Goal: Task Accomplishment & Management: Complete application form

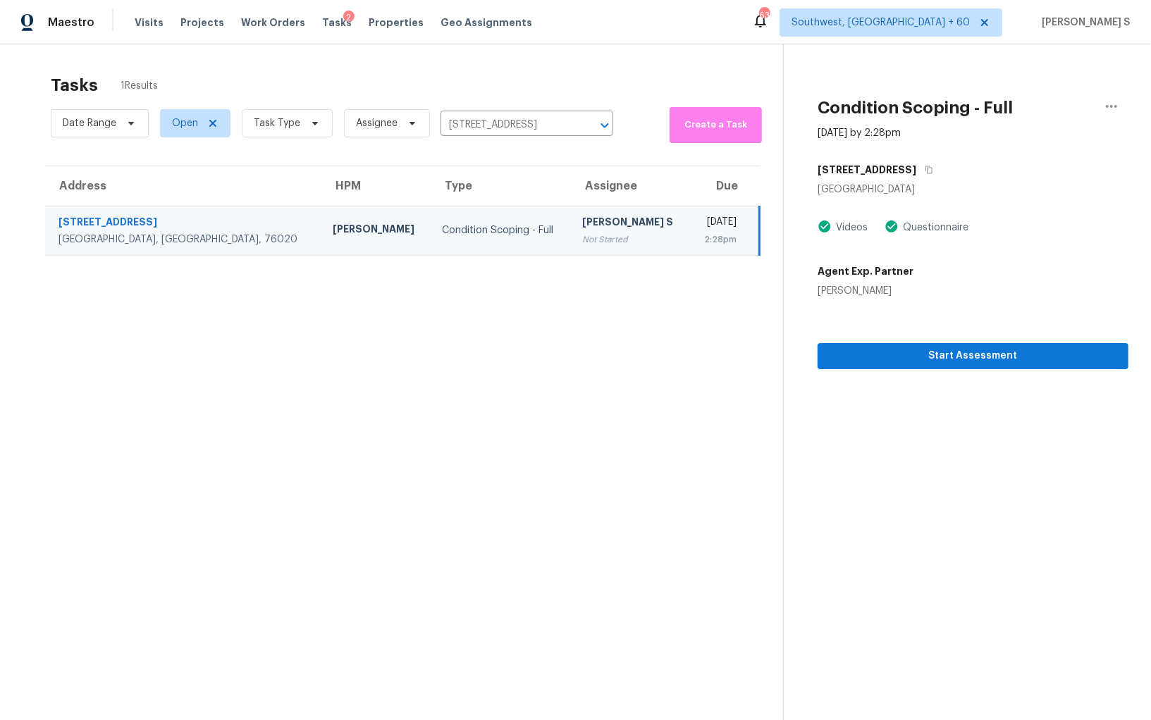
click at [571, 212] on td "Anbu Jebakumar S Not Started" at bounding box center [630, 230] width 119 height 49
click at [911, 355] on span "Start Assessment" at bounding box center [973, 356] width 288 height 18
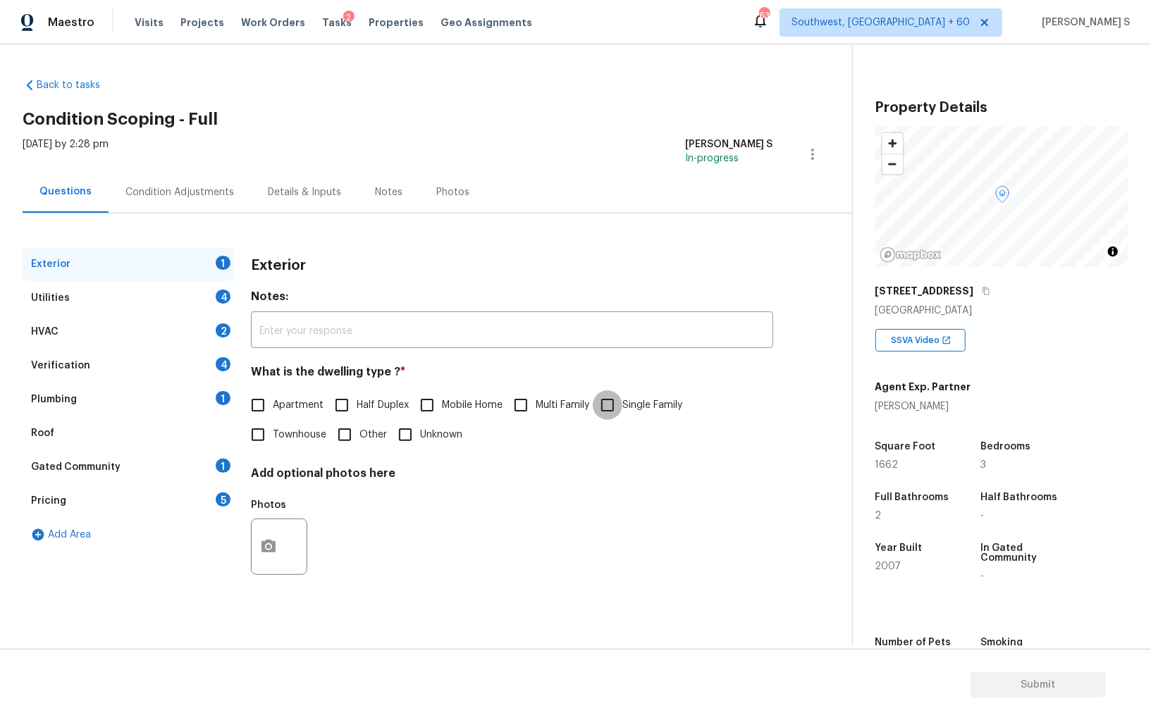
click at [621, 397] on input "Single Family" at bounding box center [608, 405] width 30 height 30
checkbox input "true"
click at [180, 293] on div "Utilities 4" at bounding box center [128, 298] width 211 height 34
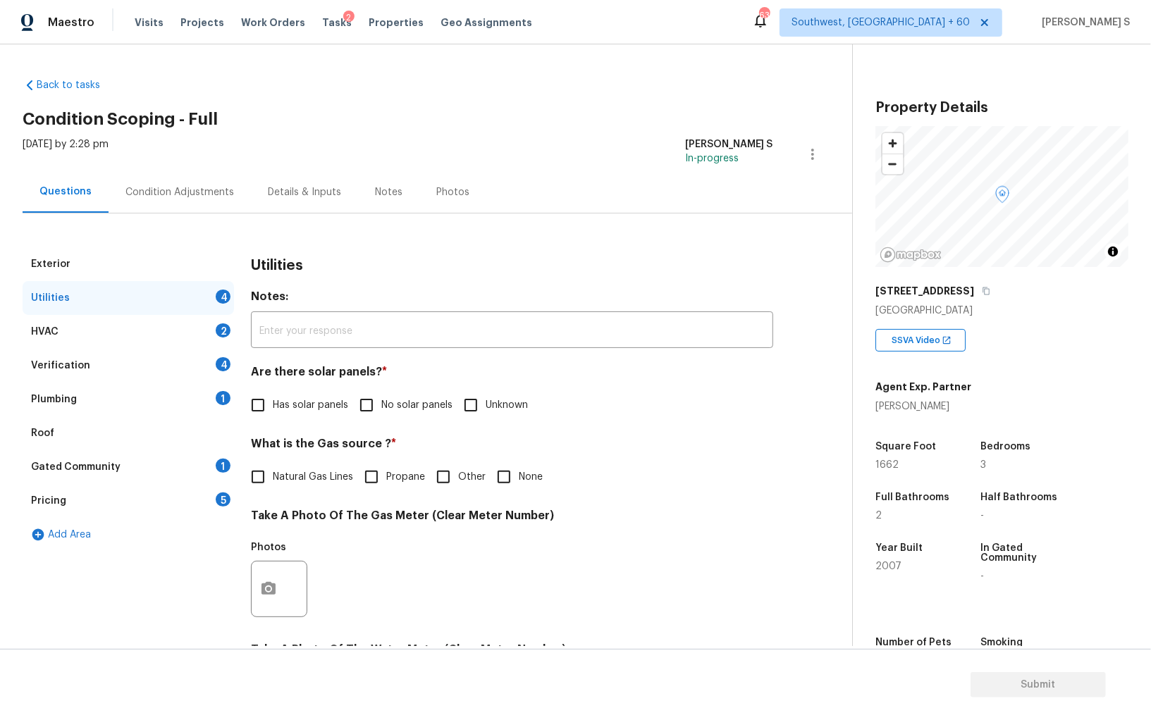
click at [371, 408] on input "No solar panels" at bounding box center [367, 405] width 30 height 30
checkbox input "true"
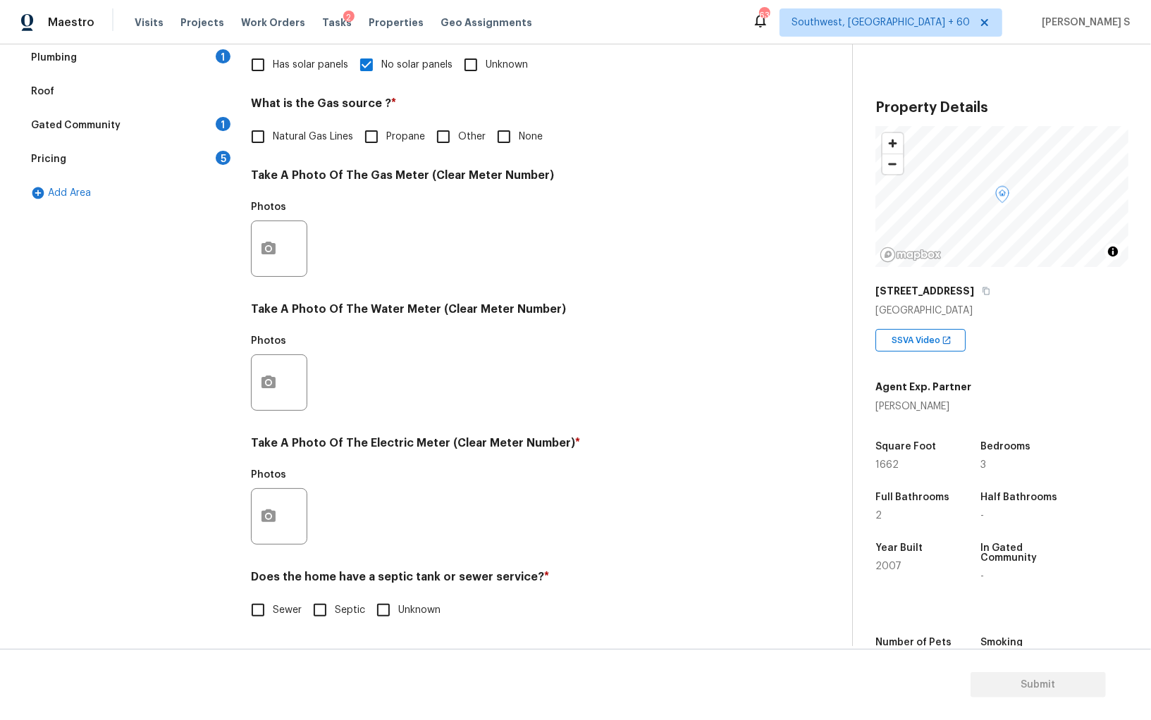
scroll to position [340, 0]
click at [328, 619] on input "Septic" at bounding box center [320, 611] width 30 height 30
checkbox input "true"
click at [242, 610] on div "Exterior Utilities 2 HVAC 2 Verification 4 Plumbing 1 Roof Gated Community 1 Pr…" at bounding box center [421, 274] width 796 height 735
click at [254, 606] on input "Sewer" at bounding box center [258, 611] width 30 height 30
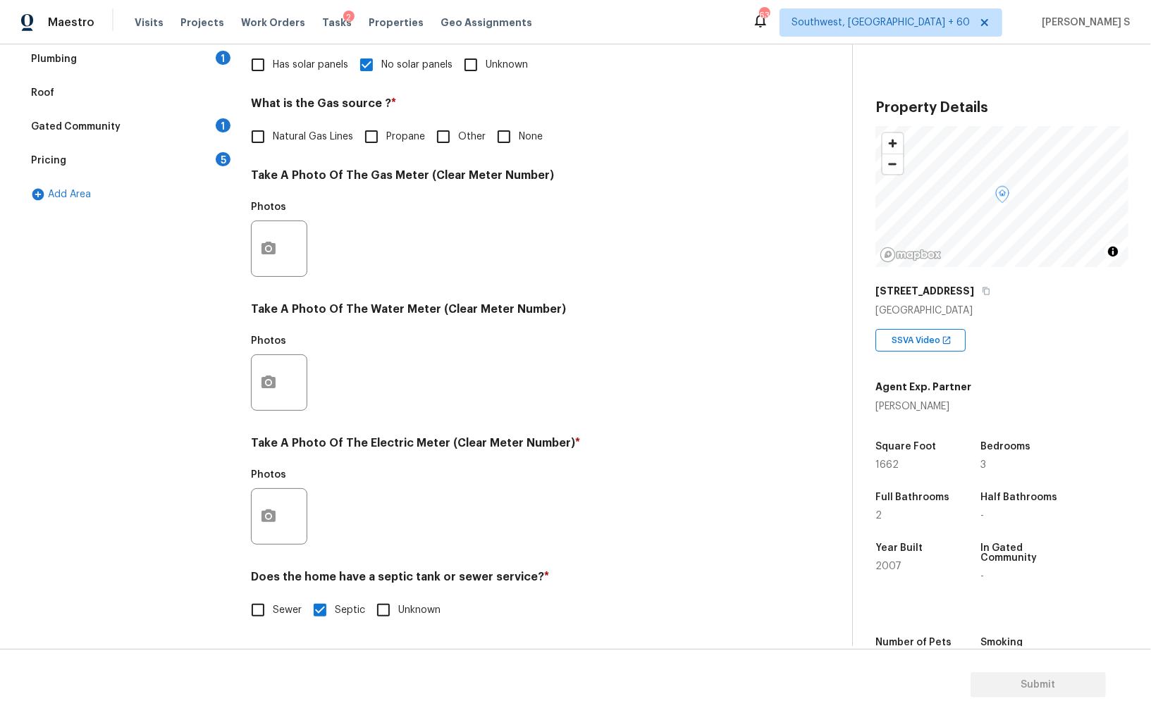
checkbox input "true"
checkbox input "false"
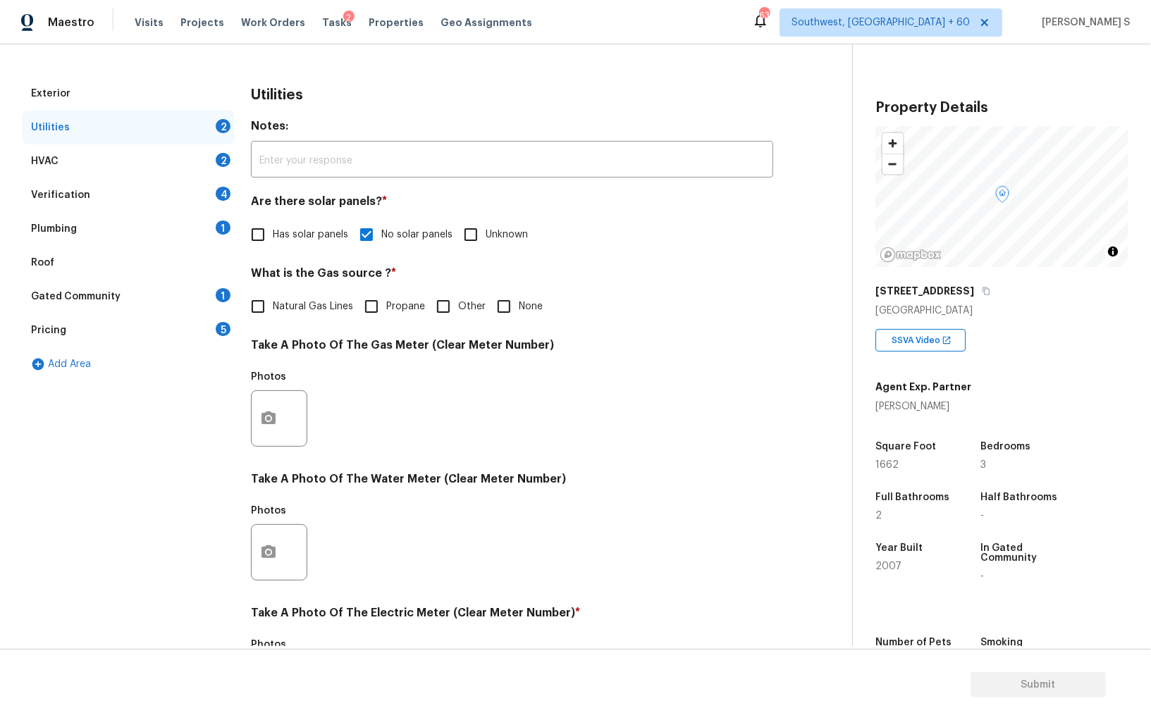
scroll to position [28, 0]
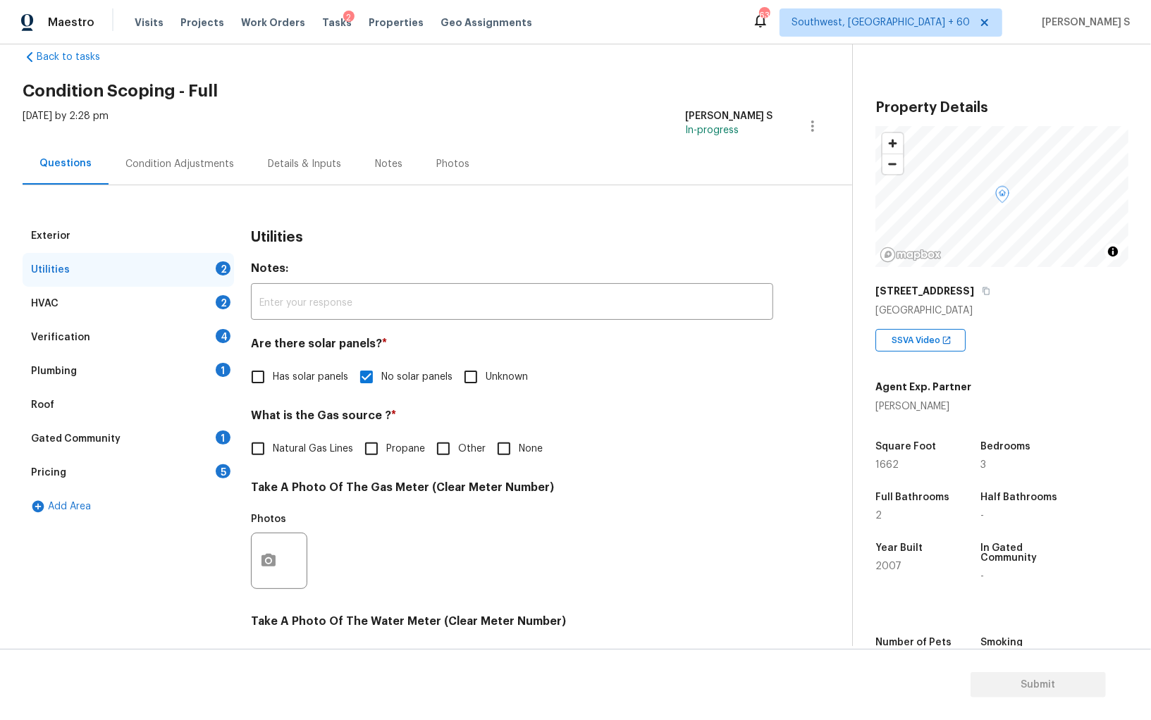
click at [210, 362] on div "Plumbing 1" at bounding box center [128, 372] width 211 height 34
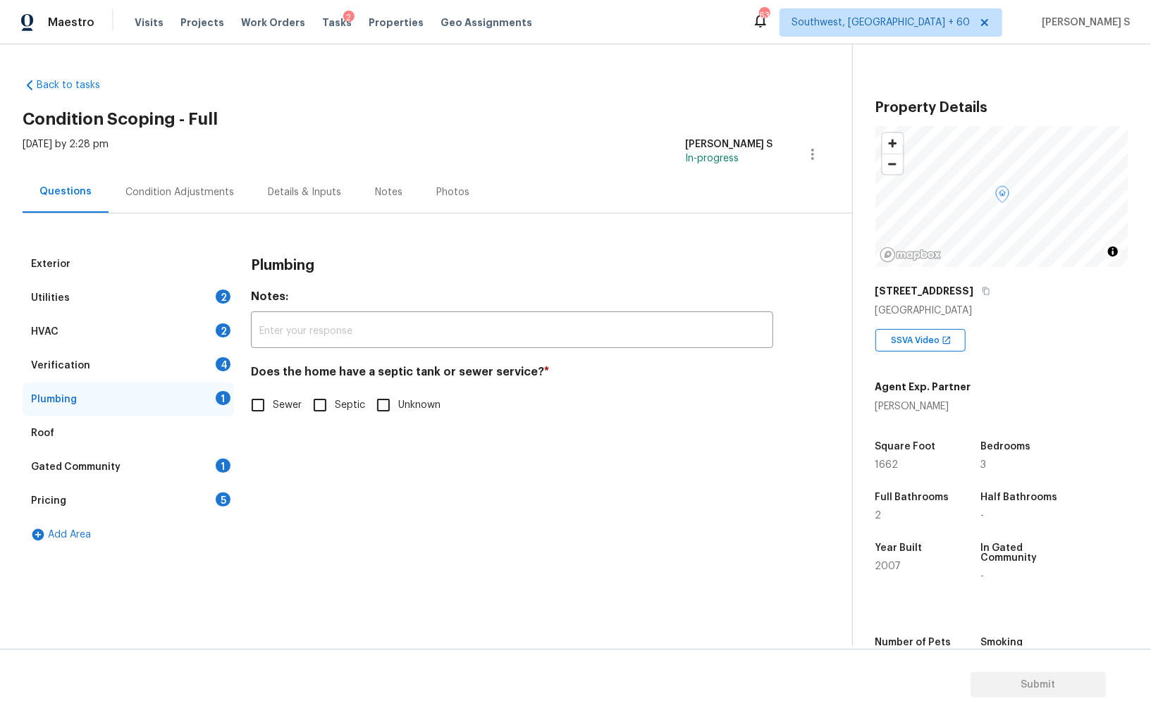
scroll to position [0, 0]
click at [261, 403] on input "Sewer" at bounding box center [258, 405] width 30 height 30
checkbox input "true"
click at [214, 462] on div "Gated Community 1" at bounding box center [128, 467] width 211 height 34
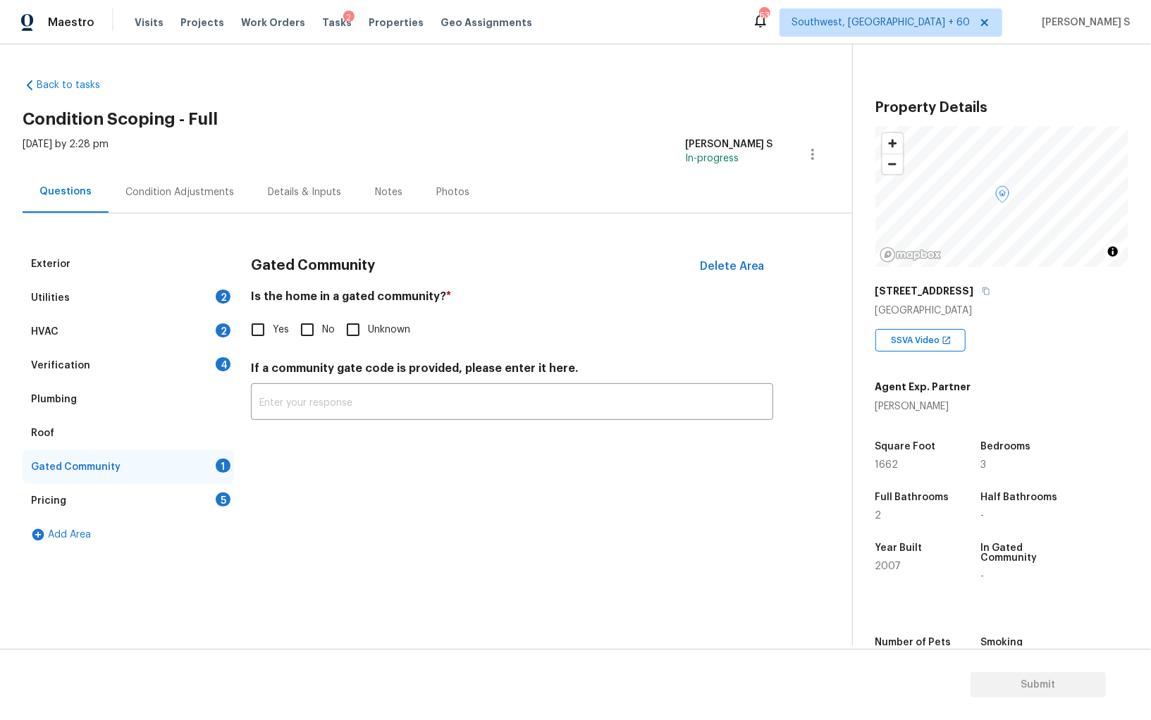
click at [299, 313] on div "Is the home in a gated community? * Yes No Unknown" at bounding box center [512, 317] width 522 height 55
click at [313, 335] on input "No" at bounding box center [307, 330] width 30 height 30
checkbox input "true"
click at [217, 369] on div "Verification 4" at bounding box center [128, 366] width 211 height 34
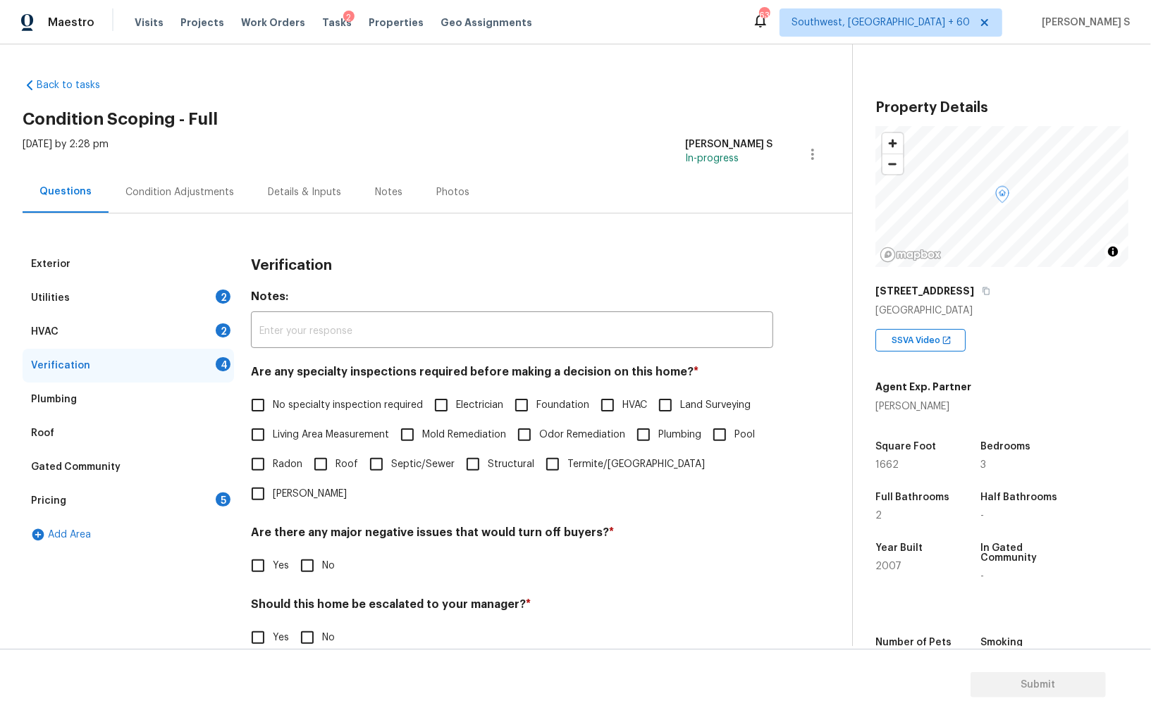
click at [260, 383] on h4 "Are any specialty inspections required before making a decision on this home? *" at bounding box center [512, 375] width 522 height 20
click at [260, 406] on input "No specialty inspection required" at bounding box center [258, 405] width 30 height 30
checkbox input "true"
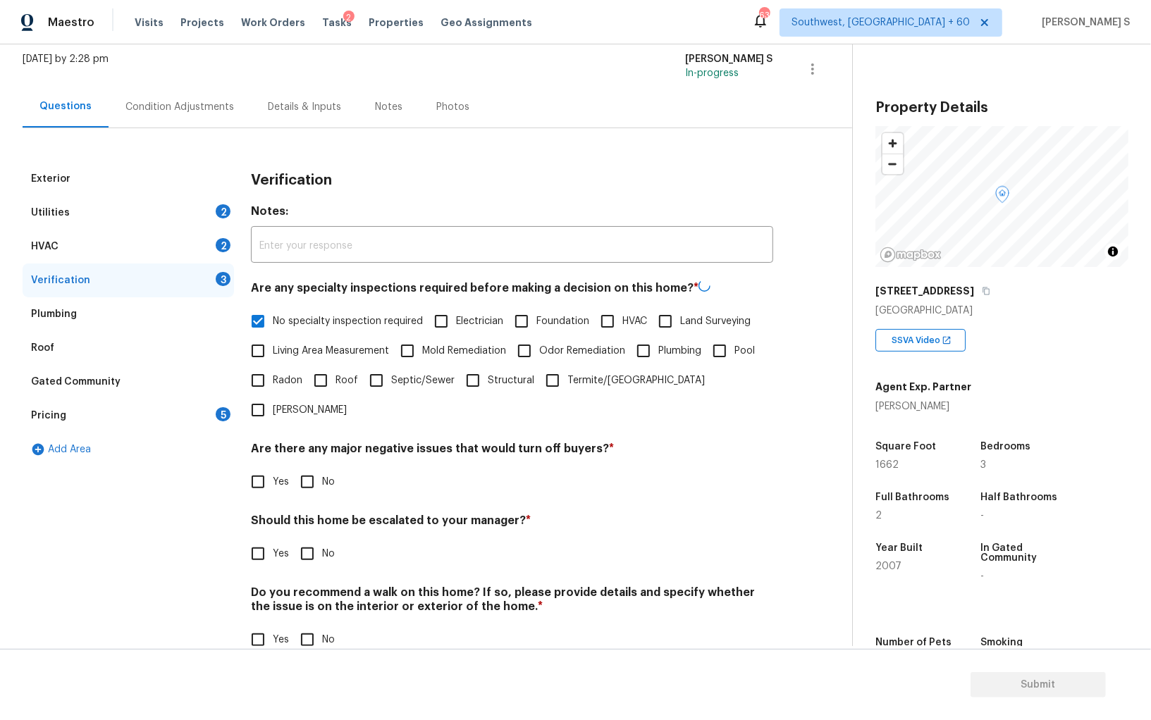
scroll to position [84, 0]
click at [302, 467] on input "No" at bounding box center [307, 482] width 30 height 30
checkbox input "true"
click at [314, 625] on div "Verification Notes: ​ Are any specialty inspections required before making a de…" at bounding box center [512, 418] width 522 height 508
click at [307, 625] on input "No" at bounding box center [307, 640] width 30 height 30
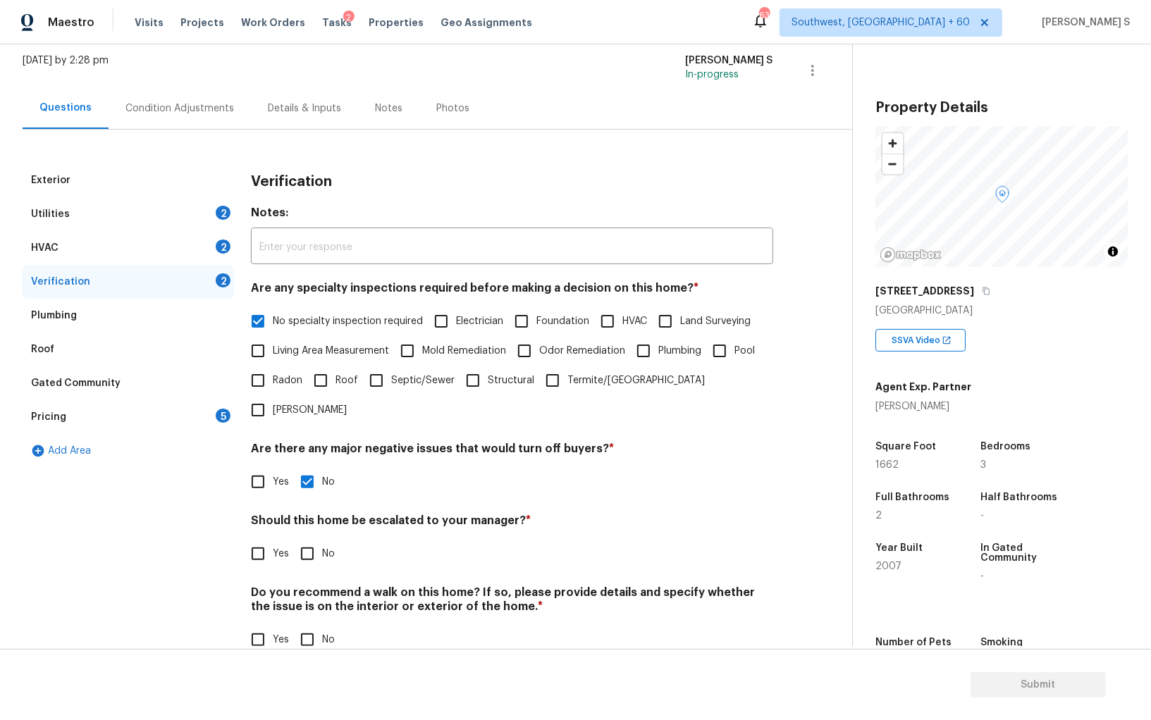
checkbox input "true"
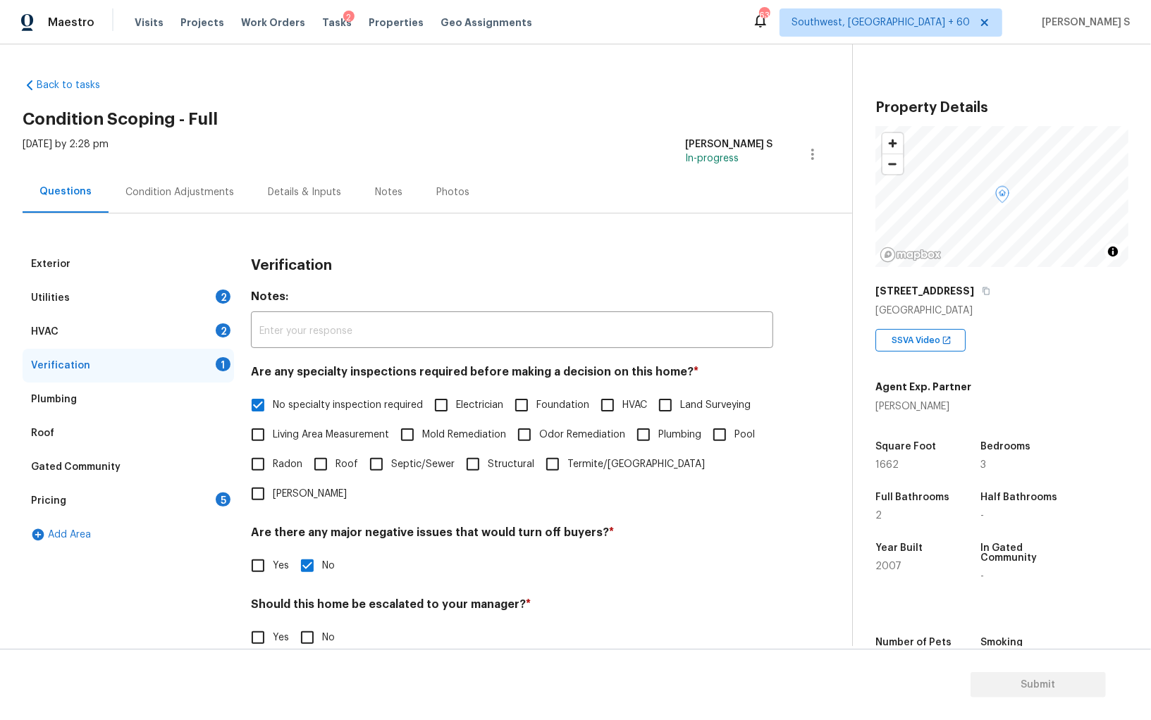
click at [199, 334] on div "HVAC 2" at bounding box center [128, 332] width 211 height 34
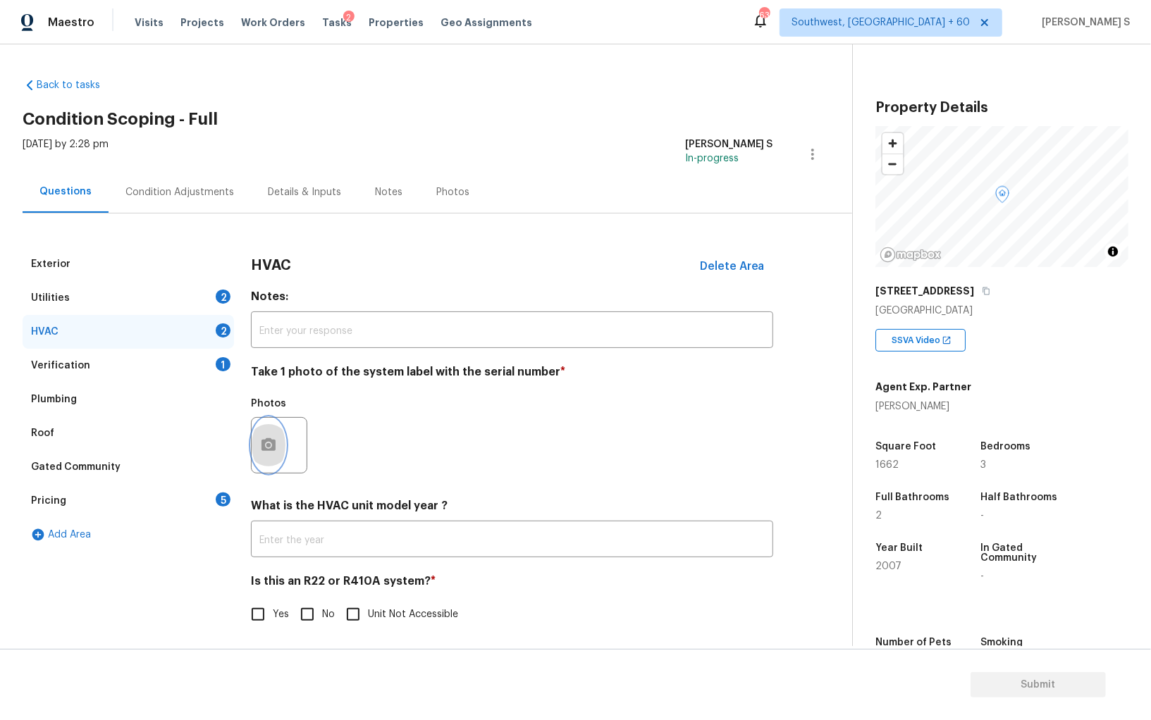
click at [270, 450] on icon "button" at bounding box center [268, 444] width 14 height 13
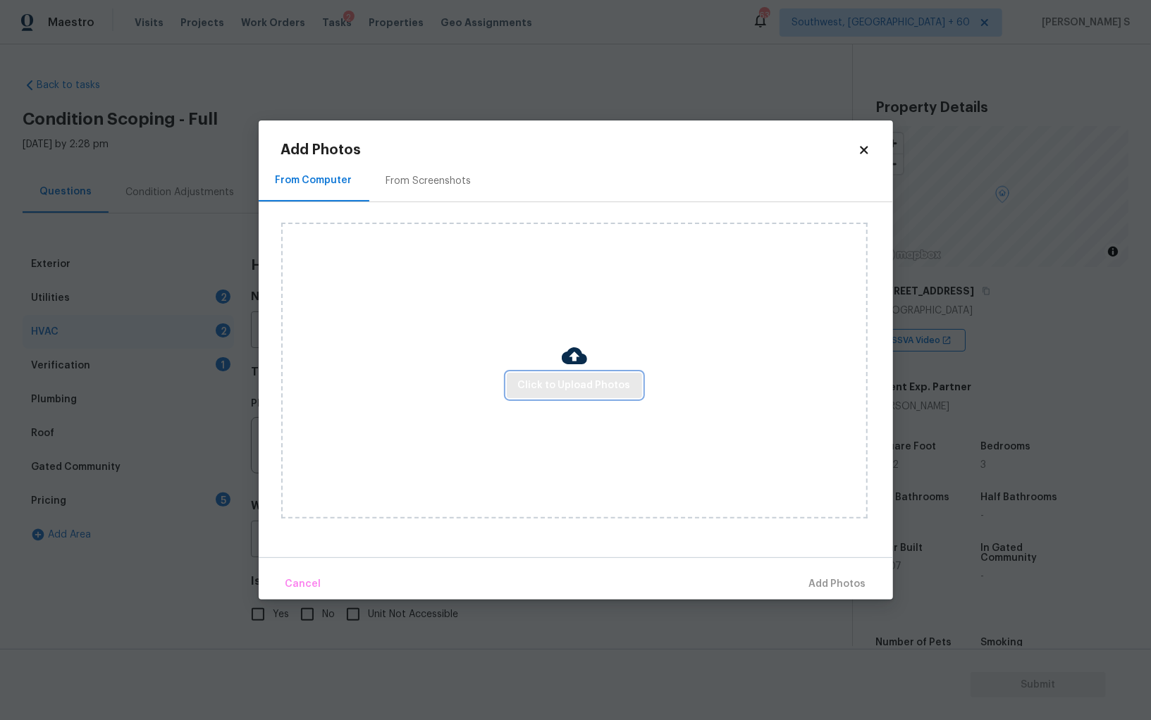
click at [521, 382] on span "Click to Upload Photos" at bounding box center [574, 386] width 113 height 18
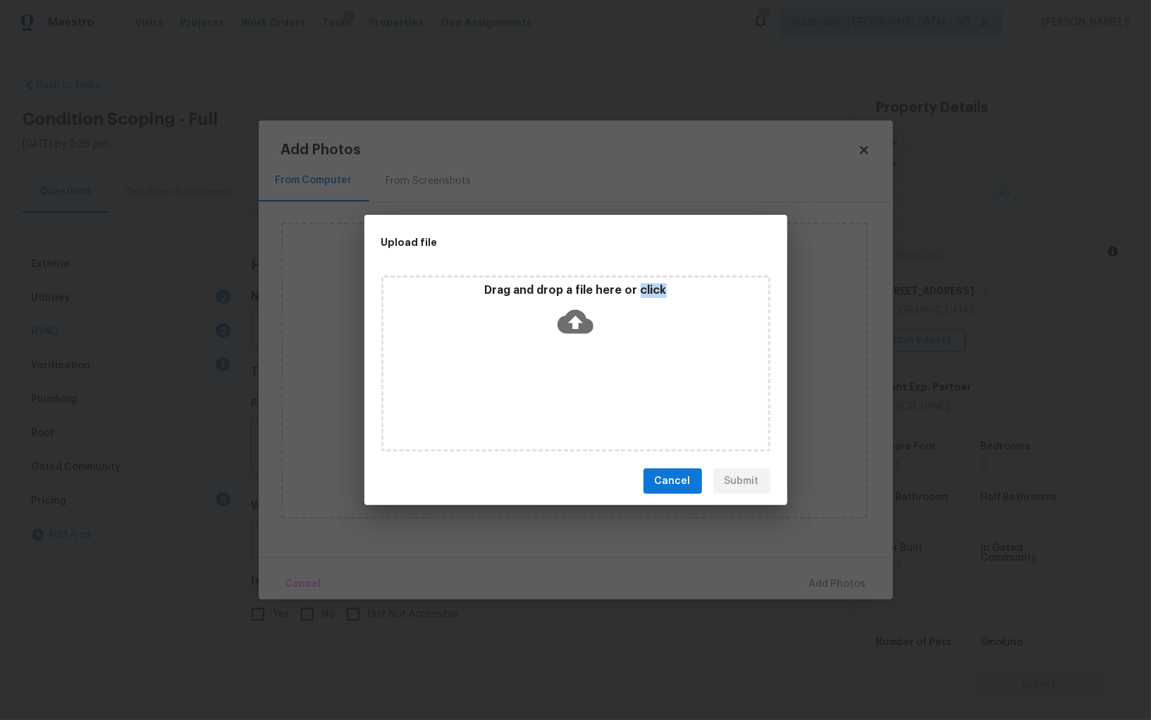
click at [521, 382] on div "Drag and drop a file here or click" at bounding box center [575, 364] width 389 height 176
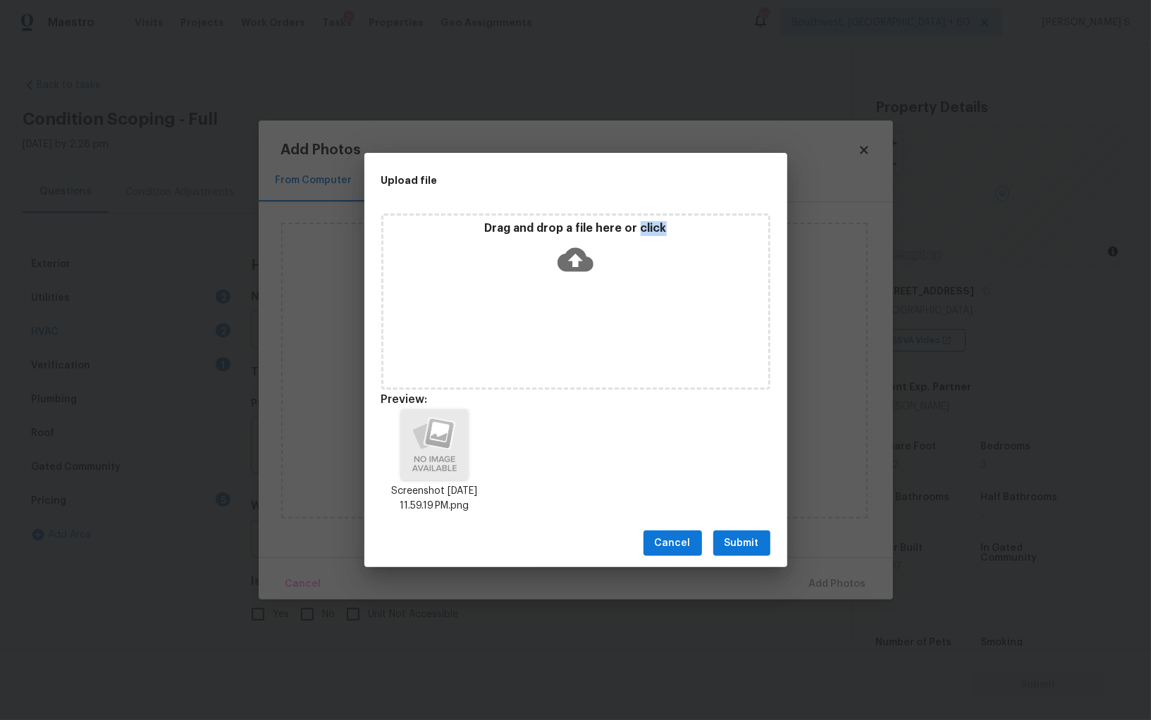
click at [748, 544] on span "Submit" at bounding box center [742, 544] width 35 height 18
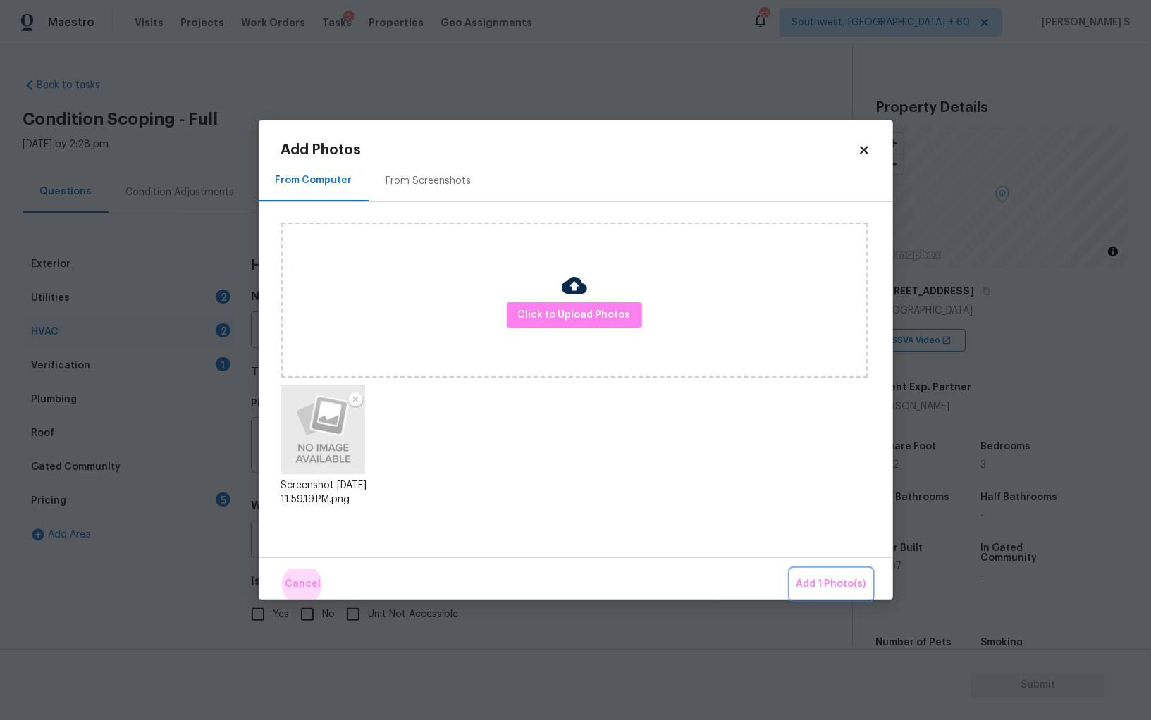
click at [791, 569] on button "Add 1 Photo(s)" at bounding box center [831, 584] width 81 height 30
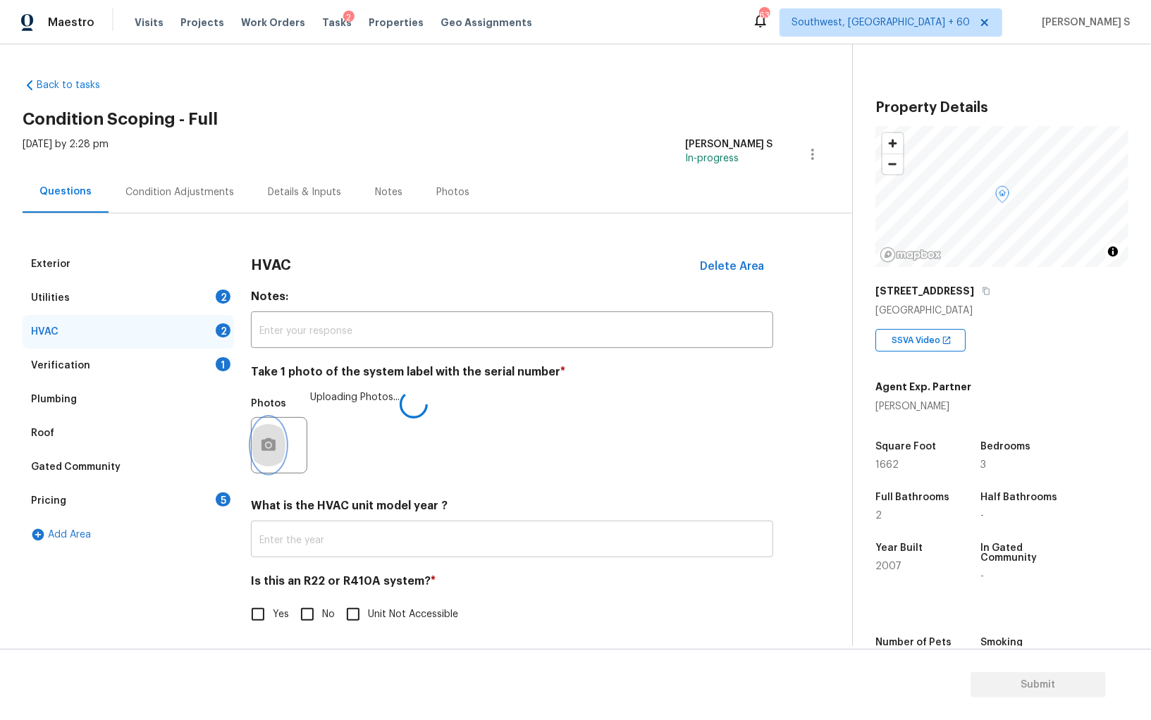
scroll to position [5, 0]
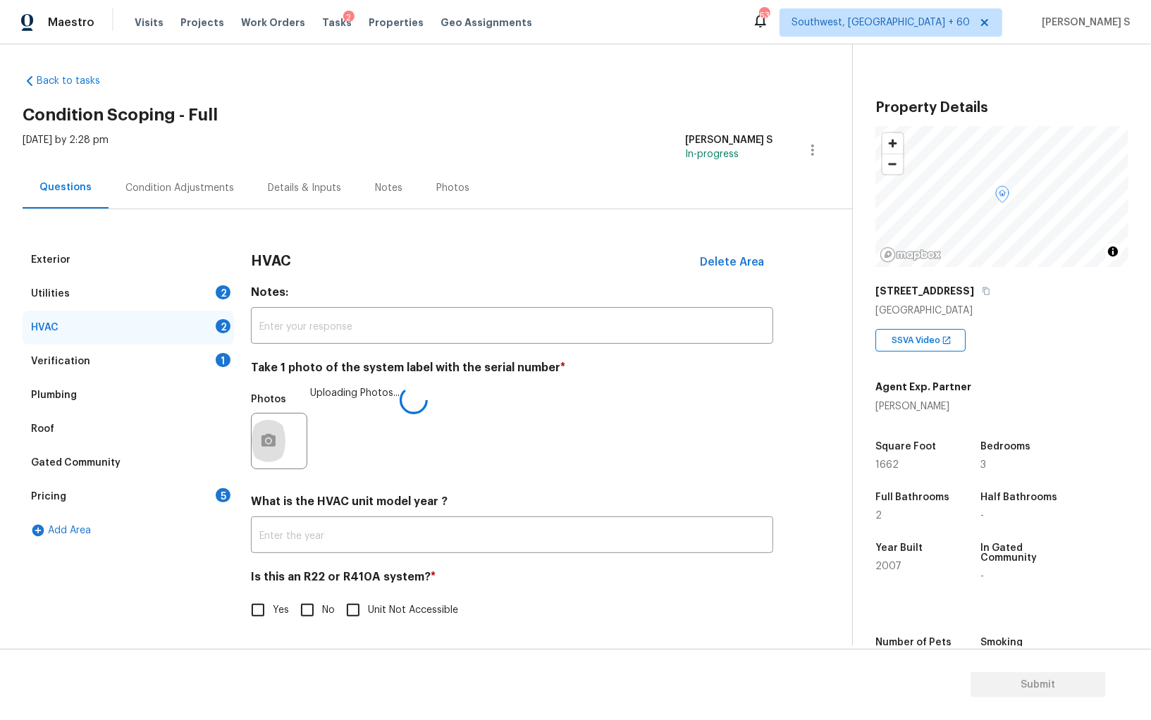
click at [321, 604] on input "No" at bounding box center [307, 611] width 30 height 30
checkbox input "true"
click at [222, 301] on div "Utilities 2" at bounding box center [128, 294] width 211 height 34
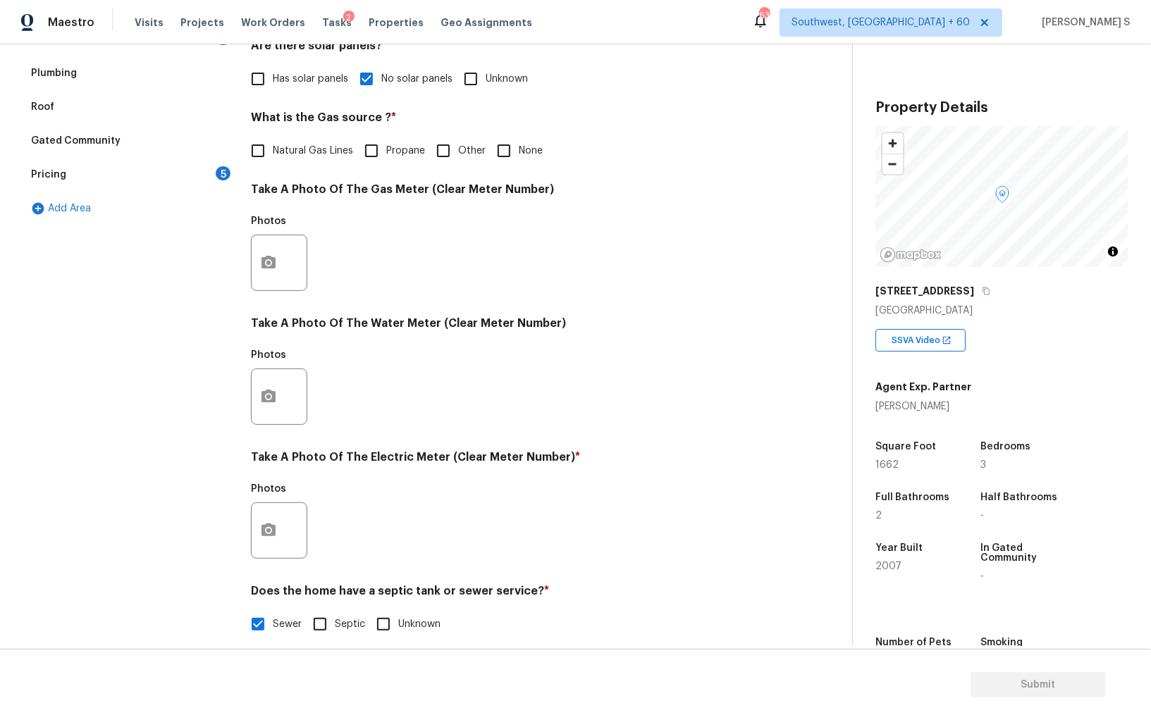
scroll to position [340, 0]
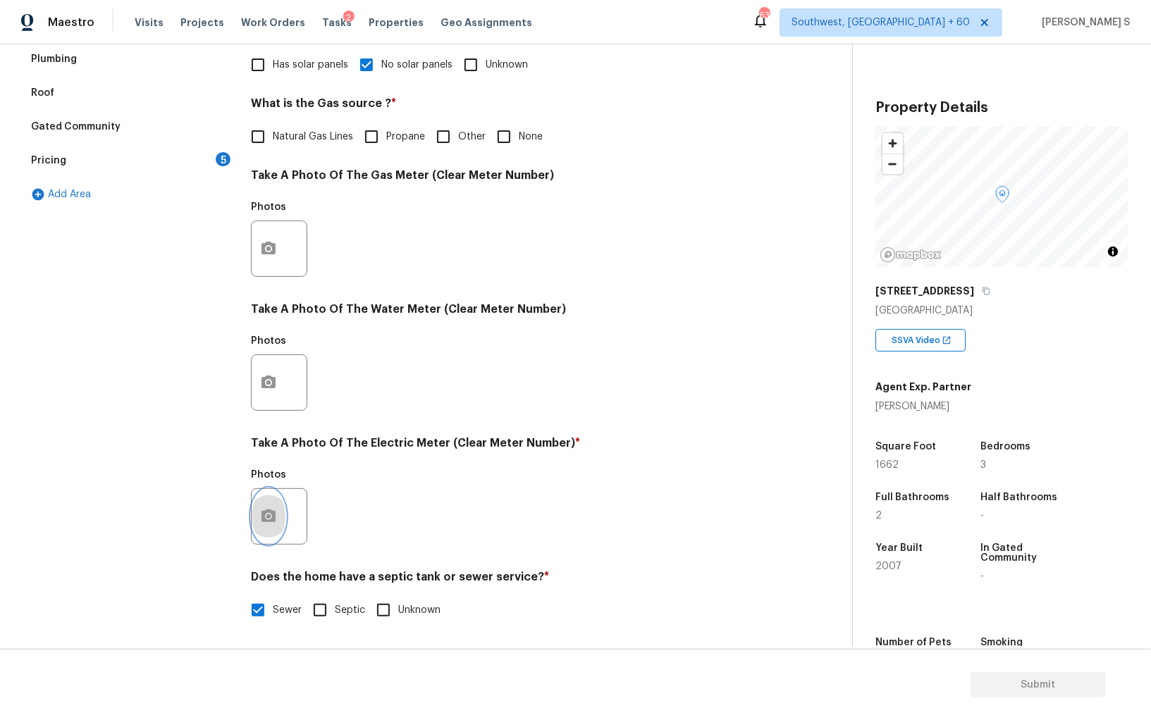
click at [267, 517] on icon "button" at bounding box center [268, 516] width 17 height 17
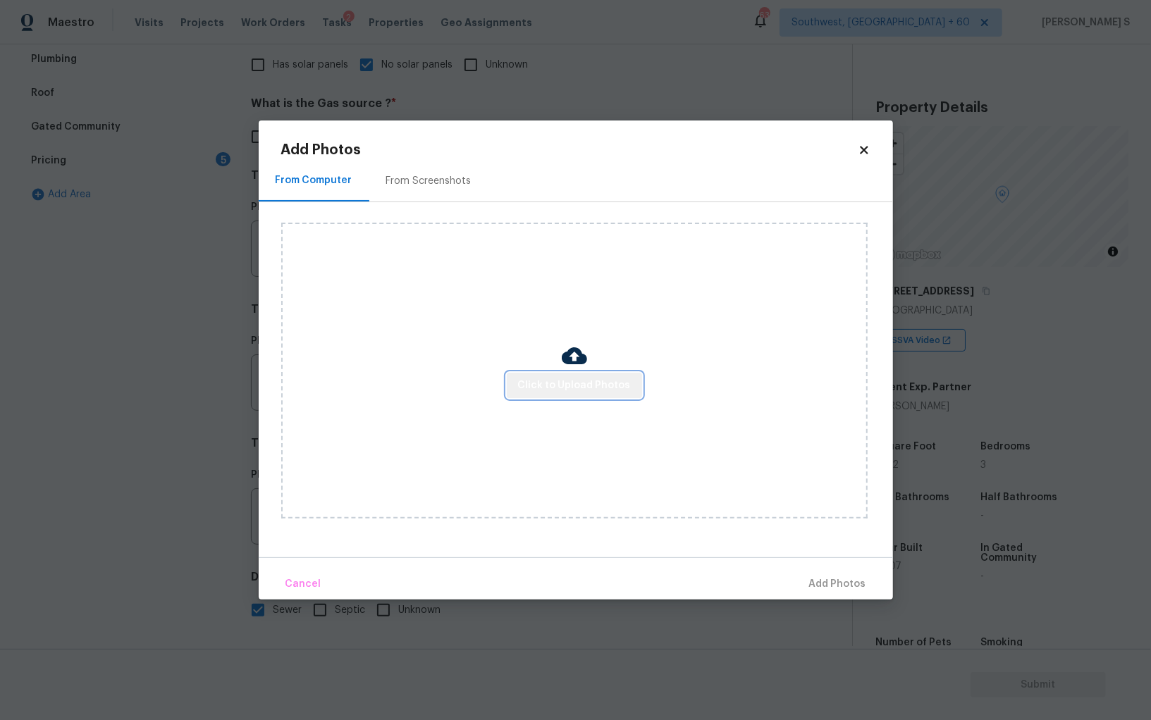
click at [580, 390] on span "Click to Upload Photos" at bounding box center [574, 386] width 113 height 18
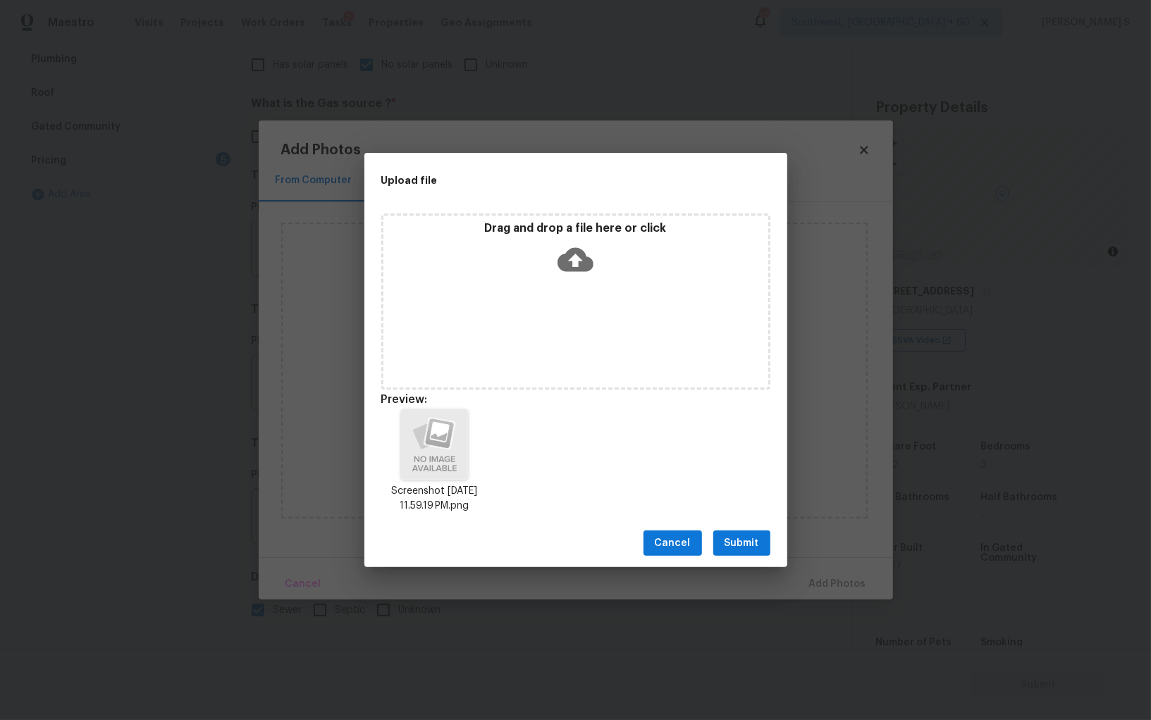
click at [753, 546] on span "Submit" at bounding box center [742, 544] width 35 height 18
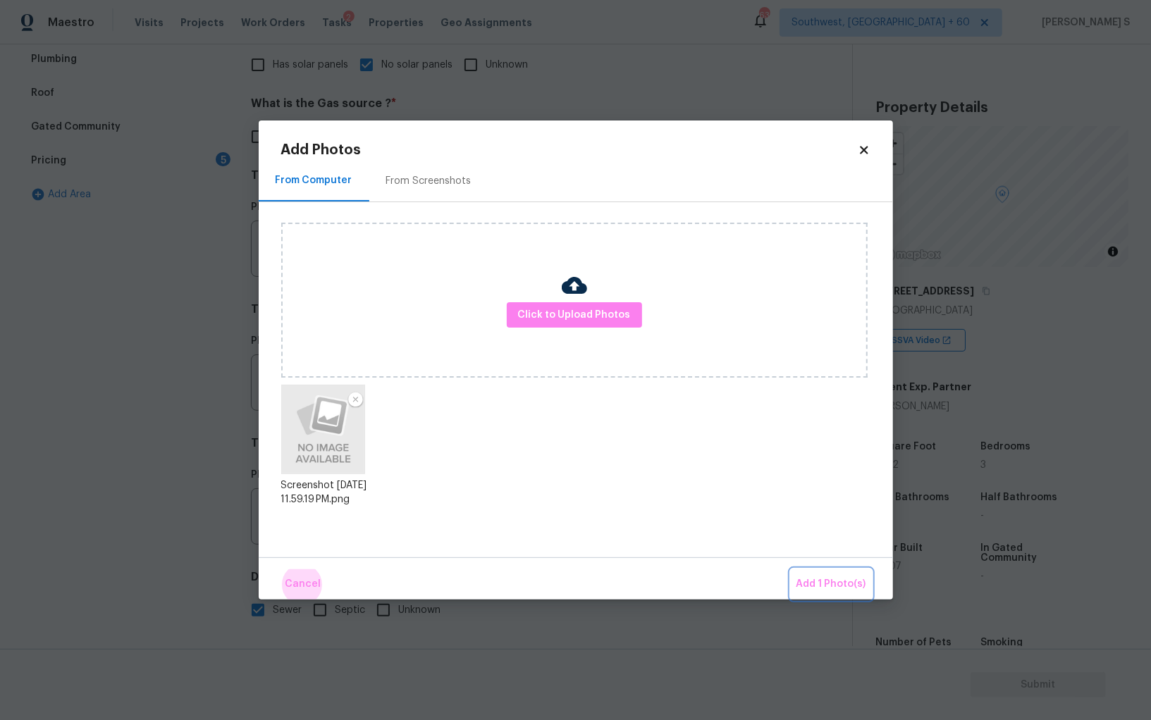
click at [791, 569] on button "Add 1 Photo(s)" at bounding box center [831, 584] width 81 height 30
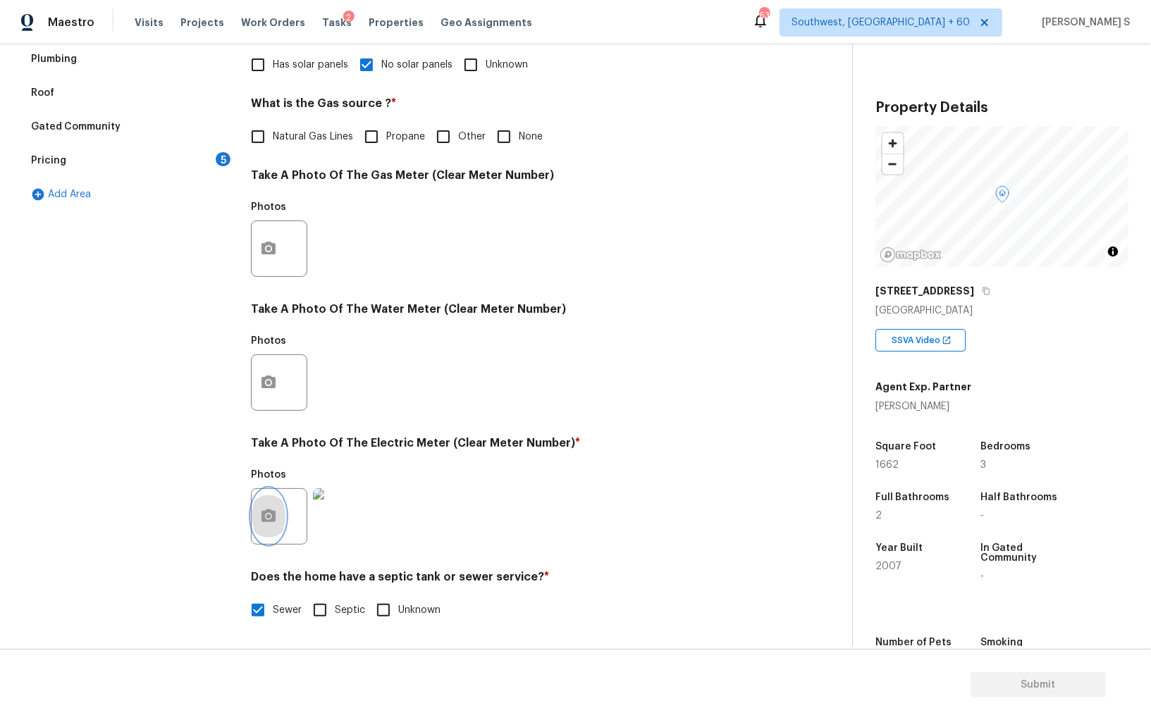
scroll to position [0, 0]
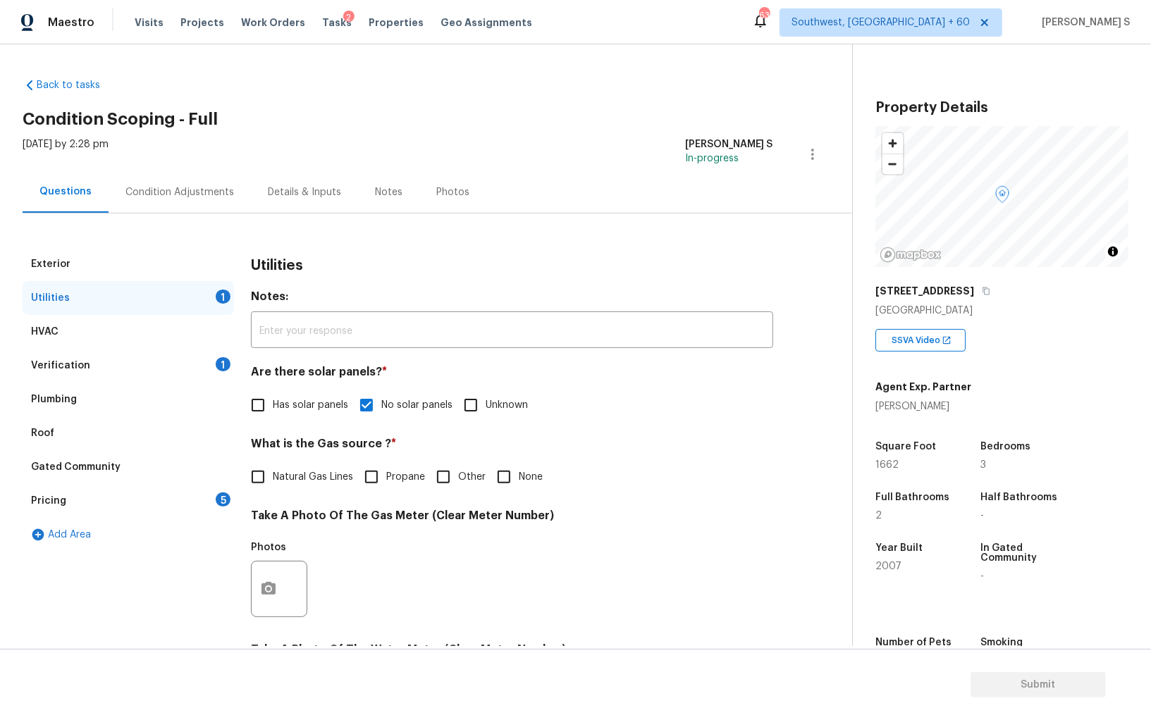
click at [207, 498] on div "Pricing 5" at bounding box center [128, 501] width 211 height 34
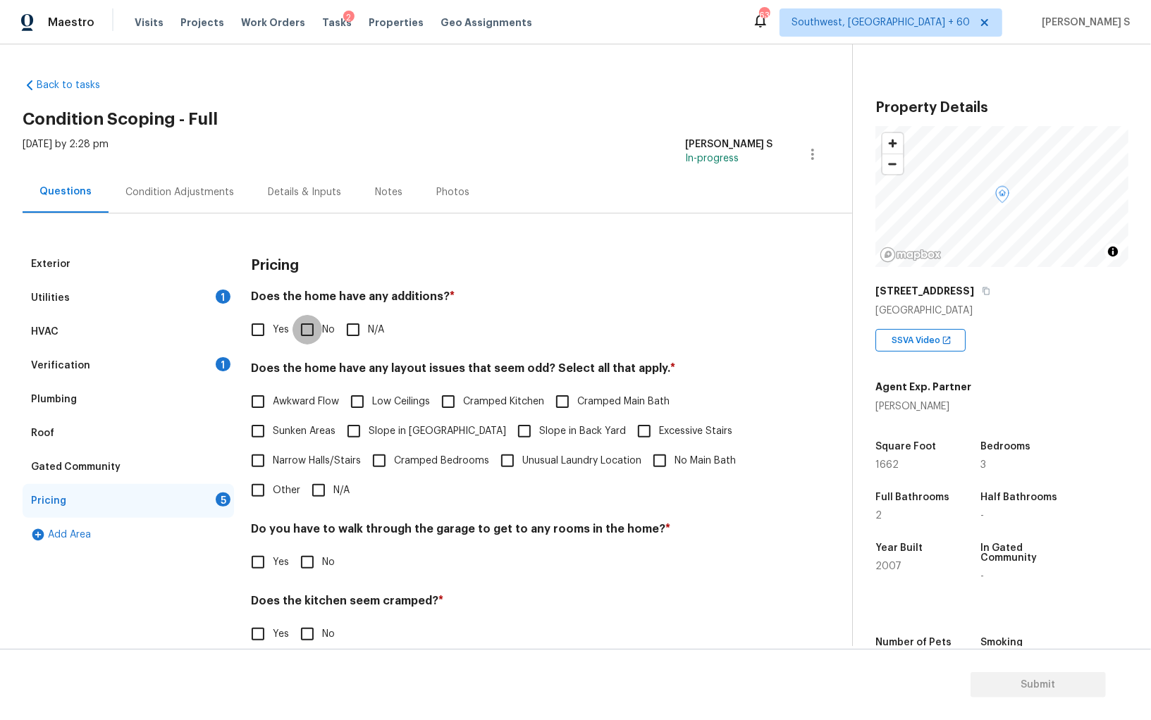
click at [308, 325] on input "No" at bounding box center [307, 330] width 30 height 30
checkbox input "true"
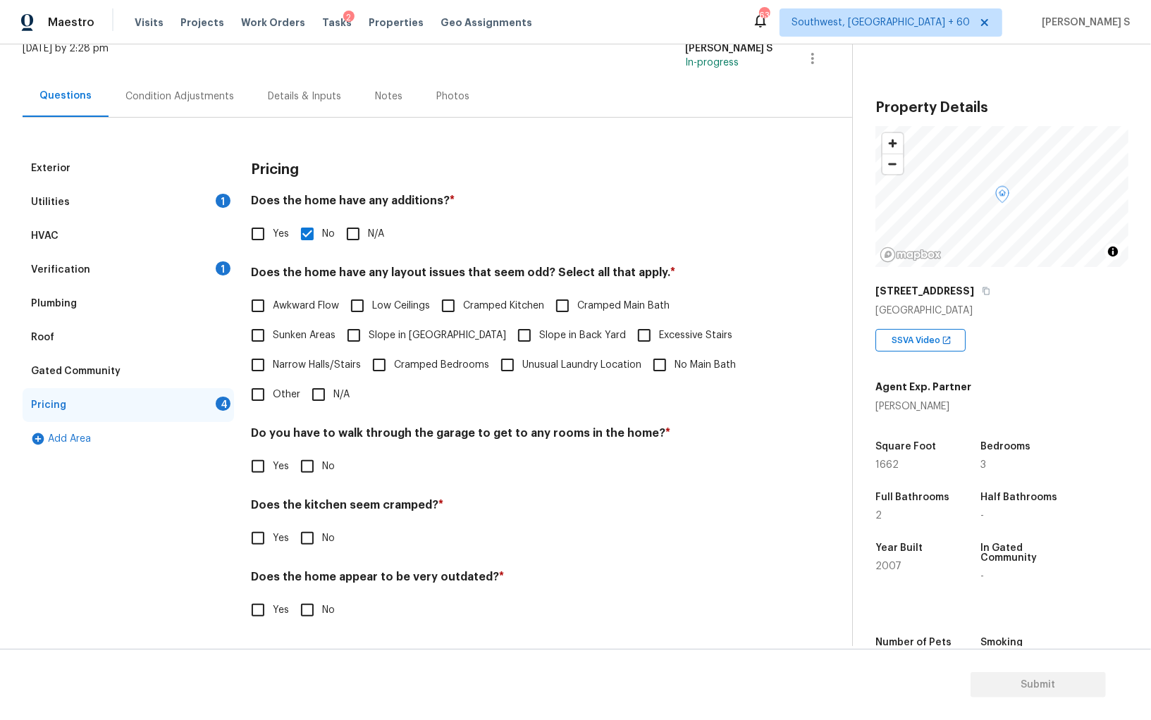
scroll to position [95, 0]
click at [325, 458] on label "No" at bounding box center [313, 467] width 42 height 30
click at [322, 458] on input "No" at bounding box center [307, 467] width 30 height 30
checkbox input "true"
click at [292, 524] on input "No" at bounding box center [307, 539] width 30 height 30
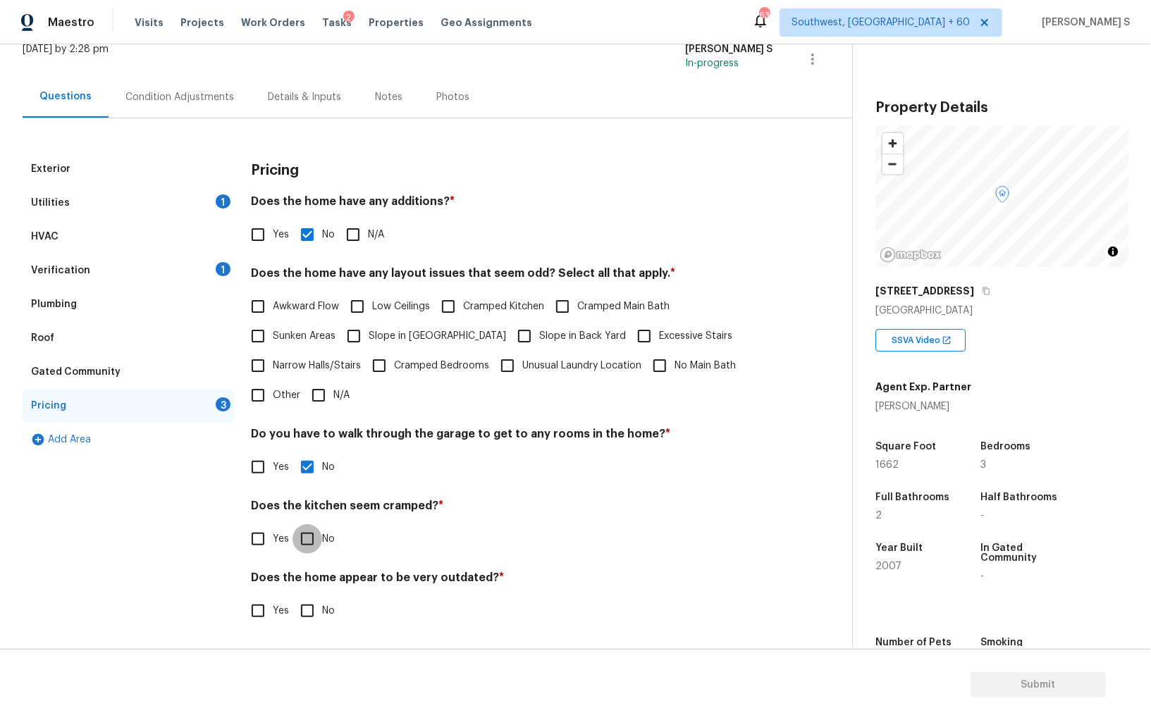
checkbox input "true"
click at [292, 598] on input "No" at bounding box center [307, 613] width 30 height 30
checkbox input "true"
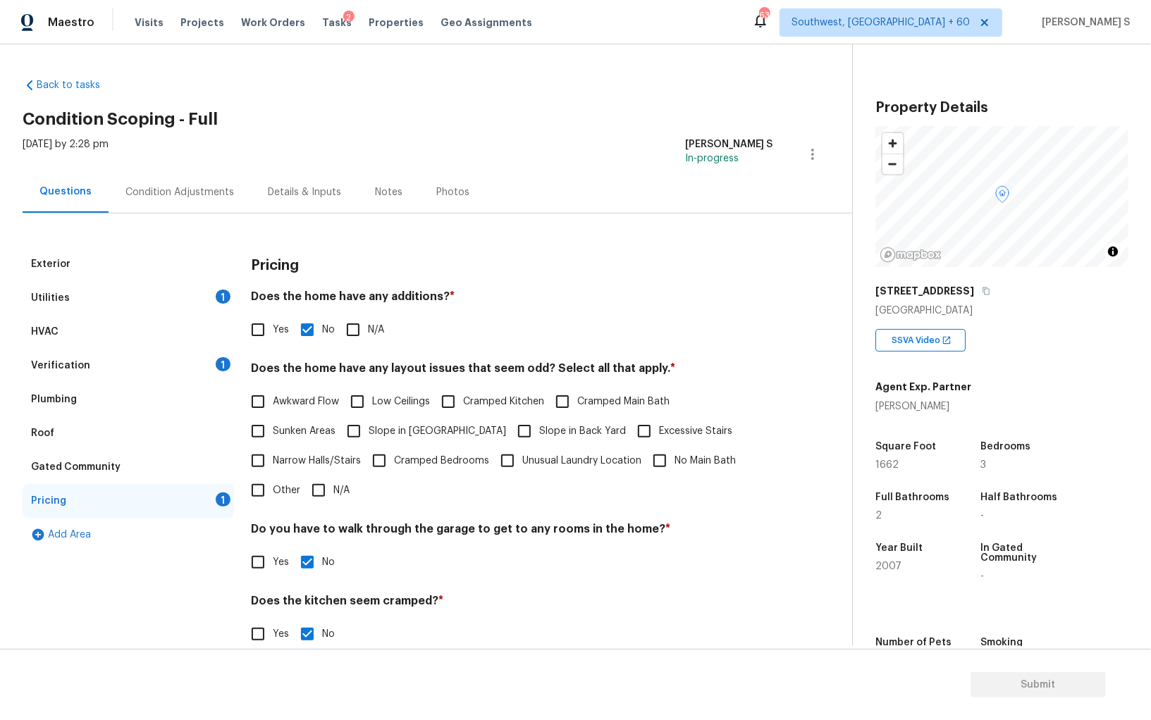
click at [199, 197] on div "Condition Adjustments" at bounding box center [179, 192] width 109 height 14
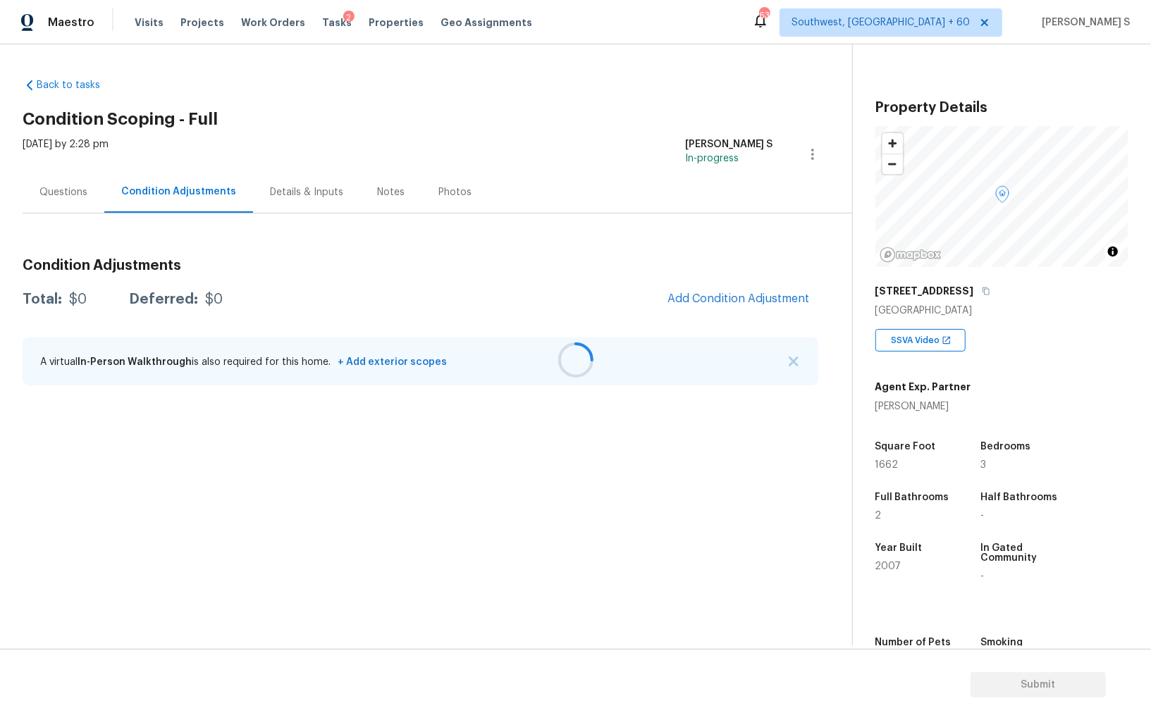
click at [750, 301] on div at bounding box center [575, 360] width 1151 height 720
click at [426, 429] on section "Back to tasks Condition Scoping - Full Wed, Sep 17 2025 by 2:28 pm Anbu Jebakum…" at bounding box center [438, 356] width 830 height 579
click at [694, 312] on span "Add Condition Adjustment" at bounding box center [738, 299] width 159 height 31
click at [739, 307] on button "Add Condition Adjustment" at bounding box center [738, 299] width 159 height 30
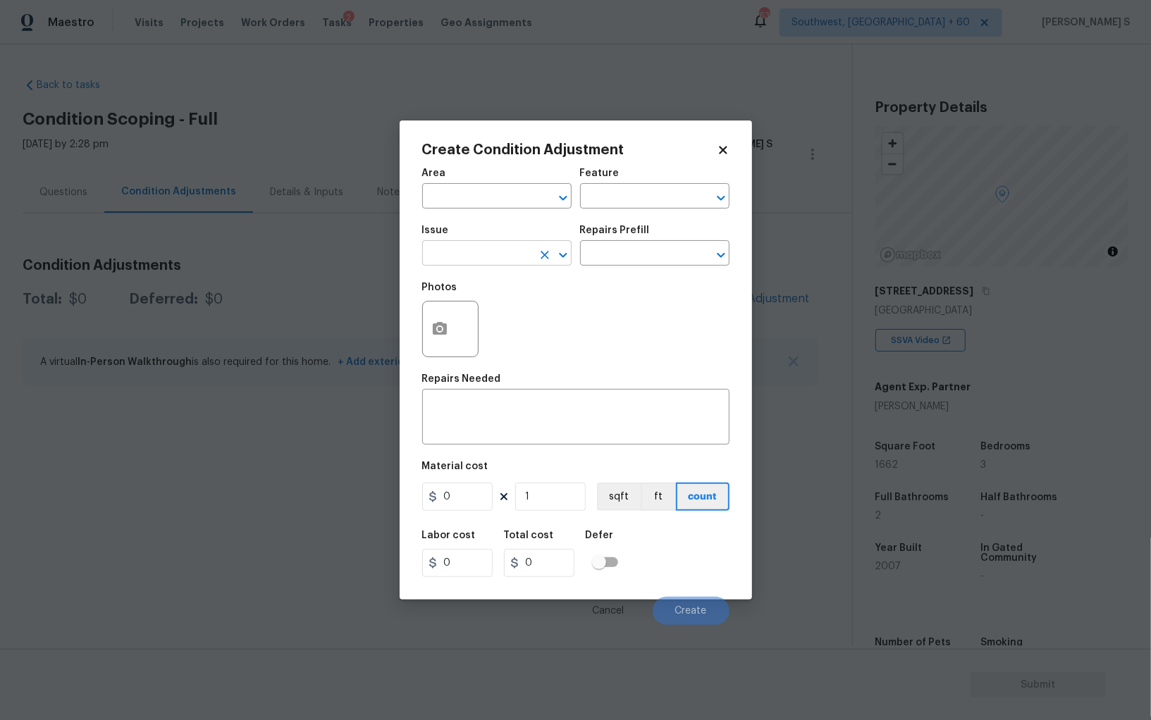
click at [507, 253] on input "text" at bounding box center [477, 255] width 110 height 22
type input "Pressure Washing"
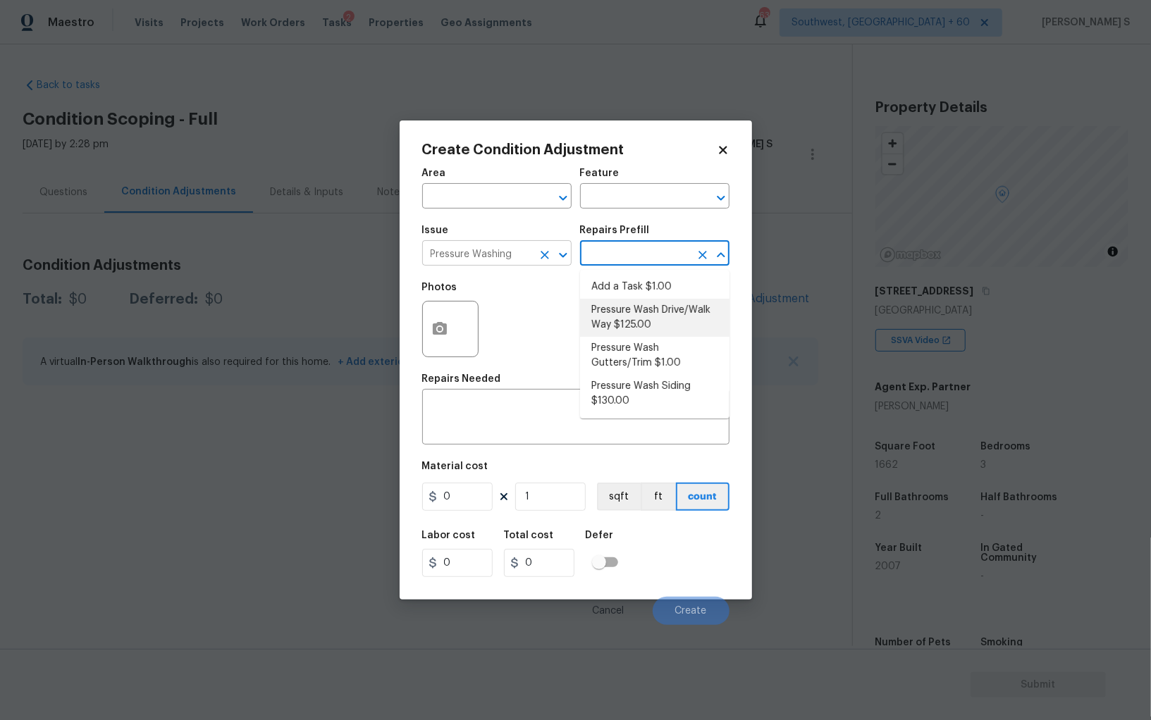
type input "Siding"
type textarea "Pressure wash the driveways/walkways as directed by the PM. Ensure that all deb…"
type input "125"
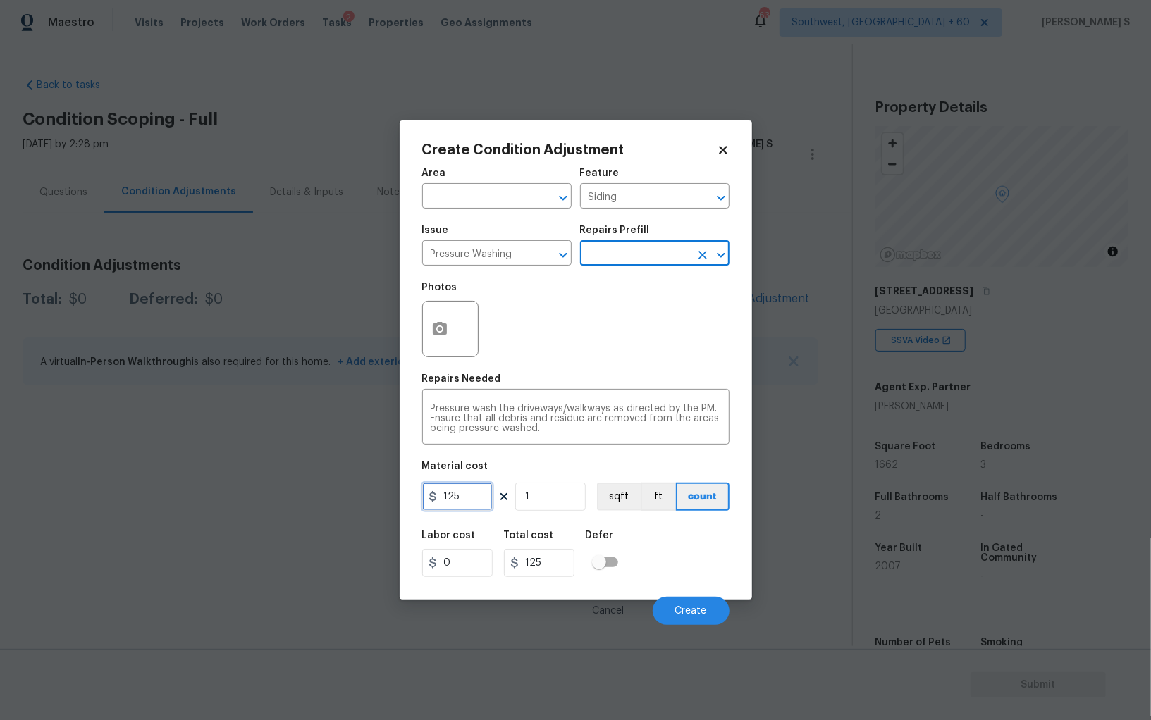
click at [479, 495] on input "125" at bounding box center [457, 497] width 70 height 28
type input "200"
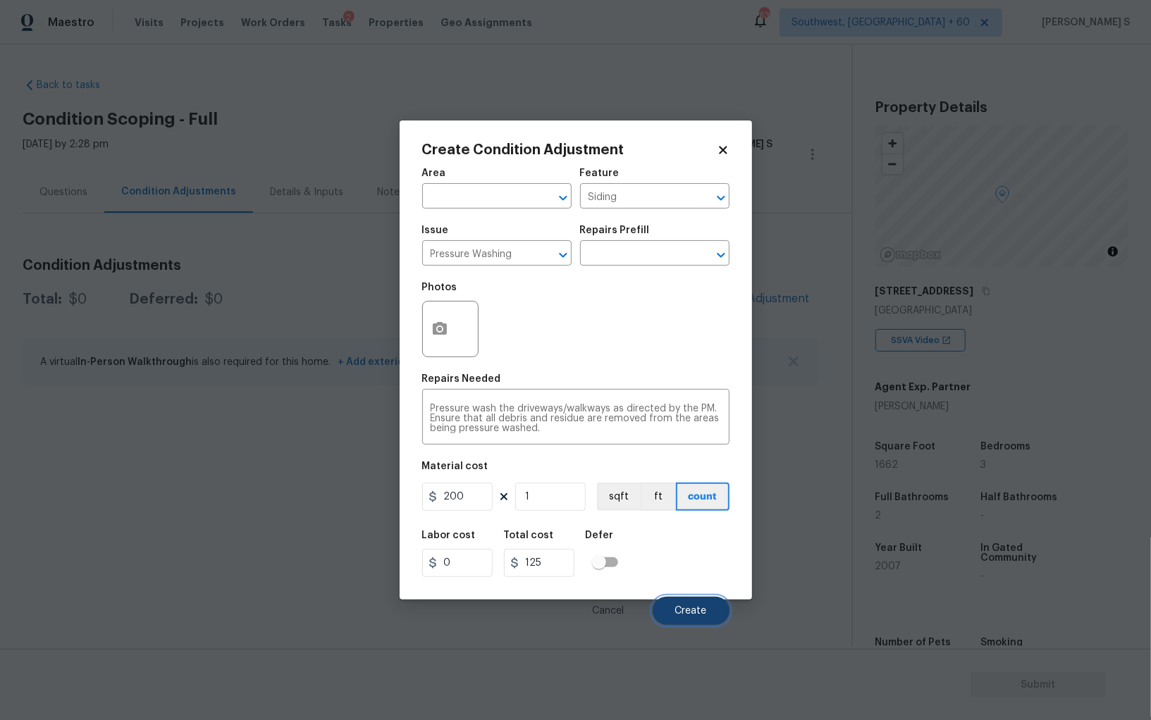
type input "200"
click at [690, 604] on button "Create" at bounding box center [691, 611] width 77 height 28
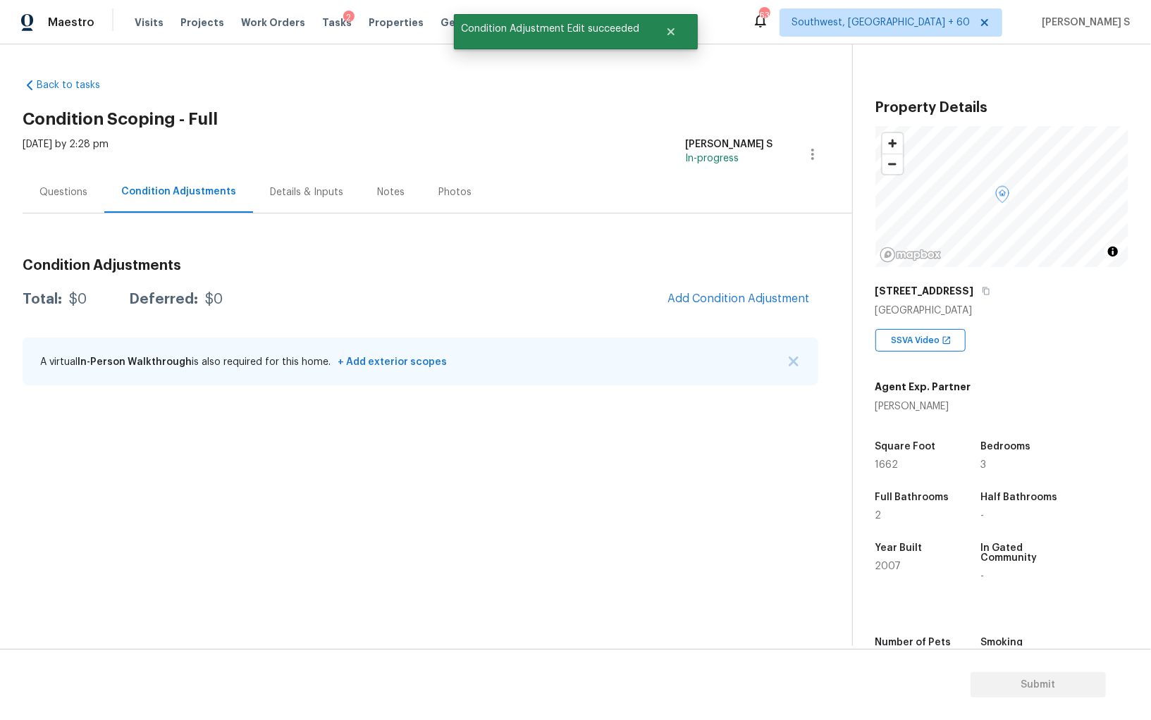
click at [149, 483] on section "Back to tasks Condition Scoping - Full Wed, Sep 17 2025 by 2:28 pm Anbu Jebakum…" at bounding box center [438, 356] width 830 height 579
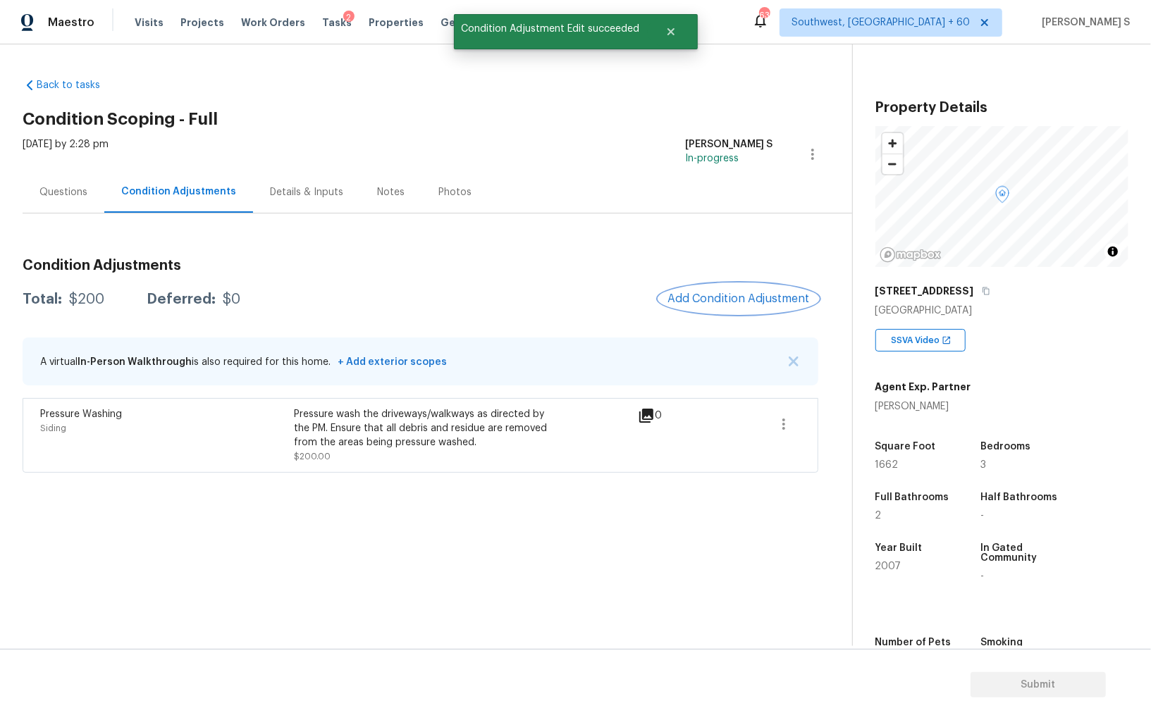
click at [748, 302] on span "Add Condition Adjustment" at bounding box center [738, 298] width 142 height 13
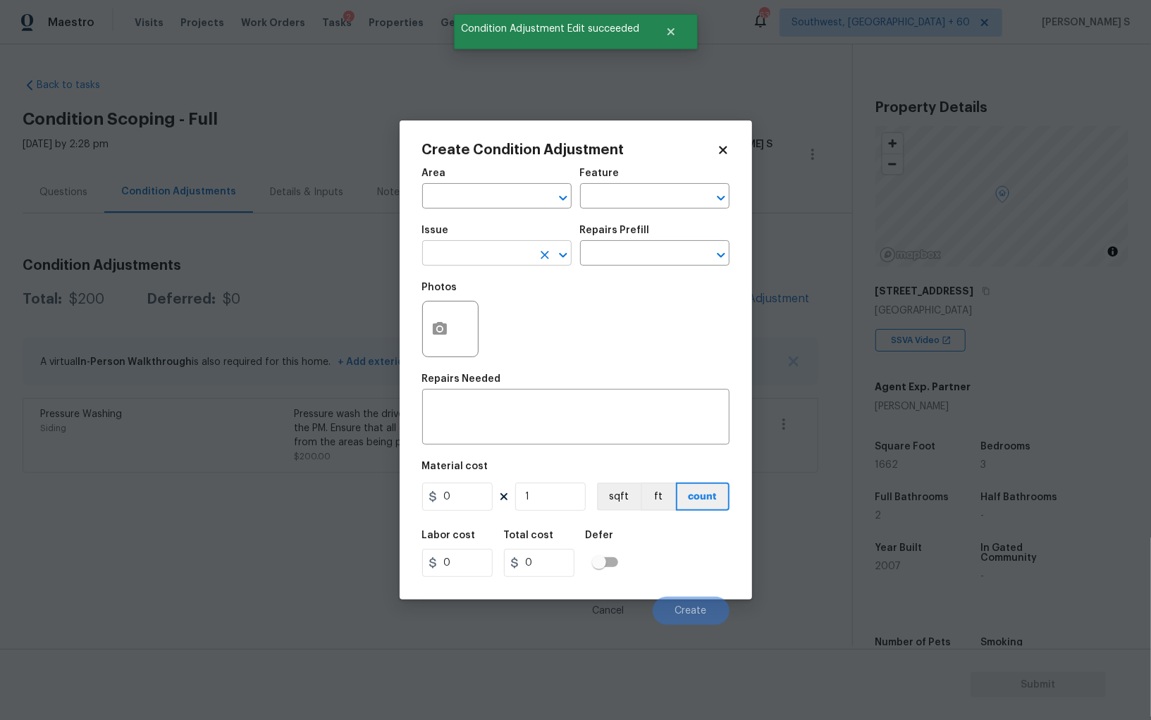
click at [477, 260] on input "text" at bounding box center [477, 255] width 110 height 22
type input "Landscape Package"
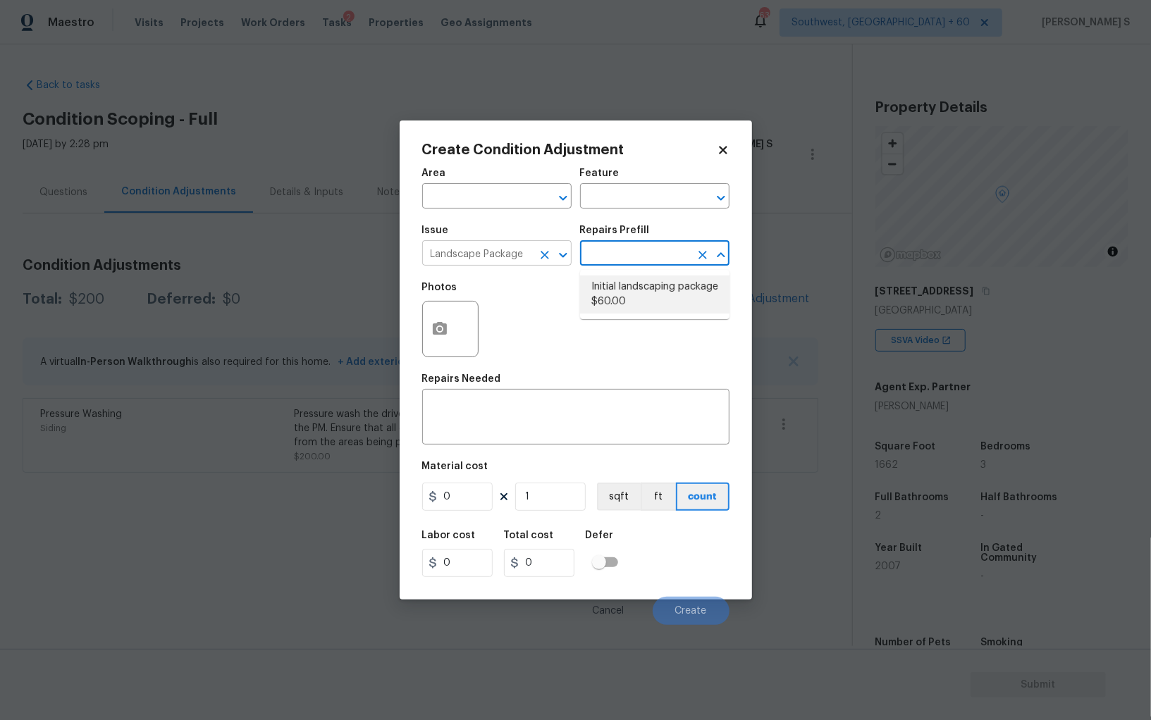
type input "Home Readiness Packages"
type textarea "Mowing of grass up to 6" in height. Mow, edge along driveways & sidewalks, trim…"
type input "60"
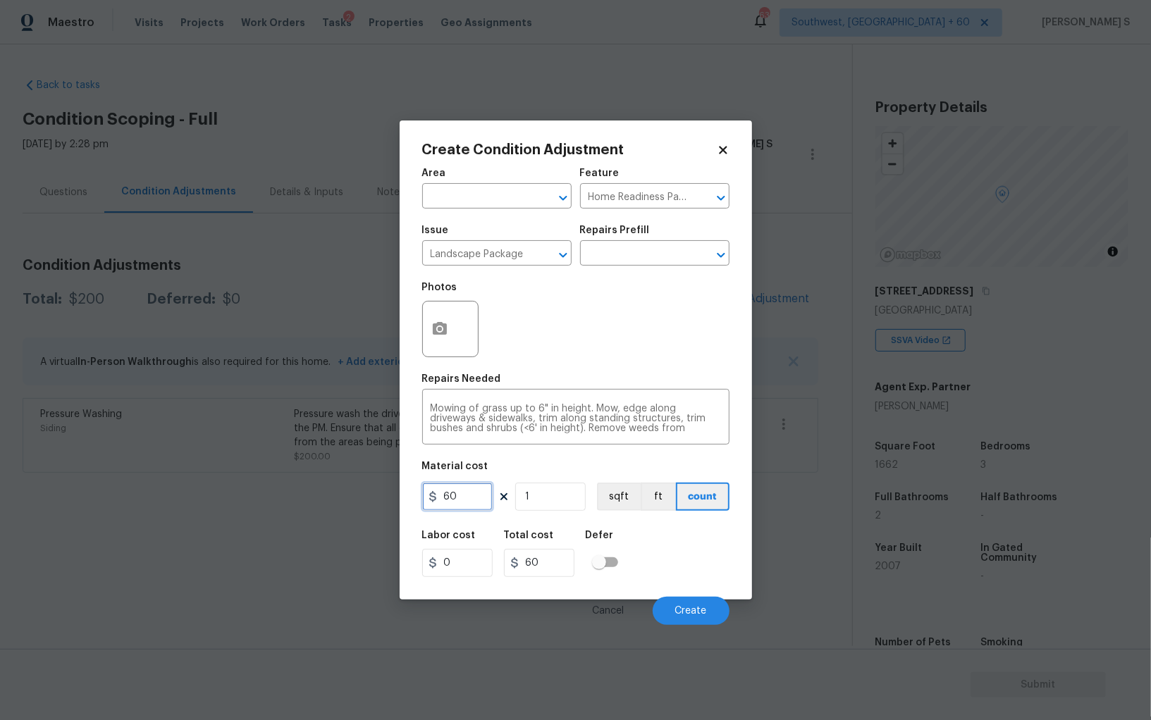
click at [482, 509] on input "60" at bounding box center [457, 497] width 70 height 28
type input "300"
click at [689, 605] on button "Create" at bounding box center [691, 611] width 77 height 28
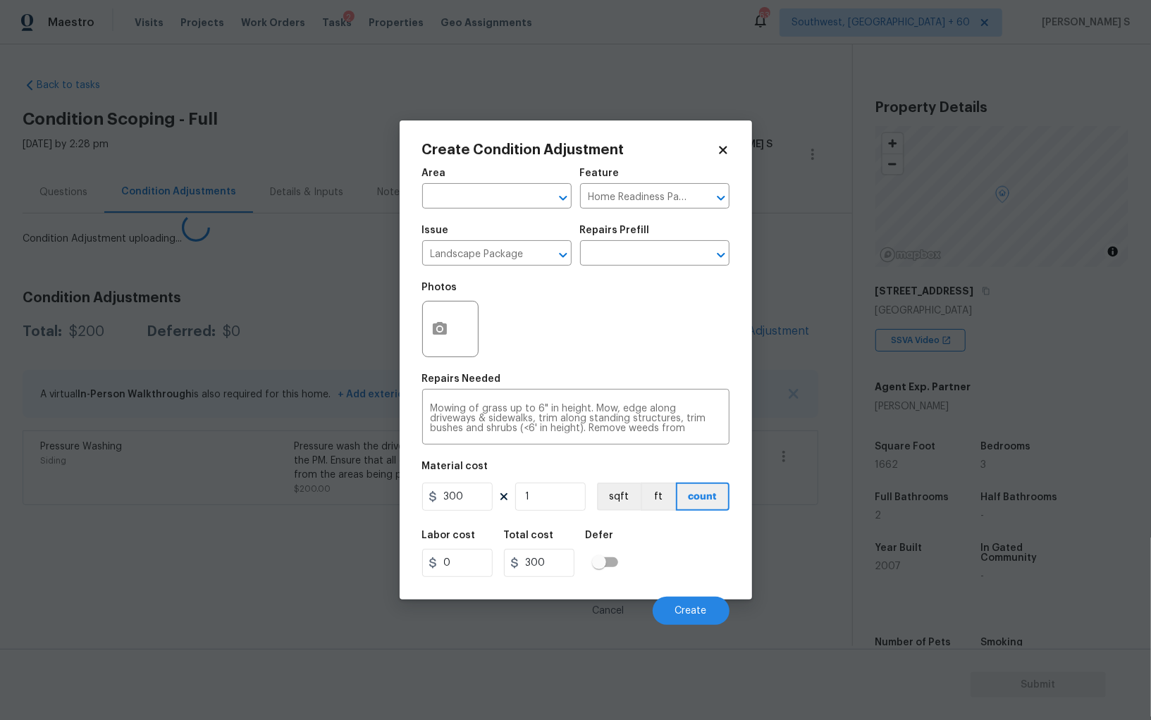
click at [30, 515] on section "Back to tasks Condition Scoping - Full Wed, Sep 17 2025 by 2:28 pm Anbu Jebakum…" at bounding box center [438, 356] width 830 height 579
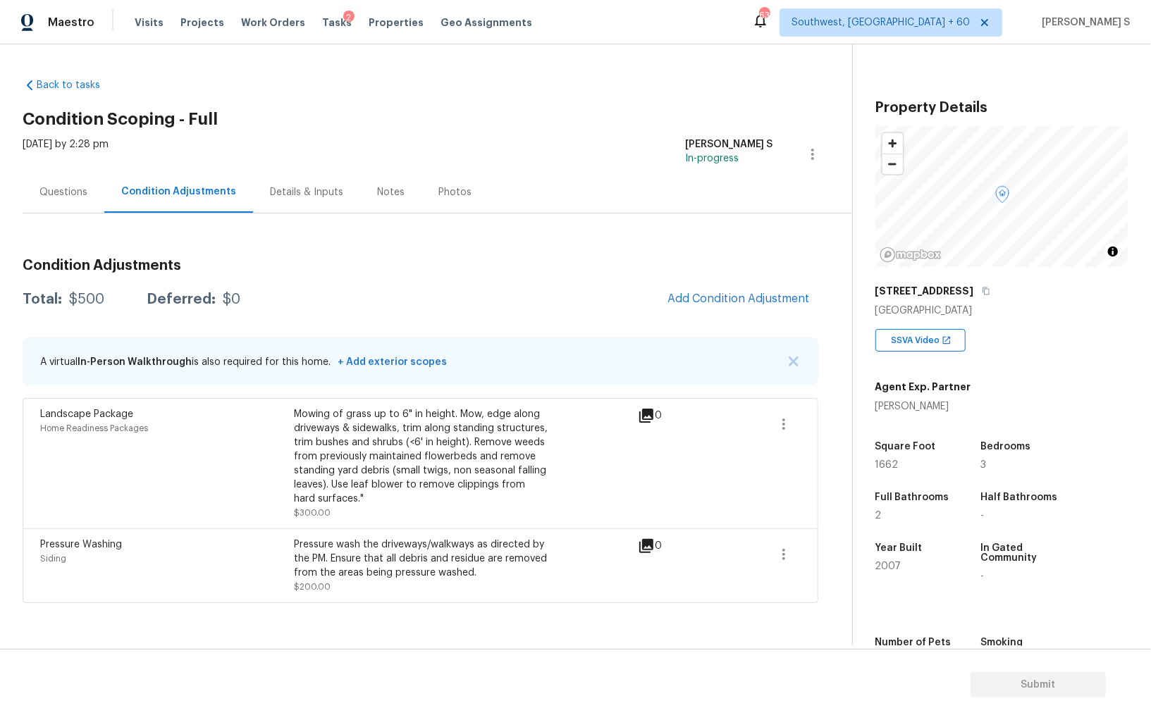
click at [401, 66] on div "Back to tasks Condition Scoping - Full Wed, Sep 17 2025 by 2:28 pm Anbu Jebakum…" at bounding box center [575, 345] width 1151 height 602
click at [54, 201] on div "Questions" at bounding box center [64, 192] width 82 height 42
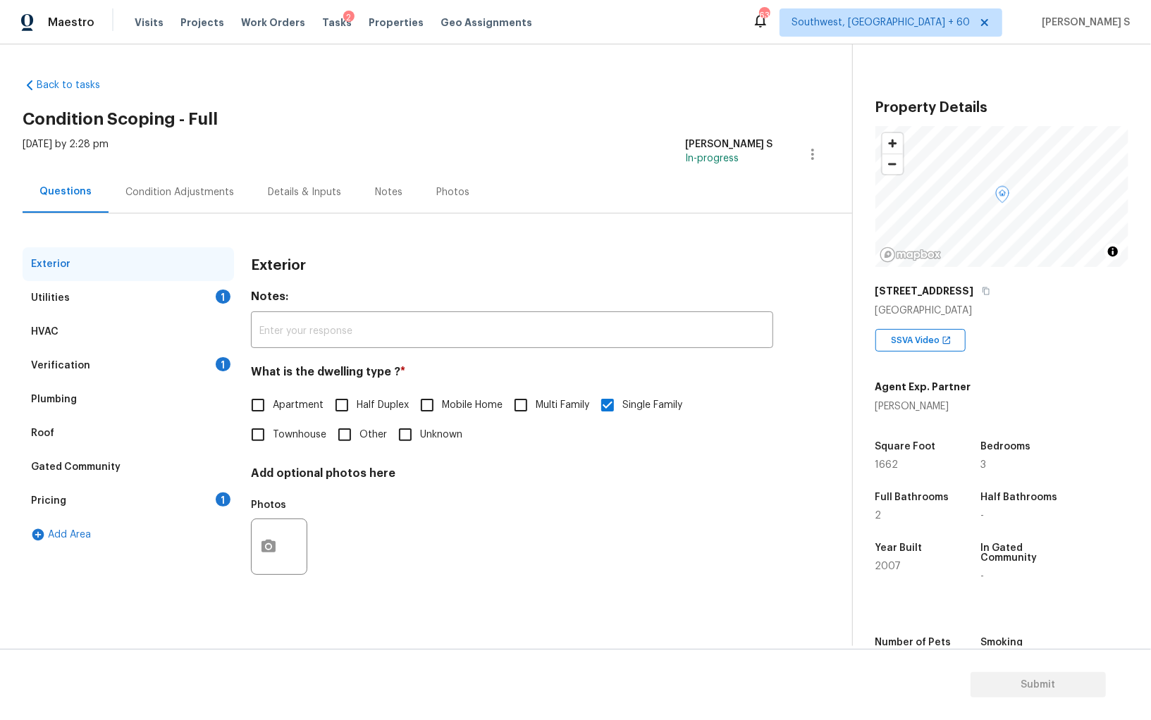
click at [43, 498] on div "Pricing" at bounding box center [48, 501] width 35 height 14
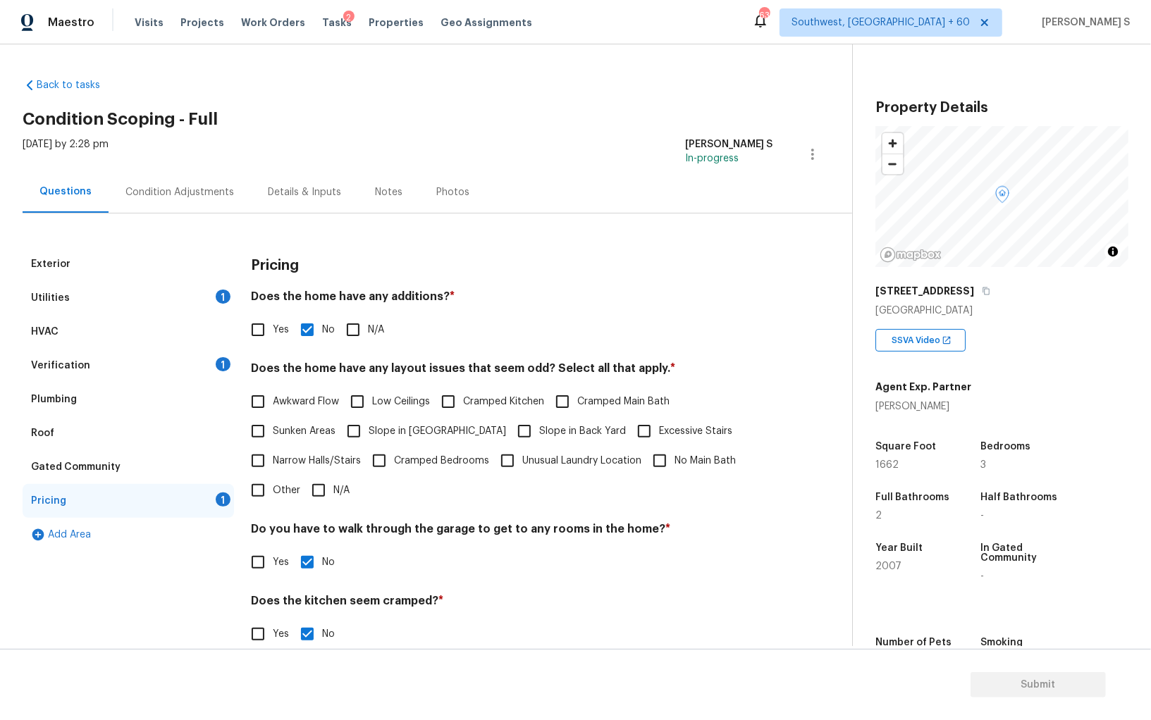
drag, startPoint x: 374, startPoint y: 417, endPoint x: 511, endPoint y: 426, distance: 137.0
click at [374, 417] on label "Slope in Front Yard" at bounding box center [422, 432] width 167 height 30
click at [369, 417] on input "Slope in Front Yard" at bounding box center [354, 432] width 30 height 30
checkbox input "true"
click at [110, 365] on div "Verification 1" at bounding box center [128, 366] width 211 height 34
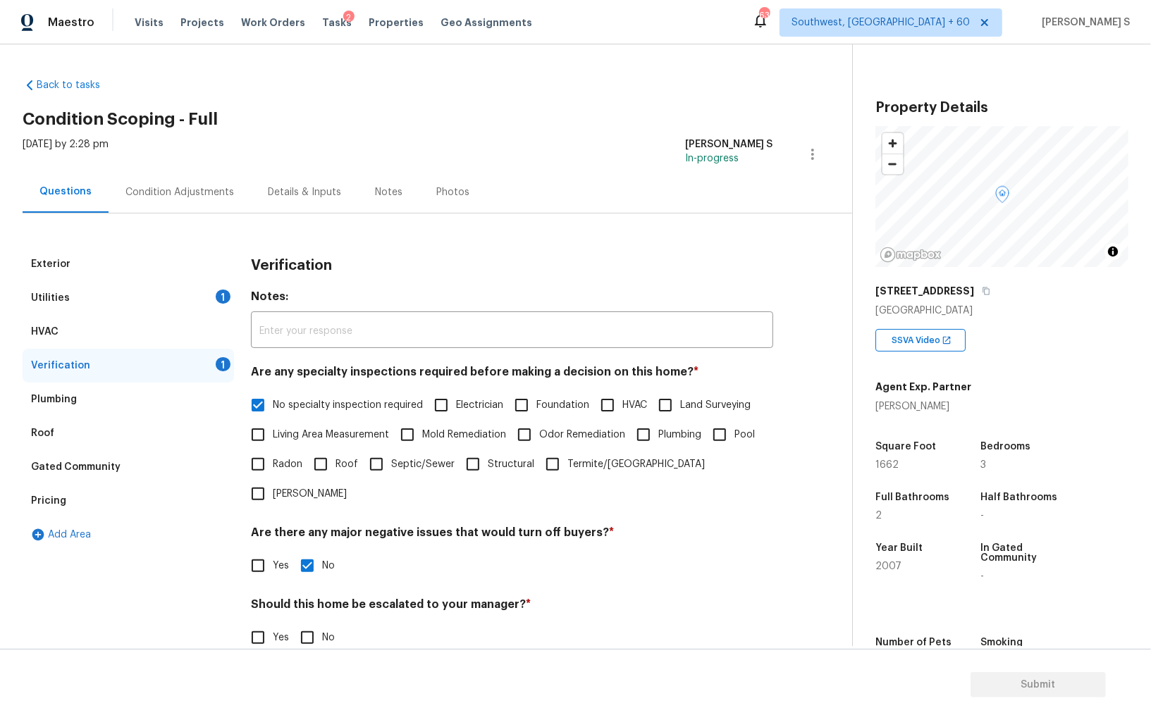
scroll to position [84, 0]
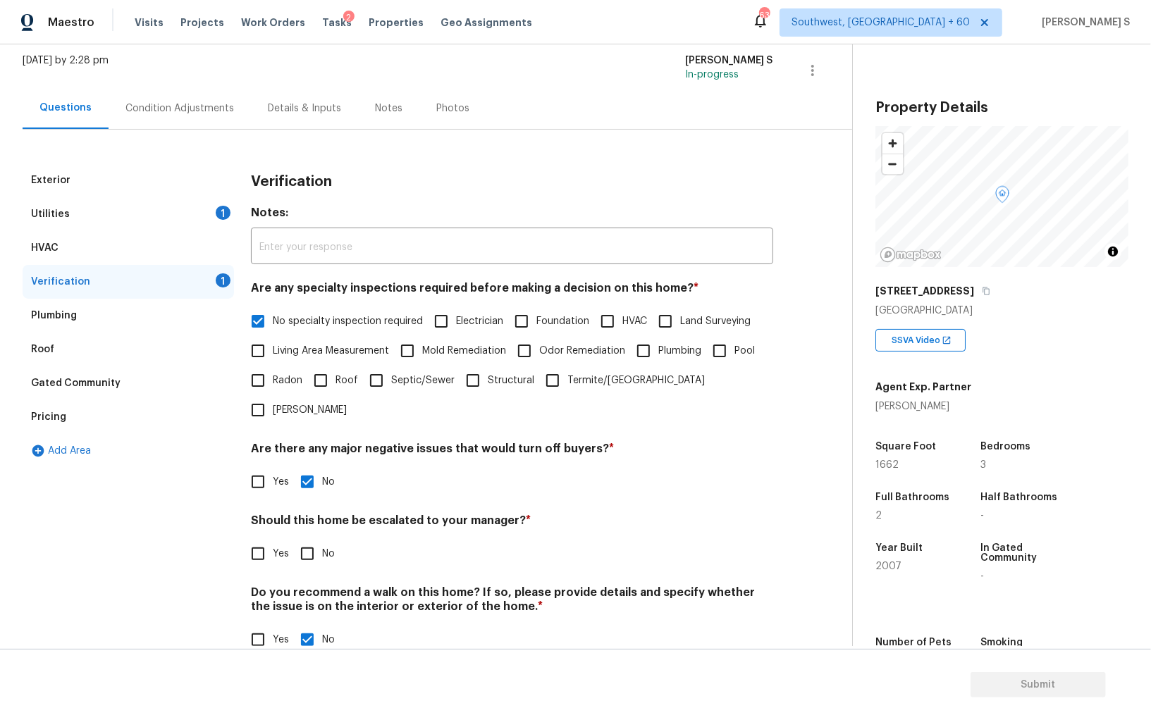
click at [268, 539] on input "Yes" at bounding box center [258, 554] width 30 height 30
checkbox input "true"
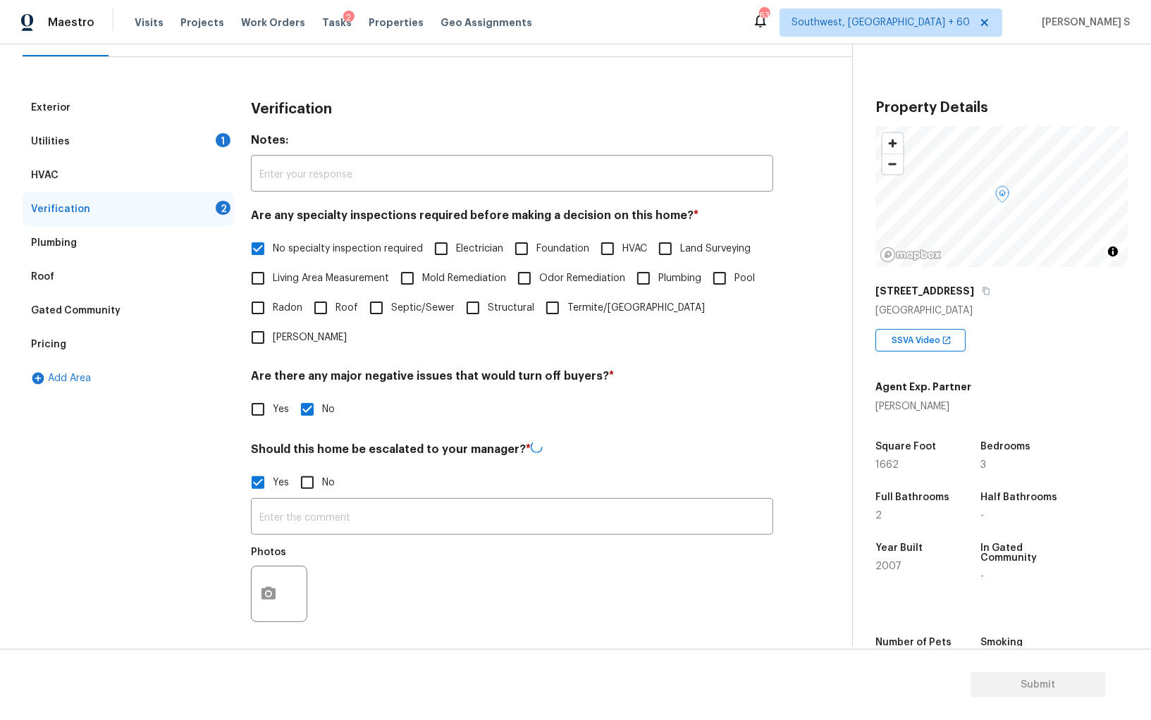
scroll to position [217, 0]
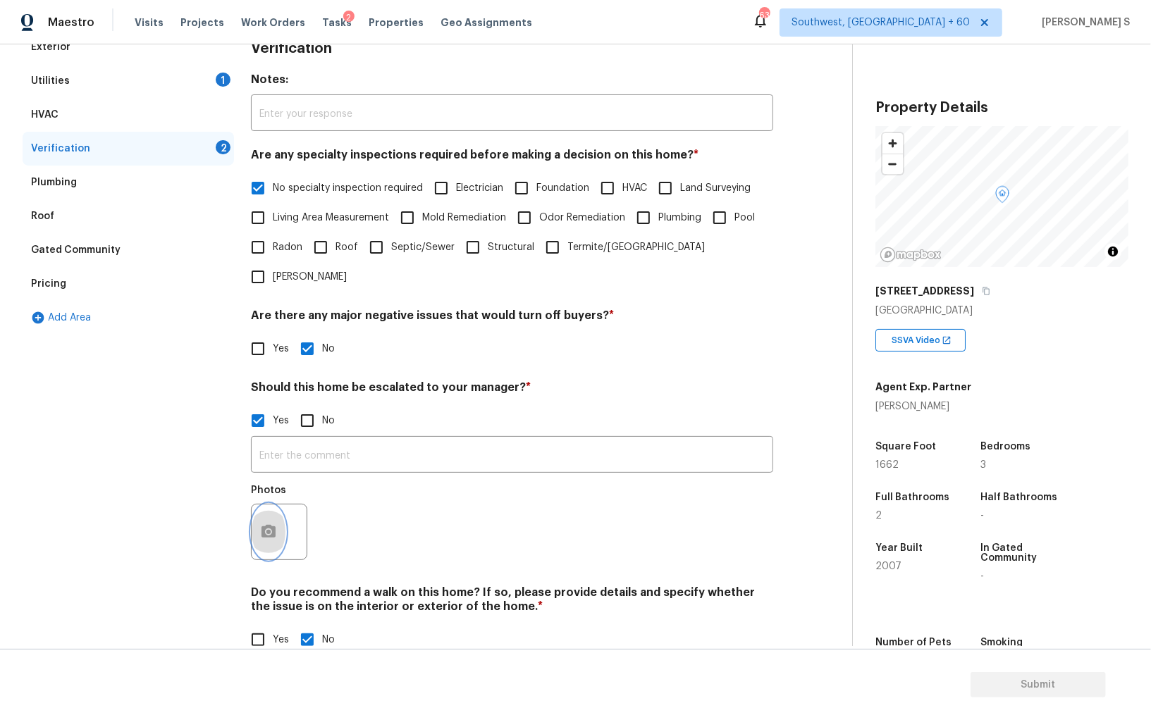
click at [271, 525] on icon "button" at bounding box center [268, 531] width 14 height 13
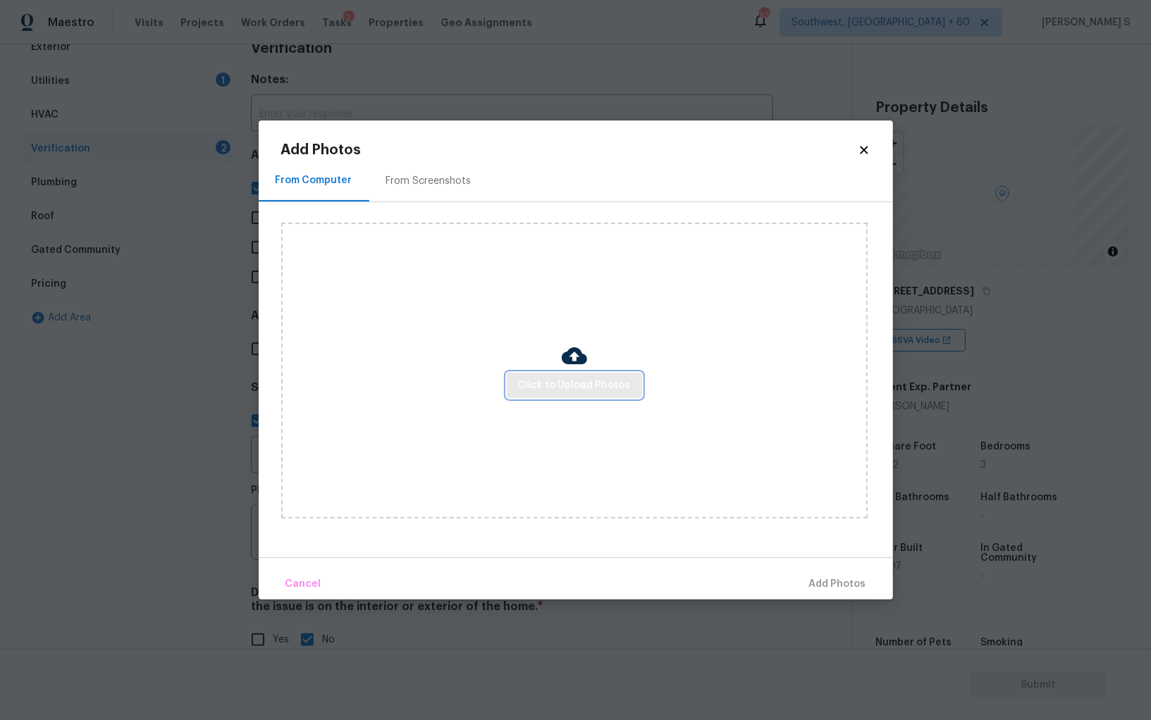
click at [574, 379] on span "Click to Upload Photos" at bounding box center [574, 386] width 113 height 18
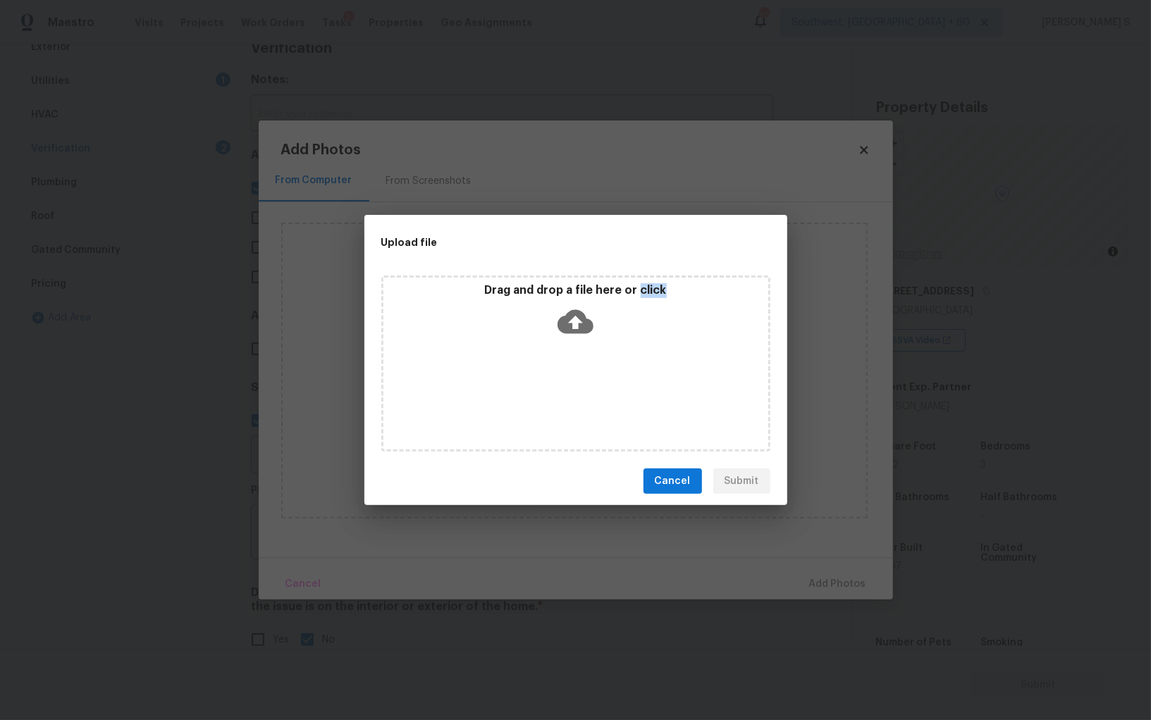
click at [574, 379] on div "Drag and drop a file here or click" at bounding box center [575, 364] width 389 height 176
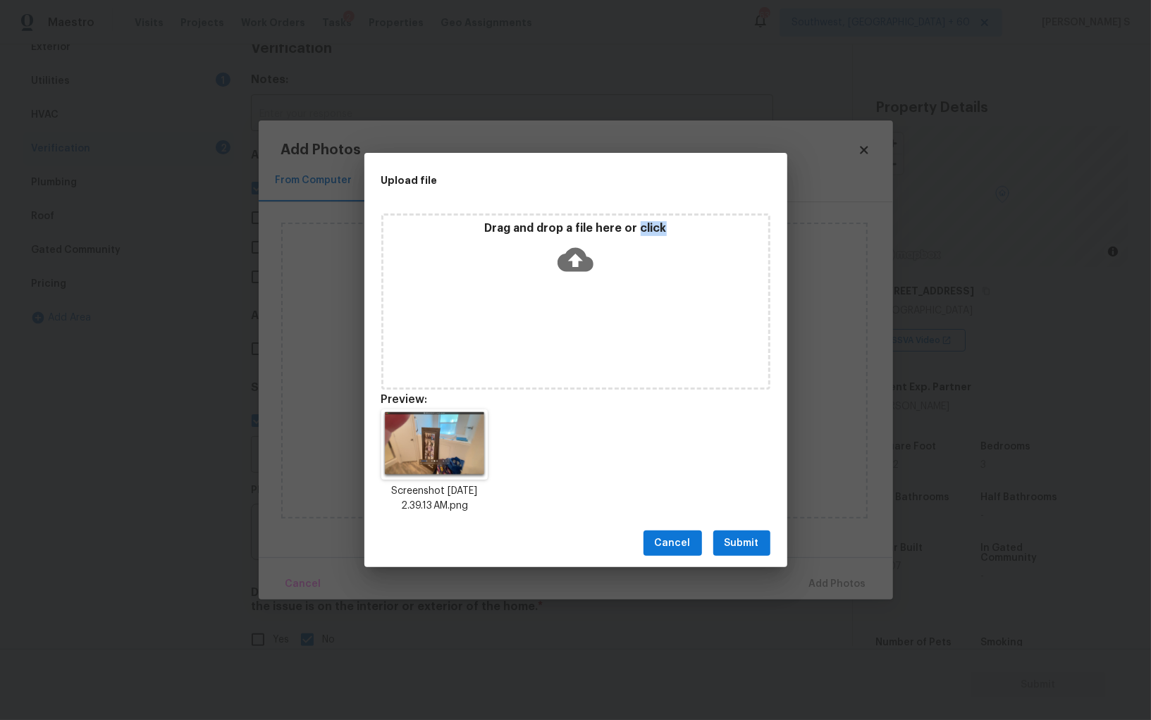
click at [756, 541] on span "Submit" at bounding box center [742, 544] width 35 height 18
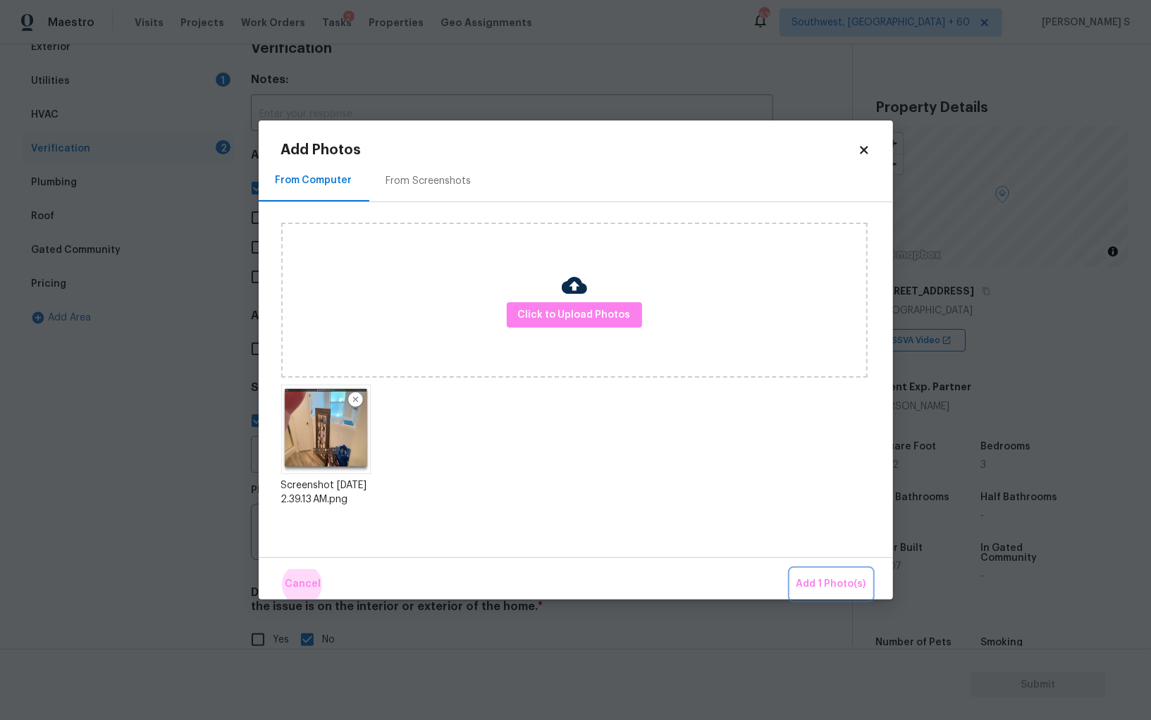
click at [791, 569] on button "Add 1 Photo(s)" at bounding box center [831, 584] width 81 height 30
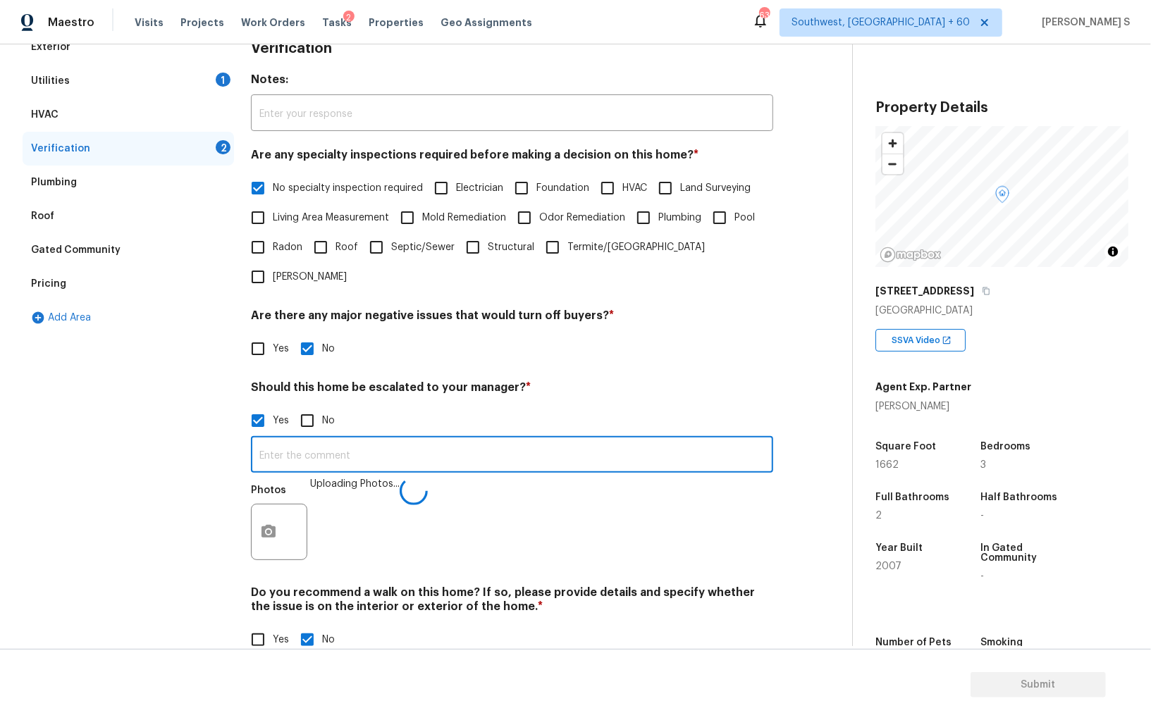
click at [620, 440] on input "text" at bounding box center [512, 456] width 522 height 33
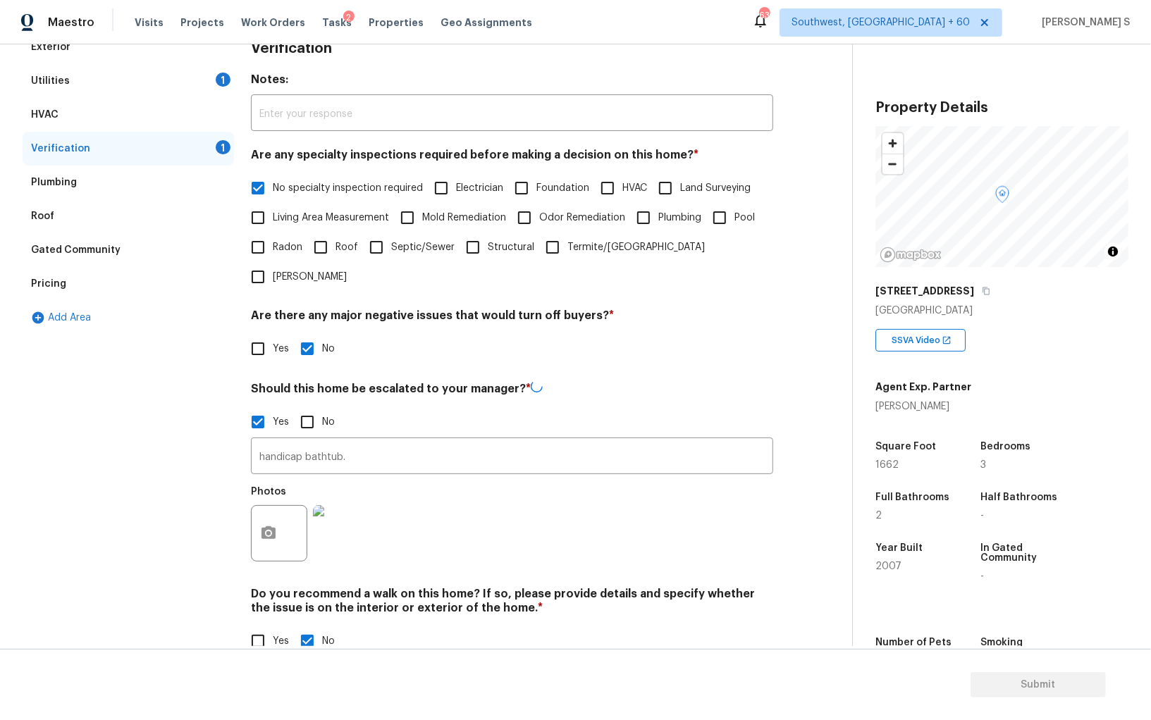
click at [684, 480] on div "Photos" at bounding box center [512, 525] width 522 height 92
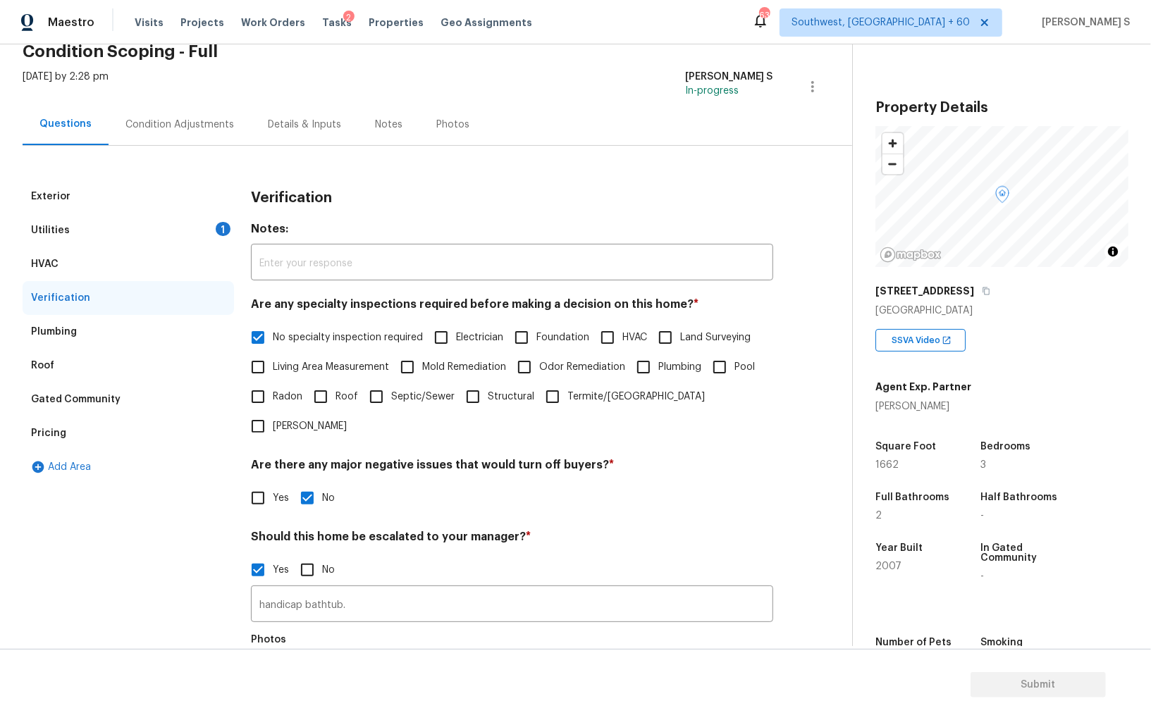
scroll to position [169, 0]
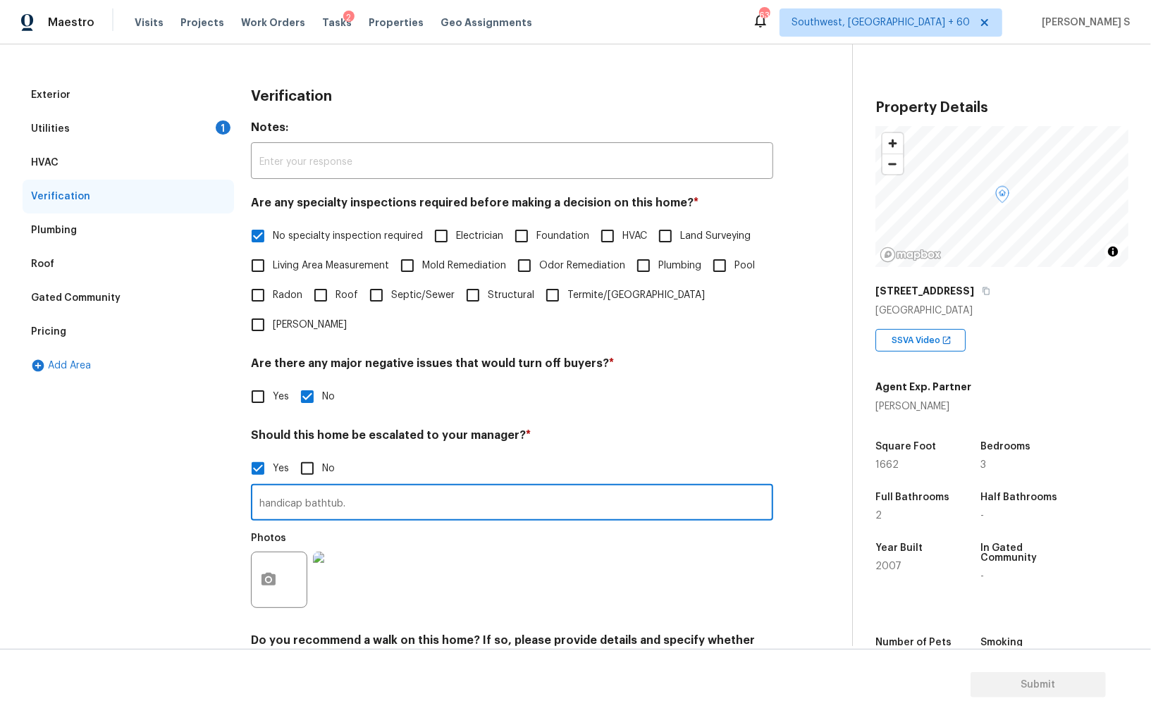
click at [454, 488] on input "handicap bathtub." at bounding box center [512, 504] width 522 height 33
click at [455, 488] on input "handicap bathtub." at bounding box center [512, 504] width 522 height 33
type input "handicap bathtub @4:55."
click at [460, 525] on div "Photos" at bounding box center [512, 571] width 522 height 92
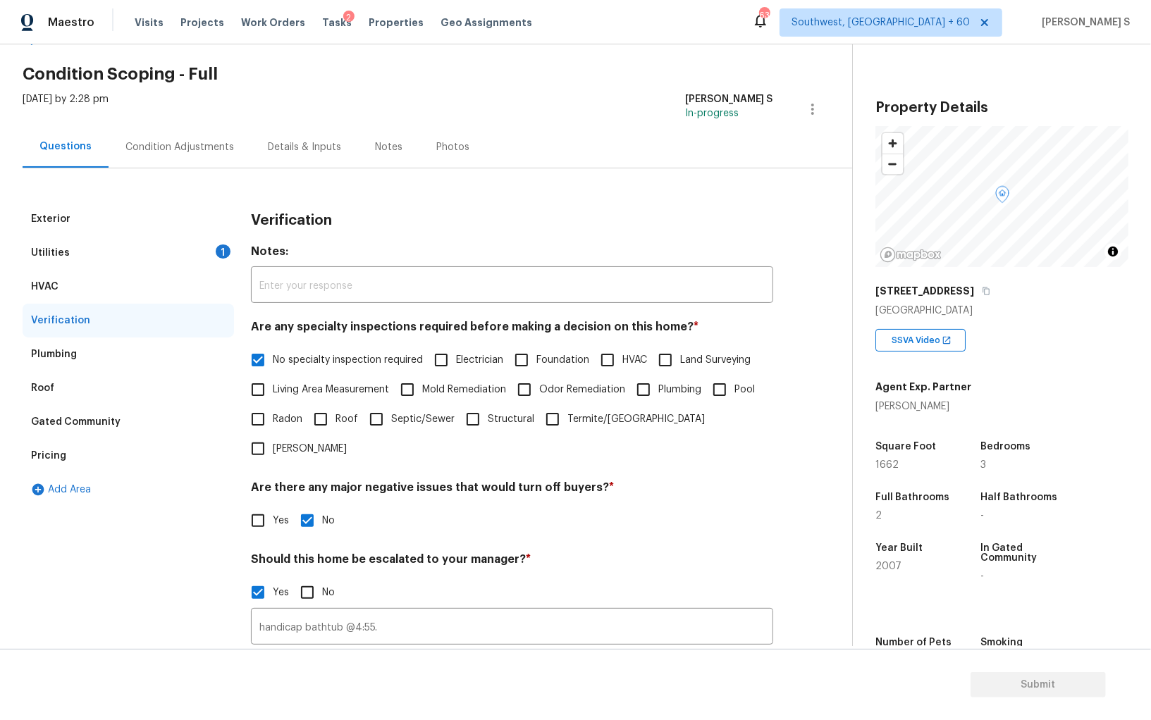
scroll to position [0, 0]
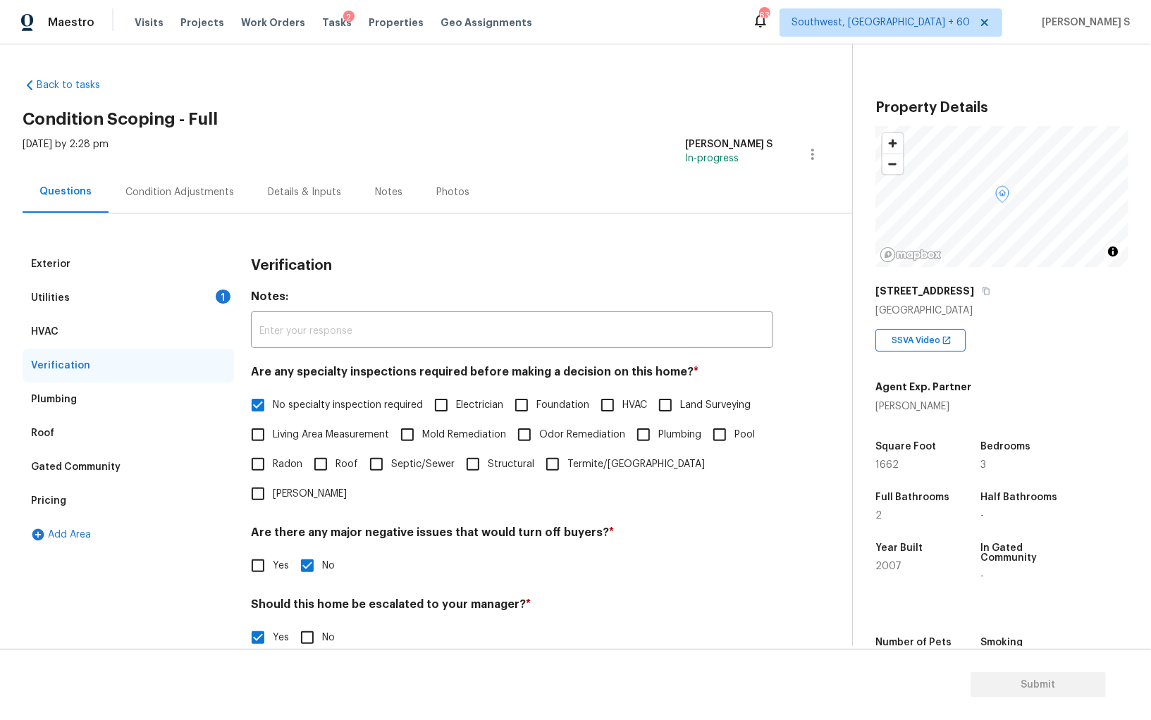
click at [221, 294] on div "1" at bounding box center [223, 297] width 15 height 14
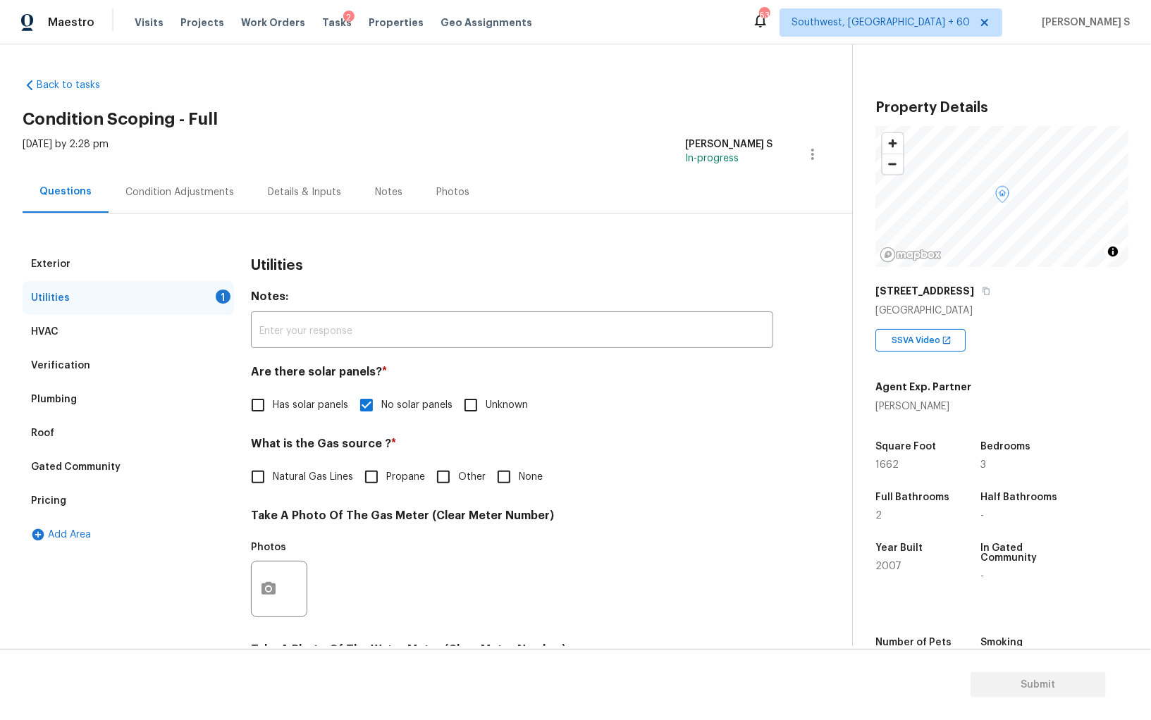
scroll to position [340, 0]
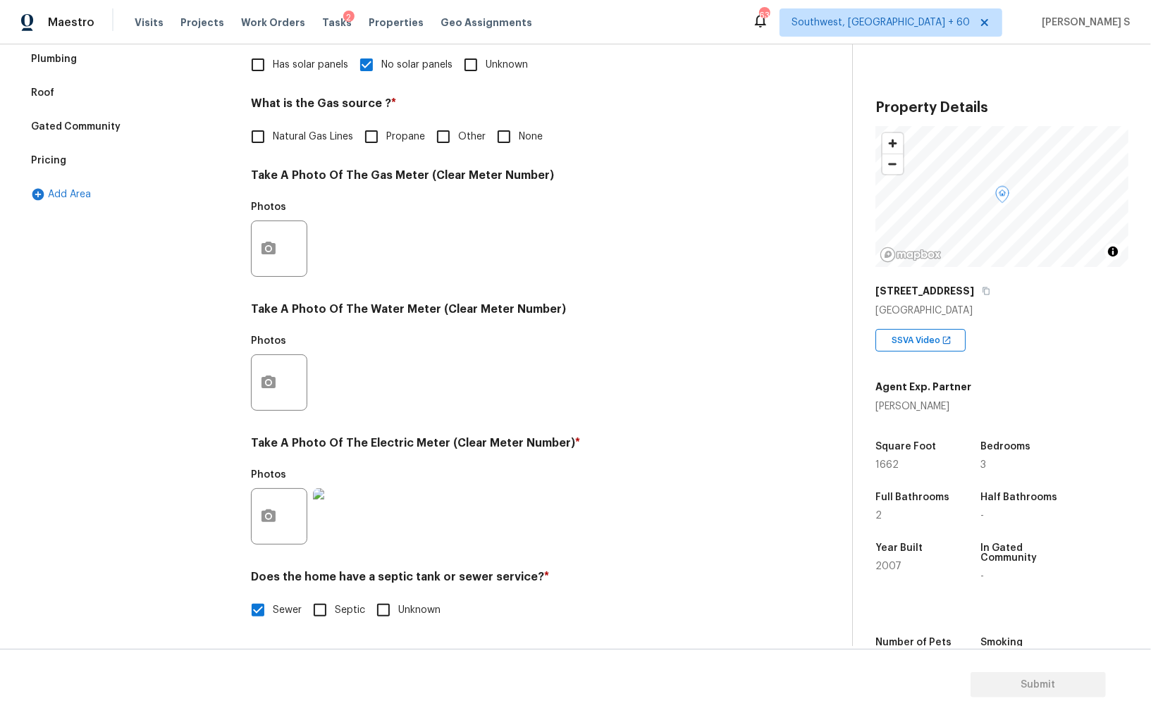
click at [507, 132] on input "None" at bounding box center [504, 137] width 30 height 30
checkbox input "true"
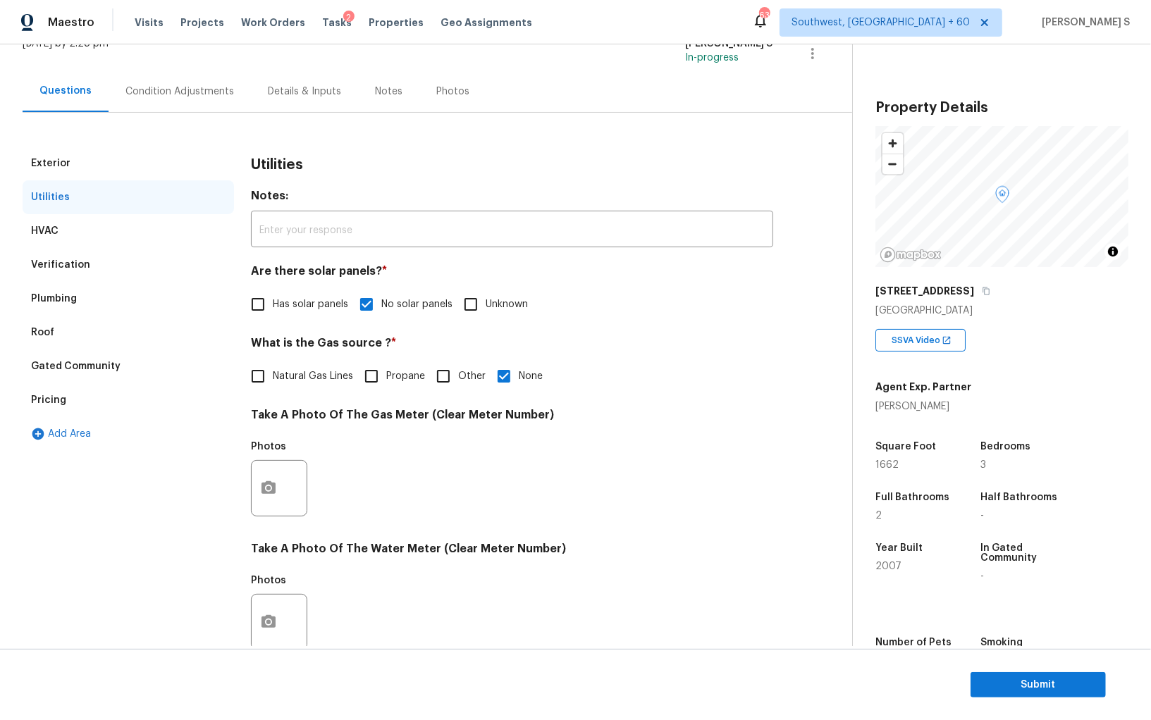
scroll to position [0, 0]
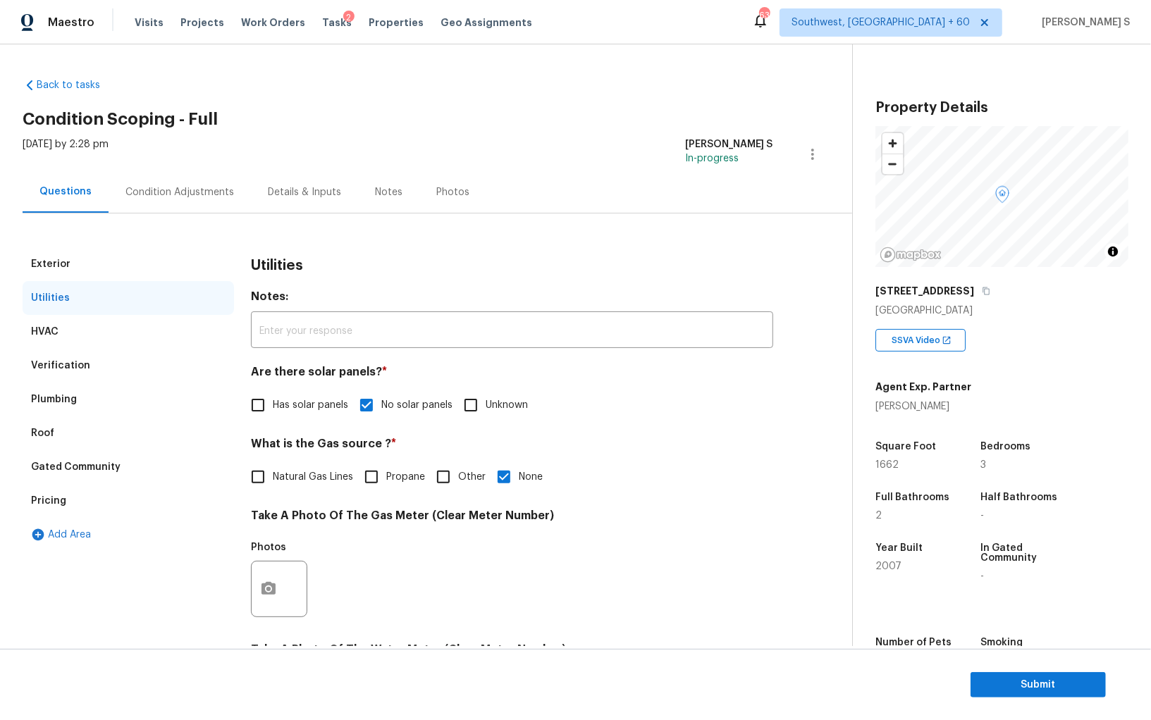
click at [140, 203] on div "Condition Adjustments" at bounding box center [180, 192] width 142 height 42
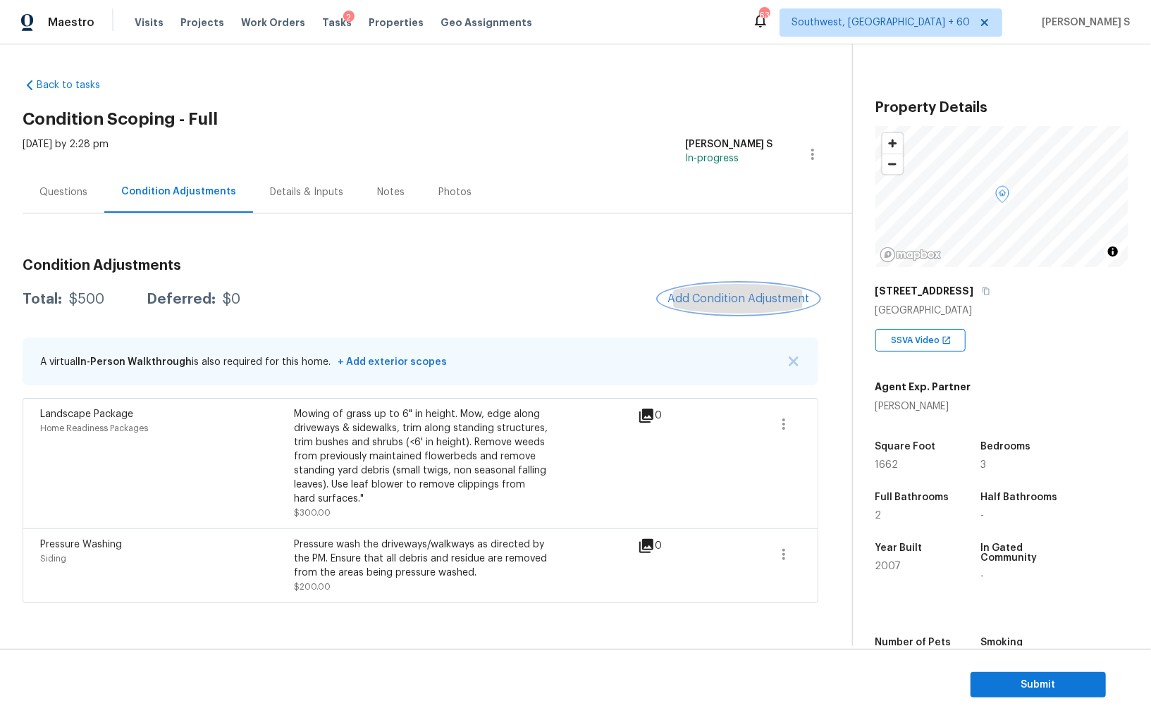
click at [713, 301] on span "Add Condition Adjustment" at bounding box center [738, 298] width 142 height 13
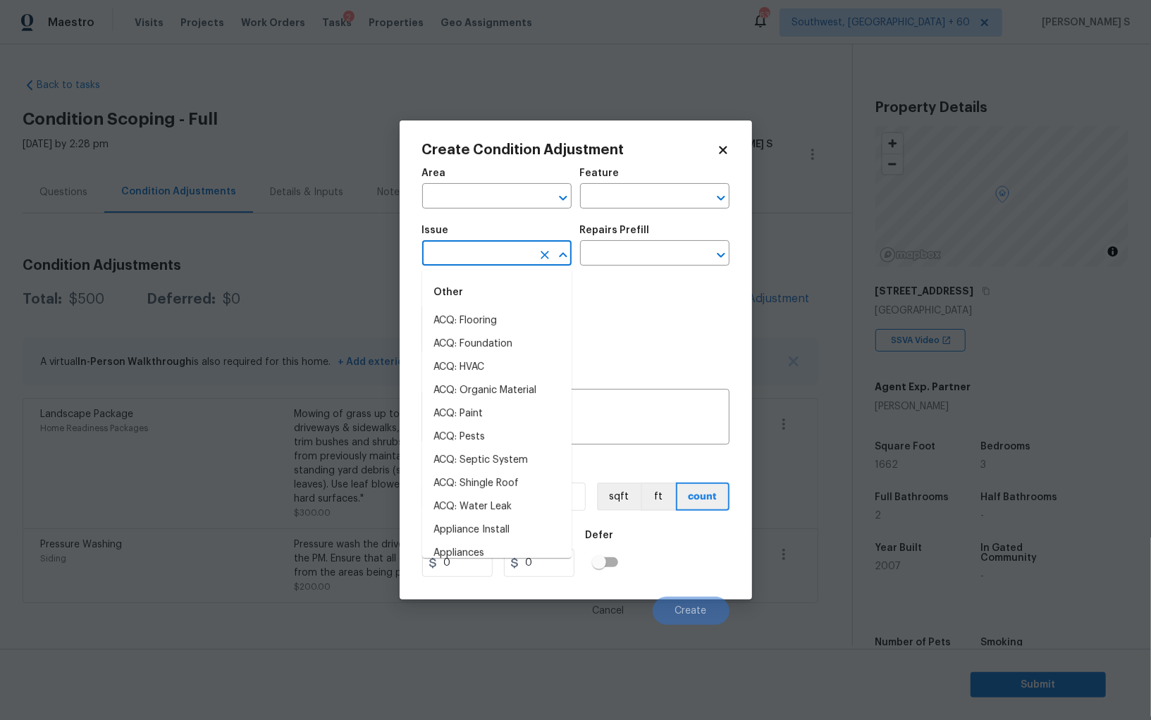
click at [472, 262] on input "text" at bounding box center [477, 255] width 110 height 22
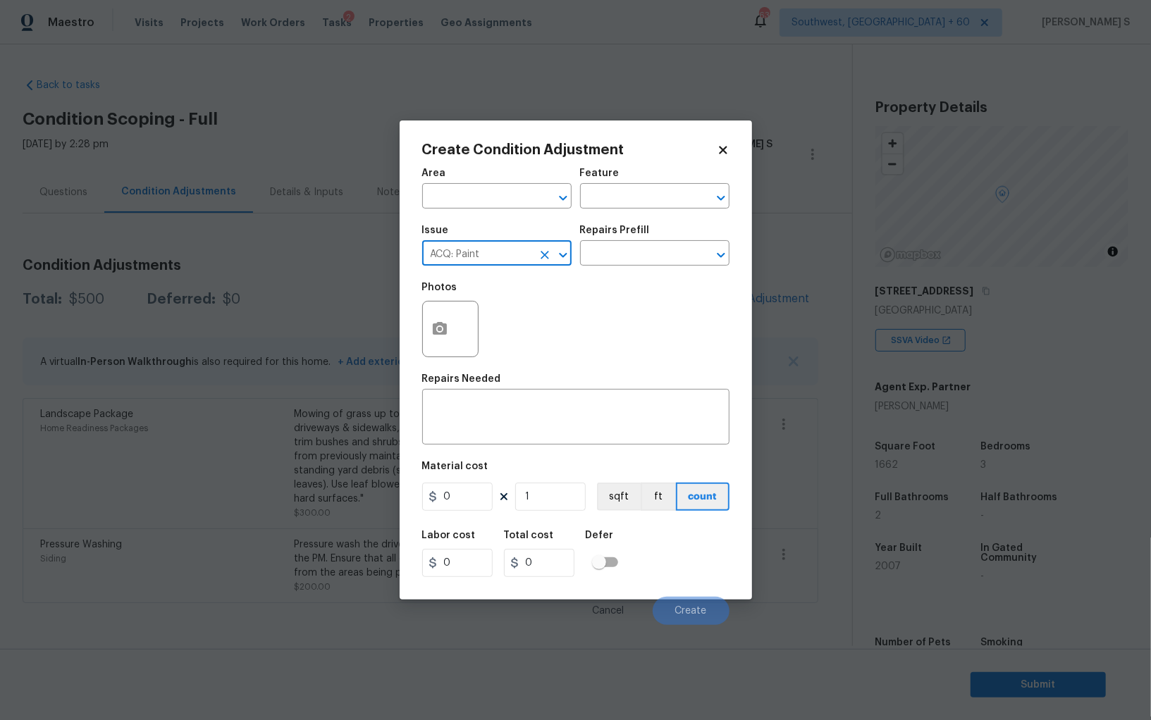
type input "ACQ: Paint"
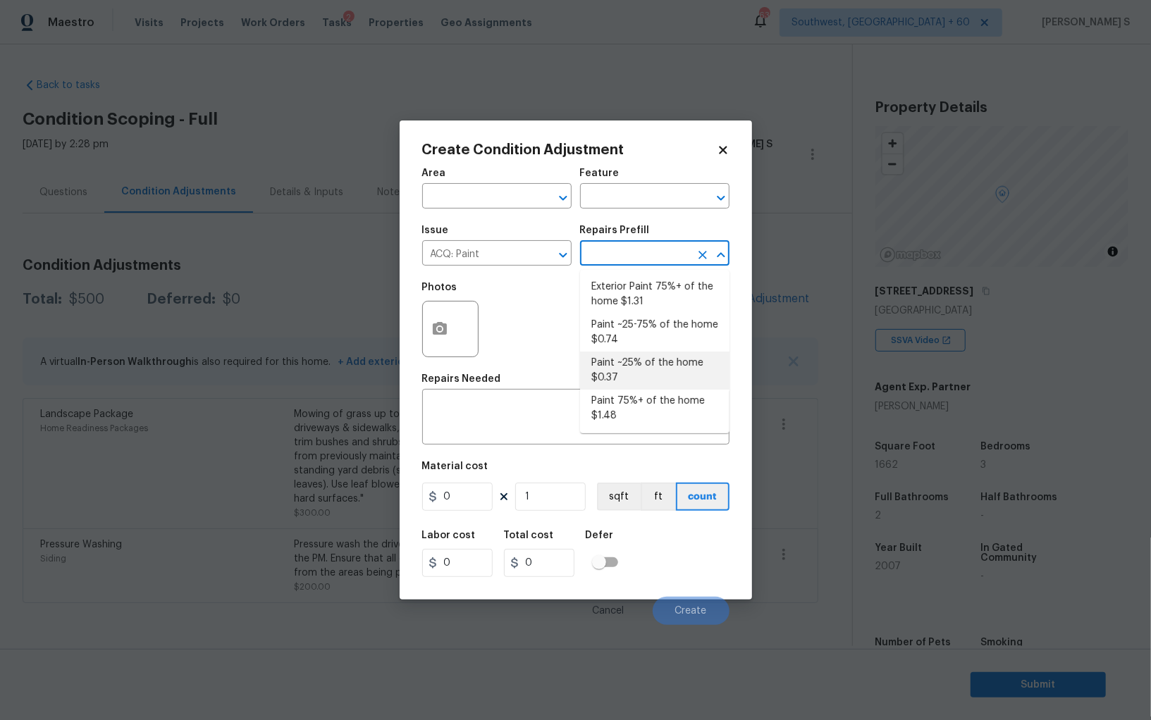
click at [646, 364] on li "Paint ~25% of the home $0.37" at bounding box center [654, 371] width 149 height 38
type input "Acquisition"
type textarea "Acquisition Scope: ~25% of the home needs interior paint"
type input "0.37"
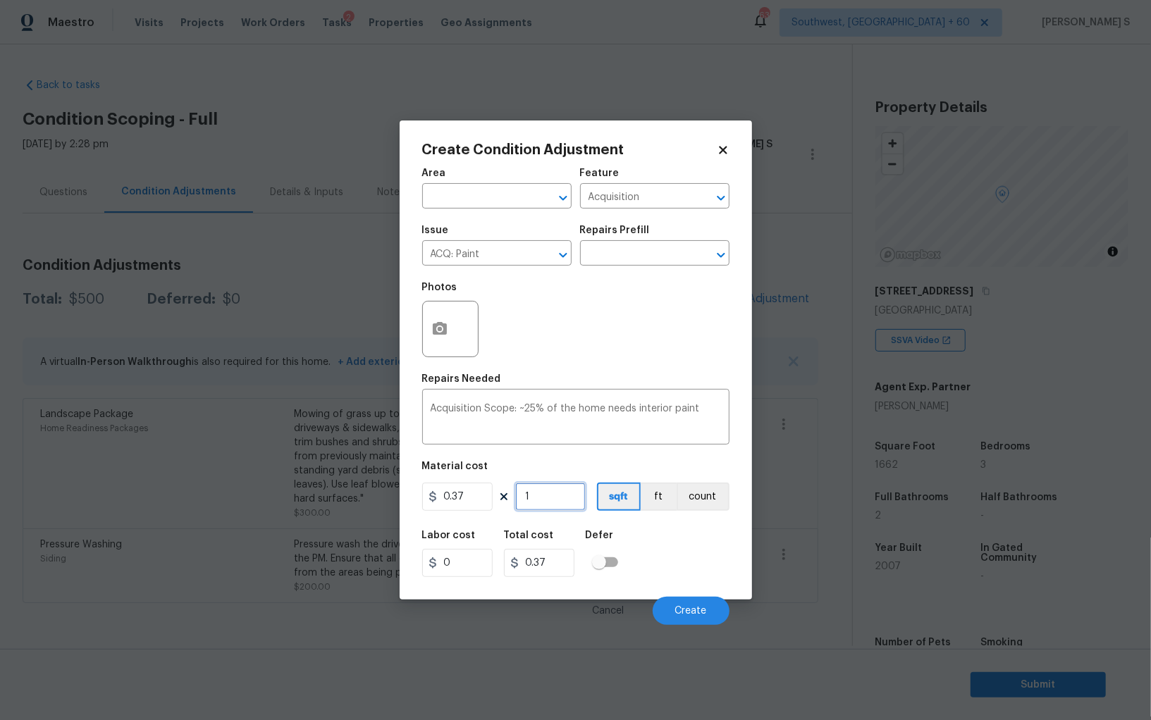
click at [543, 493] on input "1" at bounding box center [550, 497] width 70 height 28
type input "16"
type input "5.92"
type input "166"
type input "61.42"
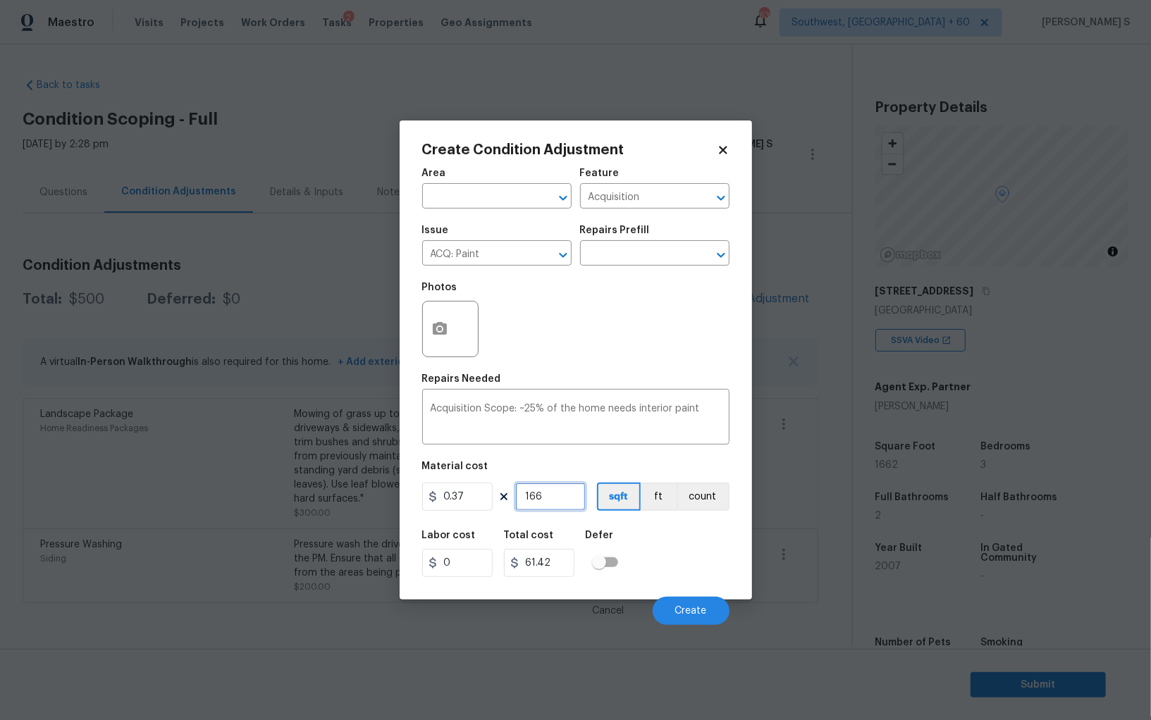
type input "1662"
type input "614.94"
type input "1662"
click at [641, 564] on div "Labor cost 0 Total cost 614.94 Defer" at bounding box center [575, 553] width 307 height 63
click at [695, 616] on span "Create" at bounding box center [691, 611] width 32 height 11
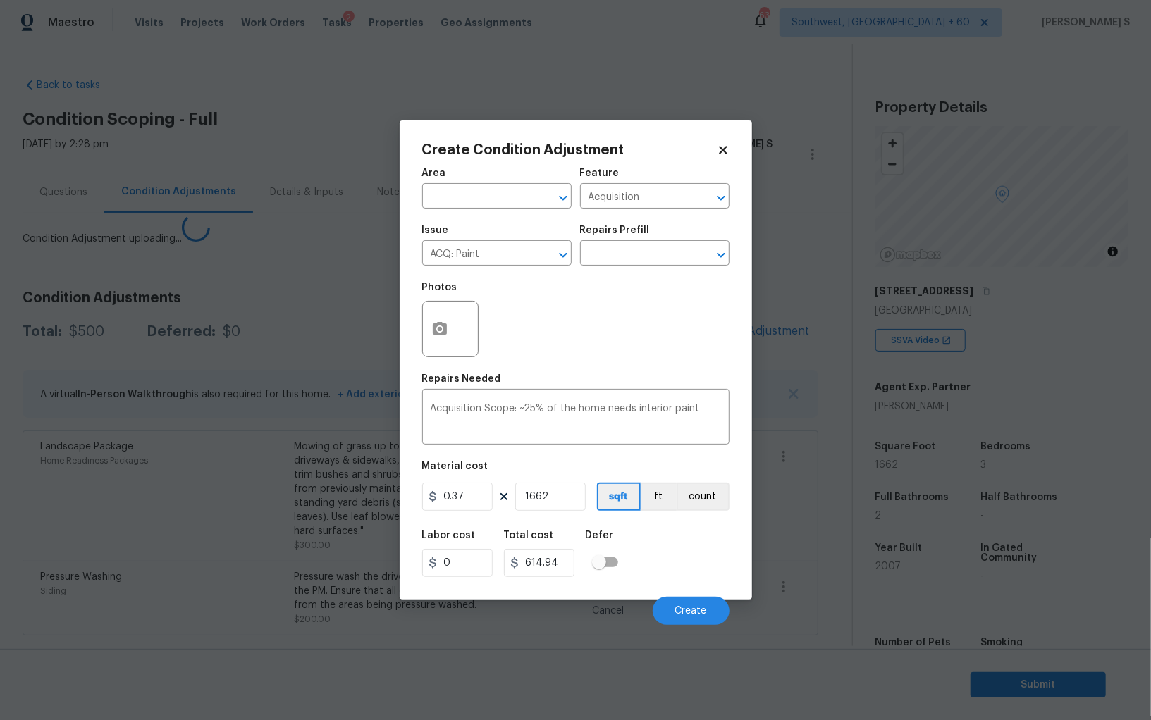
click at [135, 485] on body "Maestro Visits Projects Work Orders Tasks 2 Properties Geo Assignments 633 Sout…" at bounding box center [575, 360] width 1151 height 720
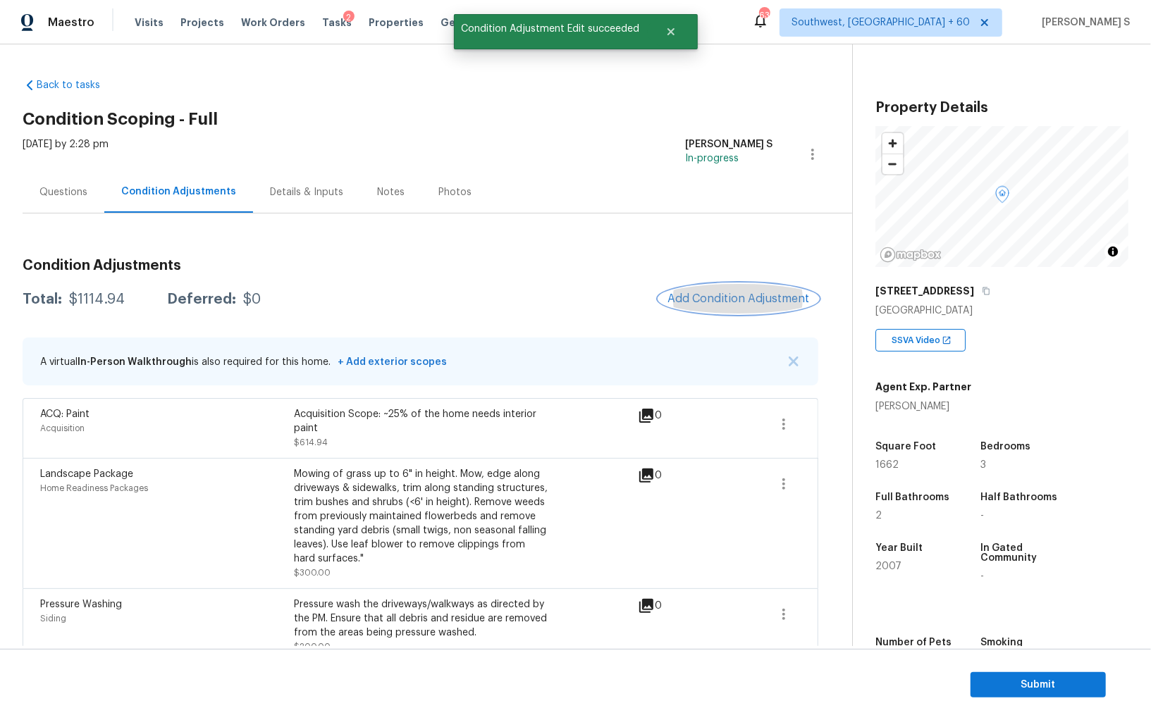
click at [717, 295] on span "Add Condition Adjustment" at bounding box center [738, 298] width 142 height 13
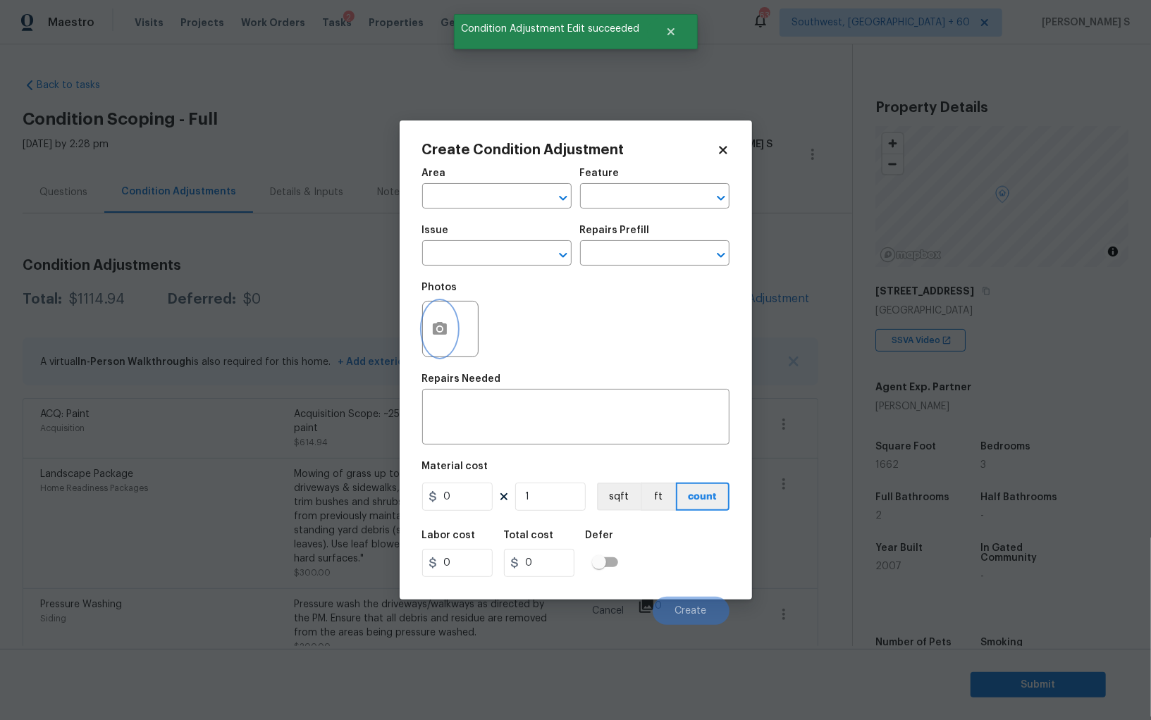
click at [445, 324] on icon "button" at bounding box center [440, 328] width 14 height 13
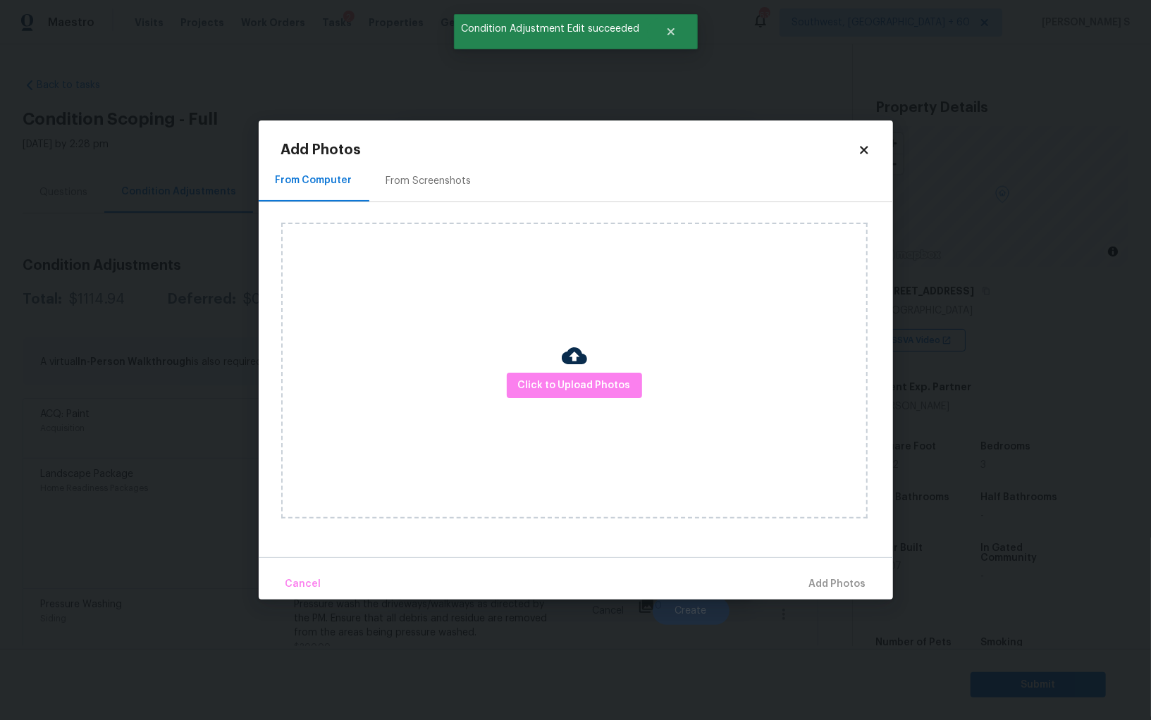
click at [418, 166] on div "From Screenshots" at bounding box center [428, 181] width 119 height 42
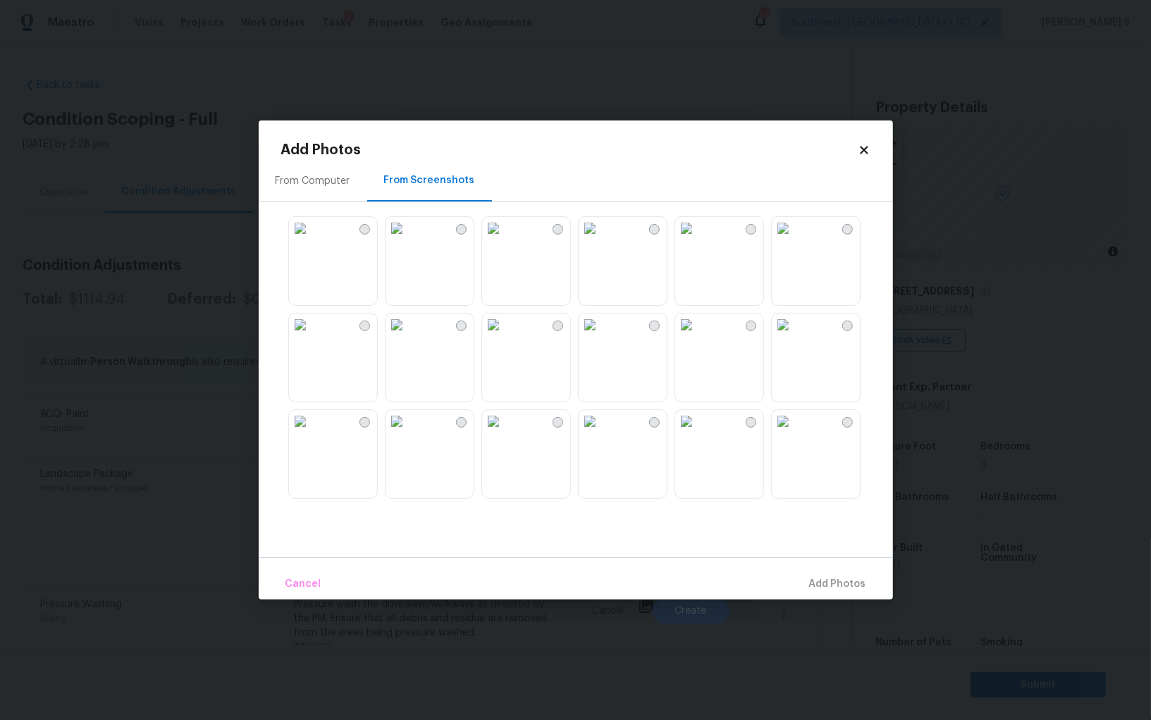
click at [601, 240] on img at bounding box center [590, 228] width 23 height 23
click at [408, 240] on img at bounding box center [397, 228] width 23 height 23
click at [310, 336] on img at bounding box center [300, 325] width 23 height 23
click at [601, 336] on img at bounding box center [590, 325] width 23 height 23
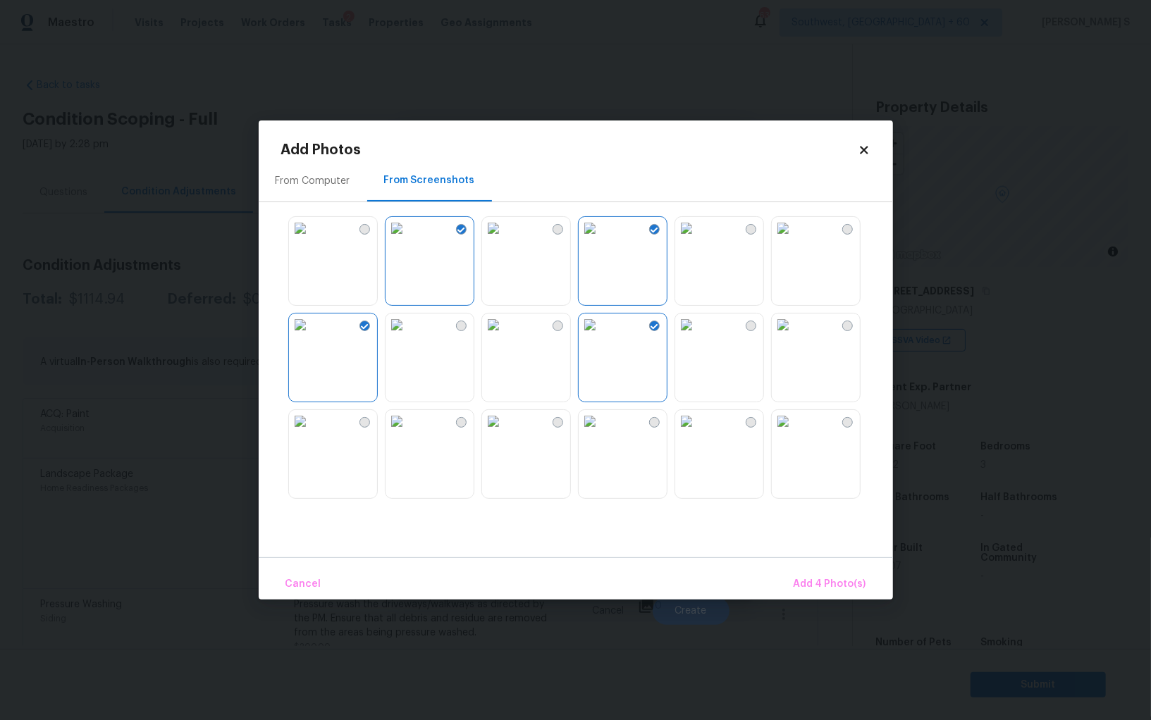
click at [698, 336] on img at bounding box center [686, 325] width 23 height 23
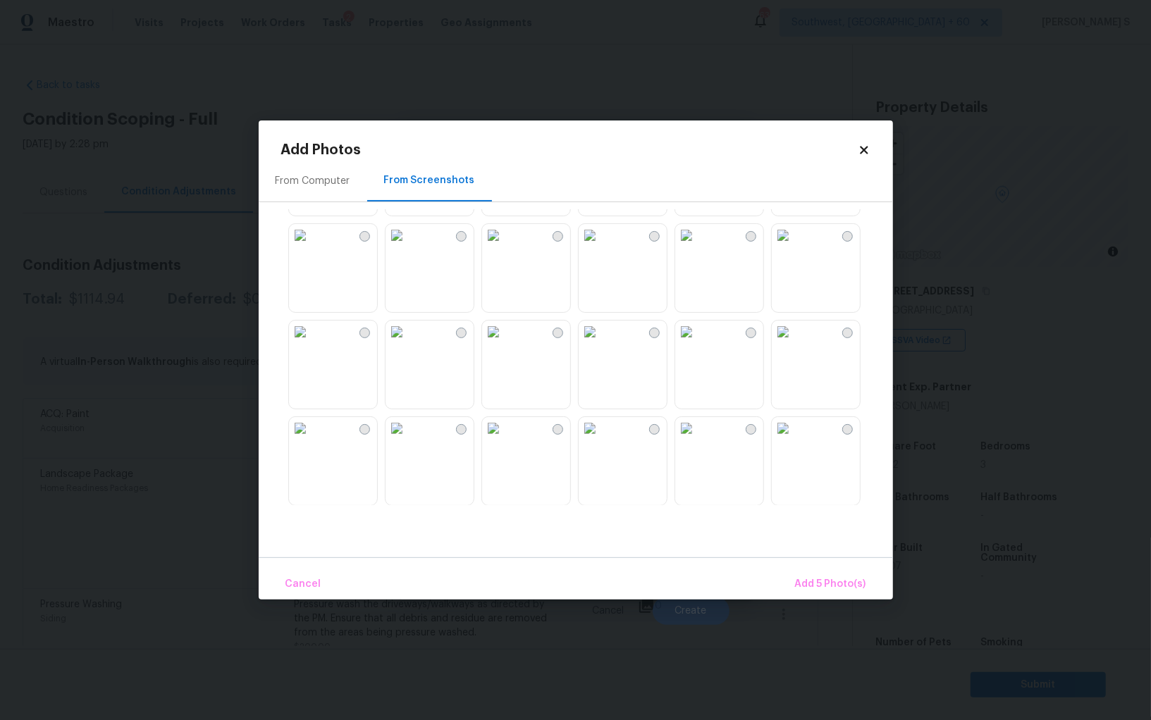
click at [698, 343] on img at bounding box center [686, 332] width 23 height 23
click at [601, 343] on img at bounding box center [590, 332] width 23 height 23
click at [601, 247] on img at bounding box center [590, 235] width 23 height 23
click at [601, 440] on img at bounding box center [590, 428] width 23 height 23
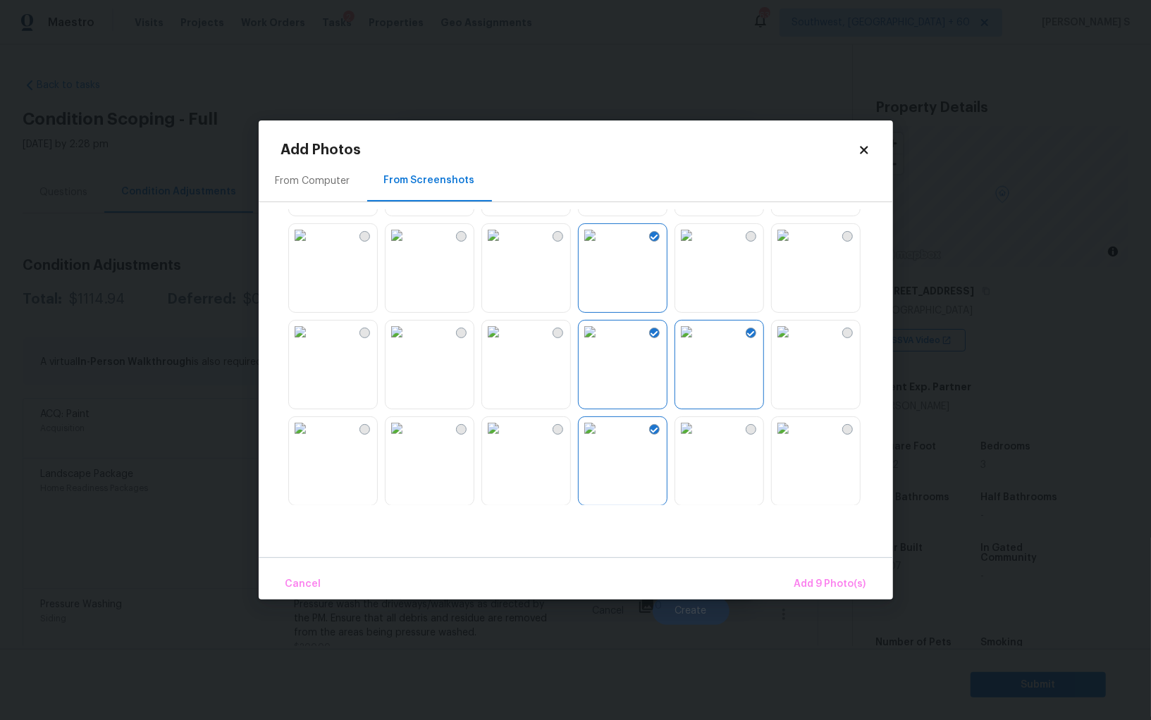
click at [698, 440] on img at bounding box center [686, 428] width 23 height 23
drag, startPoint x: 400, startPoint y: 460, endPoint x: 368, endPoint y: 460, distance: 32.4
click at [400, 440] on img at bounding box center [397, 428] width 23 height 23
click at [312, 440] on img at bounding box center [300, 428] width 23 height 23
click at [815, 582] on span "Add 12 Photo(s)" at bounding box center [828, 585] width 76 height 18
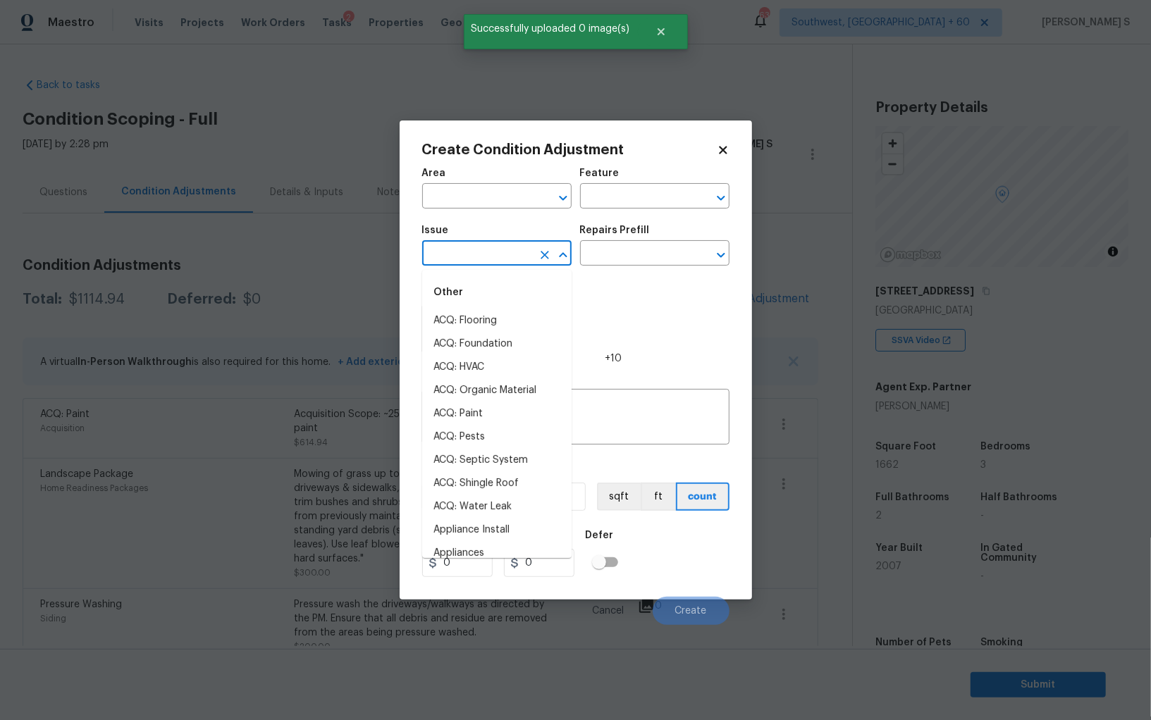
click at [483, 254] on input "text" at bounding box center [477, 255] width 110 height 22
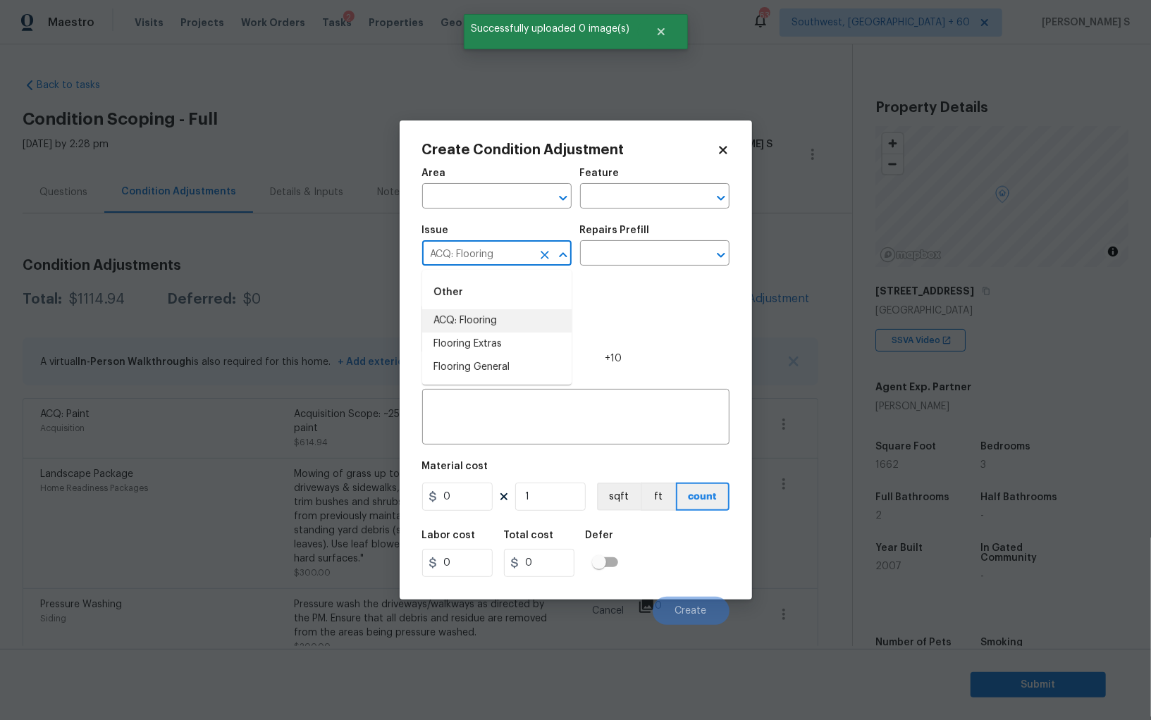
type input "ACQ: Flooring"
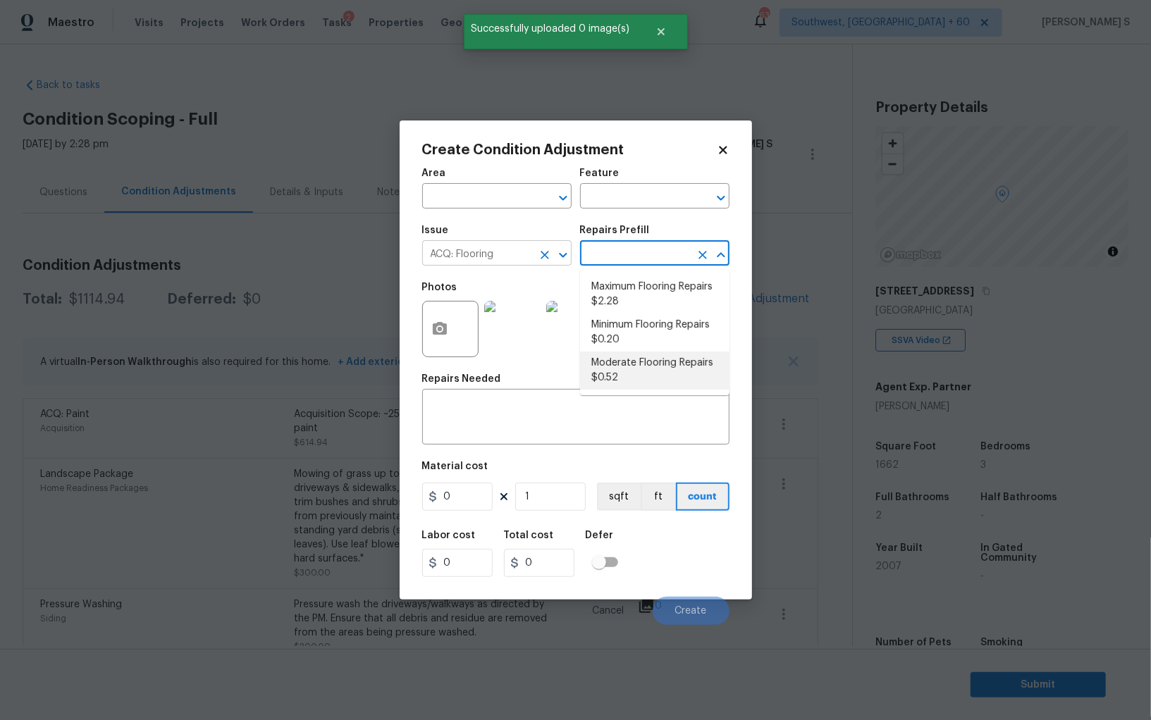
type input "Acquisition"
type textarea "Acquisition Scope: Moderate flooring repairs"
type input "0.52"
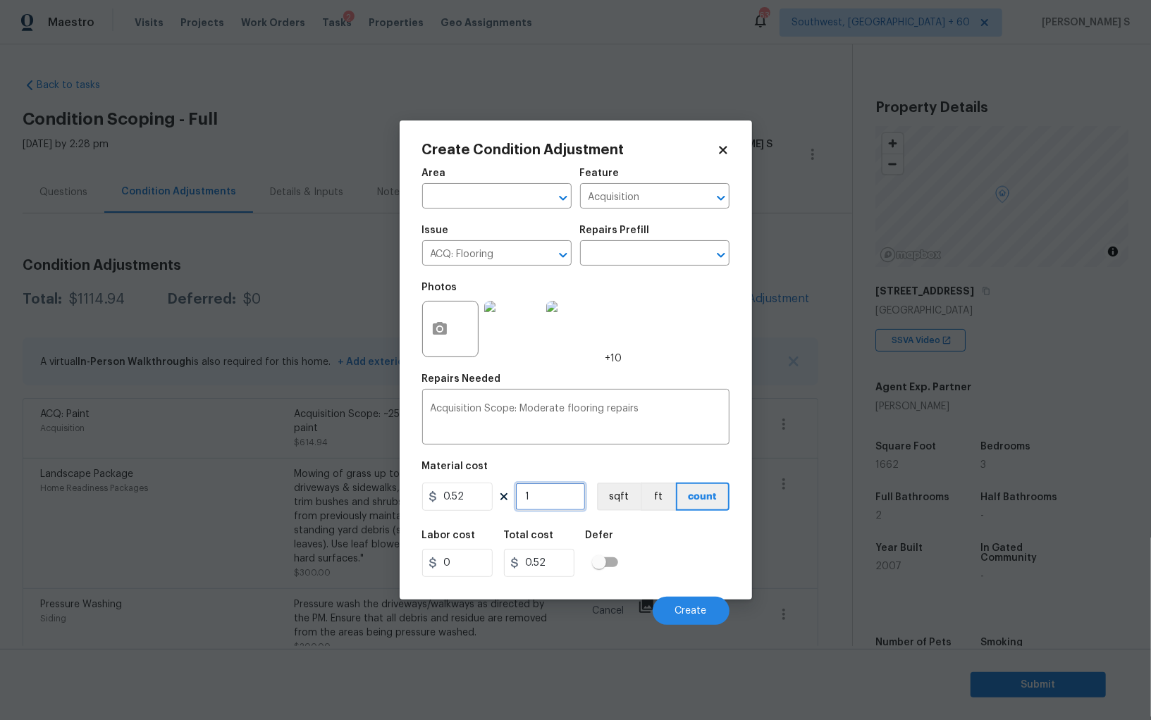
click at [546, 506] on input "1" at bounding box center [550, 497] width 70 height 28
paste input "662"
type input "1662"
type input "864.24"
type input "1662"
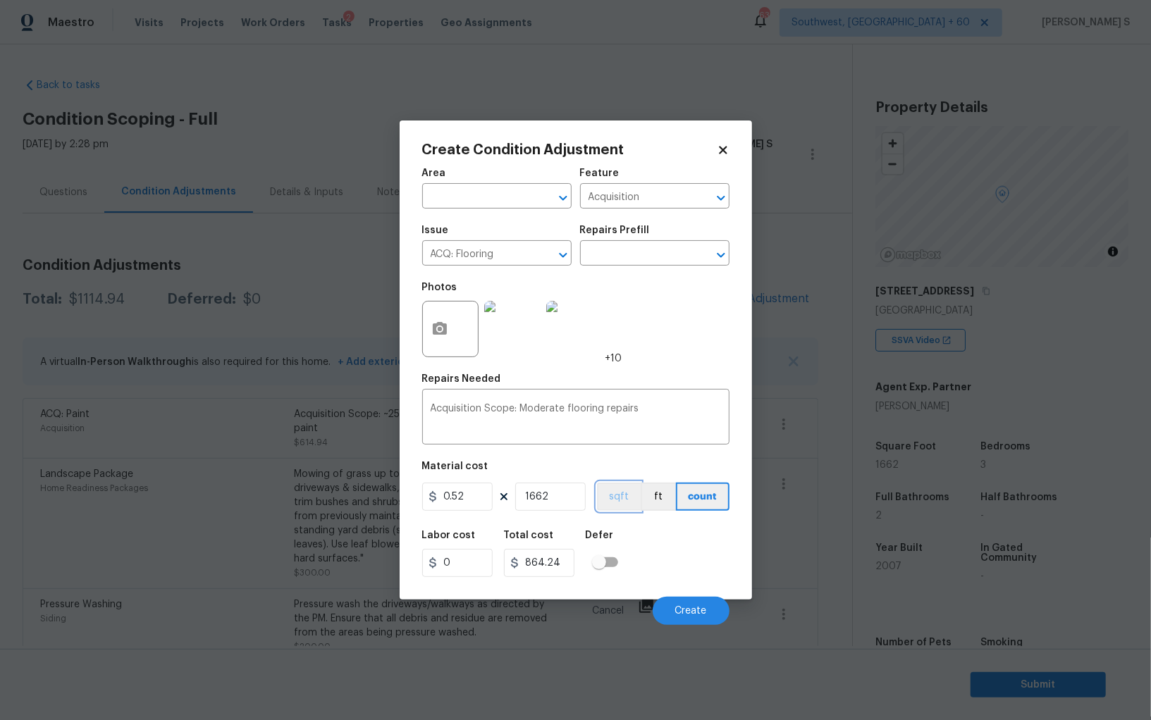
click at [613, 503] on button "sqft" at bounding box center [619, 497] width 44 height 28
click at [658, 584] on div "Labor cost 0 Total cost 864.24 Defer" at bounding box center [575, 553] width 307 height 63
click at [674, 621] on button "Create" at bounding box center [691, 611] width 77 height 28
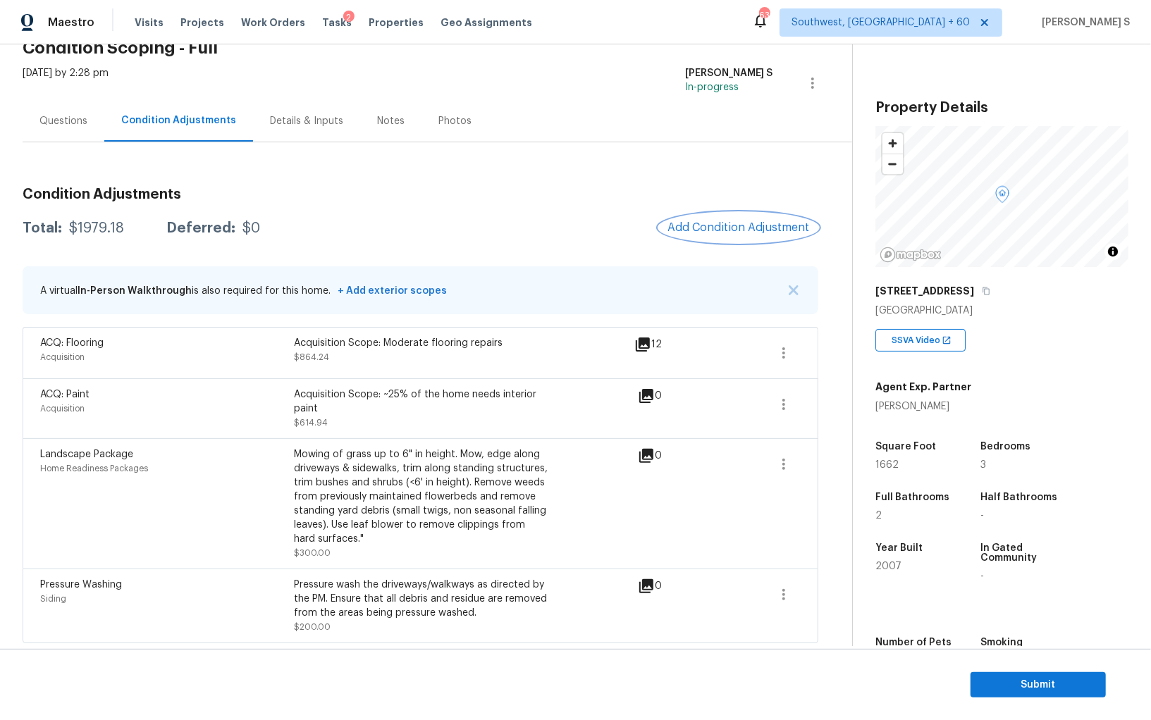
scroll to position [0, 0]
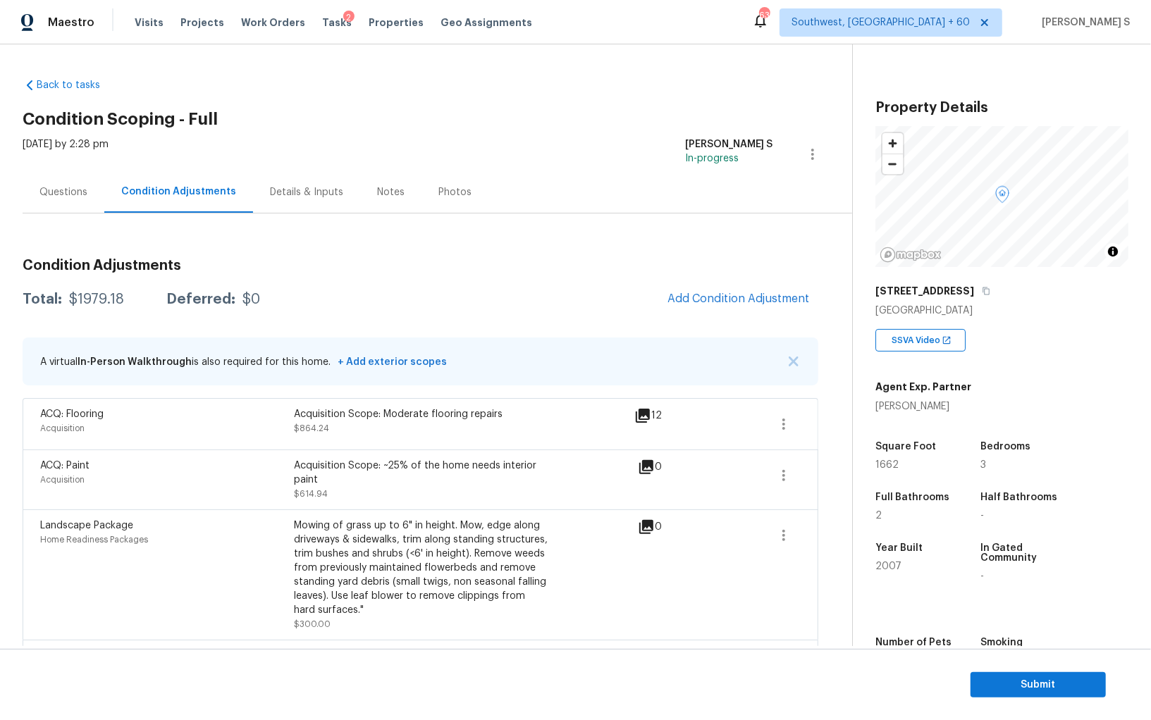
click at [101, 292] on div "$1979.18" at bounding box center [96, 299] width 55 height 14
copy div "$"
click at [82, 299] on div "$1979.18" at bounding box center [96, 299] width 55 height 14
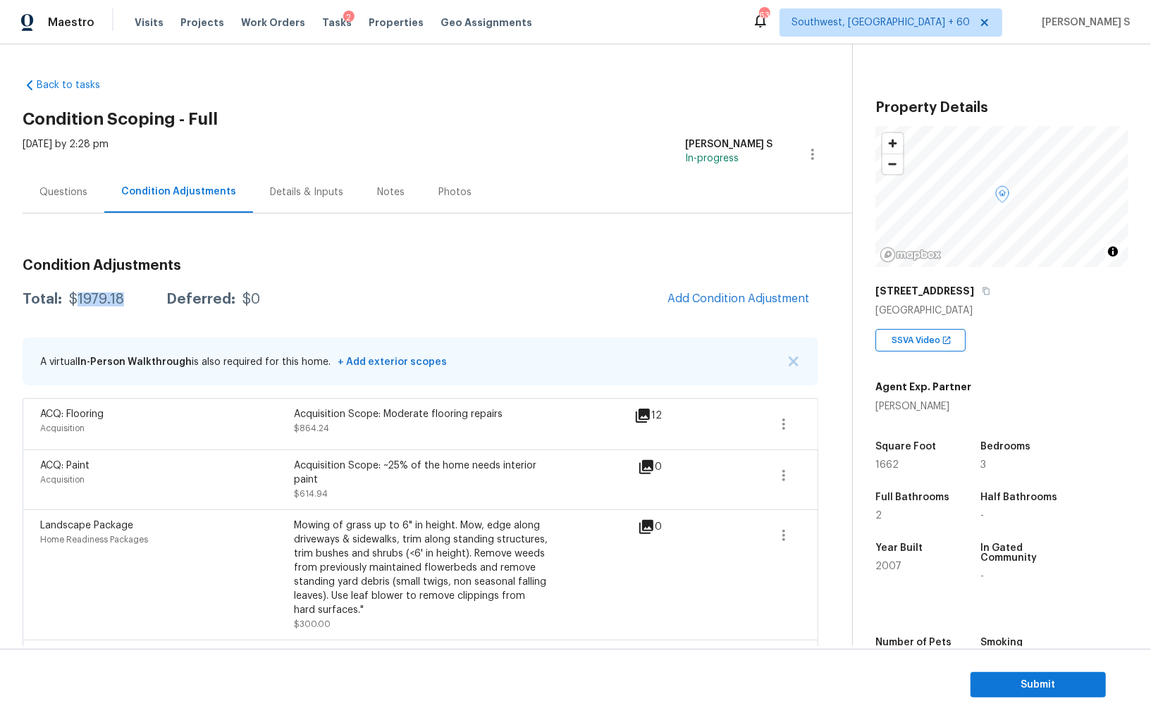
copy div "1979.18"
click at [427, 519] on div "Mowing of grass up to 6" in height. Mow, edge along driveways & sidewalks, trim…" at bounding box center [421, 568] width 254 height 99
click at [85, 298] on div "$1979.18" at bounding box center [96, 299] width 55 height 14
copy div "1979.18"
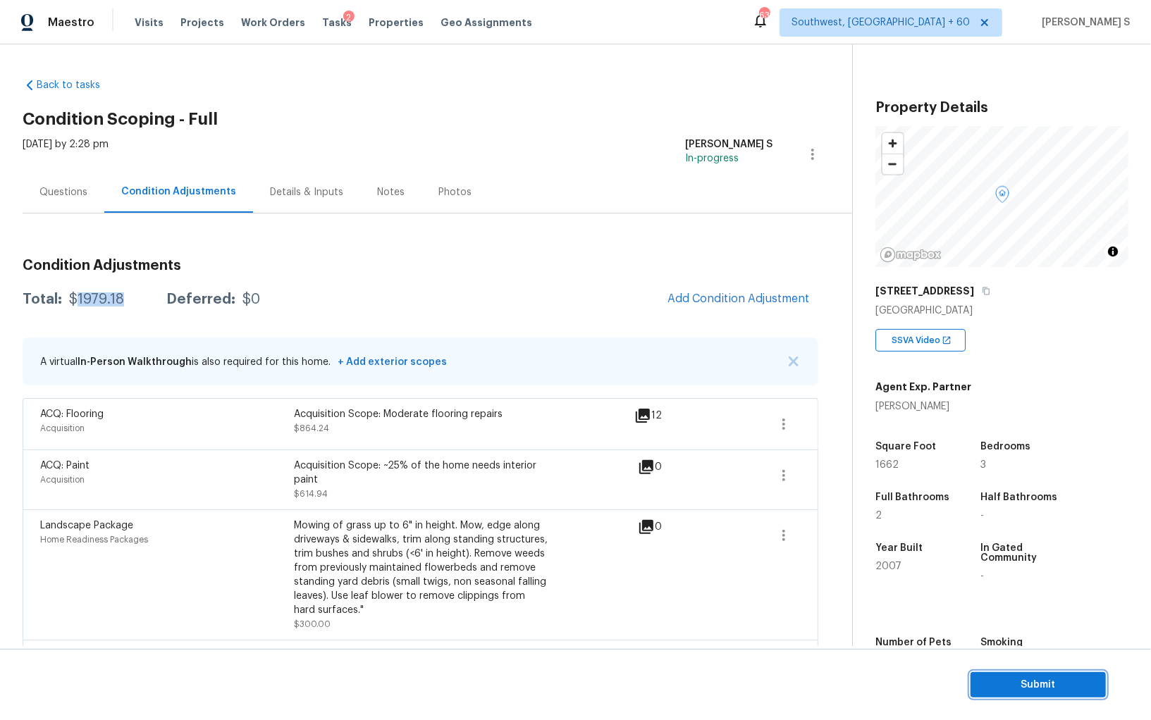
click at [1006, 681] on span "Submit" at bounding box center [1038, 686] width 113 height 18
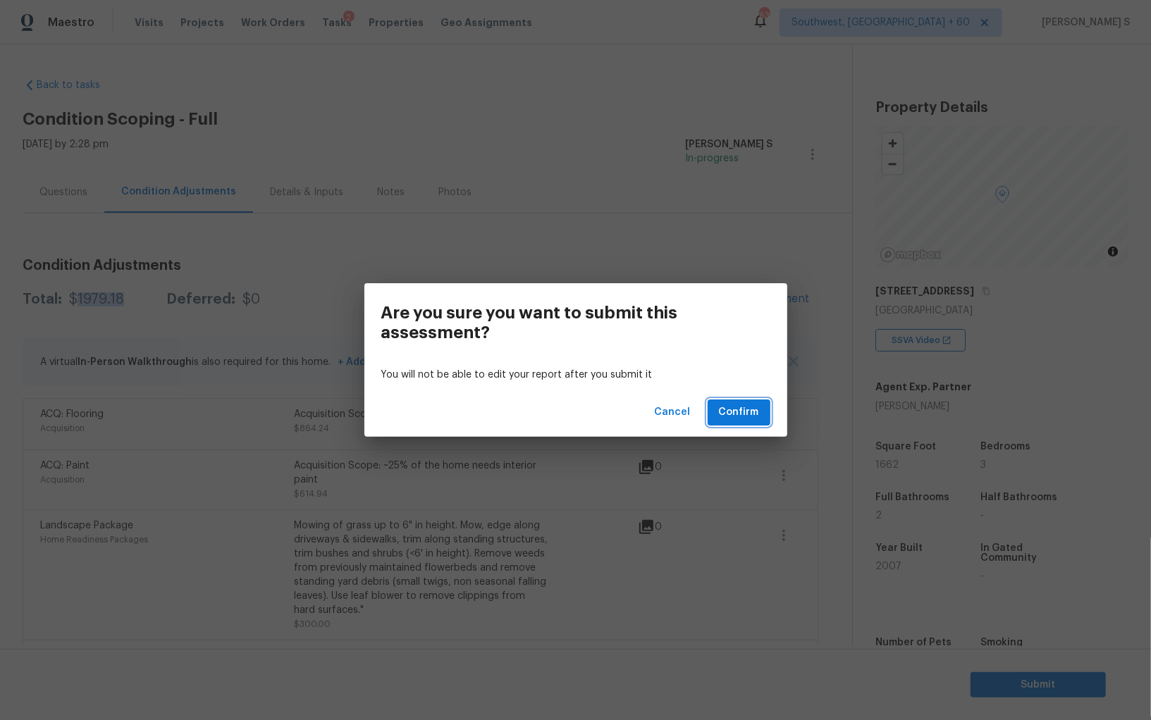
click at [748, 421] on button "Confirm" at bounding box center [739, 413] width 63 height 26
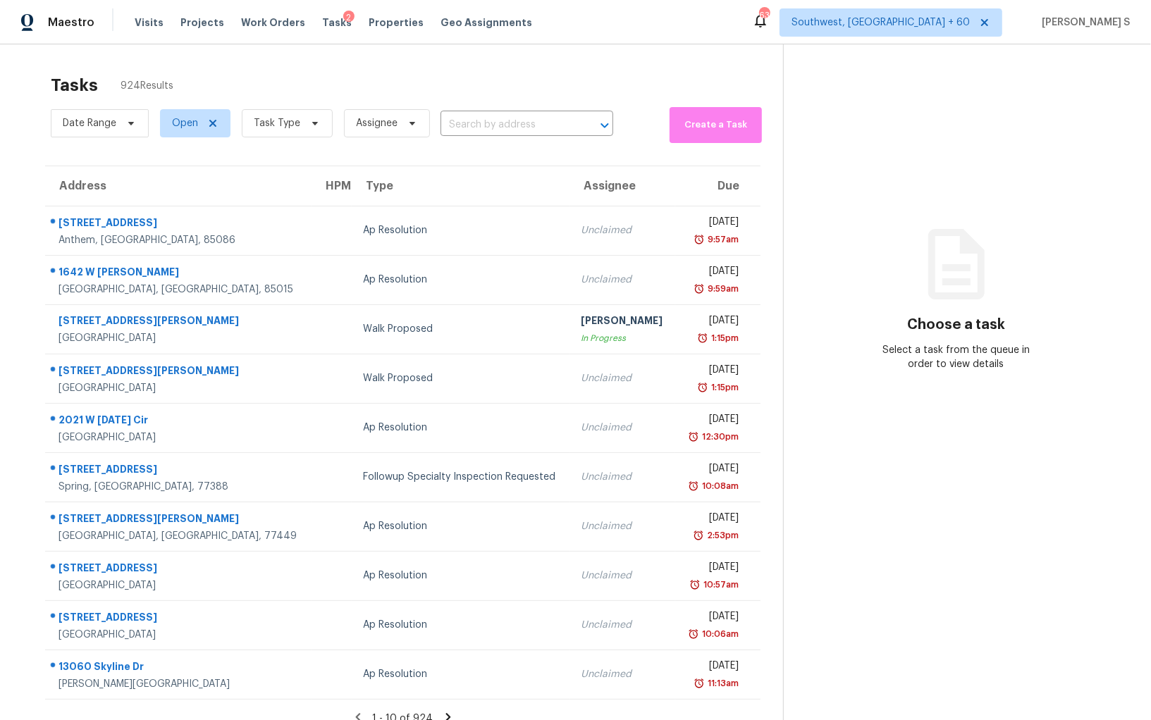
click at [542, 112] on div "Date Range Open Task Type Assignee ​" at bounding box center [332, 123] width 562 height 39
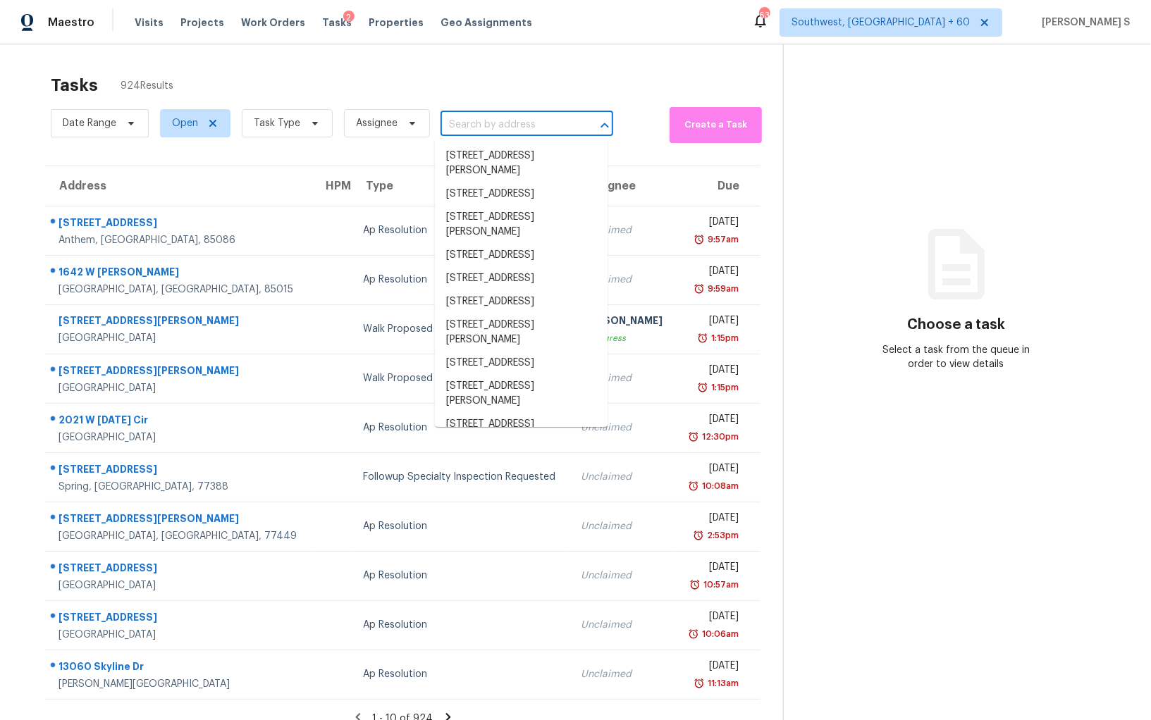
click at [504, 128] on input "text" at bounding box center [506, 125] width 133 height 22
paste input "616 Kenyon Spring Dr, Zebulon, NC, 27597"
type input "616 Kenyon Spring Dr, Zebulon, NC, 27597"
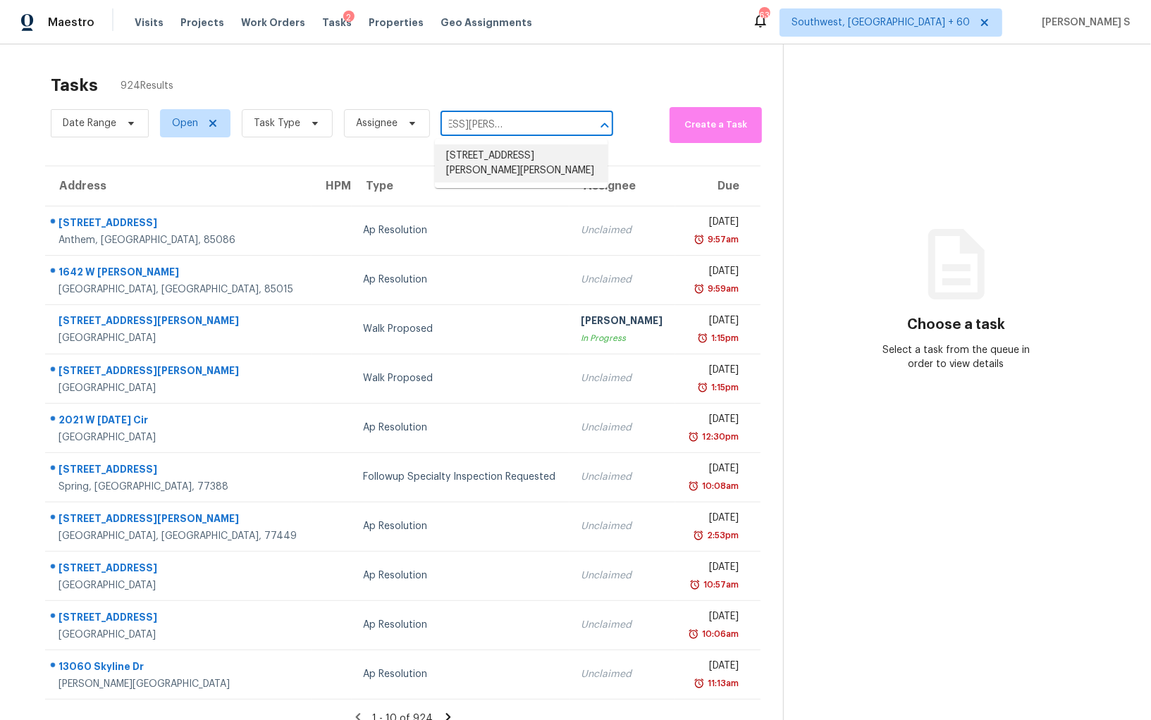
click at [491, 160] on li "616 Kenyon Spring Dr, Zebulon, NC 27597" at bounding box center [521, 163] width 173 height 38
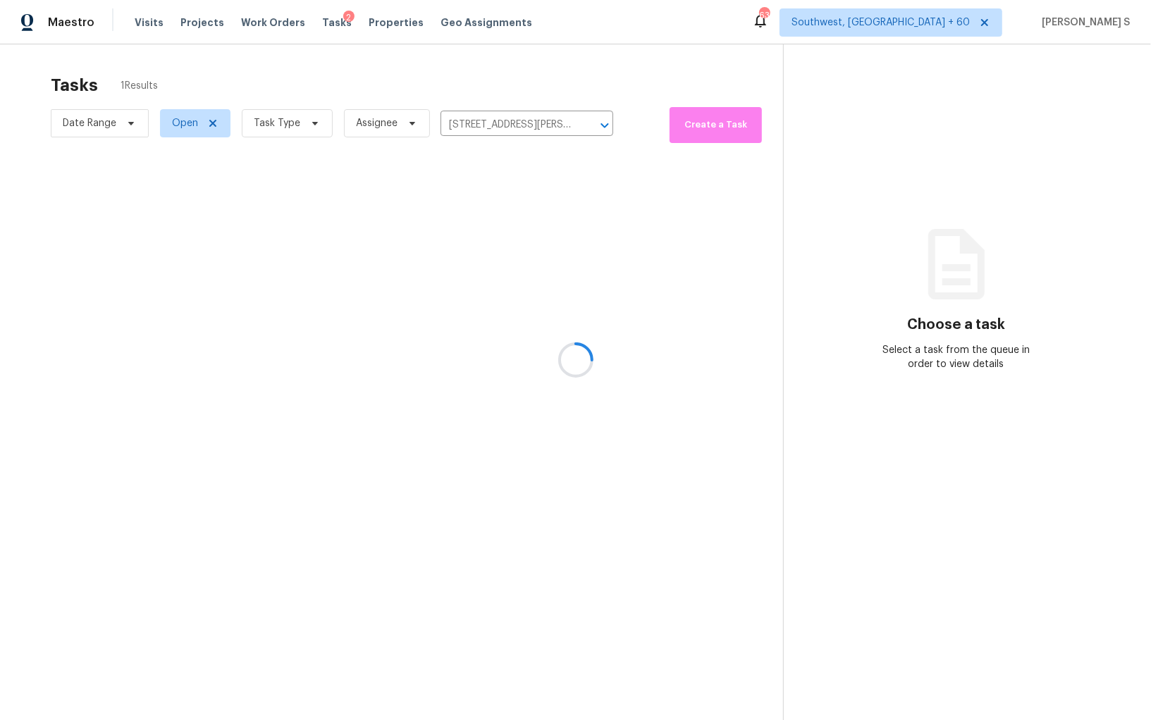
click at [481, 207] on div at bounding box center [575, 360] width 1151 height 720
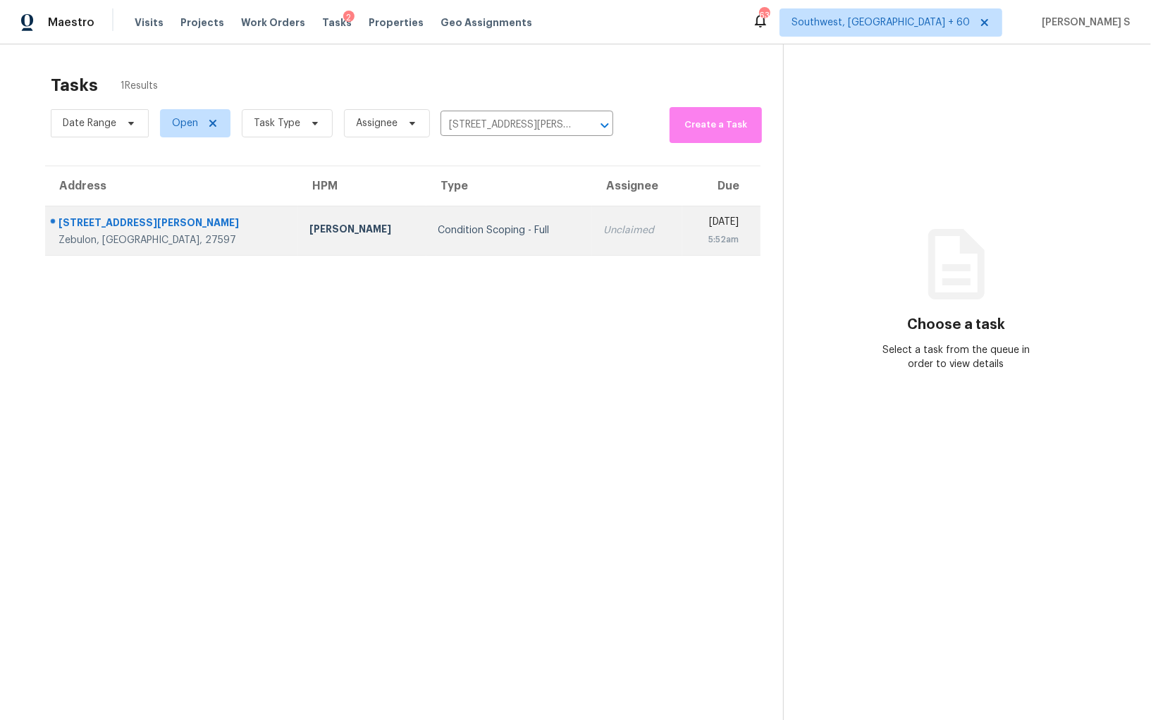
click at [592, 240] on td "Unclaimed" at bounding box center [637, 230] width 90 height 49
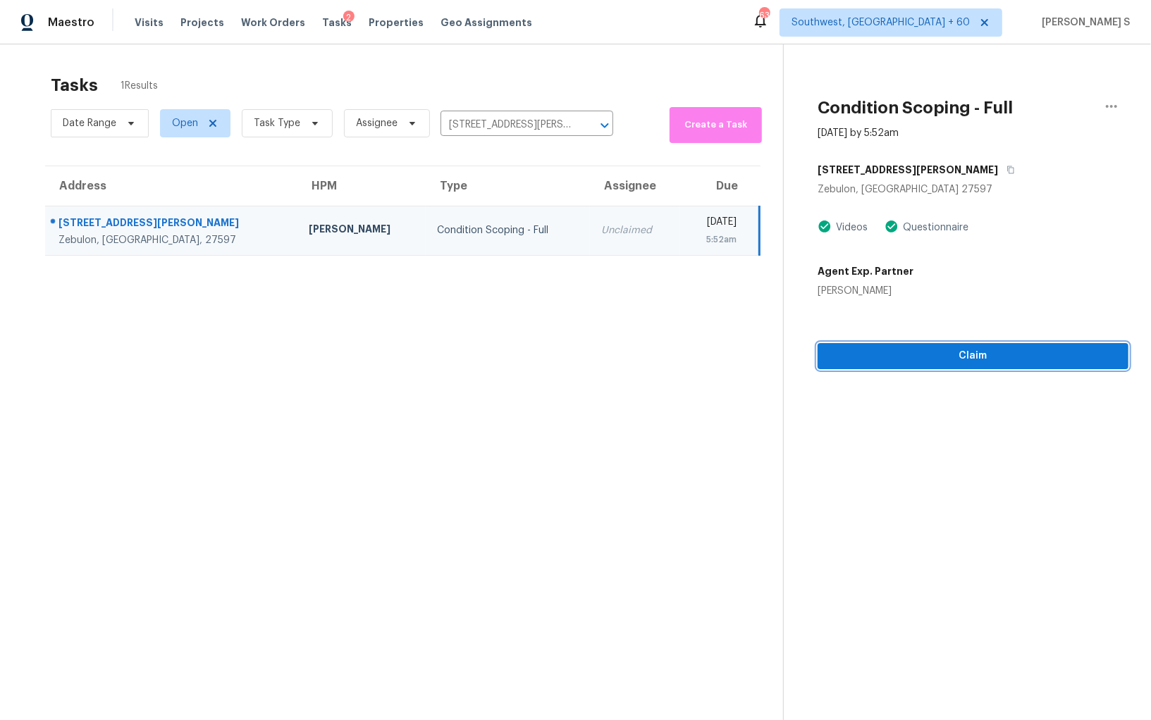
click at [878, 354] on span "Claim" at bounding box center [973, 356] width 288 height 18
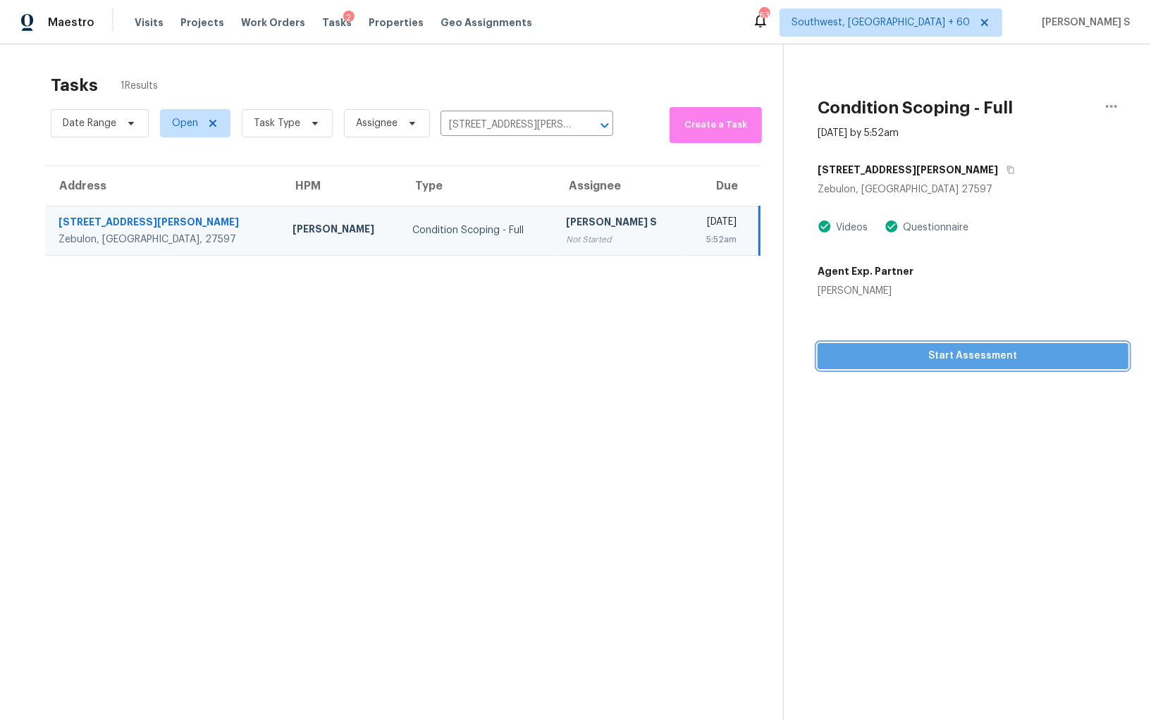
click at [873, 350] on span "Start Assessment" at bounding box center [973, 356] width 288 height 18
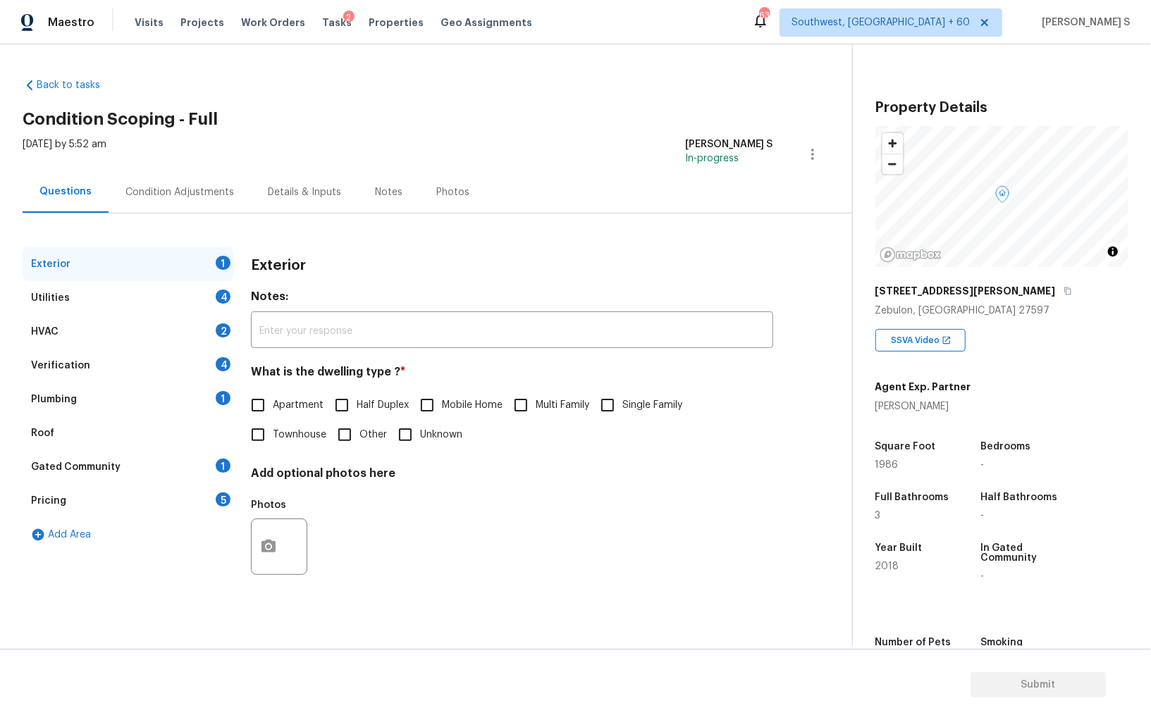
click at [610, 398] on input "Single Family" at bounding box center [608, 405] width 30 height 30
checkbox input "true"
click at [227, 293] on div "4" at bounding box center [223, 297] width 15 height 14
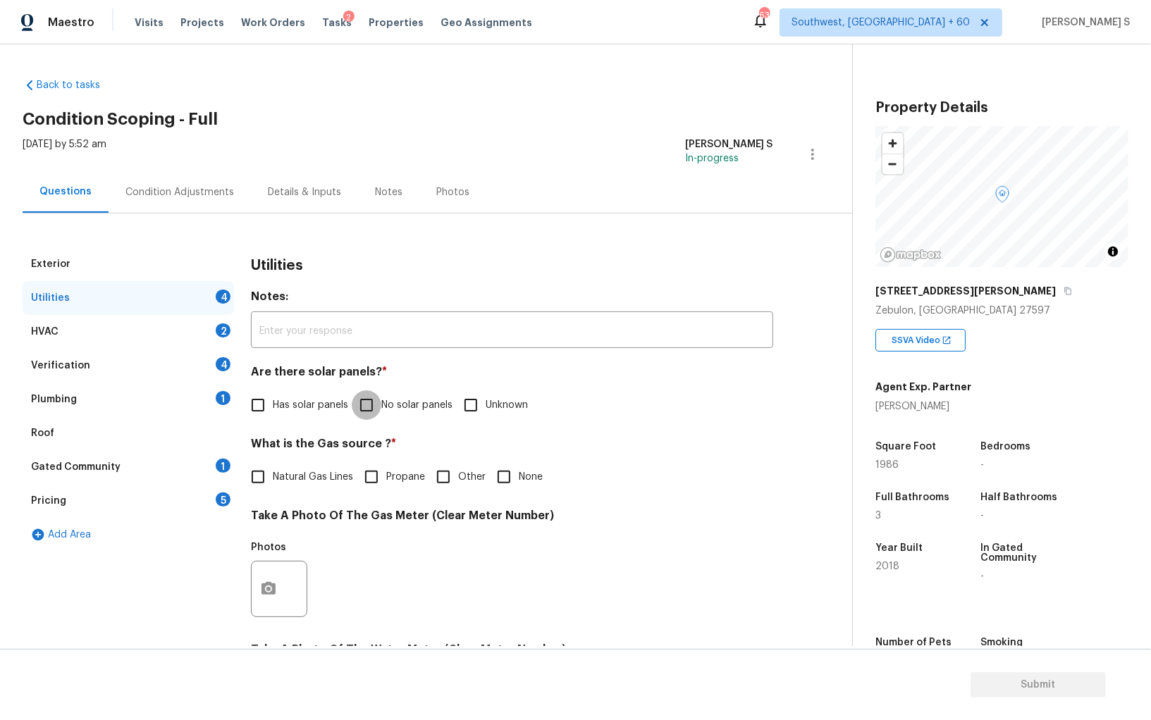
click at [368, 397] on input "No solar panels" at bounding box center [367, 405] width 30 height 30
checkbox input "true"
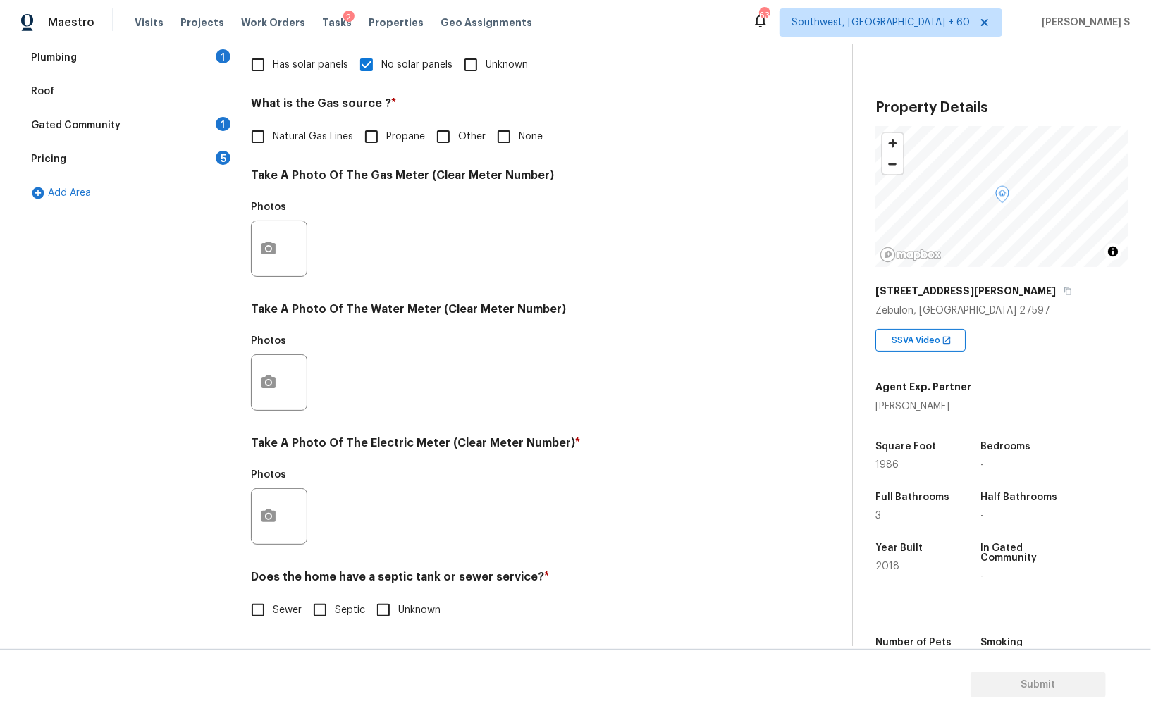
scroll to position [340, 0]
click at [271, 610] on input "Sewer" at bounding box center [258, 611] width 30 height 30
checkbox input "true"
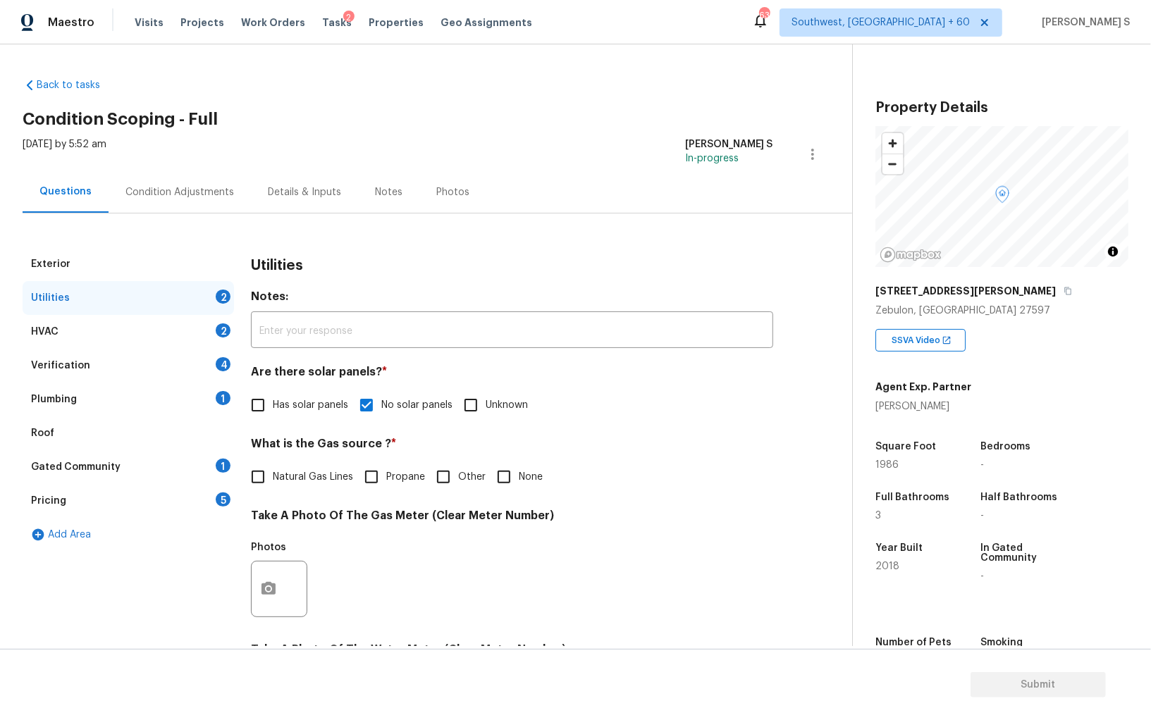
click at [216, 388] on div "Plumbing 1" at bounding box center [128, 400] width 211 height 34
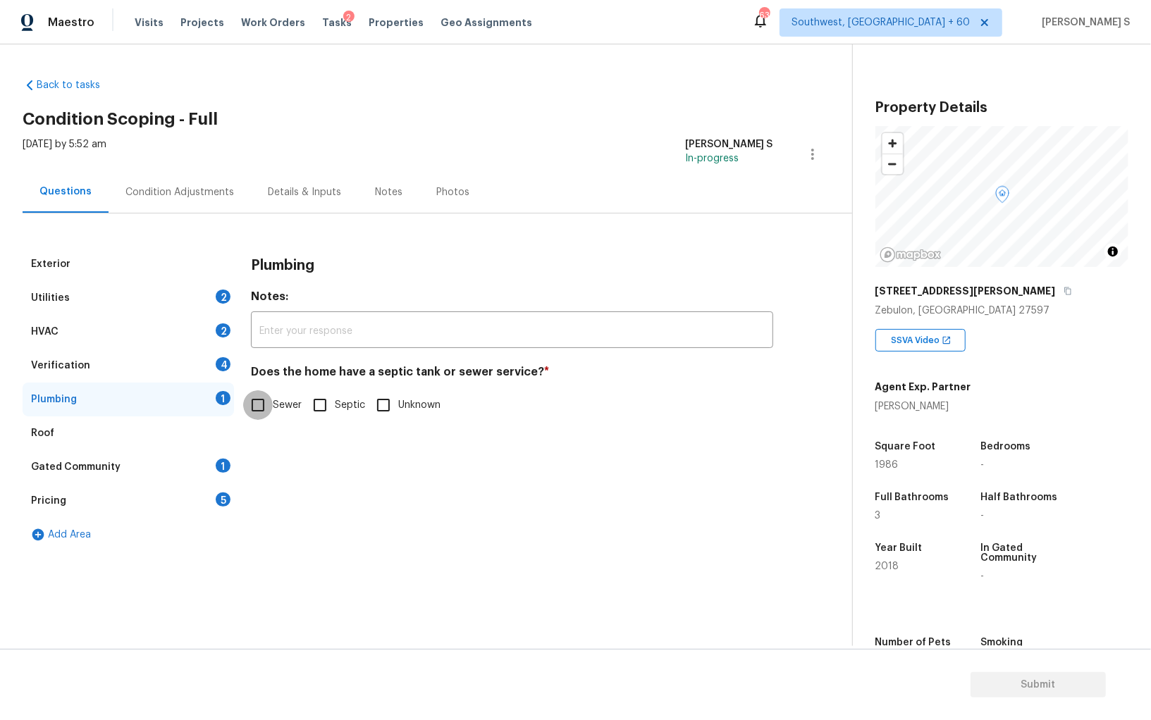
click at [249, 397] on input "Sewer" at bounding box center [258, 405] width 30 height 30
checkbox input "true"
click at [226, 469] on div "1" at bounding box center [223, 466] width 15 height 14
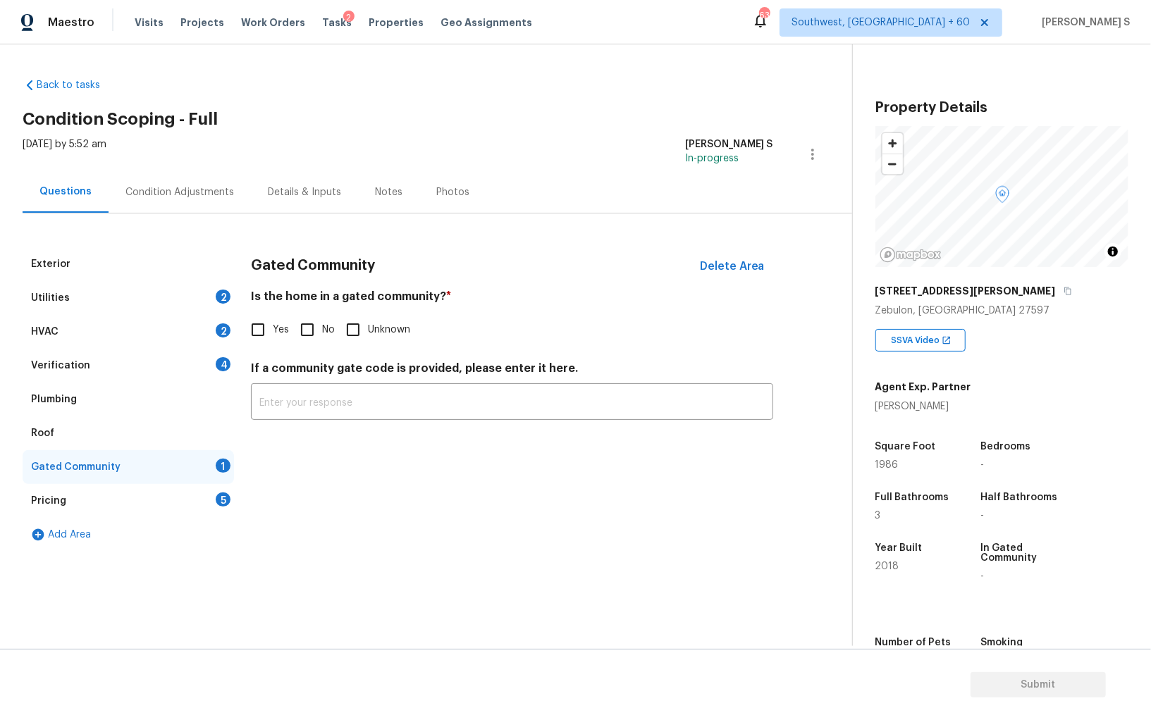
click at [296, 326] on input "No" at bounding box center [307, 330] width 30 height 30
checkbox input "true"
click at [189, 369] on div "Verification 4" at bounding box center [128, 366] width 211 height 34
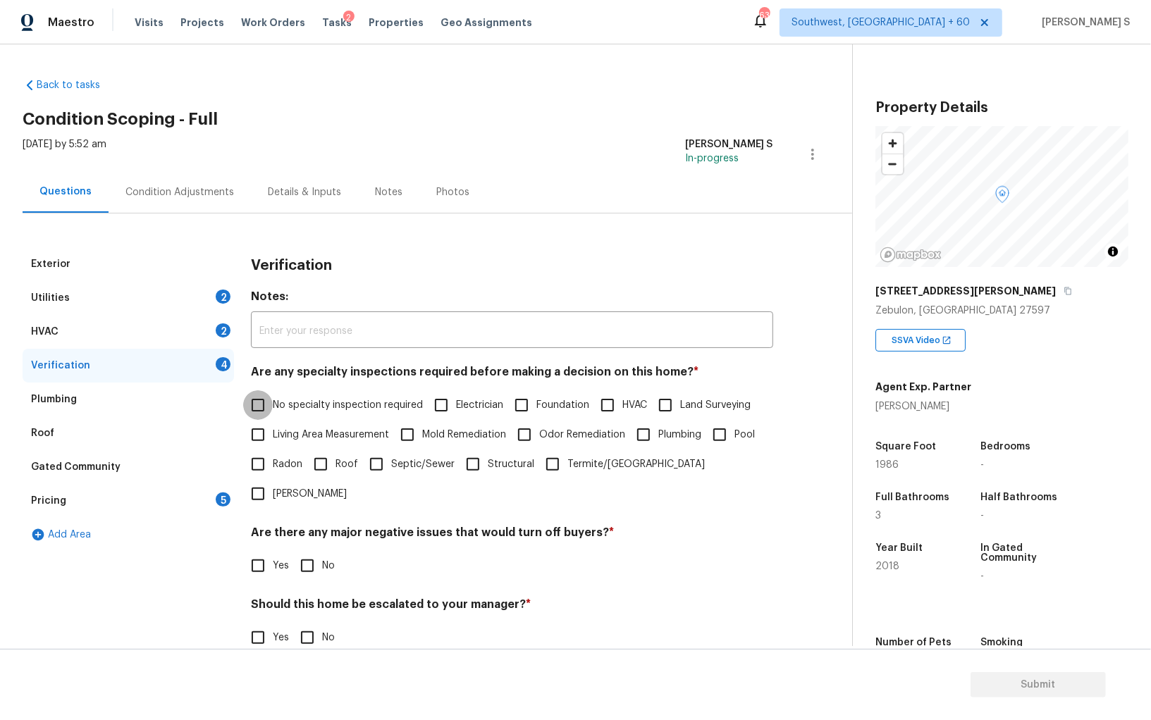
click at [271, 394] on input "No specialty inspection required" at bounding box center [258, 405] width 30 height 30
checkbox input "true"
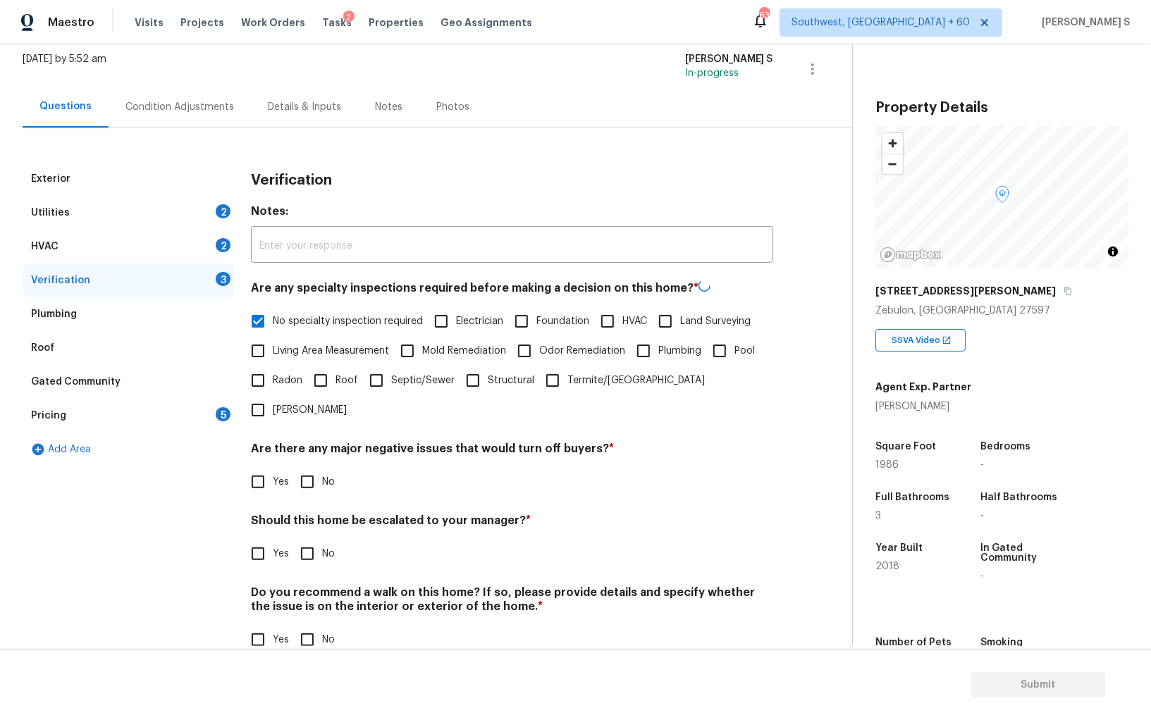
scroll to position [84, 0]
click at [312, 467] on input "No" at bounding box center [307, 482] width 30 height 30
checkbox input "true"
click at [321, 625] on input "No" at bounding box center [307, 640] width 30 height 30
checkbox input "true"
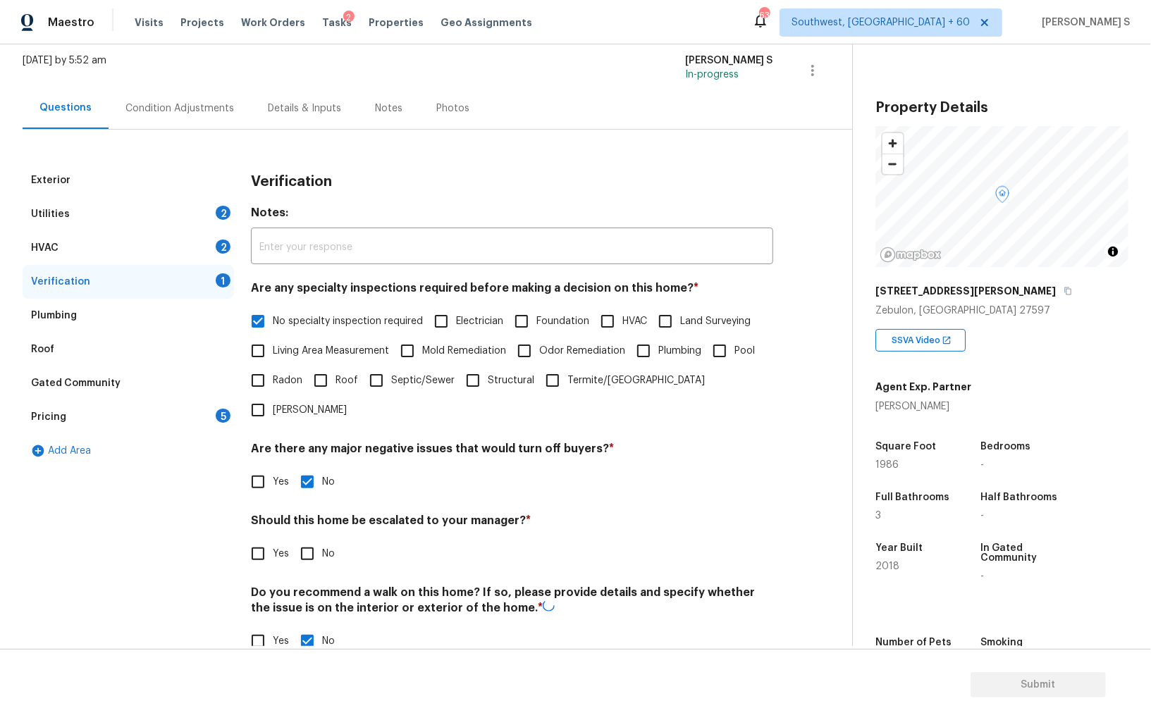
scroll to position [0, 0]
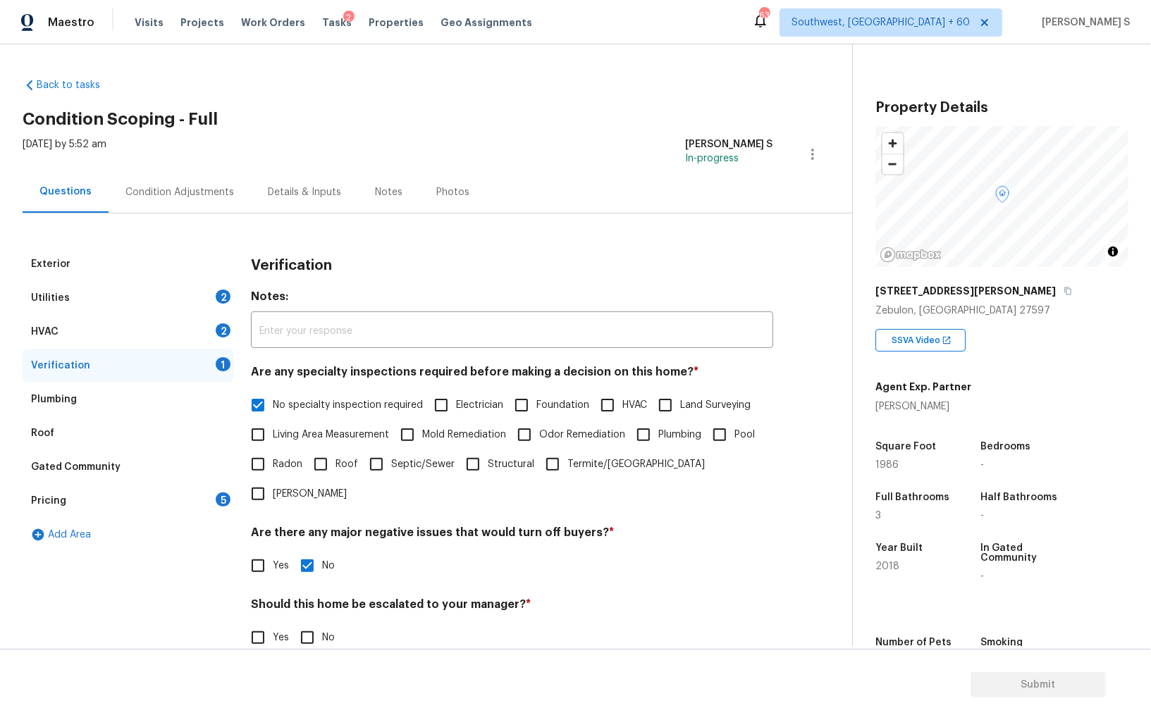
click at [216, 328] on div "2" at bounding box center [223, 330] width 15 height 14
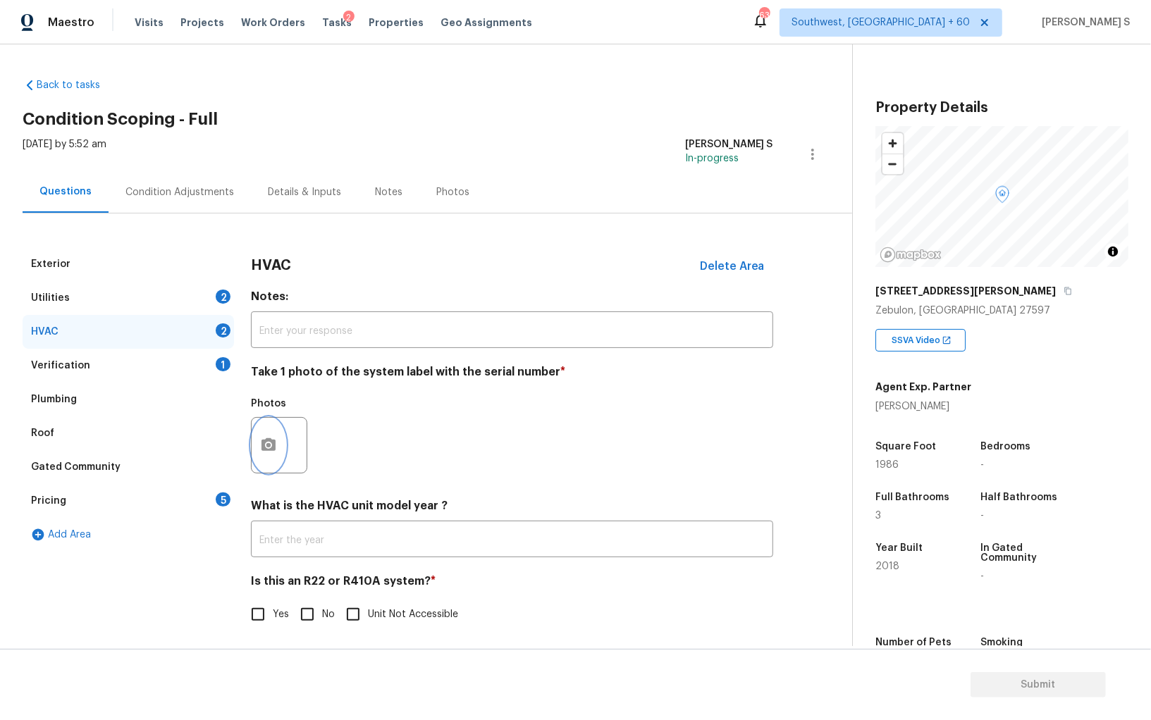
click at [268, 428] on button "button" at bounding box center [269, 445] width 34 height 55
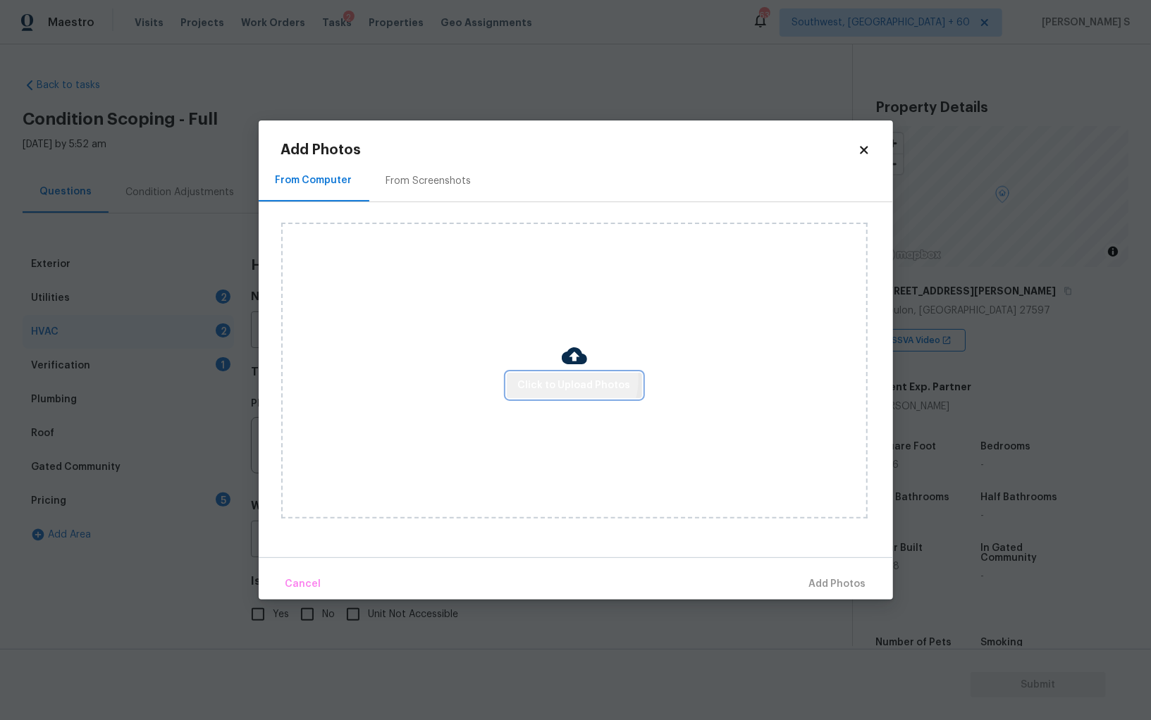
click at [569, 380] on span "Click to Upload Photos" at bounding box center [574, 386] width 113 height 18
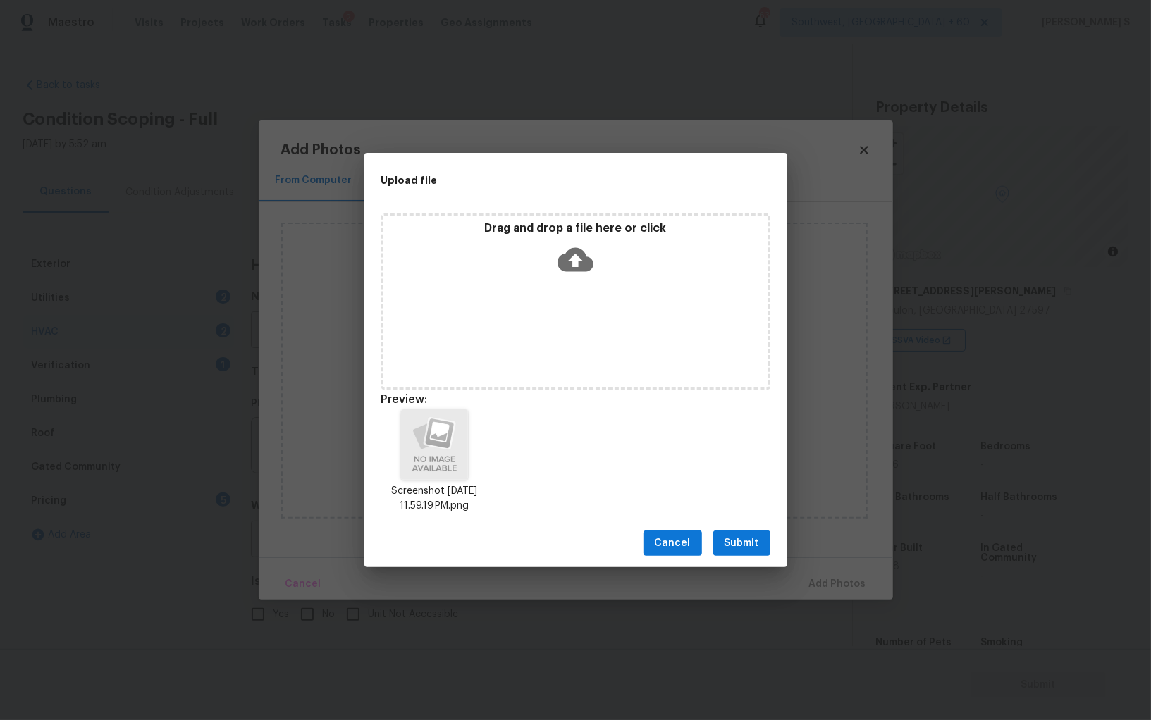
click at [746, 543] on span "Submit" at bounding box center [742, 544] width 35 height 18
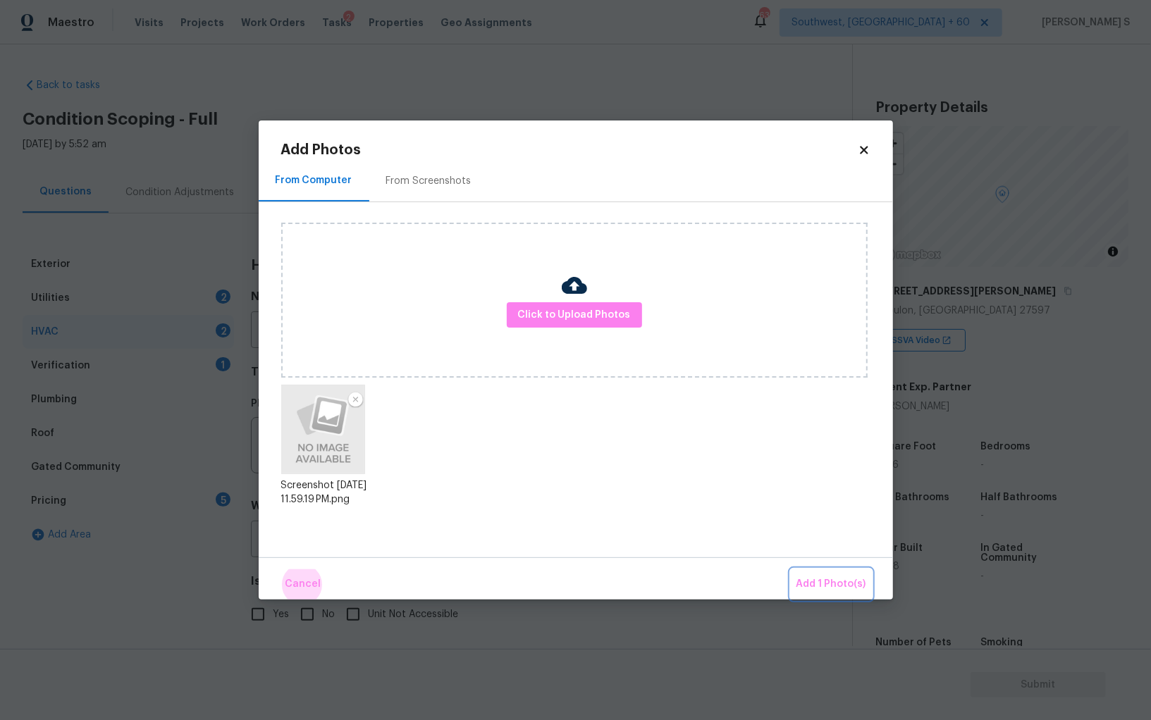
click at [791, 569] on button "Add 1 Photo(s)" at bounding box center [831, 584] width 81 height 30
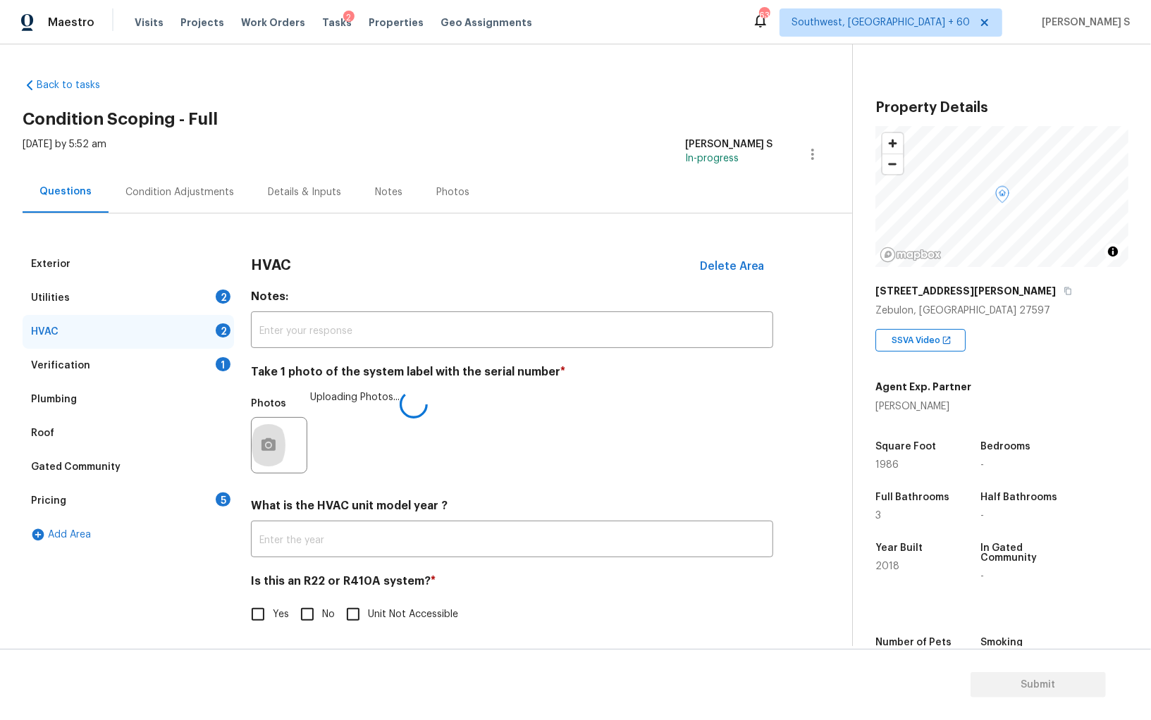
click at [308, 618] on input "No" at bounding box center [307, 615] width 30 height 30
checkbox input "true"
click at [217, 293] on div "2" at bounding box center [223, 297] width 15 height 14
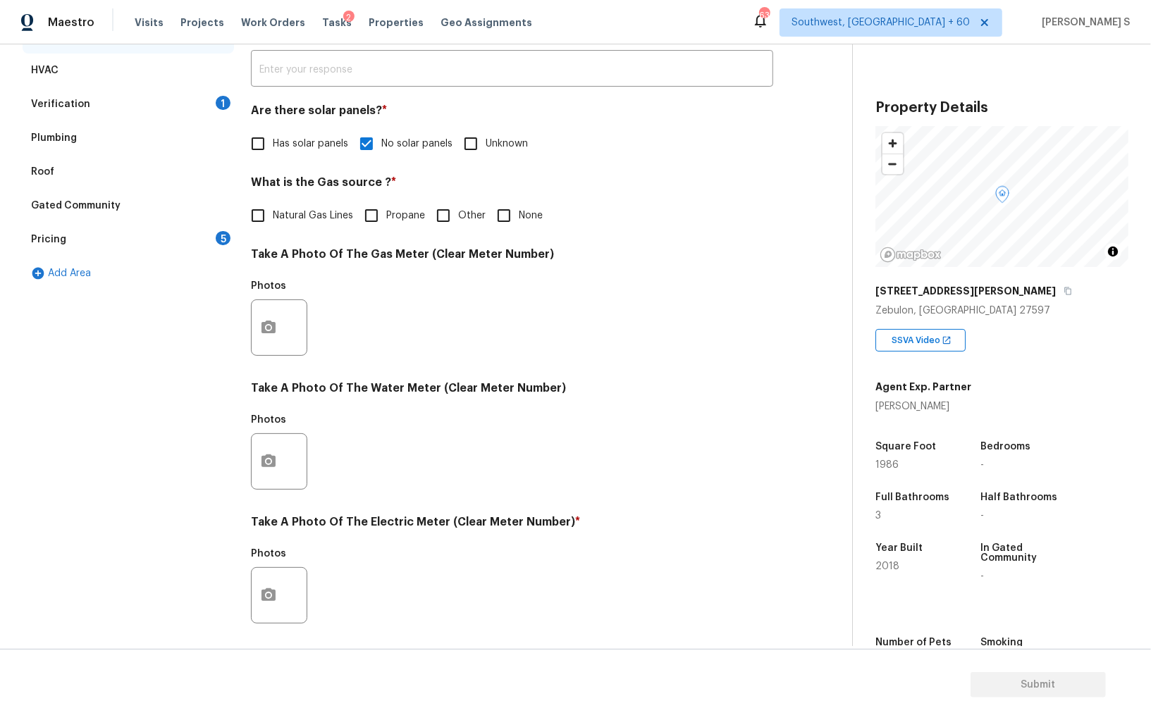
scroll to position [340, 0]
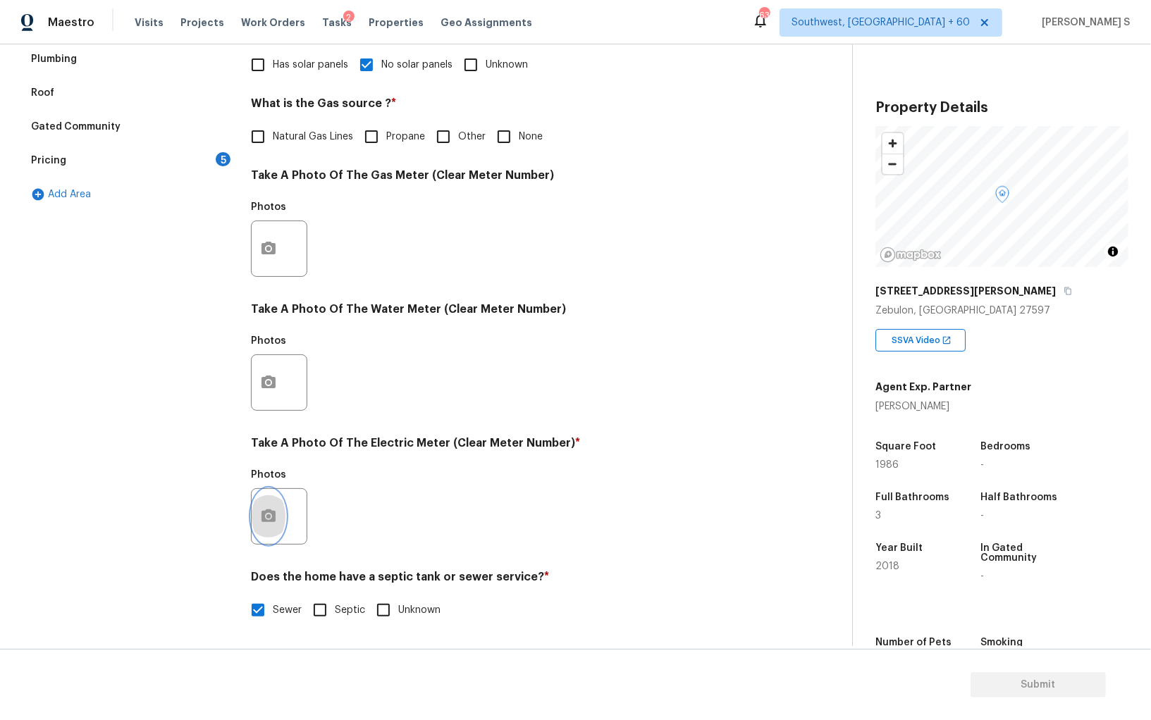
click at [270, 508] on icon "button" at bounding box center [268, 516] width 17 height 17
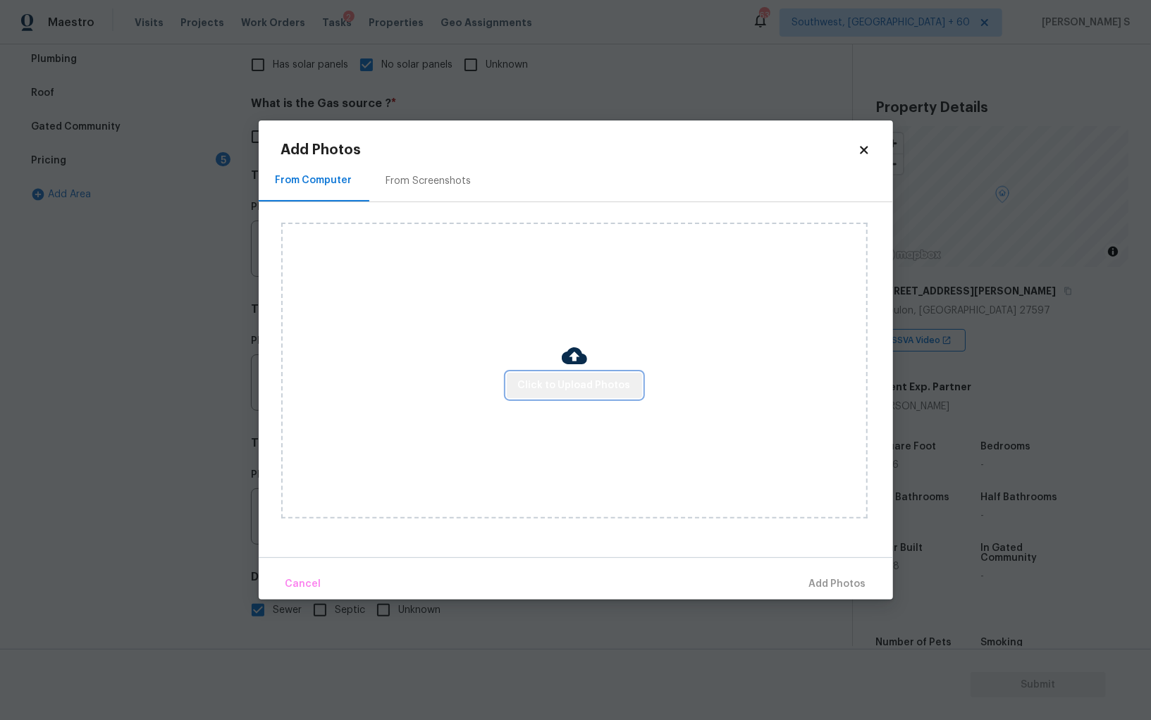
click at [596, 375] on button "Click to Upload Photos" at bounding box center [574, 386] width 135 height 26
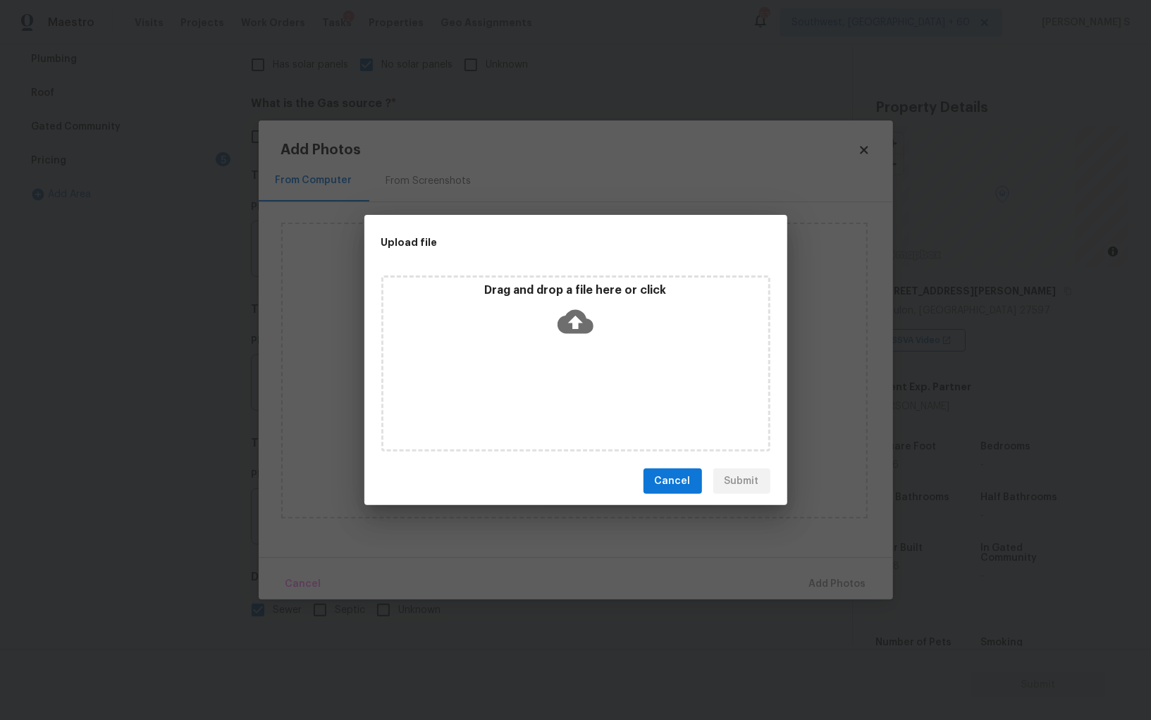
click at [596, 375] on div "Drag and drop a file here or click" at bounding box center [575, 364] width 389 height 176
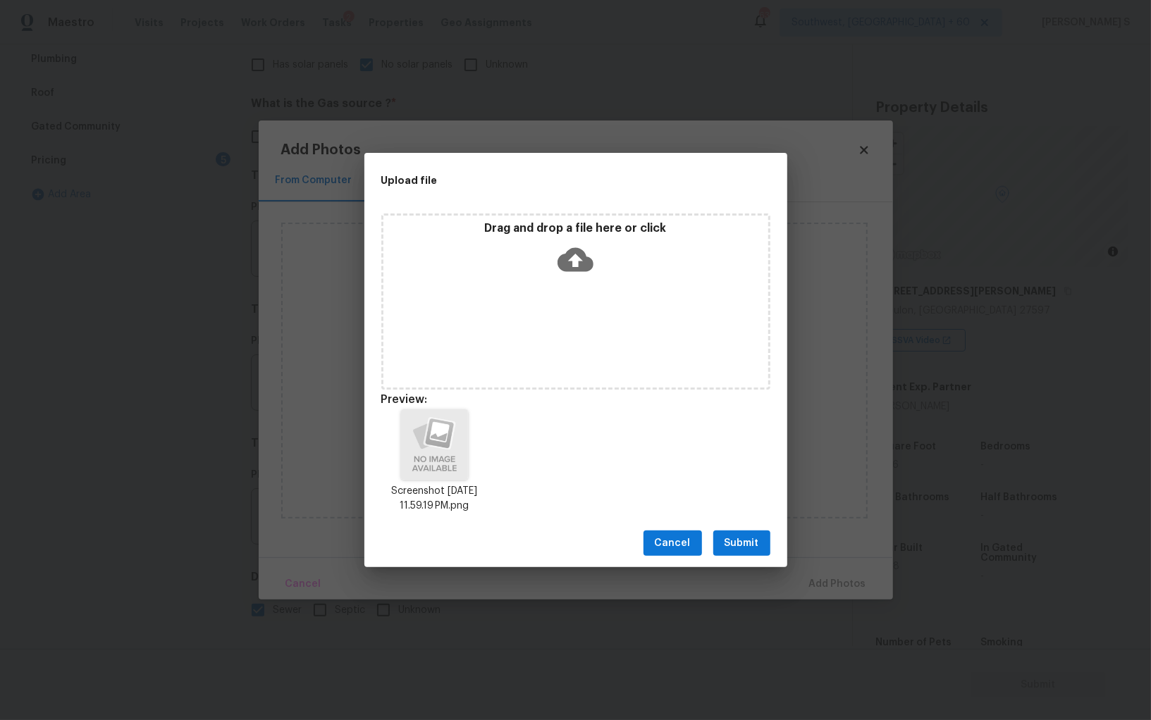
click at [772, 538] on div "Cancel Submit" at bounding box center [575, 543] width 423 height 49
click at [764, 538] on button "Submit" at bounding box center [741, 544] width 57 height 26
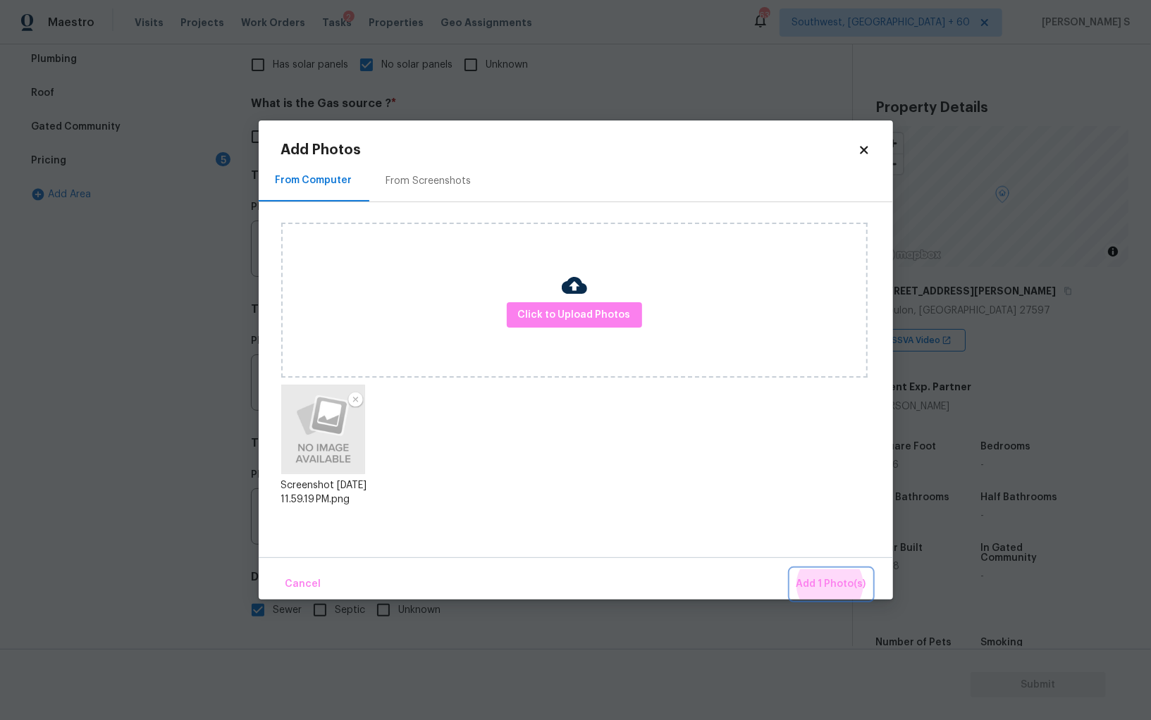
click at [791, 569] on button "Add 1 Photo(s)" at bounding box center [831, 584] width 81 height 30
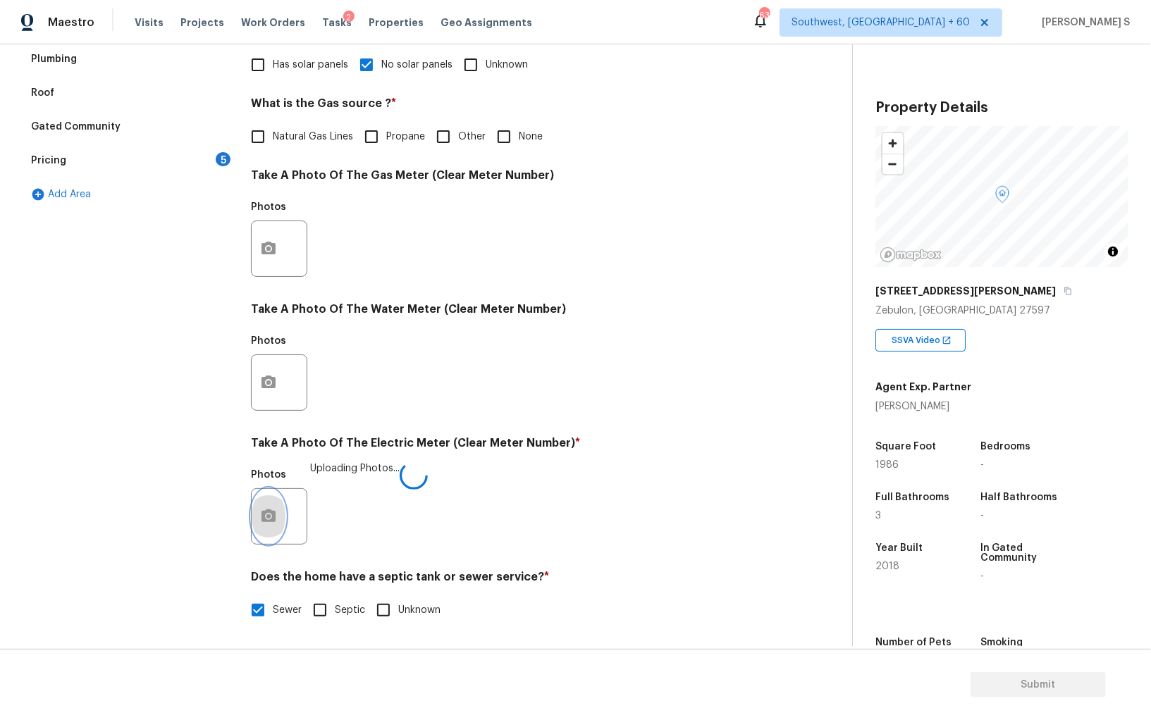
scroll to position [0, 0]
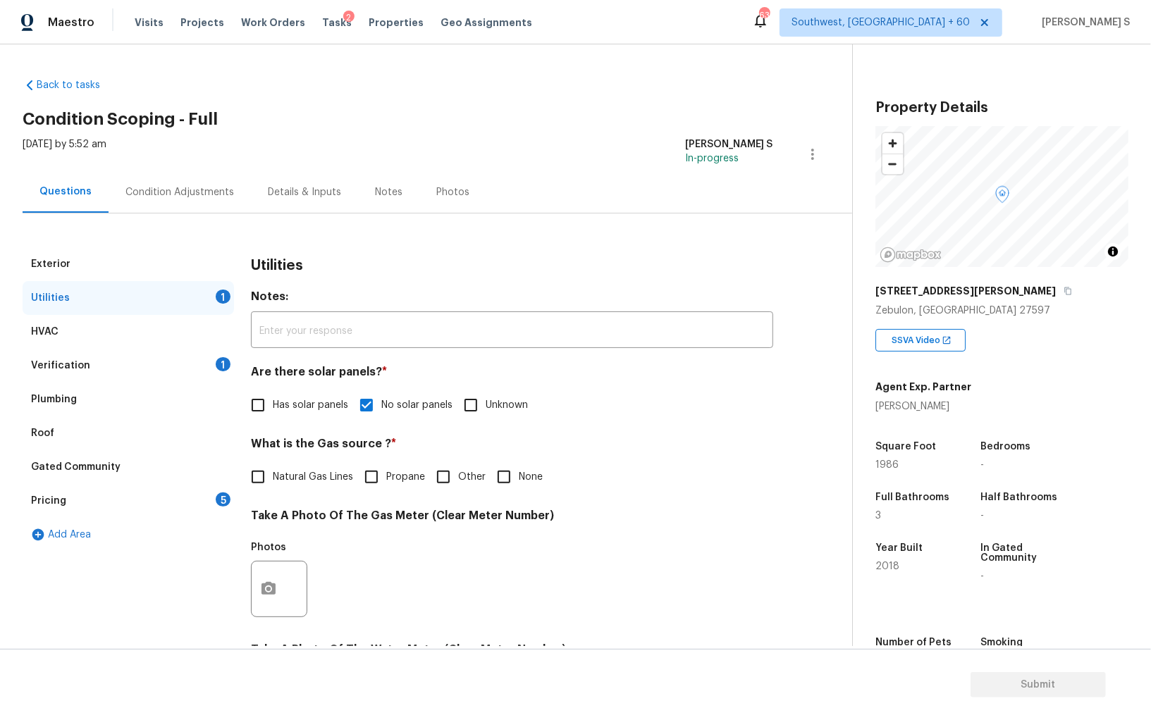
click at [208, 482] on div "Gated Community" at bounding box center [128, 467] width 211 height 34
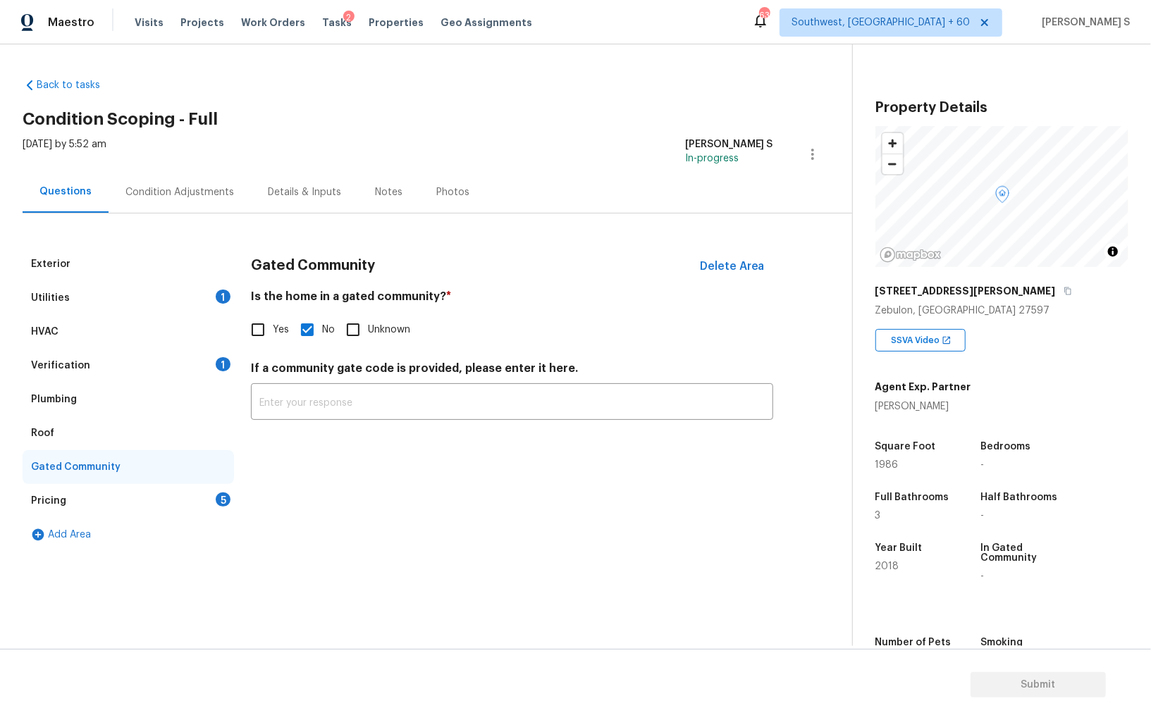
click at [214, 493] on div "Pricing 5" at bounding box center [128, 501] width 211 height 34
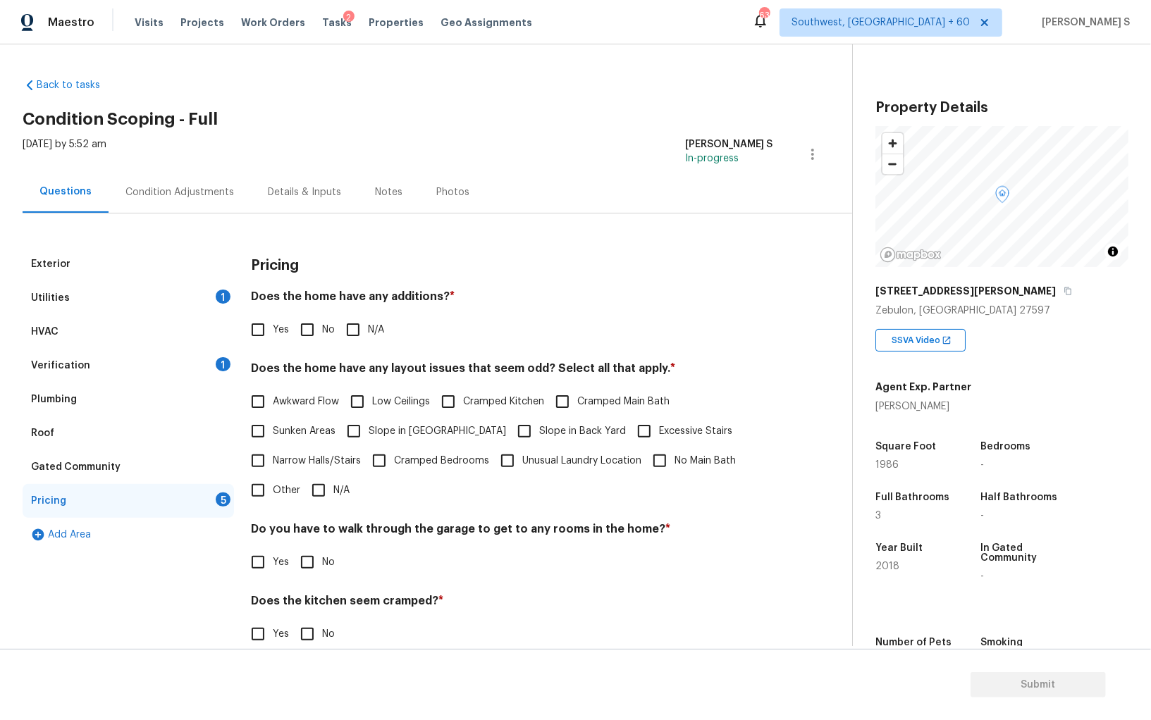
click at [296, 333] on input "No" at bounding box center [307, 330] width 30 height 30
checkbox input "true"
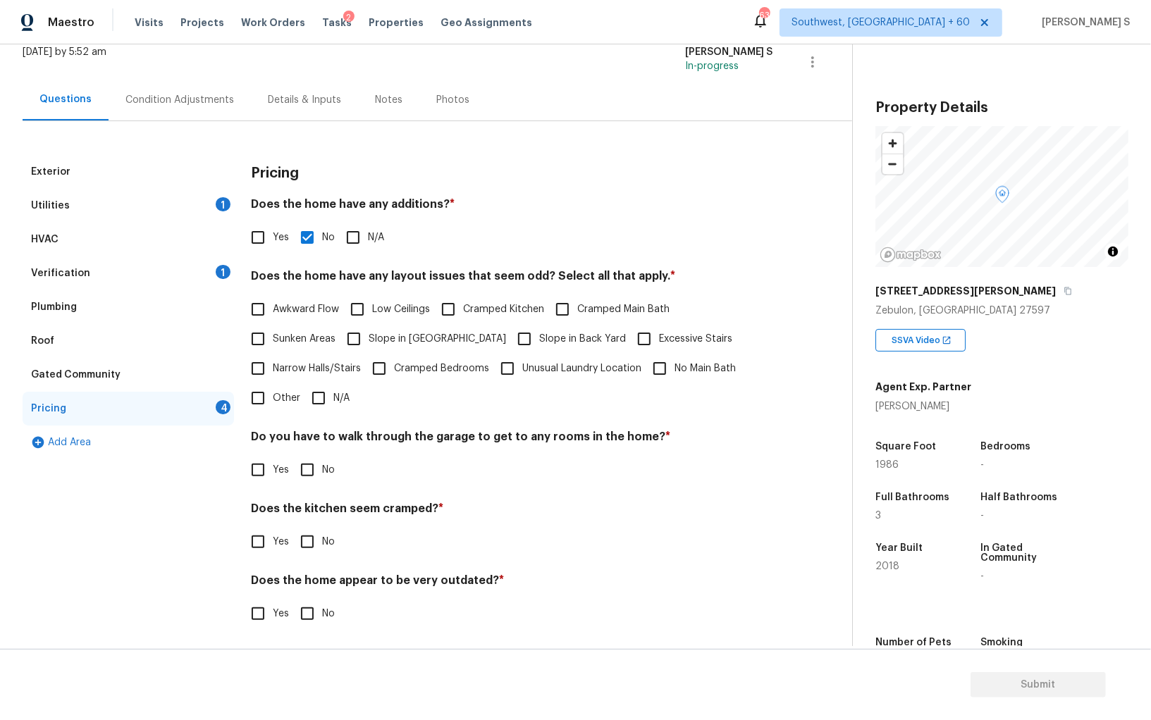
click at [309, 466] on input "No" at bounding box center [307, 470] width 30 height 30
checkbox input "true"
click at [292, 529] on input "No" at bounding box center [307, 544] width 30 height 30
checkbox input "true"
click at [292, 600] on input "No" at bounding box center [307, 615] width 30 height 30
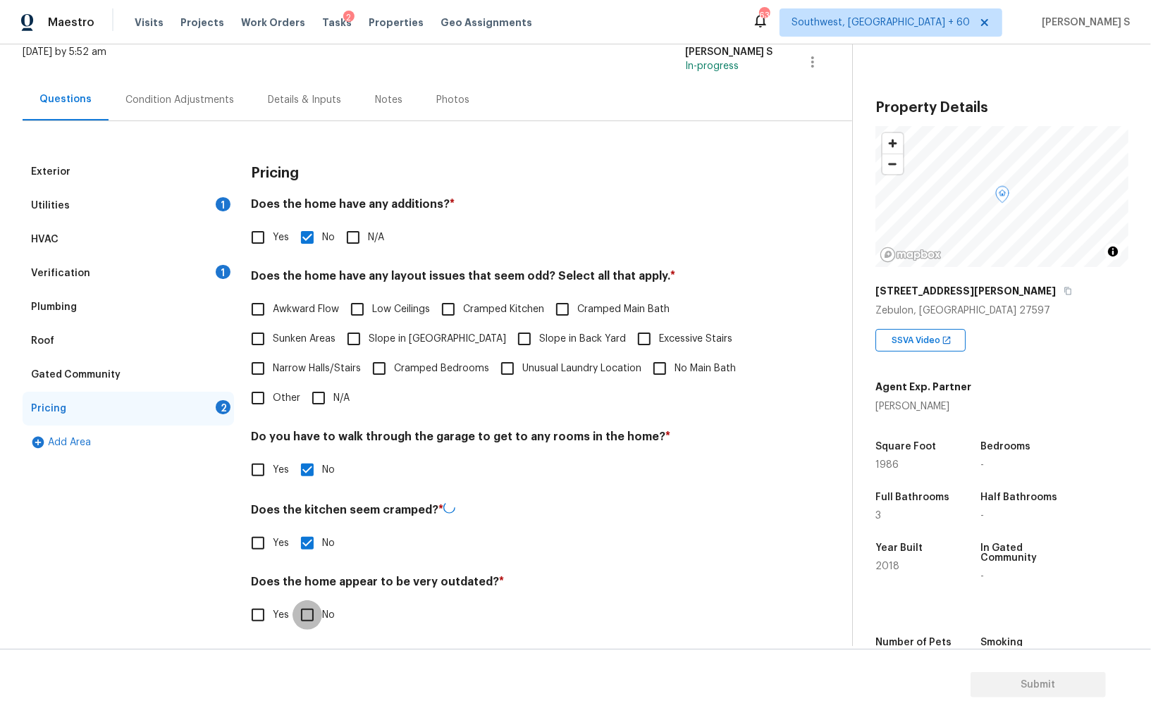
checkbox input "true"
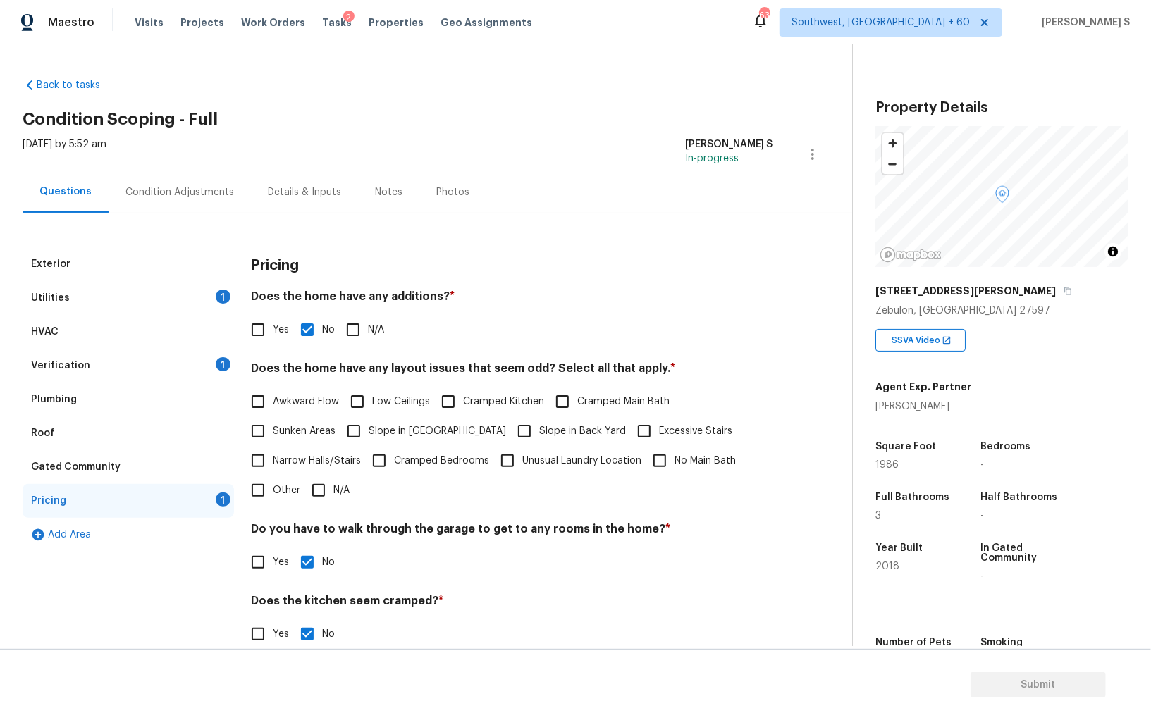
click at [206, 195] on div "Condition Adjustments" at bounding box center [179, 192] width 109 height 14
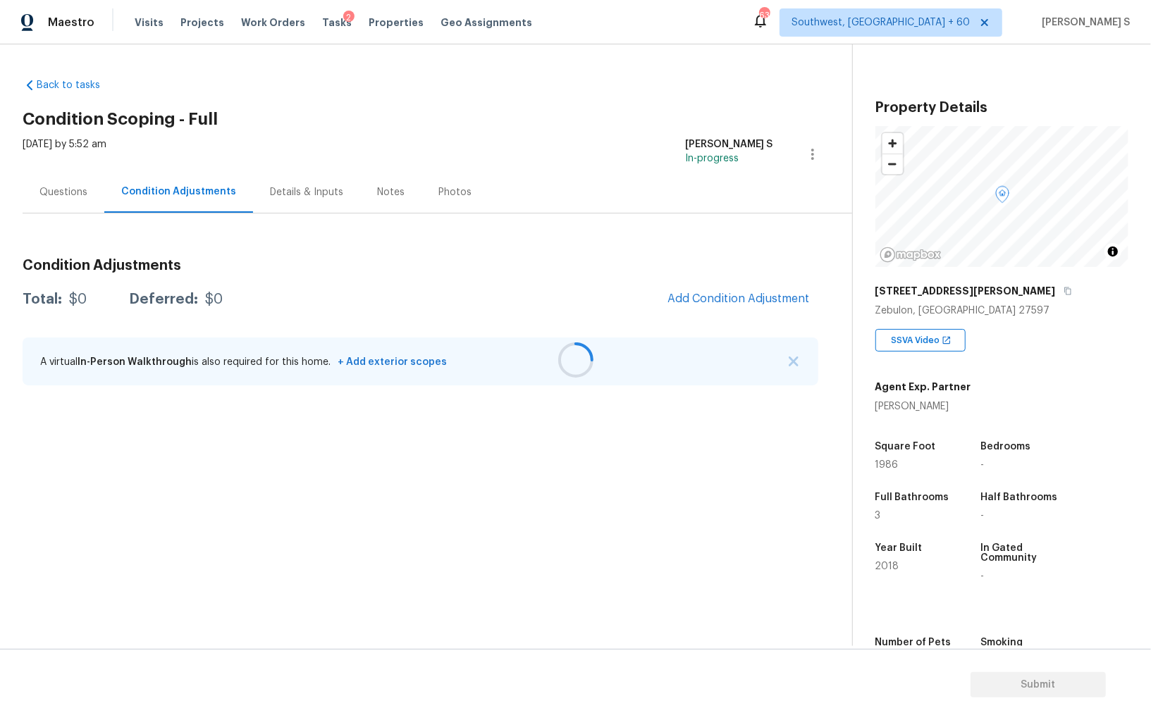
drag, startPoint x: 759, startPoint y: 295, endPoint x: 771, endPoint y: 295, distance: 12.0
click at [759, 295] on div at bounding box center [575, 360] width 1151 height 720
click at [725, 295] on span "Add Condition Adjustment" at bounding box center [738, 298] width 142 height 13
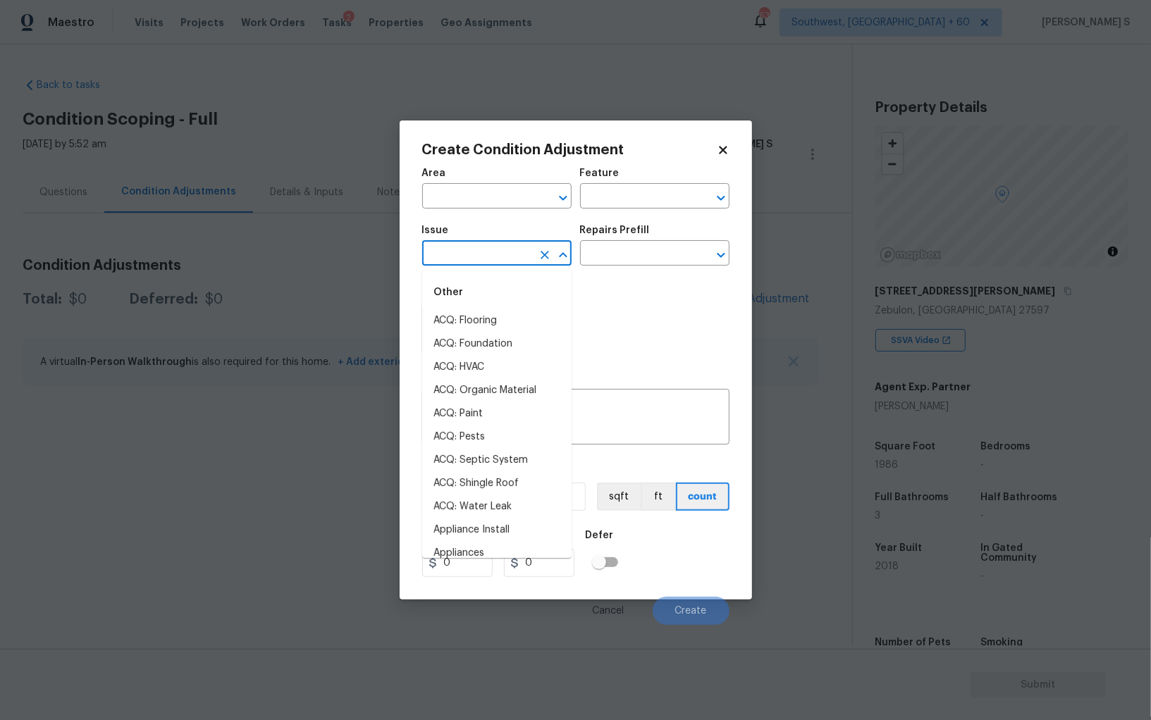
click at [490, 245] on input "text" at bounding box center [477, 255] width 110 height 22
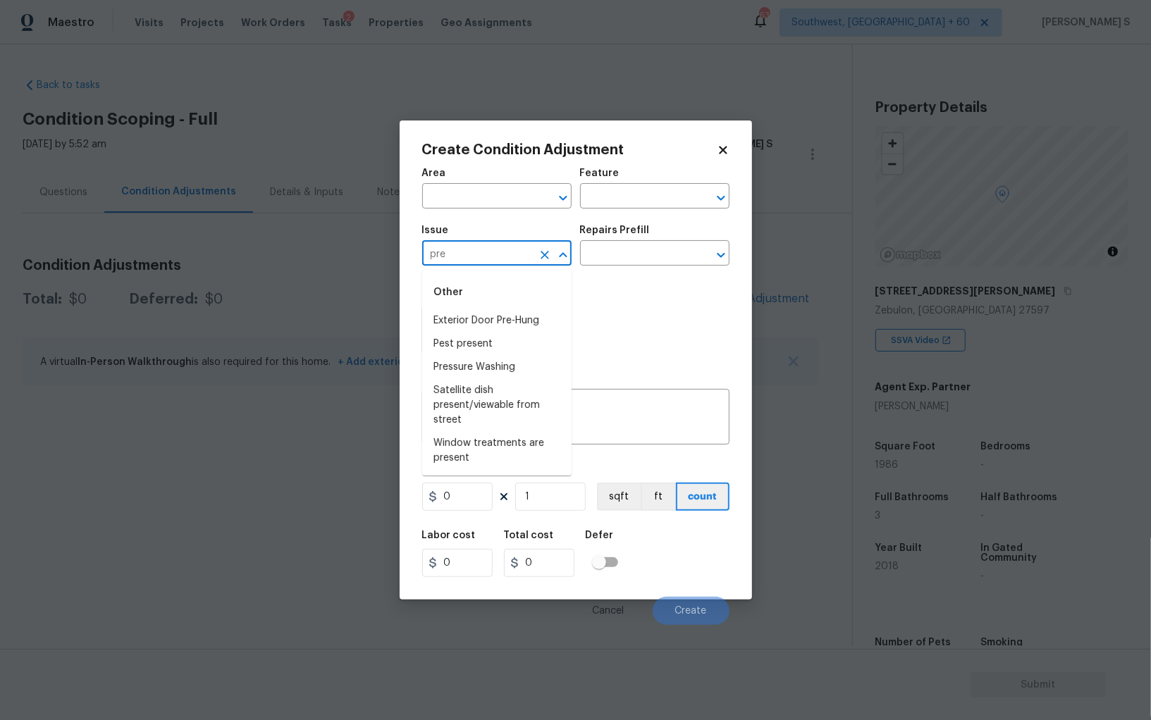
type input "pres"
type input "s"
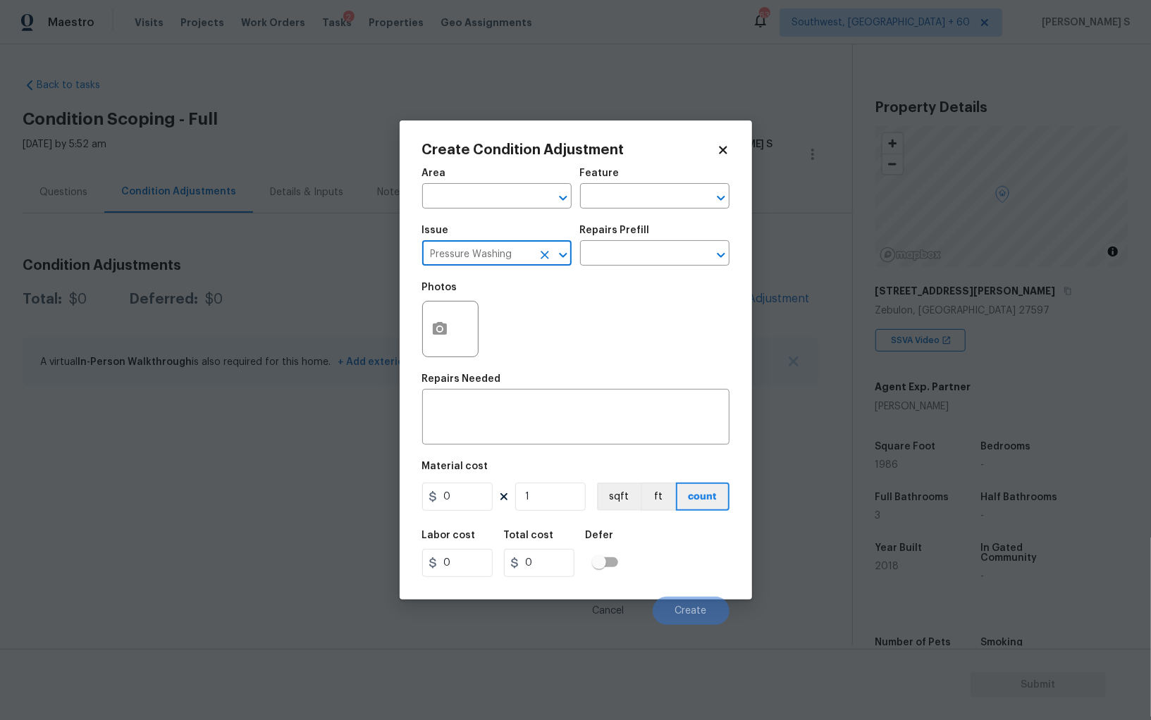
type input "Pressure Washing"
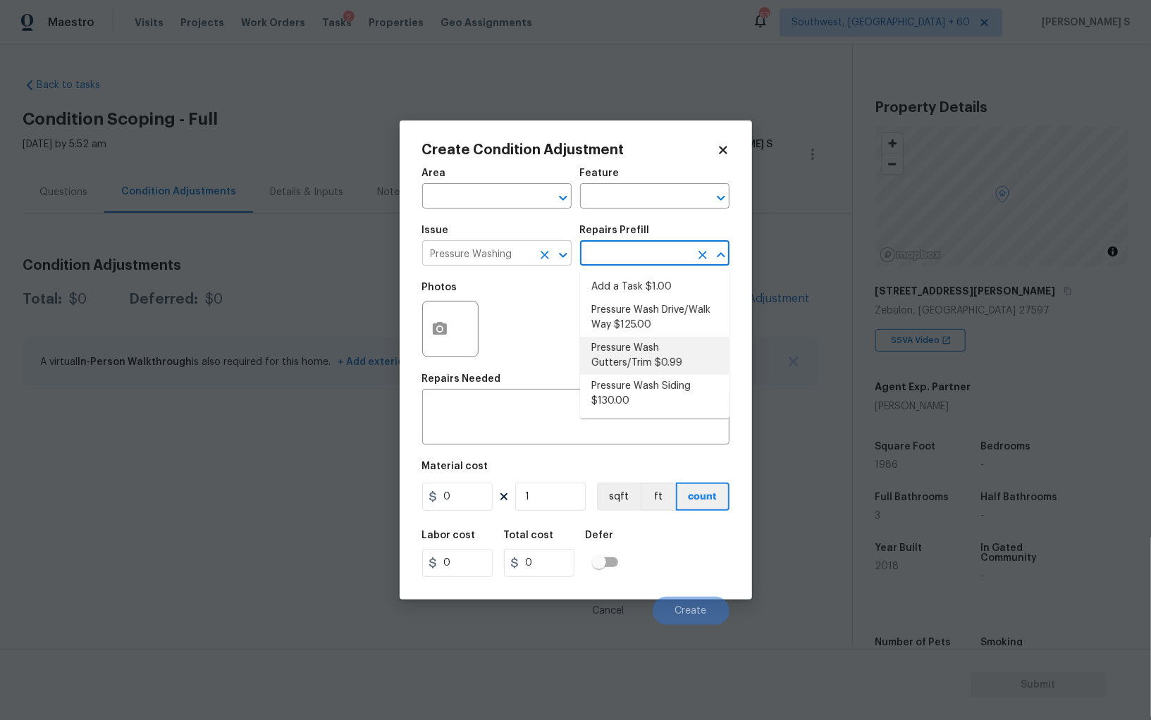
type input "Siding"
type textarea "Protect areas as needed for pressure washing. Pressure wash the gutters and tri…"
type input "0.99"
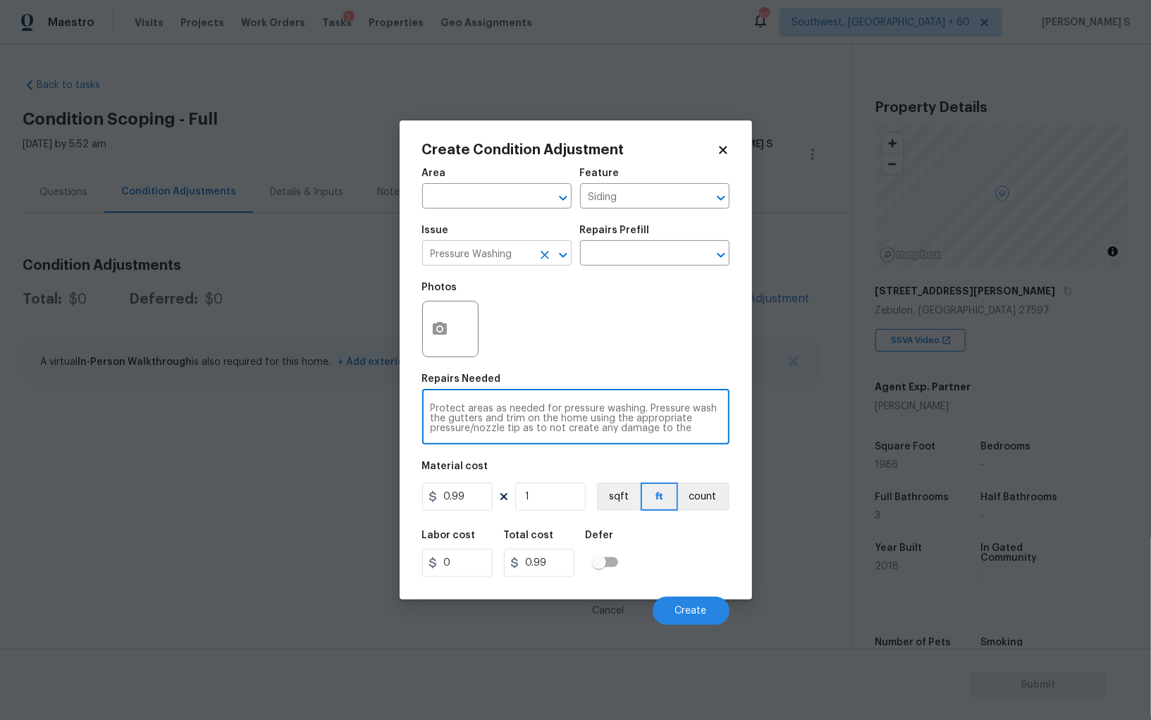
scroll to position [29, 0]
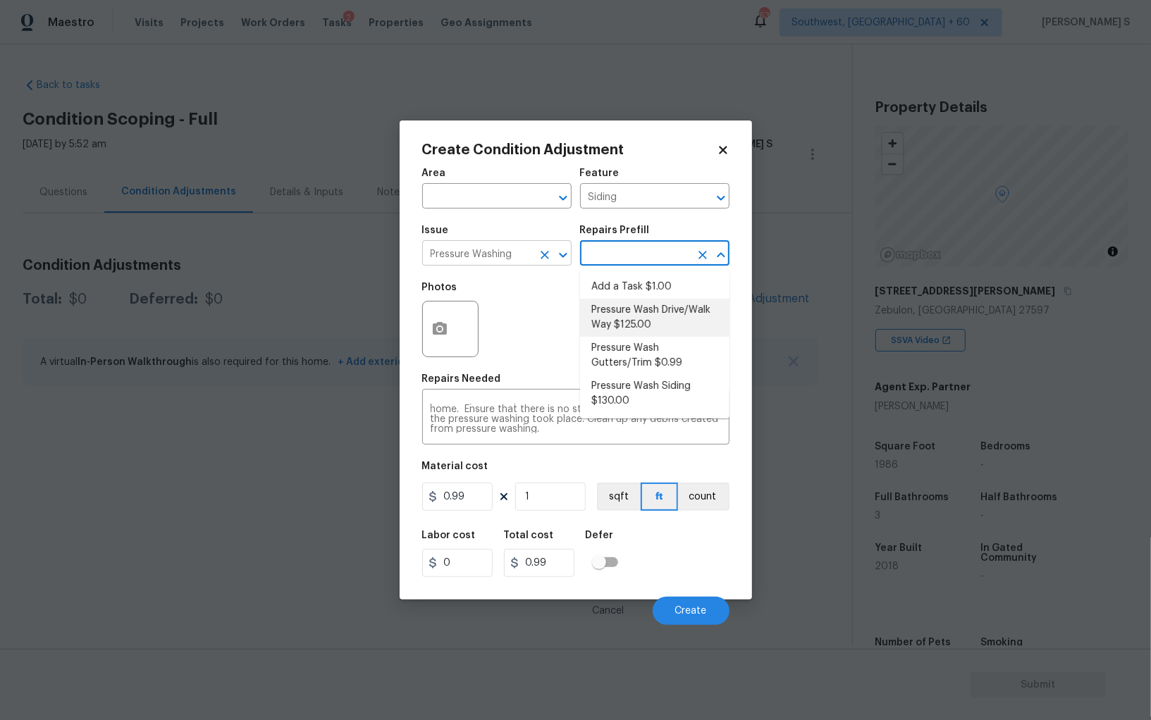
type textarea "Pressure wash the driveways/walkways as directed by the PM. Ensure that all deb…"
type input "125"
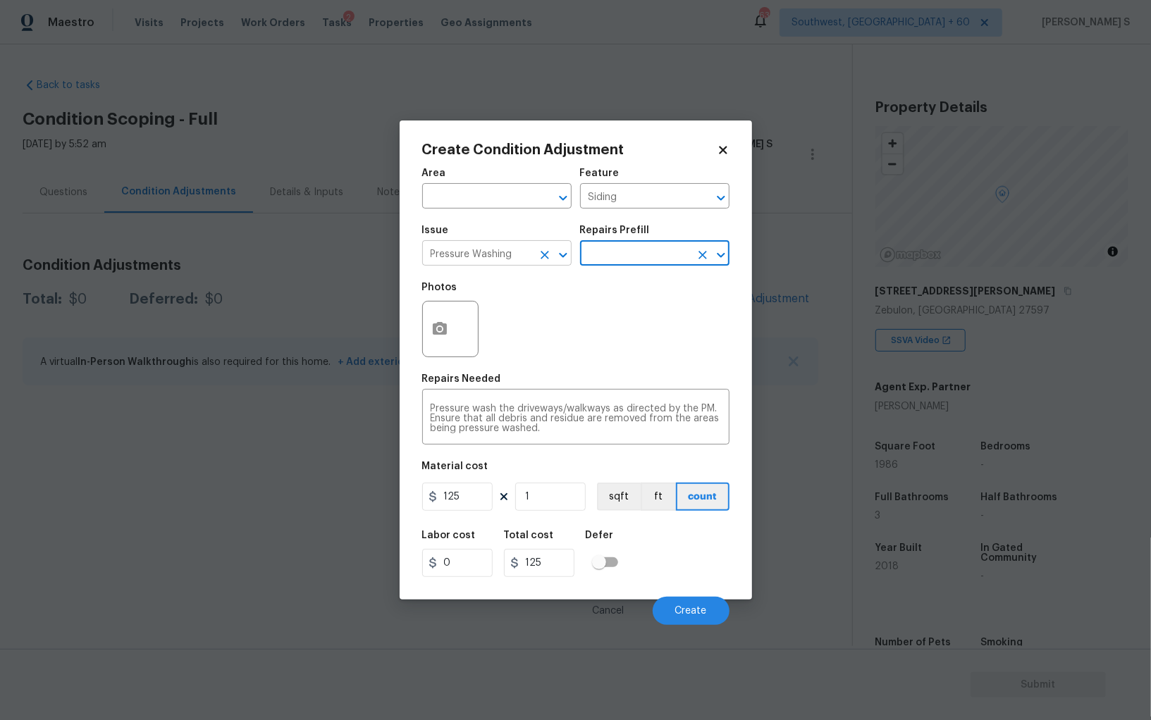
scroll to position [0, 0]
click at [480, 509] on input "125" at bounding box center [457, 497] width 70 height 28
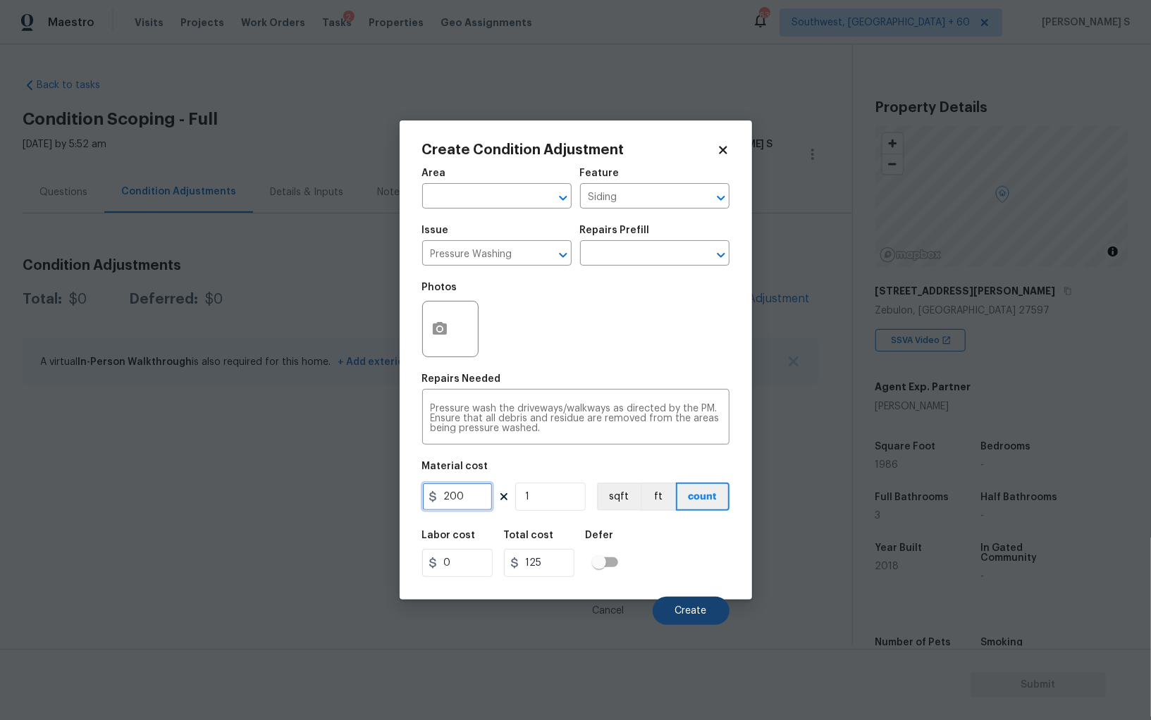
type input "200"
click at [684, 612] on span "Create" at bounding box center [691, 611] width 32 height 11
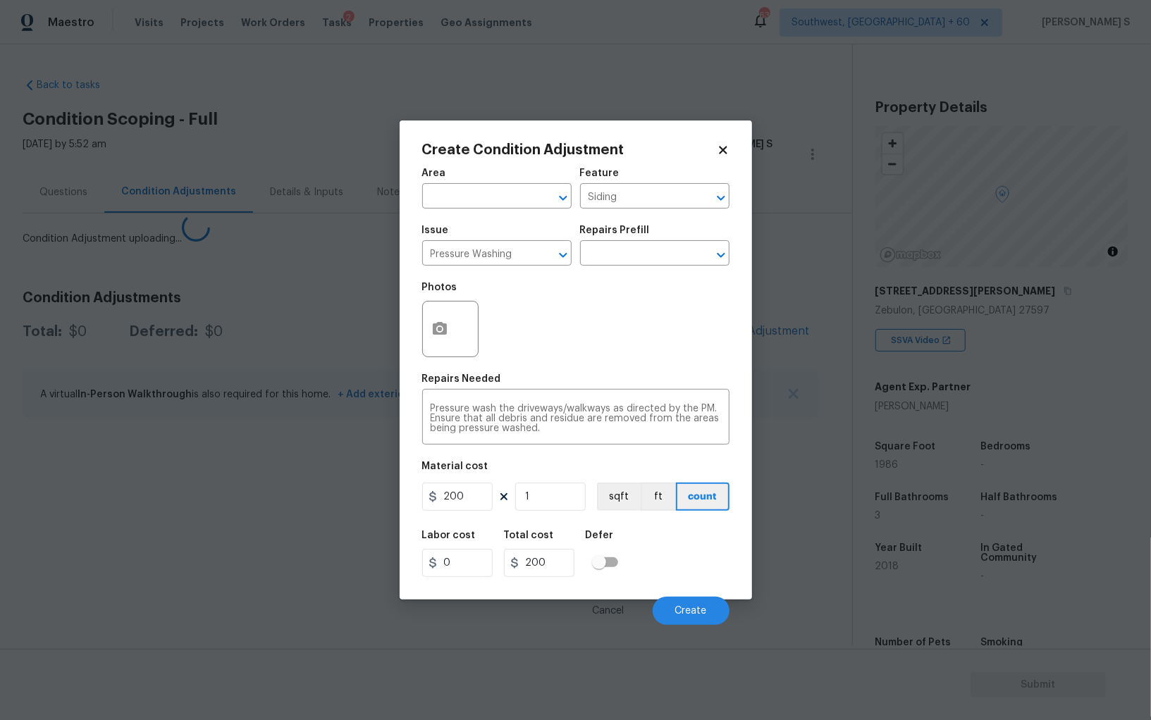
click at [308, 483] on body "Maestro Visits Projects Work Orders Tasks 2 Properties Geo Assignments 633 Sout…" at bounding box center [575, 360] width 1151 height 720
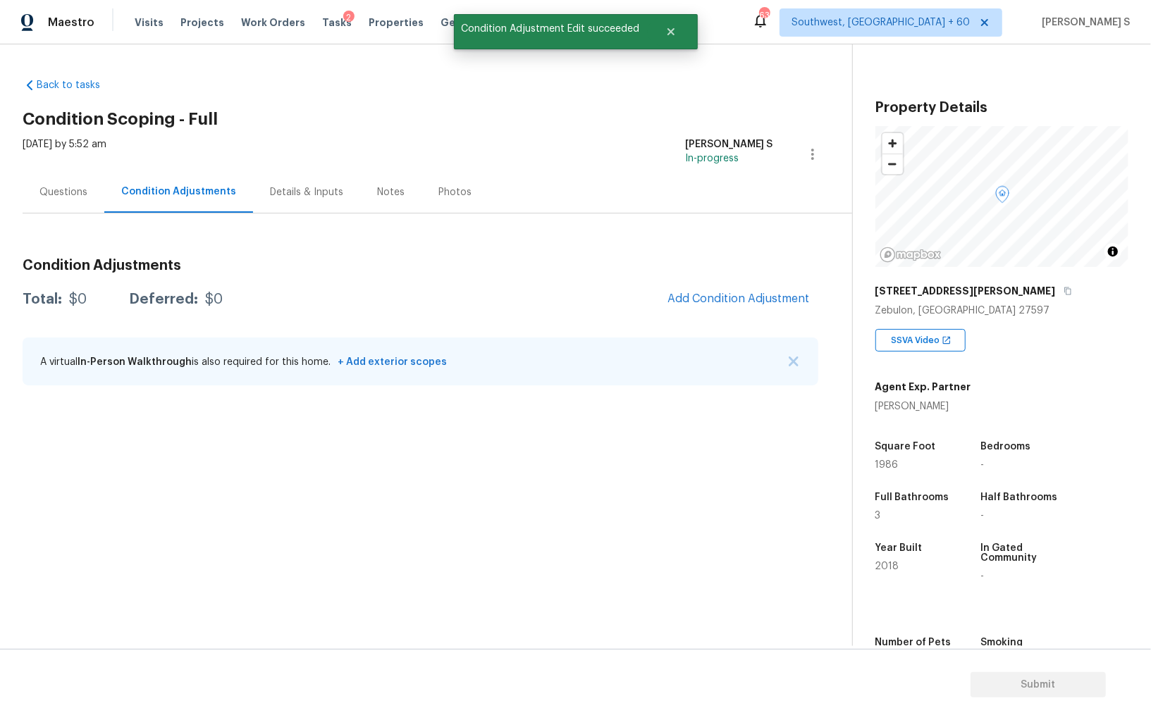
click at [750, 319] on div "Condition Adjustments Total: $0 Deferred: $0 Add Condition Adjustment A virtual…" at bounding box center [421, 322] width 796 height 151
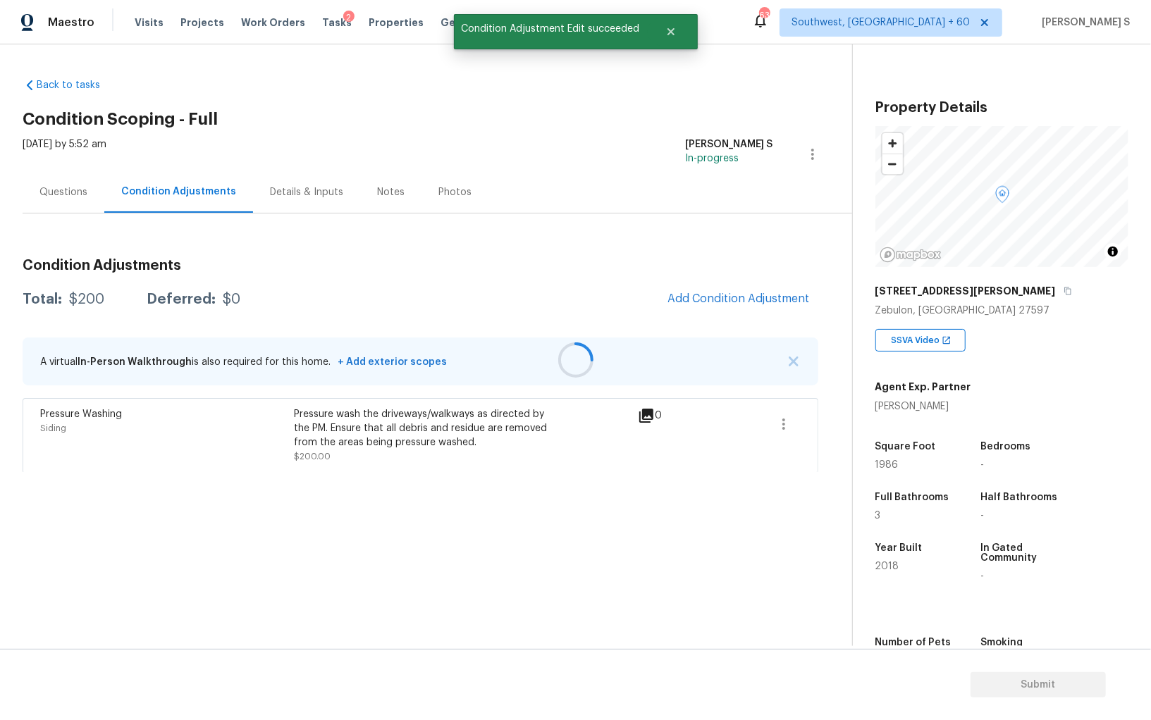
click at [739, 307] on div at bounding box center [575, 360] width 1151 height 720
click at [670, 266] on h3 "Condition Adjustments" at bounding box center [421, 266] width 796 height 14
click at [677, 274] on div "Condition Adjustments Total: $200 Deferred: $0 Add Condition Adjustment A virtu…" at bounding box center [421, 360] width 796 height 226
click at [696, 312] on span "Add Condition Adjustment" at bounding box center [738, 299] width 159 height 31
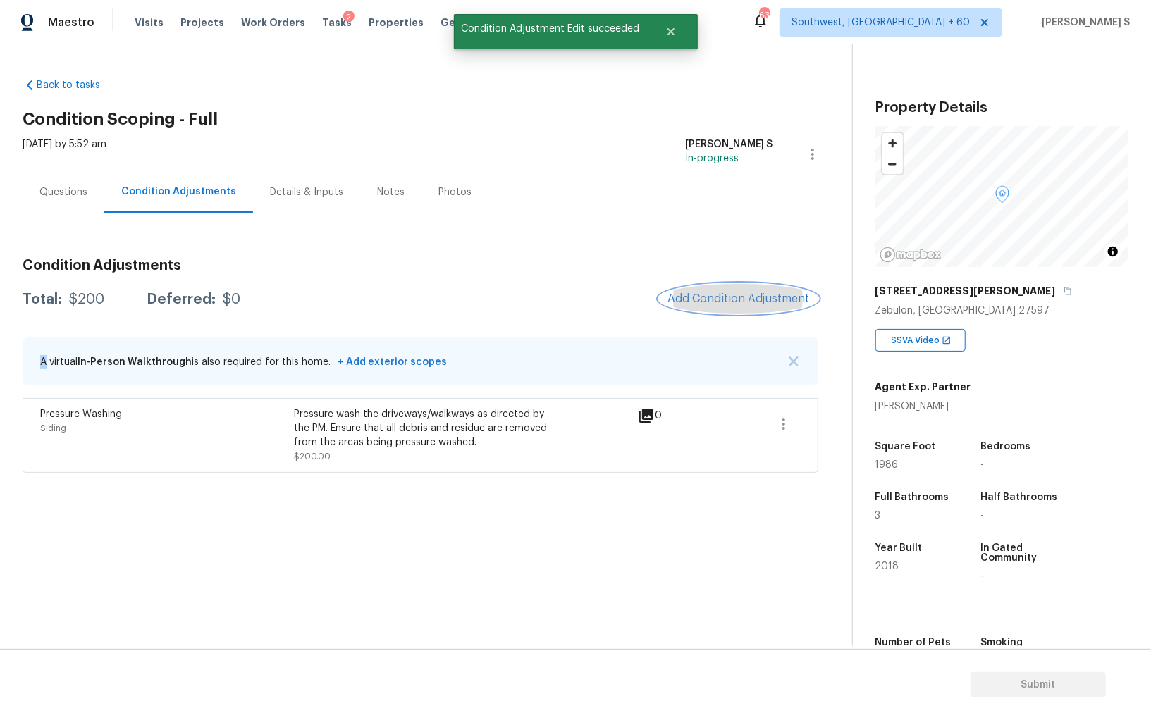
click at [696, 304] on button "Add Condition Adjustment" at bounding box center [738, 299] width 159 height 30
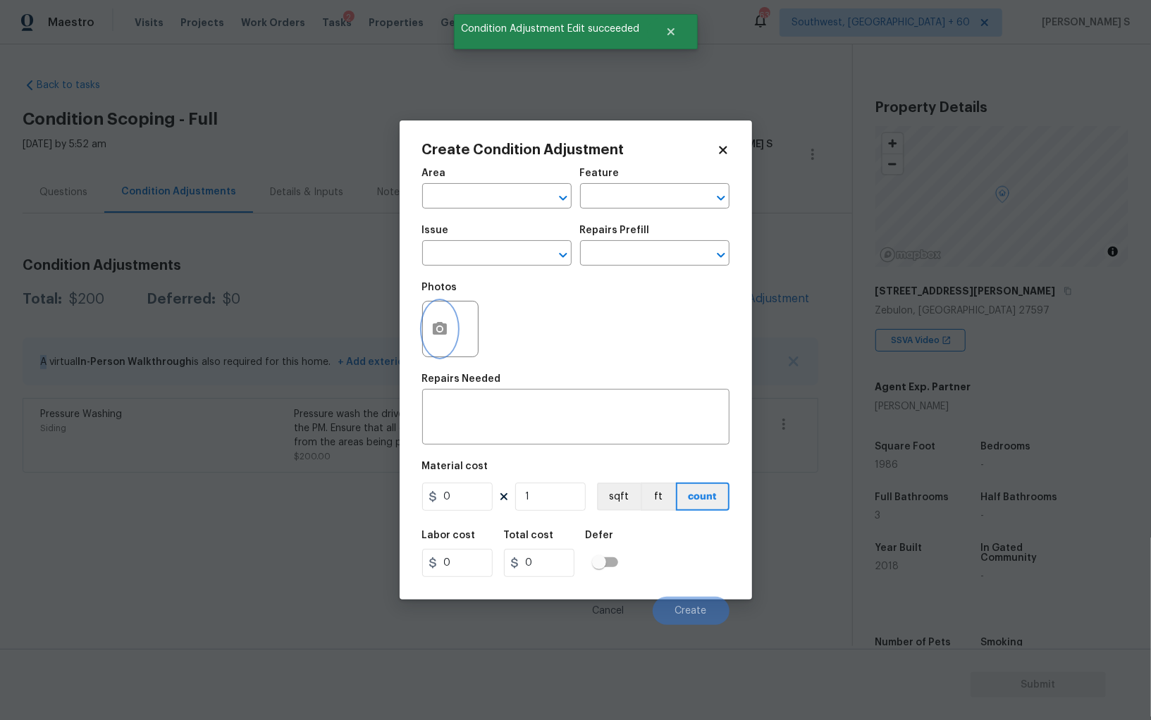
click at [451, 323] on button "button" at bounding box center [440, 329] width 34 height 55
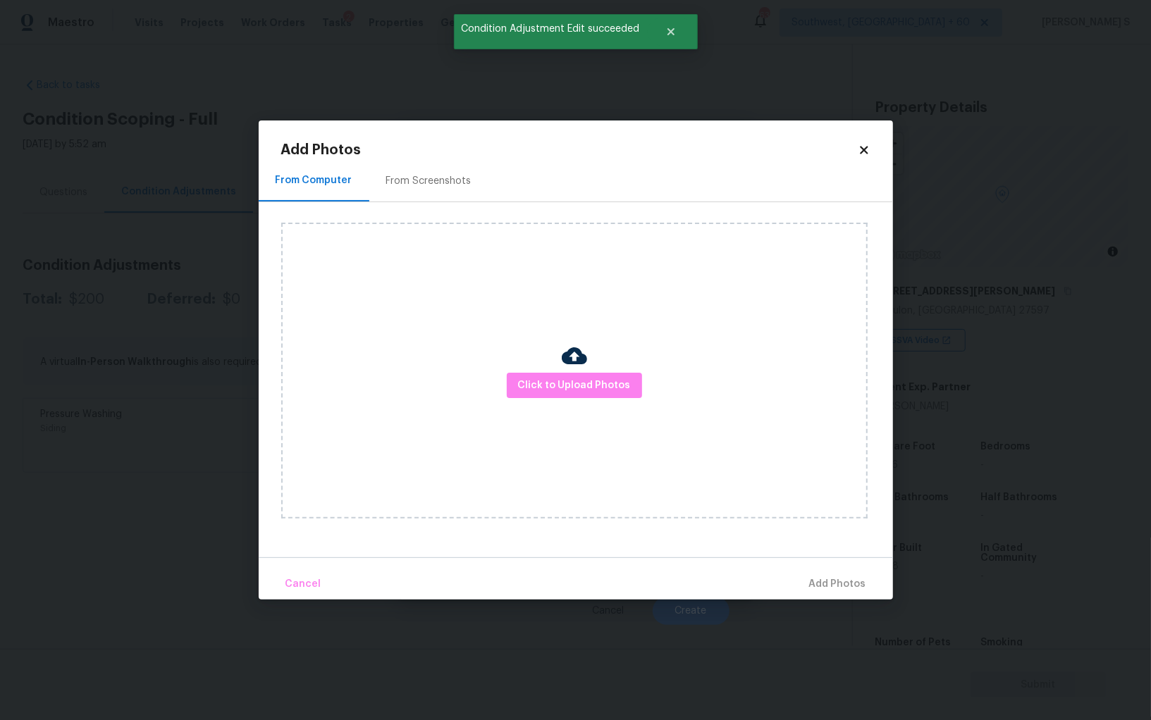
click at [438, 173] on div "From Screenshots" at bounding box center [428, 181] width 119 height 42
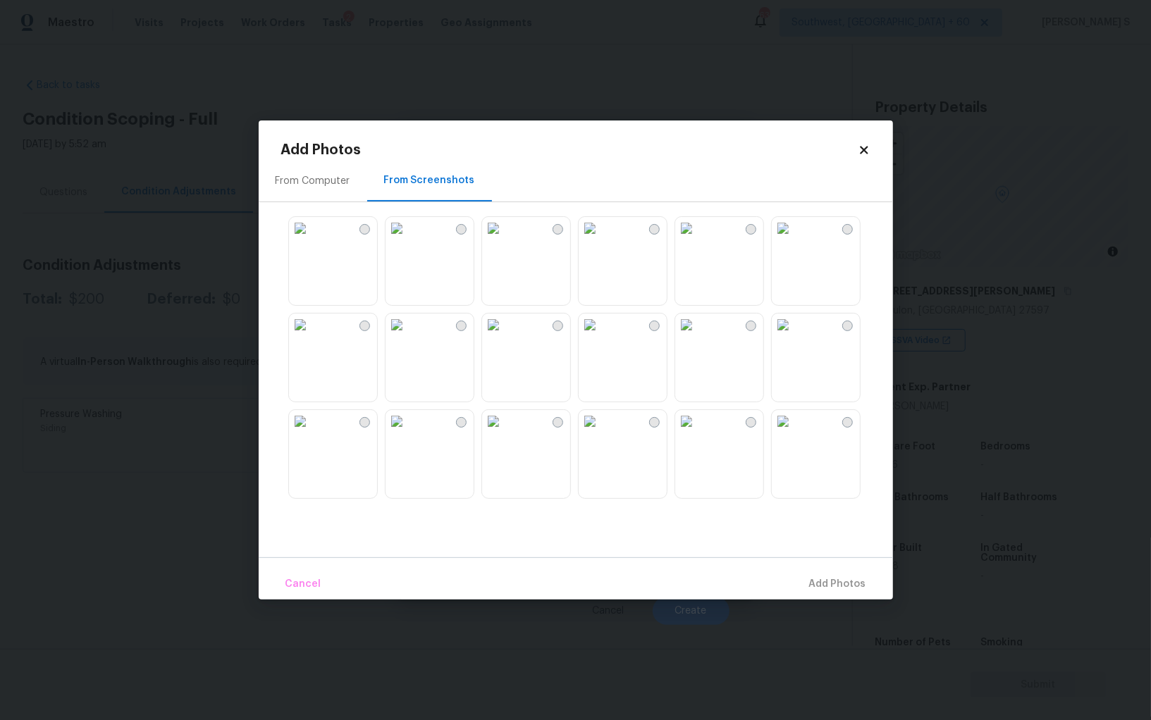
click at [601, 336] on img at bounding box center [590, 325] width 23 height 23
click at [698, 240] on img at bounding box center [686, 228] width 23 height 23
click at [312, 240] on img at bounding box center [300, 228] width 23 height 23
click at [408, 240] on img at bounding box center [397, 228] width 23 height 23
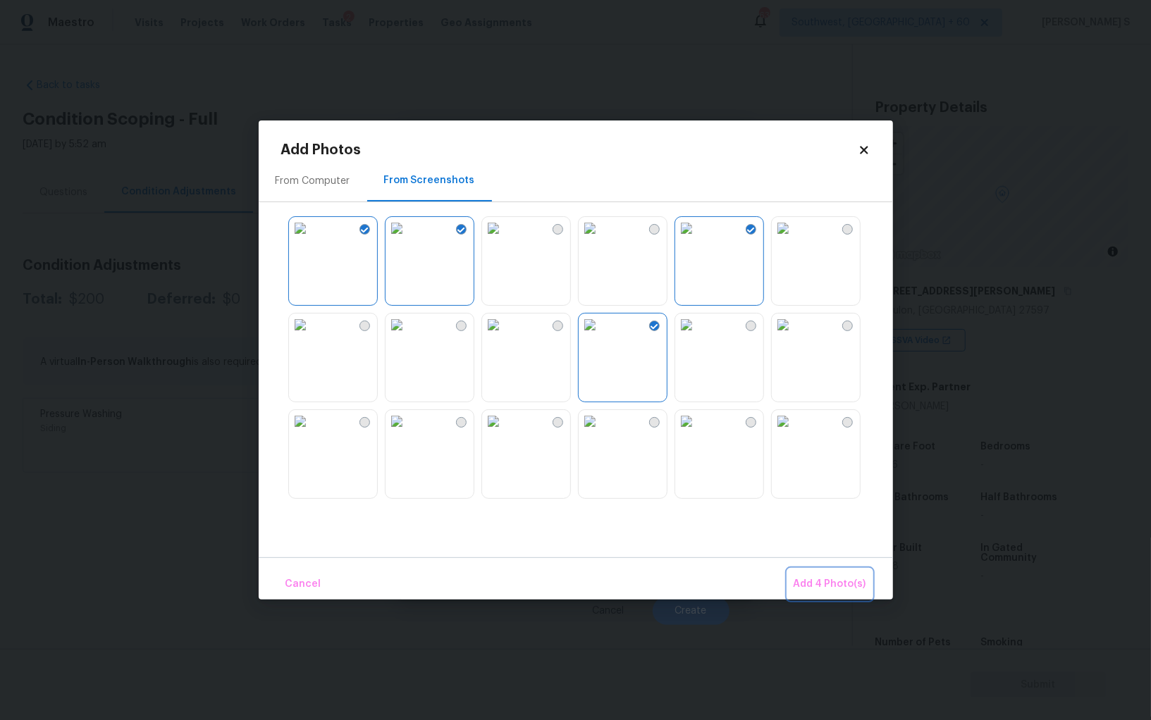
click at [832, 573] on button "Add 4 Photo(s)" at bounding box center [830, 584] width 84 height 30
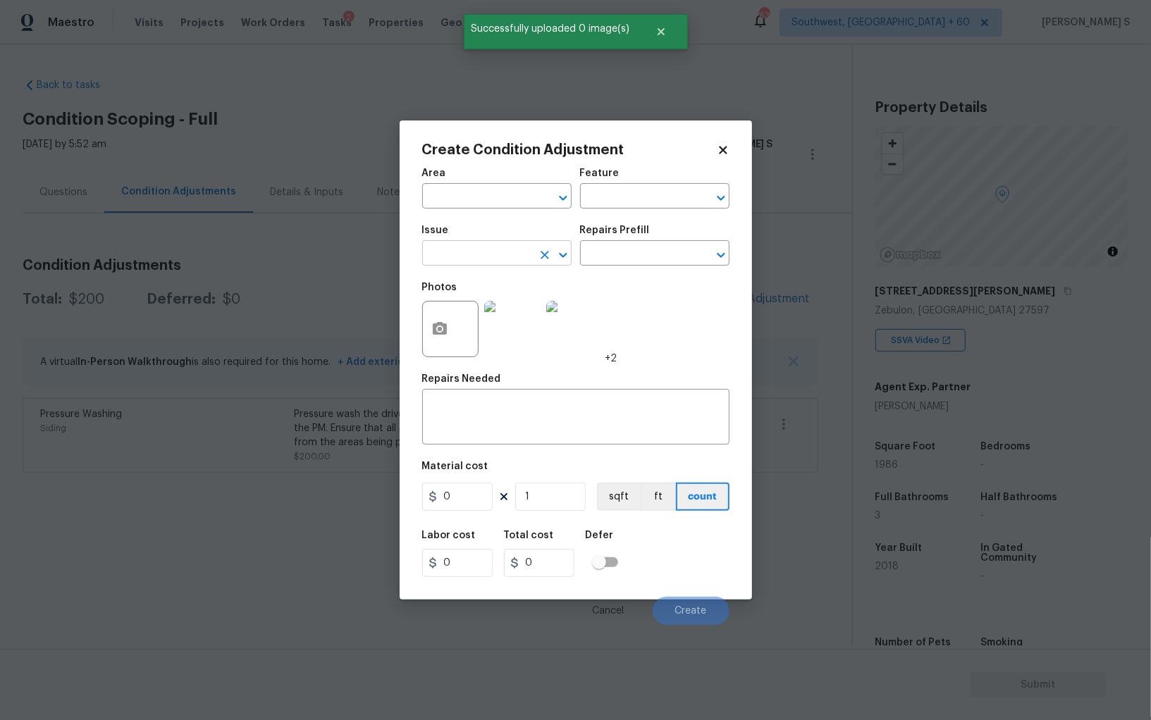
click at [491, 258] on input "text" at bounding box center [477, 255] width 110 height 22
type input "Landscape Package"
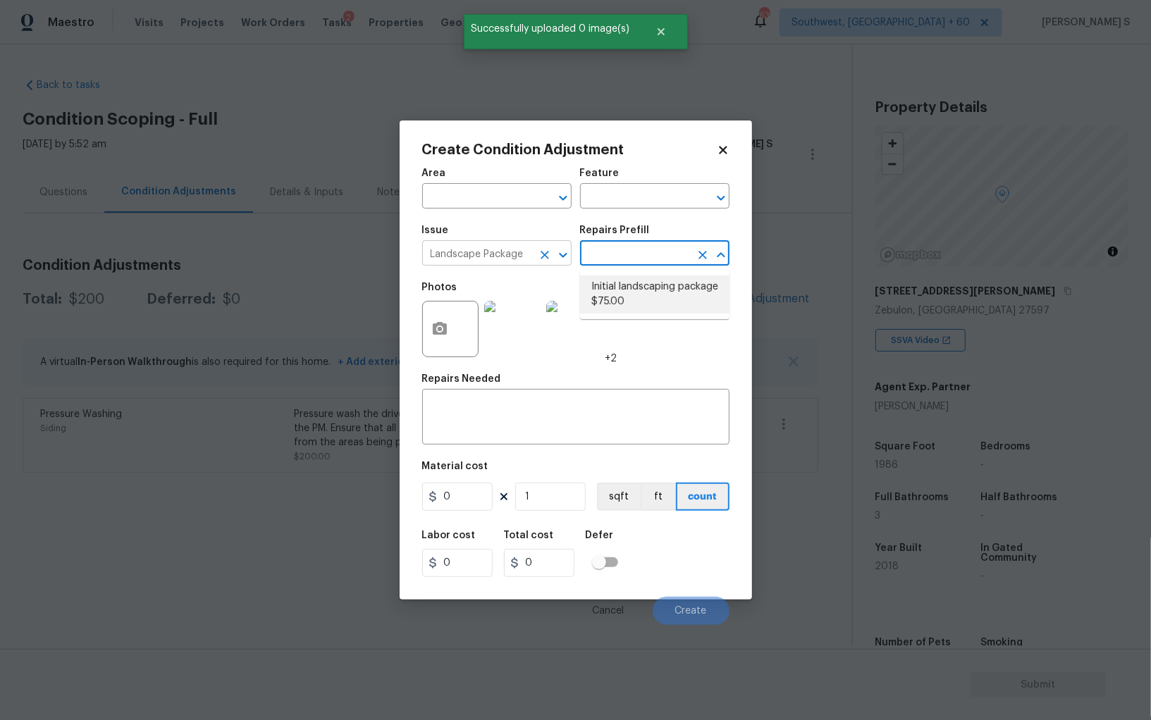
type input "Home Readiness Packages"
type textarea "Mowing of grass up to 6" in height. Mow, edge along driveways & sidewalks, trim…"
type input "75"
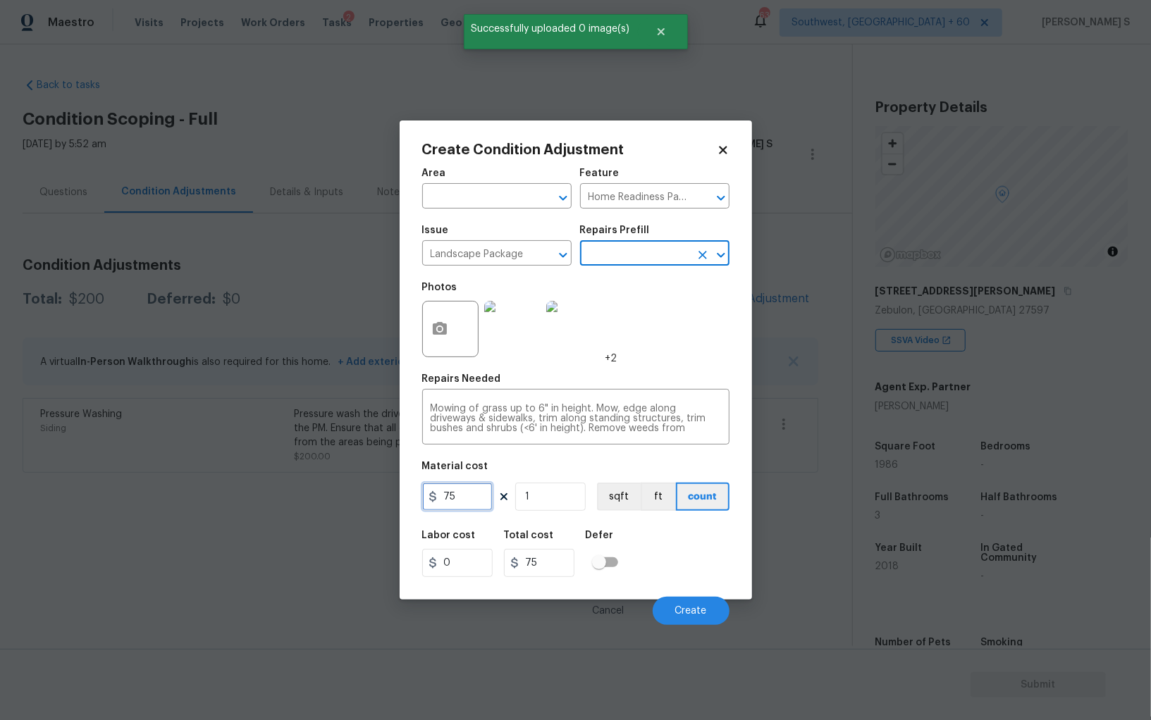
click at [468, 494] on input "75" at bounding box center [457, 497] width 70 height 28
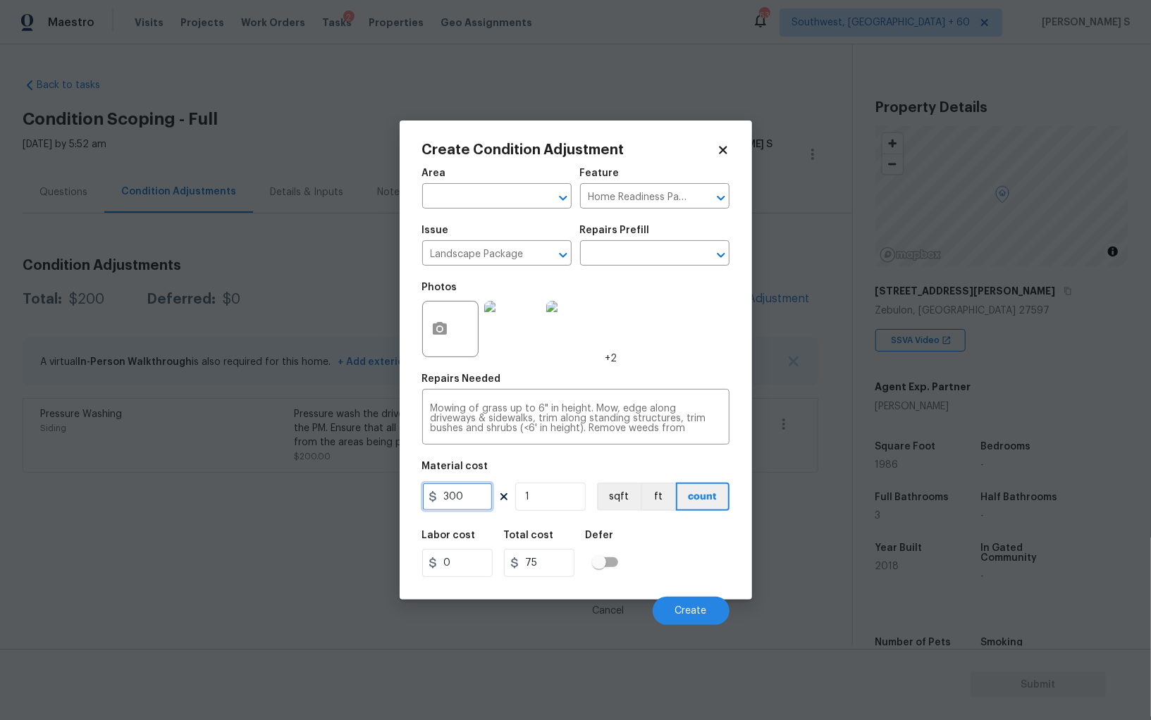
type input "300"
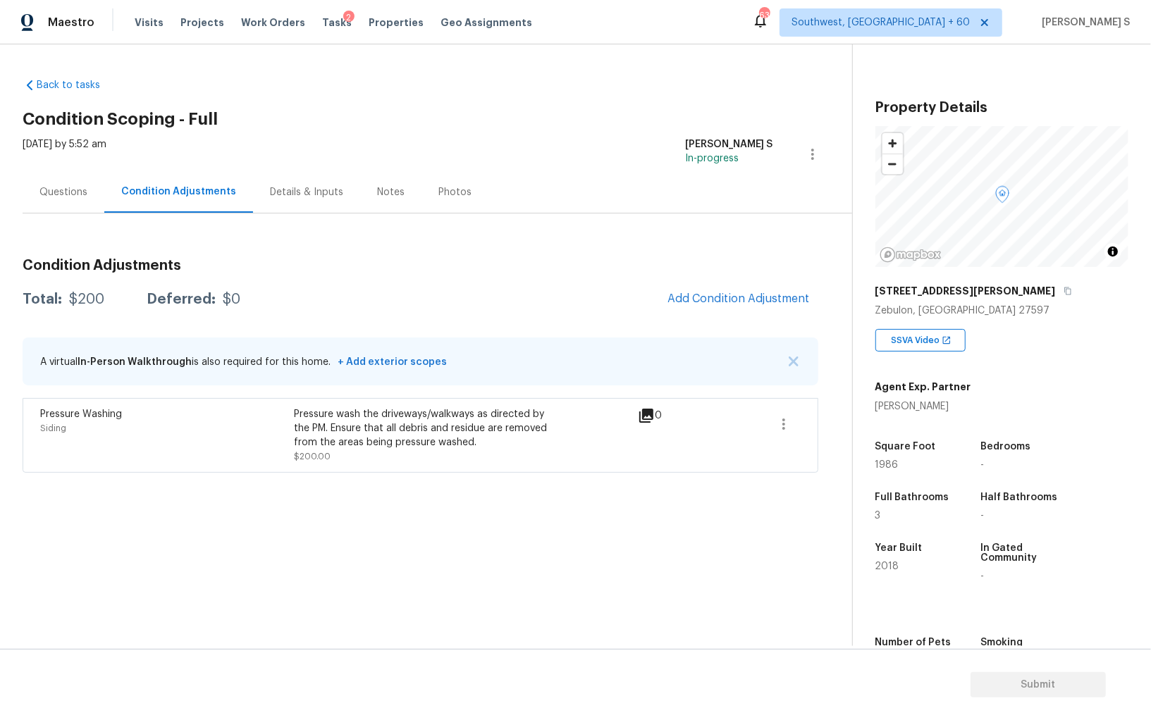
click at [672, 627] on body "Maestro Visits Projects Work Orders Tasks 2 Properties Geo Assignments 633 Sout…" at bounding box center [575, 360] width 1151 height 720
click at [741, 285] on button "Add Condition Adjustment" at bounding box center [738, 299] width 159 height 30
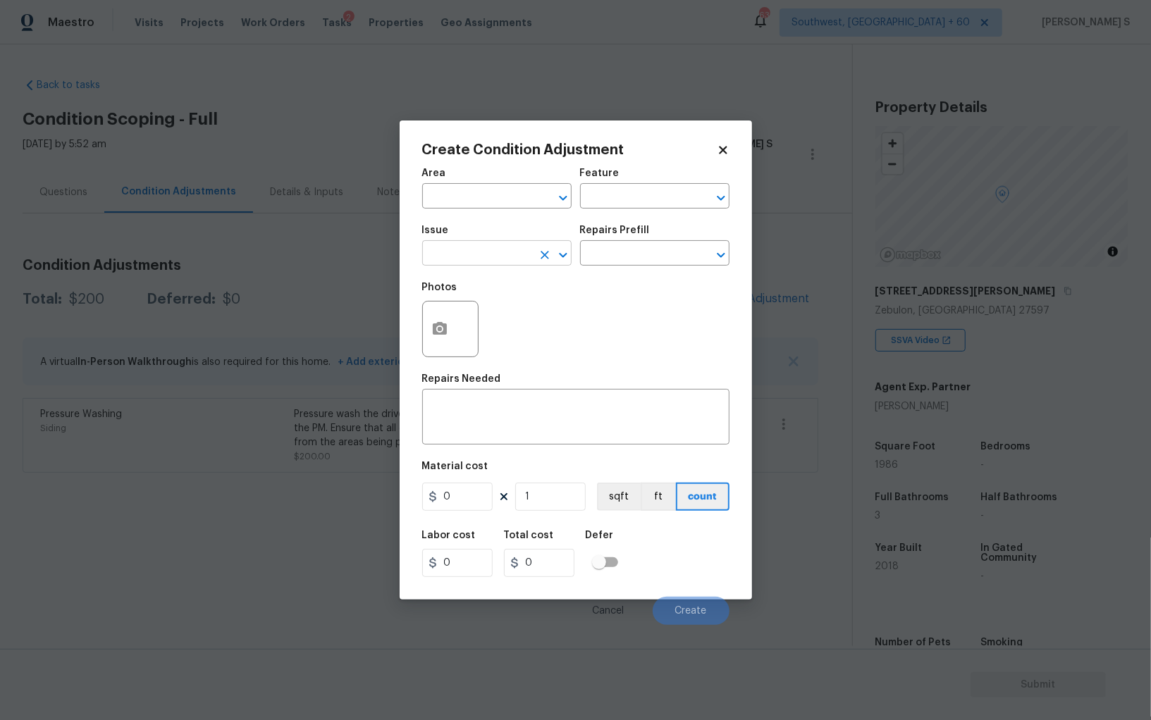
click at [505, 259] on input "text" at bounding box center [477, 255] width 110 height 22
type input "Landscape Package"
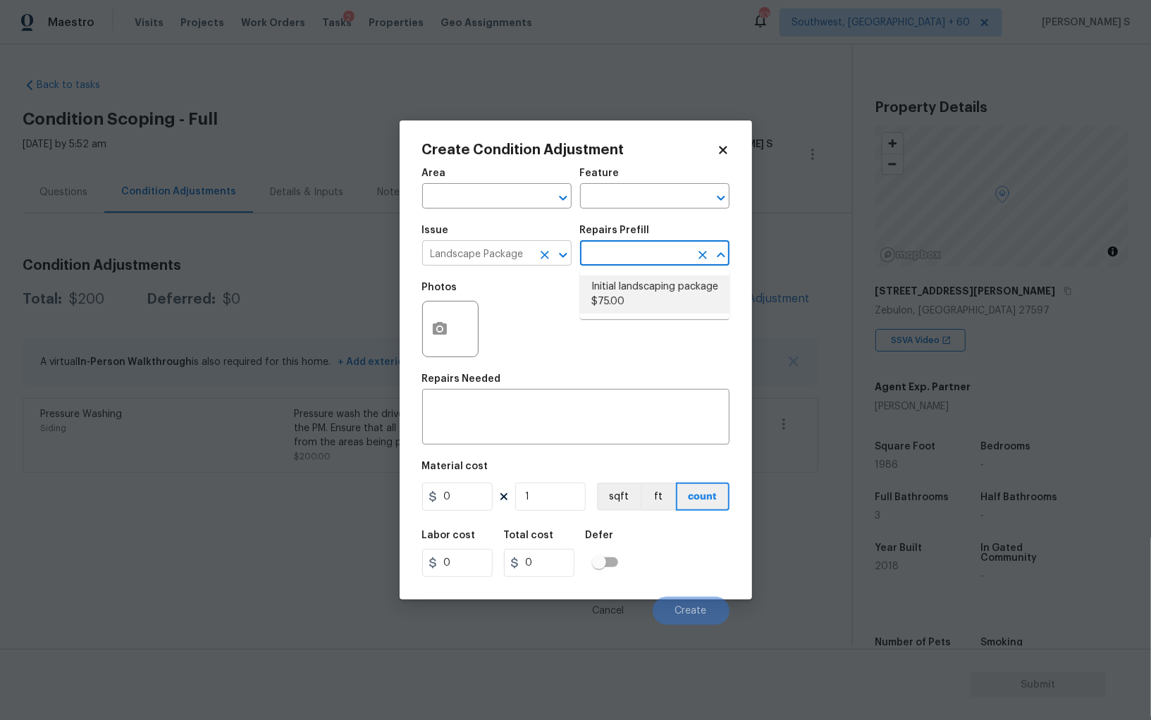
type input "Home Readiness Packages"
type textarea "Mowing of grass up to 6" in height. Mow, edge along driveways & sidewalks, trim…"
type input "75"
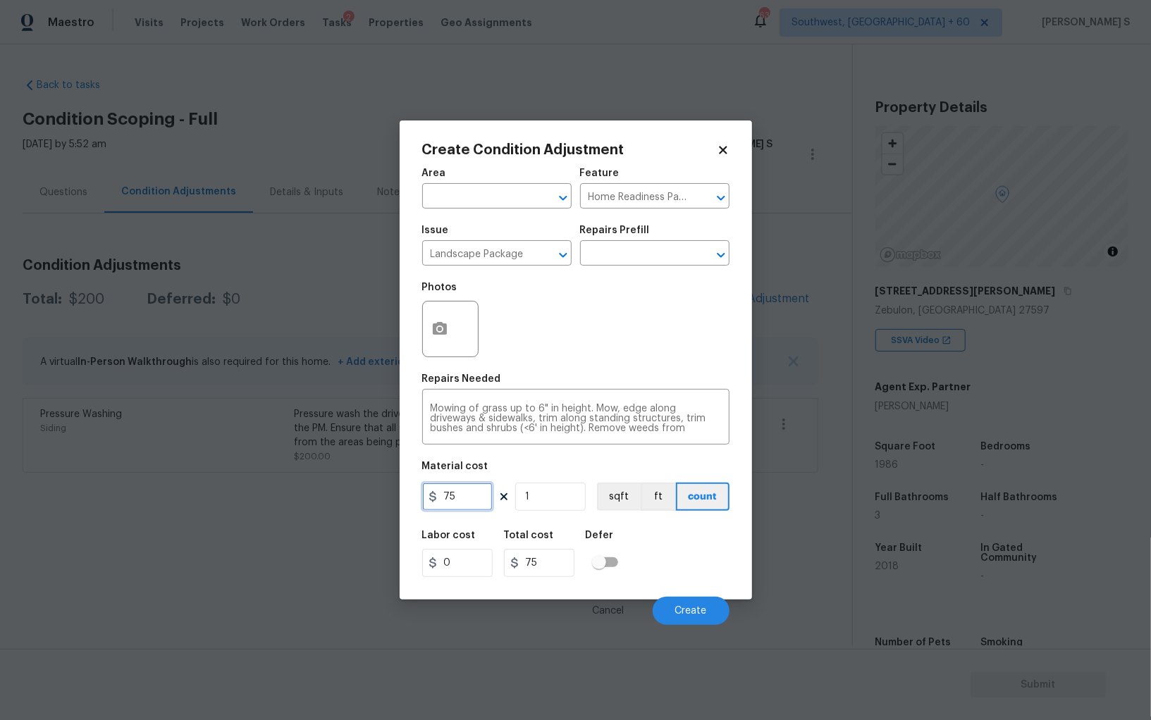
click at [484, 495] on input "75" at bounding box center [457, 497] width 70 height 28
type input "300"
click at [715, 617] on button "Create" at bounding box center [691, 611] width 77 height 28
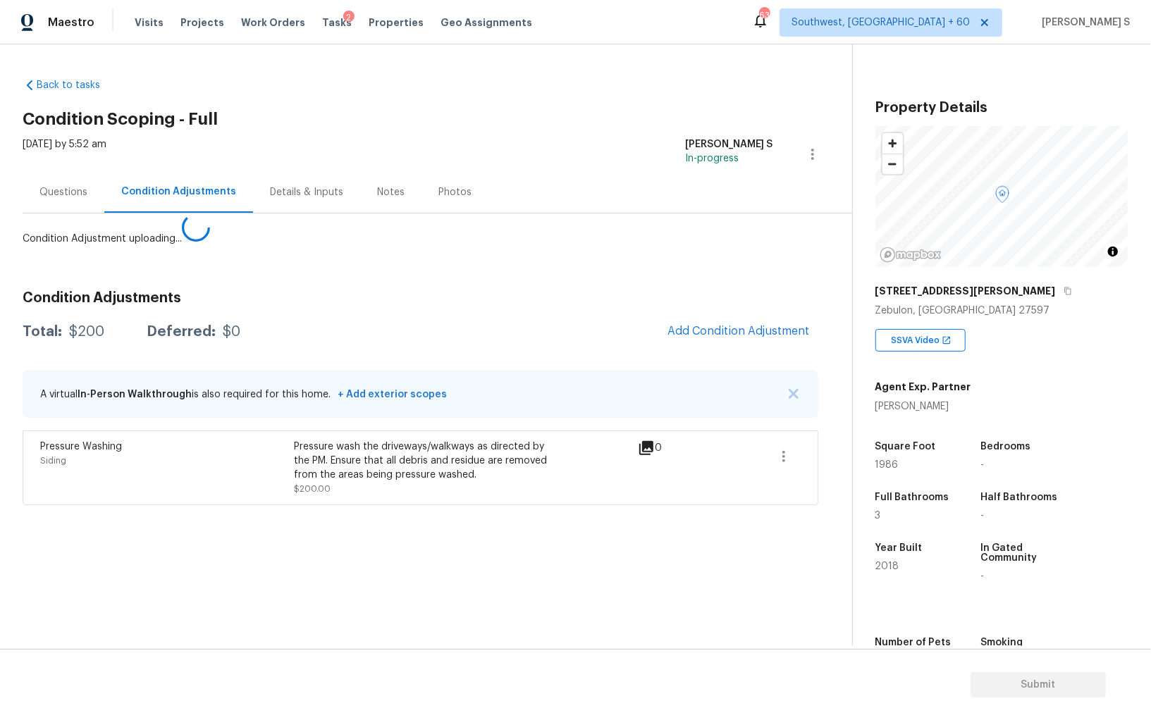
click at [203, 521] on body "Maestro Visits Projects Work Orders Tasks 2 Properties Geo Assignments 633 Sout…" at bounding box center [575, 360] width 1151 height 720
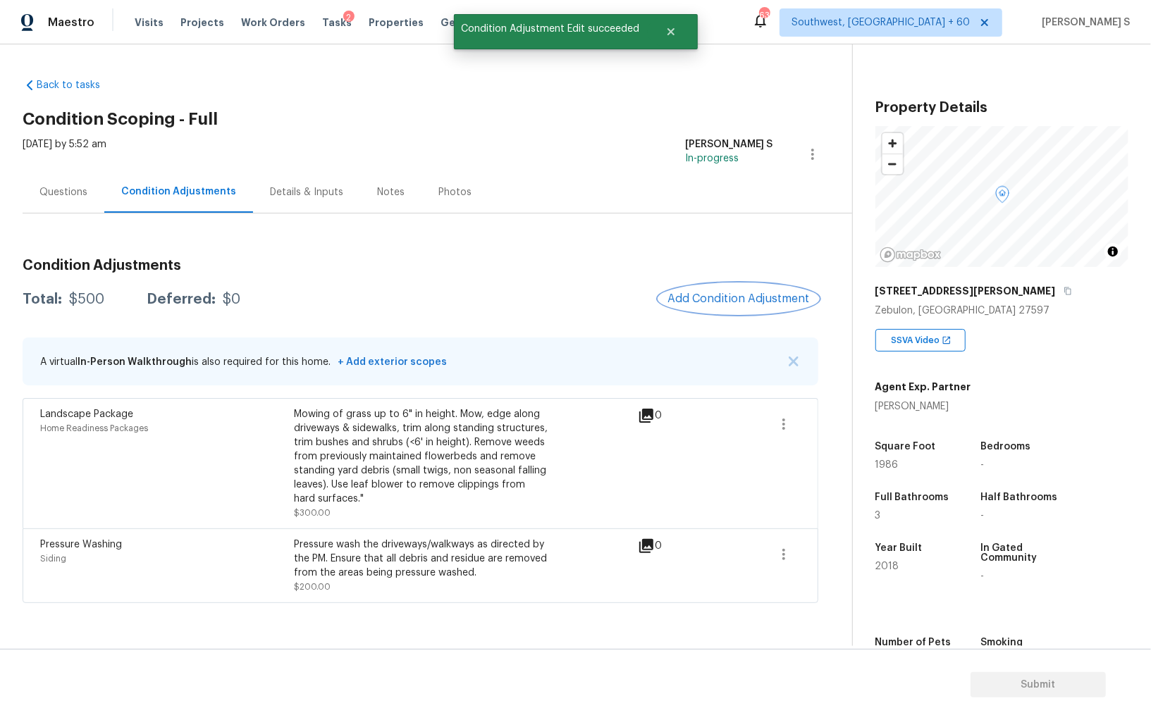
click at [710, 302] on span "Add Condition Adjustment" at bounding box center [738, 298] width 142 height 13
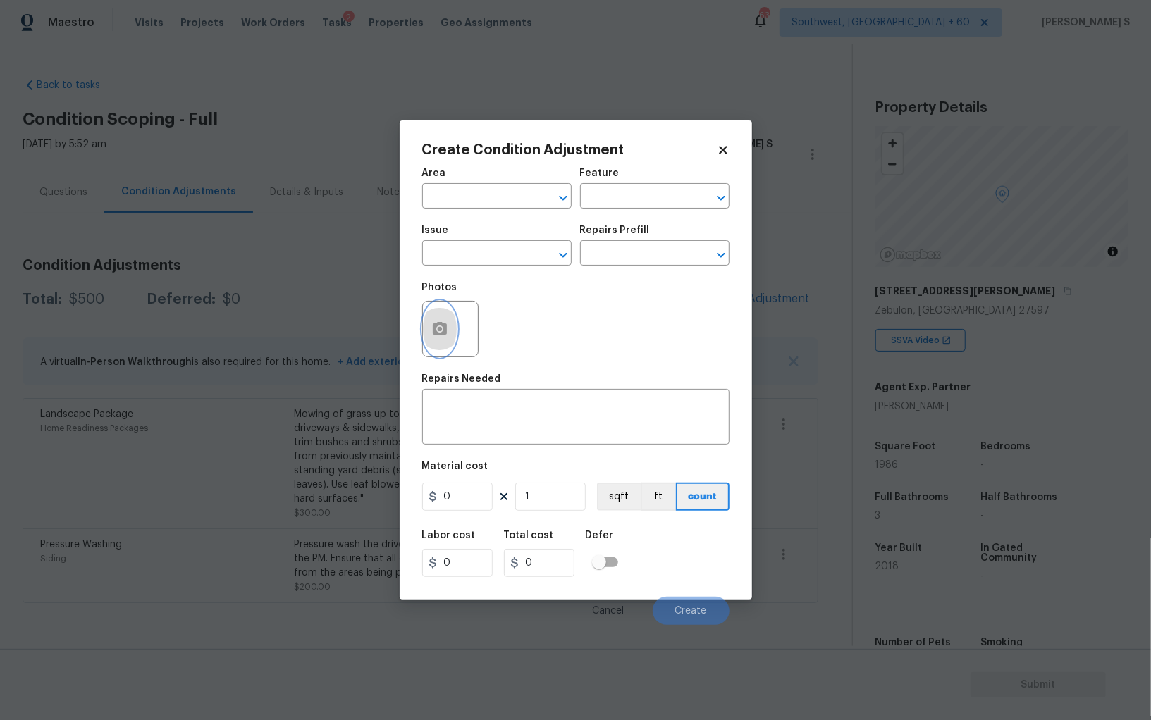
click at [450, 326] on button "button" at bounding box center [440, 329] width 34 height 55
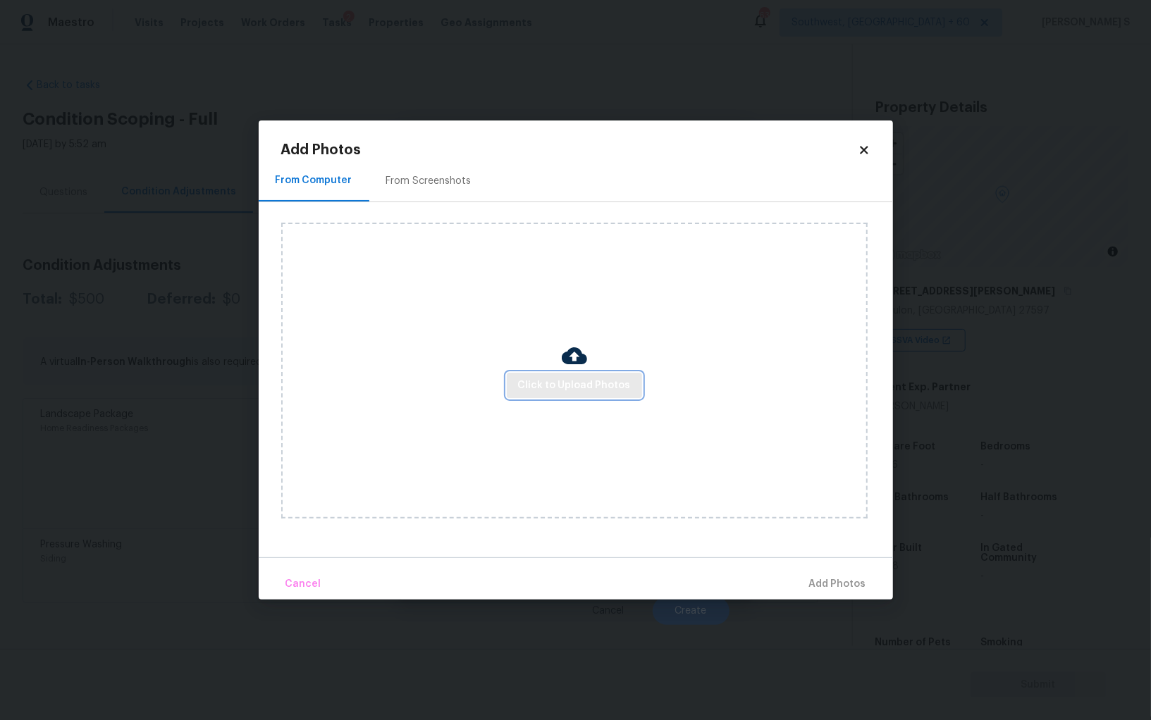
click at [571, 378] on span "Click to Upload Photos" at bounding box center [574, 386] width 113 height 18
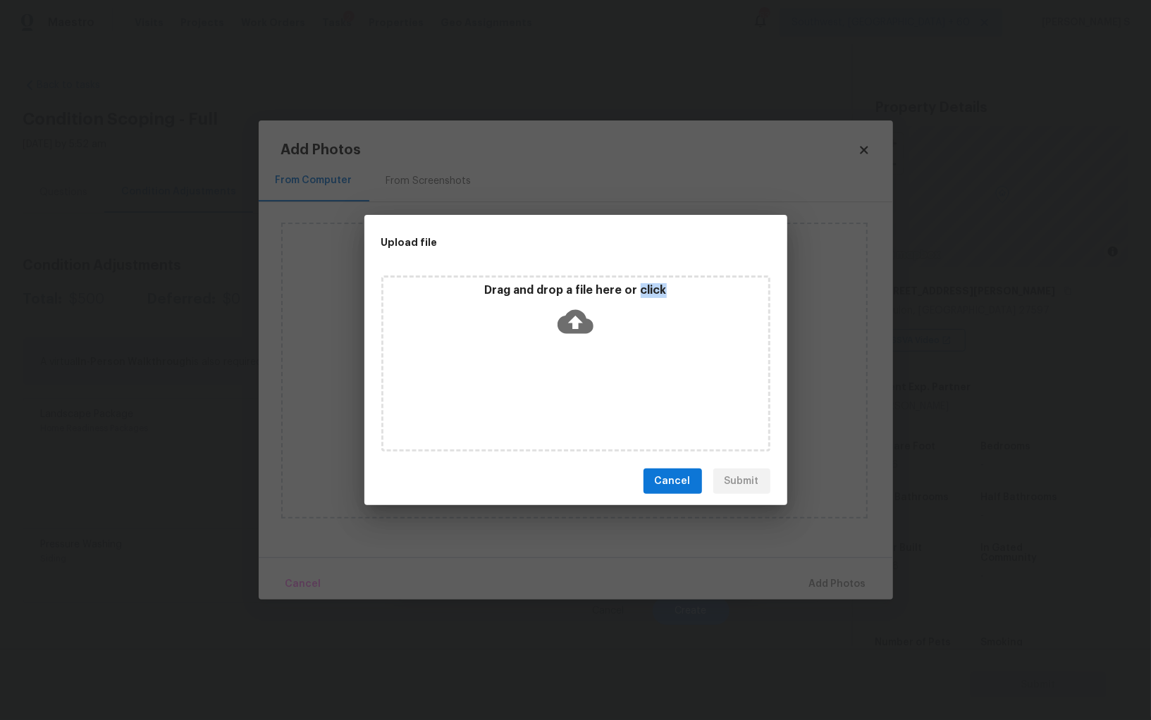
click at [571, 378] on div "Drag and drop a file here or click" at bounding box center [575, 364] width 389 height 176
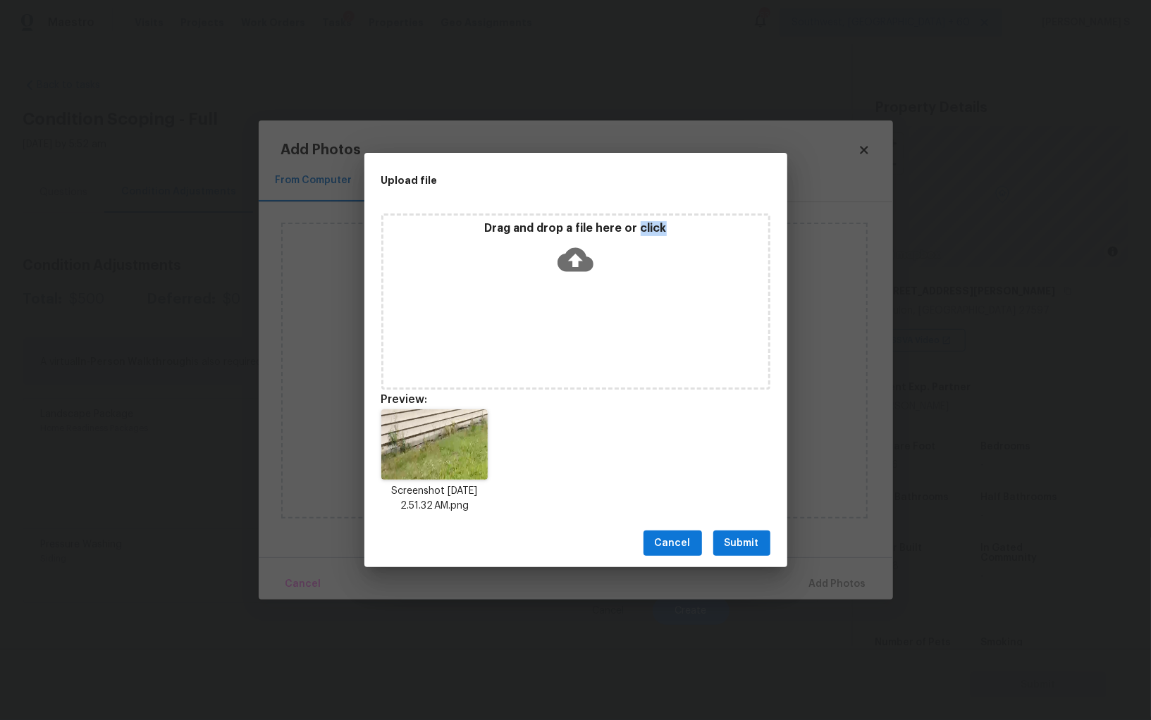
click at [759, 534] on button "Submit" at bounding box center [741, 544] width 57 height 26
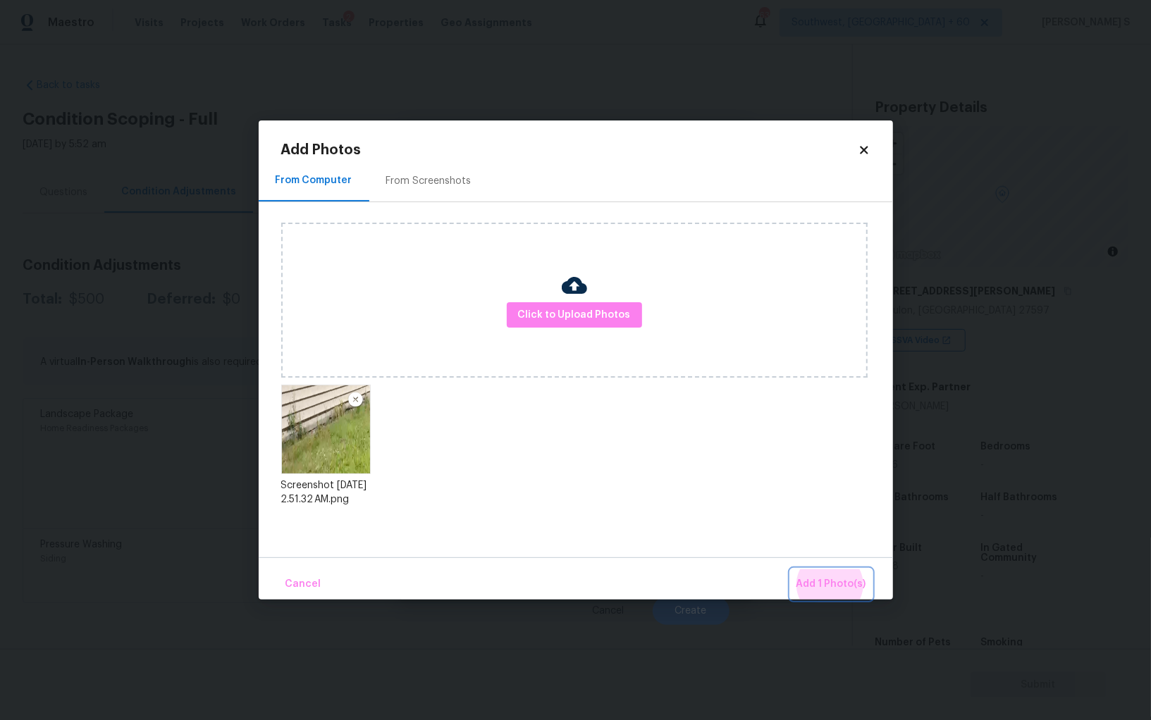
click at [791, 569] on button "Add 1 Photo(s)" at bounding box center [831, 584] width 81 height 30
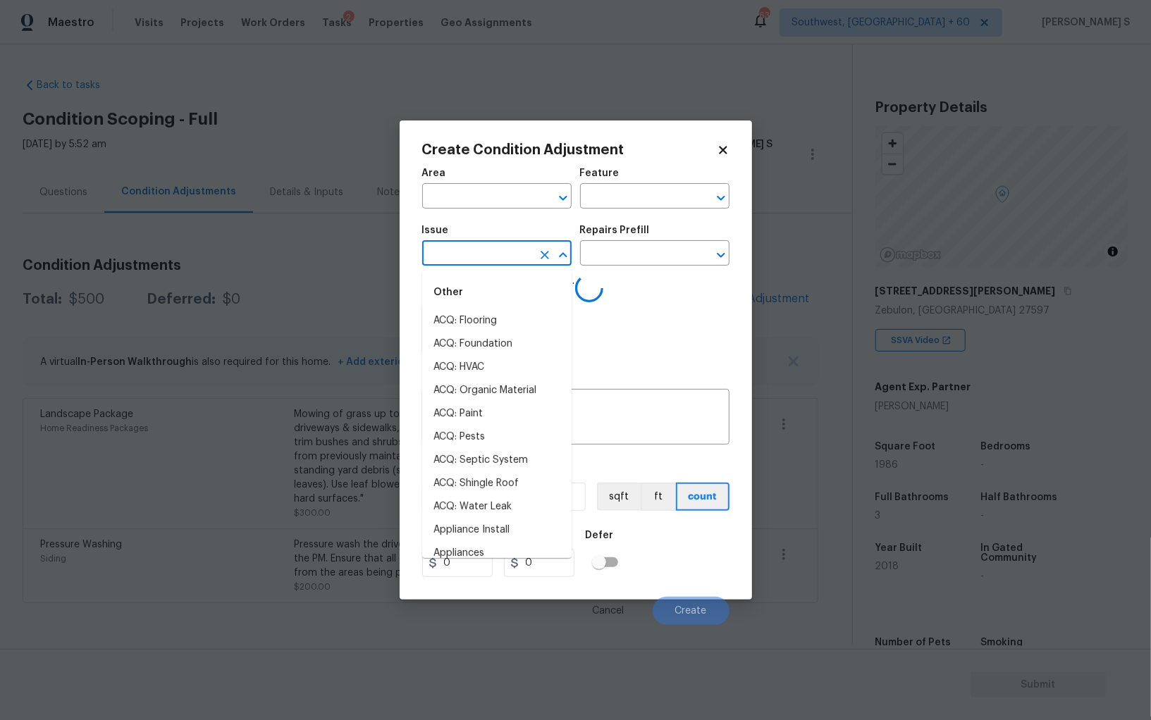
click at [483, 260] on input "text" at bounding box center [477, 255] width 110 height 22
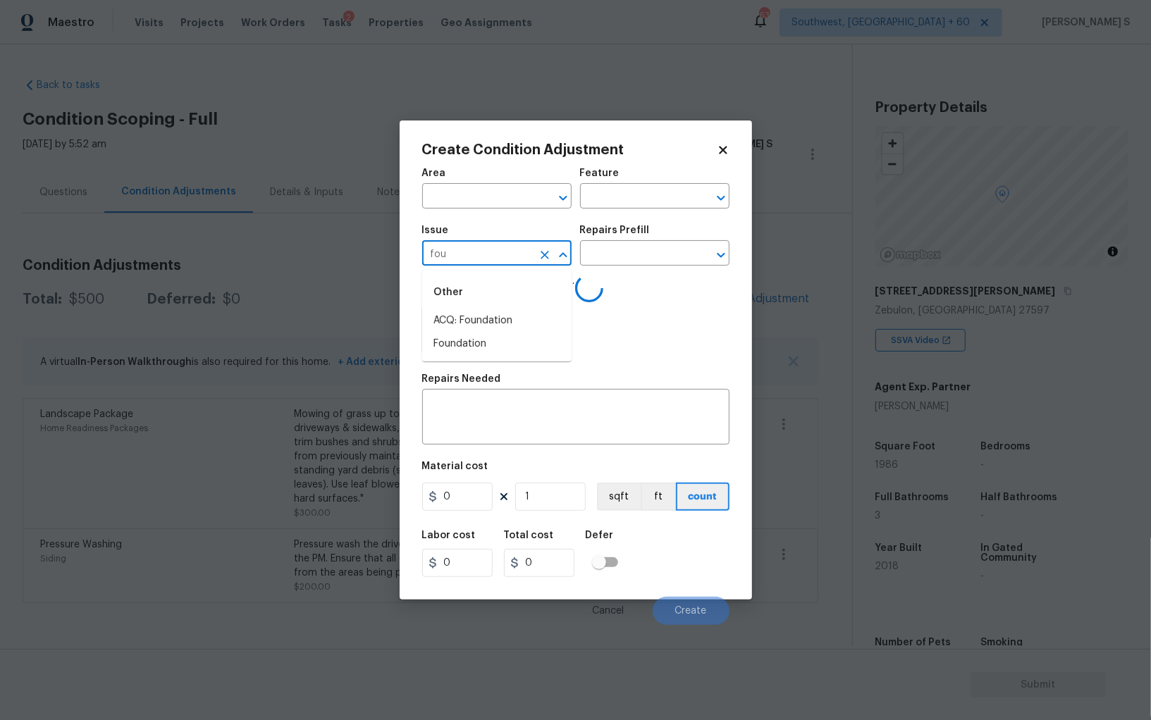
type input "foun"
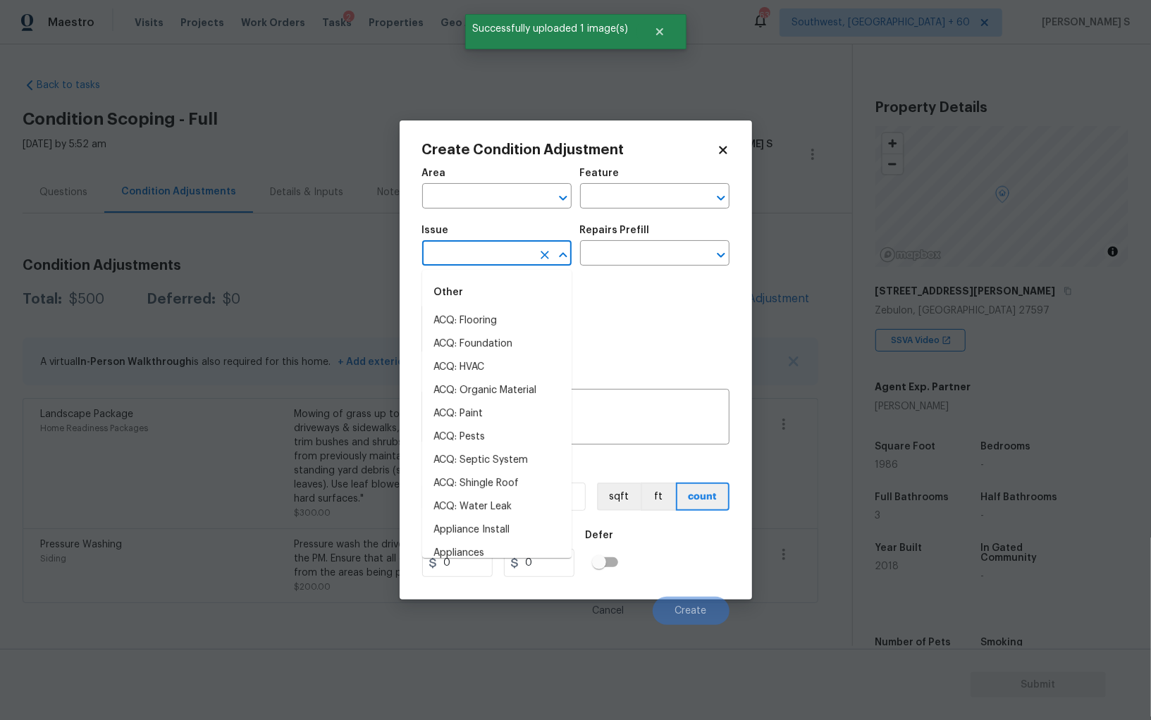
type input "f"
click at [483, 260] on input "f" at bounding box center [477, 255] width 110 height 22
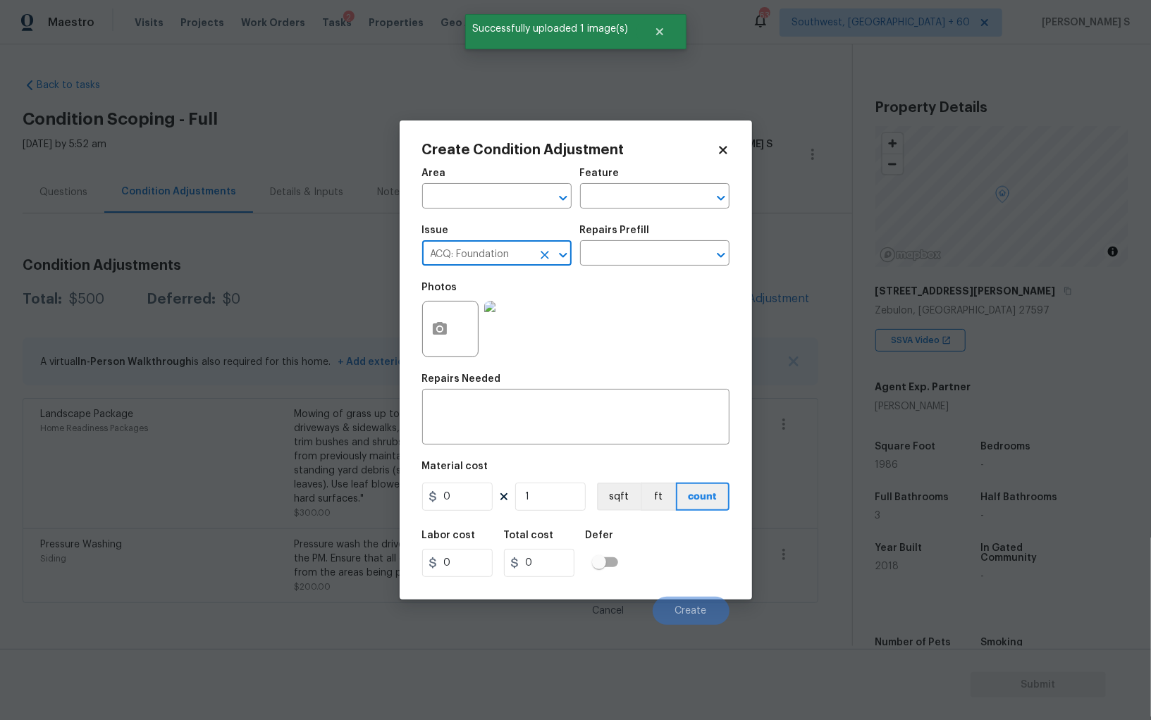
type input "ACQ: Foundation"
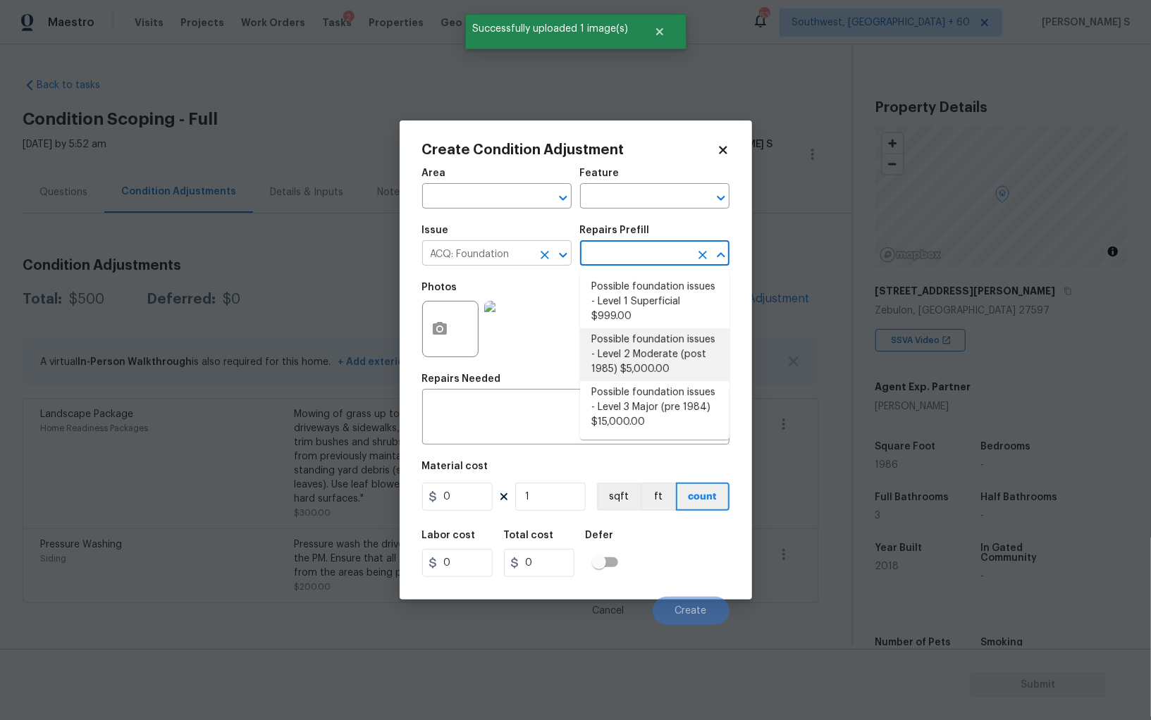
type input "Acquisition"
type textarea "Possible foundation issues - Level 2 Moderate: Disclaimer: This is NOT a techni…"
type input "5000"
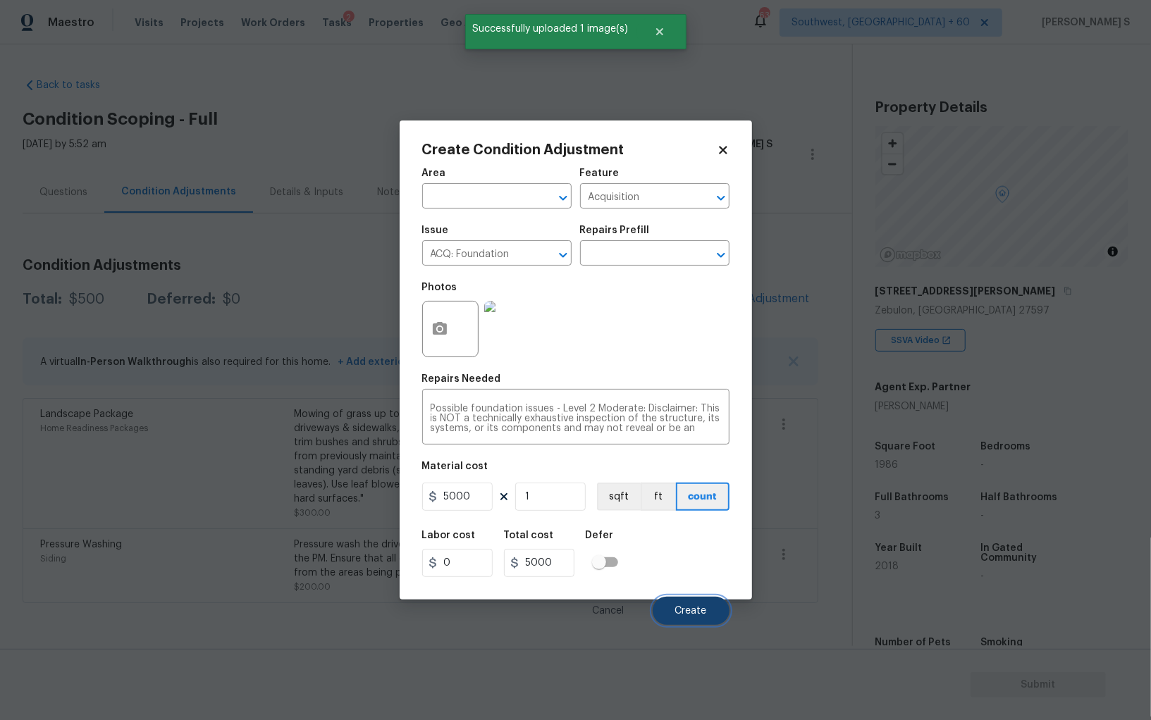
click at [683, 608] on span "Create" at bounding box center [691, 611] width 32 height 11
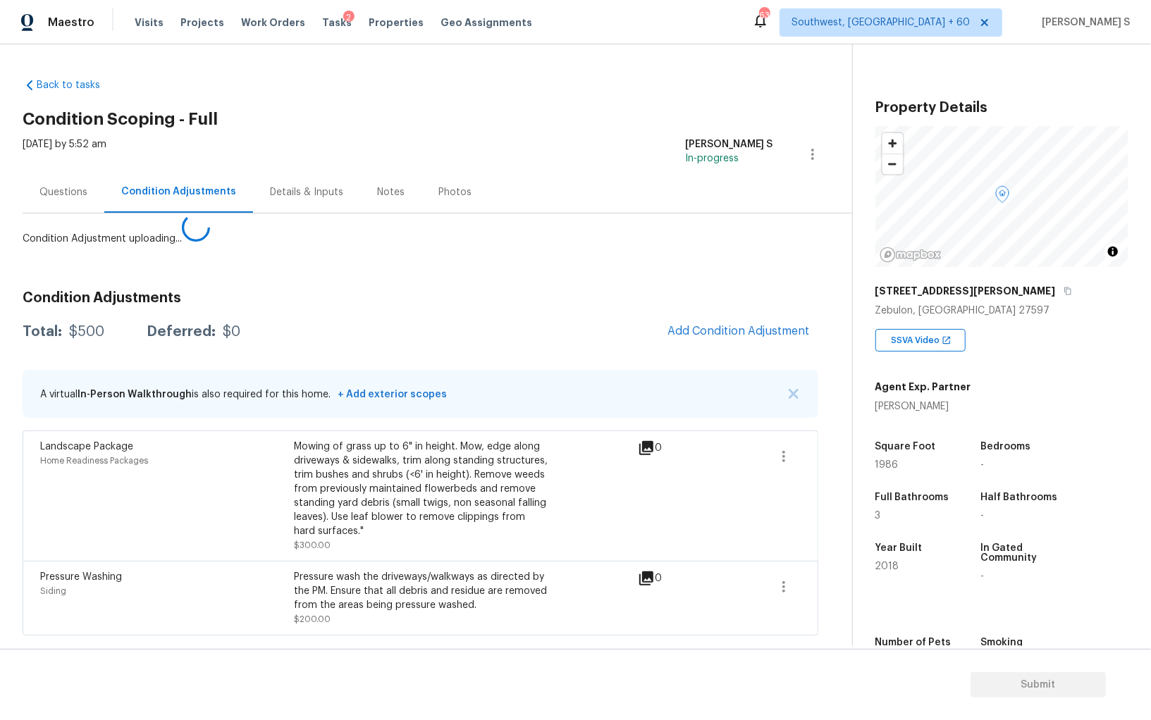
click at [232, 494] on body "Maestro Visits Projects Work Orders Tasks 2 Properties Geo Assignments 633 Sout…" at bounding box center [575, 360] width 1151 height 720
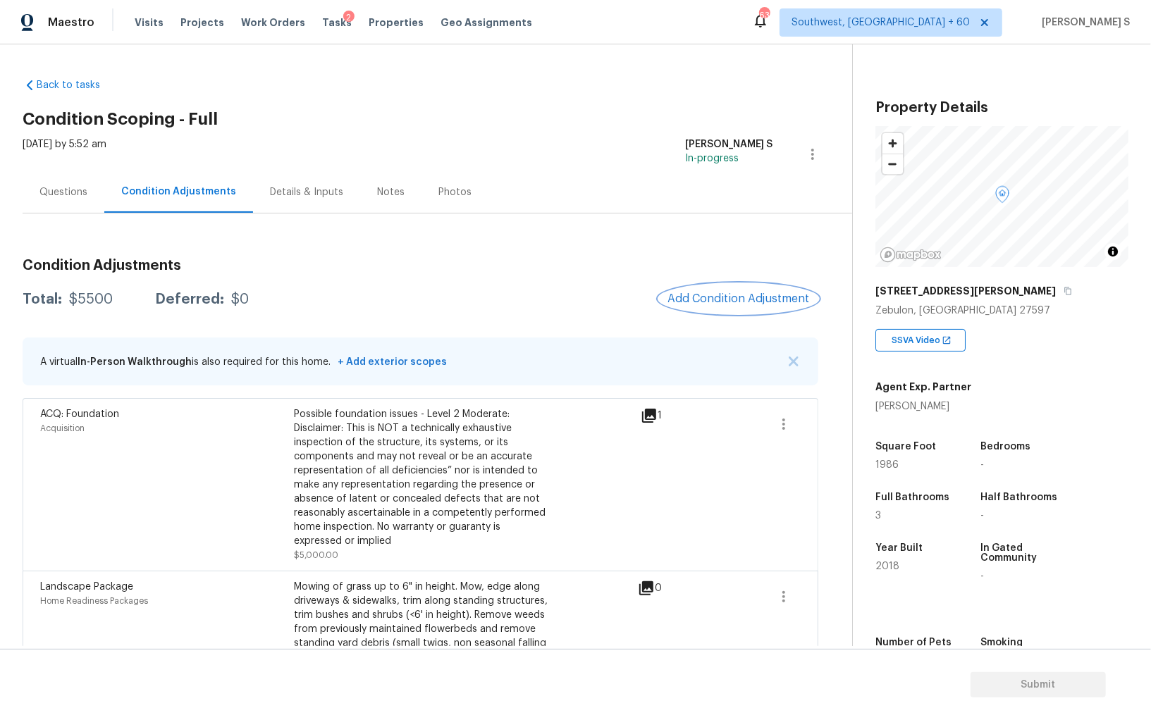
click at [698, 299] on span "Add Condition Adjustment" at bounding box center [738, 298] width 142 height 13
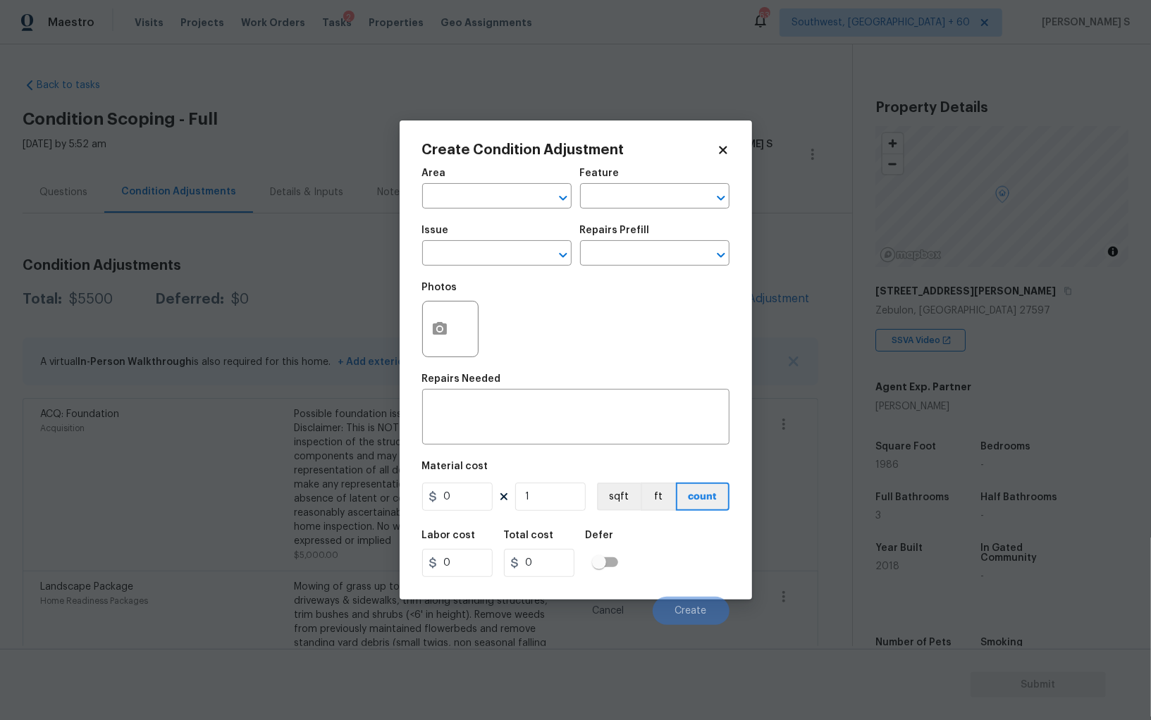
drag, startPoint x: 420, startPoint y: 339, endPoint x: 670, endPoint y: 360, distance: 251.1
click at [420, 339] on div "Create Condition Adjustment Area ​ Feature ​ Issue ​ Repairs Prefill ​ Photos R…" at bounding box center [576, 360] width 352 height 479
click at [445, 328] on icon "button" at bounding box center [440, 328] width 14 height 13
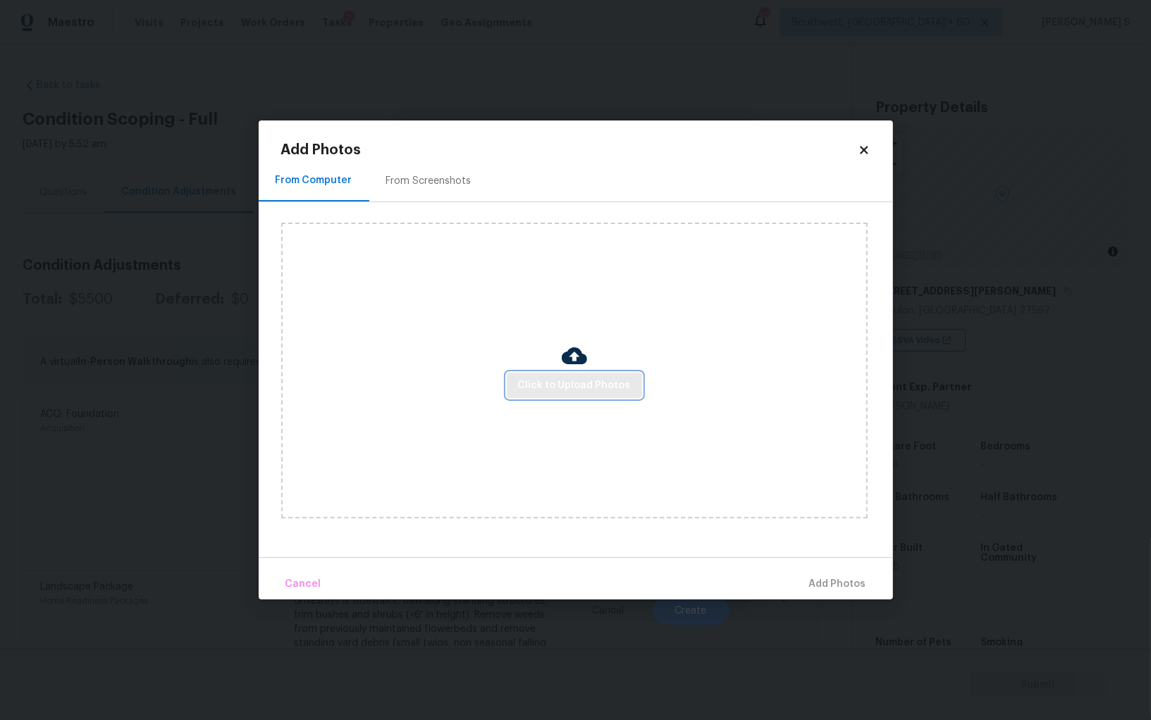
click at [569, 387] on span "Click to Upload Photos" at bounding box center [574, 386] width 113 height 18
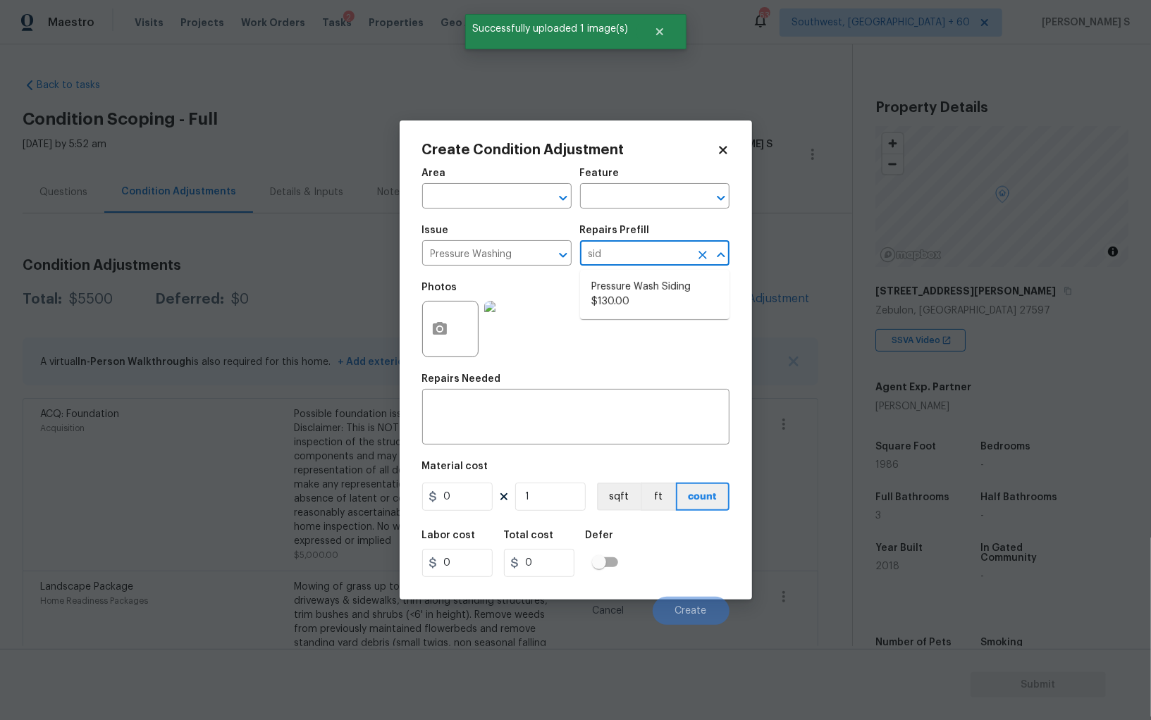
type input "sidi"
click at [576, 409] on textarea at bounding box center [576, 419] width 290 height 30
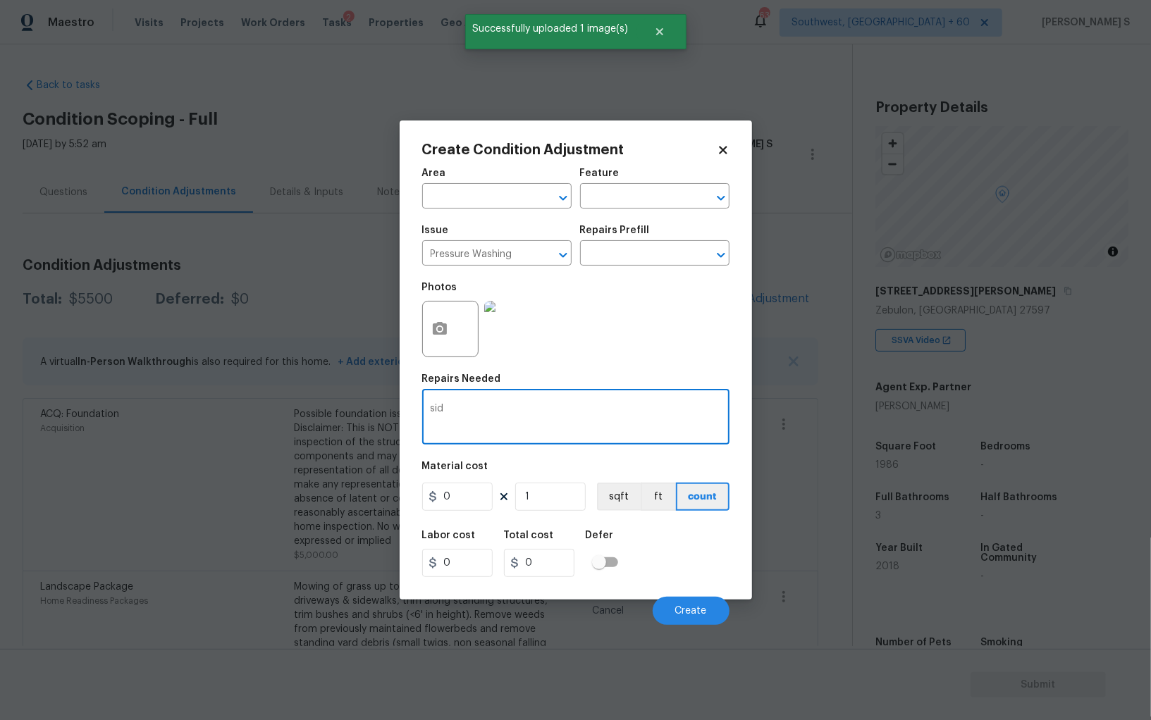
type textarea "sid"
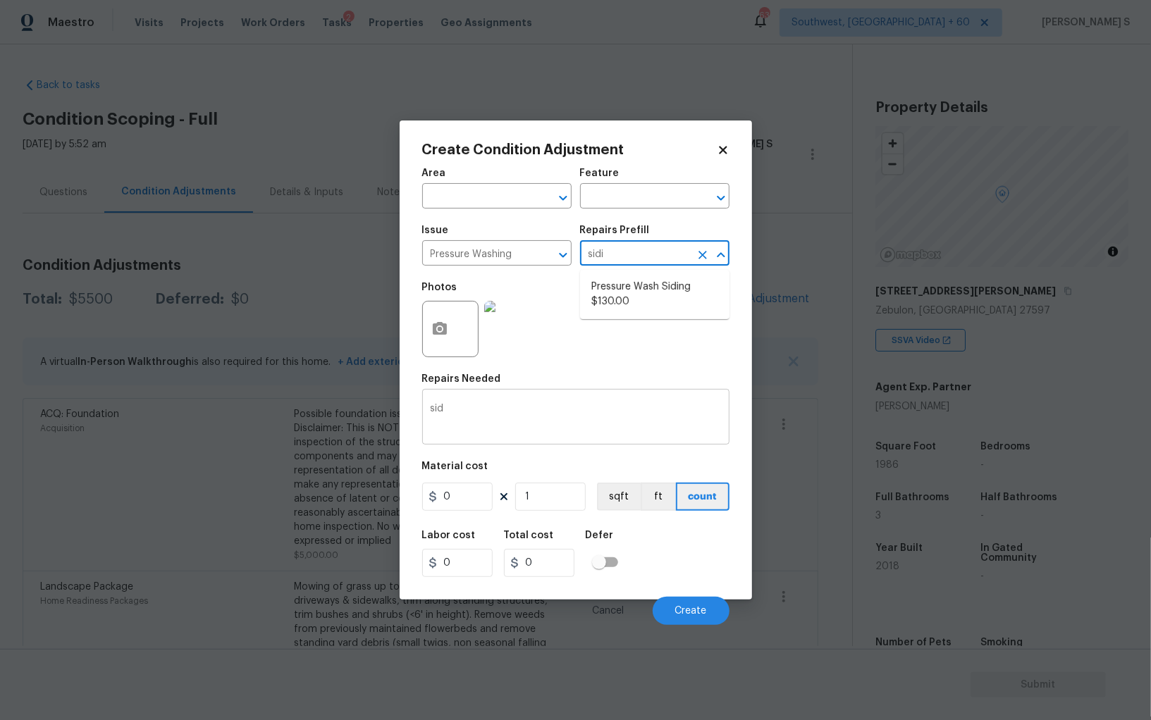
type input "sidi"
click at [576, 409] on textarea "sid" at bounding box center [576, 419] width 290 height 30
type input "sidi"
type input "Siding"
type input "130"
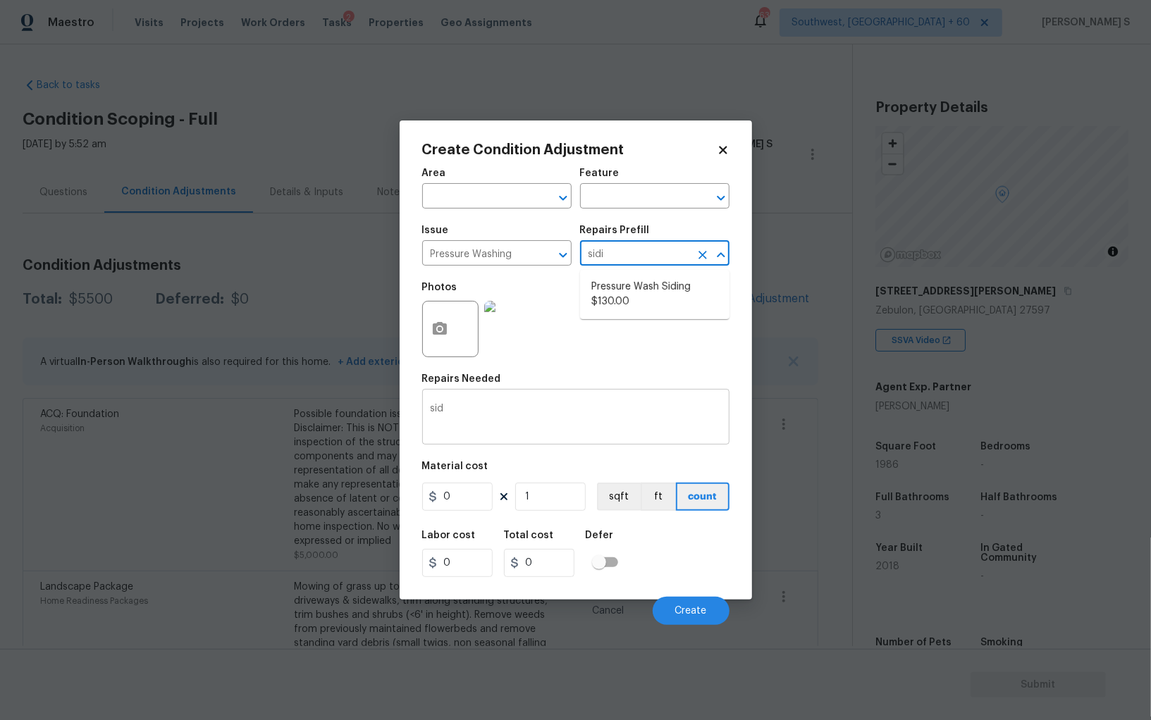
type input "130"
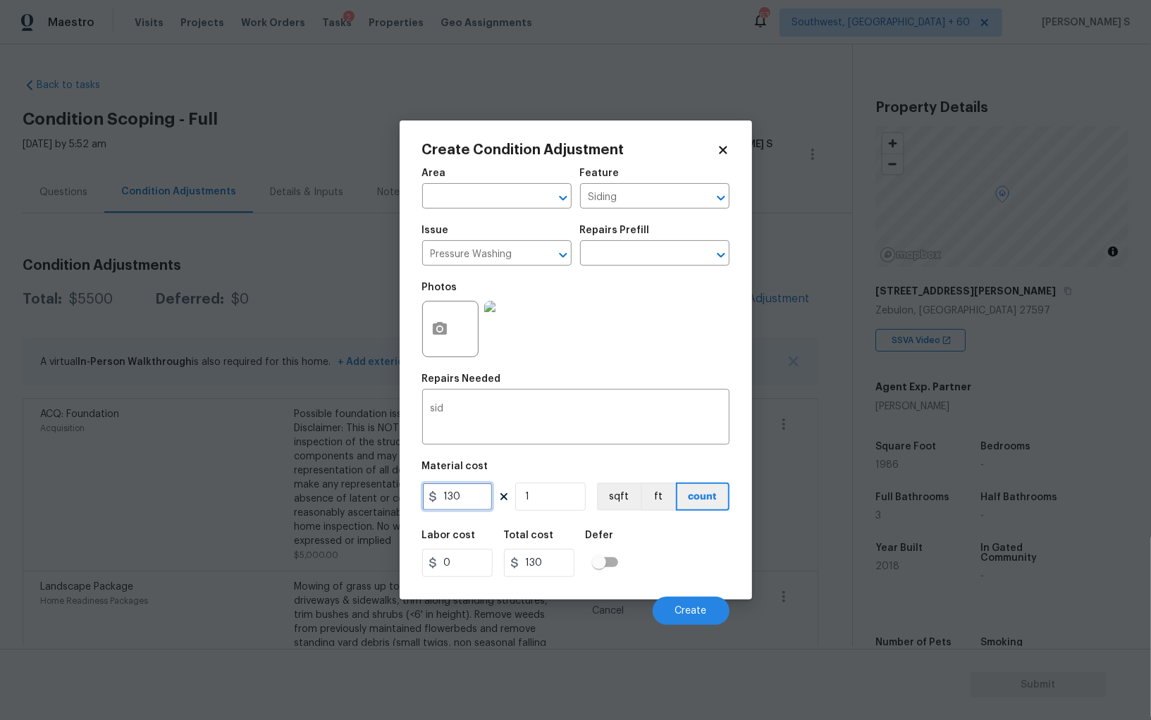
click at [465, 501] on input "130" at bounding box center [457, 497] width 70 height 28
type input "200"
click at [694, 603] on button "Create" at bounding box center [691, 611] width 77 height 28
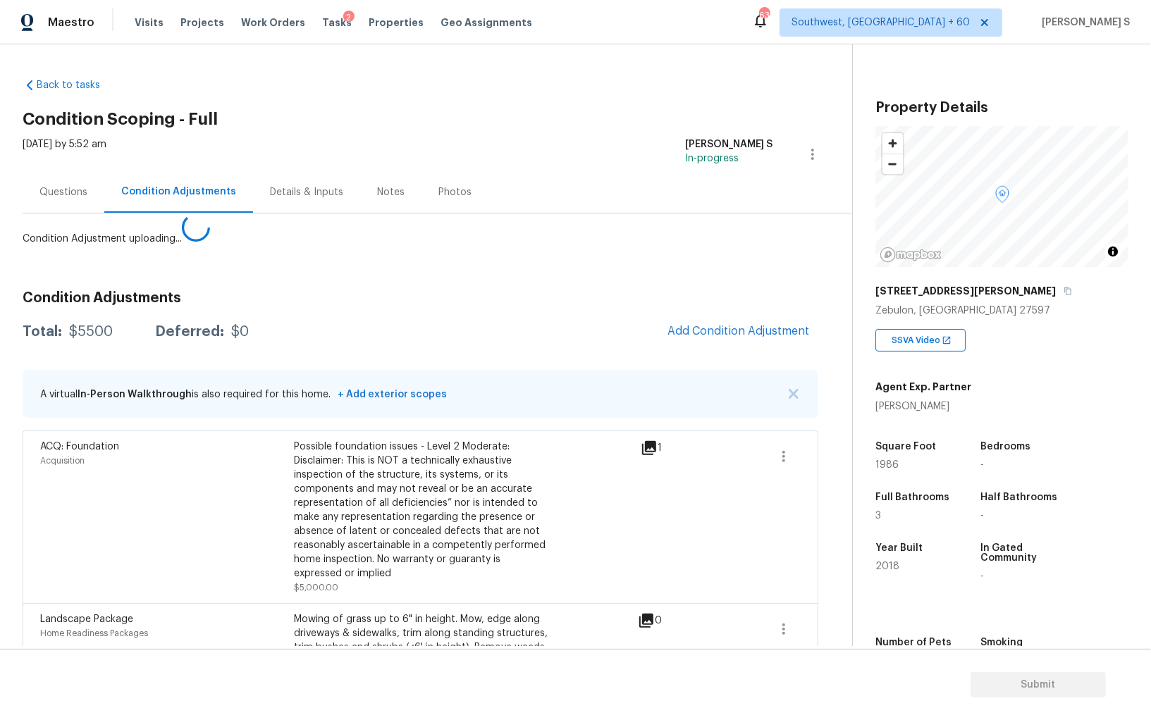
click at [111, 488] on body "Maestro Visits Projects Work Orders Tasks 2 Properties Geo Assignments 633 Sout…" at bounding box center [575, 360] width 1151 height 720
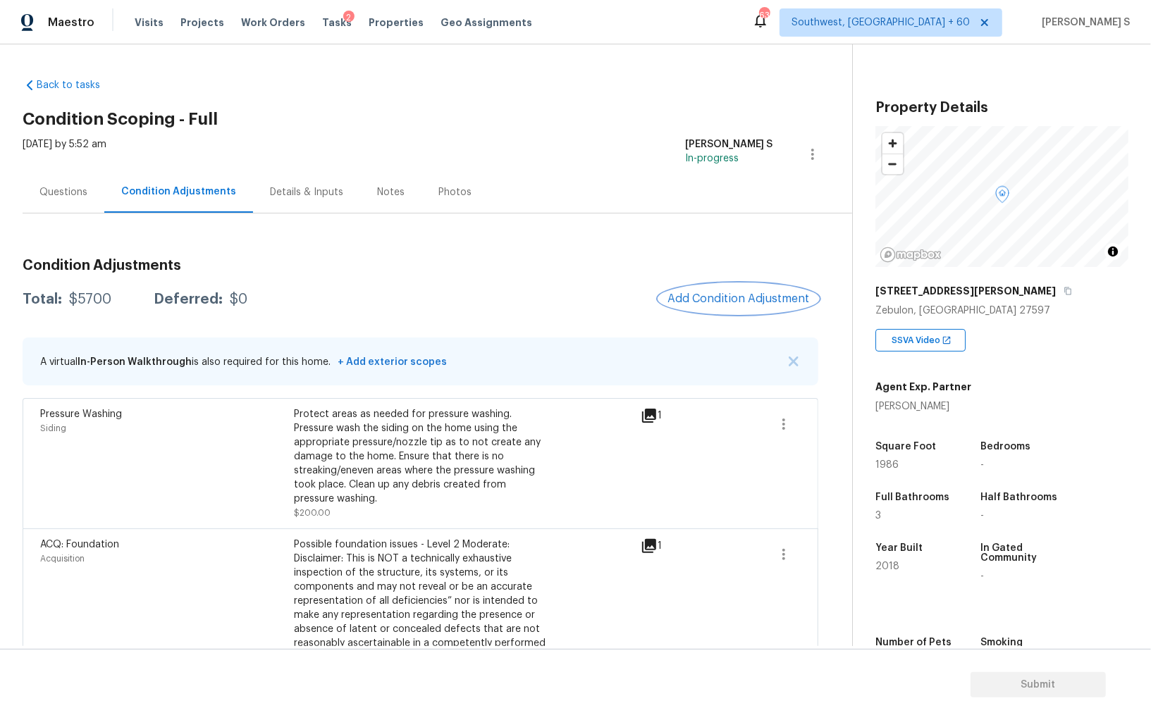
click at [689, 287] on button "Add Condition Adjustment" at bounding box center [738, 299] width 159 height 30
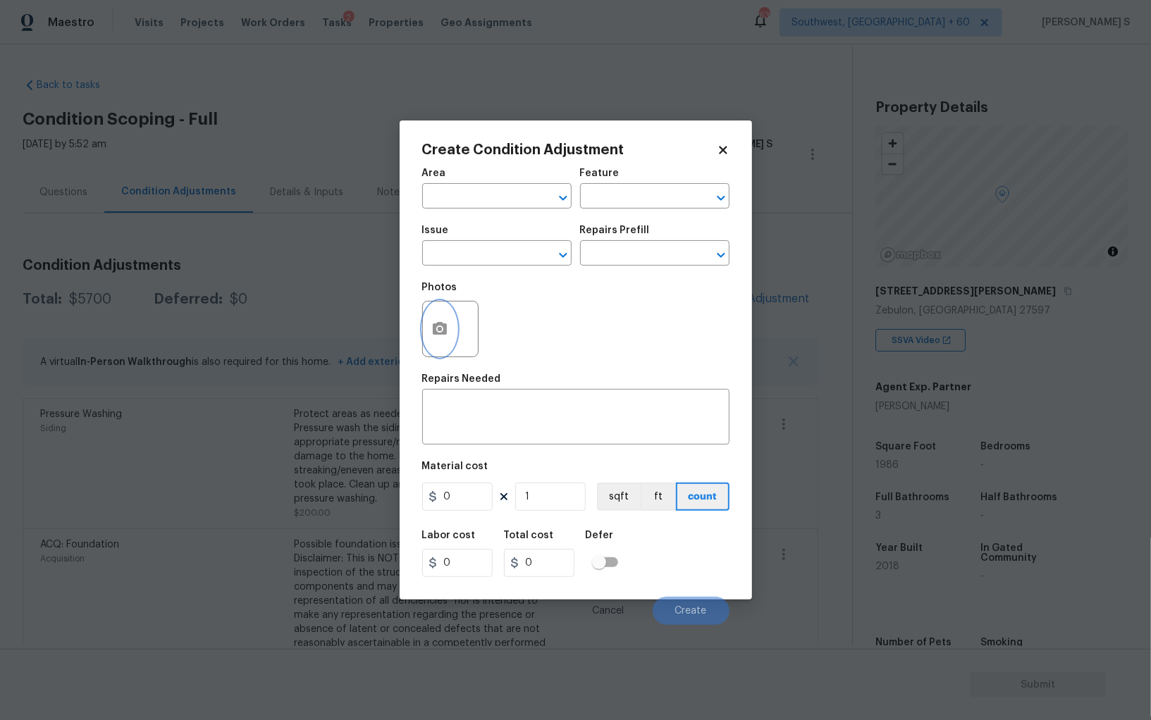
click at [445, 328] on icon "button" at bounding box center [440, 328] width 14 height 13
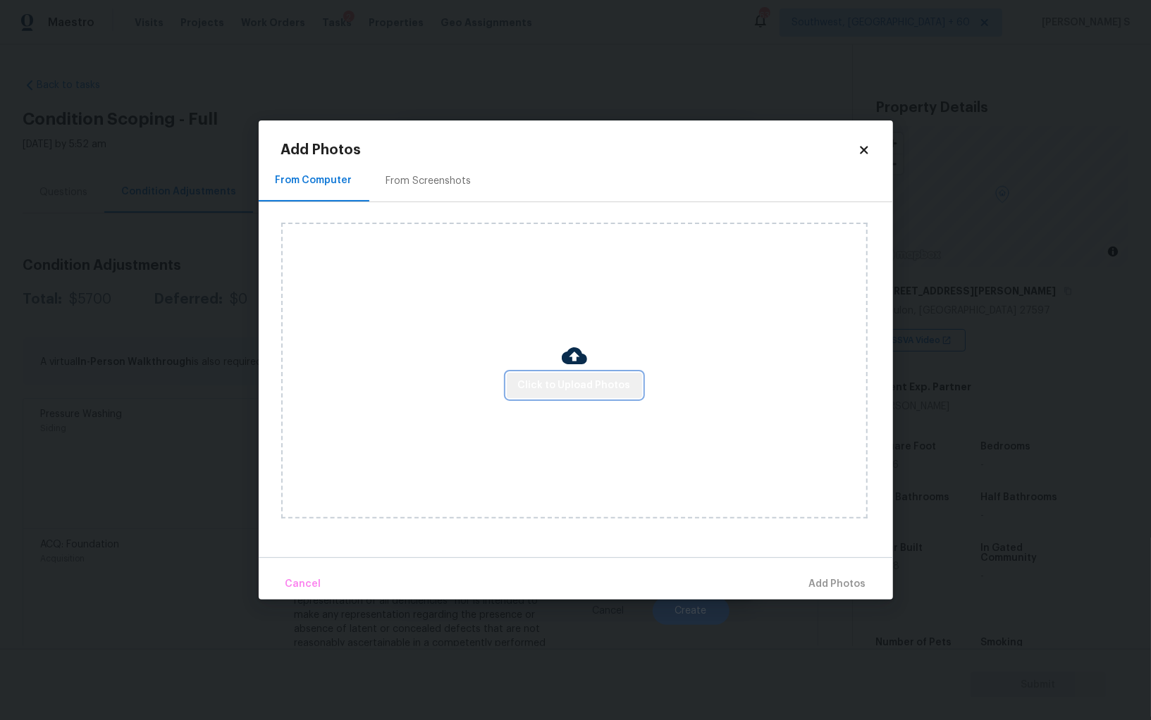
click at [613, 392] on span "Click to Upload Photos" at bounding box center [574, 386] width 113 height 18
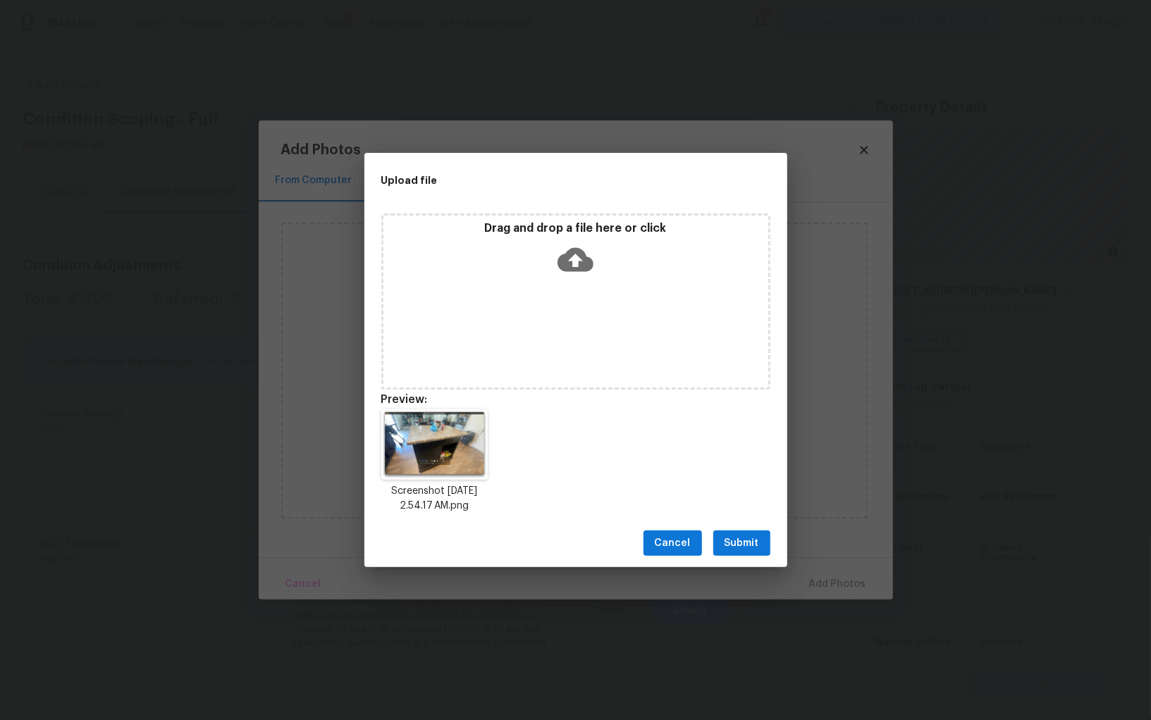
click at [740, 550] on span "Submit" at bounding box center [742, 544] width 35 height 18
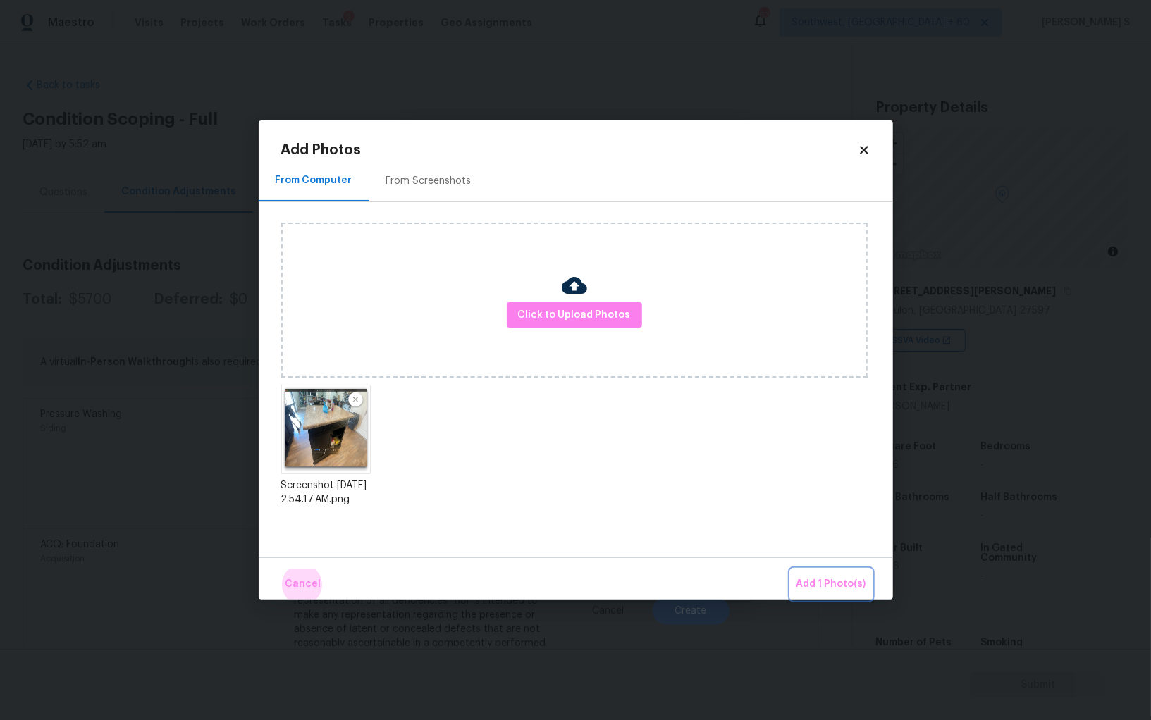
click at [791, 569] on button "Add 1 Photo(s)" at bounding box center [831, 584] width 81 height 30
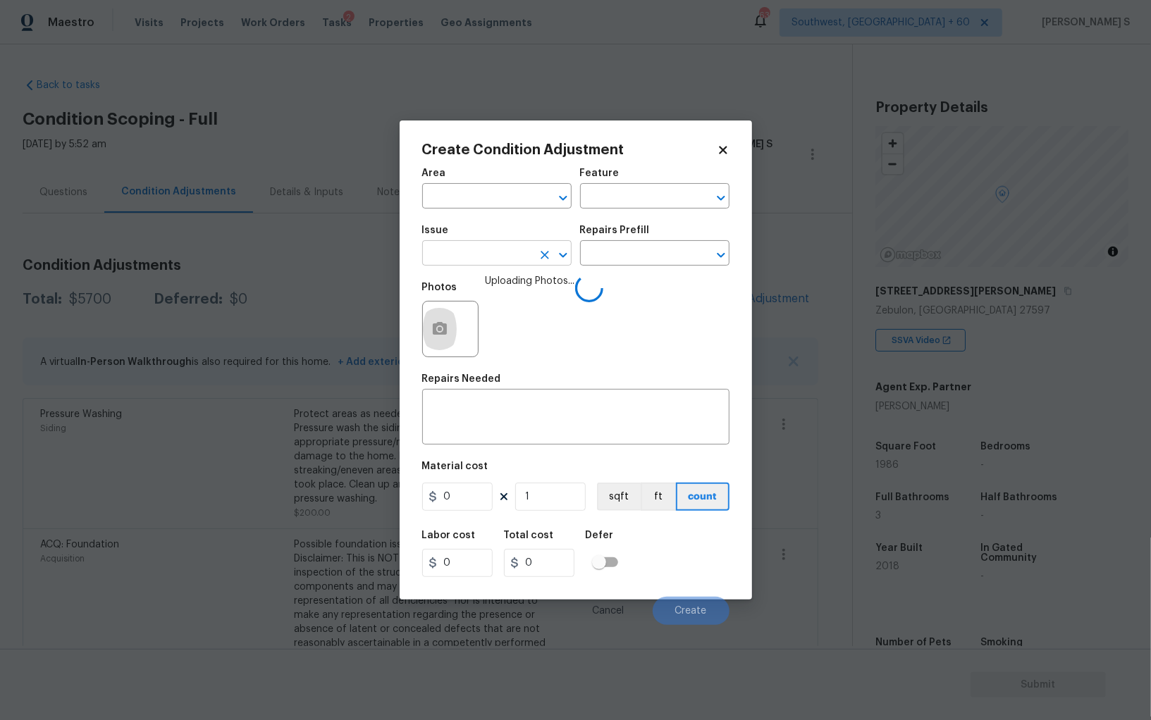
click at [503, 266] on input "text" at bounding box center [477, 255] width 110 height 22
type input "Kitchen Cabinets"
click at [498, 426] on textarea at bounding box center [576, 419] width 290 height 30
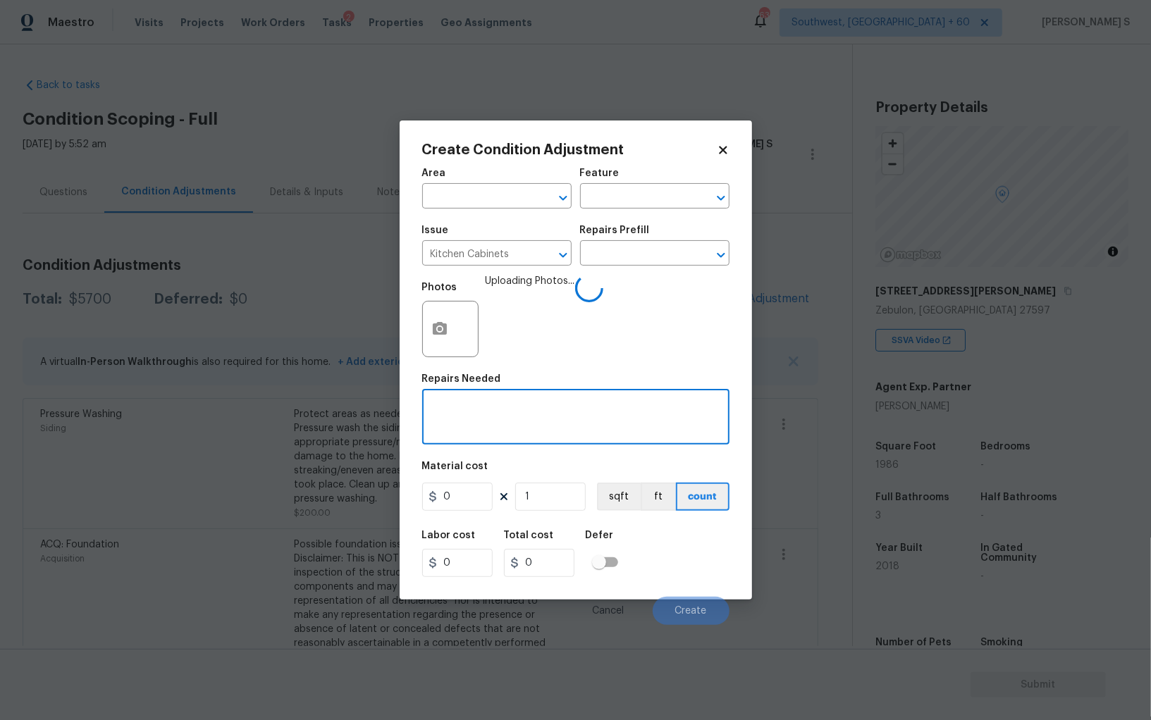
paste textarea "Kitchen Cabinets"
click at [498, 426] on textarea "install Kitchen Cabinets missing door" at bounding box center [576, 419] width 290 height 30
type textarea "install Kitchen Cabinets missing doors"
click at [469, 513] on figure "Material cost 0 1 sqft ft count" at bounding box center [575, 488] width 307 height 52
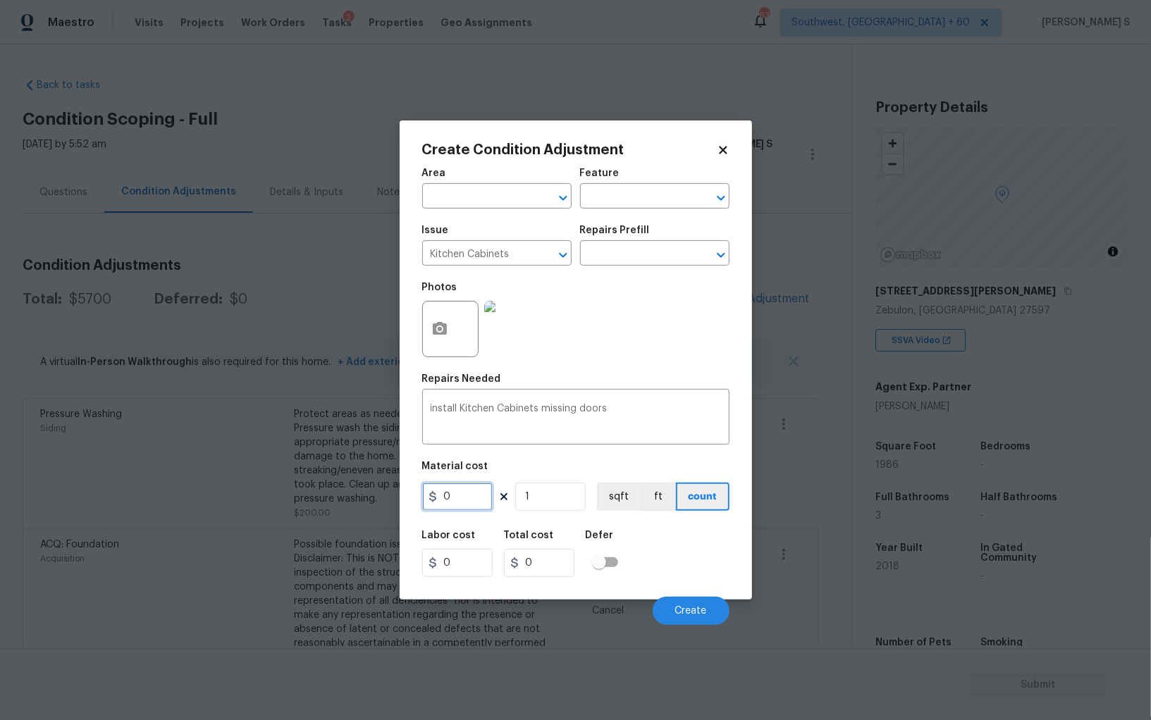
click at [469, 507] on input "0" at bounding box center [457, 497] width 70 height 28
type input "250"
click at [678, 600] on button "Create" at bounding box center [691, 611] width 77 height 28
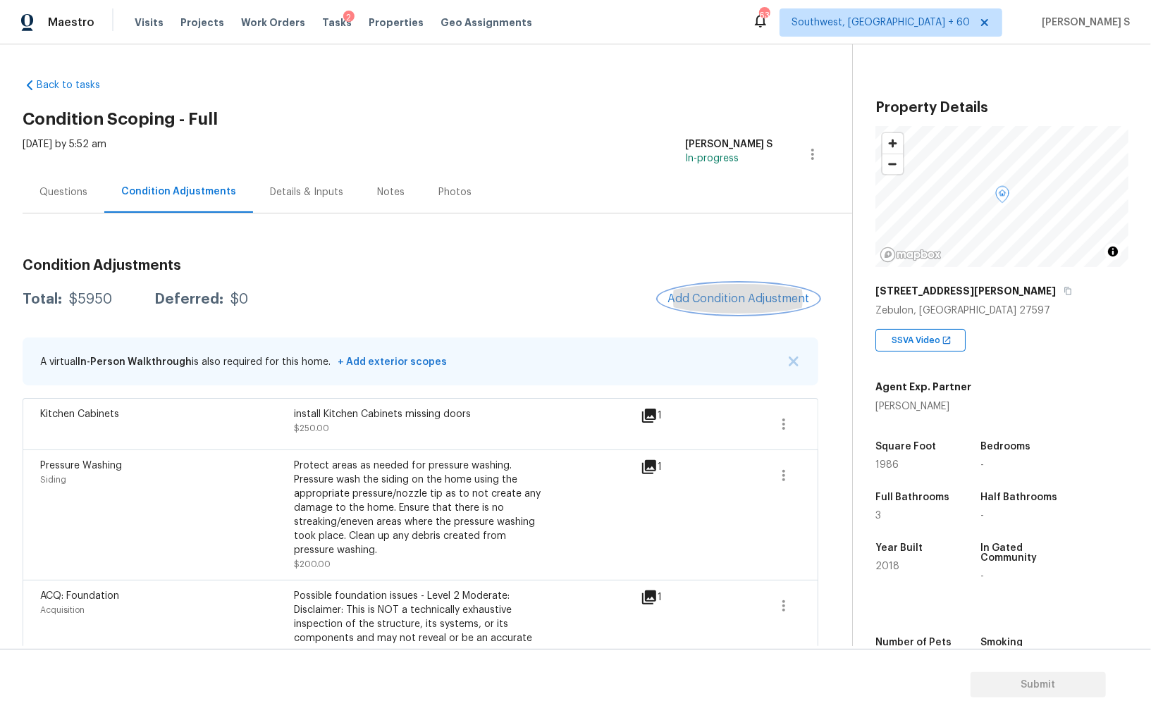
click at [732, 300] on span "Add Condition Adjustment" at bounding box center [738, 298] width 142 height 13
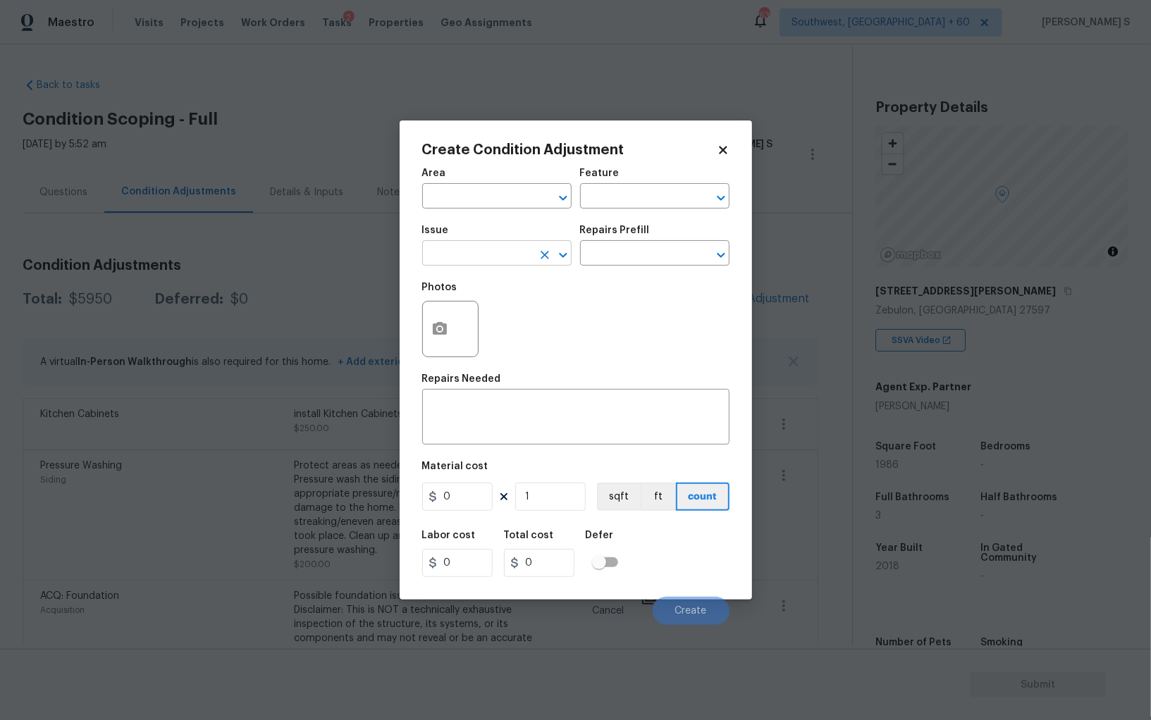
click at [507, 260] on input "text" at bounding box center [477, 255] width 110 height 22
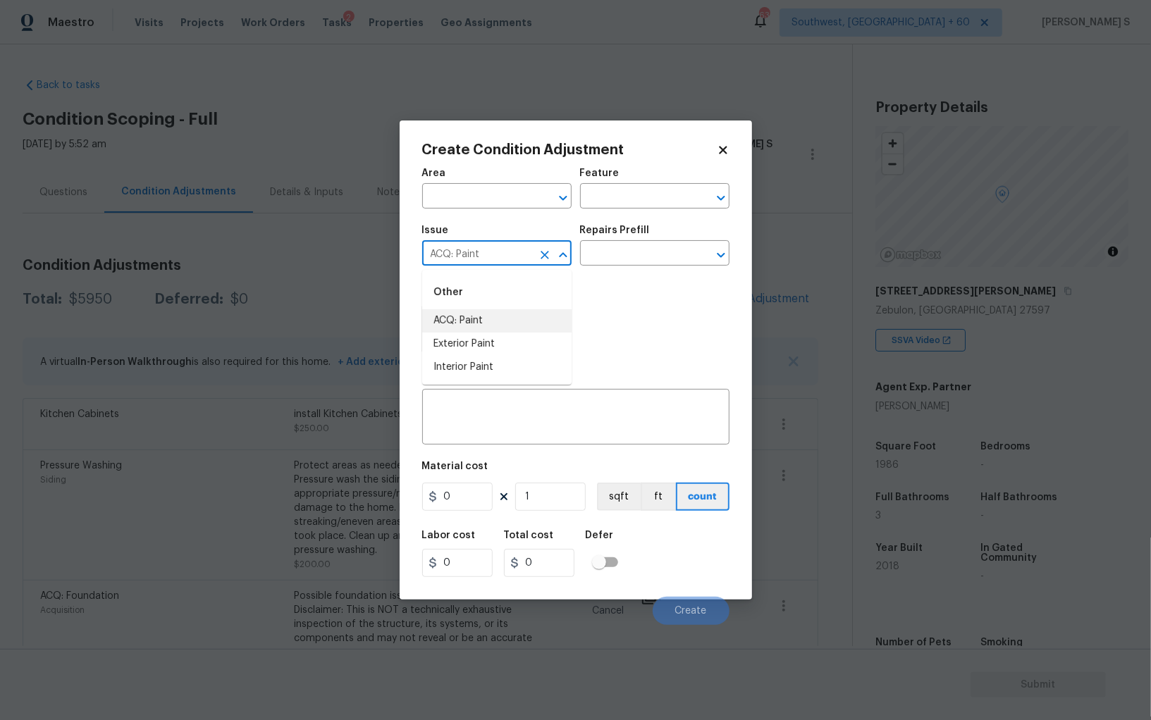
type input "ACQ: Paint"
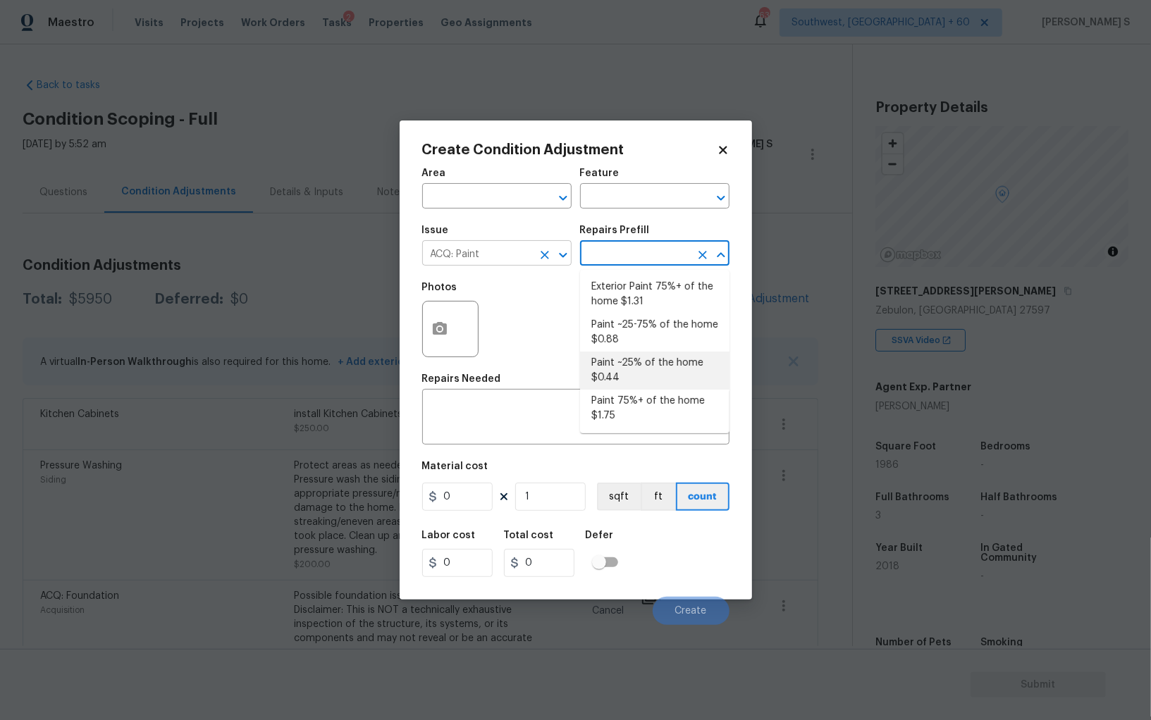
type input "Acquisition"
type textarea "Acquisition Scope: ~25% of the home needs interior paint"
type input "0.44"
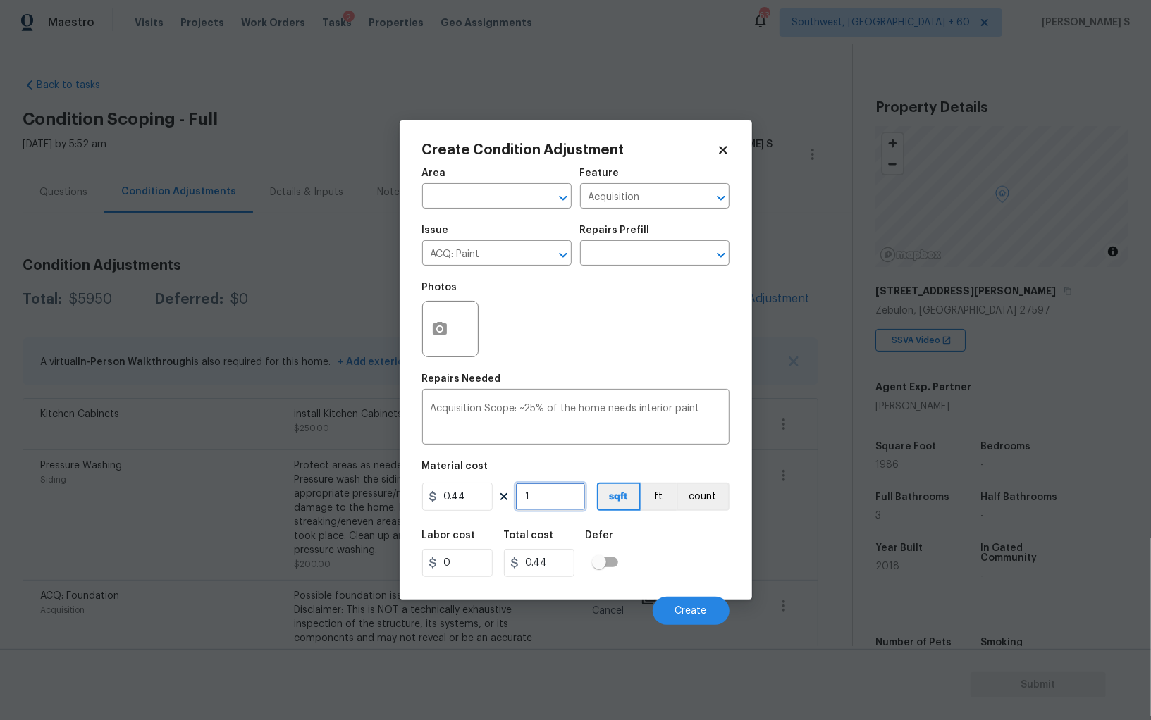
click at [545, 494] on input "1" at bounding box center [550, 497] width 70 height 28
type input "19"
type input "8.36"
type input "198"
type input "87.12"
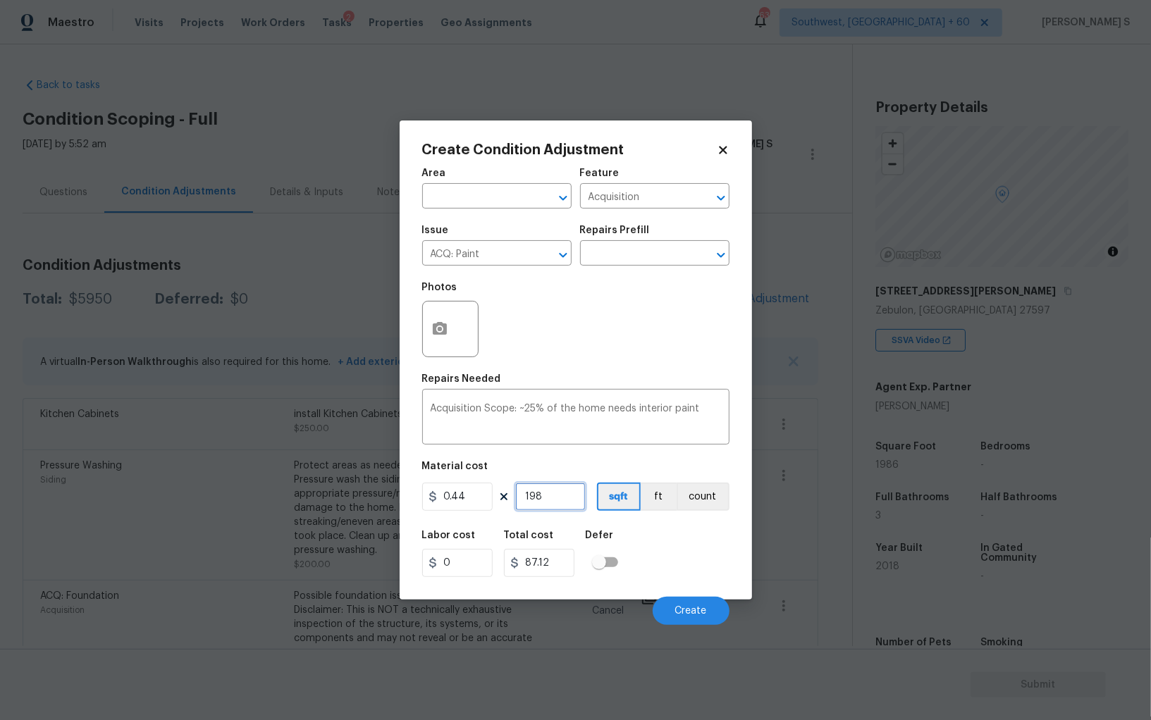
type input "1986"
type input "873.84"
type input "1986"
click at [697, 610] on span "Create" at bounding box center [691, 611] width 32 height 11
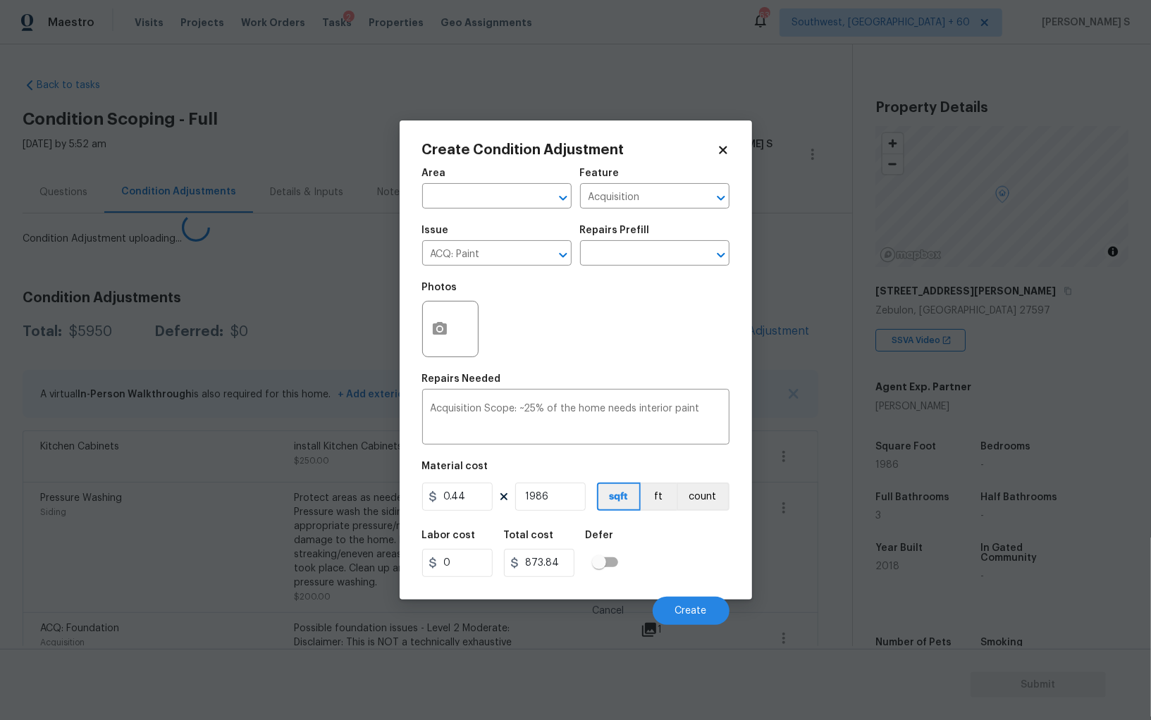
click at [195, 555] on body "Maestro Visits Projects Work Orders Tasks 2 Properties Geo Assignments 633 Sout…" at bounding box center [575, 360] width 1151 height 720
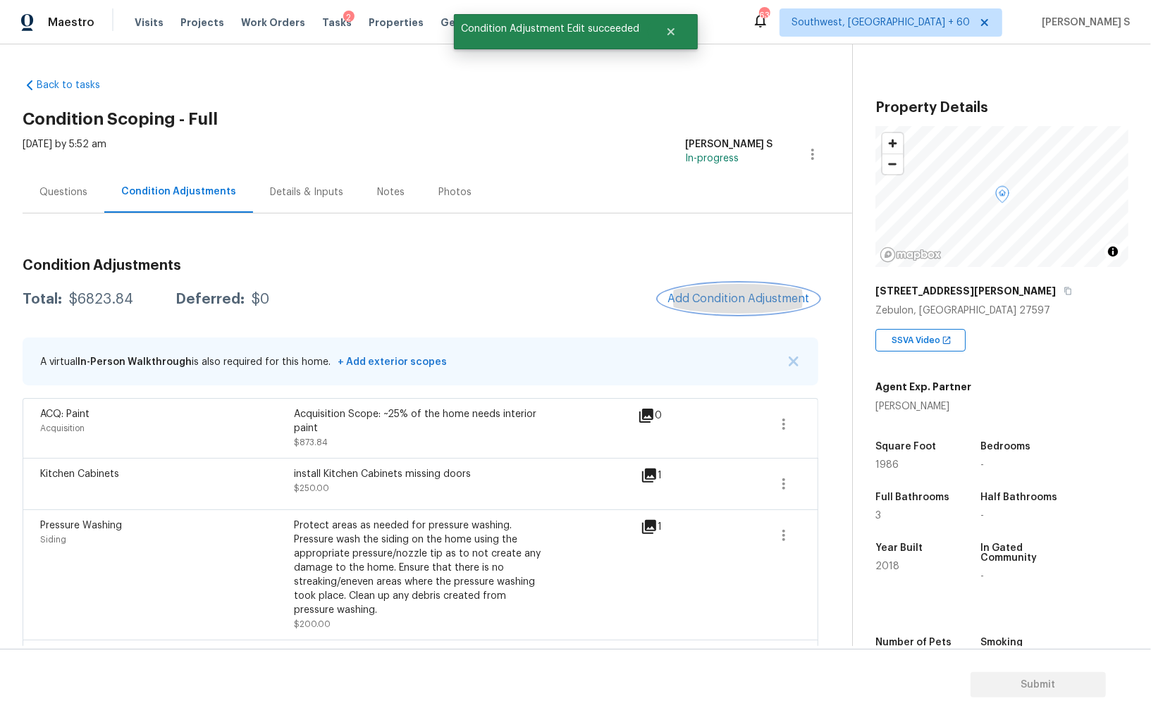
click at [737, 294] on span "Add Condition Adjustment" at bounding box center [738, 298] width 142 height 13
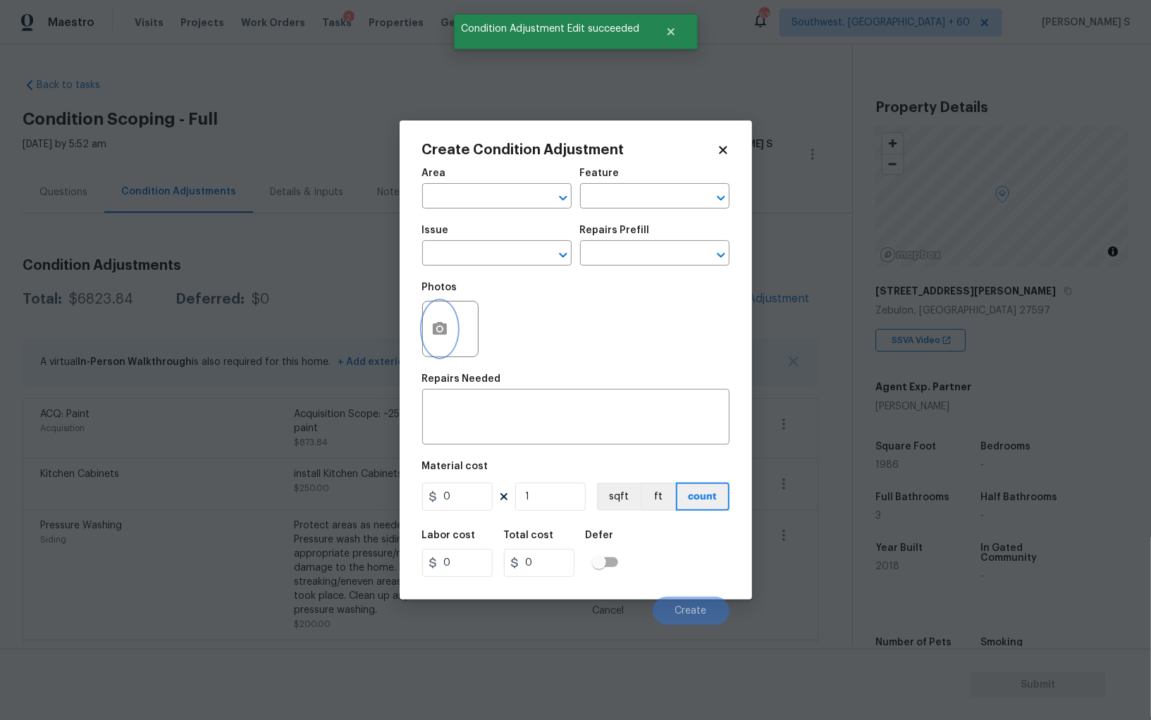
click at [449, 335] on button "button" at bounding box center [440, 329] width 34 height 55
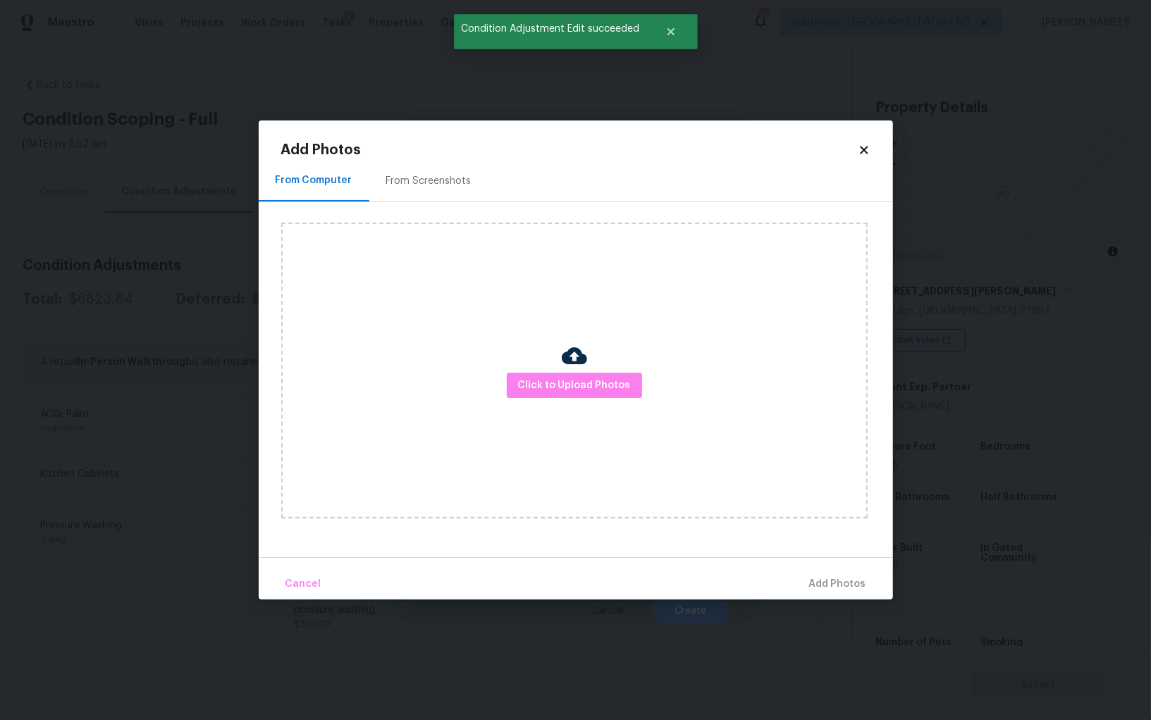
click at [440, 196] on div "From Screenshots" at bounding box center [428, 181] width 119 height 42
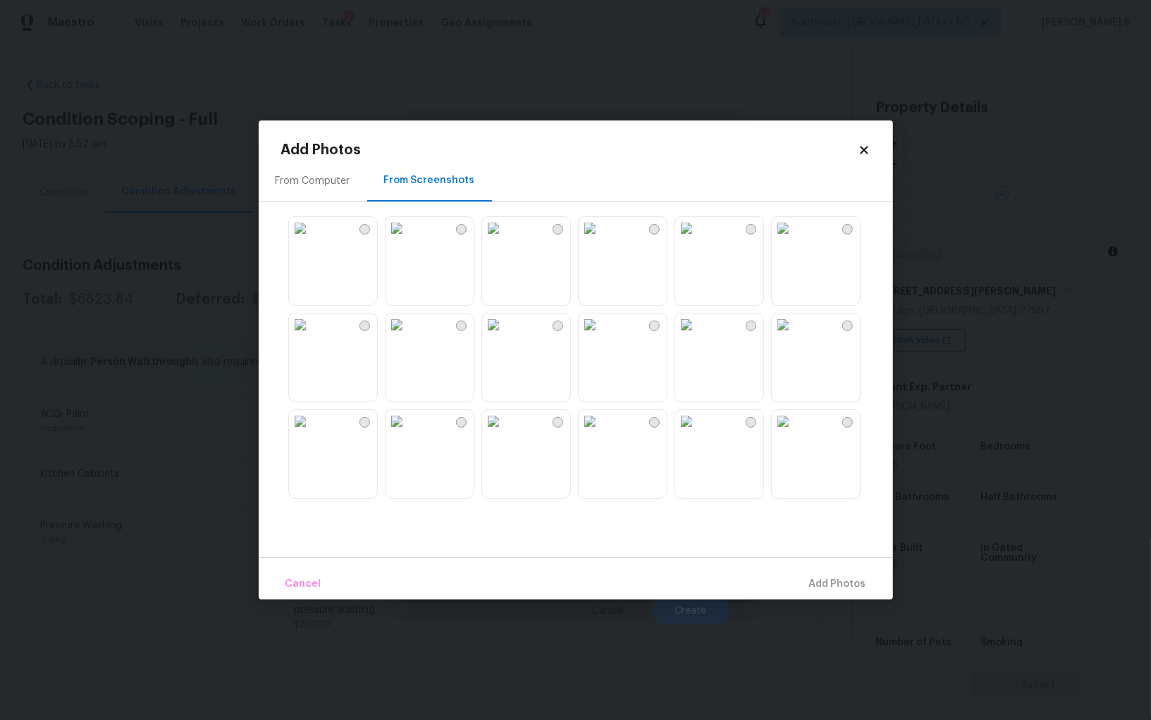
click at [505, 336] on img at bounding box center [493, 325] width 23 height 23
click at [408, 336] on img at bounding box center [397, 325] width 23 height 23
click at [408, 433] on img at bounding box center [397, 421] width 23 height 23
click at [312, 433] on img at bounding box center [300, 421] width 23 height 23
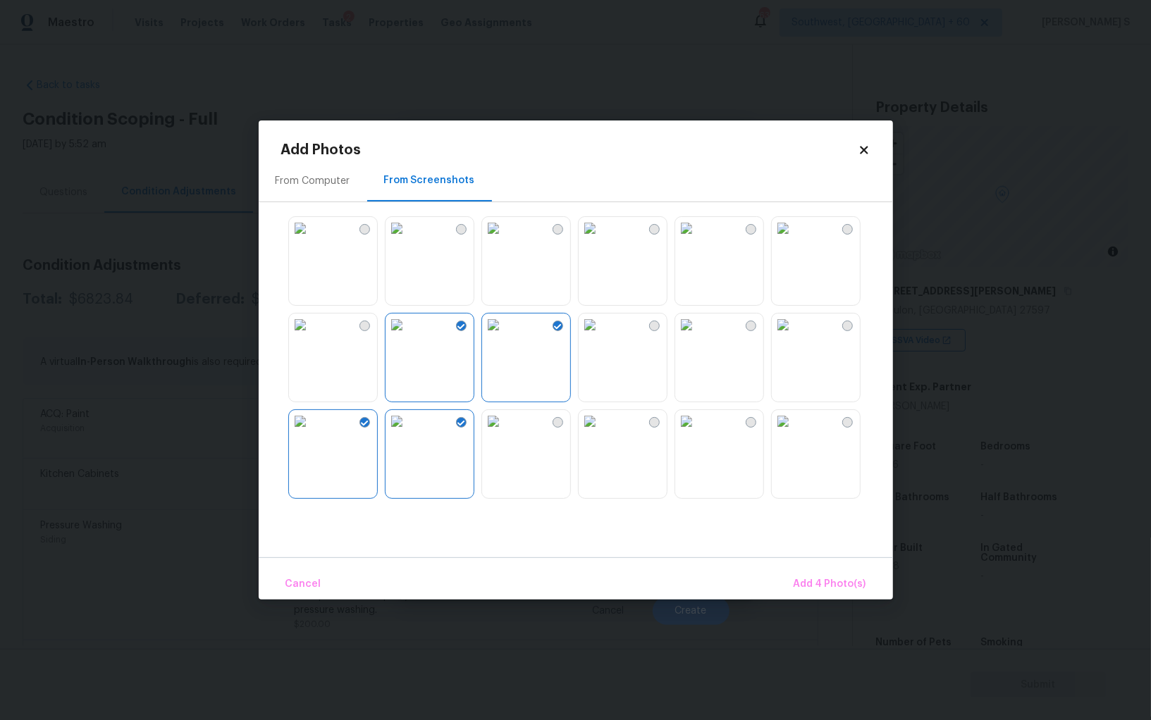
click at [312, 240] on img at bounding box center [300, 228] width 23 height 23
click at [312, 336] on img at bounding box center [300, 325] width 23 height 23
click at [312, 240] on img at bounding box center [300, 228] width 23 height 23
click at [698, 336] on img at bounding box center [686, 325] width 23 height 23
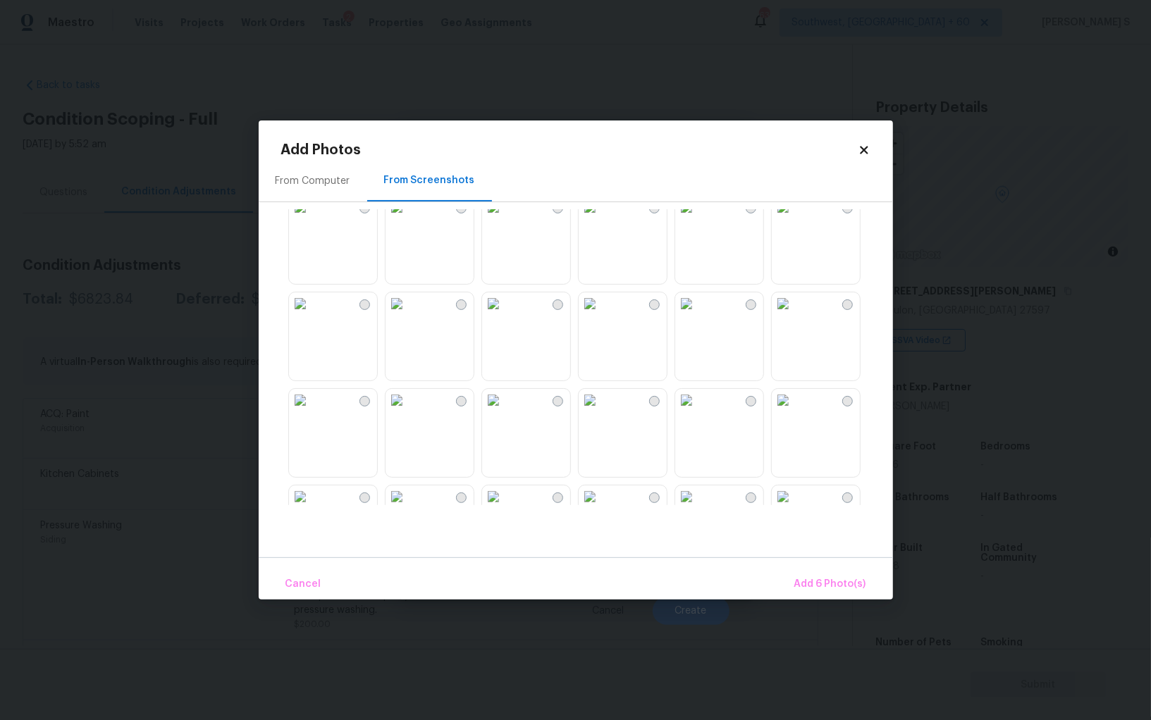
scroll to position [1345, 0]
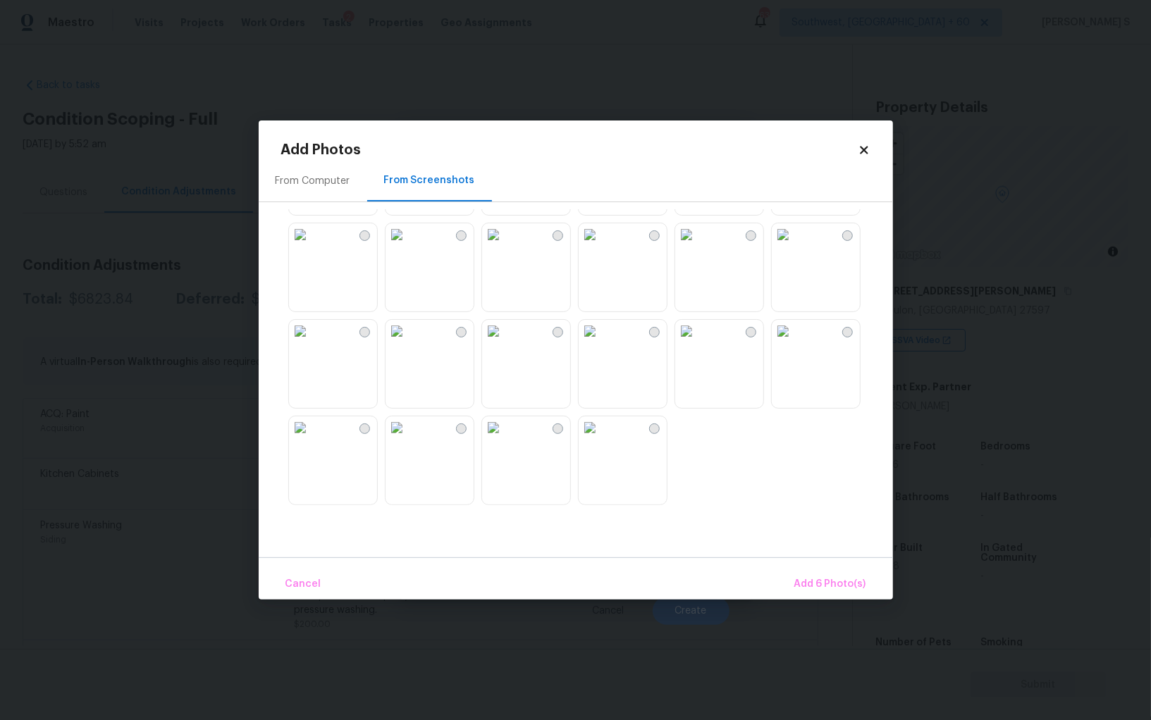
click at [601, 343] on img at bounding box center [590, 331] width 23 height 23
click at [505, 343] on img at bounding box center [493, 331] width 23 height 23
click at [408, 246] on img at bounding box center [397, 234] width 23 height 23
click at [312, 246] on img at bounding box center [300, 234] width 23 height 23
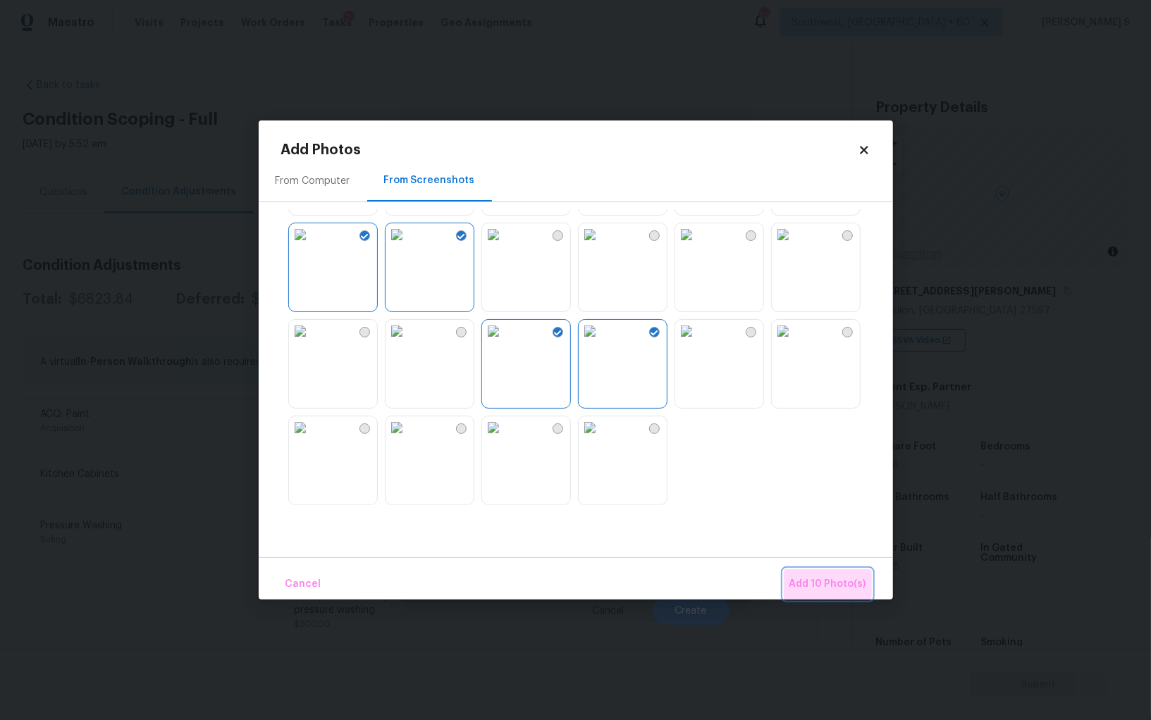
click at [862, 596] on button "Add 10 Photo(s)" at bounding box center [828, 584] width 88 height 30
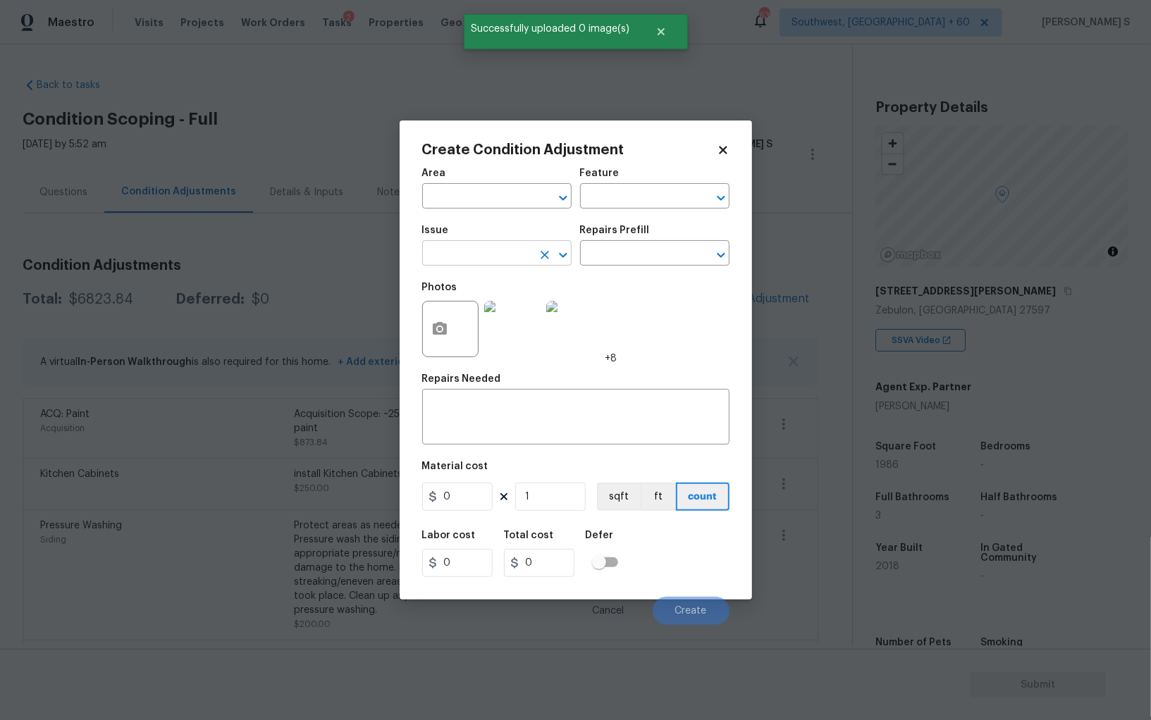
click at [490, 250] on input "text" at bounding box center [477, 255] width 110 height 22
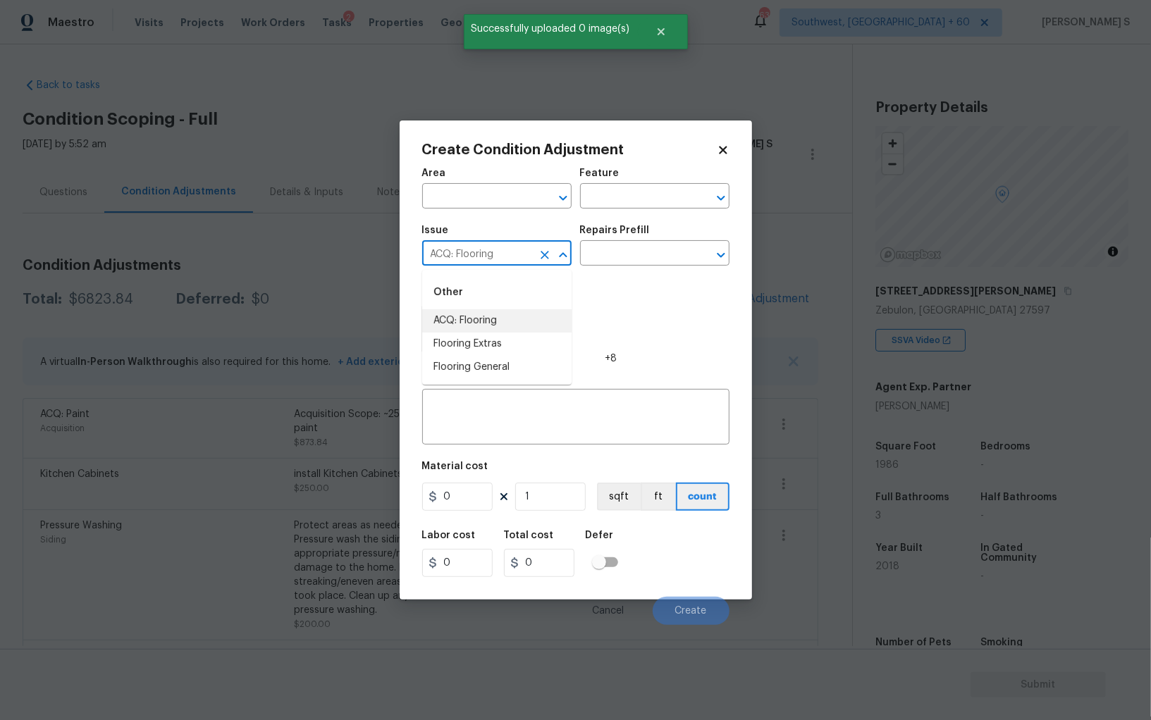
type input "ACQ: Flooring"
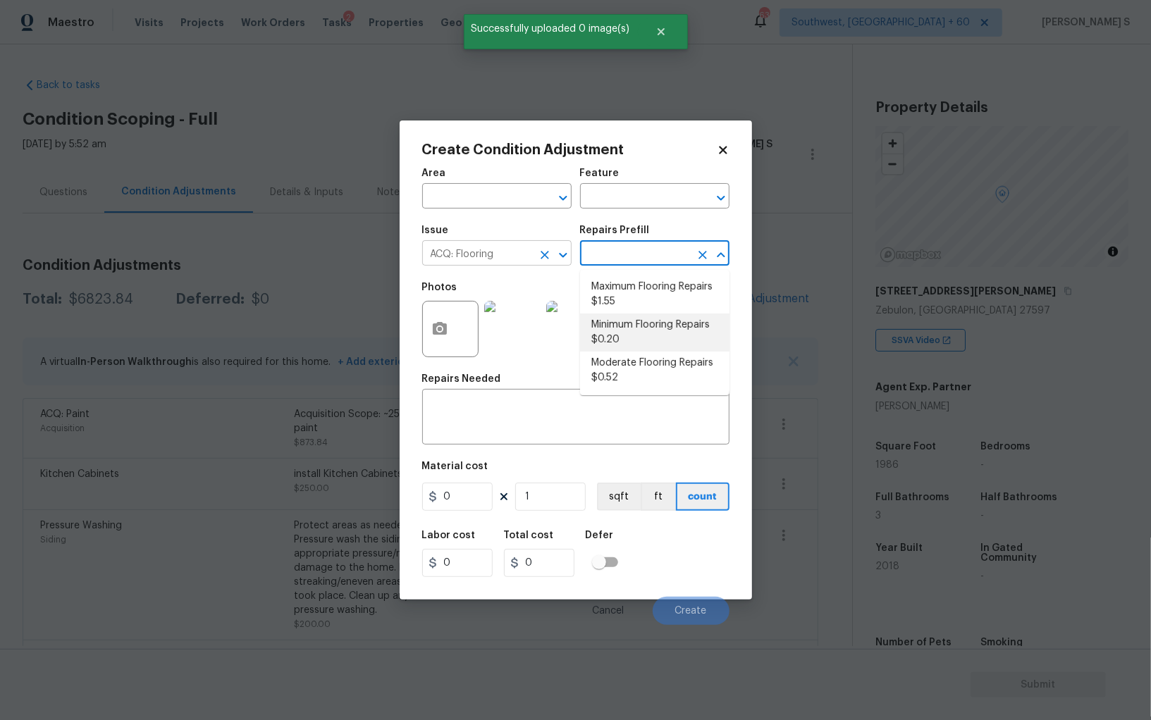
type input "Acquisition"
type textarea "Acquisition Scope: Moderate flooring repairs"
type input "0.52"
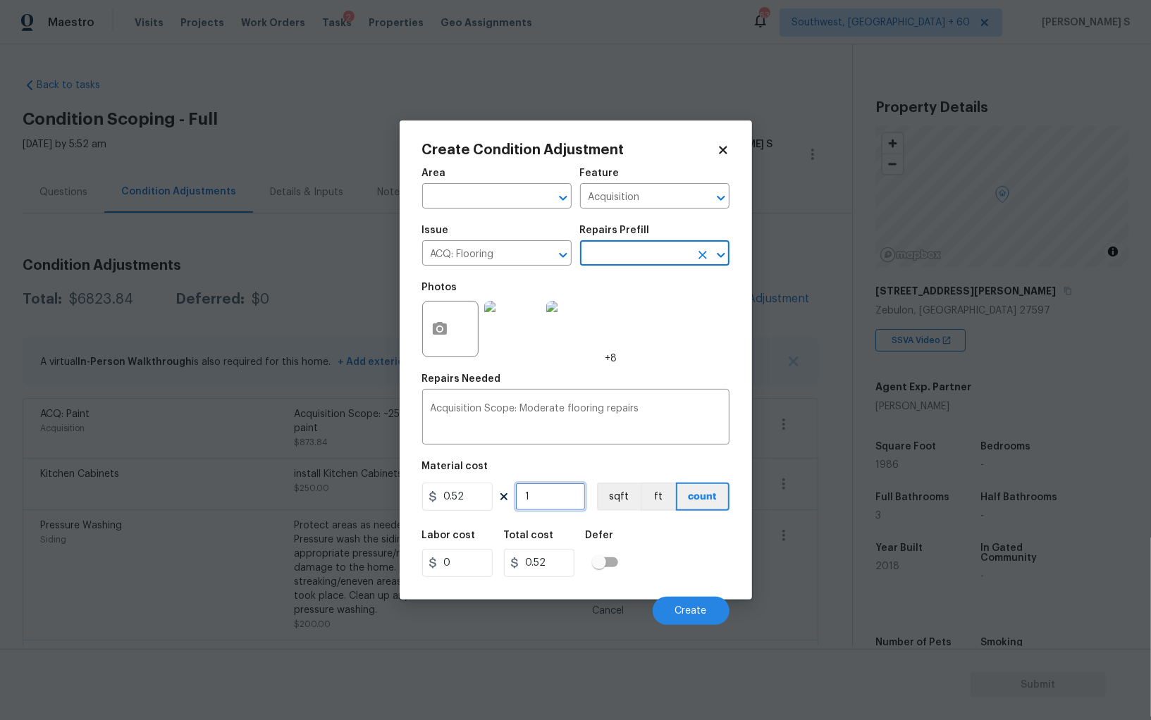
click at [561, 505] on input "1" at bounding box center [550, 497] width 70 height 28
paste input "986"
type input "1986"
type input "1032.72"
type input "1986"
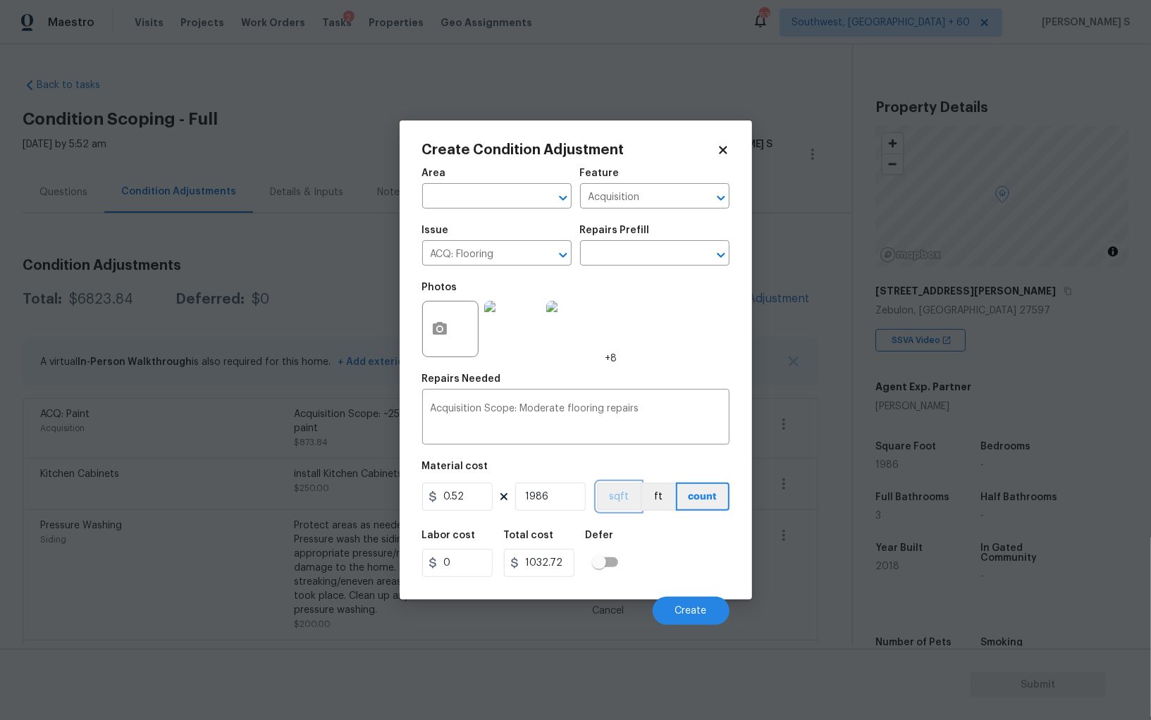
click at [627, 495] on button "sqft" at bounding box center [619, 497] width 44 height 28
click at [643, 540] on div "Labor cost 0 Total cost 1032.72 Defer" at bounding box center [575, 553] width 307 height 63
click at [682, 617] on span "Create" at bounding box center [691, 611] width 32 height 11
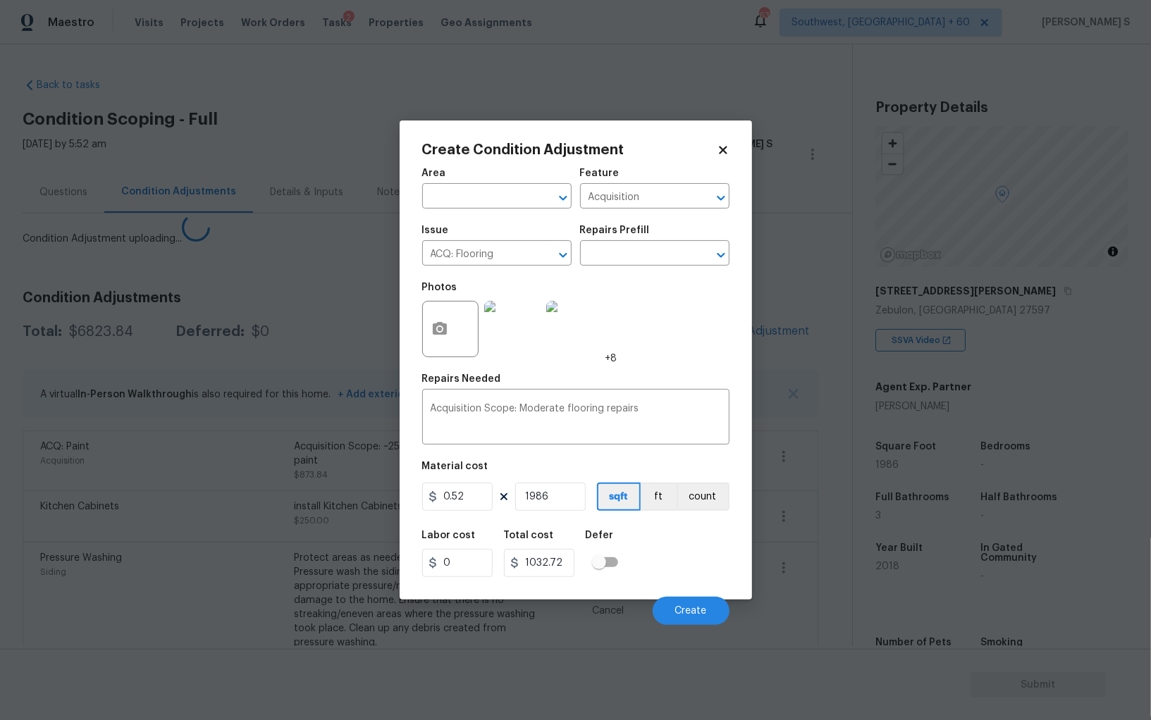
click at [0, 544] on body "Maestro Visits Projects Work Orders Tasks 2 Properties Geo Assignments 633 Sout…" at bounding box center [575, 360] width 1151 height 720
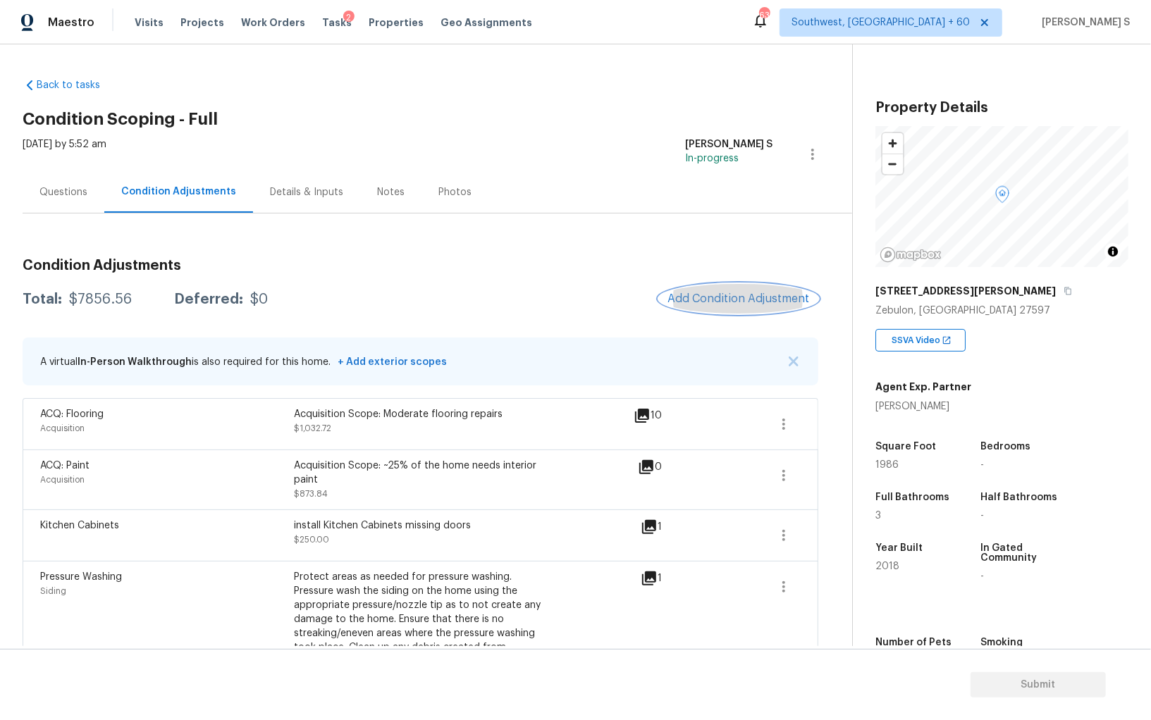
click at [758, 292] on button "Add Condition Adjustment" at bounding box center [738, 299] width 159 height 30
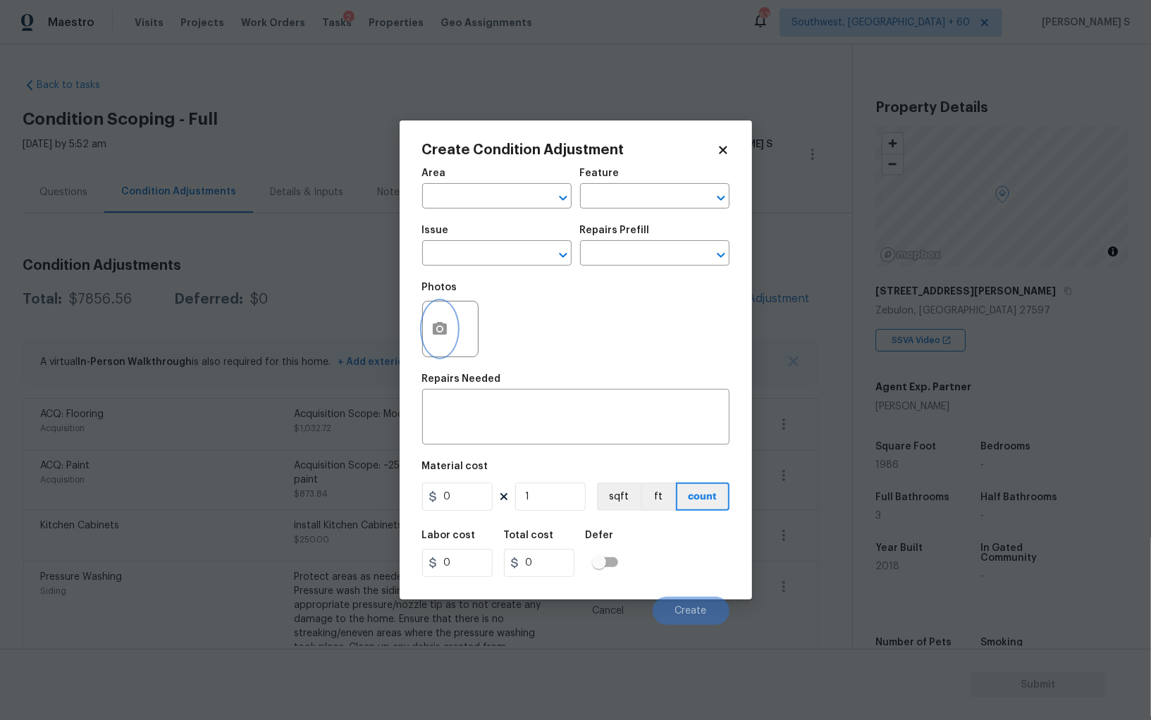
click at [454, 336] on button "button" at bounding box center [440, 329] width 34 height 55
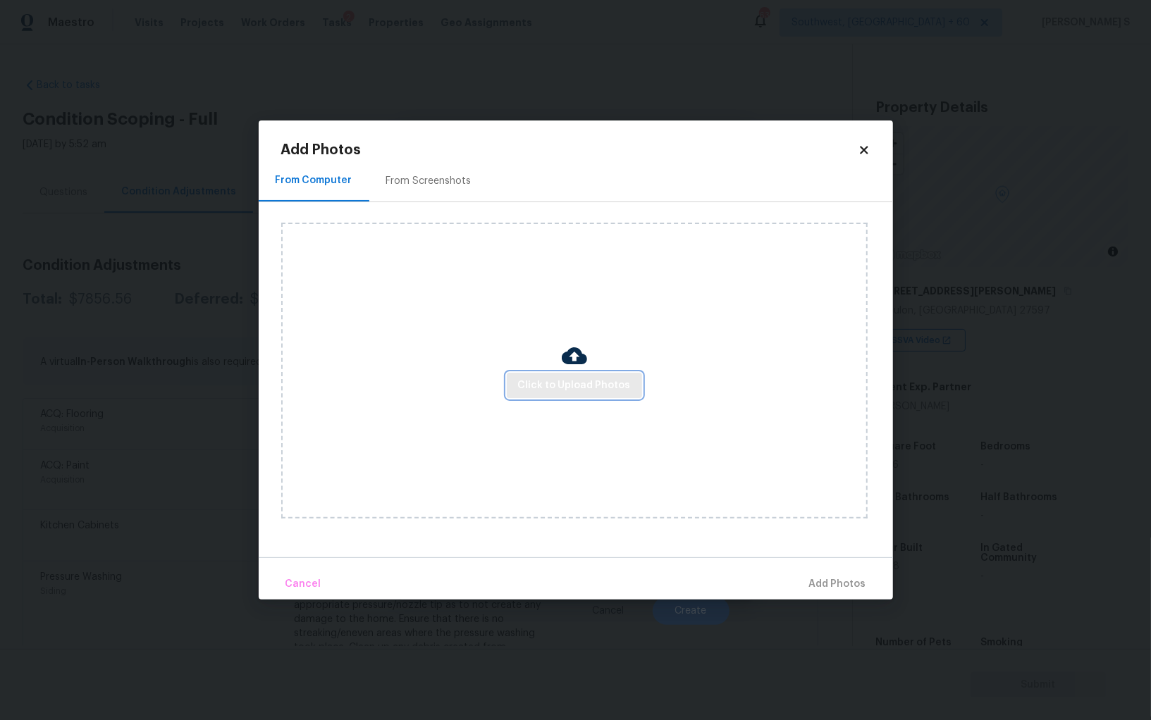
click at [551, 391] on span "Click to Upload Photos" at bounding box center [574, 386] width 113 height 18
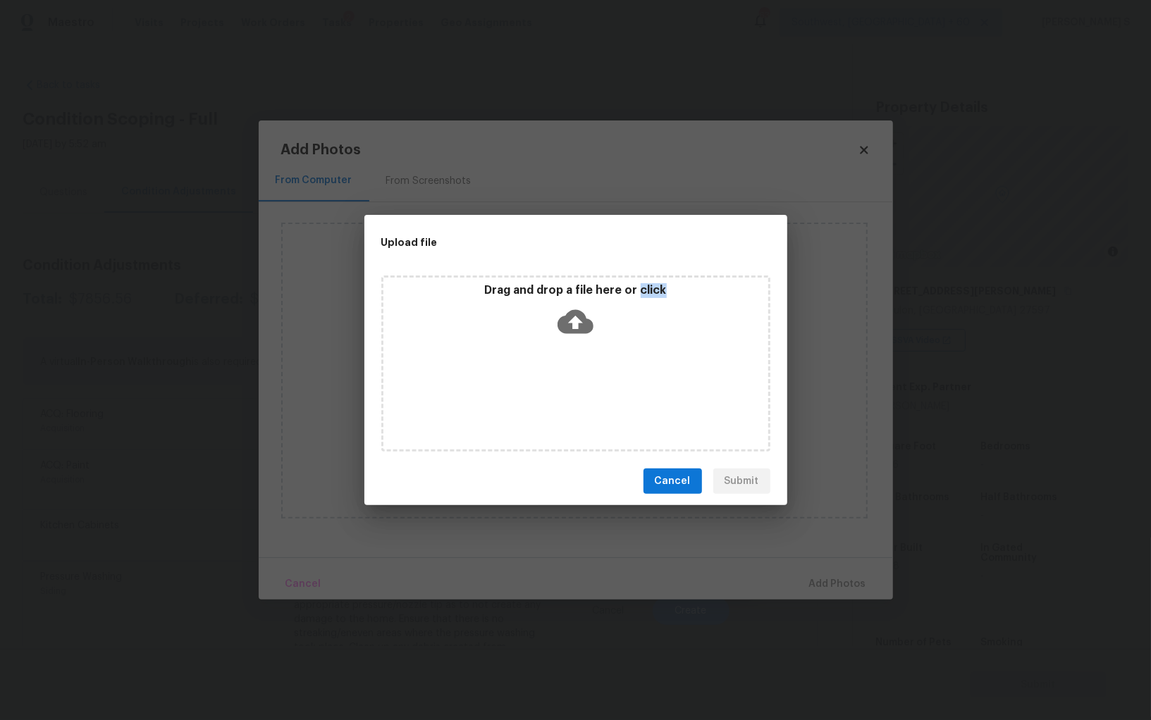
click at [551, 391] on div "Drag and drop a file here or click" at bounding box center [575, 364] width 389 height 176
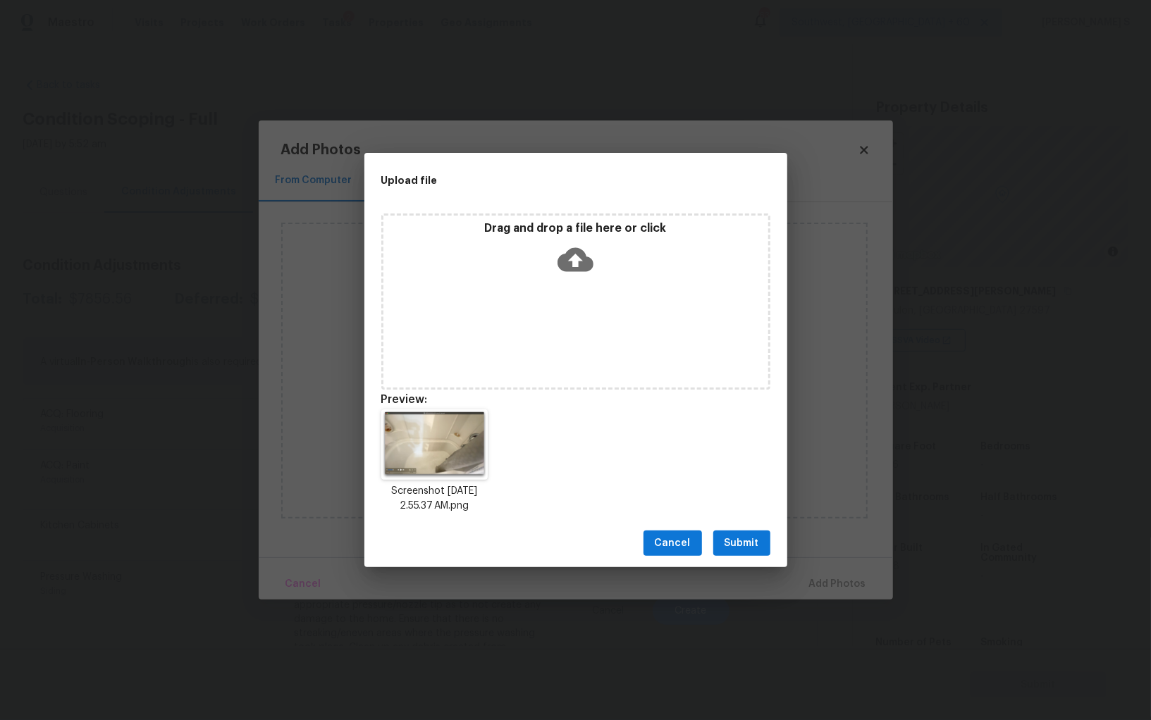
click at [749, 529] on div "Cancel Submit" at bounding box center [575, 543] width 423 height 49
click at [747, 535] on span "Submit" at bounding box center [742, 544] width 35 height 18
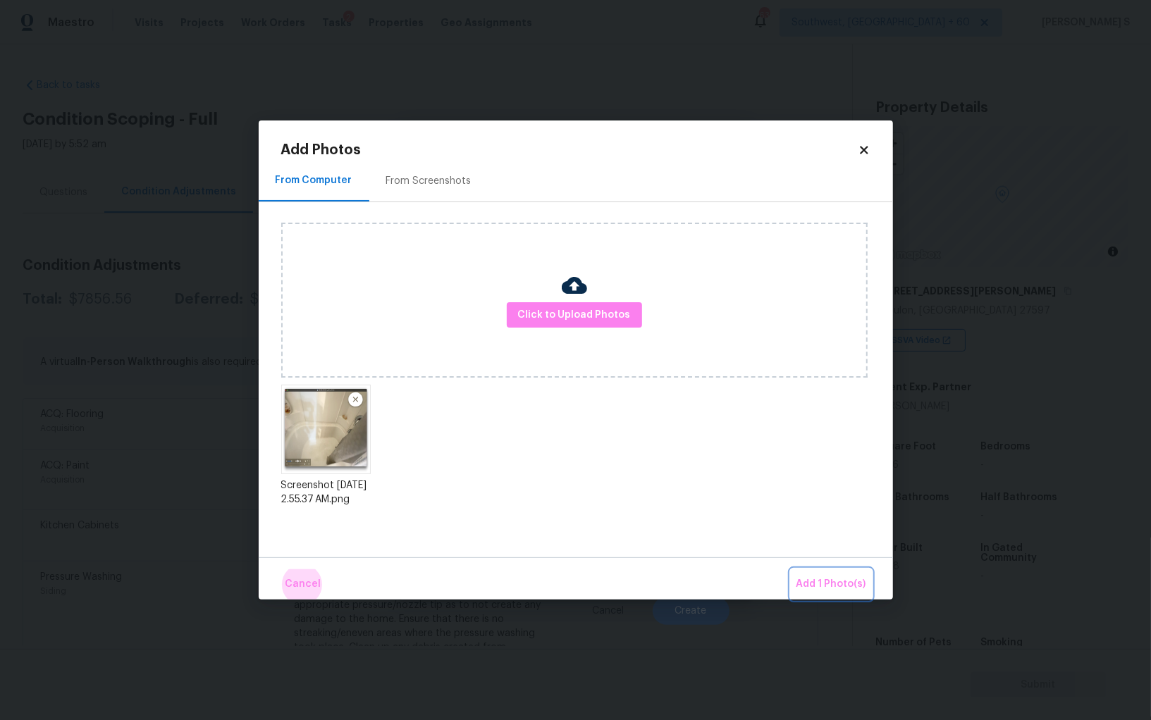
click at [791, 569] on button "Add 1 Photo(s)" at bounding box center [831, 584] width 81 height 30
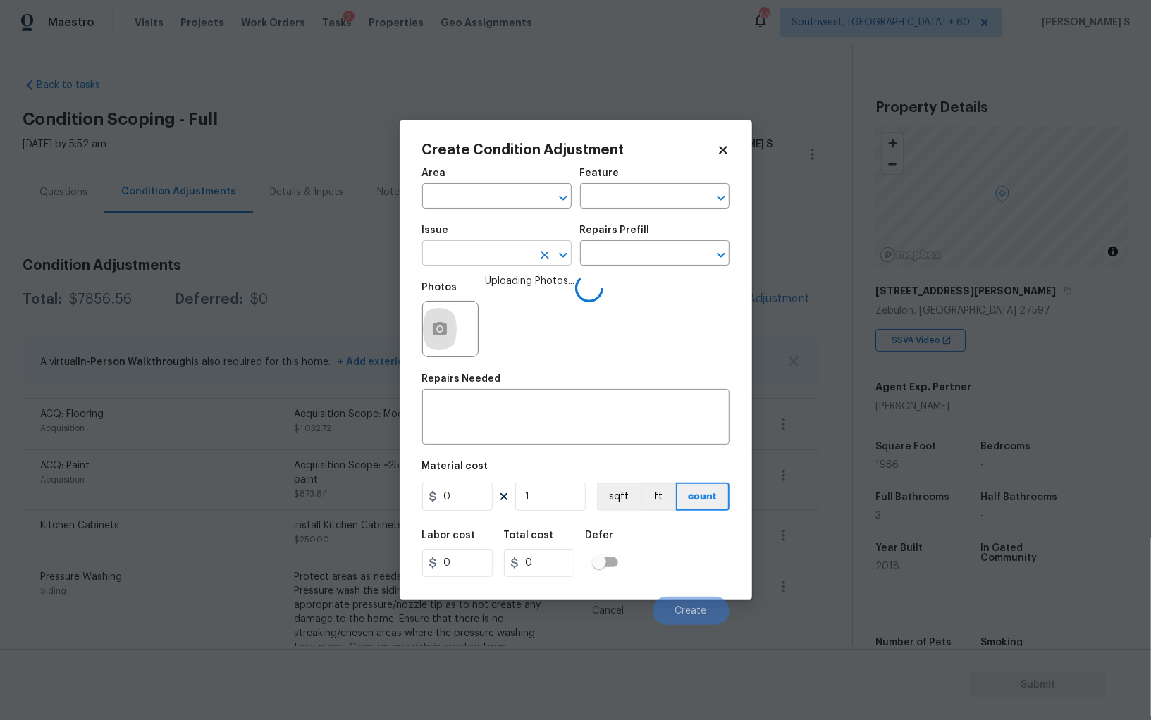
click at [513, 264] on input "text" at bounding box center [477, 255] width 110 height 22
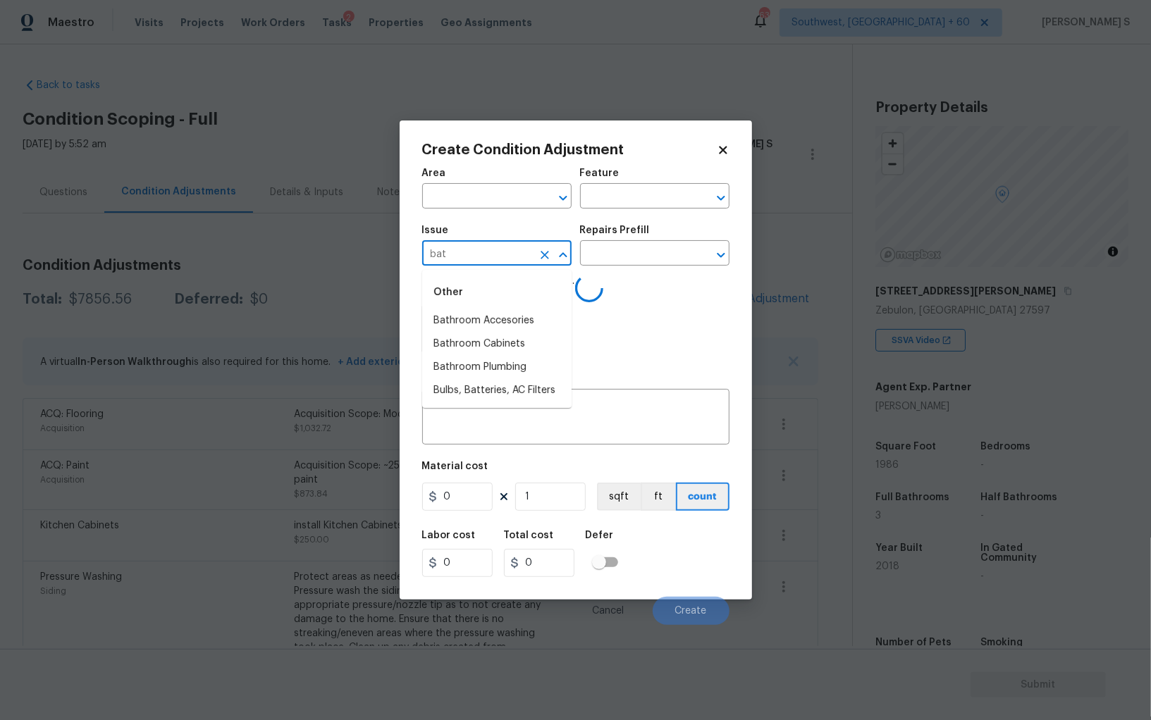
type input "bath"
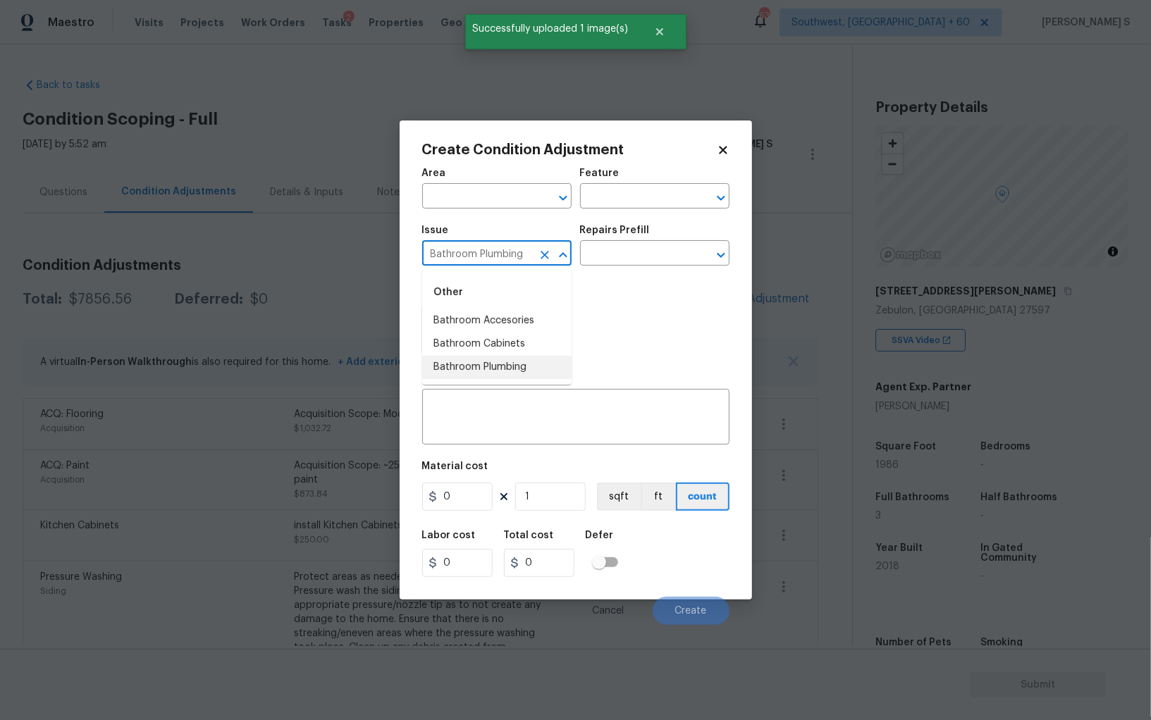
type input "Bathroom Plumbing"
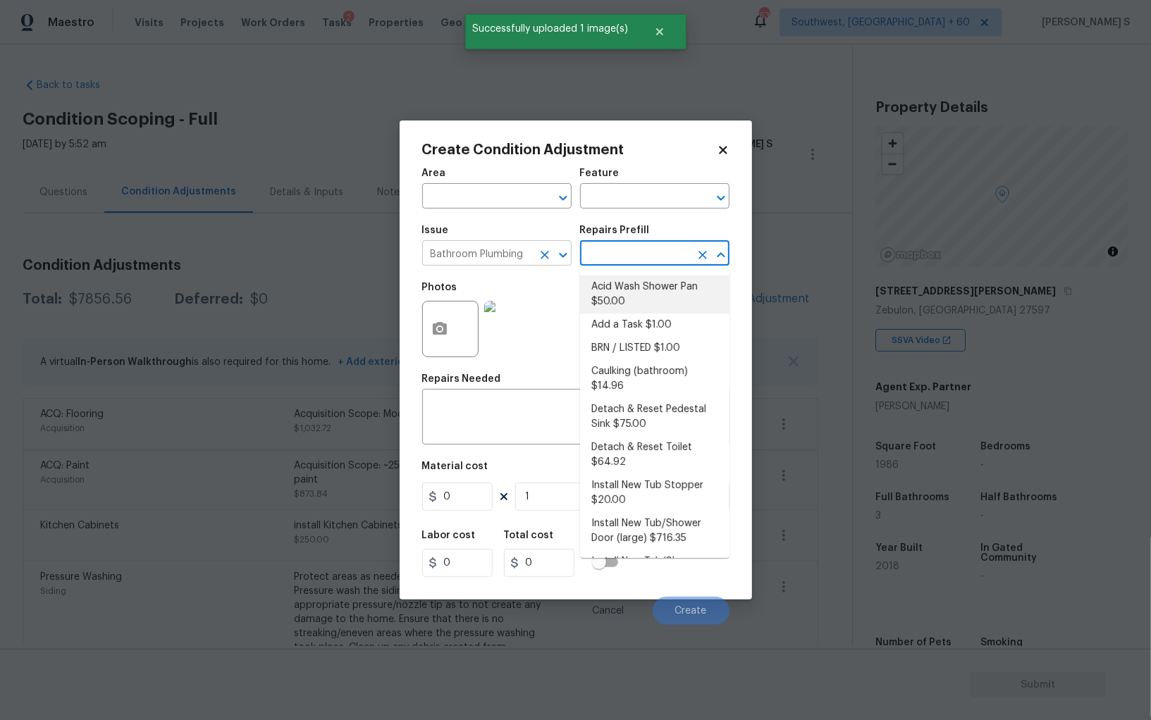
type input "Plumbing"
type textarea "Prep and acid wash/deep clean the shower pan."
type input "50"
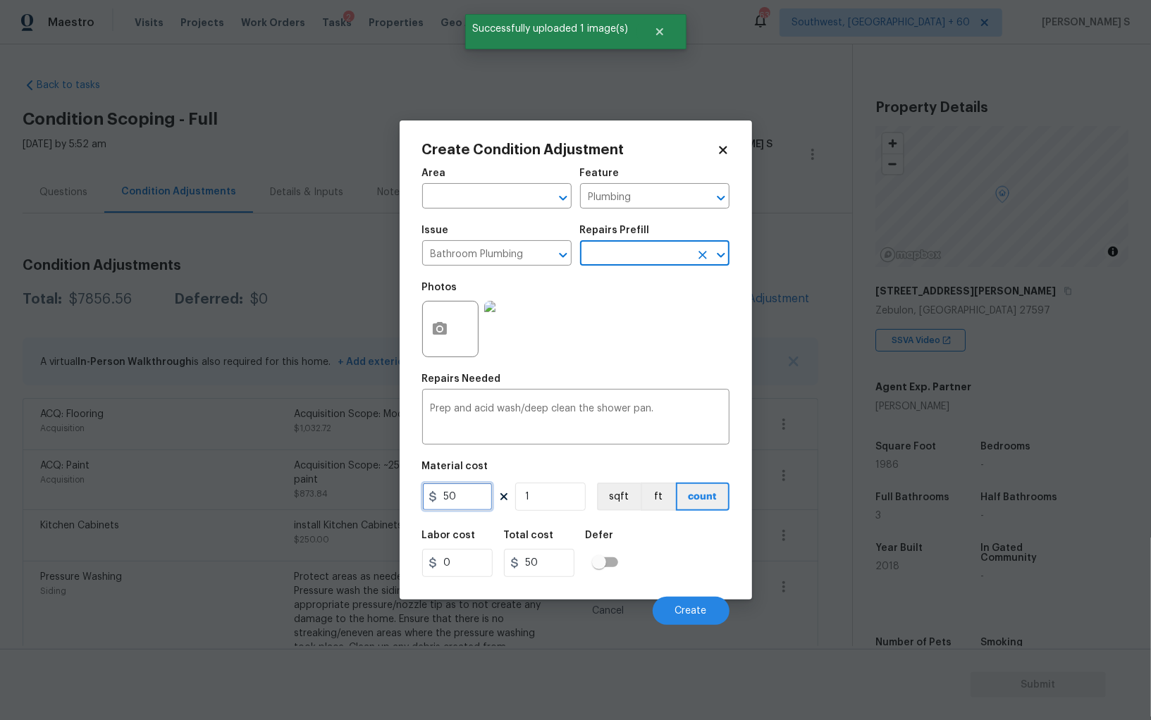
click at [450, 504] on input "50" at bounding box center [457, 497] width 70 height 28
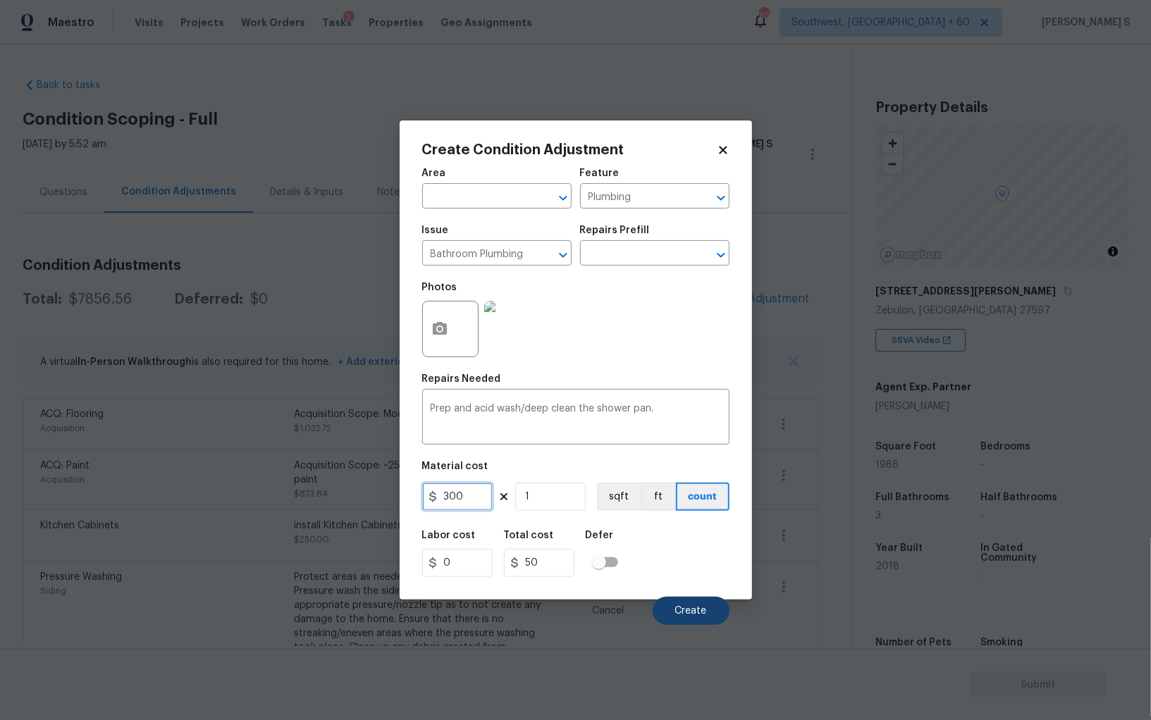
type input "300"
click at [689, 610] on span "Create" at bounding box center [691, 611] width 32 height 11
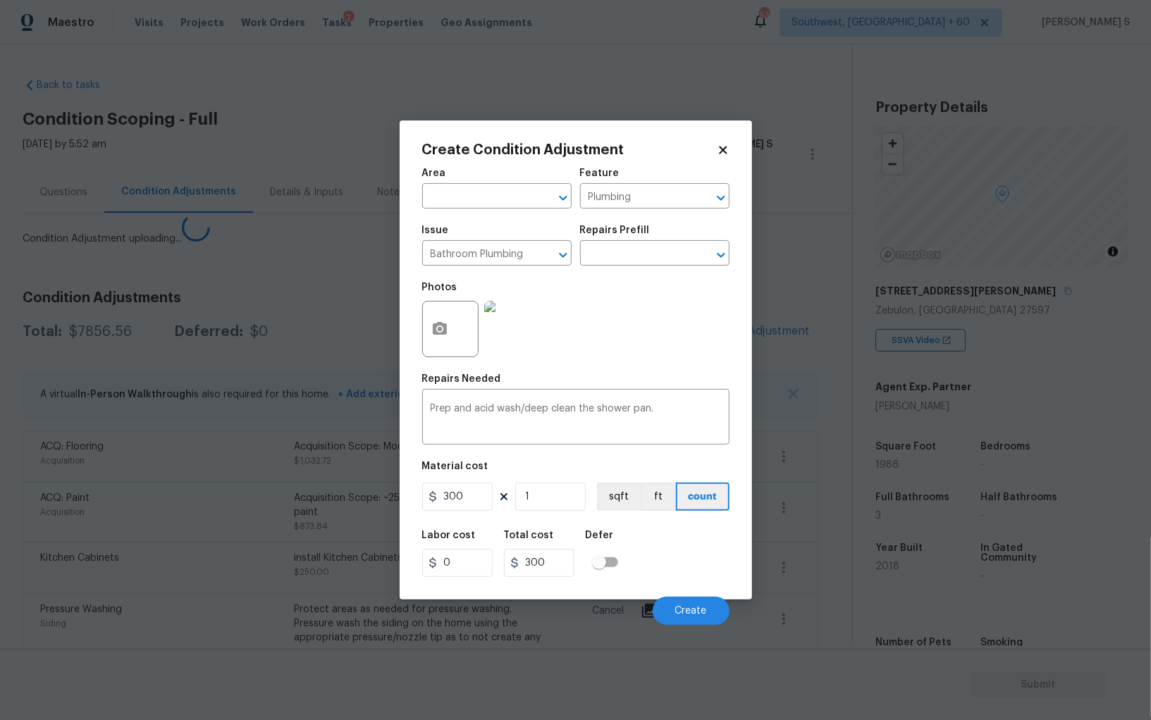
click at [187, 536] on body "Maestro Visits Projects Work Orders Tasks 2 Properties Geo Assignments 633 Sout…" at bounding box center [575, 360] width 1151 height 720
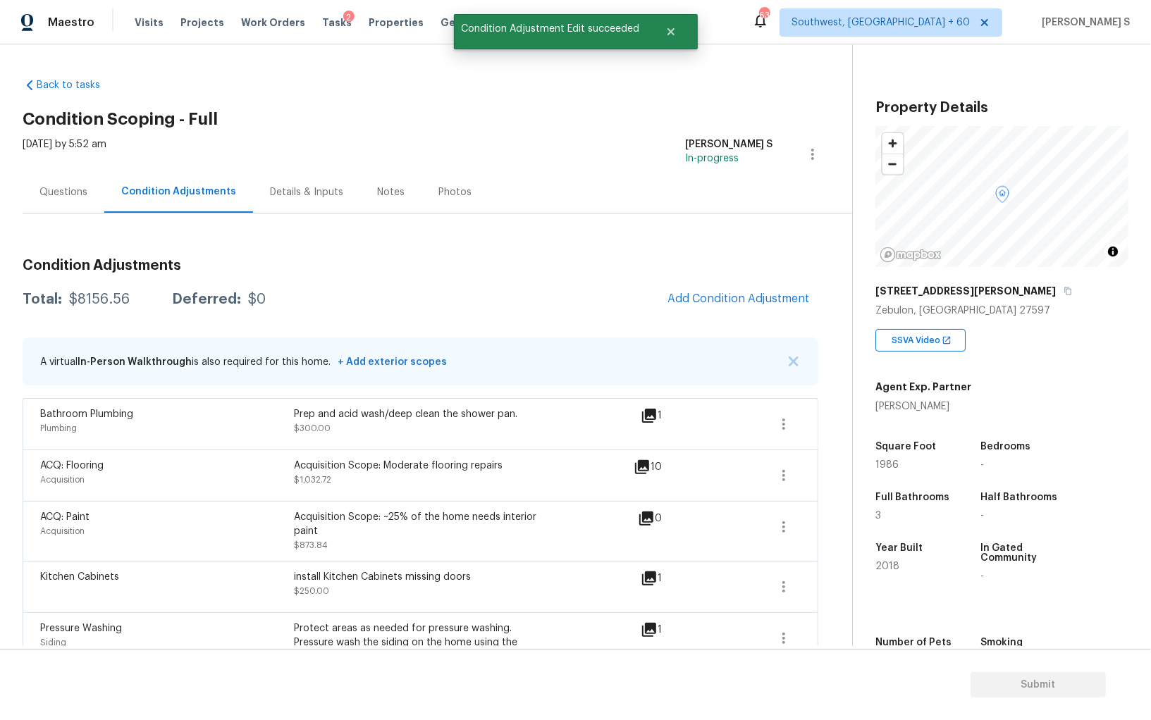
drag, startPoint x: 713, startPoint y: 282, endPoint x: 725, endPoint y: 285, distance: 12.5
click at [713, 282] on div "Condition Adjustments Total: $8156.56 Deferred: $0 Add Condition Adjustment A v…" at bounding box center [421, 683] width 796 height 873
click at [729, 289] on button "Add Condition Adjustment" at bounding box center [738, 299] width 159 height 30
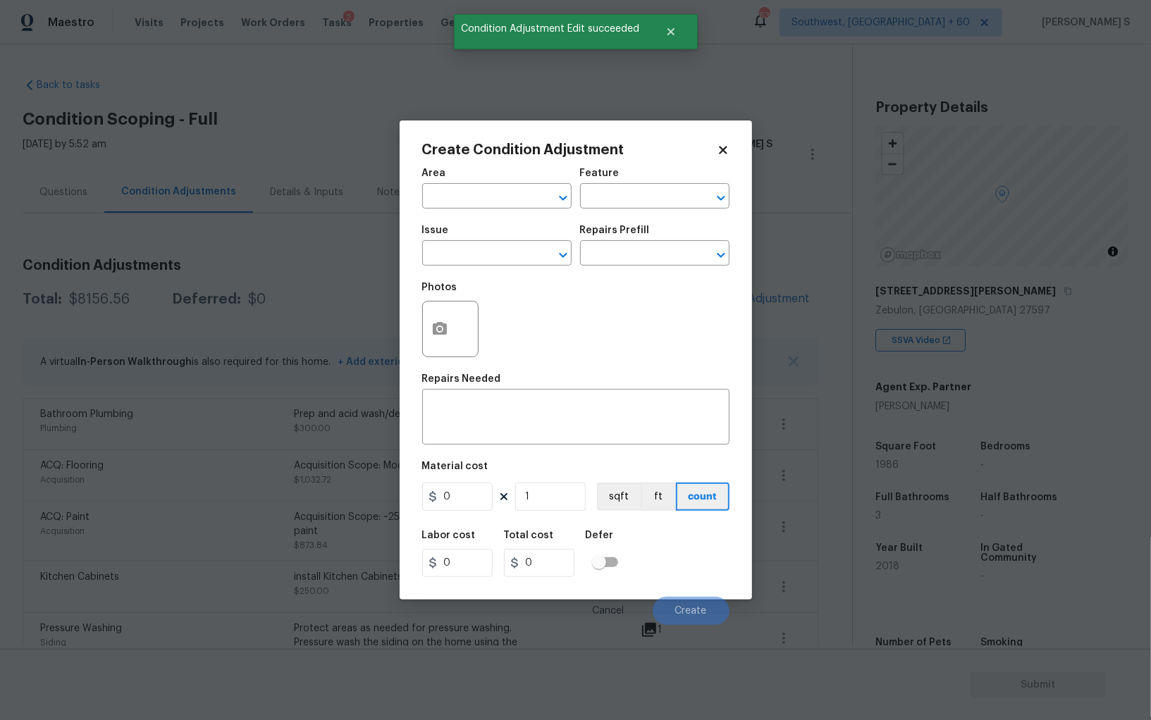
click at [264, 500] on body "Maestro Visits Projects Work Orders Tasks 2 Properties Geo Assignments 633 Sout…" at bounding box center [575, 360] width 1151 height 720
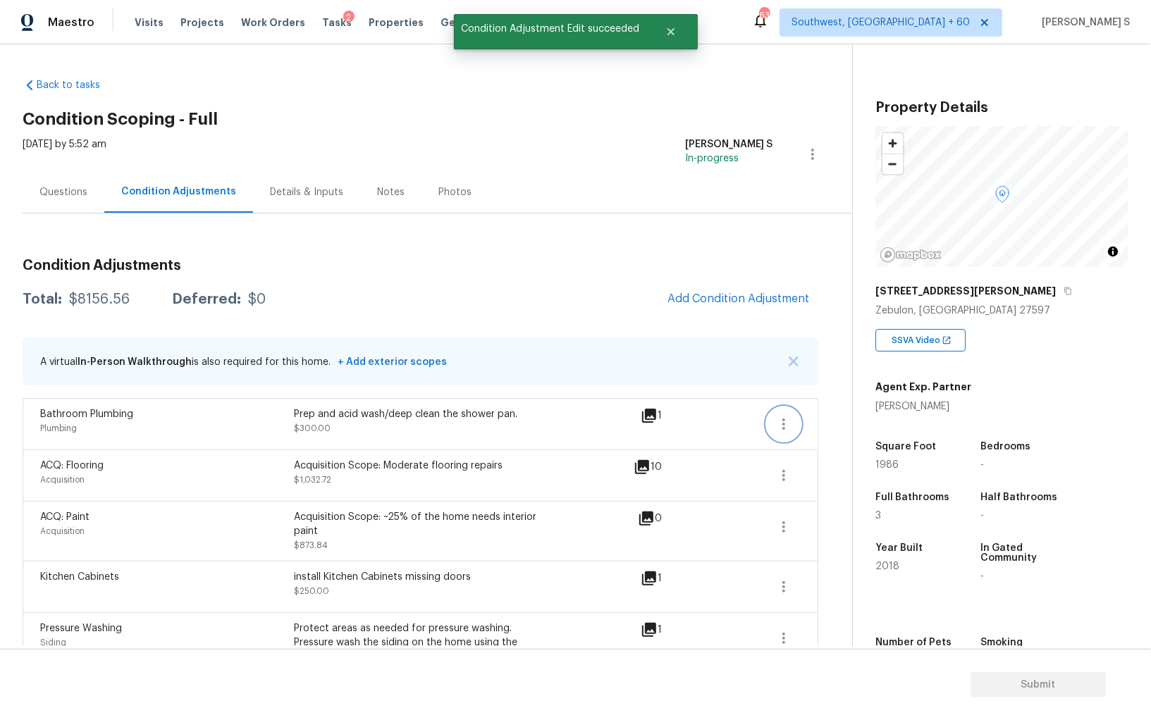
click at [779, 417] on icon "button" at bounding box center [783, 424] width 17 height 17
click at [823, 417] on div "Edit" at bounding box center [864, 421] width 110 height 14
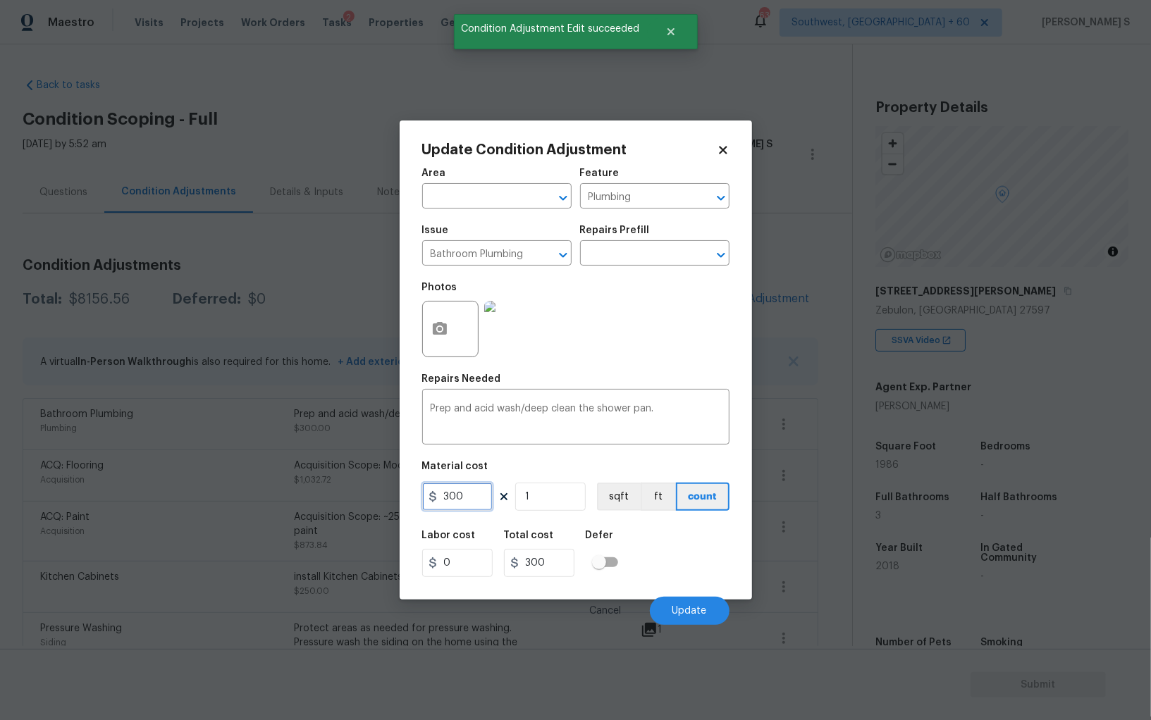
click at [477, 498] on input "300" at bounding box center [457, 497] width 70 height 28
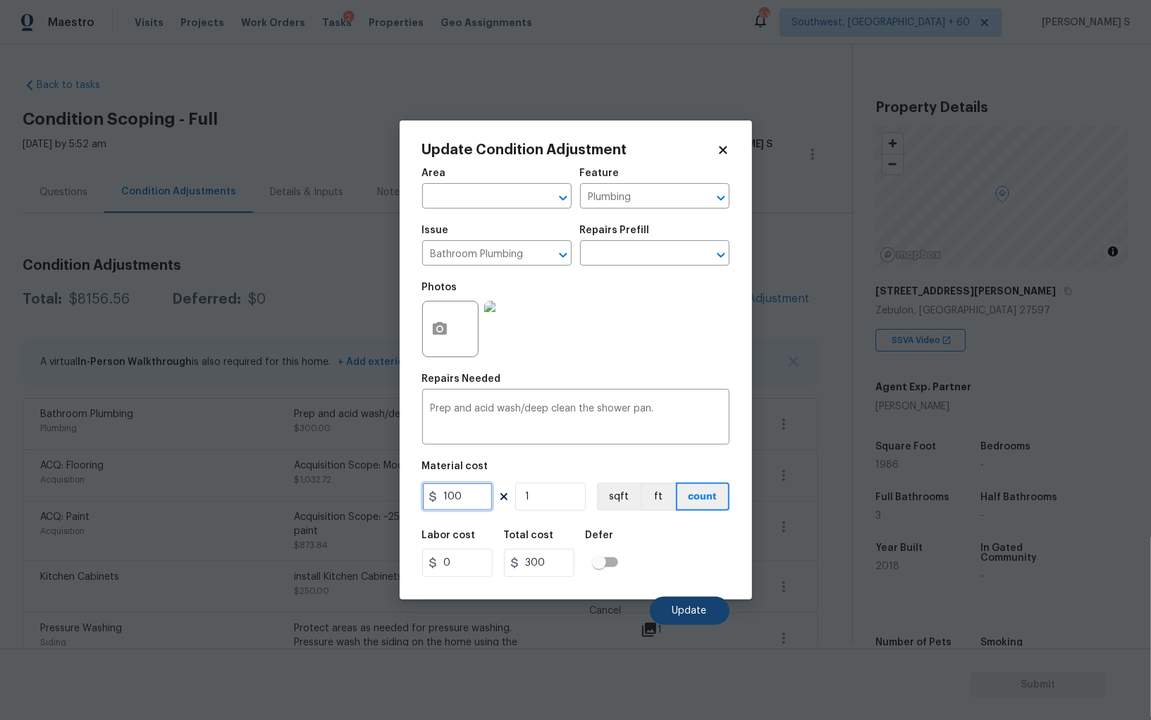
type input "100"
click at [672, 600] on button "Update" at bounding box center [690, 611] width 80 height 28
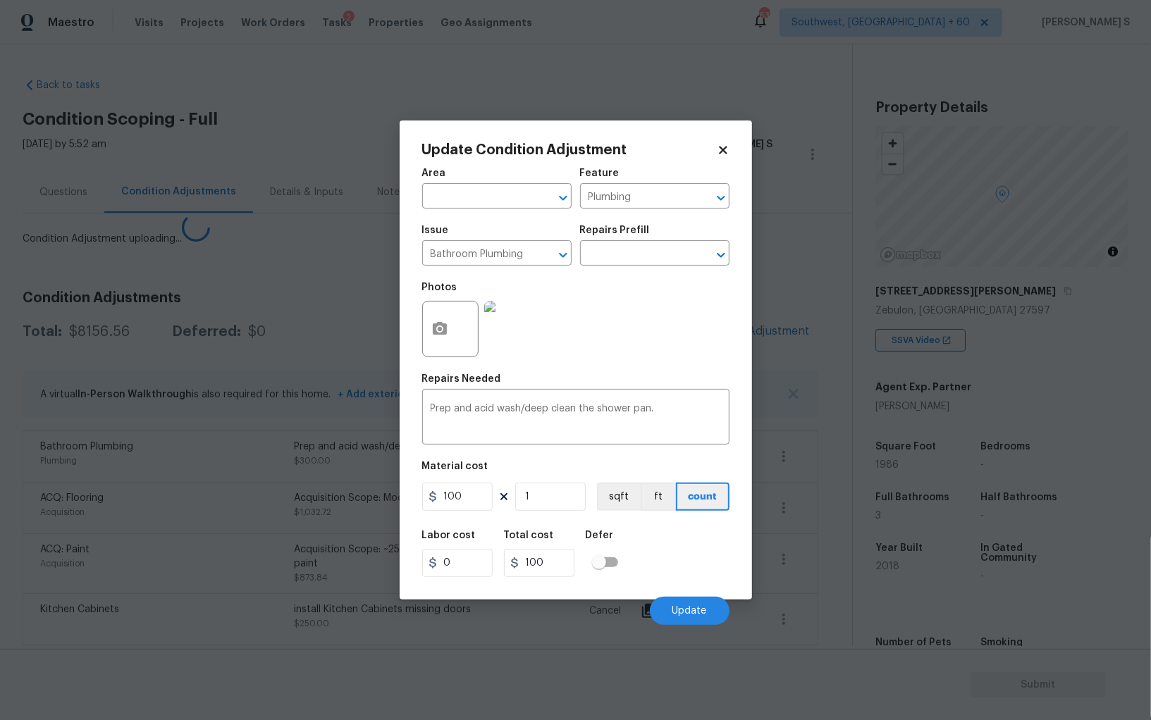
click at [112, 463] on body "Maestro Visits Projects Work Orders Tasks 2 Properties Geo Assignments 633 Sout…" at bounding box center [575, 360] width 1151 height 720
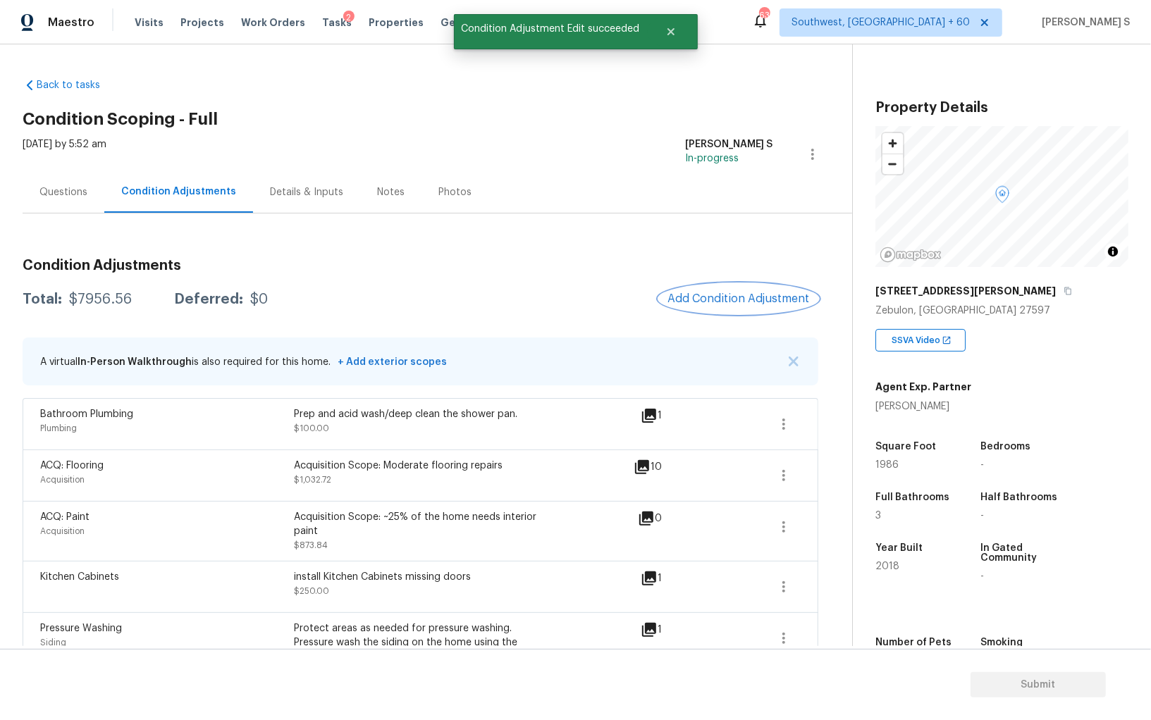
click at [724, 295] on span "Add Condition Adjustment" at bounding box center [738, 298] width 142 height 13
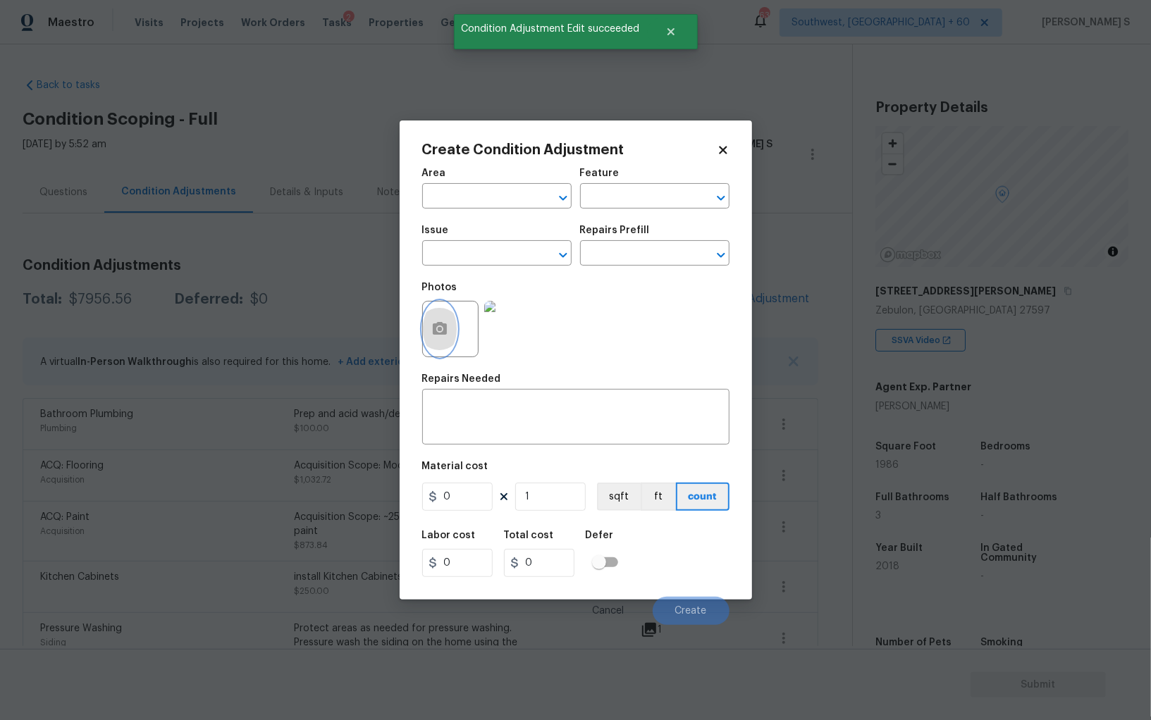
click at [442, 322] on icon "button" at bounding box center [439, 329] width 17 height 17
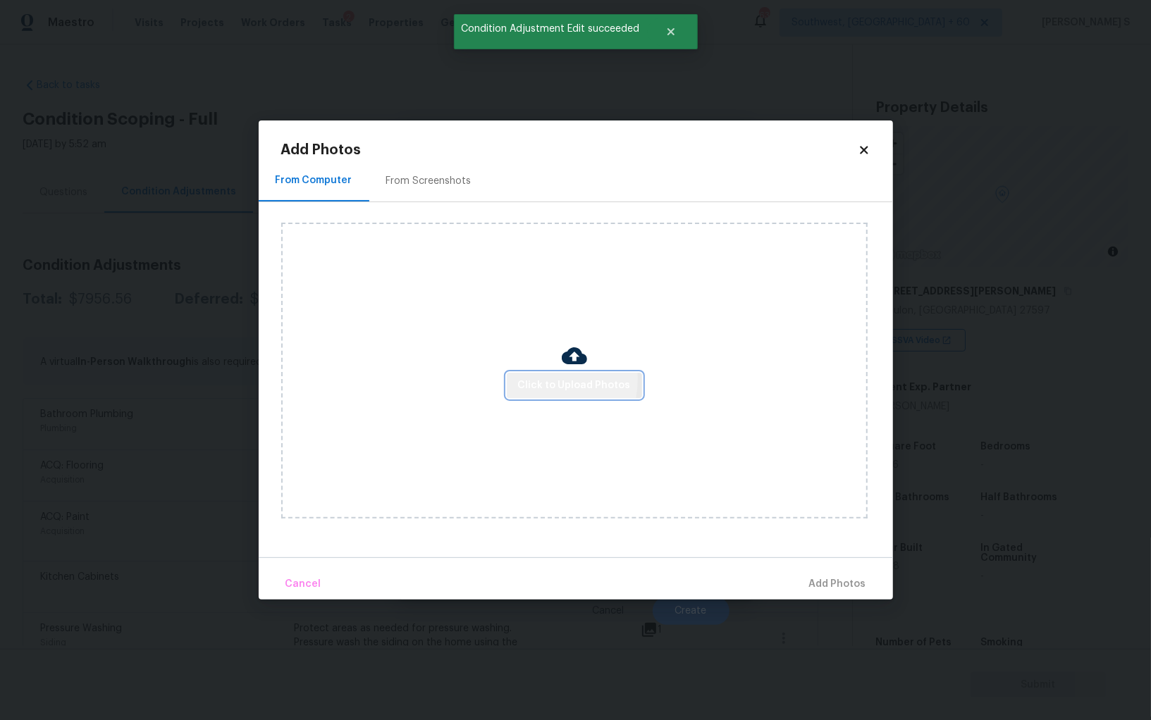
click at [542, 380] on span "Click to Upload Photos" at bounding box center [574, 386] width 113 height 18
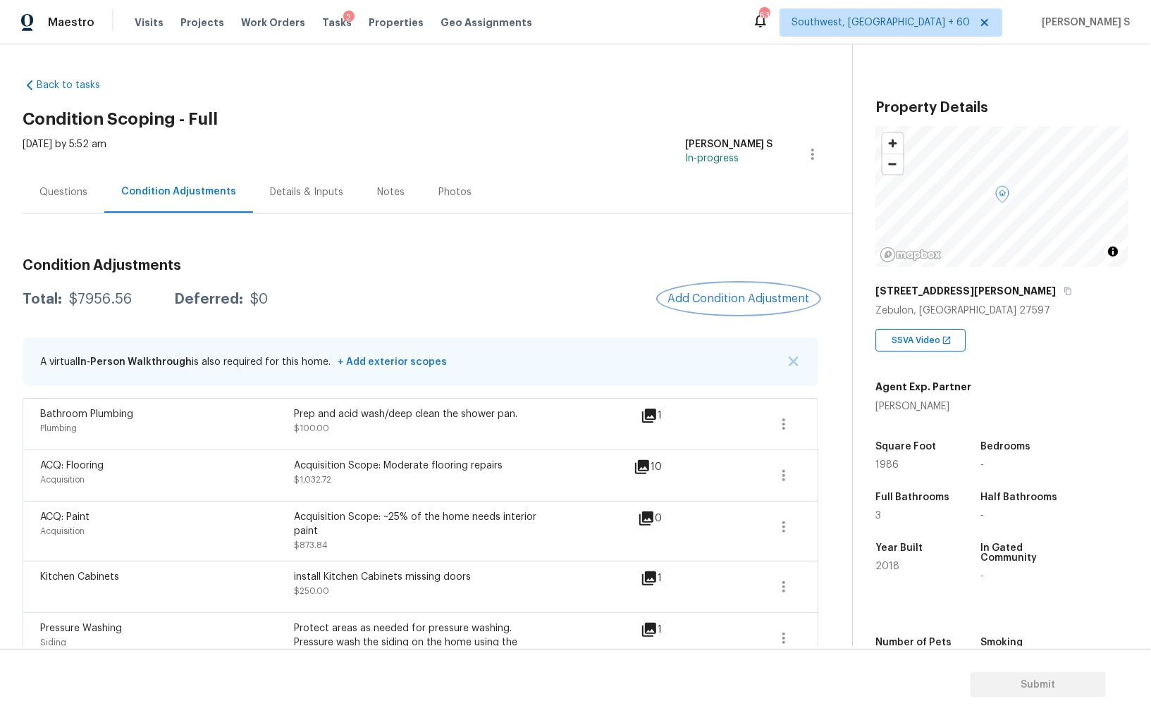
click at [311, 491] on div "ACQ: Flooring Acquisition Acquisition Scope: Moderate flooring repairs $1,032.7…" at bounding box center [421, 475] width 796 height 51
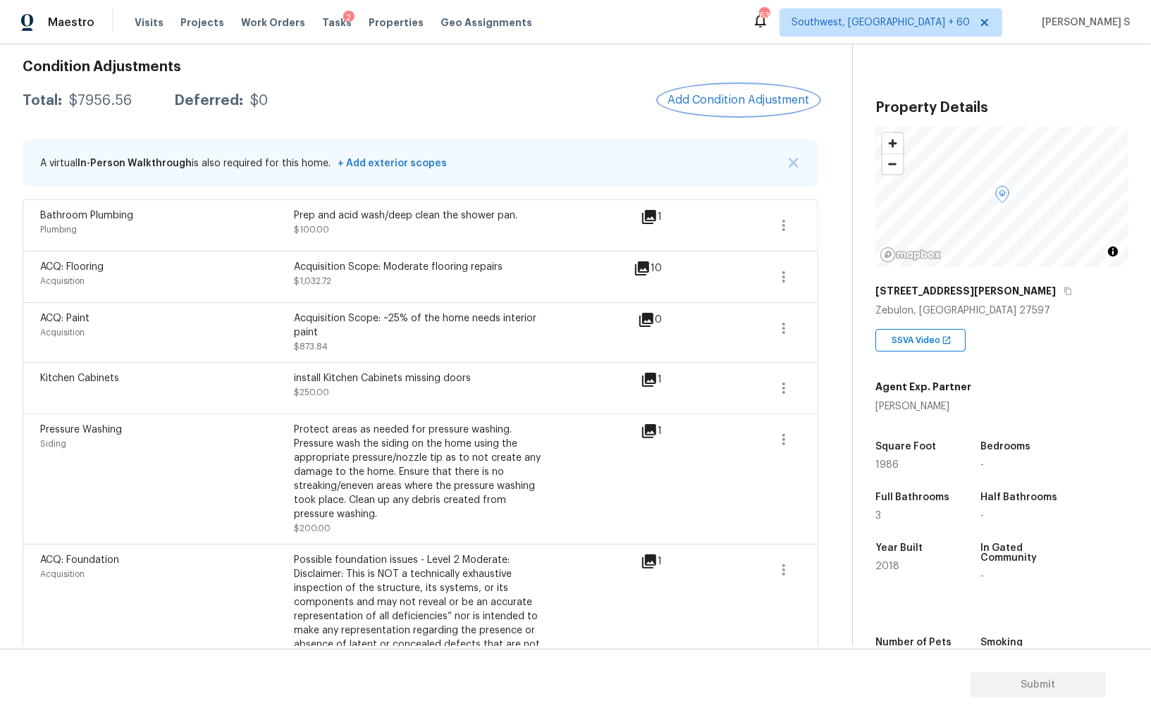
scroll to position [27, 0]
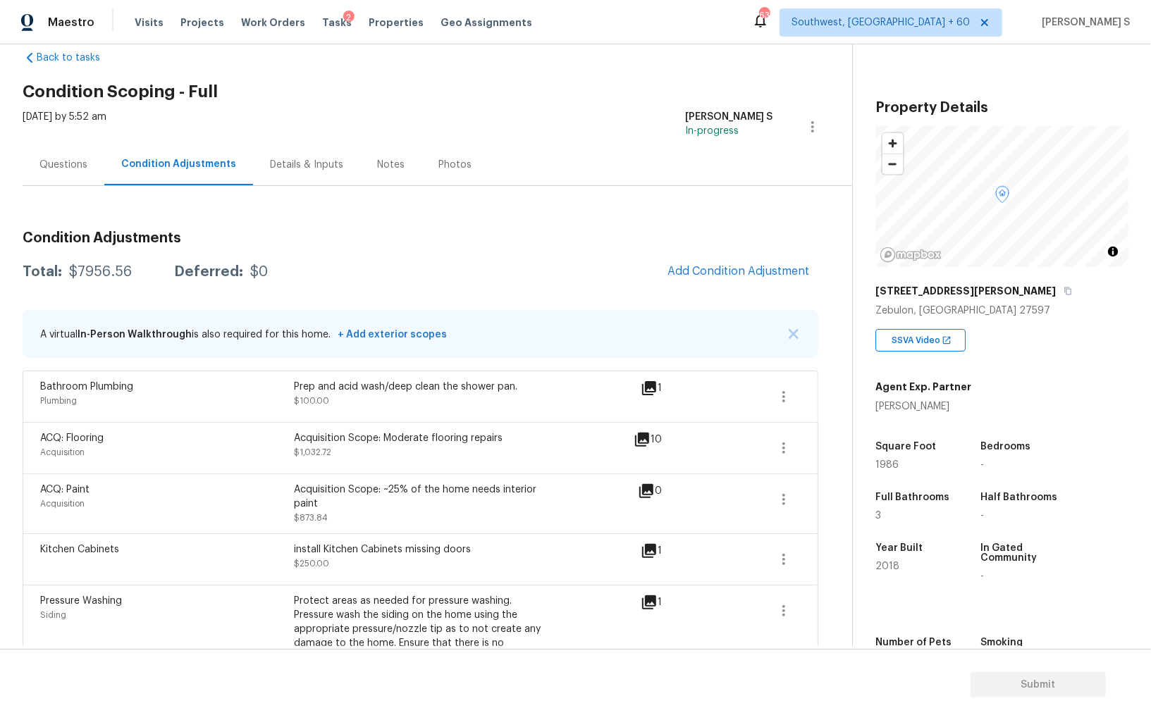
click at [762, 252] on div "Condition Adjustments Total: $7956.56 Deferred: $0 Add Condition Adjustment A v…" at bounding box center [421, 656] width 796 height 873
click at [762, 262] on button "Add Condition Adjustment" at bounding box center [738, 272] width 159 height 30
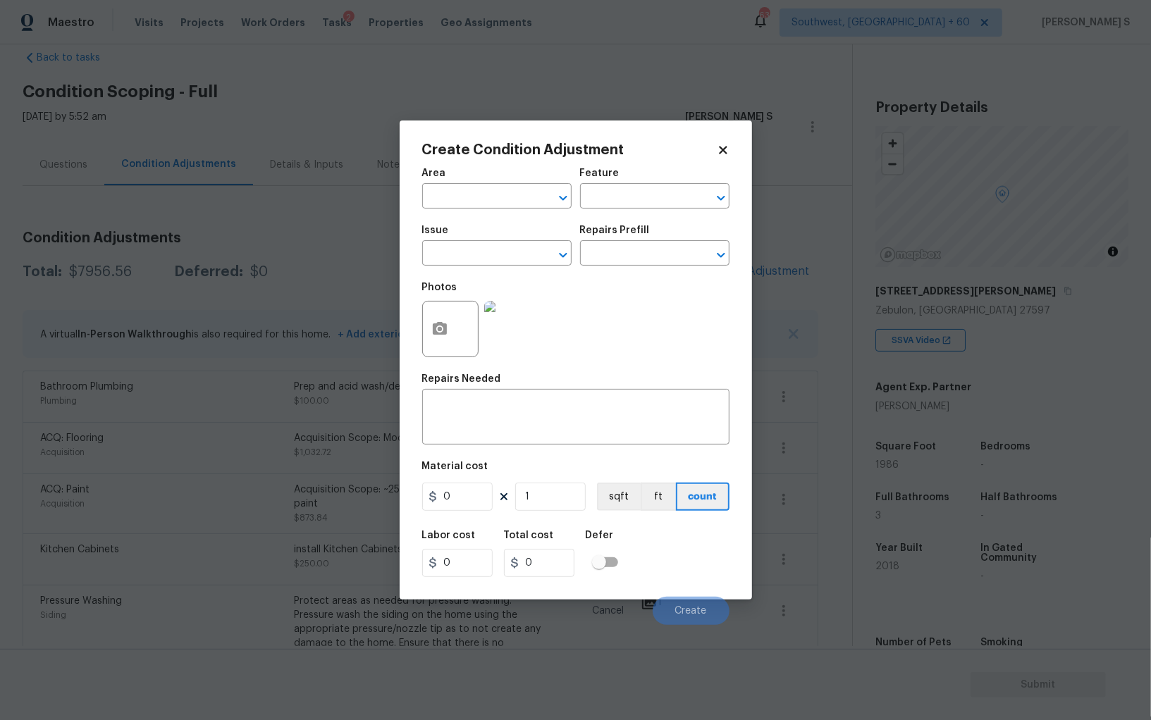
click at [455, 321] on div at bounding box center [450, 329] width 56 height 56
click at [445, 328] on icon "button" at bounding box center [440, 328] width 14 height 13
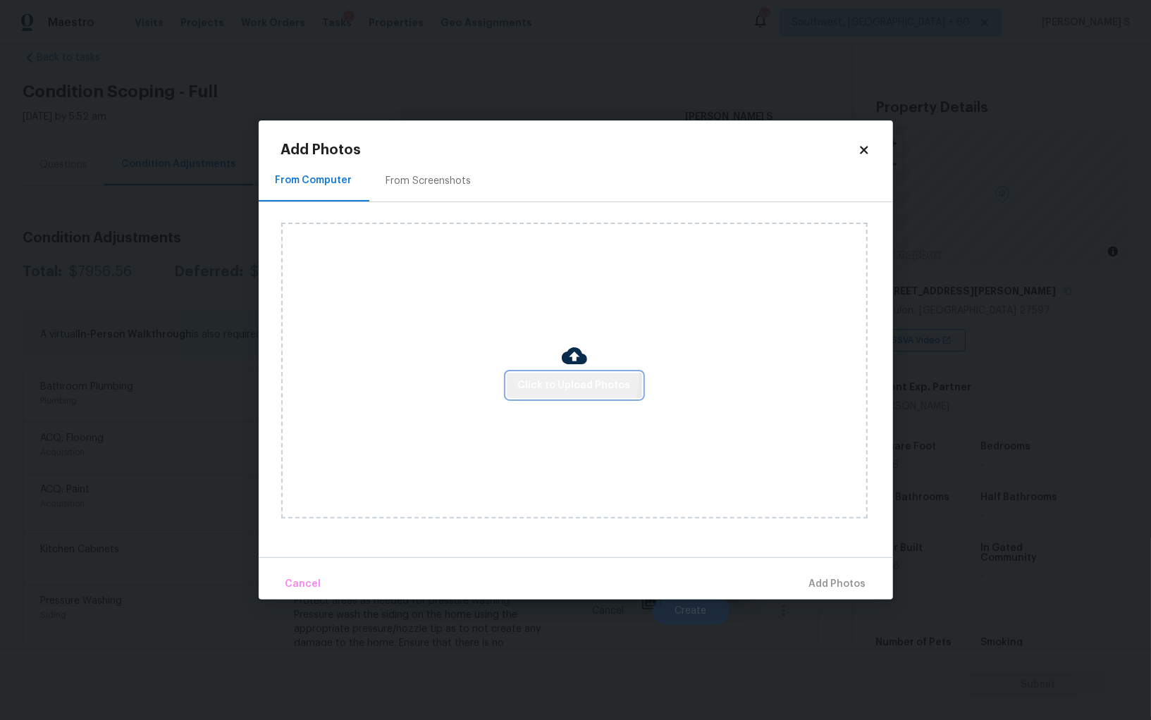
click at [548, 375] on button "Click to Upload Photos" at bounding box center [574, 386] width 135 height 26
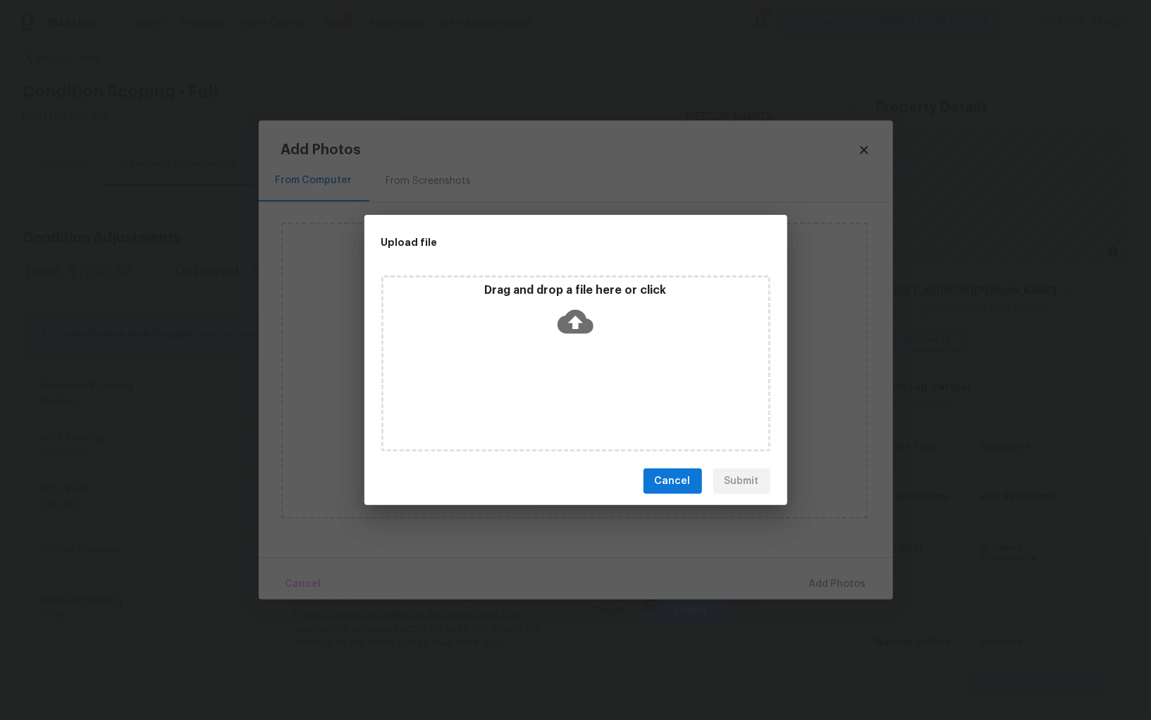
click at [548, 375] on div "Drag and drop a file here or click" at bounding box center [575, 364] width 389 height 176
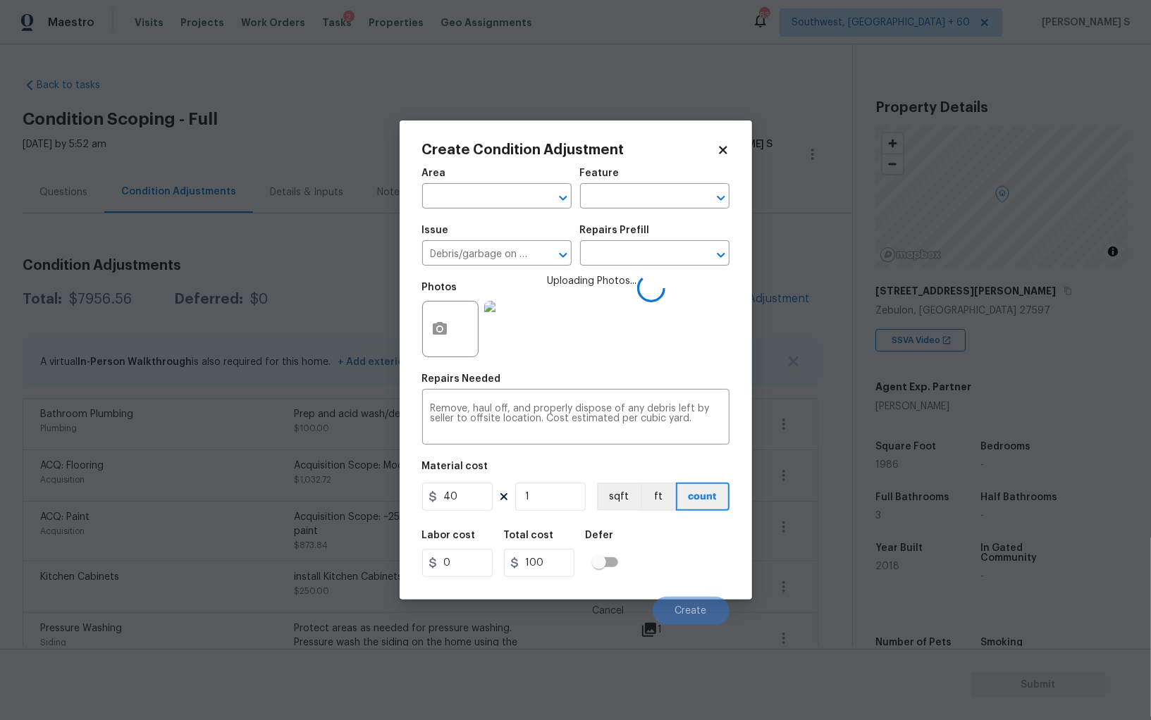
scroll to position [27, 0]
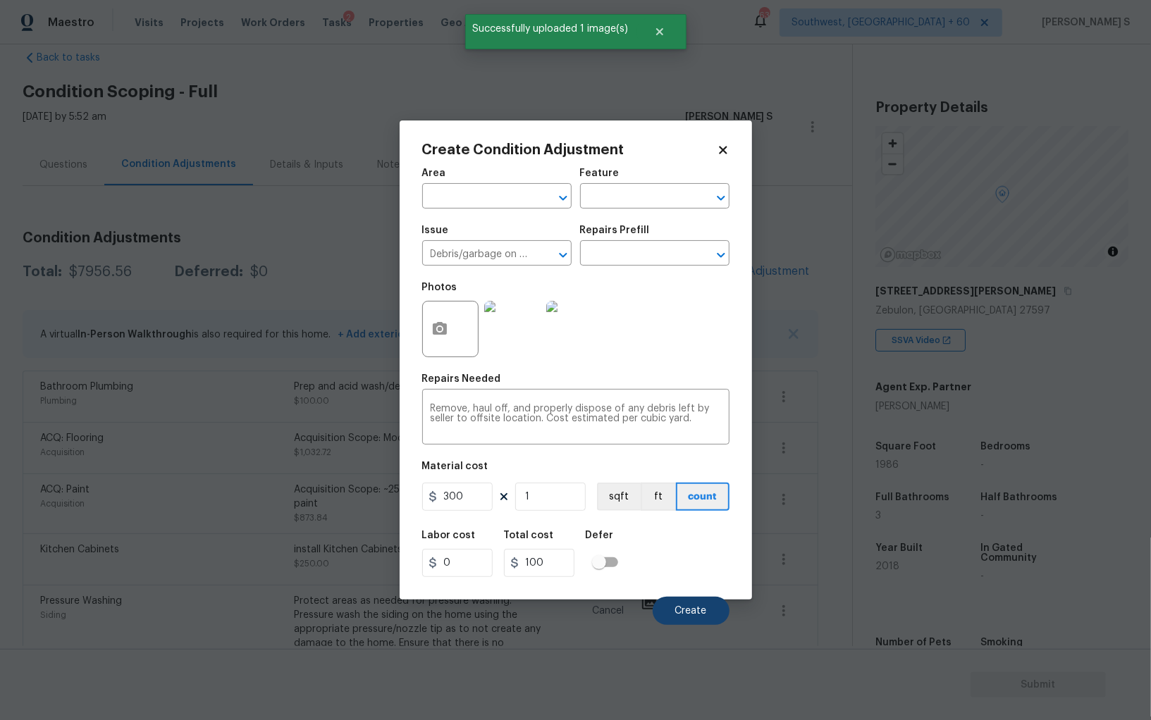
type input "300"
click at [706, 617] on span "Create" at bounding box center [691, 611] width 32 height 11
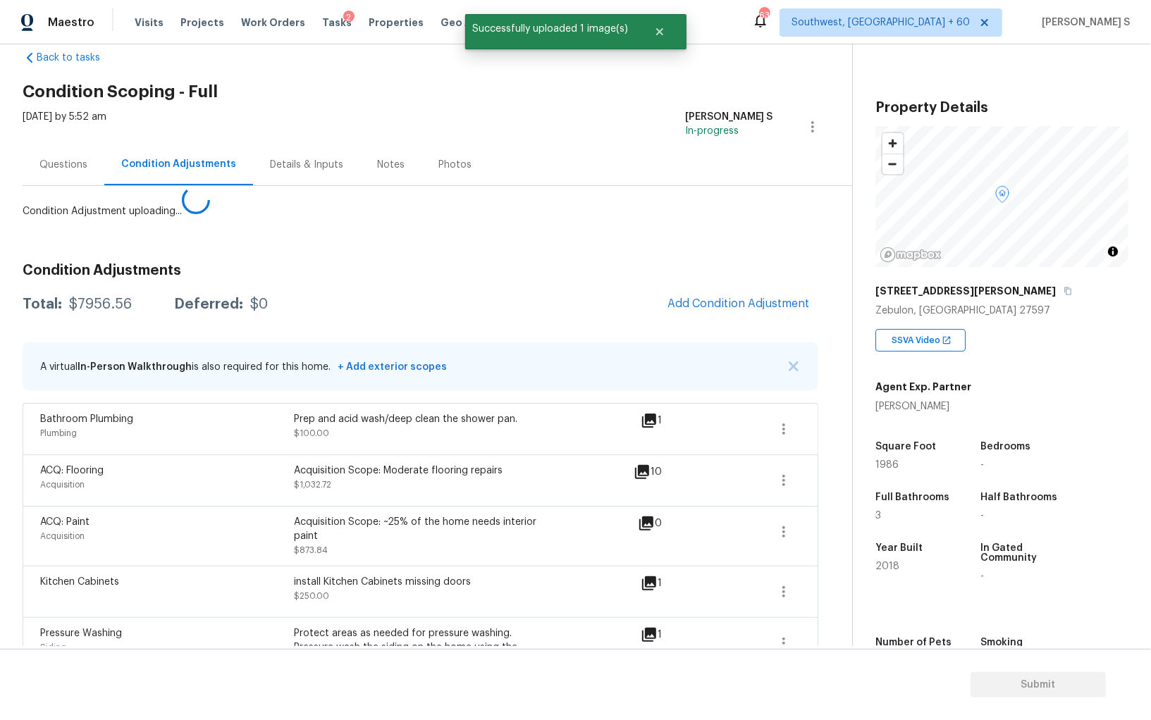
click at [104, 515] on body "Maestro Visits Projects Work Orders Tasks 2 Properties Geo Assignments 633 Sout…" at bounding box center [575, 360] width 1151 height 720
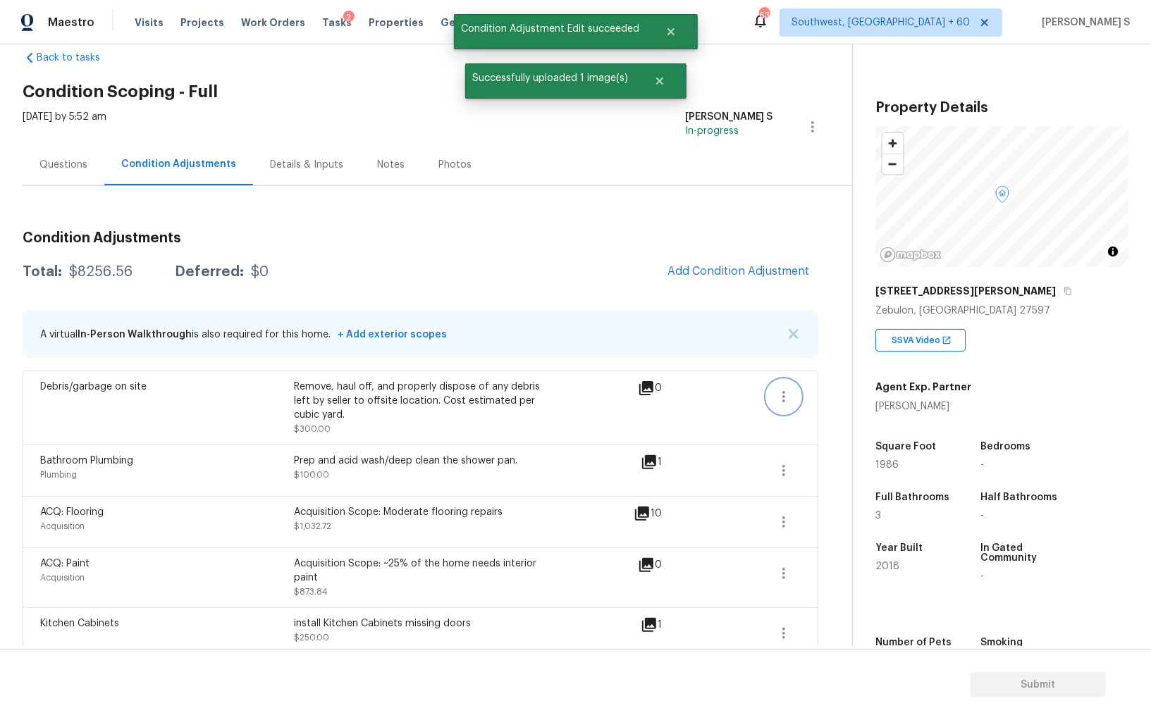
click at [778, 390] on icon "button" at bounding box center [783, 396] width 17 height 17
click at [821, 390] on div "Edit" at bounding box center [864, 393] width 110 height 14
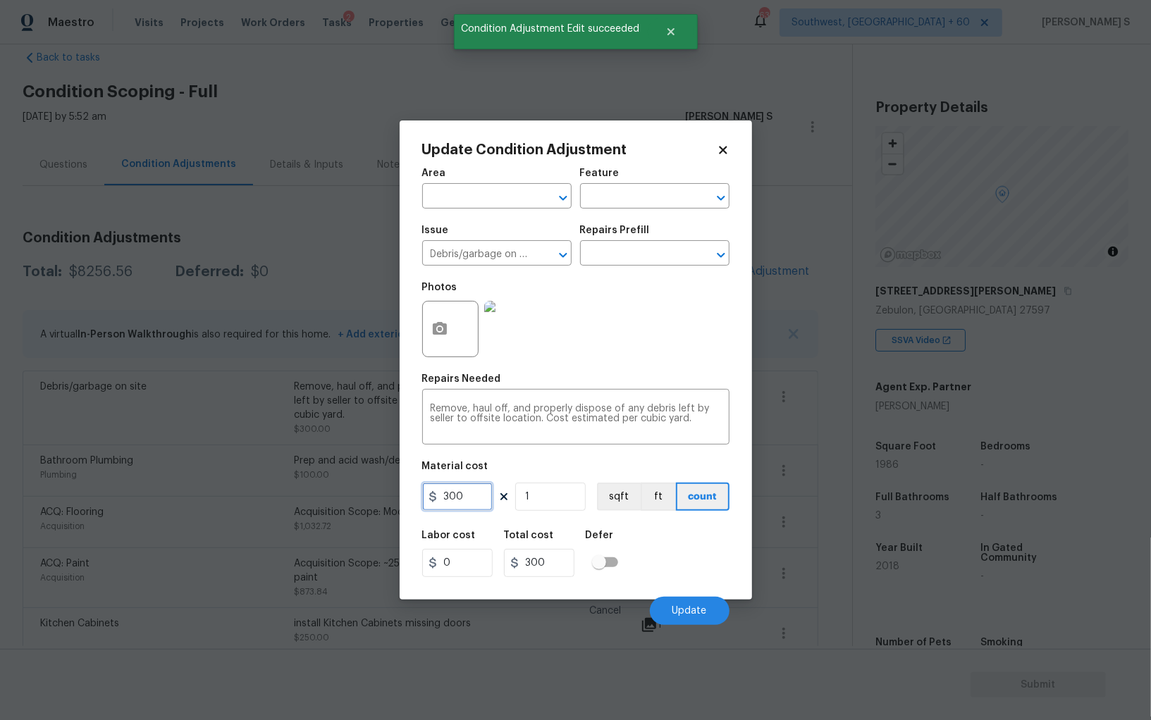
click at [476, 499] on input "300" at bounding box center [457, 497] width 70 height 28
type input "600"
click at [703, 608] on span "Update" at bounding box center [689, 611] width 35 height 11
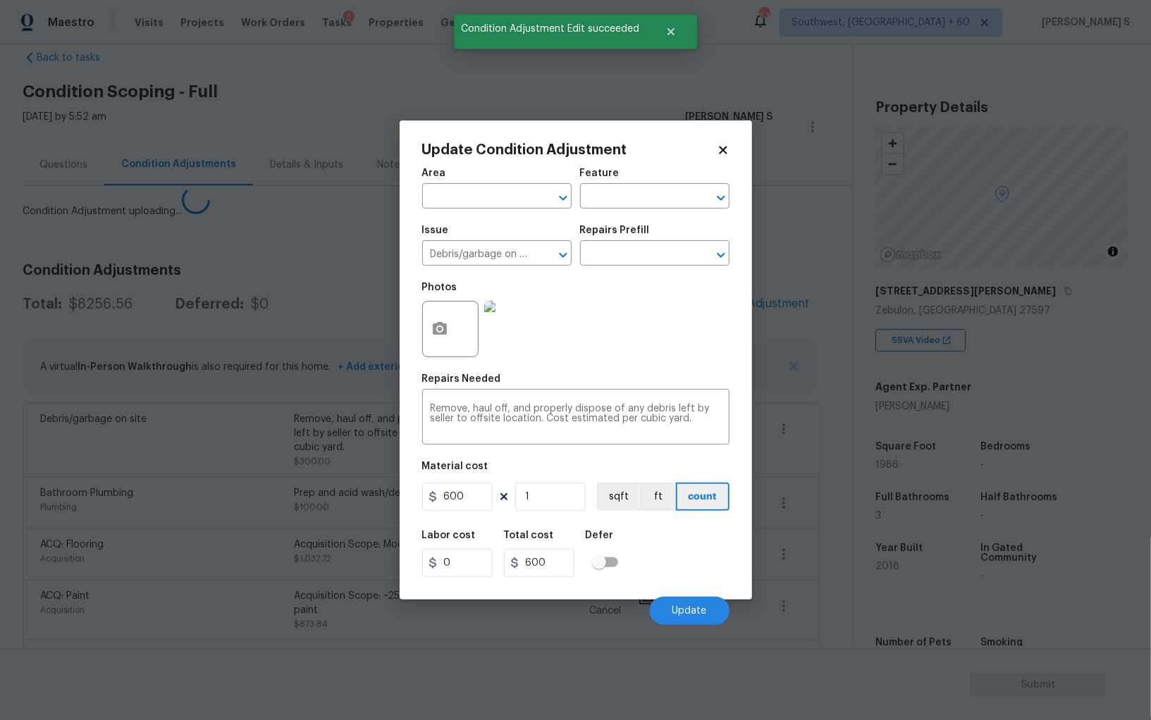
click at [76, 559] on body "Maestro Visits Projects Work Orders Tasks 2 Properties Geo Assignments 633 Sout…" at bounding box center [575, 360] width 1151 height 720
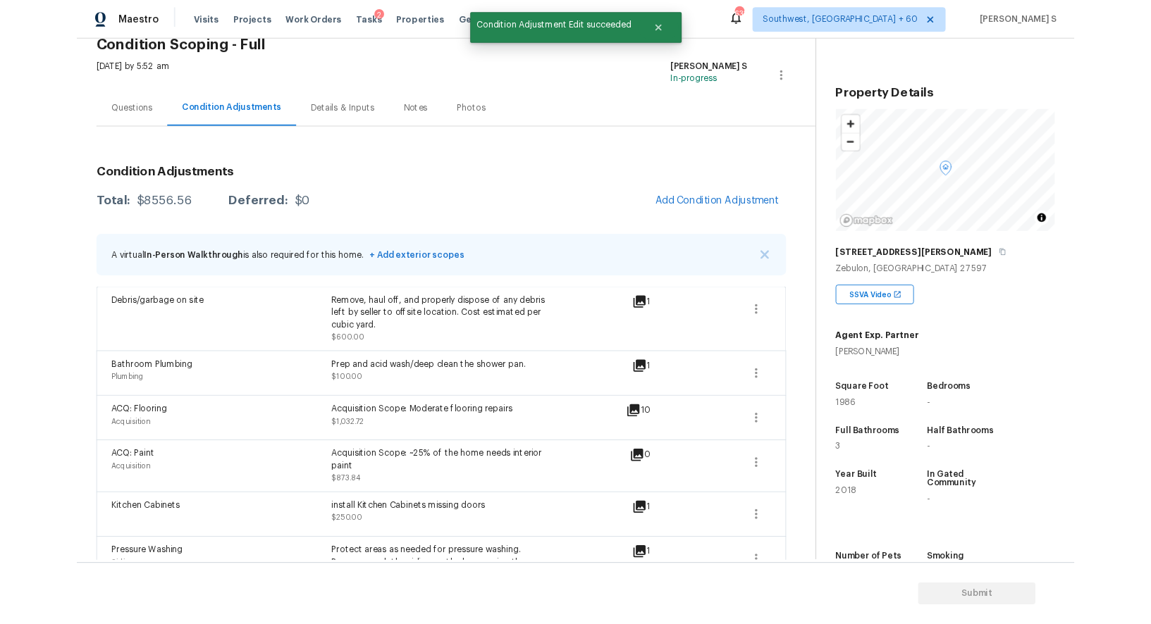
scroll to position [0, 0]
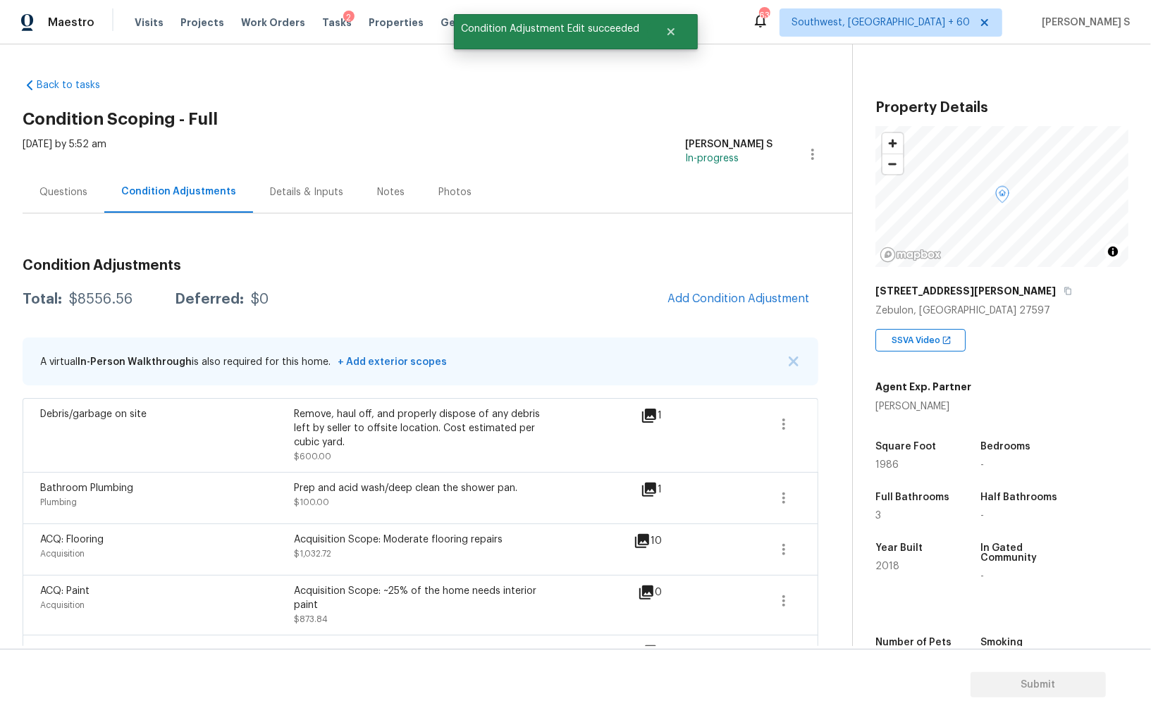
click at [86, 297] on div "$8556.56" at bounding box center [100, 299] width 63 height 14
copy div "8556.56"
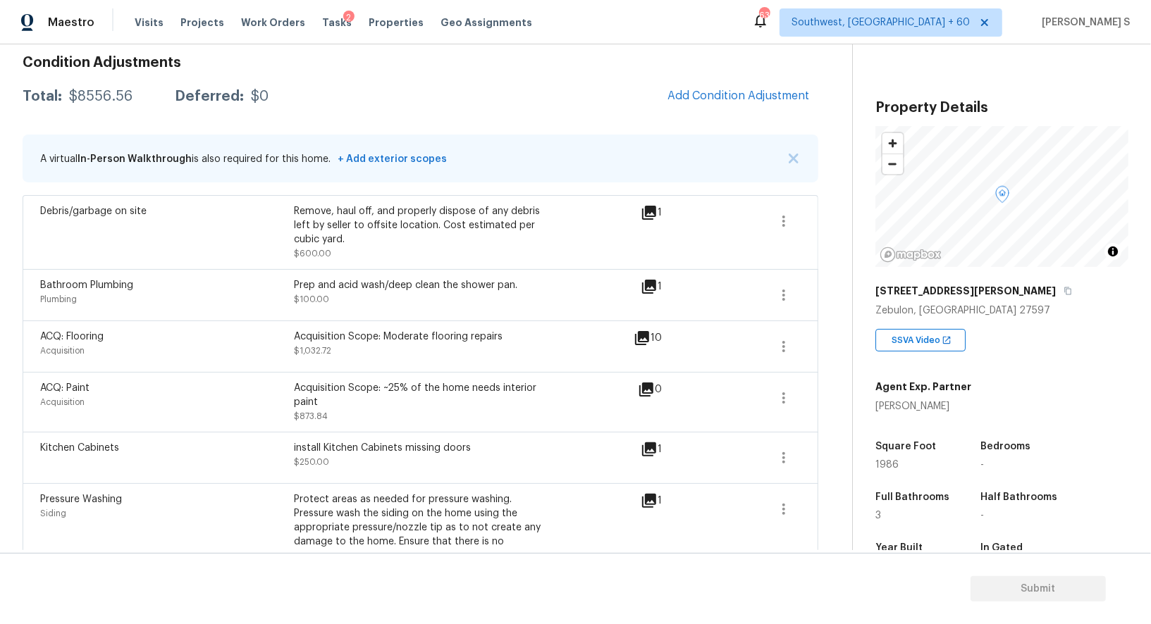
scroll to position [136, 0]
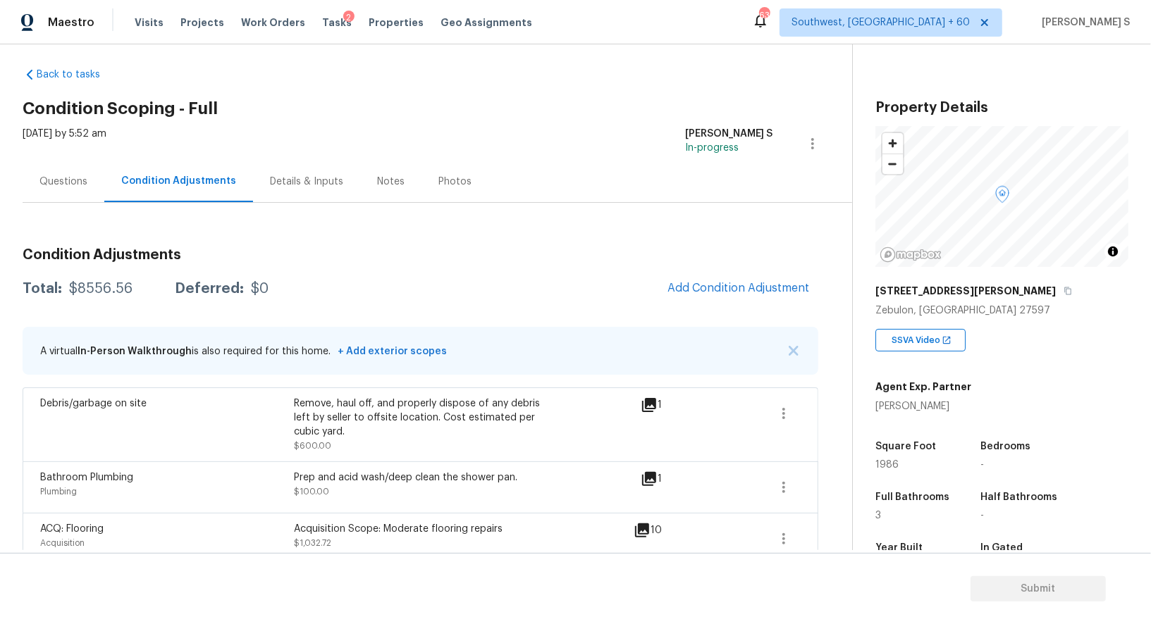
click at [58, 181] on div "Questions" at bounding box center [63, 182] width 48 height 14
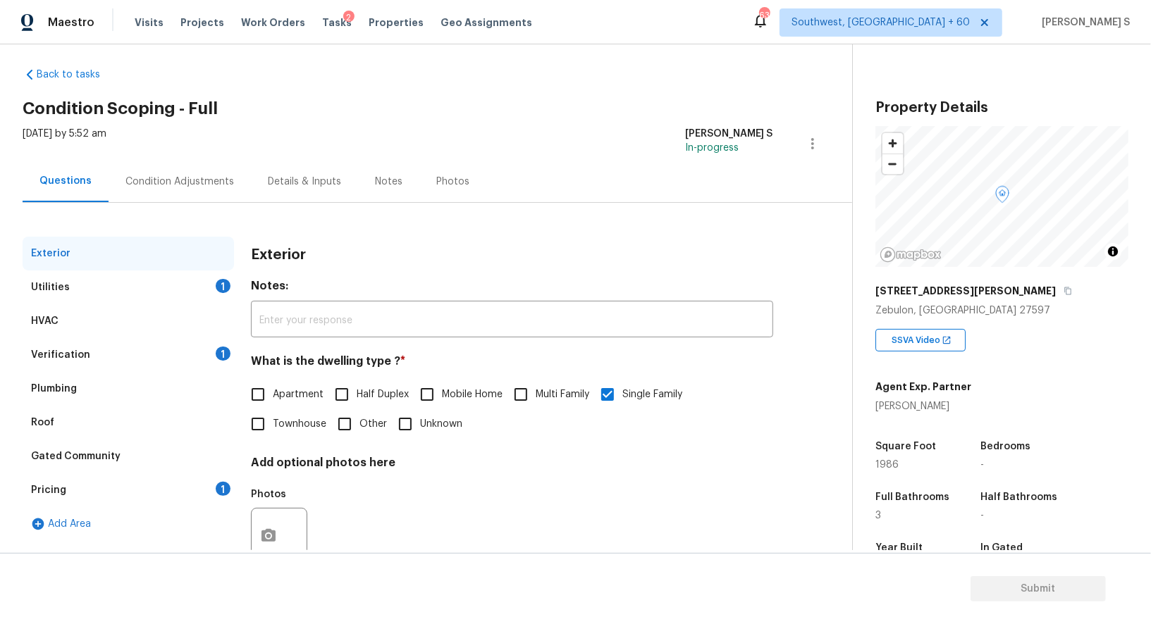
scroll to position [11, 0]
click at [58, 181] on div "Questions" at bounding box center [65, 181] width 52 height 14
click at [187, 276] on div "Utilities 1" at bounding box center [128, 288] width 211 height 34
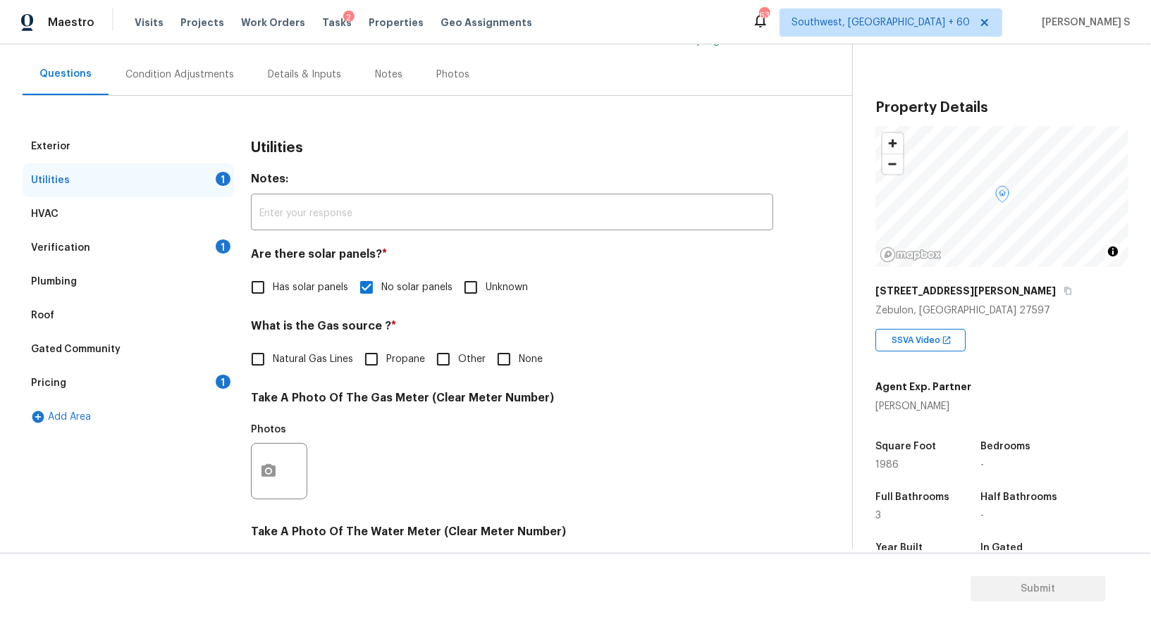
scroll to position [231, 0]
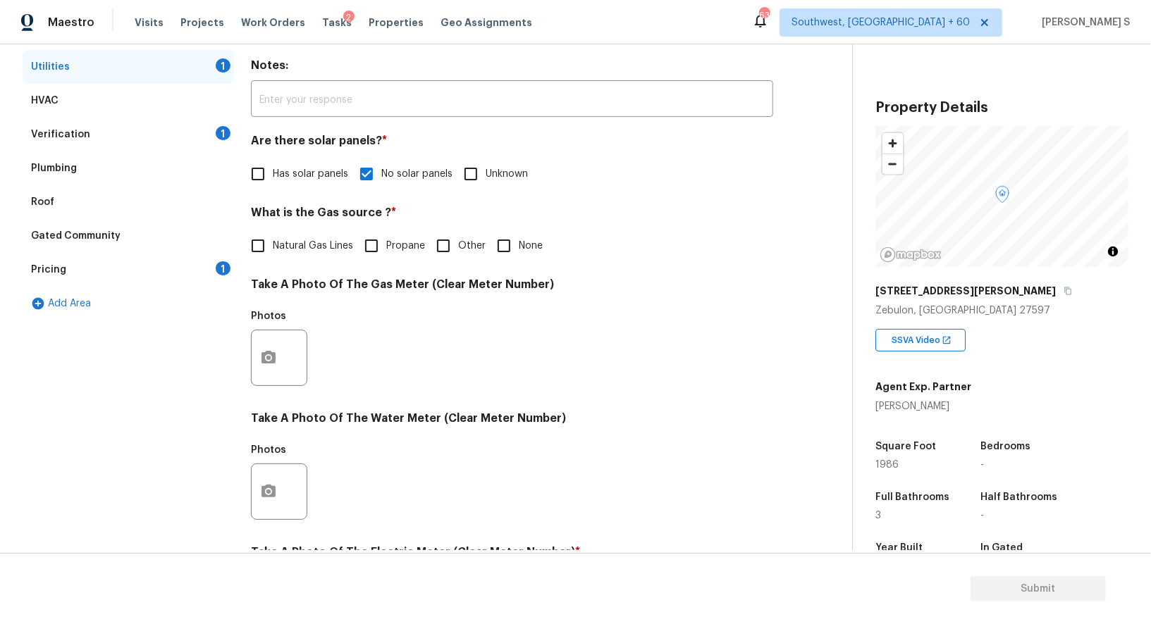
click at [491, 259] on input "None" at bounding box center [504, 246] width 30 height 30
checkbox input "true"
click at [232, 143] on div "Verification 1" at bounding box center [128, 135] width 211 height 34
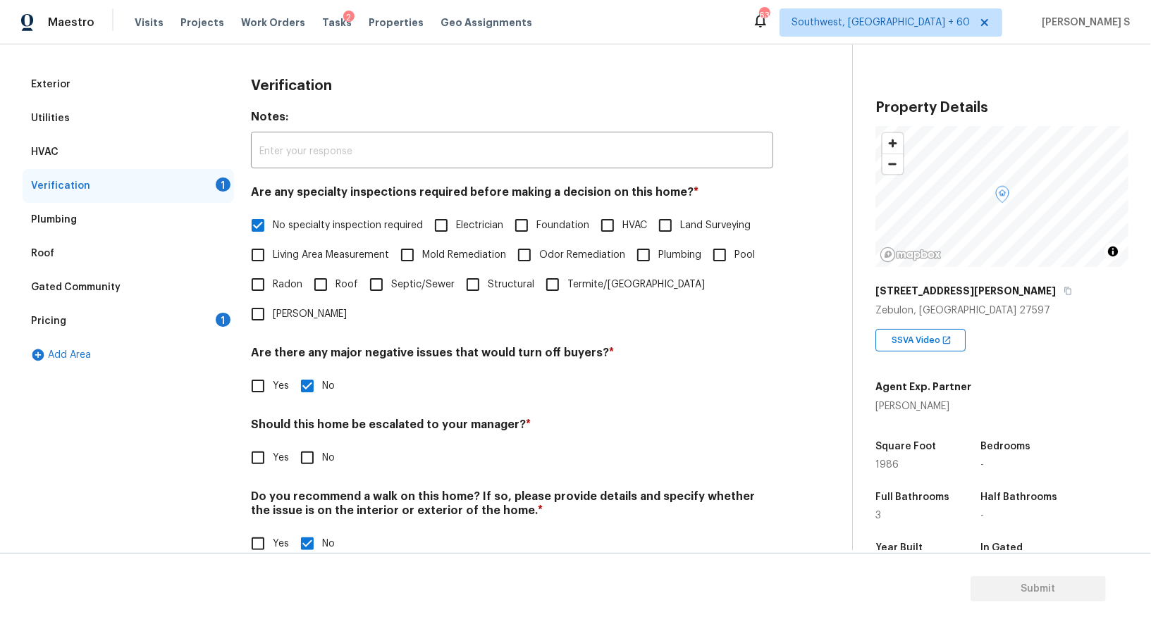
click at [314, 443] on input "No" at bounding box center [307, 458] width 30 height 30
checkbox input "true"
click at [228, 327] on div "Pricing 1" at bounding box center [128, 321] width 211 height 34
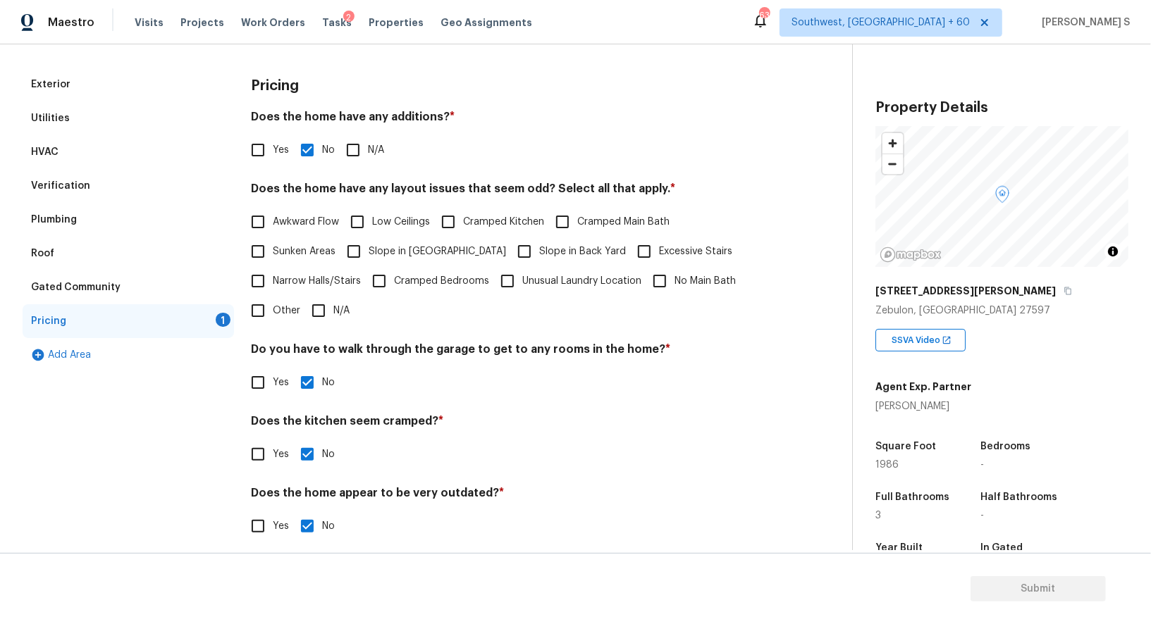
click at [390, 256] on span "Slope in Front Yard" at bounding box center [437, 252] width 137 height 15
click at [369, 256] on input "Slope in Front Yard" at bounding box center [354, 252] width 30 height 30
checkbox input "true"
click at [510, 250] on input "Slope in Back Yard" at bounding box center [525, 252] width 30 height 30
checkbox input "true"
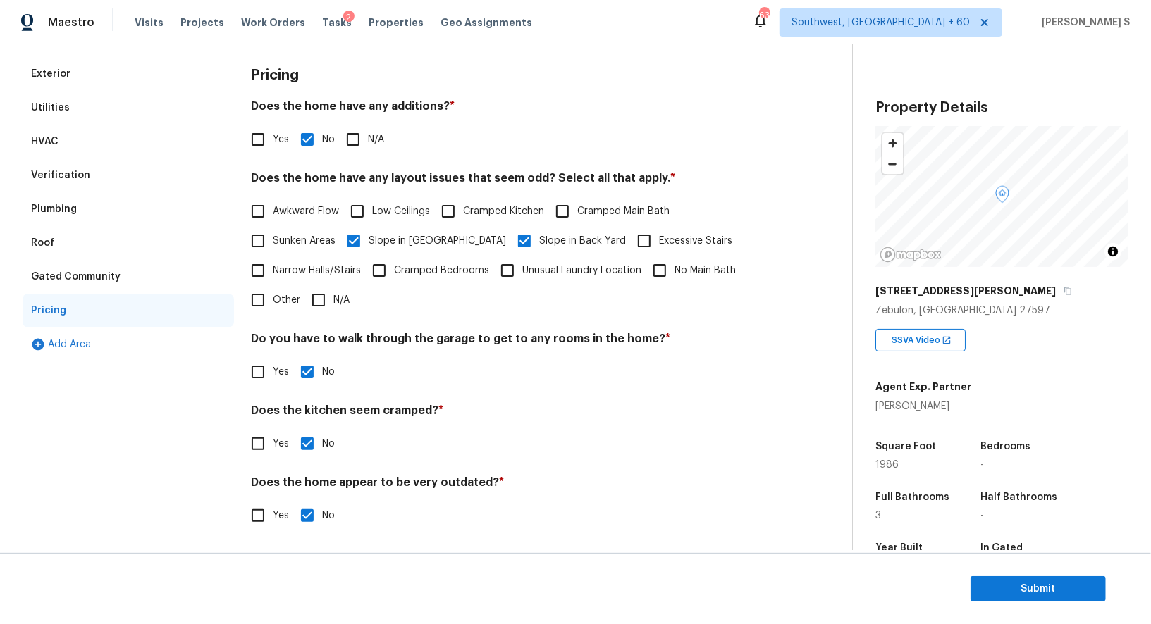
scroll to position [0, 0]
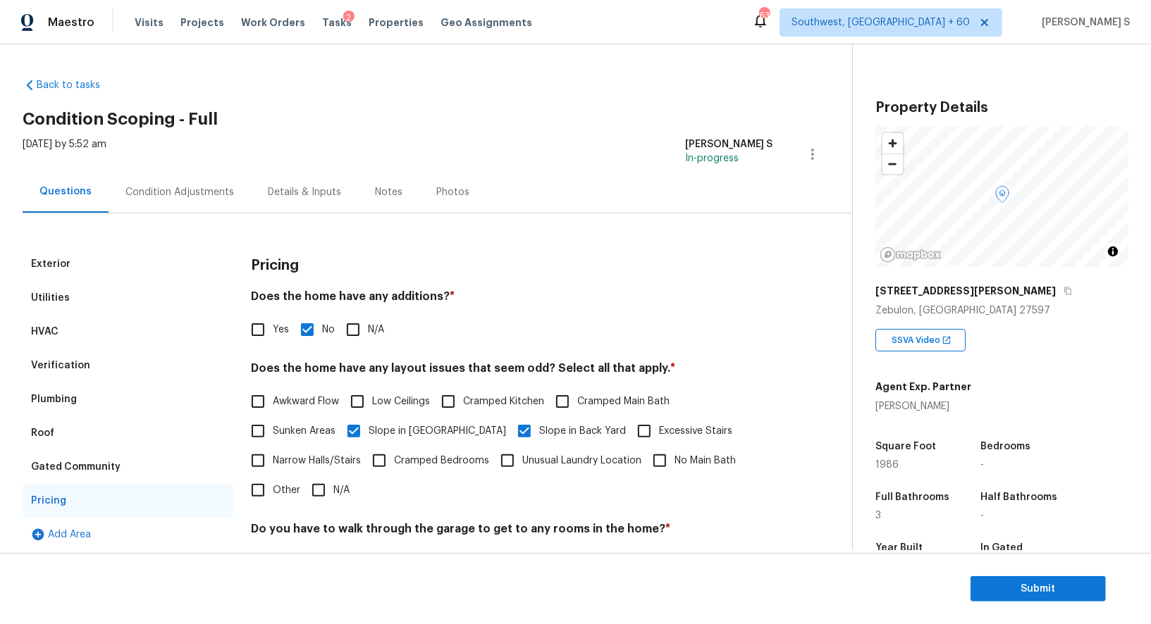
click at [180, 191] on div "Condition Adjustments" at bounding box center [179, 192] width 109 height 14
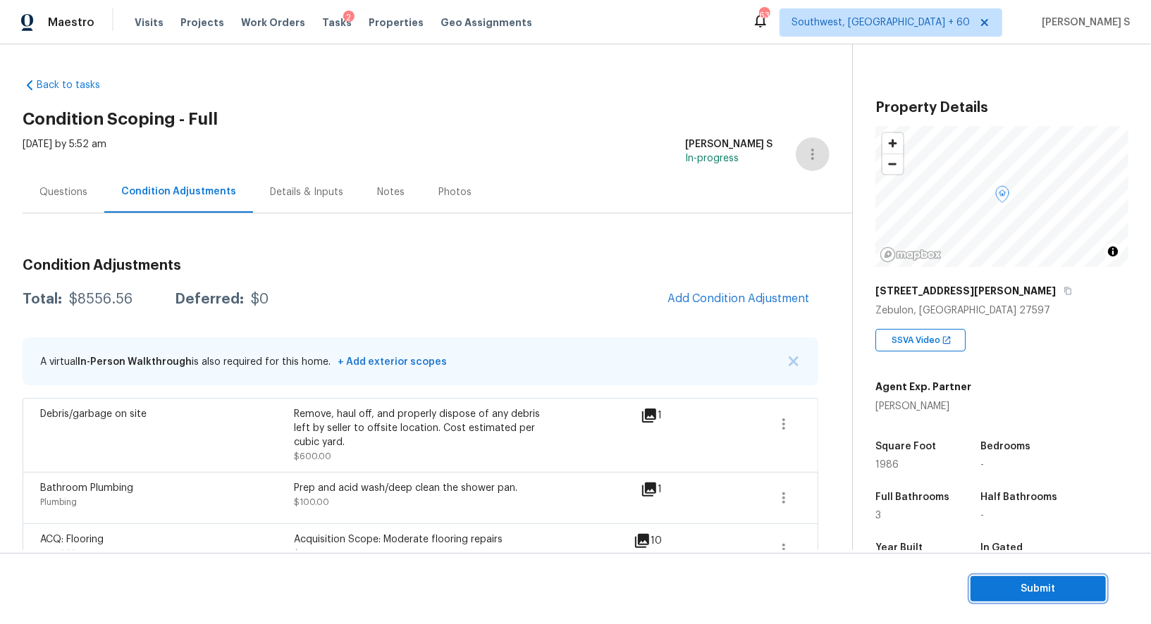
click at [992, 598] on button "Submit" at bounding box center [1037, 590] width 135 height 26
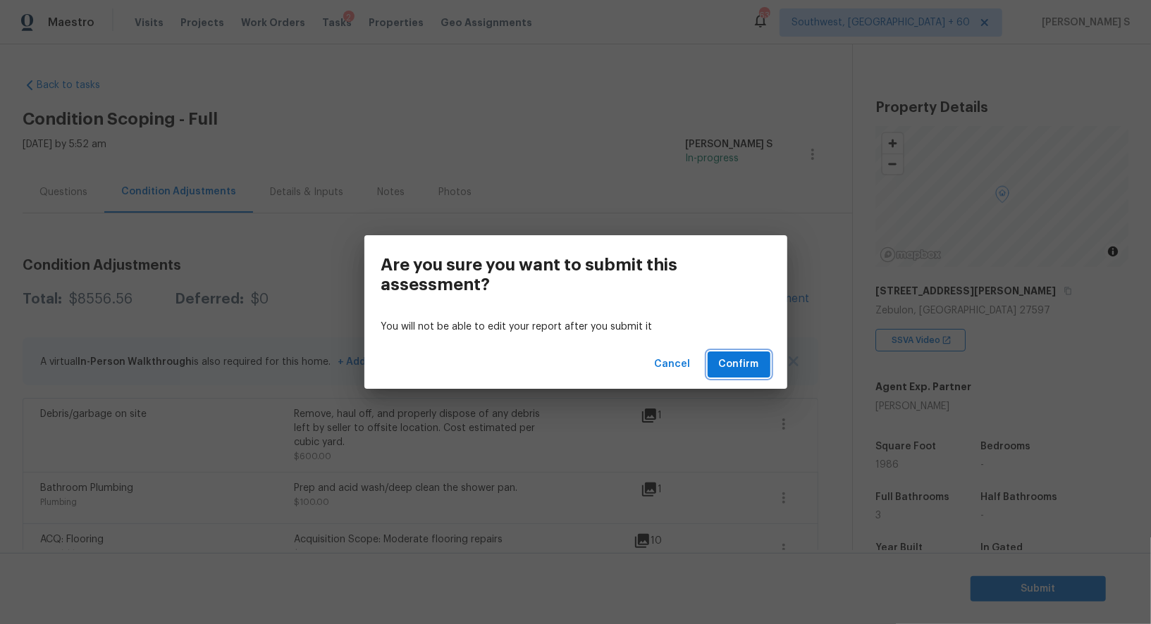
click at [747, 366] on span "Confirm" at bounding box center [739, 365] width 40 height 18
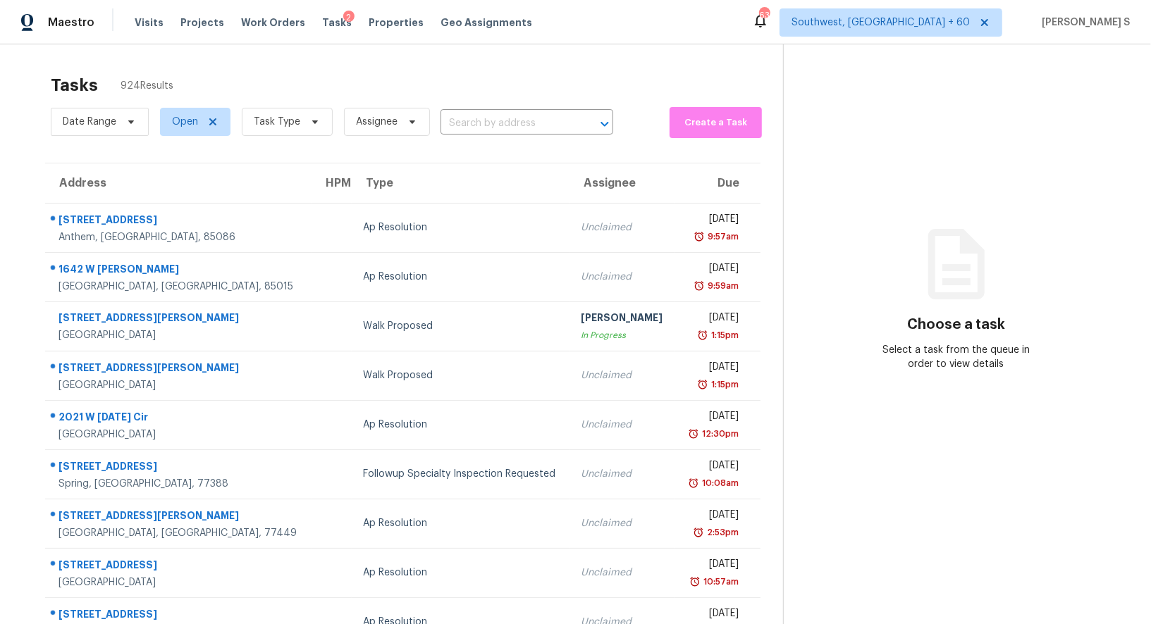
click at [501, 137] on div "Date Range Open Task Type Assignee ​" at bounding box center [332, 122] width 562 height 37
click at [501, 135] on div "Date Range Open Task Type Assignee ​" at bounding box center [332, 122] width 562 height 37
click at [500, 118] on input "text" at bounding box center [506, 124] width 133 height 22
paste input "2718 Proclamation Way, Columbus, OH, 43207"
type input "2718 Proclamation Way, Columbus, OH, 43207"
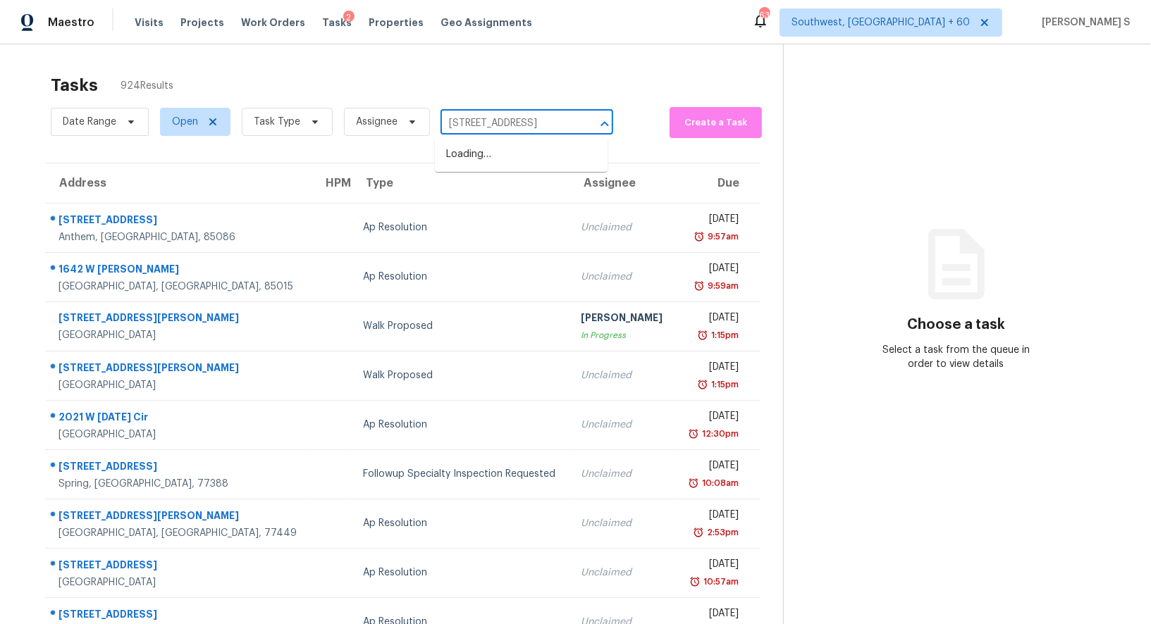
scroll to position [0, 88]
click at [489, 164] on li "2718 Proclamation Way, Columbus, OH 43207" at bounding box center [521, 154] width 173 height 23
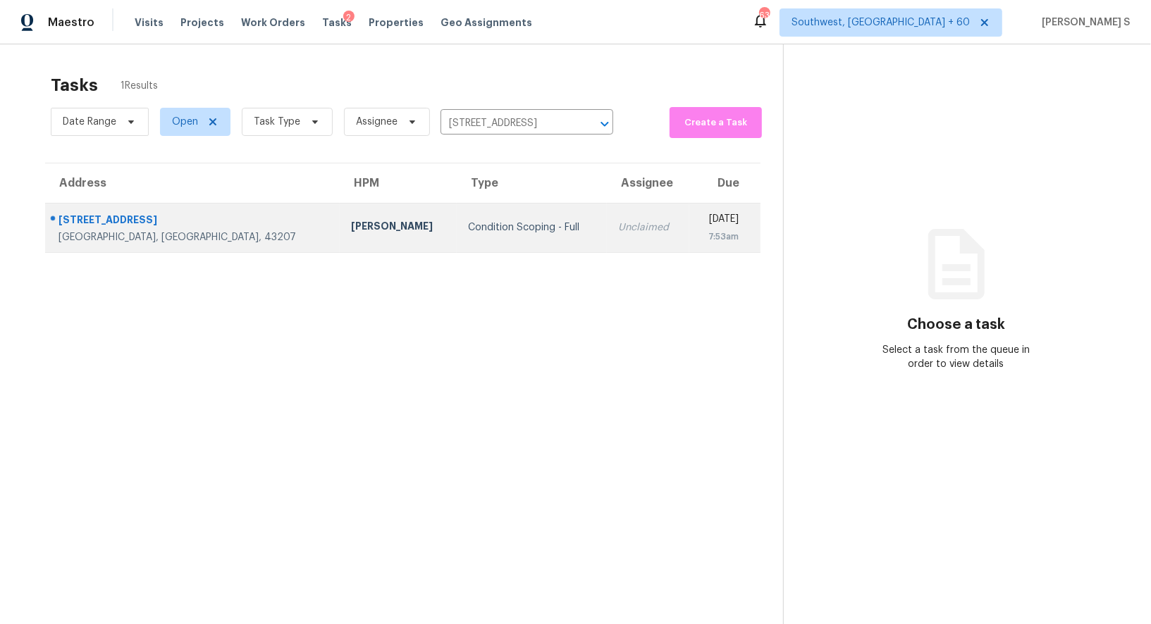
click at [607, 210] on td "Unclaimed" at bounding box center [648, 227] width 82 height 49
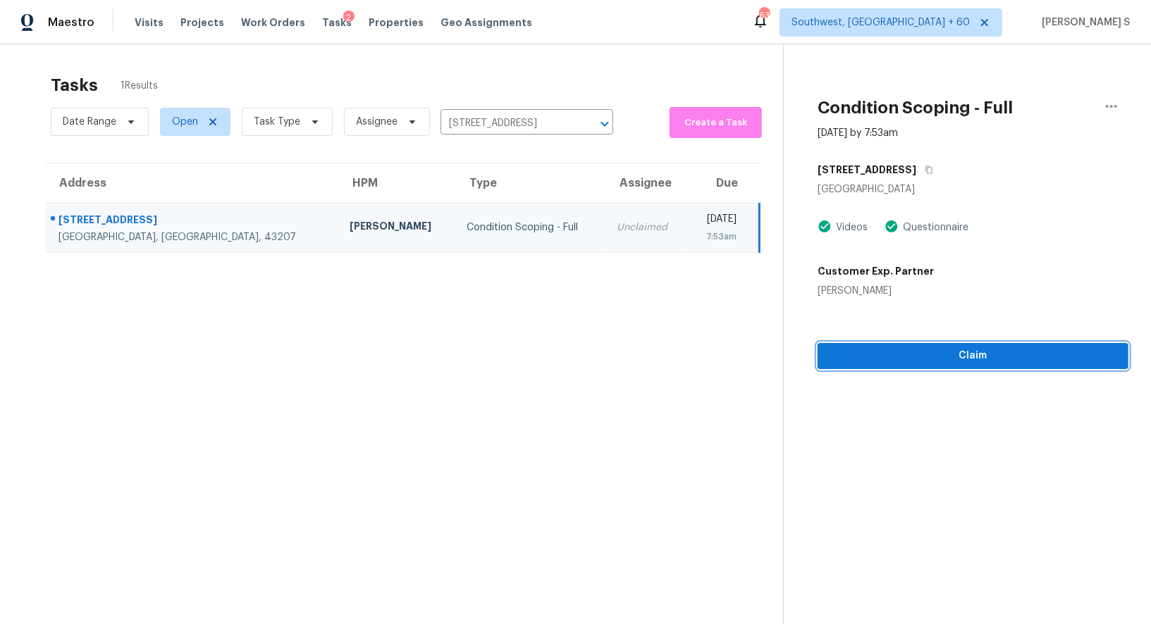
click at [948, 350] on span "Claim" at bounding box center [973, 356] width 288 height 18
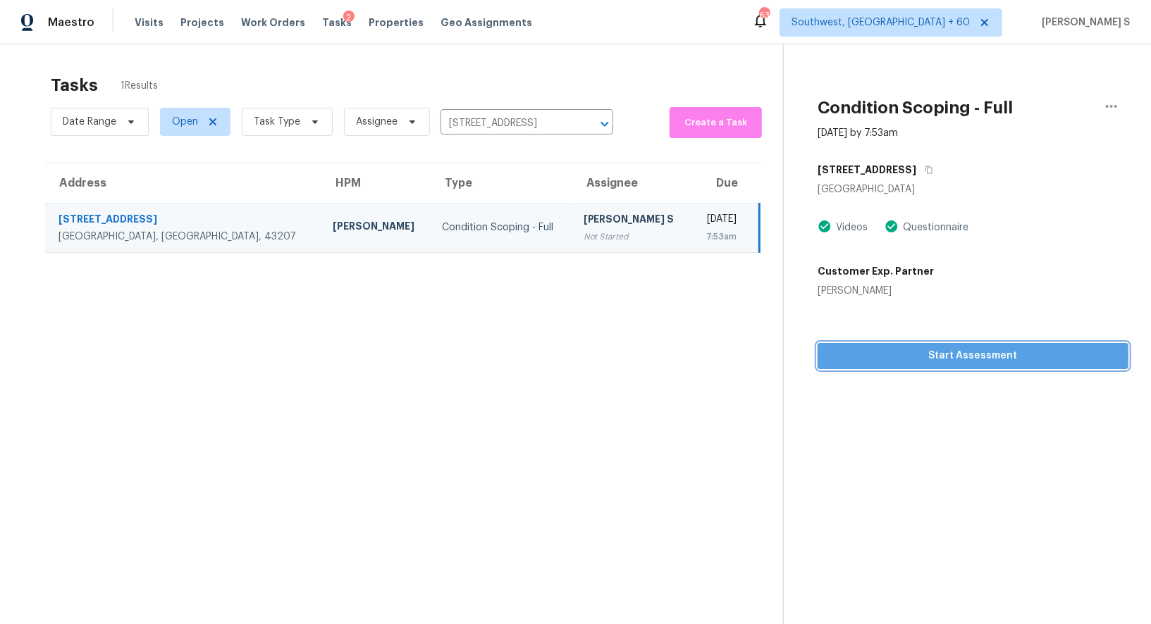
click at [820, 357] on button "Start Assessment" at bounding box center [973, 356] width 311 height 26
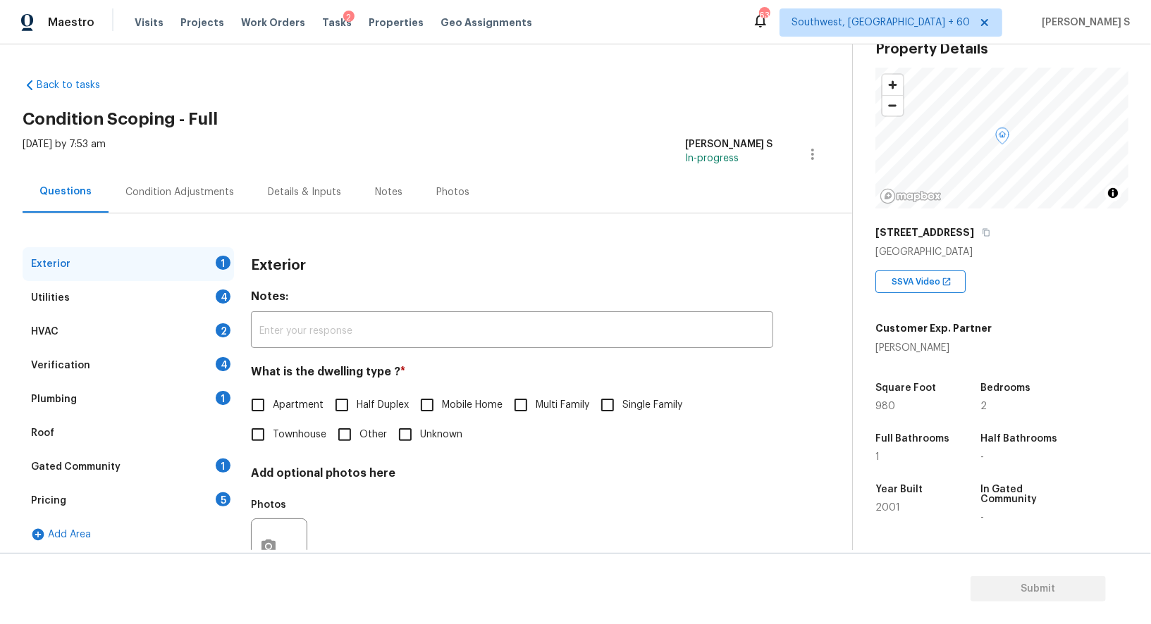
scroll to position [118, 0]
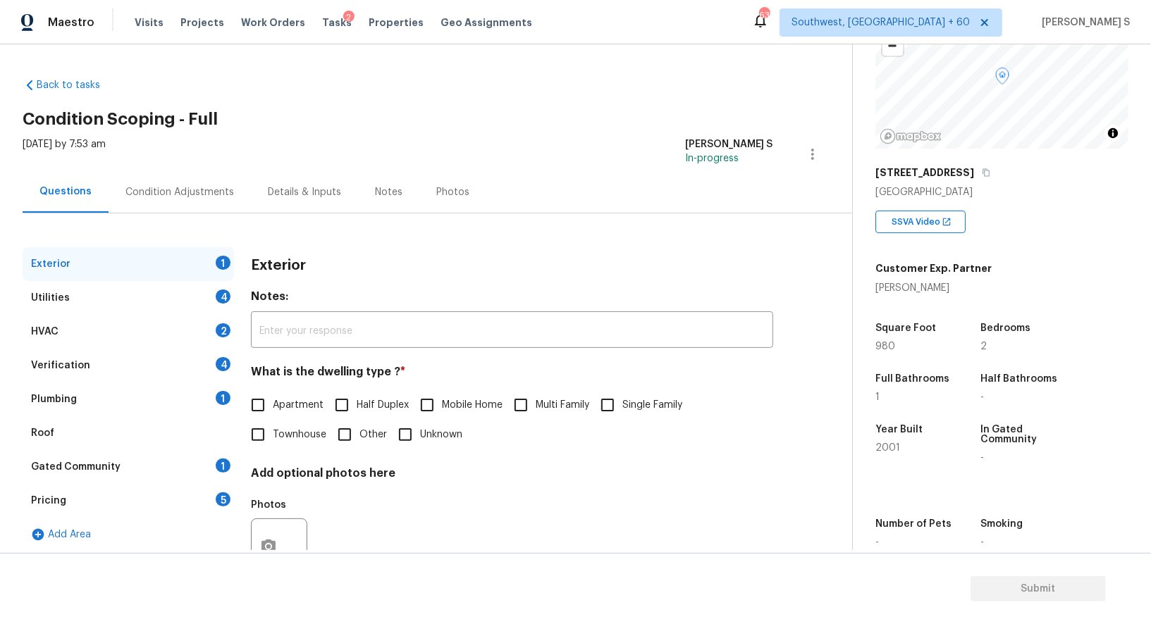
click at [307, 405] on span "Apartment" at bounding box center [298, 405] width 51 height 15
click at [273, 405] on input "Apartment" at bounding box center [258, 405] width 30 height 30
checkbox input "true"
click at [216, 495] on div "5" at bounding box center [223, 500] width 15 height 14
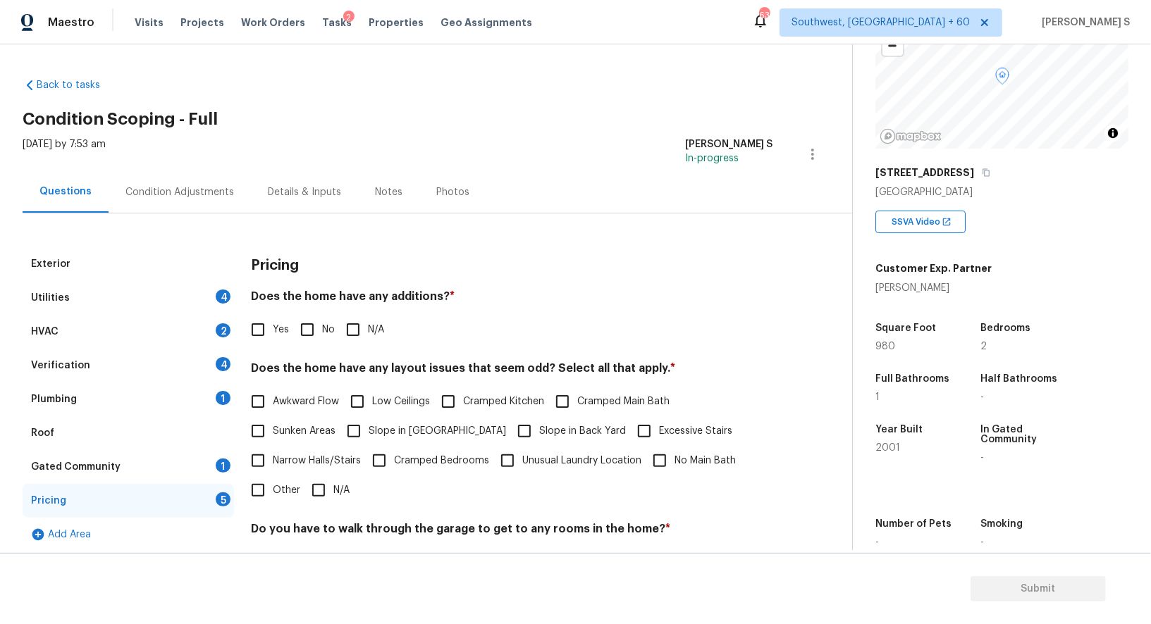
click at [263, 488] on input "Other" at bounding box center [258, 491] width 30 height 30
checkbox input "true"
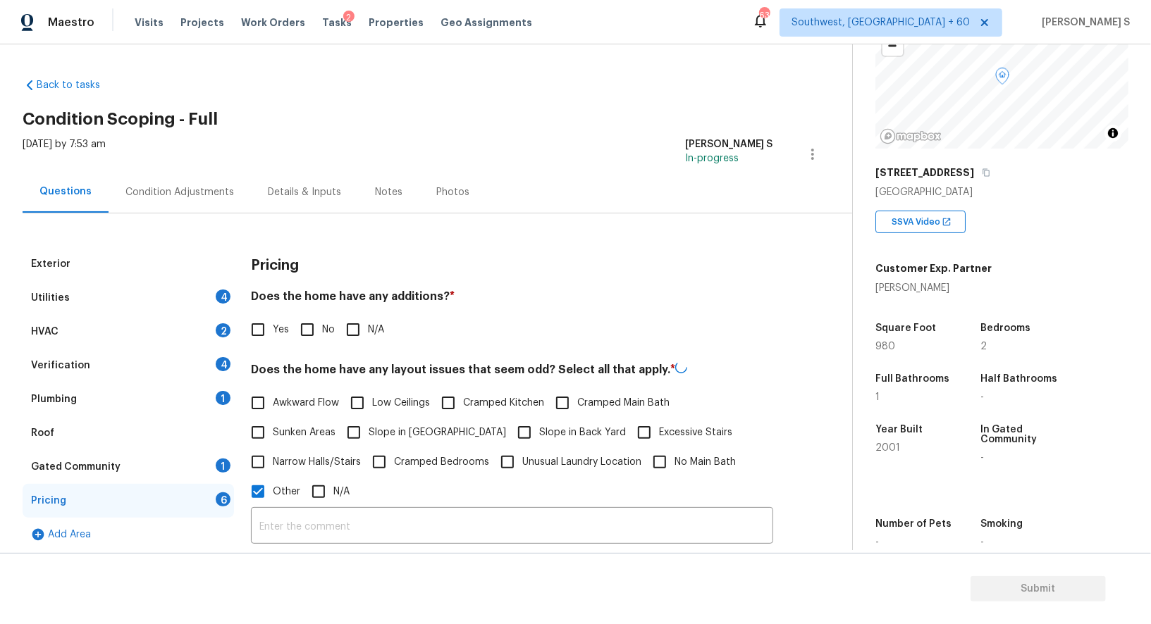
scroll to position [324, 0]
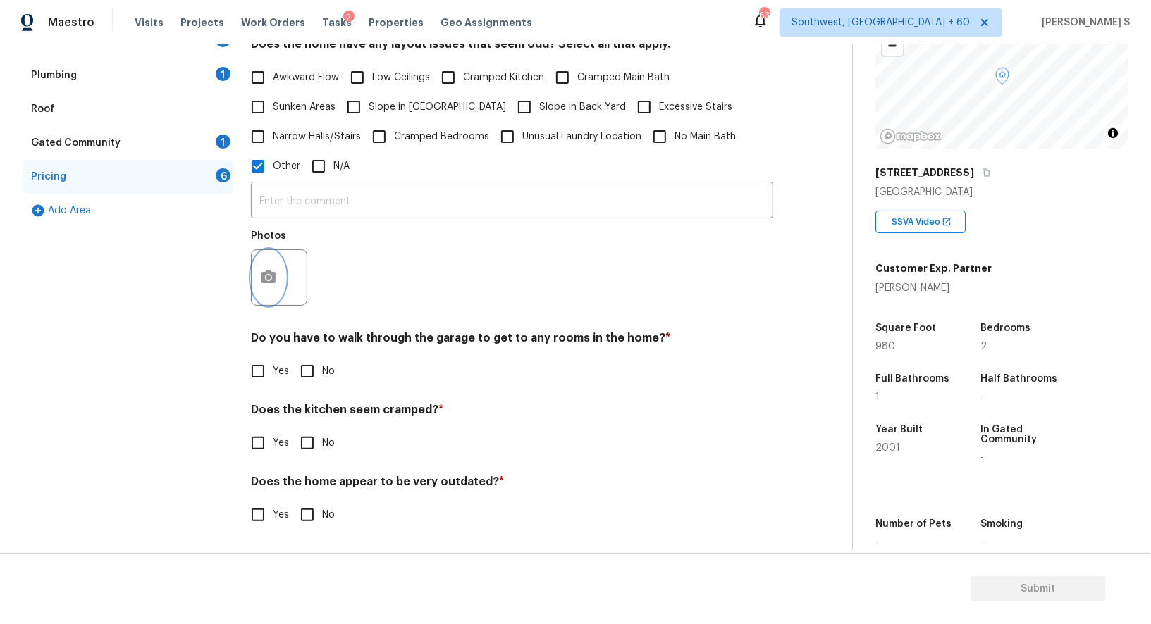
click at [266, 292] on button "button" at bounding box center [269, 277] width 34 height 55
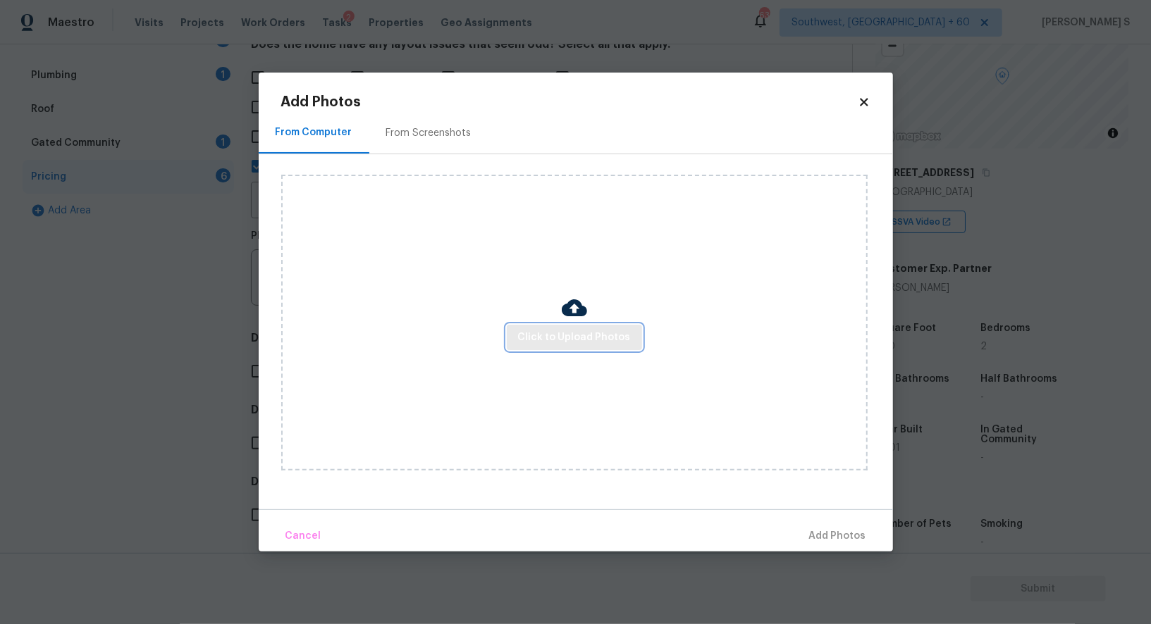
click at [535, 340] on span "Click to Upload Photos" at bounding box center [574, 338] width 113 height 18
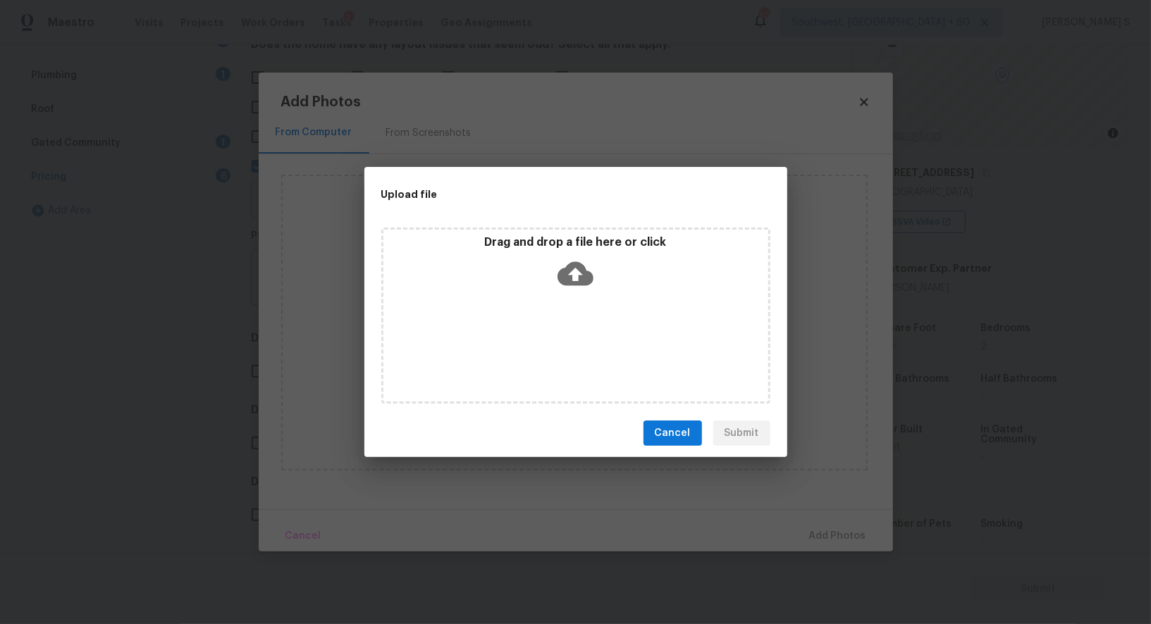
click at [535, 340] on div "Drag and drop a file here or click" at bounding box center [575, 316] width 389 height 176
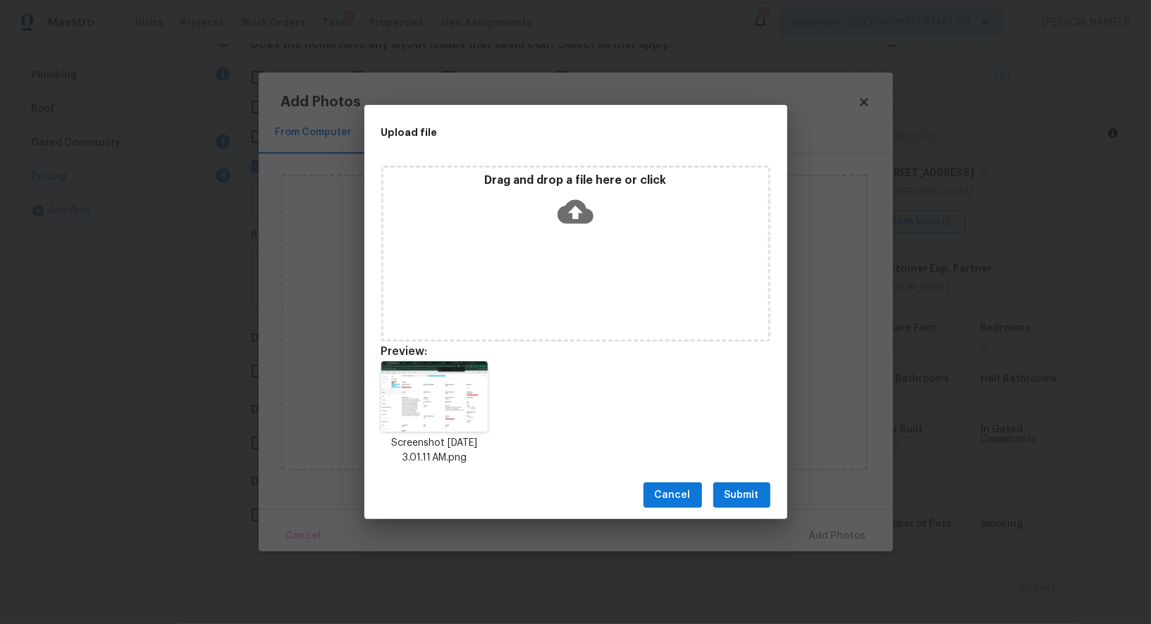
click at [740, 506] on button "Submit" at bounding box center [741, 496] width 57 height 26
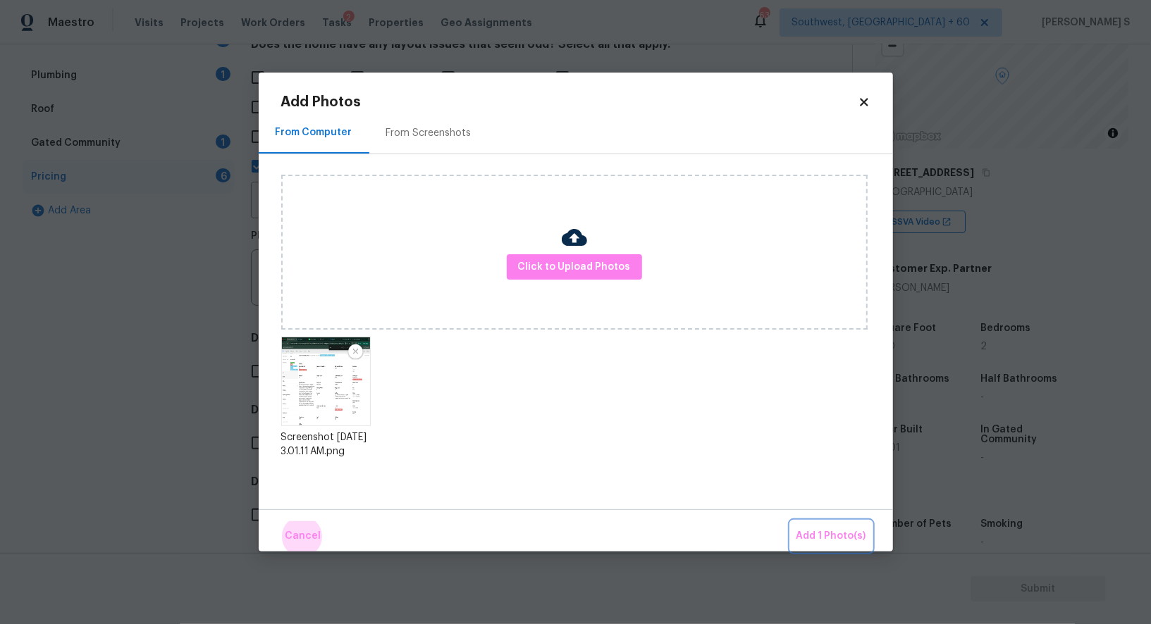
click at [791, 522] on button "Add 1 Photo(s)" at bounding box center [831, 537] width 81 height 30
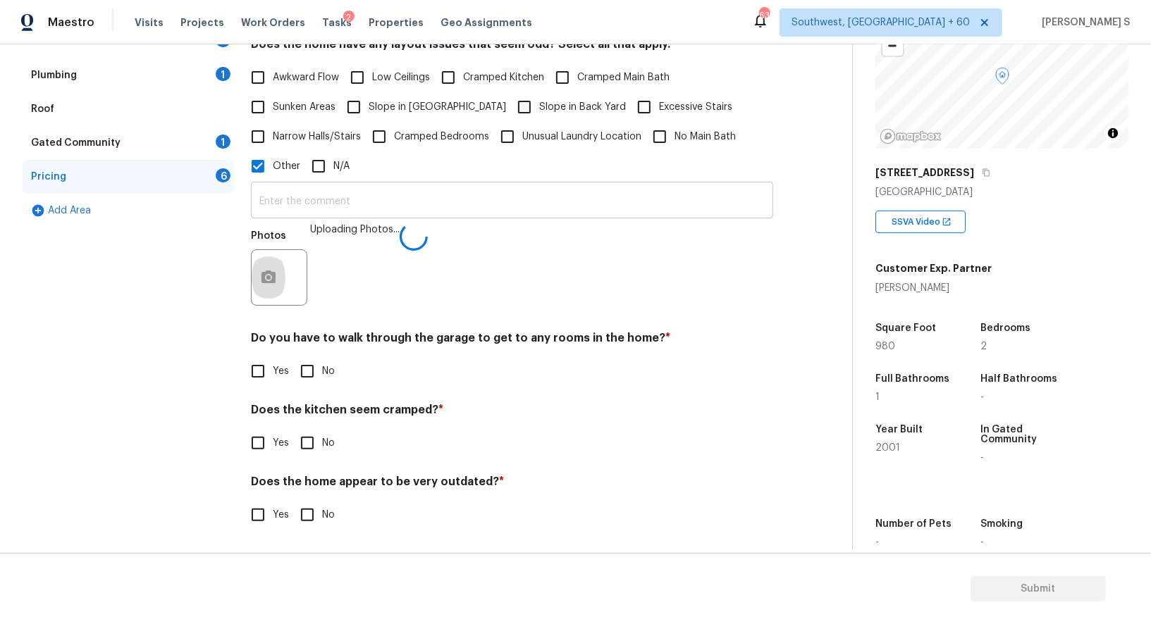
click at [587, 209] on input "text" at bounding box center [512, 201] width 522 height 33
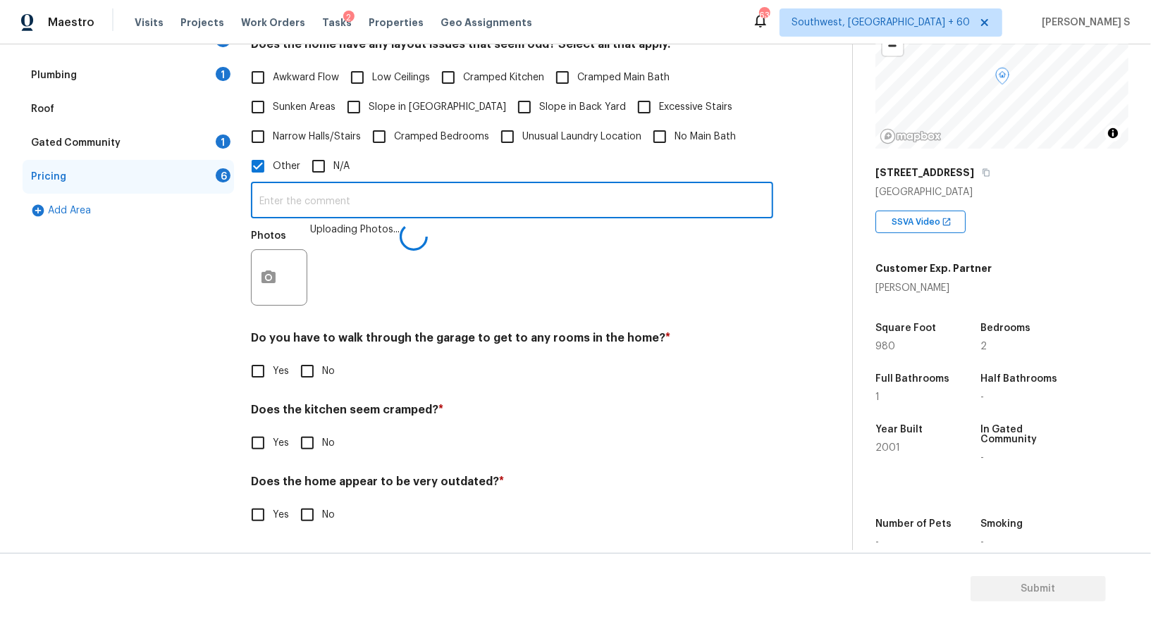
click at [587, 209] on input "text" at bounding box center [512, 201] width 522 height 33
type input "sqft discrepancy."
click at [600, 303] on div "Photos" at bounding box center [512, 269] width 522 height 92
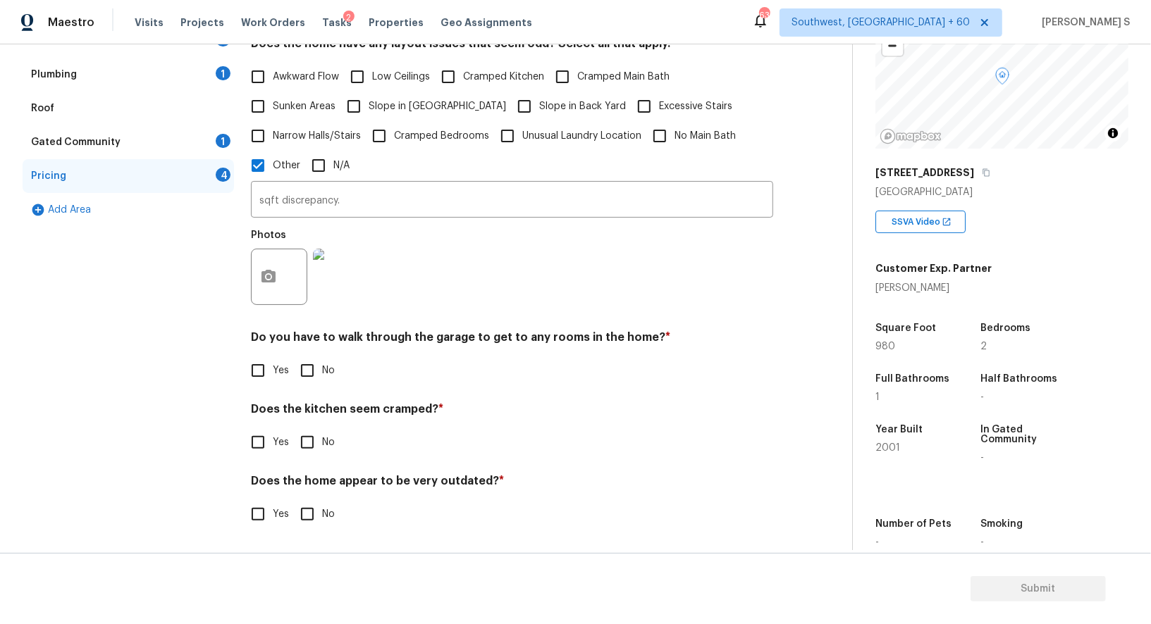
scroll to position [325, 0]
click at [289, 374] on div "Yes No" at bounding box center [512, 371] width 522 height 30
click at [298, 374] on input "No" at bounding box center [307, 371] width 30 height 30
checkbox input "true"
click at [292, 428] on input "No" at bounding box center [307, 443] width 30 height 30
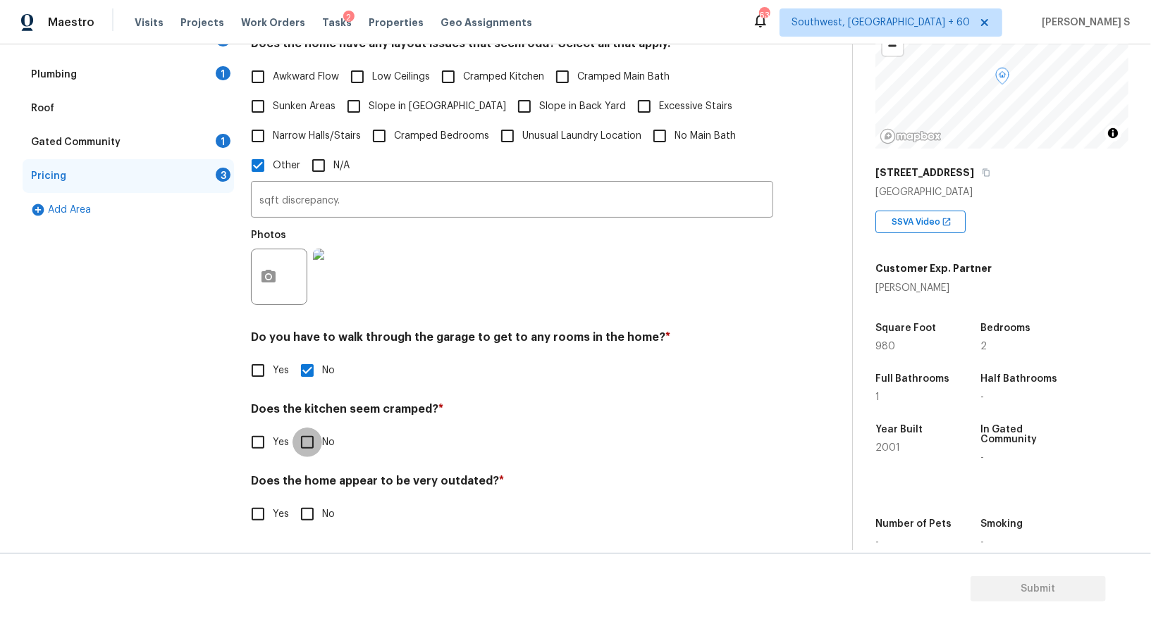
checkbox input "true"
click at [292, 501] on input "No" at bounding box center [307, 516] width 30 height 30
checkbox input "true"
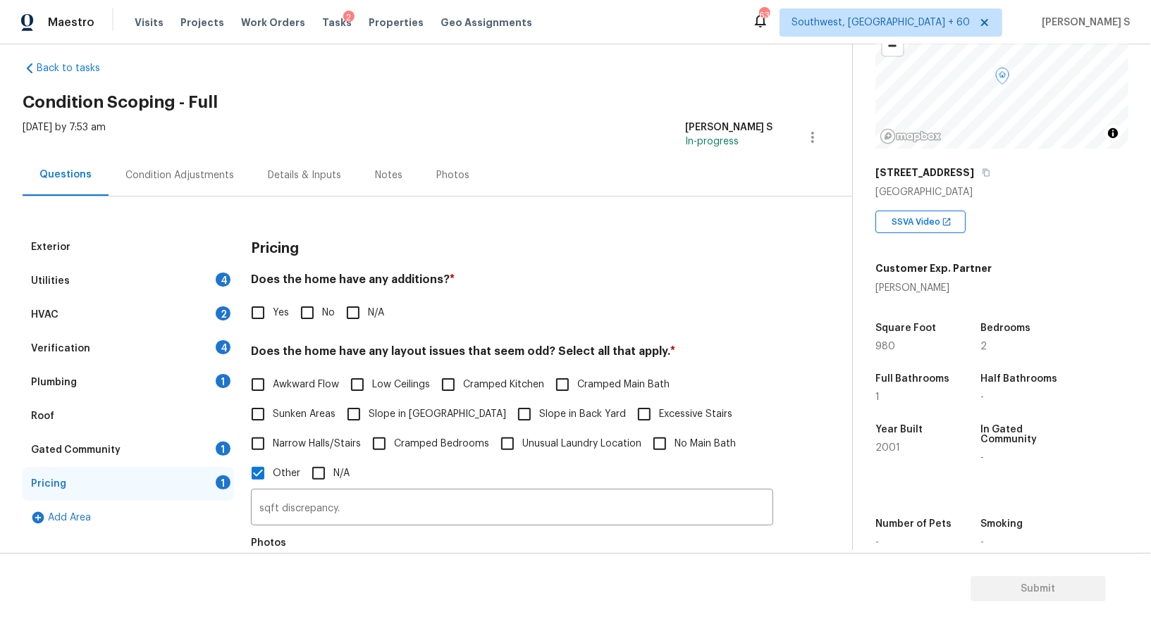
scroll to position [0, 0]
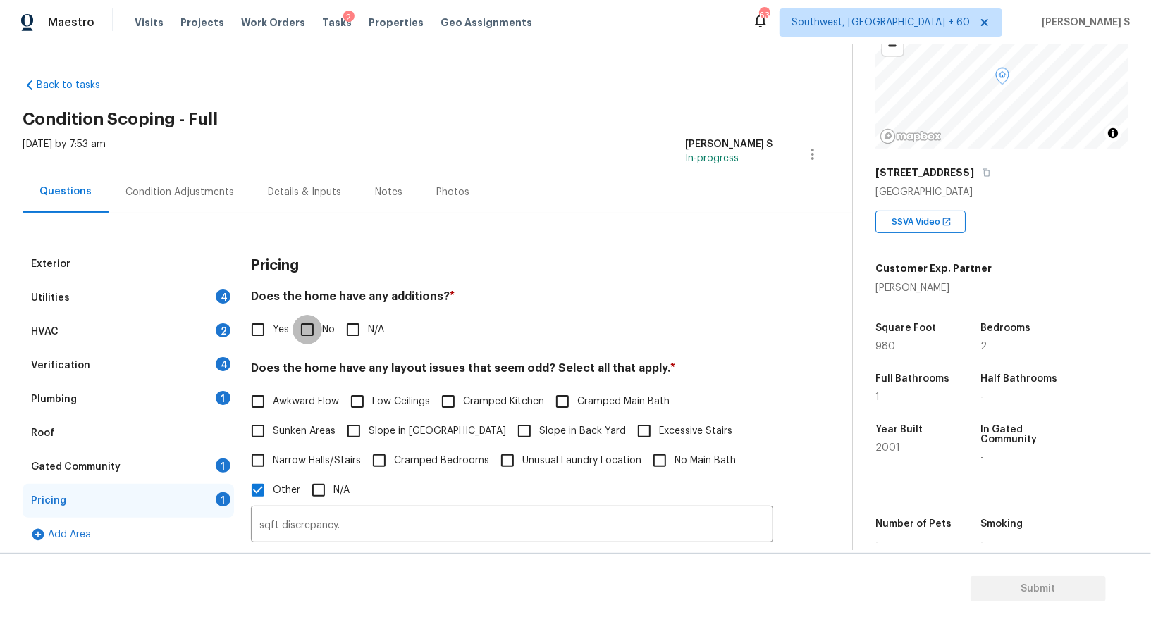
click at [296, 331] on input "No" at bounding box center [307, 330] width 30 height 30
checkbox input "true"
click at [216, 369] on div "Verification 4" at bounding box center [128, 366] width 211 height 34
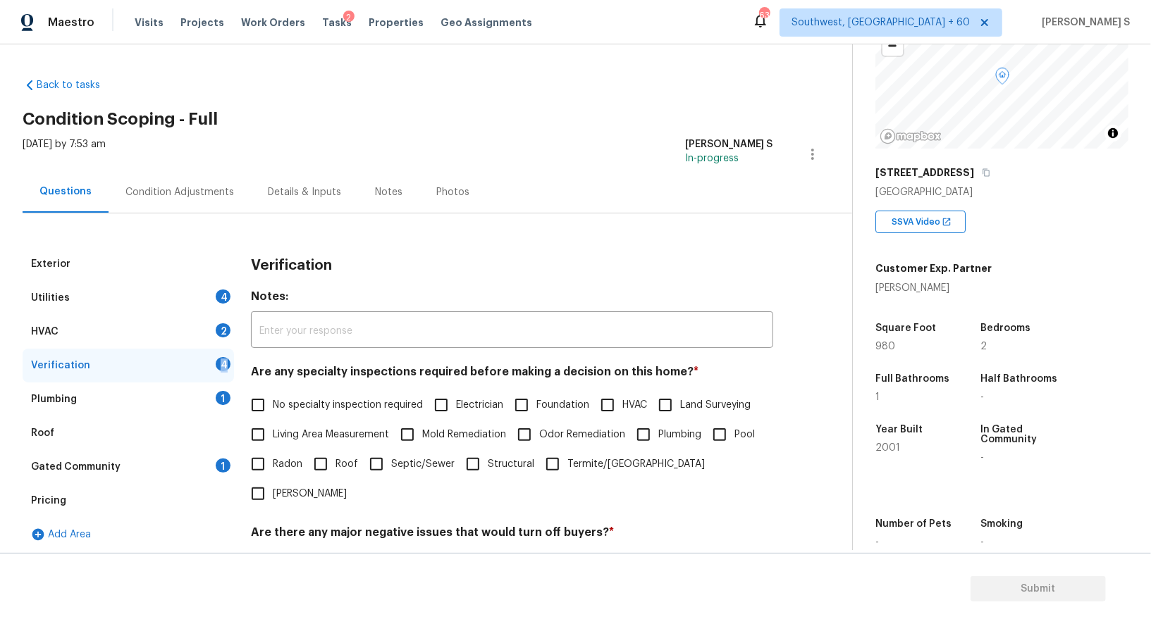
click at [216, 369] on div "Verification 4" at bounding box center [128, 366] width 211 height 34
click at [295, 406] on span "No specialty inspection required" at bounding box center [348, 405] width 150 height 15
click at [273, 406] on input "No specialty inspection required" at bounding box center [258, 405] width 30 height 30
checkbox input "true"
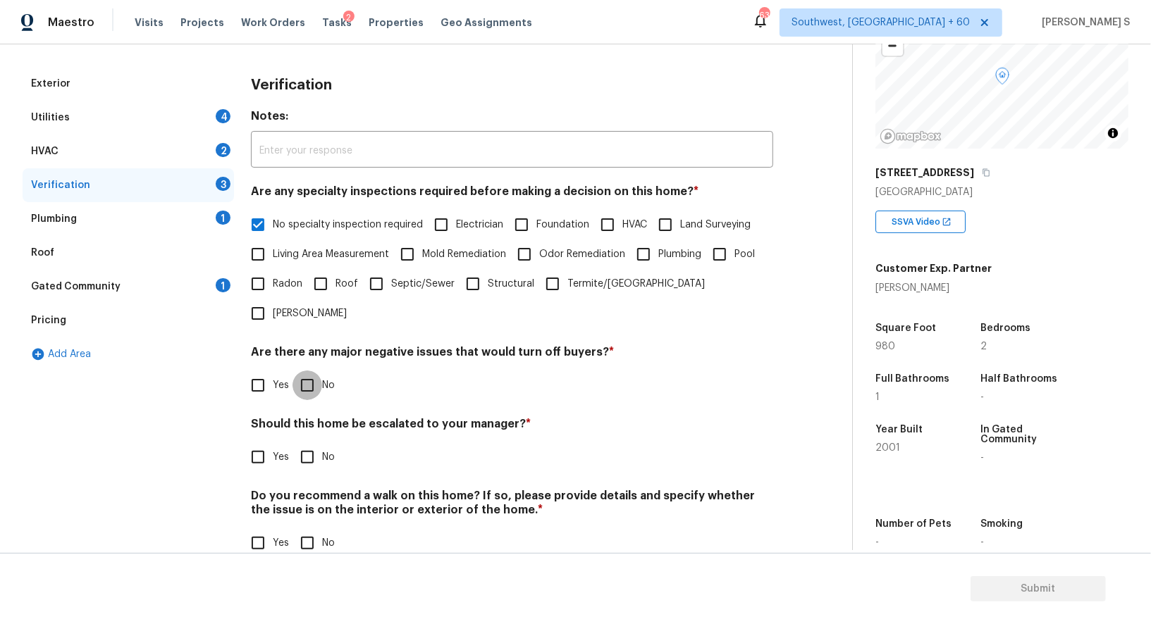
scroll to position [180, 0]
click at [307, 371] on input "No" at bounding box center [307, 386] width 30 height 30
checkbox input "true"
click at [310, 529] on input "No" at bounding box center [307, 544] width 30 height 30
checkbox input "true"
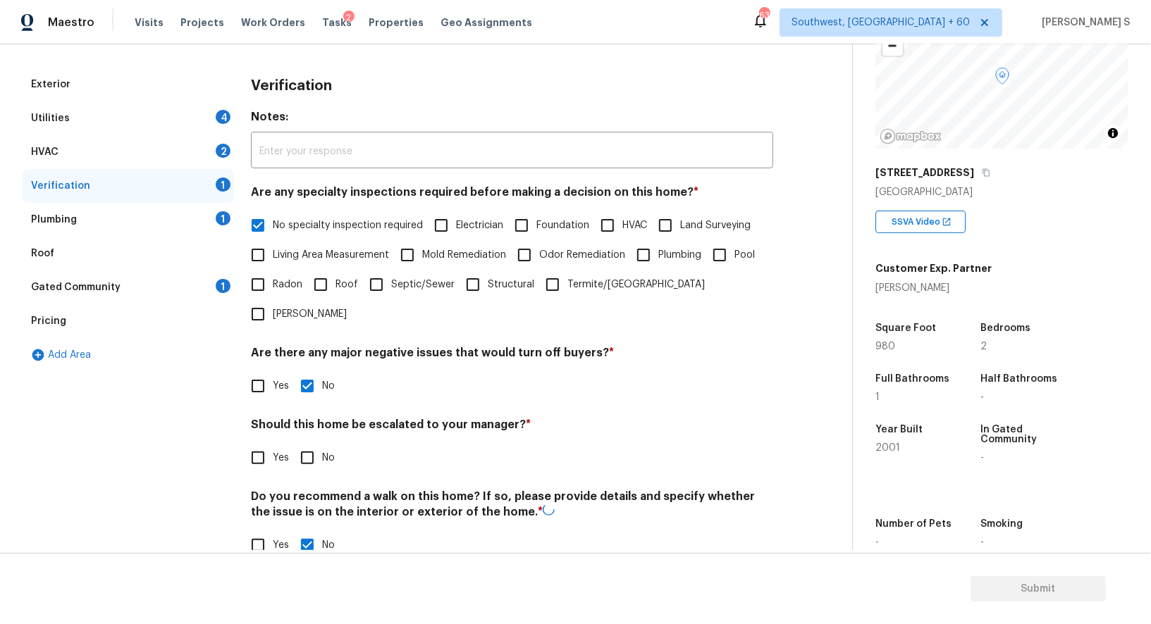
scroll to position [0, 0]
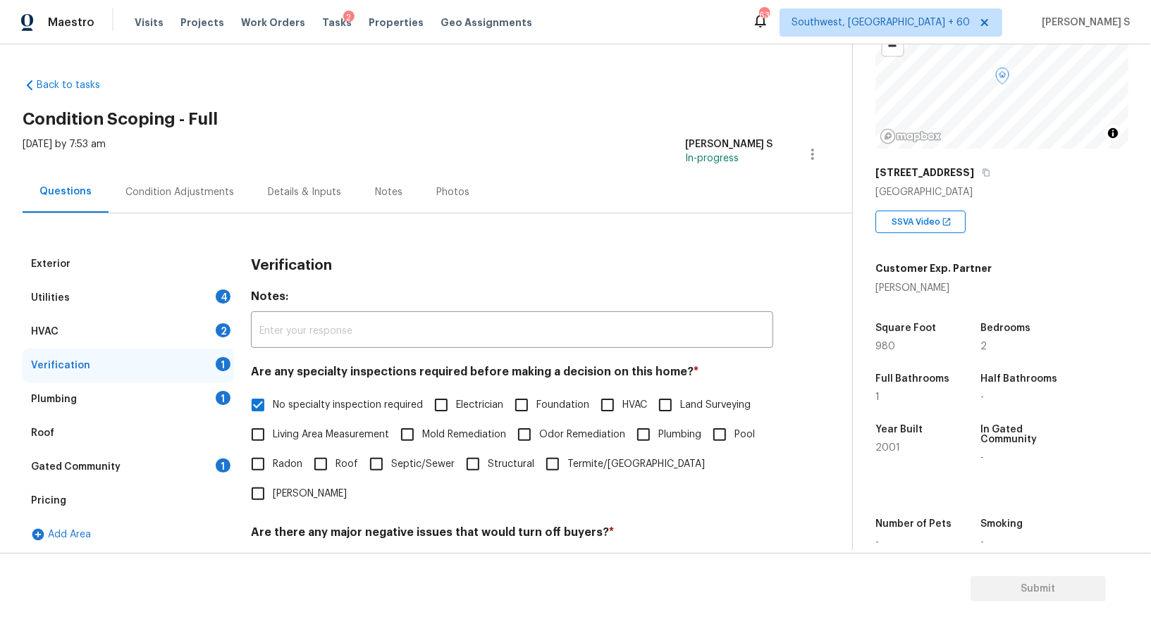
click at [224, 319] on div "HVAC 2" at bounding box center [128, 332] width 211 height 34
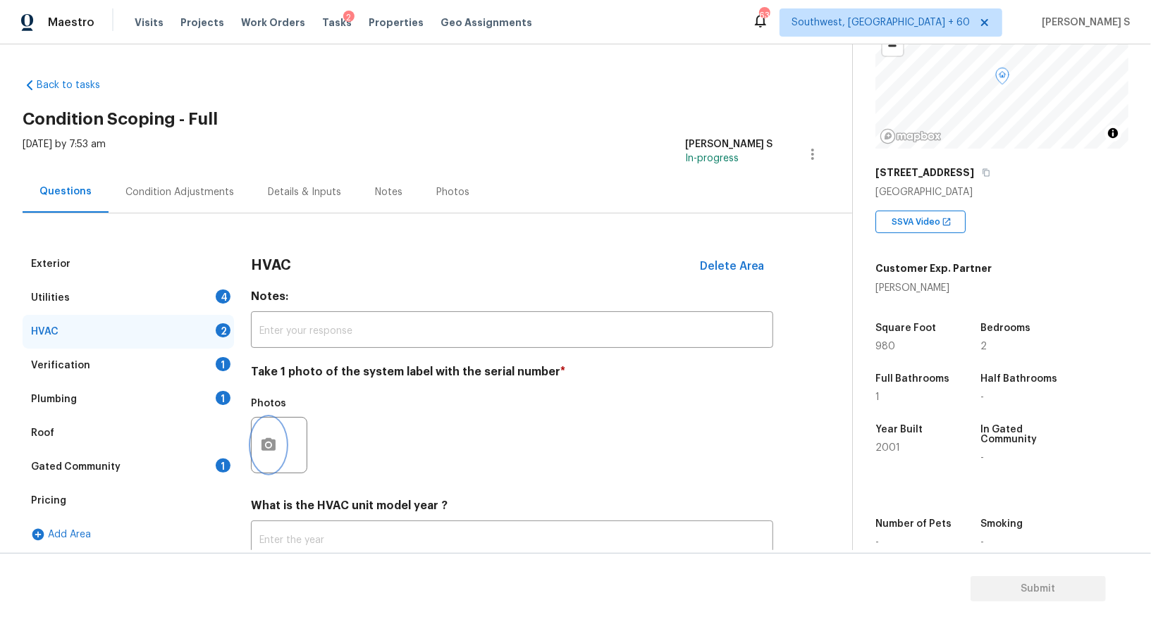
click at [269, 445] on circle "button" at bounding box center [268, 445] width 4 height 4
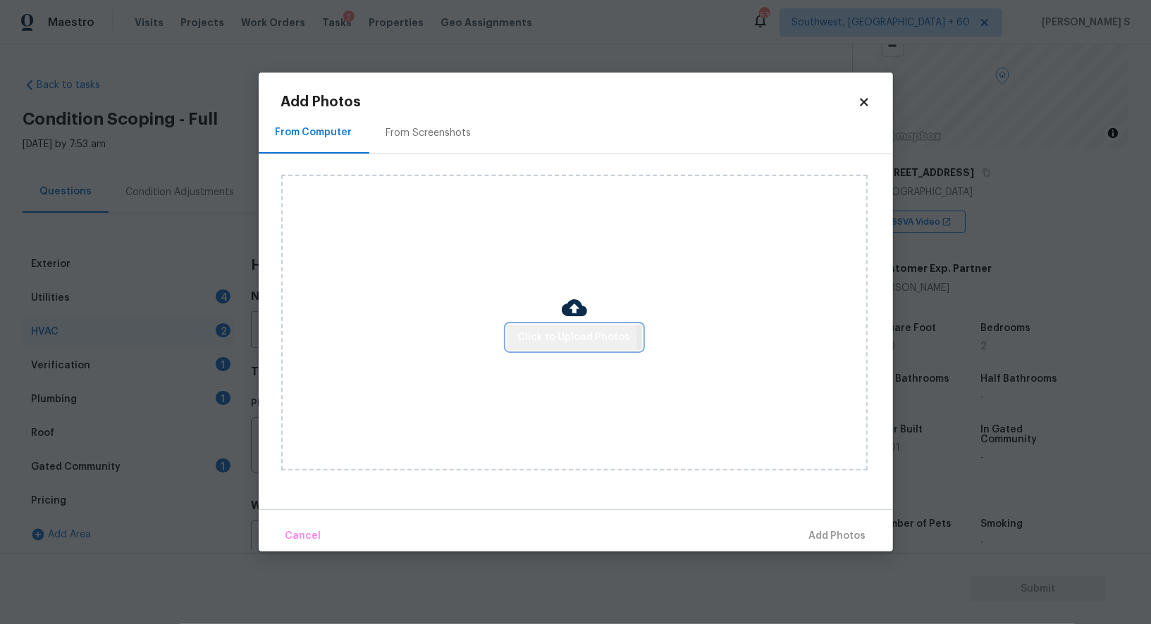
click at [524, 339] on span "Click to Upload Photos" at bounding box center [574, 338] width 113 height 18
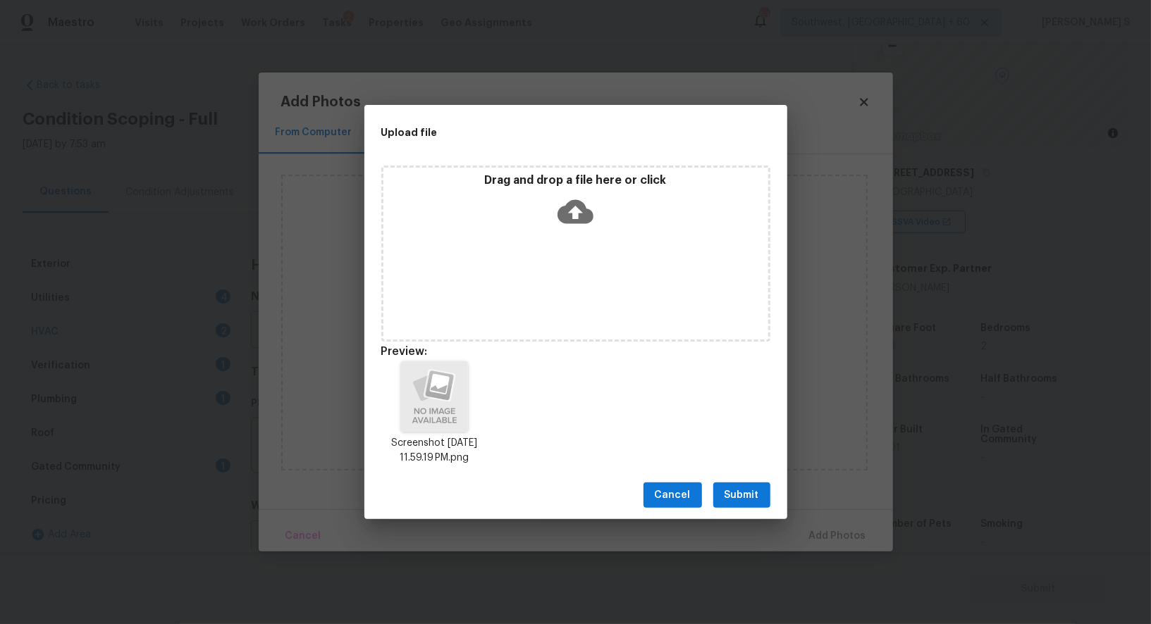
click at [737, 500] on span "Submit" at bounding box center [742, 496] width 35 height 18
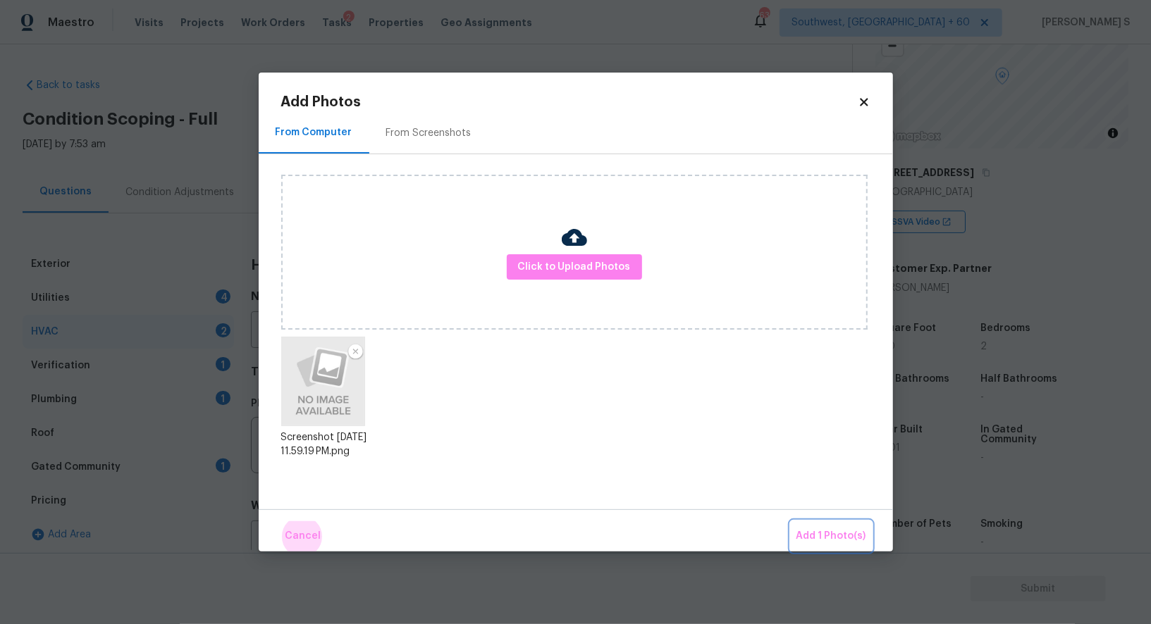
click at [791, 522] on button "Add 1 Photo(s)" at bounding box center [831, 537] width 81 height 30
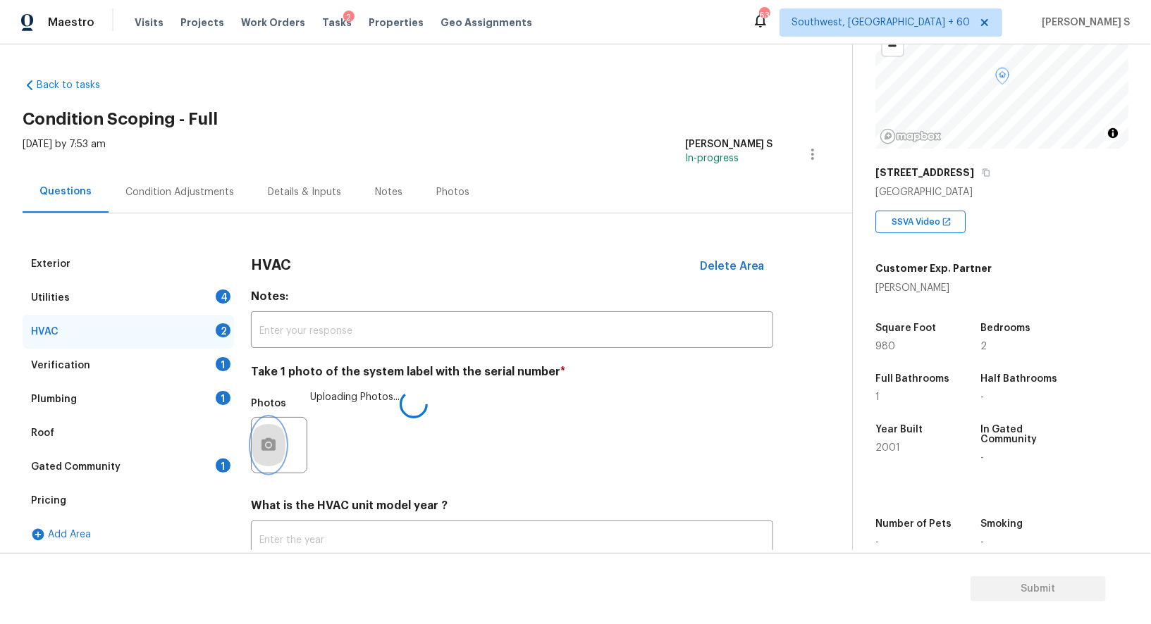
scroll to position [100, 0]
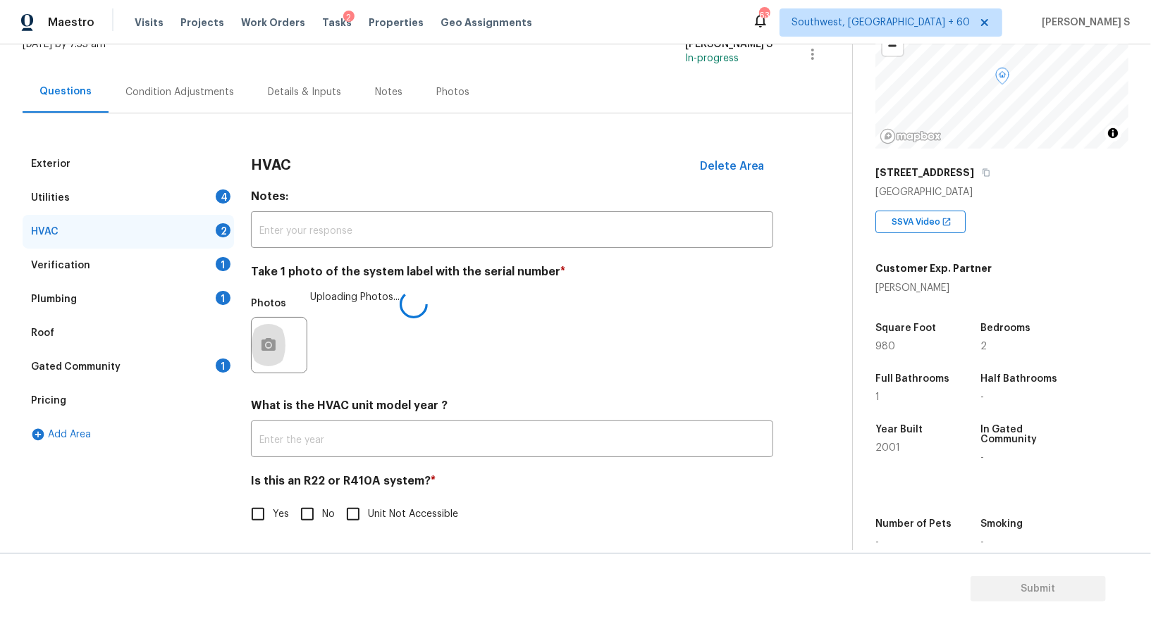
click at [327, 509] on span "No" at bounding box center [328, 514] width 13 height 15
click at [322, 509] on input "No" at bounding box center [307, 515] width 30 height 30
checkbox input "true"
click at [221, 291] on div "1" at bounding box center [223, 298] width 15 height 14
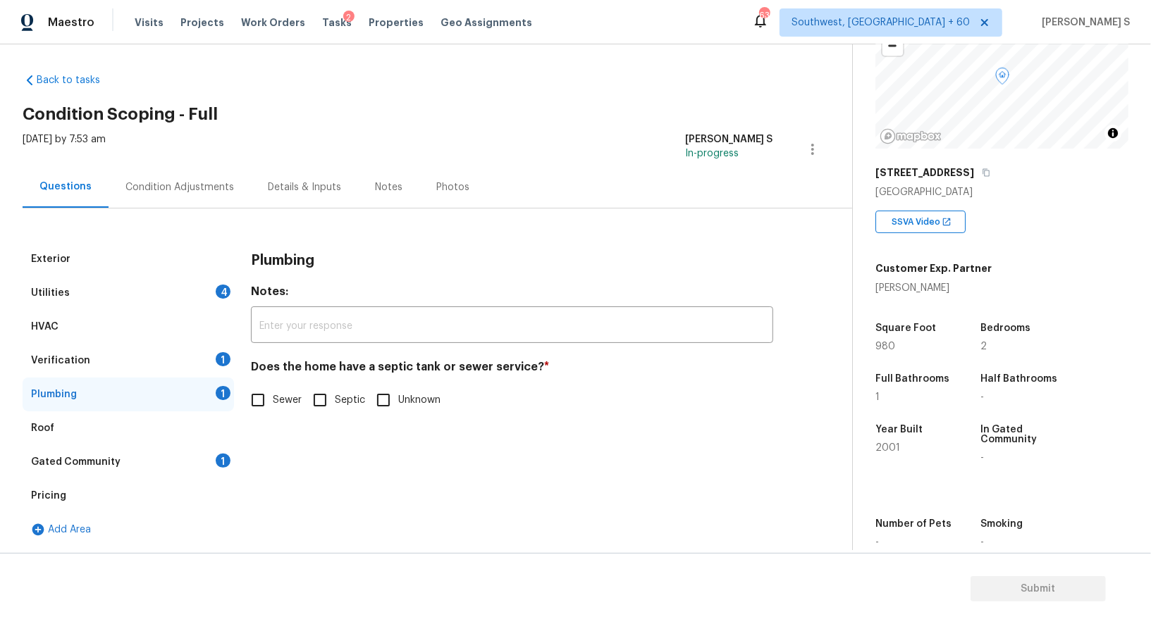
click at [271, 401] on input "Sewer" at bounding box center [258, 401] width 30 height 30
checkbox input "true"
click at [216, 466] on div "Gated Community 1" at bounding box center [128, 462] width 211 height 34
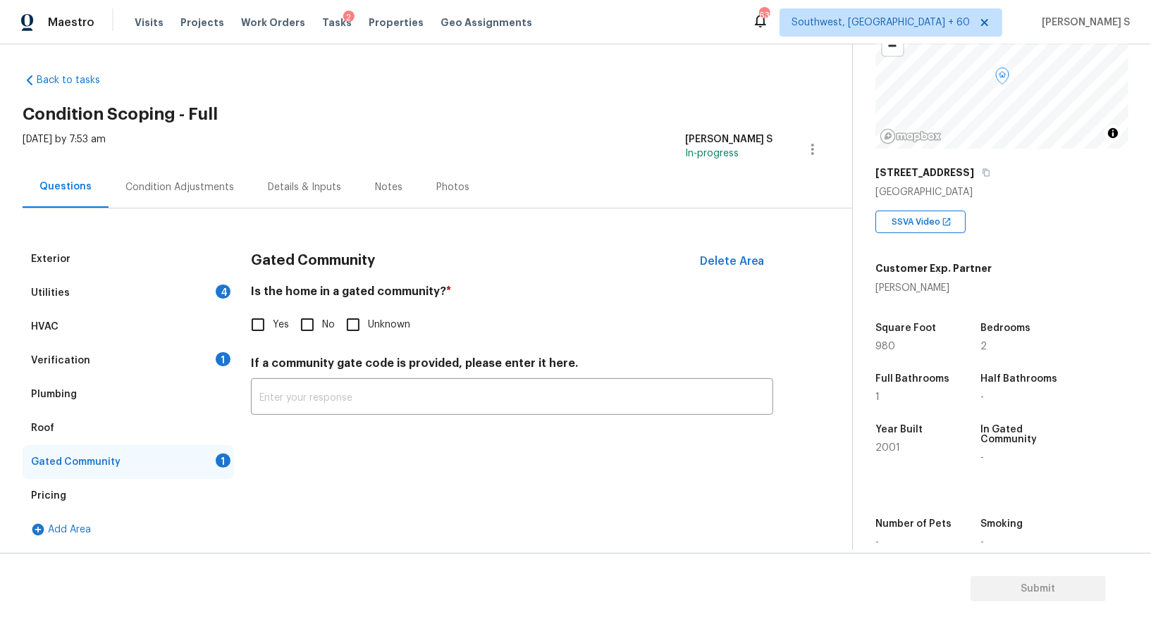
click at [323, 326] on span "No" at bounding box center [328, 325] width 13 height 15
click at [322, 326] on input "No" at bounding box center [307, 325] width 30 height 30
checkbox input "true"
click at [216, 291] on div "4" at bounding box center [223, 292] width 15 height 14
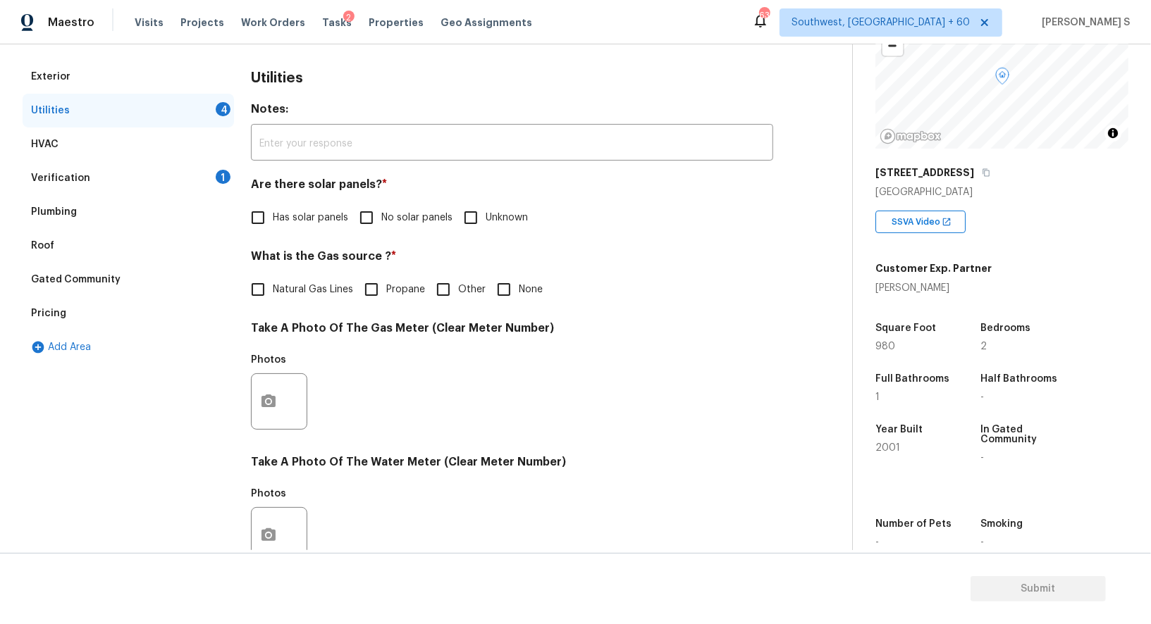
click at [365, 221] on input "No solar panels" at bounding box center [367, 218] width 30 height 30
checkbox input "true"
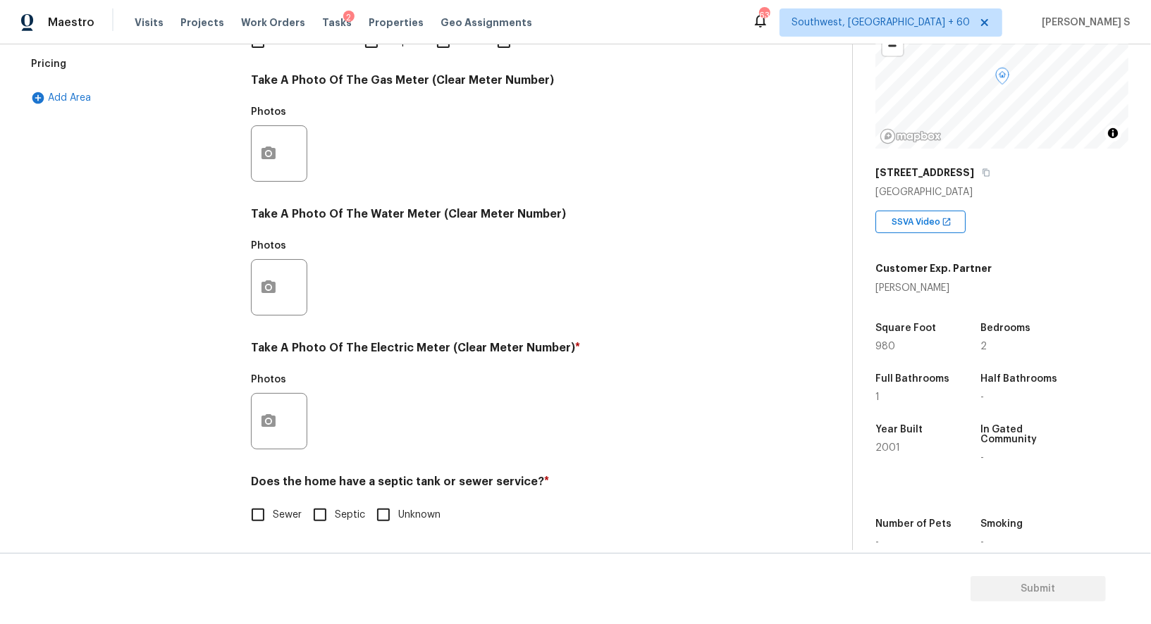
scroll to position [436, 0]
click at [263, 505] on input "Sewer" at bounding box center [258, 515] width 30 height 30
checkbox input "true"
click at [281, 413] on button "button" at bounding box center [269, 421] width 34 height 55
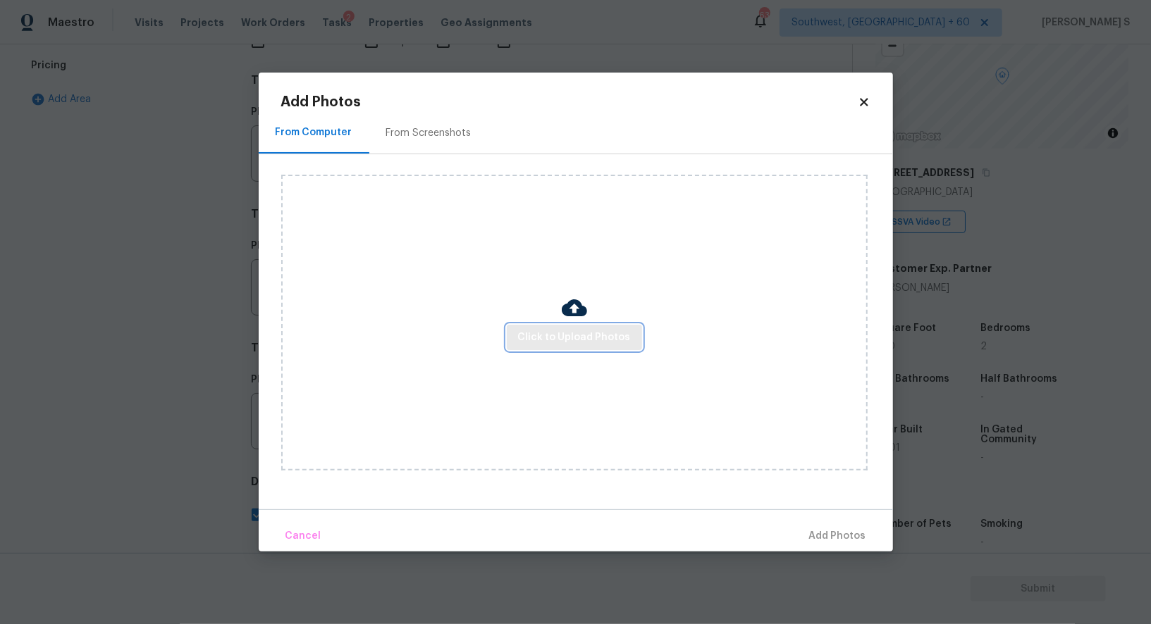
click at [517, 340] on button "Click to Upload Photos" at bounding box center [574, 338] width 135 height 26
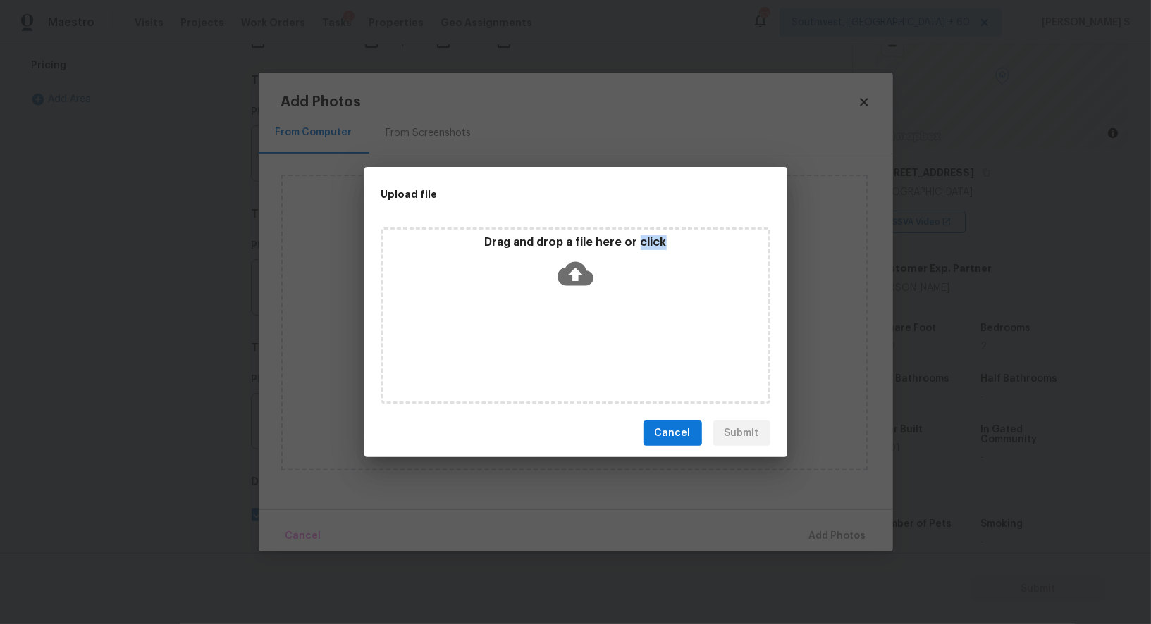
click at [517, 340] on div "Drag and drop a file here or click" at bounding box center [575, 316] width 389 height 176
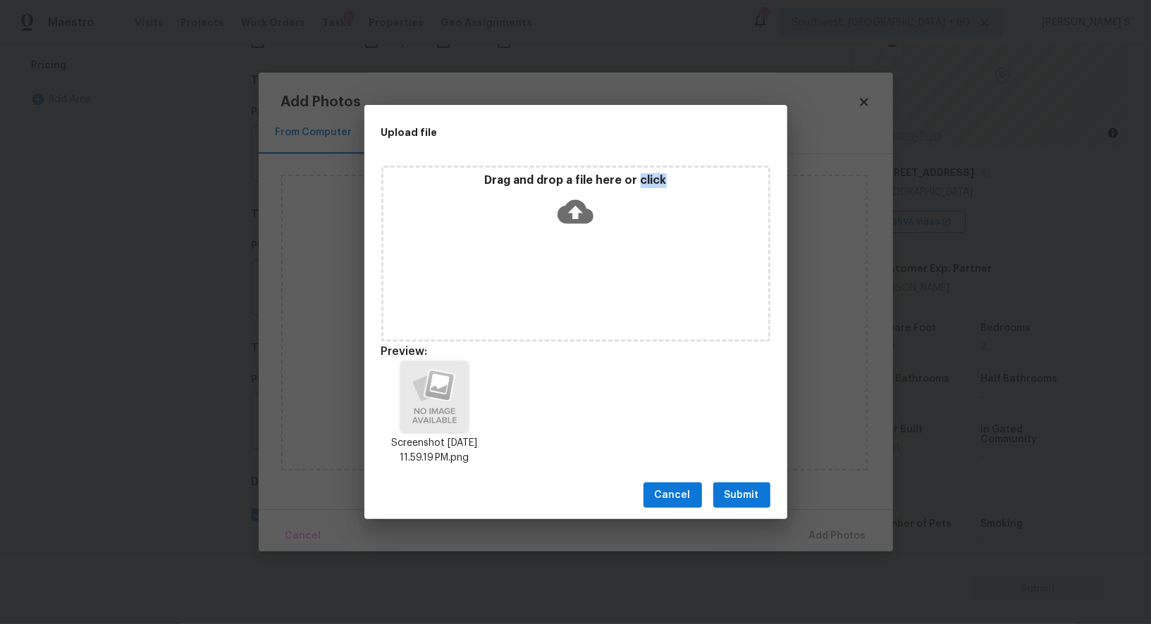
click at [743, 506] on button "Submit" at bounding box center [741, 496] width 57 height 26
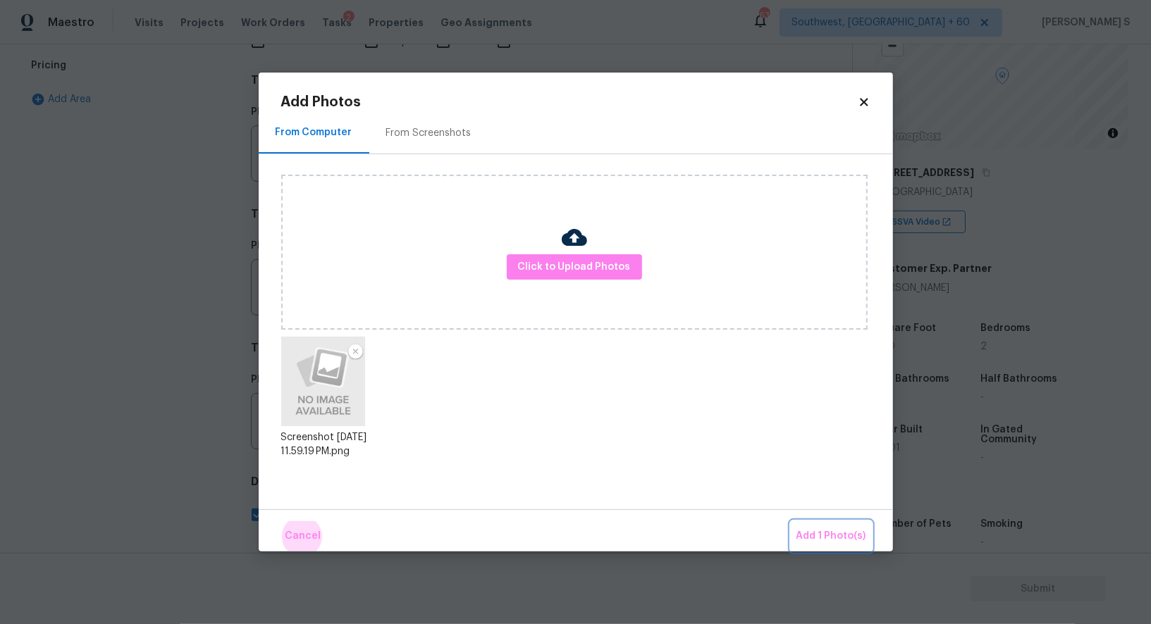
click at [791, 522] on button "Add 1 Photo(s)" at bounding box center [831, 537] width 81 height 30
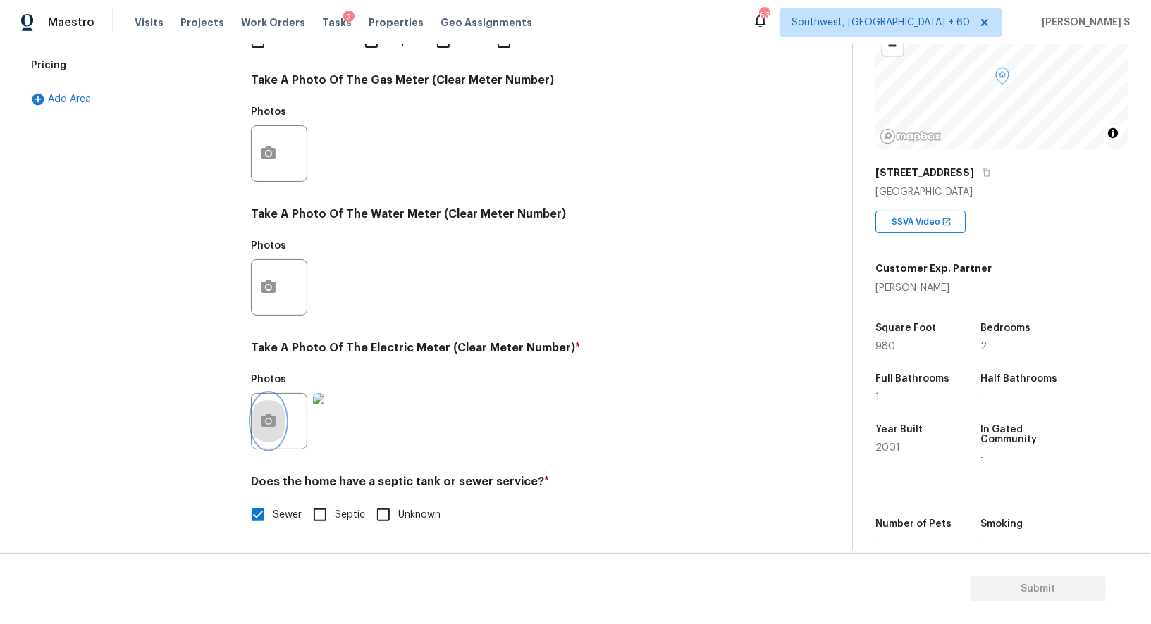
scroll to position [0, 0]
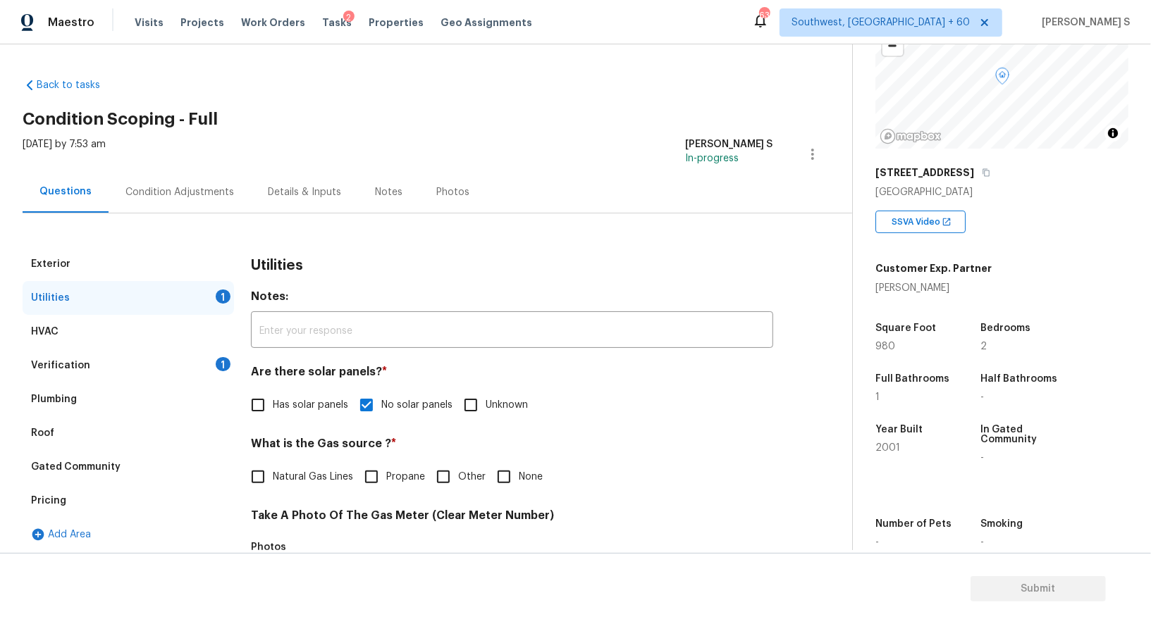
click at [191, 202] on div "Condition Adjustments" at bounding box center [180, 192] width 142 height 42
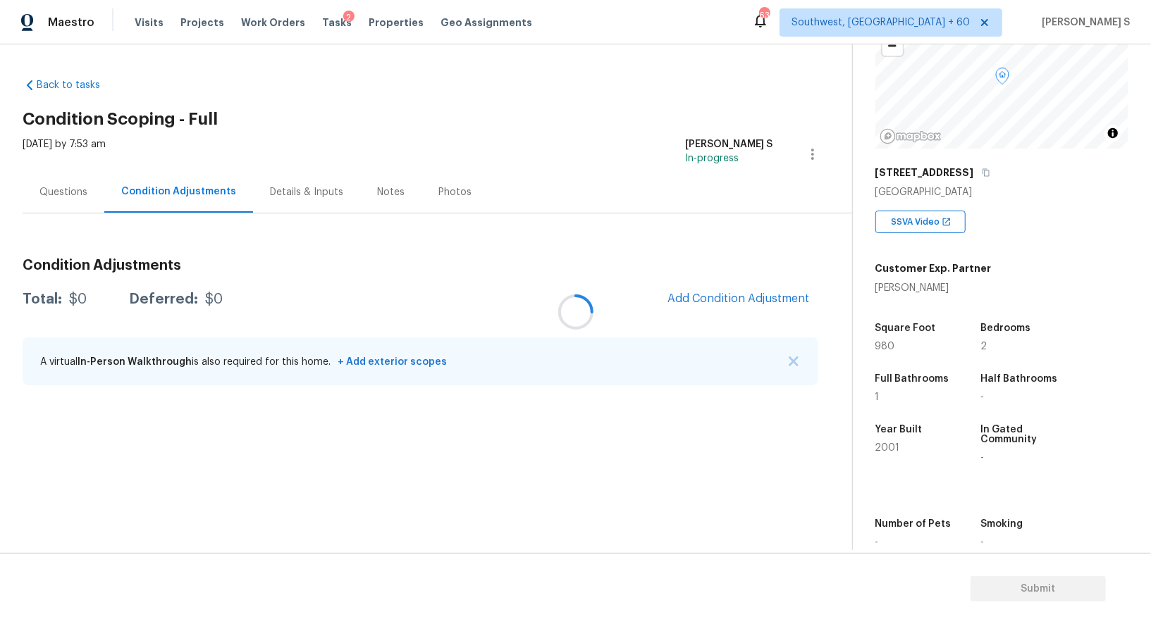
click at [191, 202] on div at bounding box center [575, 312] width 1151 height 624
click at [742, 300] on div at bounding box center [575, 312] width 1151 height 624
click at [724, 288] on div at bounding box center [575, 312] width 1151 height 624
click at [724, 300] on span "Add Condition Adjustment" at bounding box center [738, 298] width 142 height 13
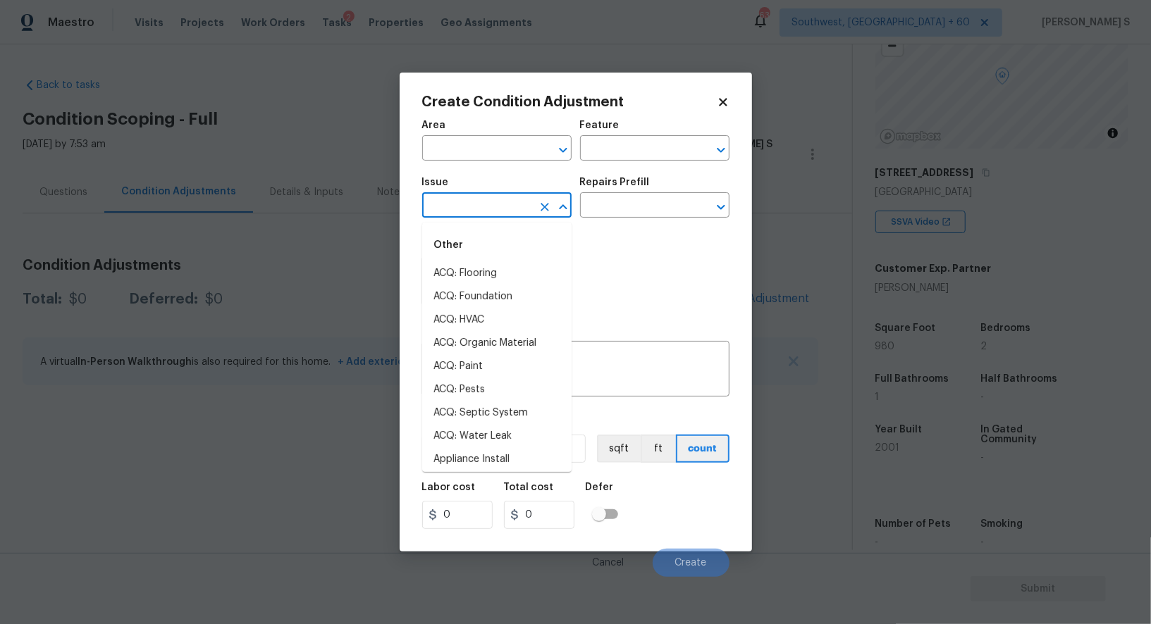
click at [483, 209] on input "text" at bounding box center [477, 207] width 110 height 22
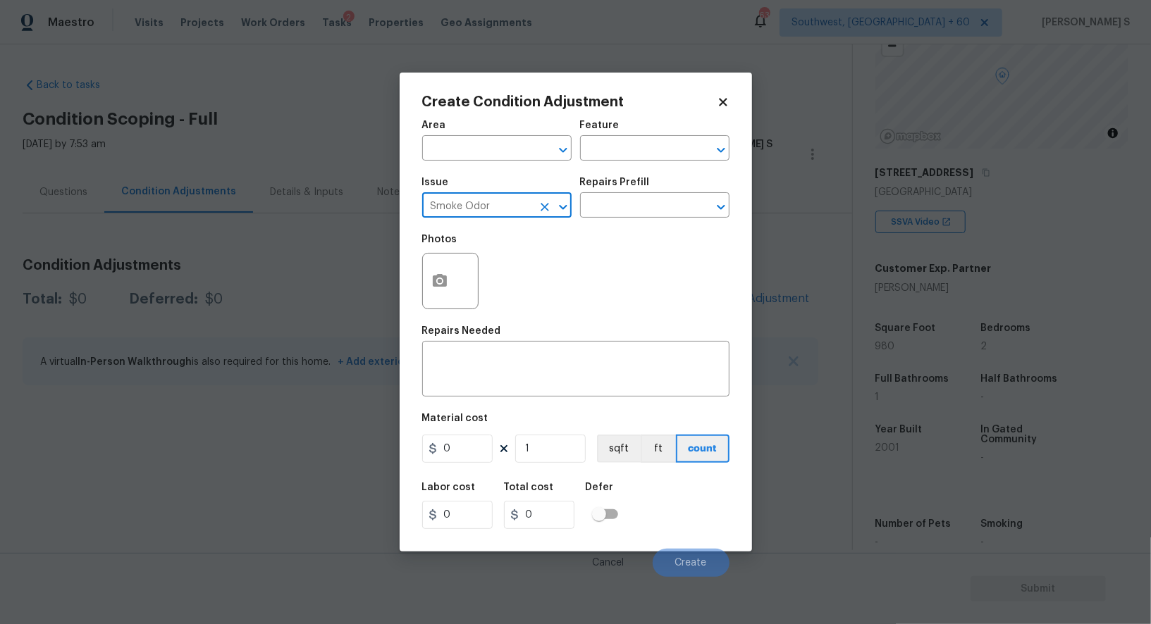
type input "Smoke Odor"
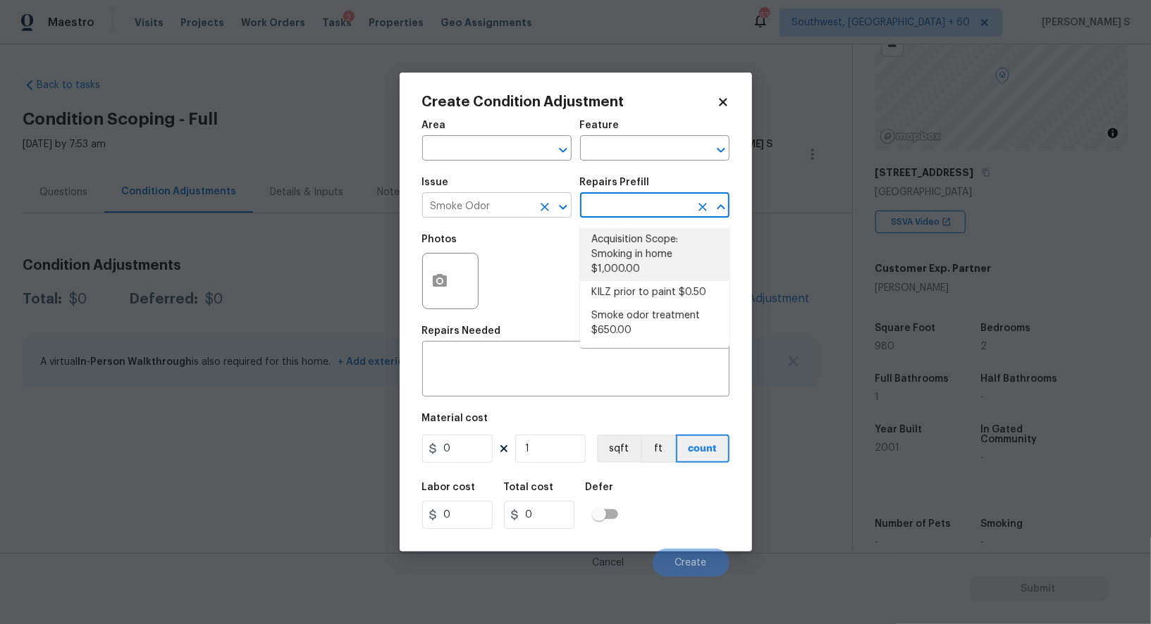
type textarea "Acquisition Scope: Smoking in home"
type input "1000"
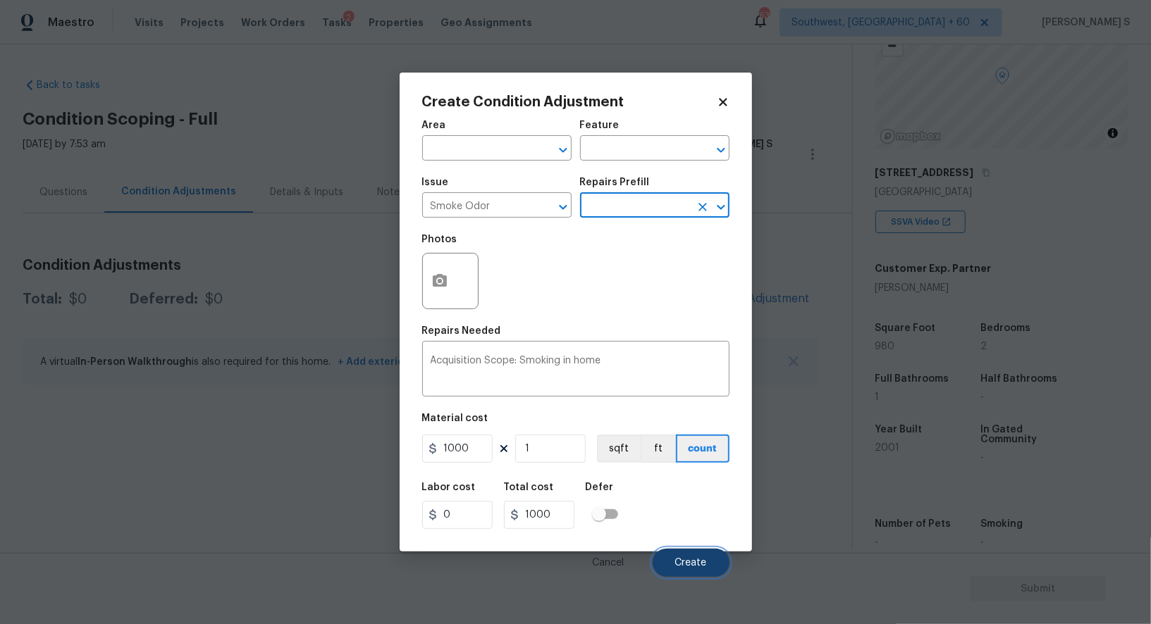
click at [697, 569] on span "Create" at bounding box center [691, 563] width 32 height 11
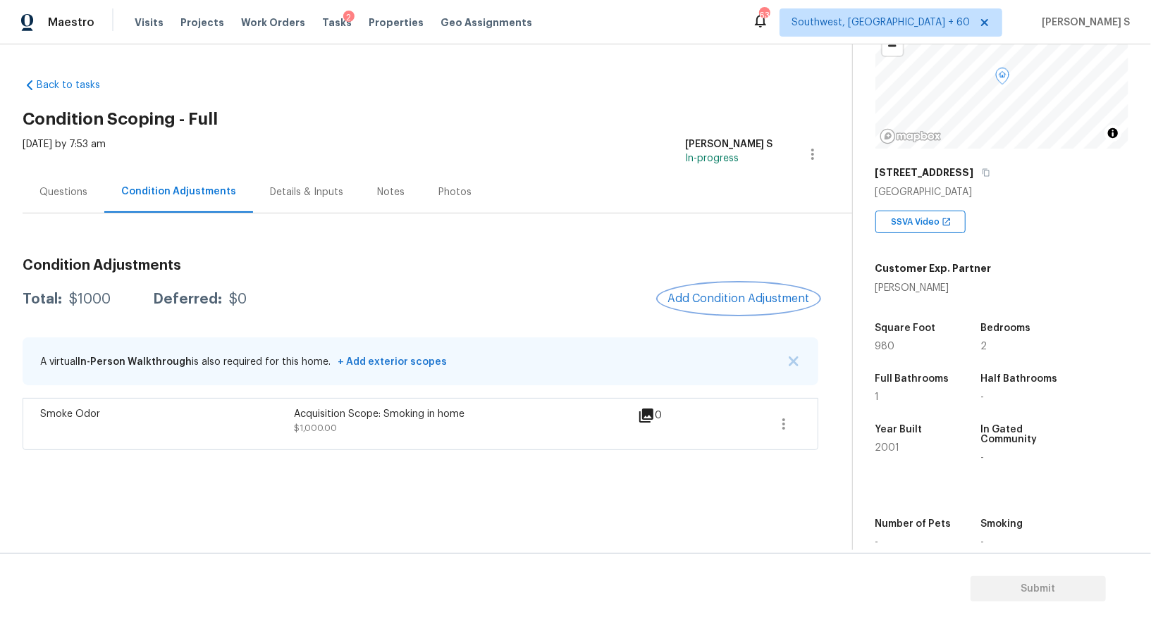
scroll to position [118, 0]
click at [68, 189] on div "Questions" at bounding box center [63, 192] width 48 height 14
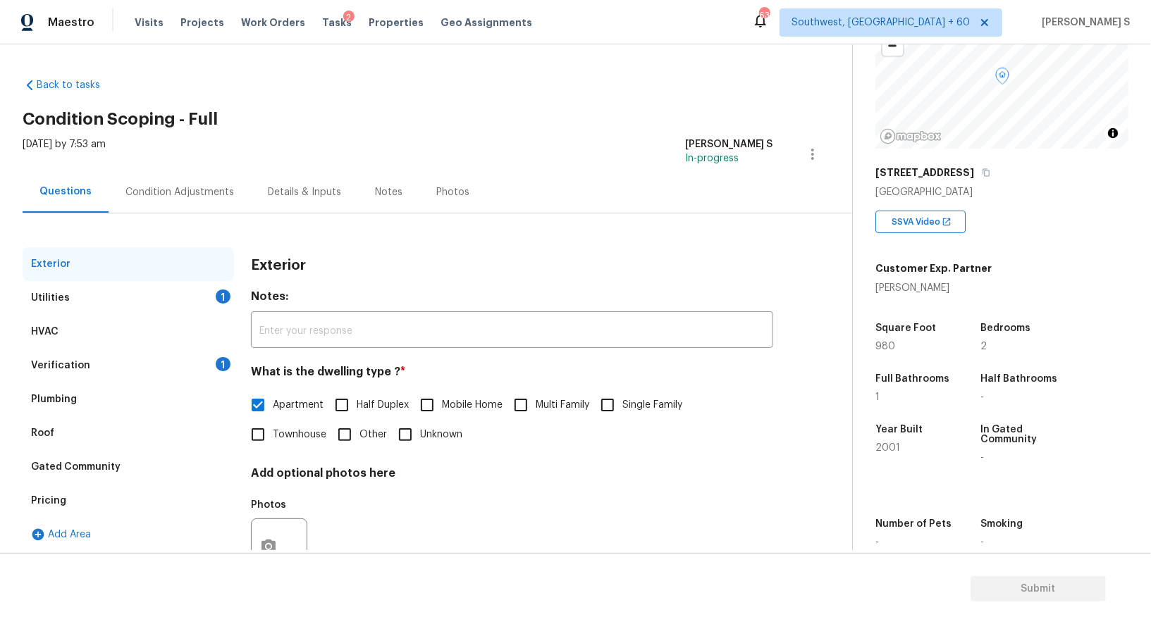
click at [626, 402] on span "Single Family" at bounding box center [652, 405] width 60 height 15
click at [622, 402] on input "Single Family" at bounding box center [608, 405] width 30 height 30
checkbox input "true"
checkbox input "false"
click at [66, 500] on div "Pricing" at bounding box center [128, 501] width 211 height 34
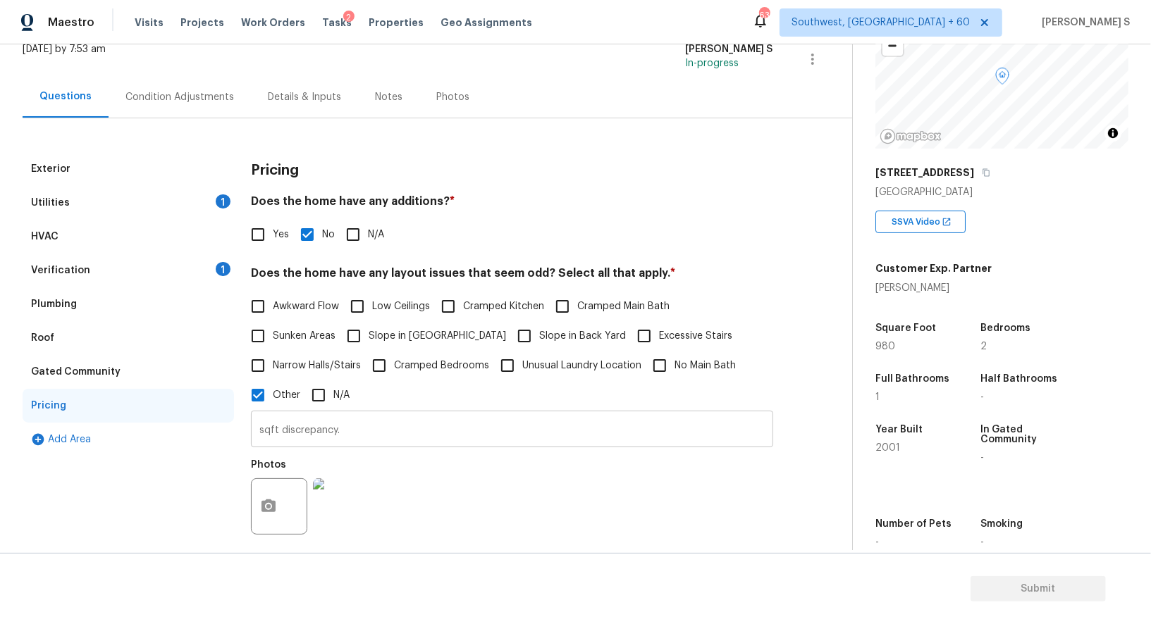
scroll to position [324, 0]
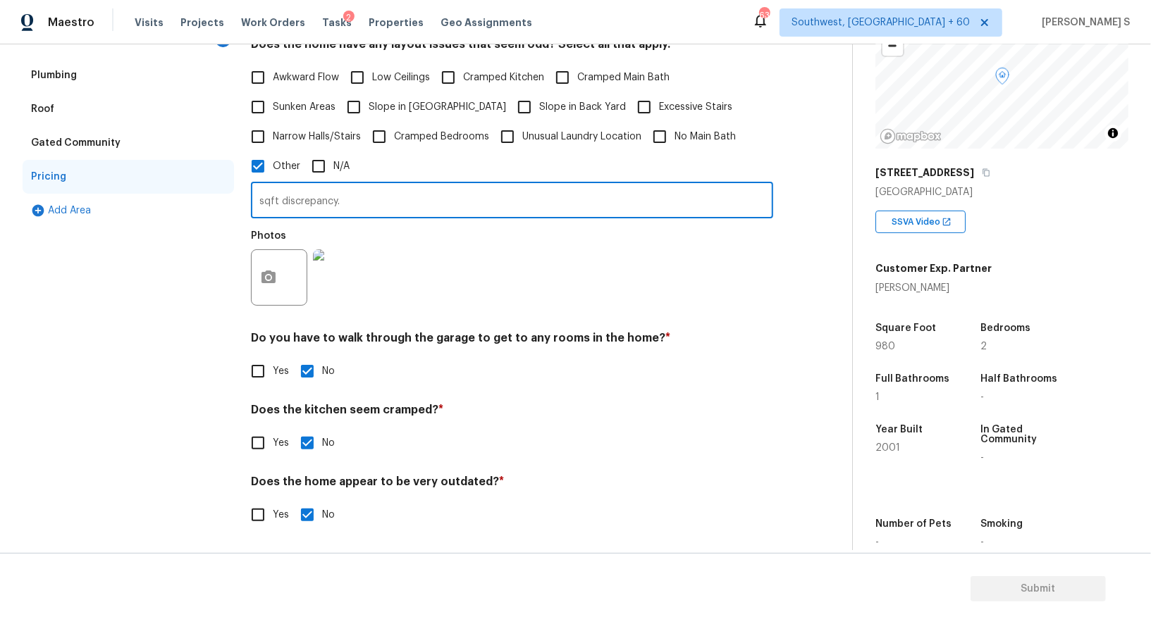
click at [407, 206] on input "sqft discrepancy." at bounding box center [512, 201] width 522 height 33
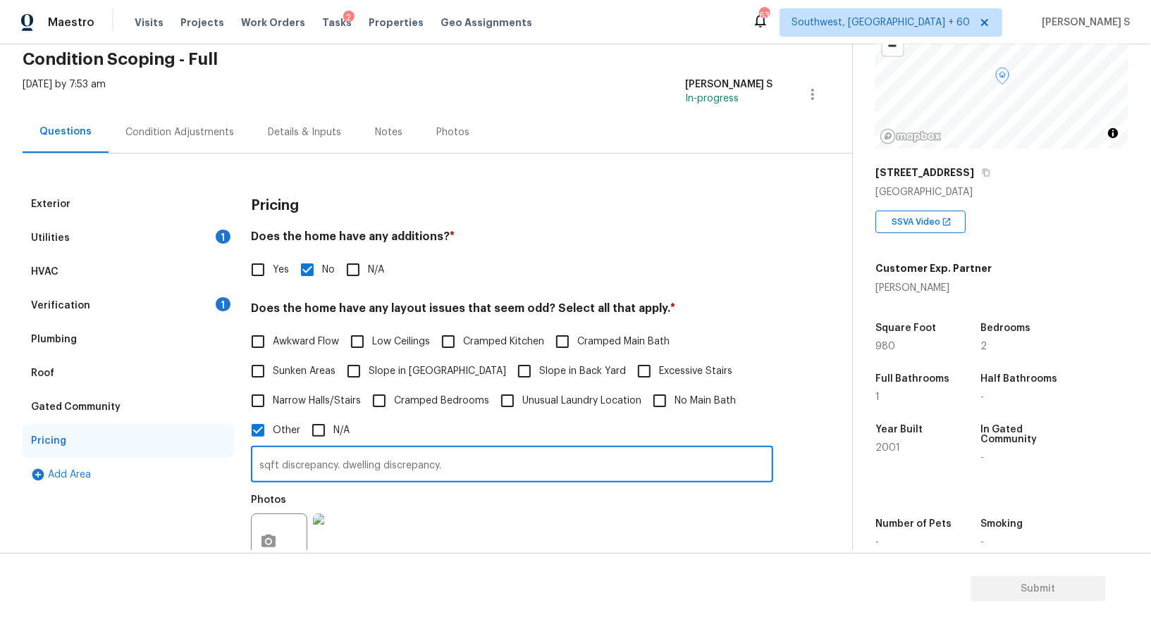
scroll to position [0, 0]
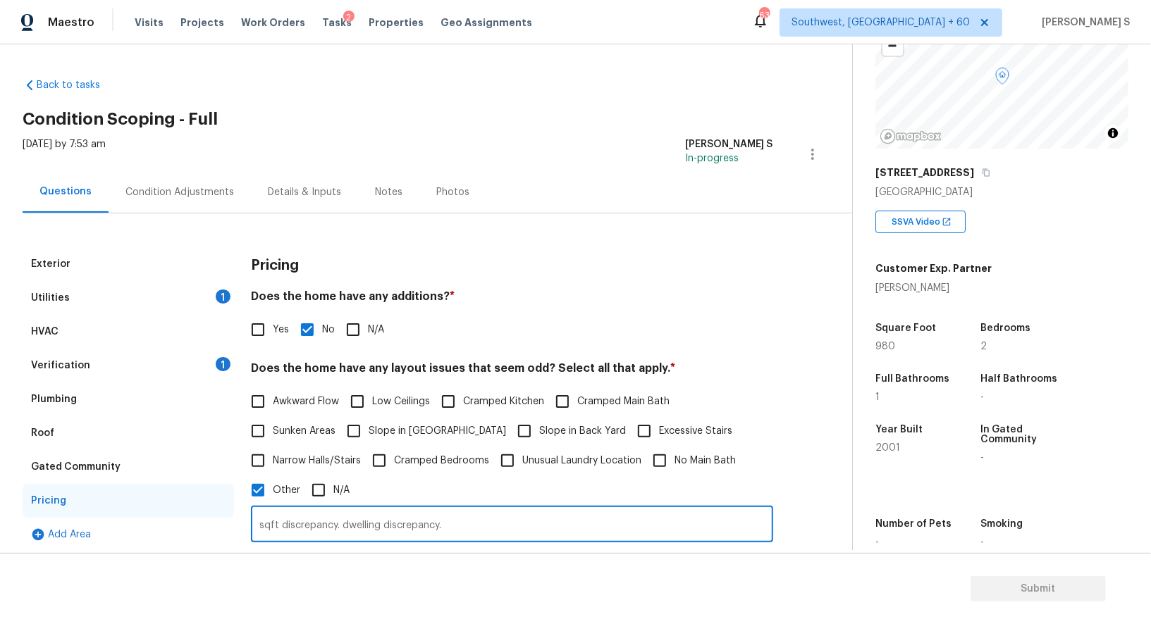
type input "sqft discrepancy. dwelling discrepancy."
click at [516, 300] on h4 "Does the home have any additions? *" at bounding box center [512, 300] width 522 height 20
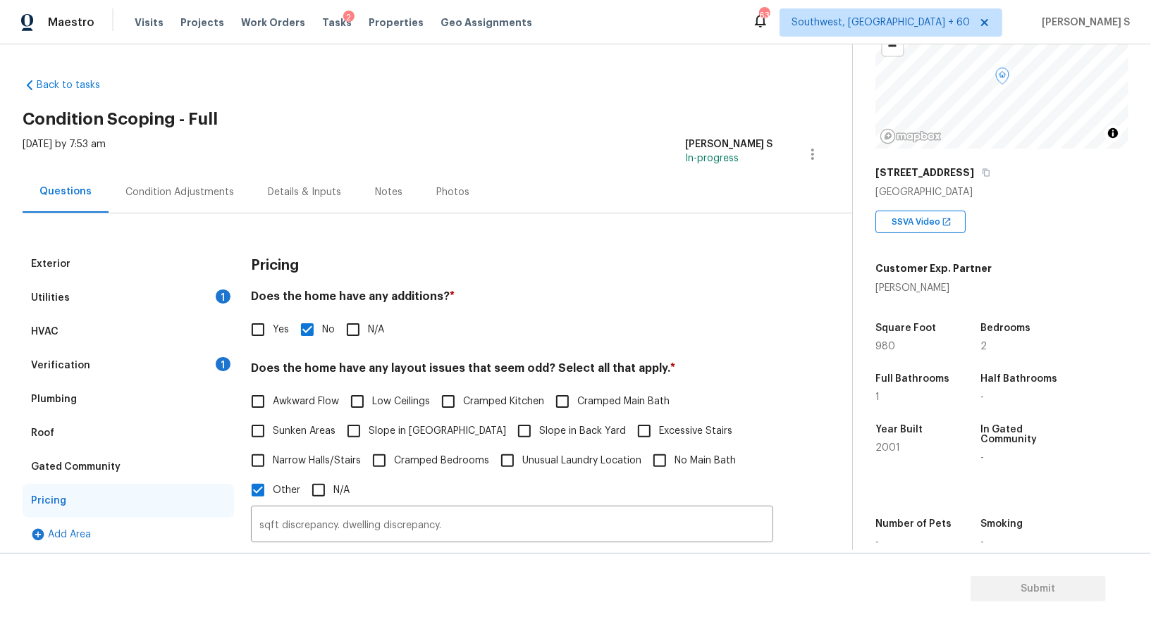
click at [190, 361] on div "Verification 1" at bounding box center [128, 366] width 211 height 34
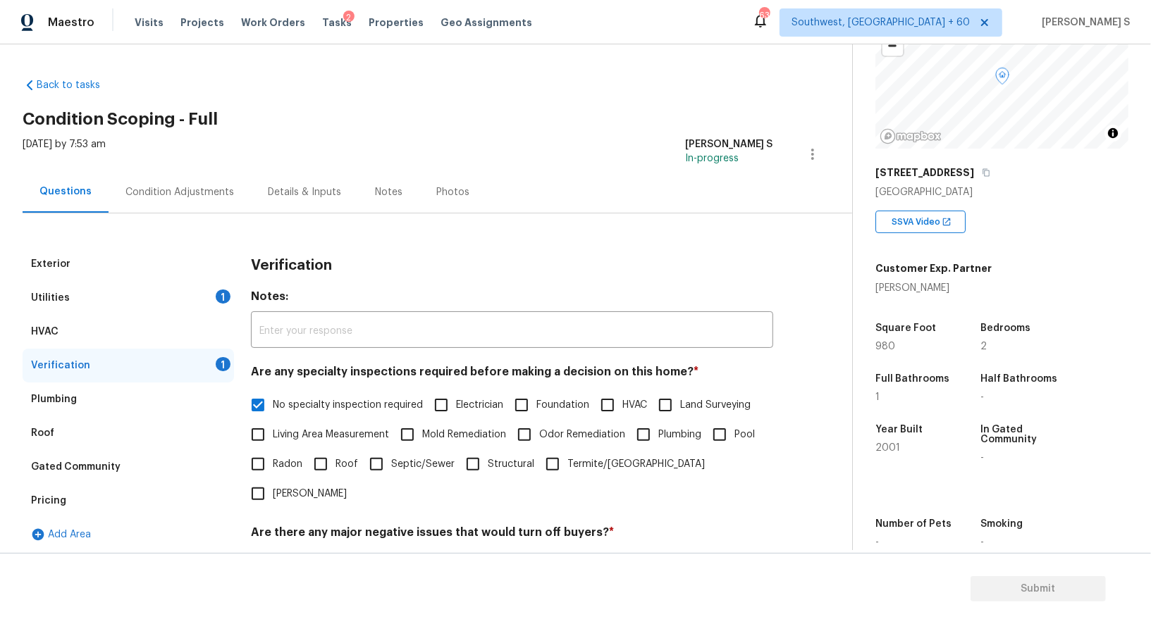
click at [166, 291] on div "Utilities 1" at bounding box center [128, 298] width 211 height 34
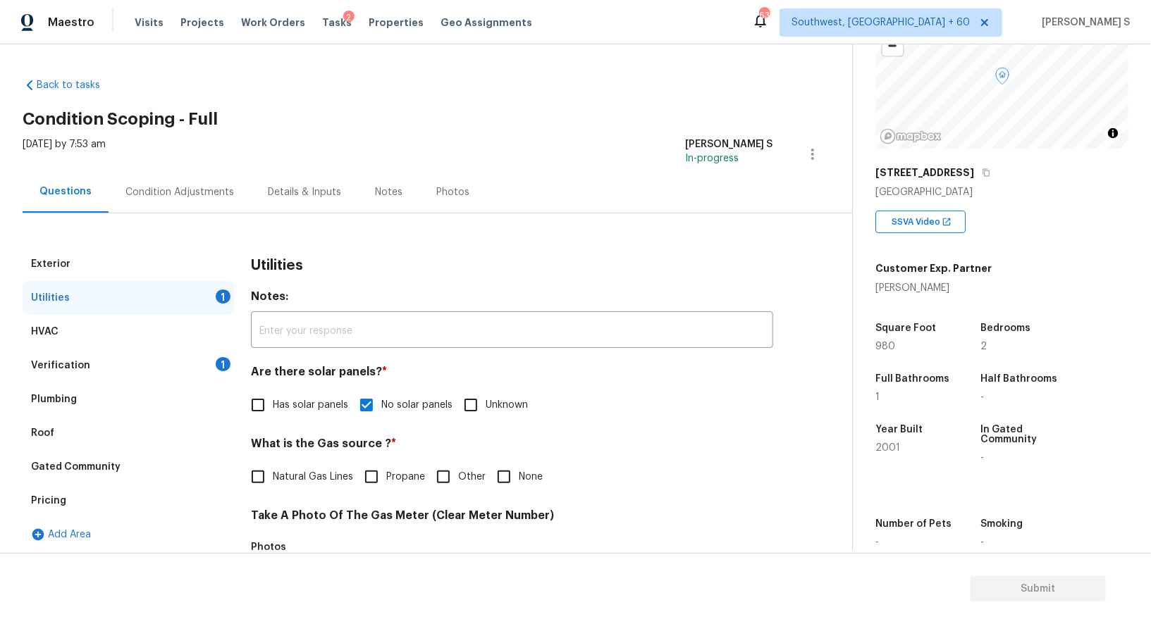
scroll to position [116, 0]
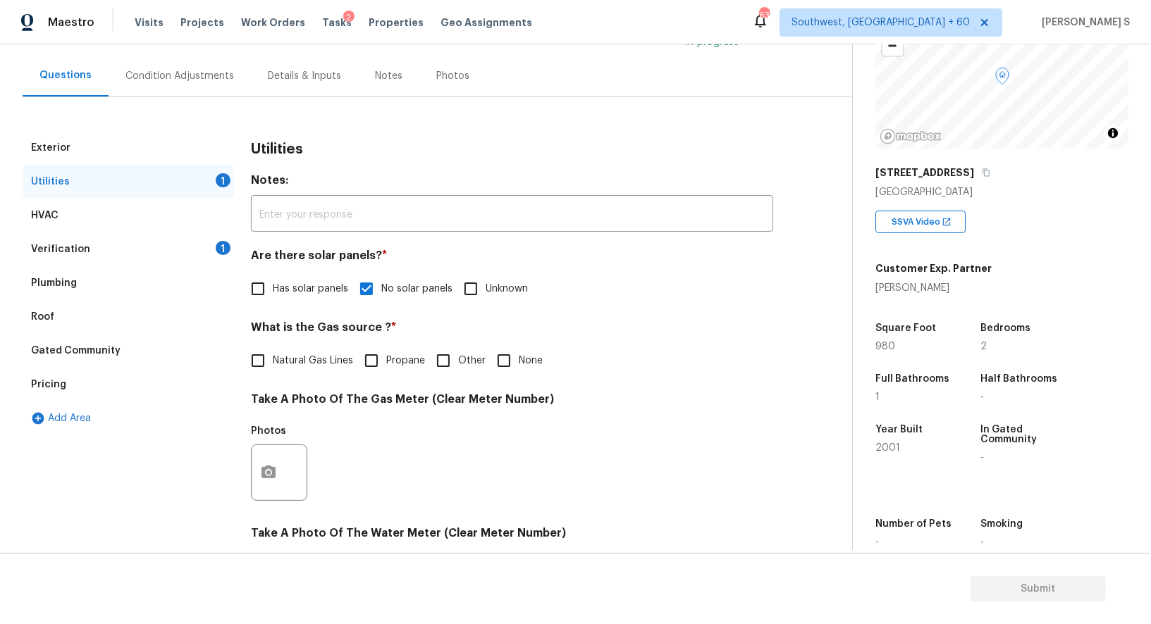
click at [281, 373] on label "Natural Gas Lines" at bounding box center [298, 361] width 110 height 30
click at [273, 373] on input "Natural Gas Lines" at bounding box center [258, 361] width 30 height 30
checkbox input "true"
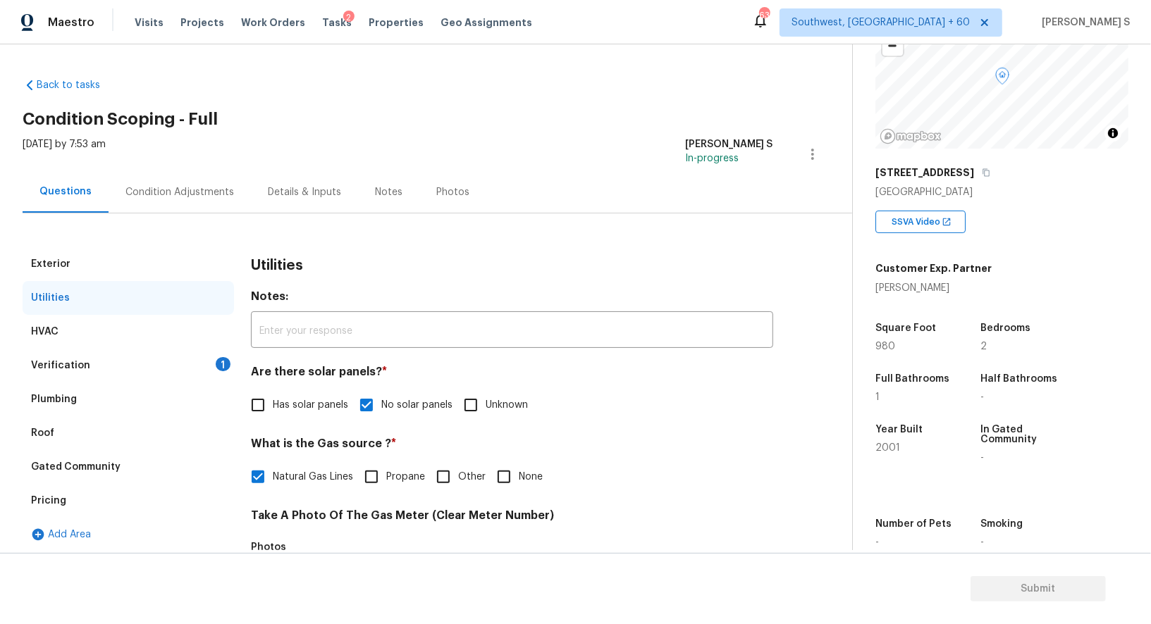
click at [213, 185] on div "Condition Adjustments" at bounding box center [179, 192] width 109 height 14
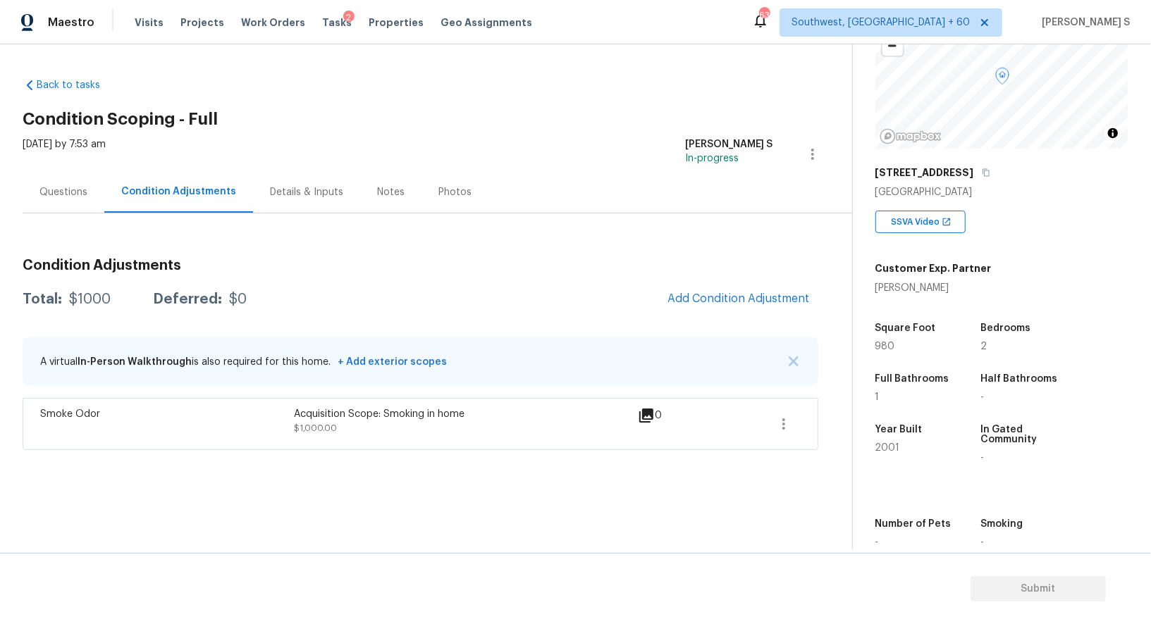
click at [87, 195] on div "Questions" at bounding box center [64, 192] width 82 height 42
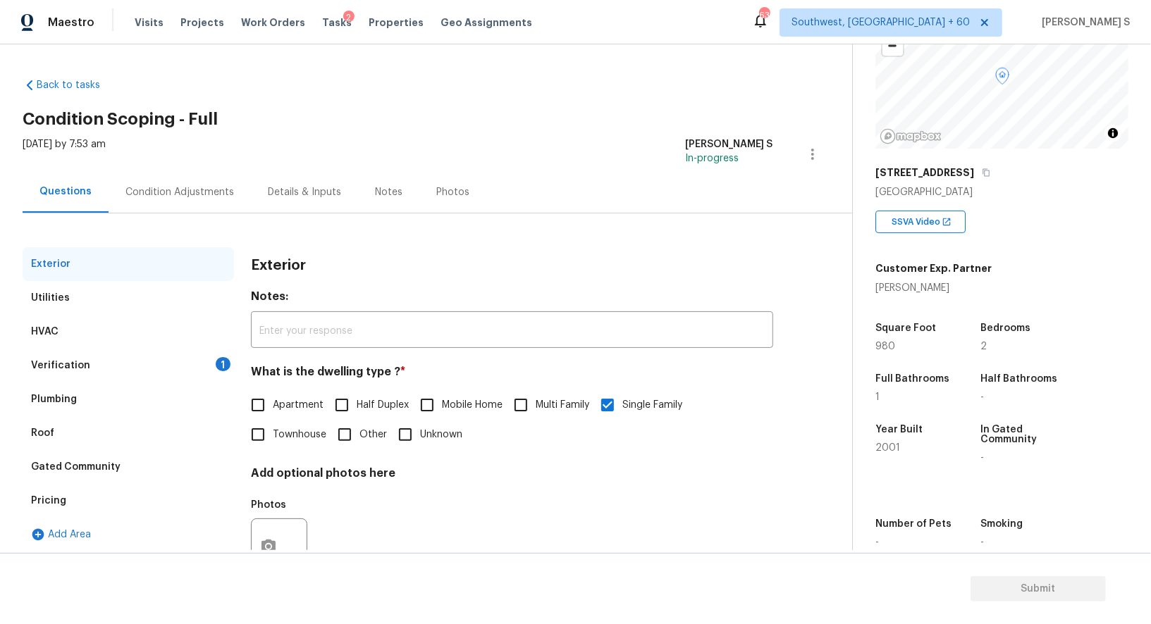
scroll to position [54, 0]
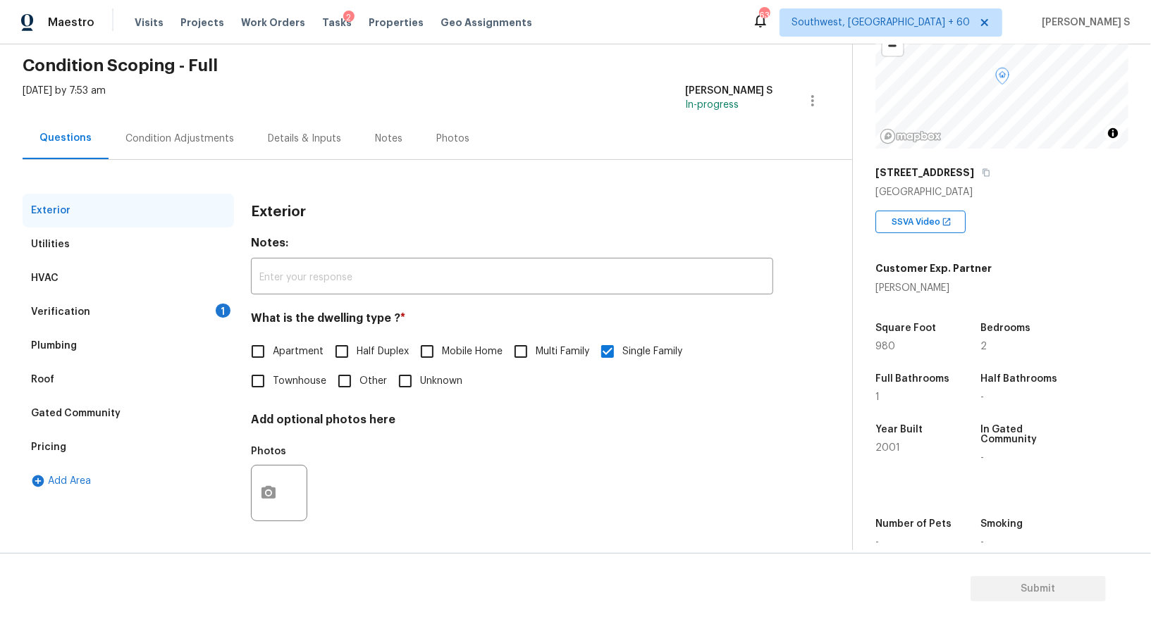
click at [54, 452] on div "Pricing" at bounding box center [48, 447] width 35 height 14
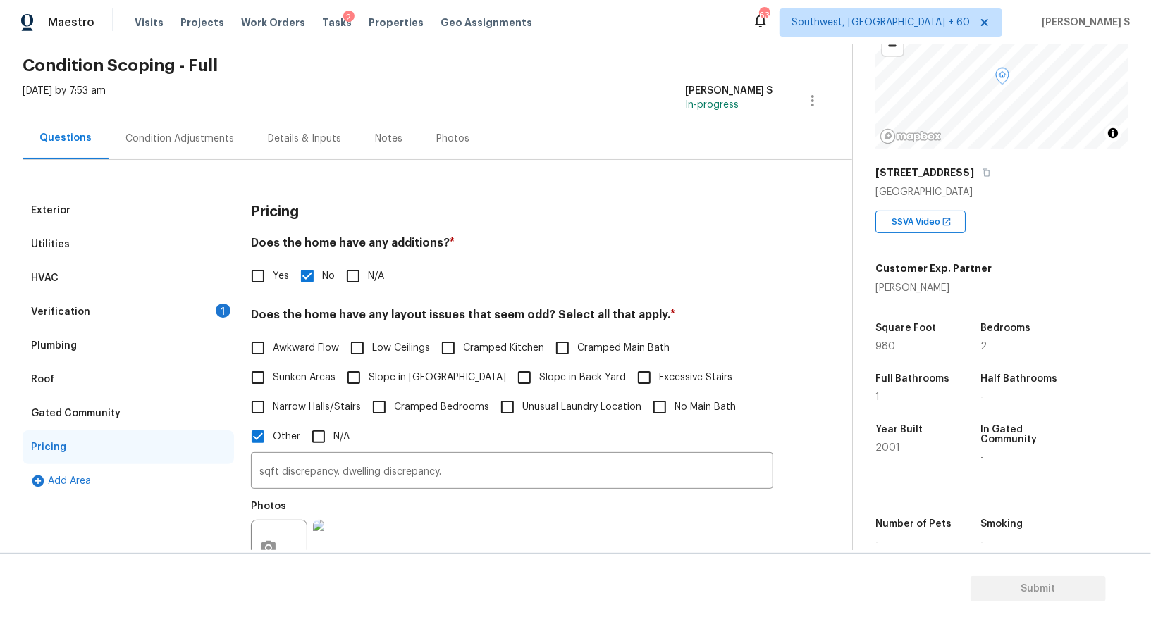
scroll to position [248, 0]
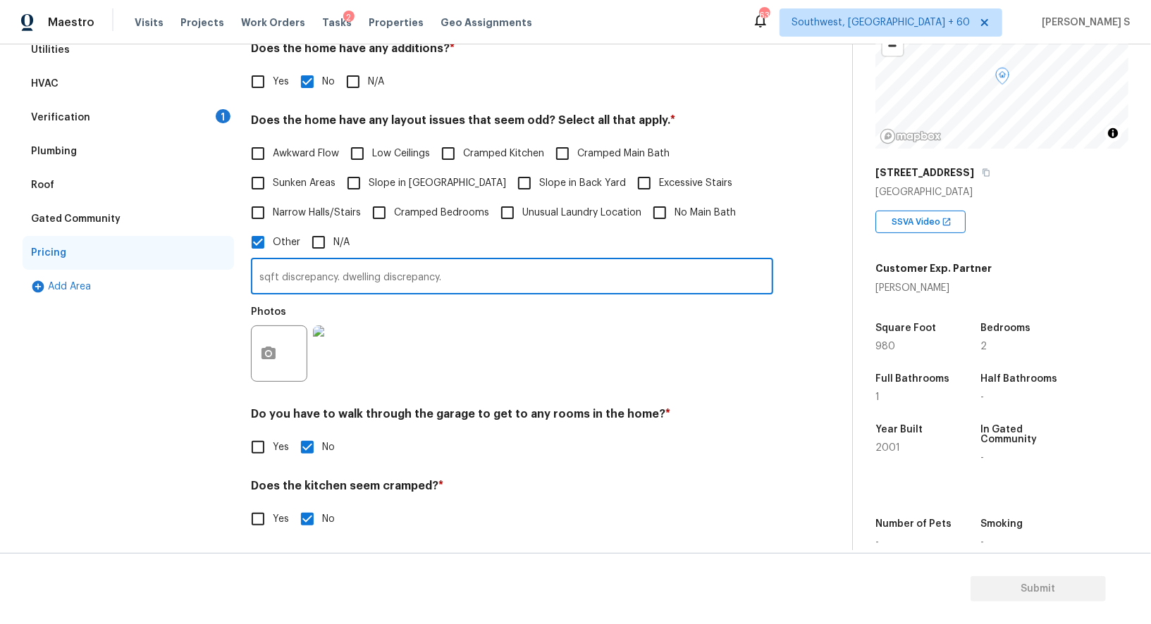
click at [517, 292] on input "sqft discrepancy. dwelling discrepancy." at bounding box center [512, 277] width 522 height 33
type input "sqft discrepancy. dwelling discrepancy. Detached garage."
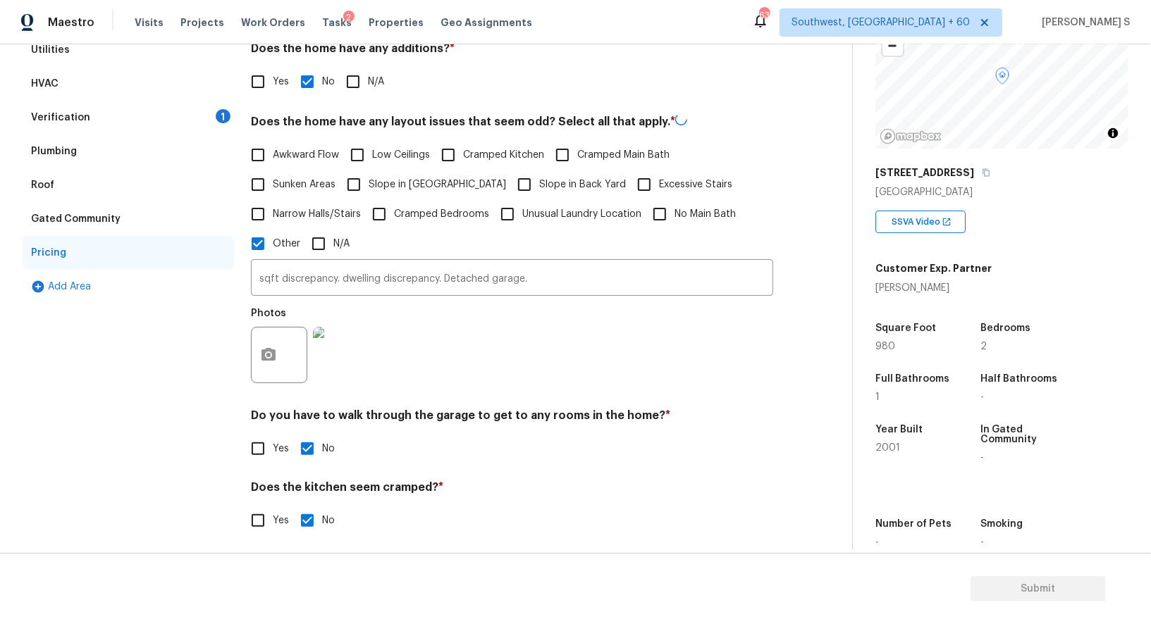
click at [500, 412] on h4 "Do you have to walk through the garage to get to any rooms in the home? *" at bounding box center [512, 419] width 522 height 20
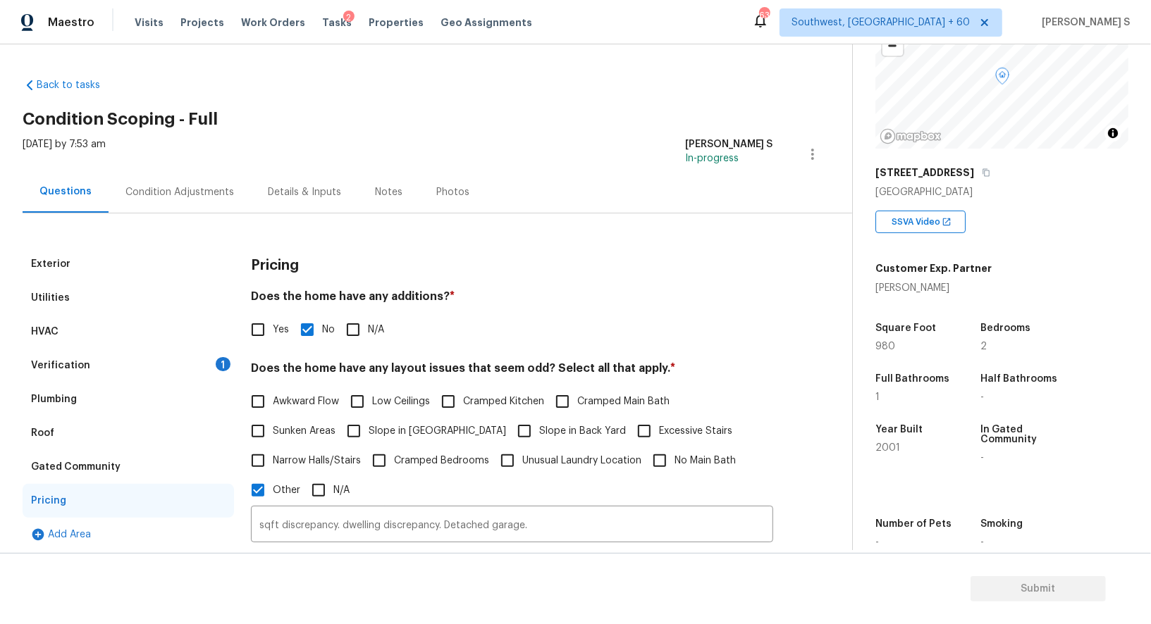
click at [175, 190] on div "Condition Adjustments" at bounding box center [179, 192] width 109 height 14
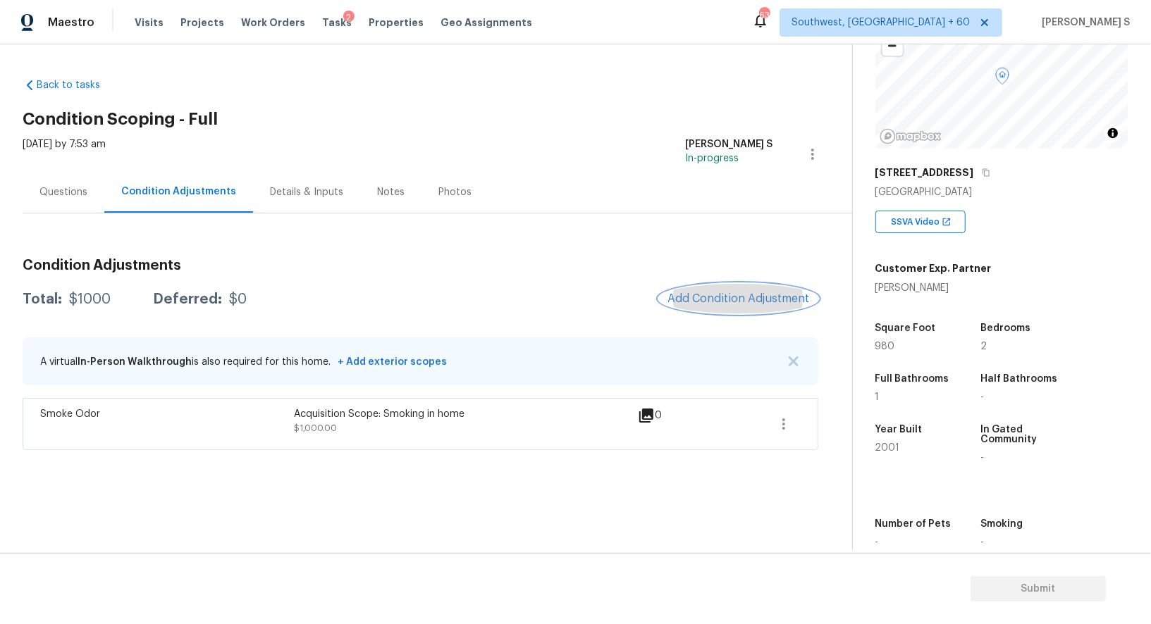
click at [696, 301] on span "Add Condition Adjustment" at bounding box center [738, 298] width 142 height 13
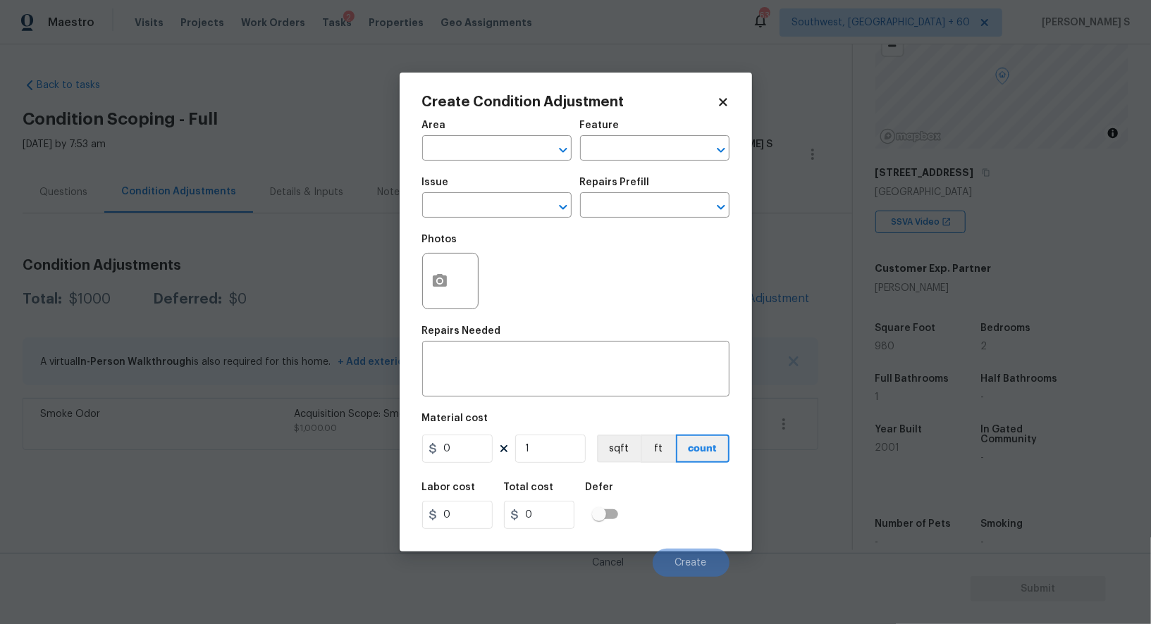
drag, startPoint x: 431, startPoint y: 257, endPoint x: 550, endPoint y: 323, distance: 136.9
click at [431, 257] on div at bounding box center [450, 281] width 56 height 56
click at [453, 275] on button "button" at bounding box center [440, 281] width 34 height 55
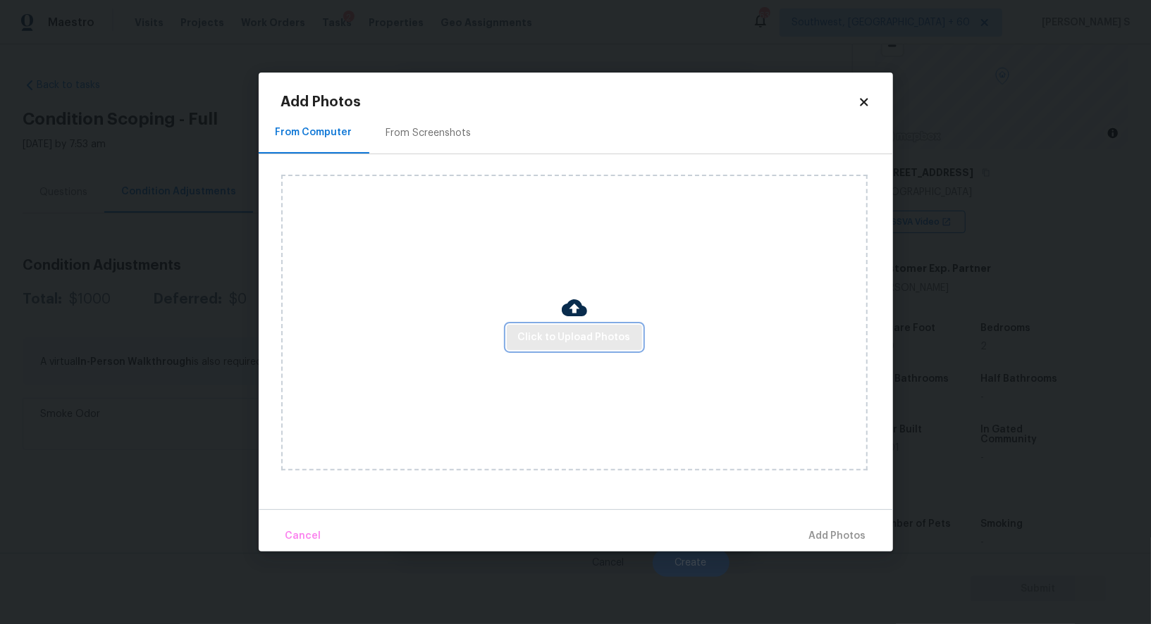
click at [560, 334] on span "Click to Upload Photos" at bounding box center [574, 338] width 113 height 18
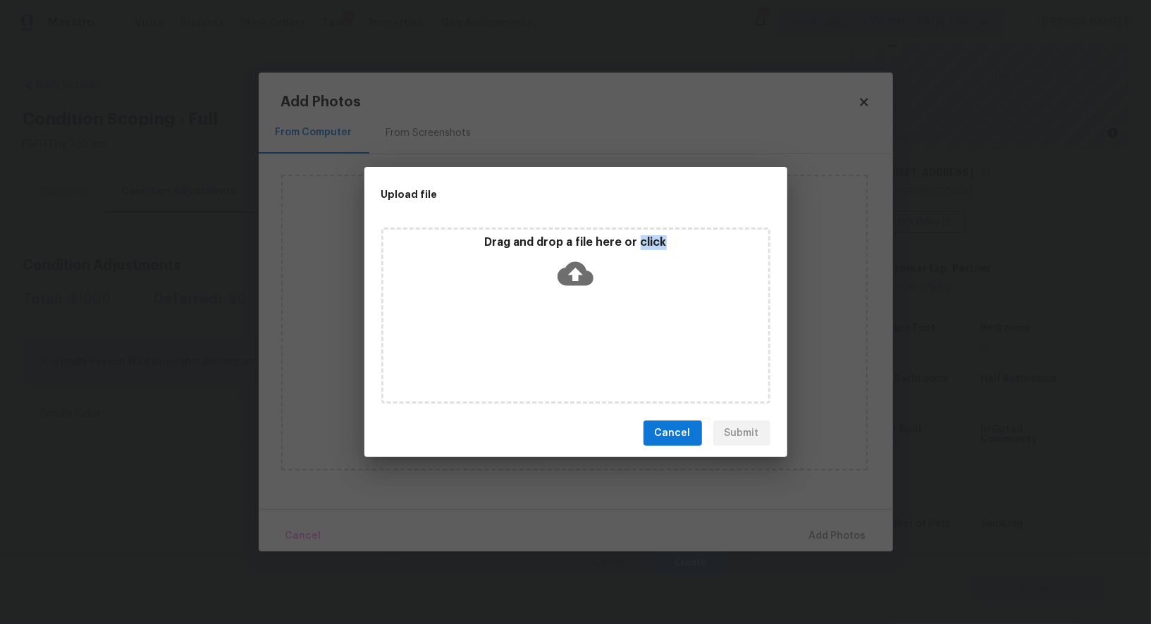
click at [560, 334] on div "Drag and drop a file here or click" at bounding box center [575, 316] width 389 height 176
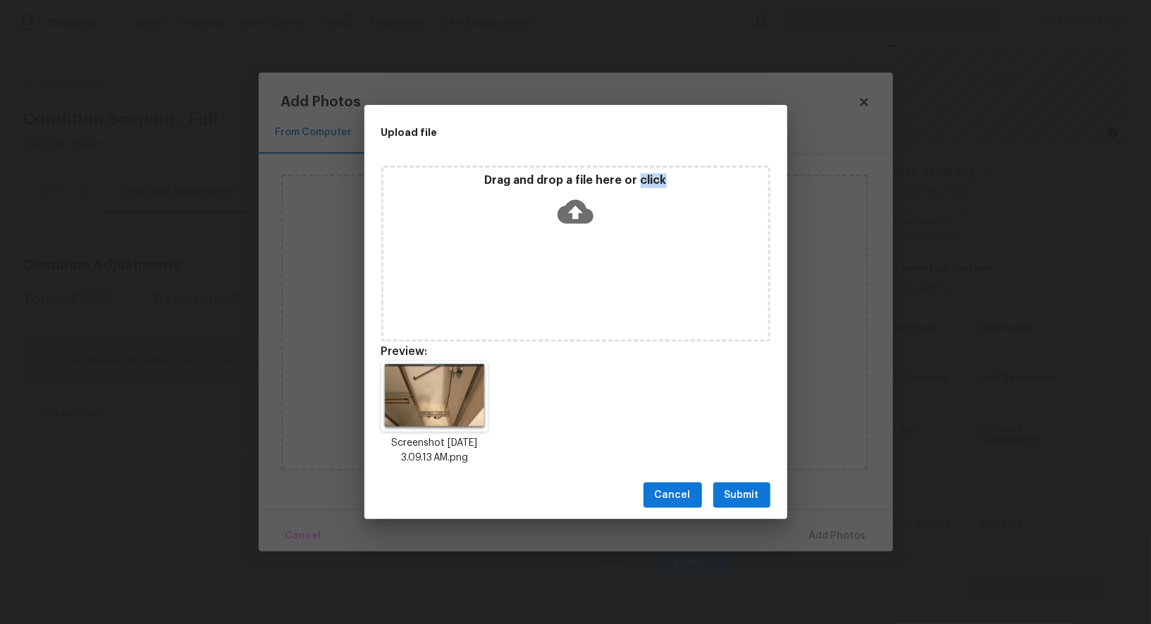
click at [751, 489] on span "Submit" at bounding box center [742, 496] width 35 height 18
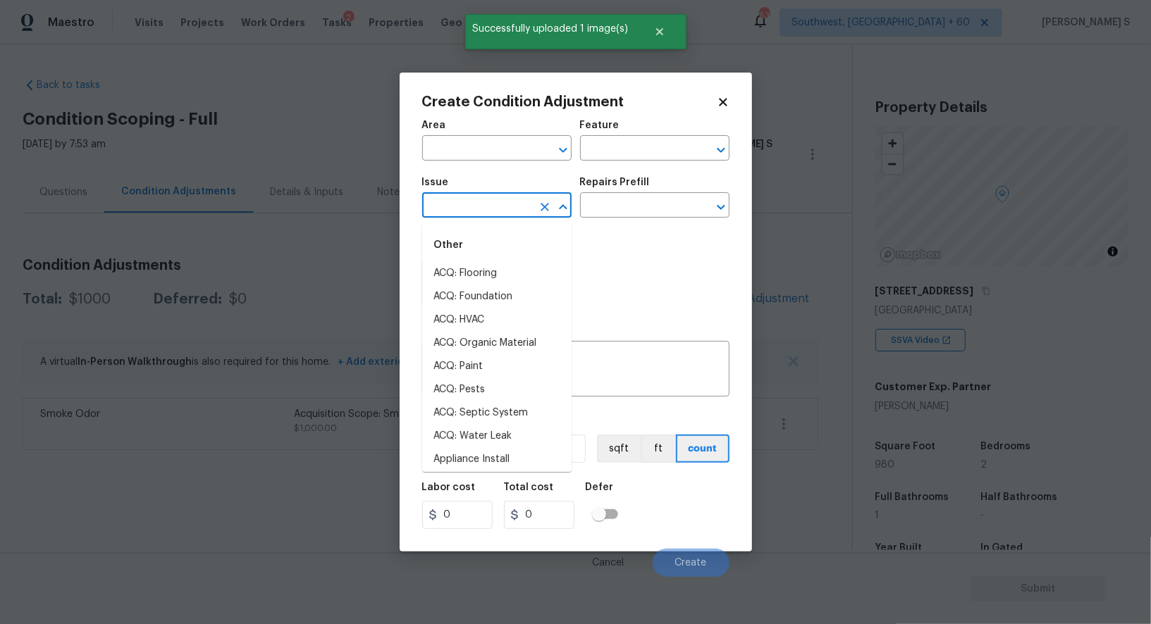
scroll to position [118, 0]
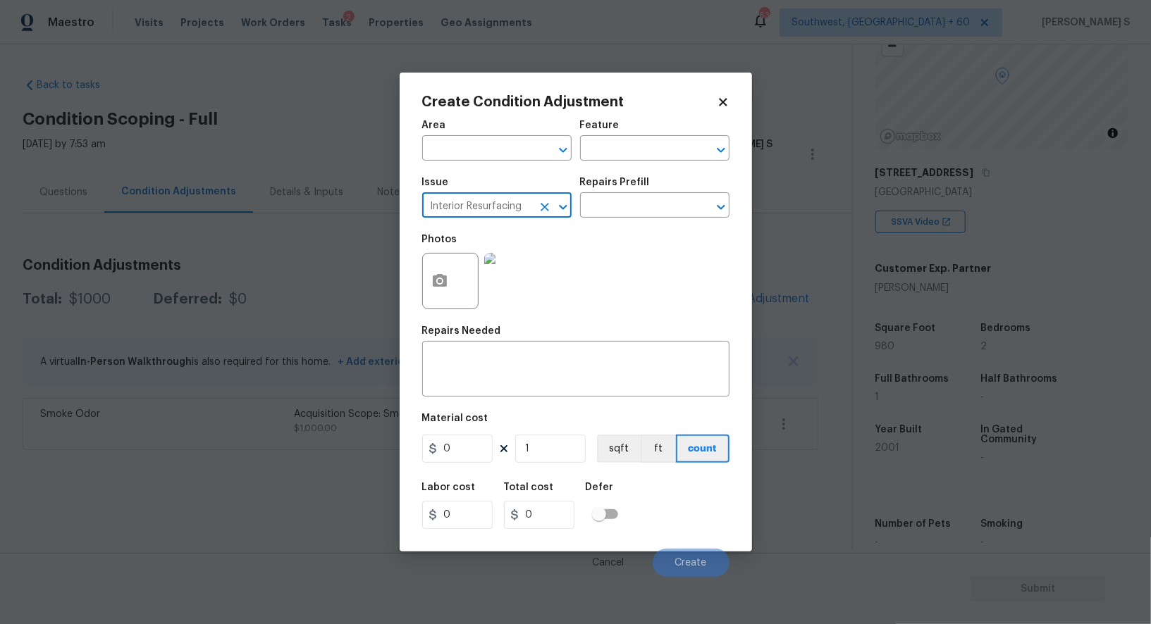
type input "Interior Resurfacing"
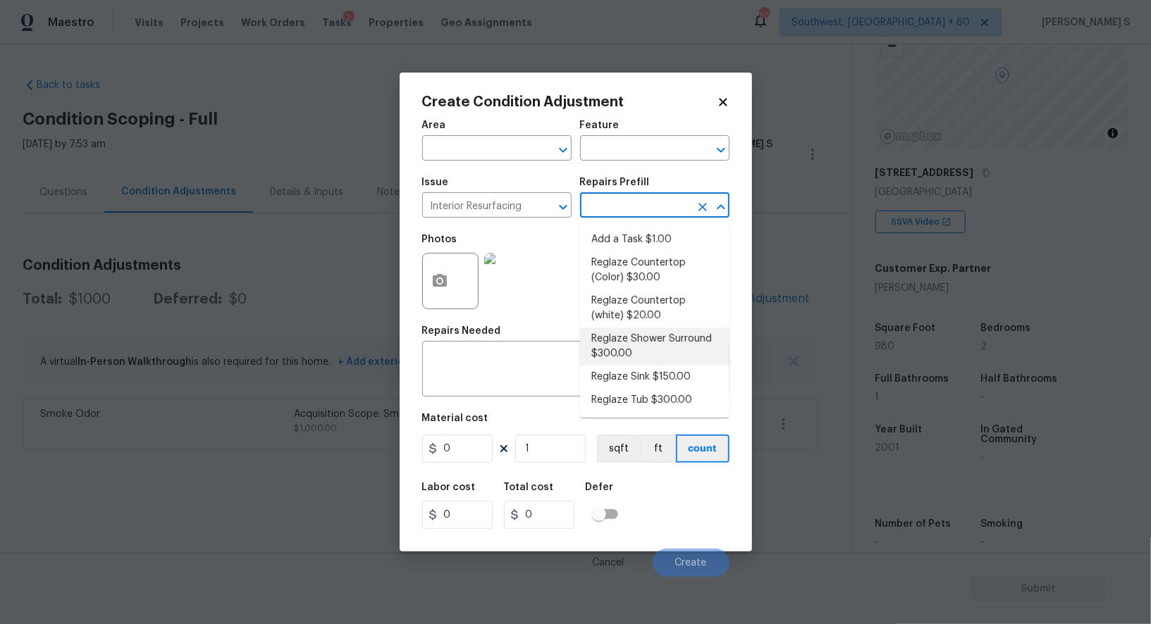
type input "300"
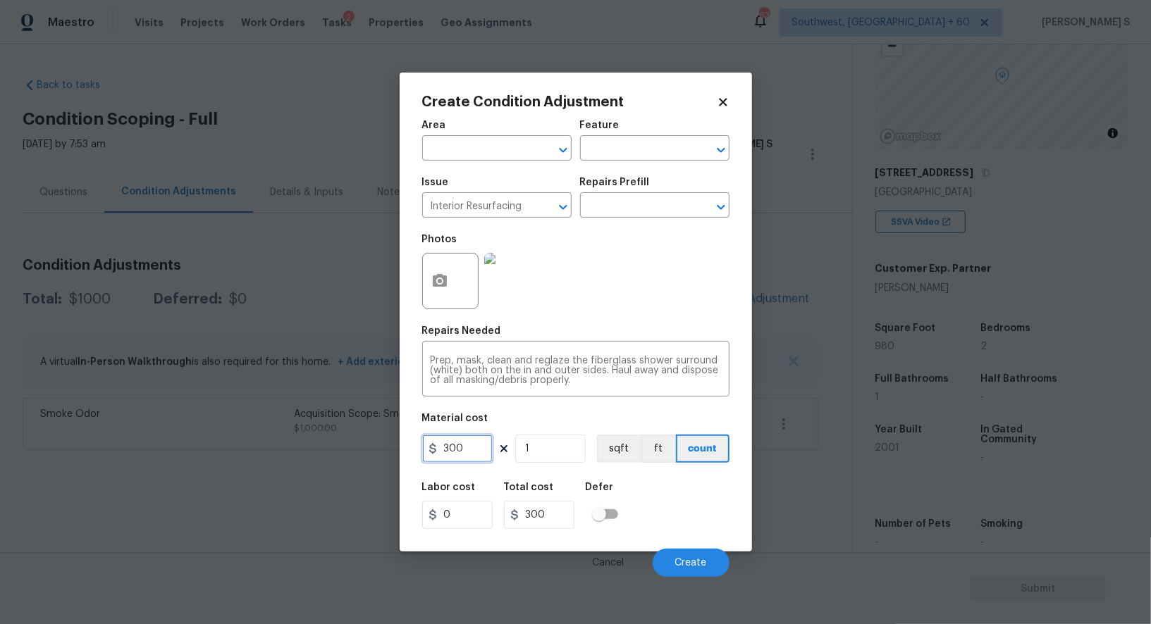
click at [465, 454] on input "300" at bounding box center [457, 449] width 70 height 28
type input "400"
click at [705, 560] on span "Create" at bounding box center [691, 563] width 32 height 11
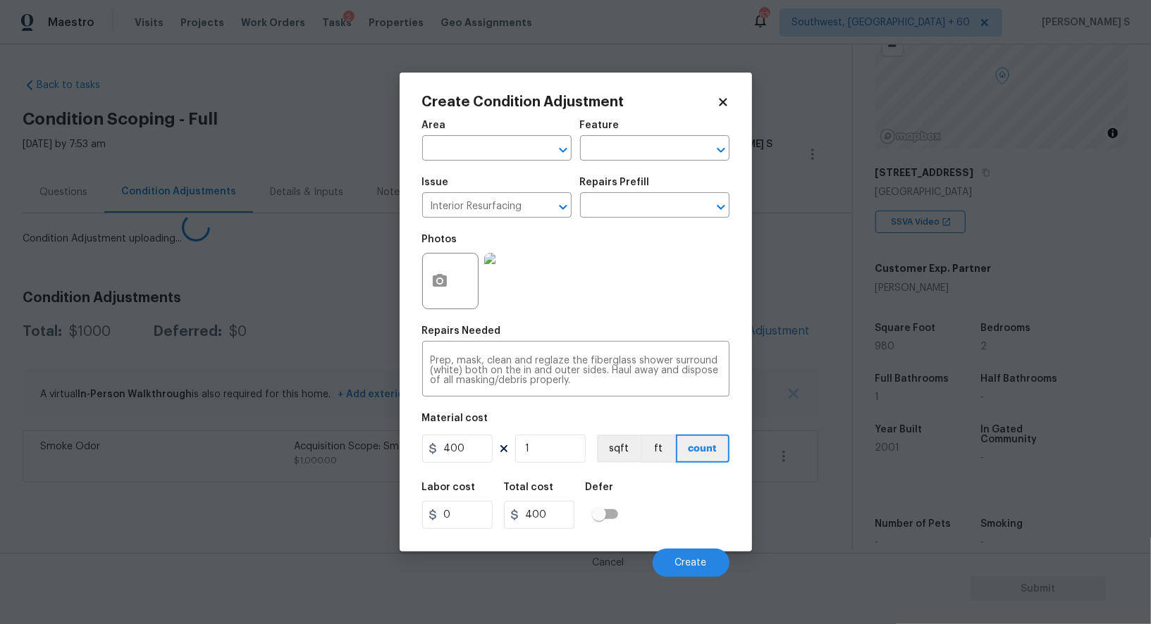
click at [285, 467] on body "Maestro Visits Projects Work Orders Tasks 2 Properties Geo Assignments [GEOGRAP…" at bounding box center [575, 312] width 1151 height 624
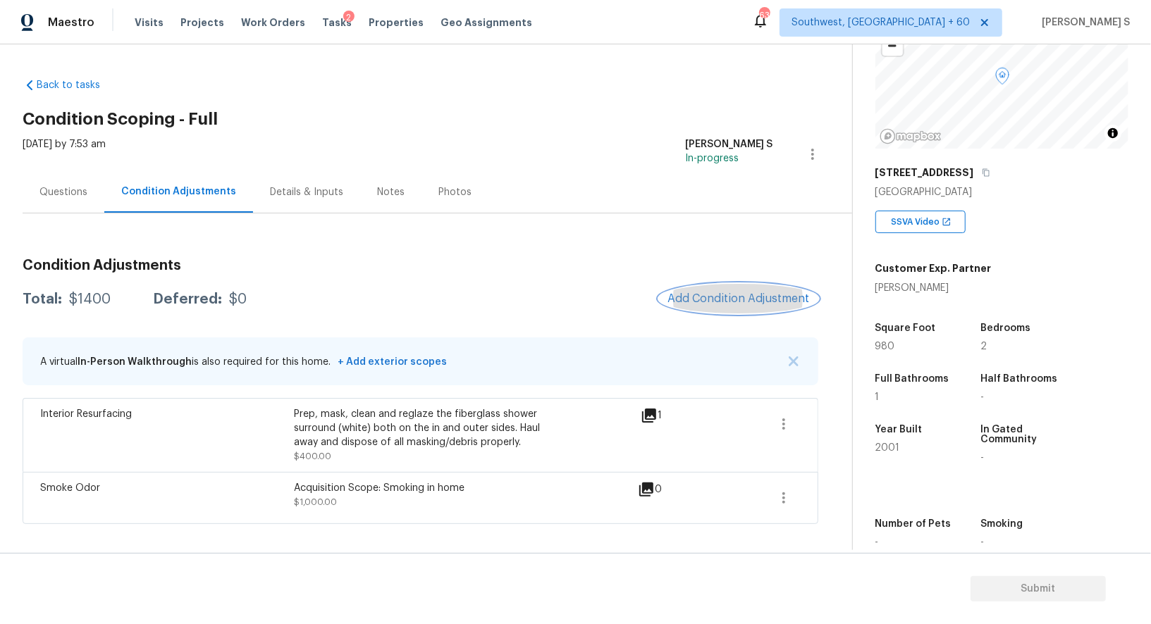
click at [692, 299] on span "Add Condition Adjustment" at bounding box center [738, 298] width 142 height 13
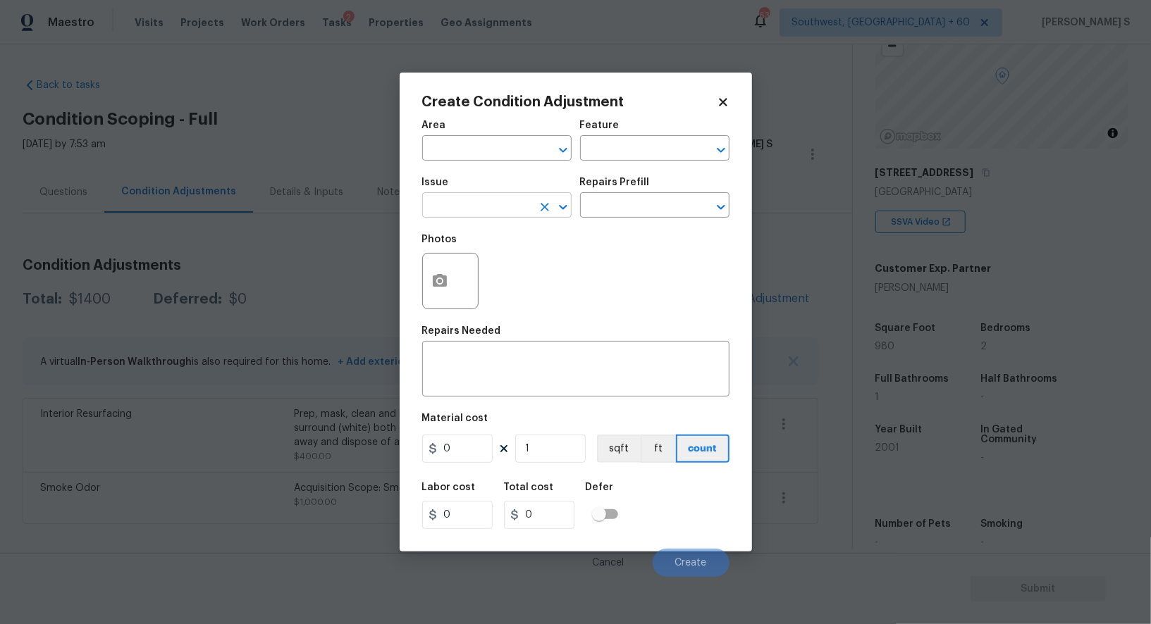
click at [486, 211] on input "text" at bounding box center [477, 207] width 110 height 22
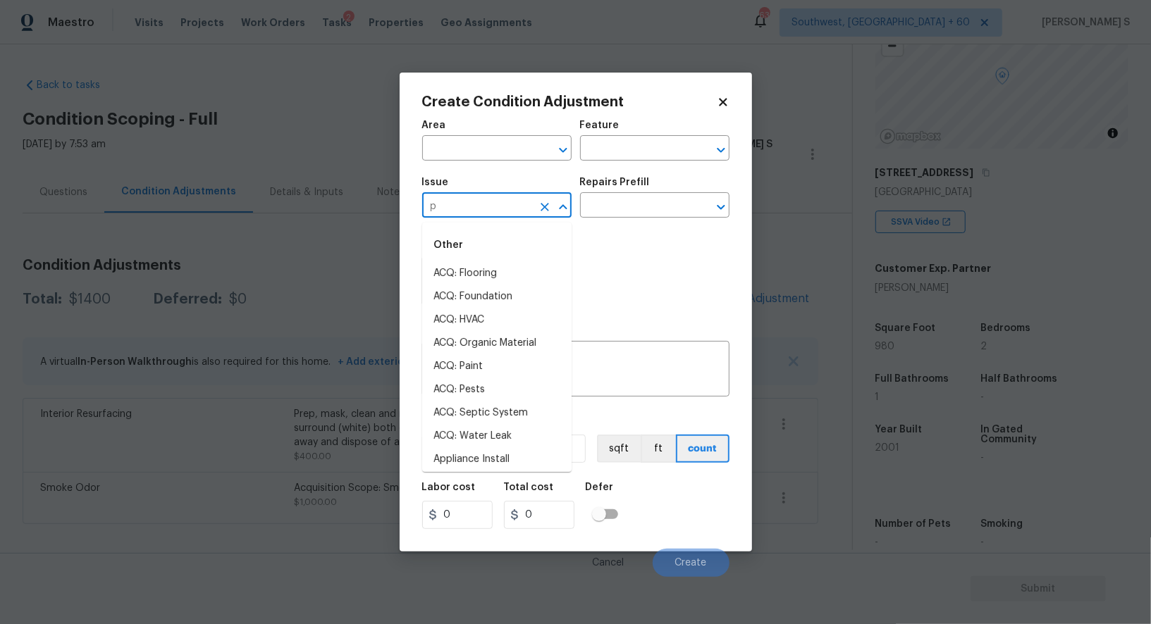
click at [486, 211] on input "p" at bounding box center [477, 207] width 110 height 22
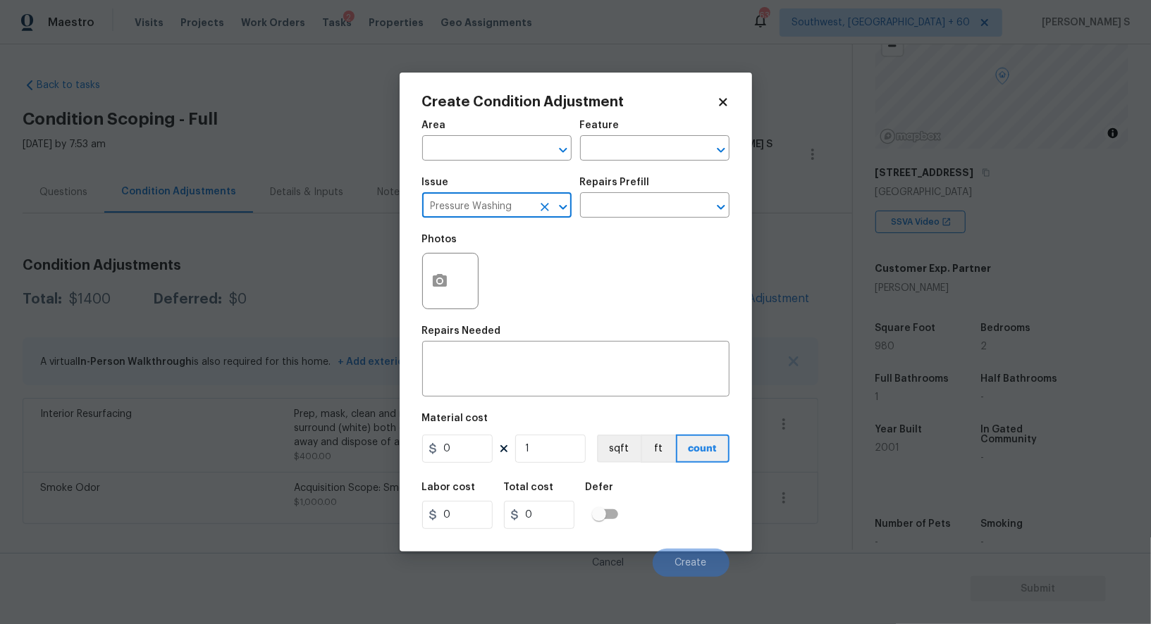
type input "Pressure Washing"
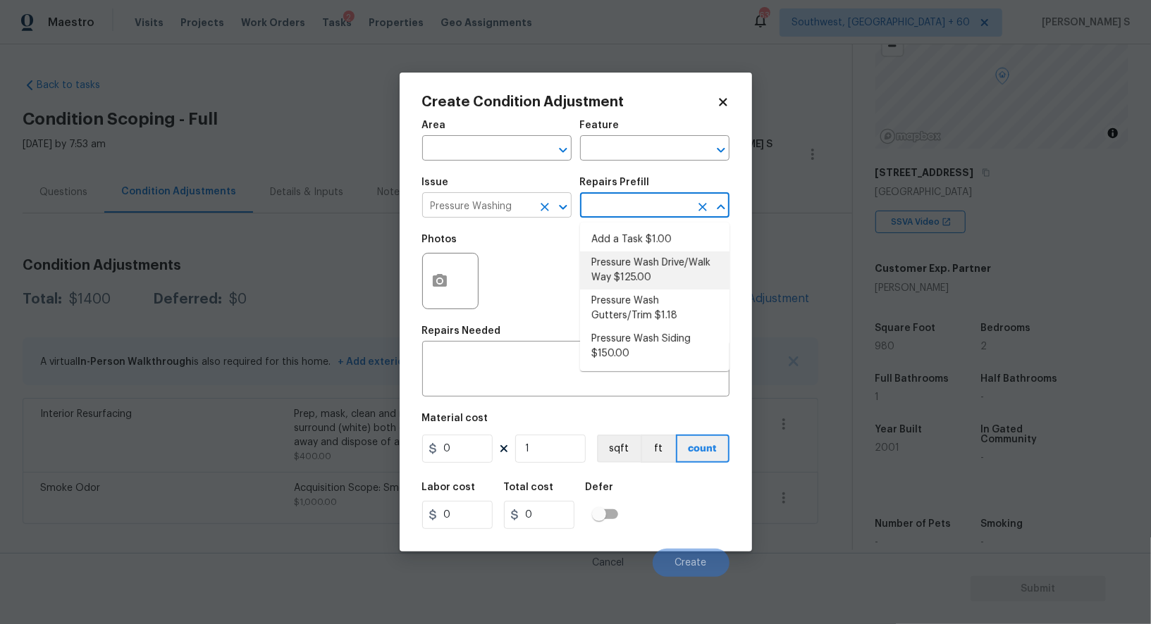
type input "Siding"
type textarea "Pressure wash the driveways/walkways as directed by the PM. Ensure that all deb…"
type input "125"
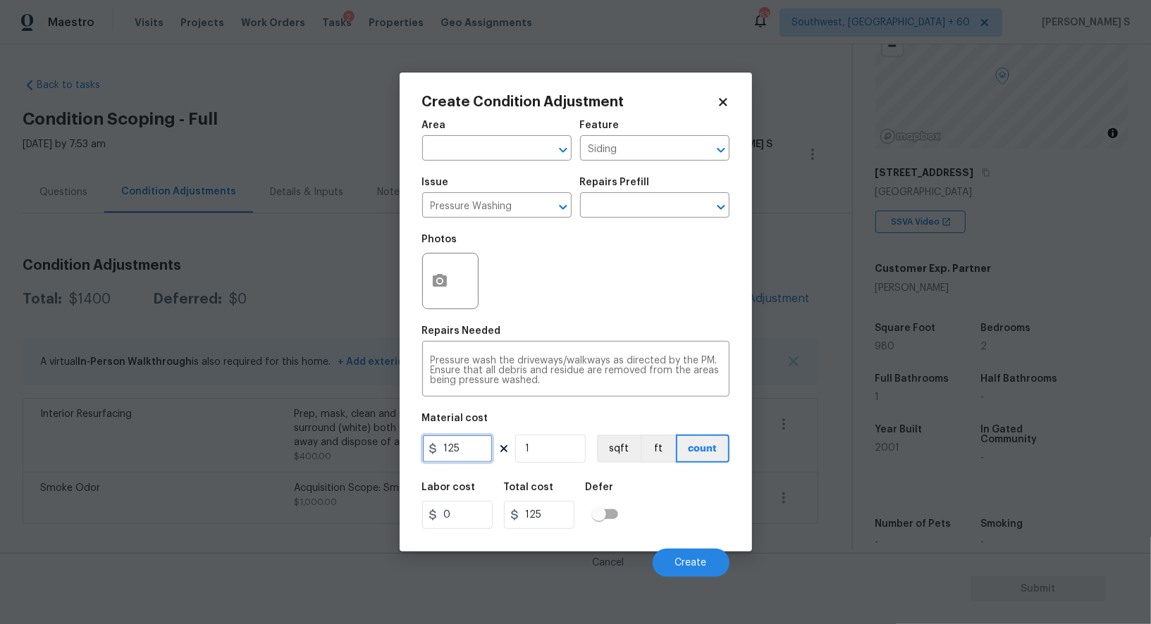
click at [471, 455] on input "125" at bounding box center [457, 449] width 70 height 28
type input "200"
click at [701, 565] on span "Create" at bounding box center [691, 563] width 32 height 11
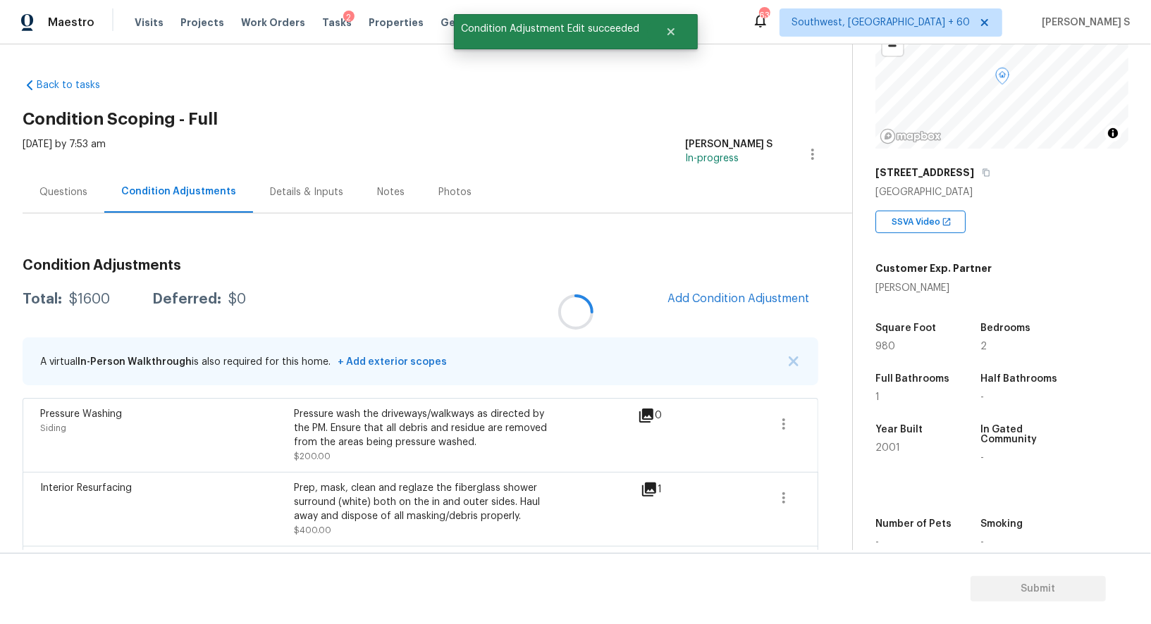
click at [201, 502] on div "Pressure Washing Siding Pressure wash the driveways/walkways as directed by the…" at bounding box center [421, 497] width 796 height 199
click at [748, 292] on span "Add Condition Adjustment" at bounding box center [738, 298] width 142 height 13
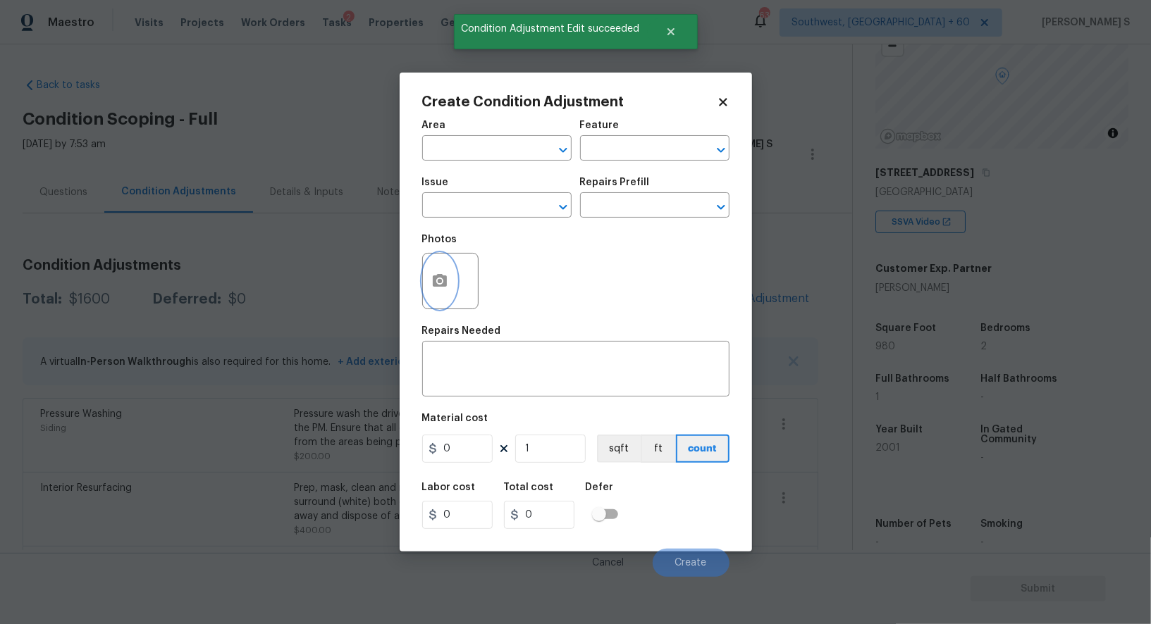
click at [452, 278] on button "button" at bounding box center [440, 281] width 34 height 55
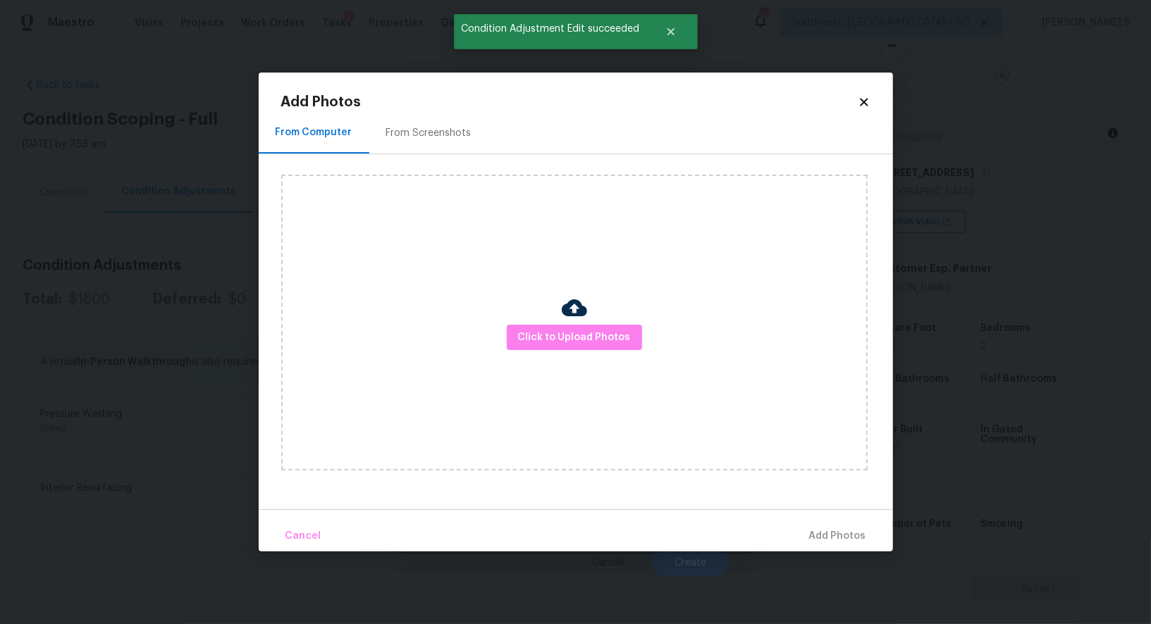
click at [411, 140] on div "From Screenshots" at bounding box center [428, 133] width 119 height 42
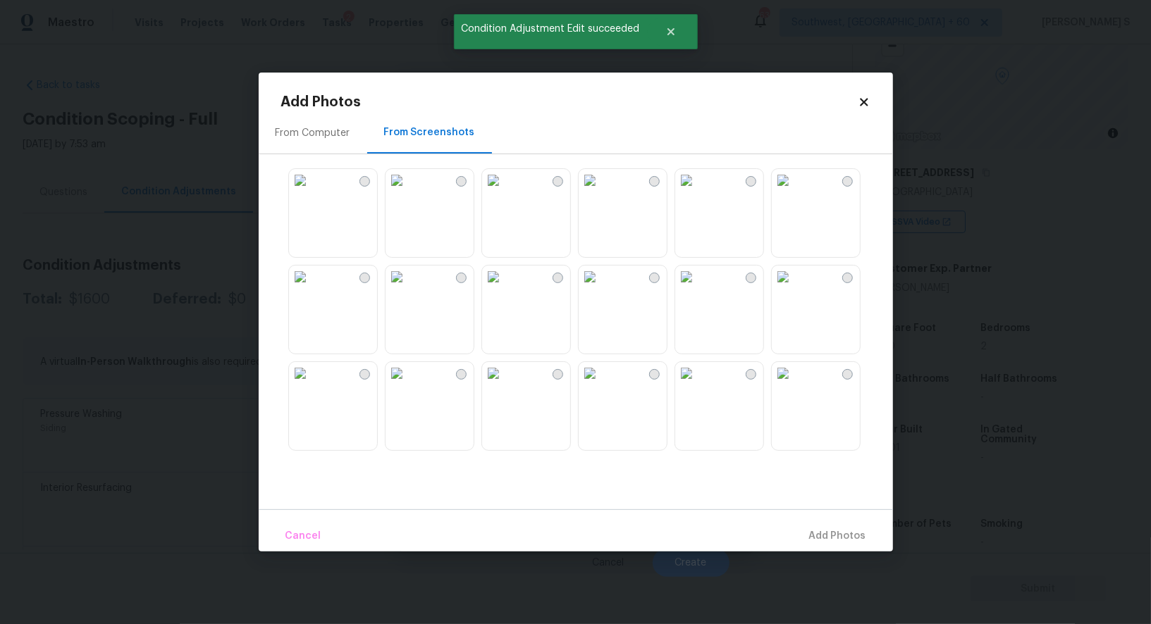
click at [698, 192] on img at bounding box center [686, 180] width 23 height 23
click at [601, 192] on img at bounding box center [590, 180] width 23 height 23
click at [698, 385] on img at bounding box center [686, 373] width 23 height 23
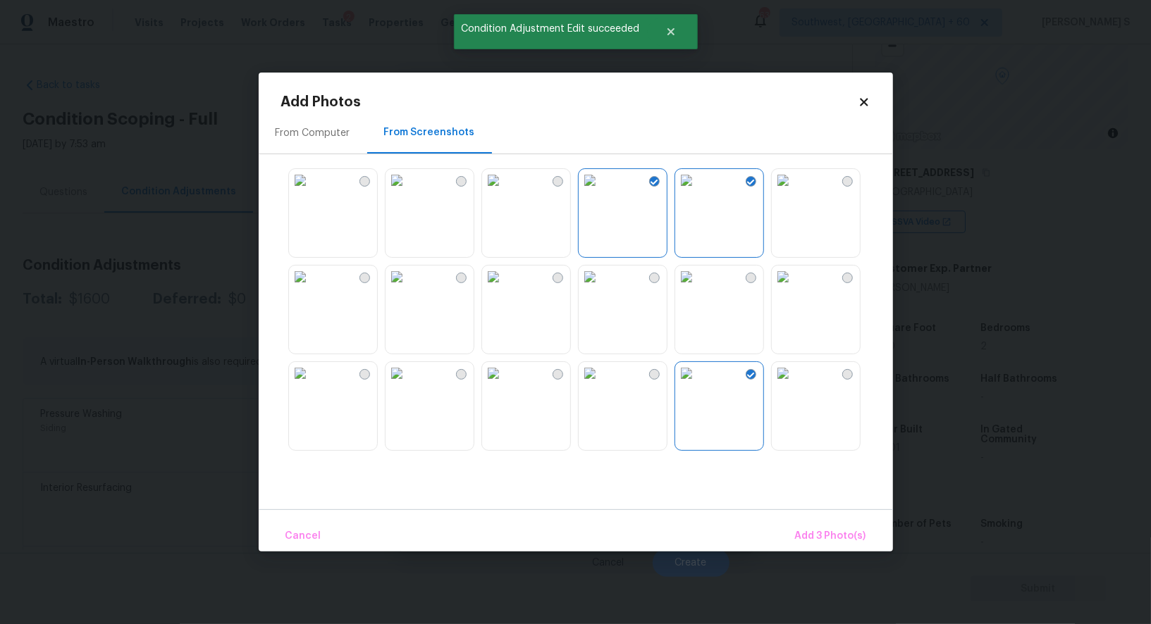
click at [794, 385] on img at bounding box center [783, 373] width 23 height 23
click at [794, 285] on img at bounding box center [783, 277] width 23 height 23
click at [822, 537] on span "Add 5 Photo(s)" at bounding box center [830, 537] width 71 height 18
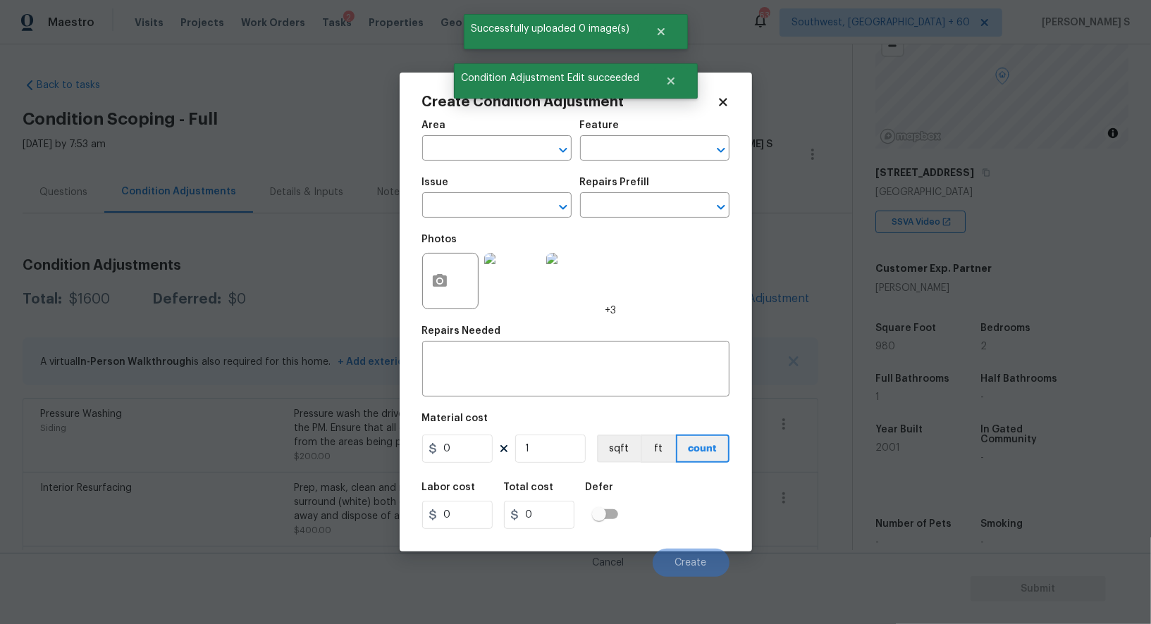
click at [495, 192] on div "Issue" at bounding box center [496, 187] width 149 height 18
click at [496, 203] on input "text" at bounding box center [477, 207] width 110 height 22
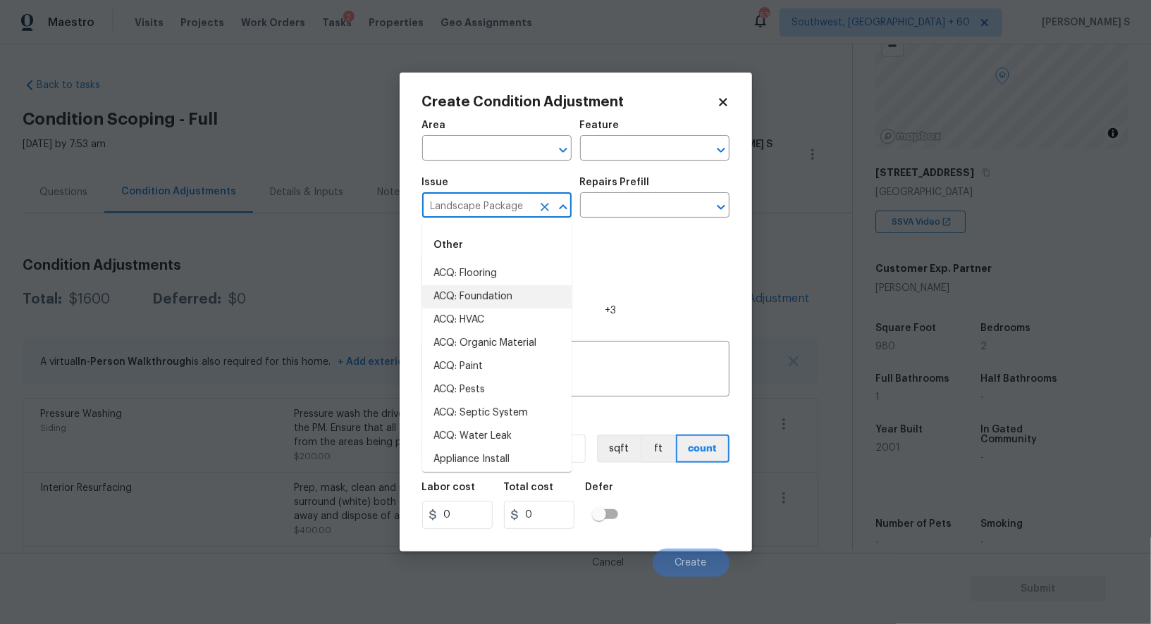
type input "Landscape Package"
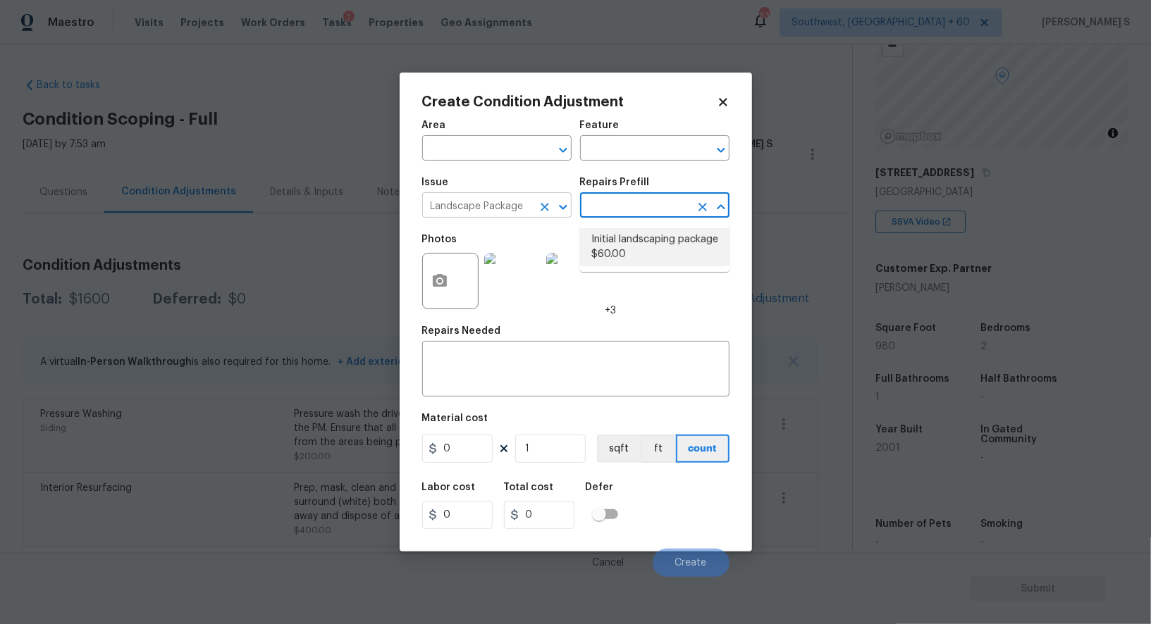
type input "Home Readiness Packages"
type textarea "Mowing of grass up to 6" in height. Mow, edge along driveways & sidewalks, trim…"
type input "60"
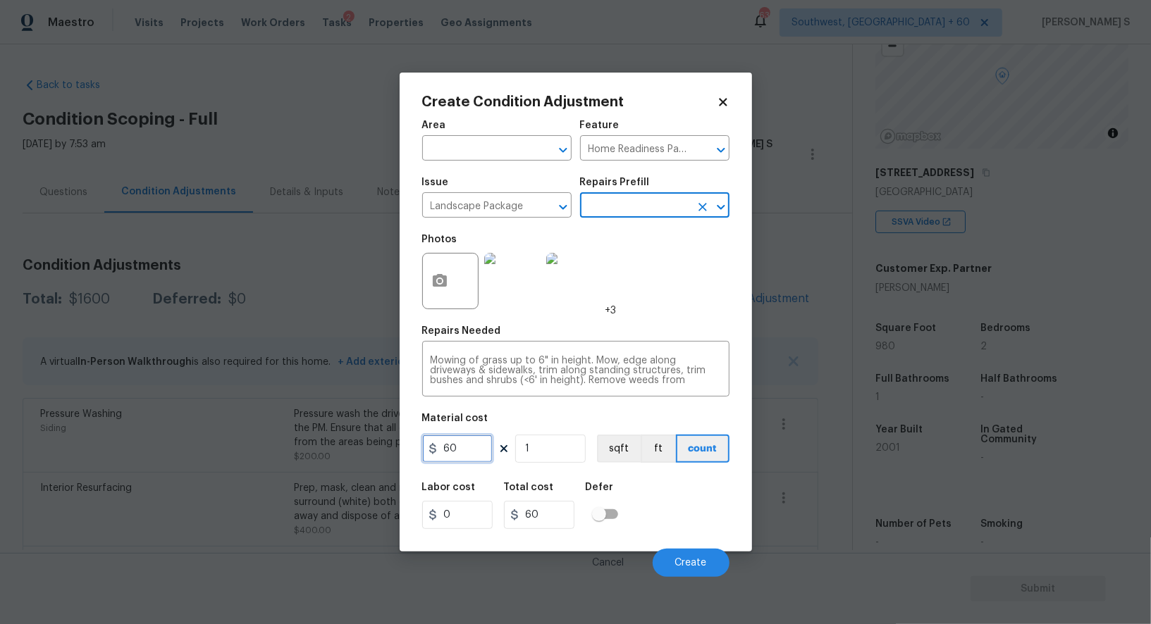
click at [469, 441] on input "60" at bounding box center [457, 449] width 70 height 28
type input "900"
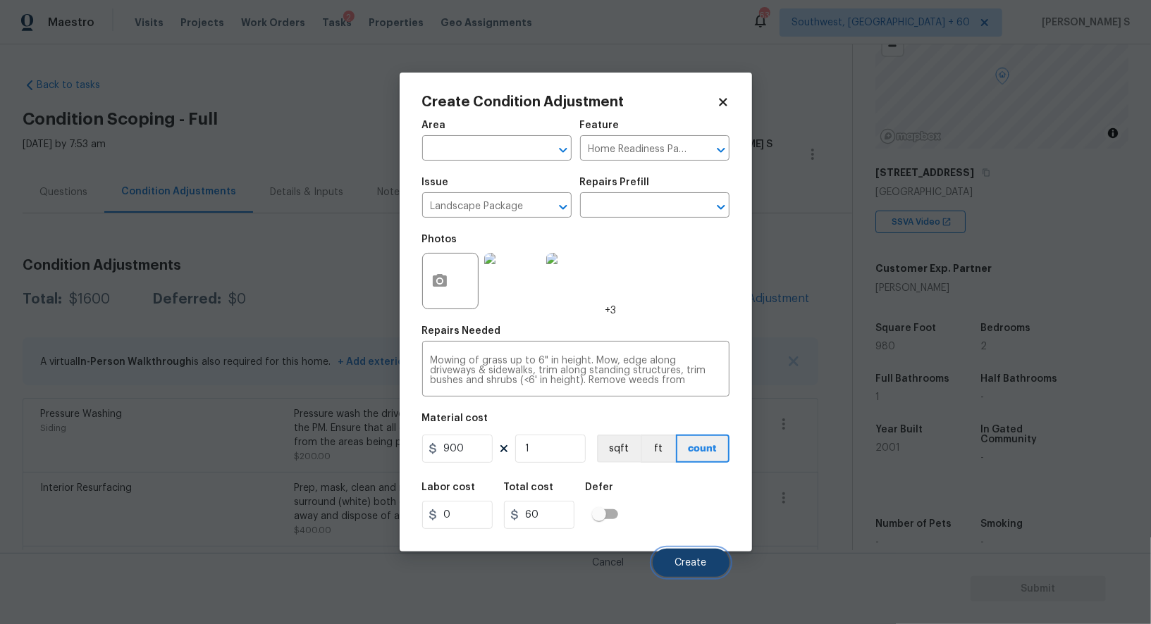
type input "900"
click at [691, 554] on button "Create" at bounding box center [691, 563] width 77 height 28
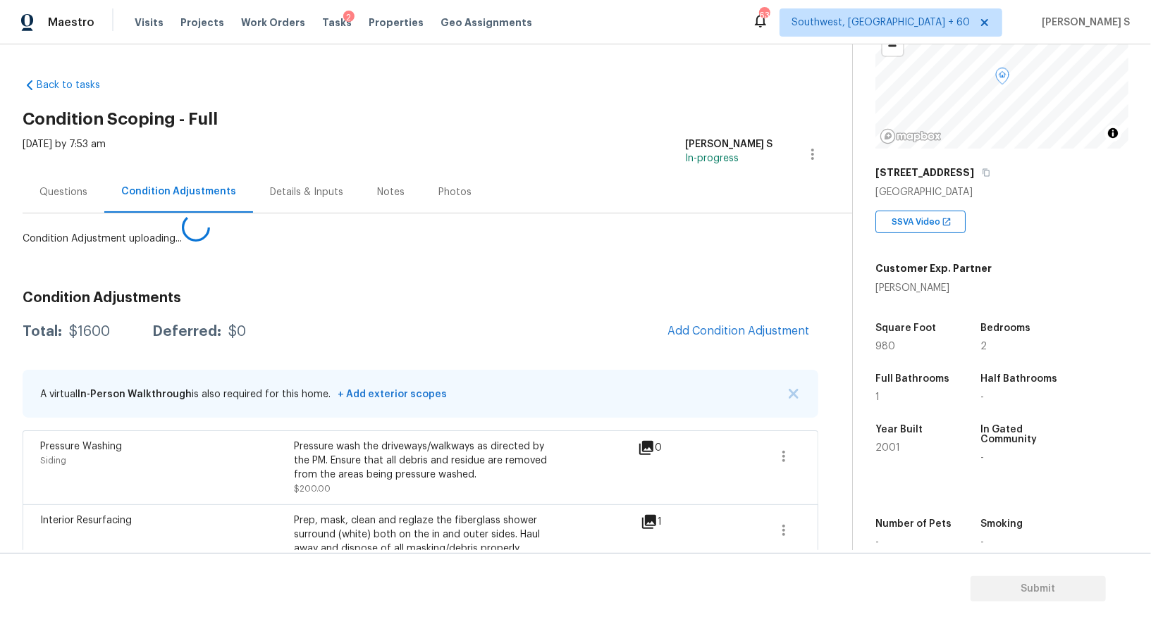
click at [208, 457] on body "Maestro Visits Projects Work Orders Tasks 2 Properties Geo Assignments 632 Sout…" at bounding box center [575, 312] width 1151 height 624
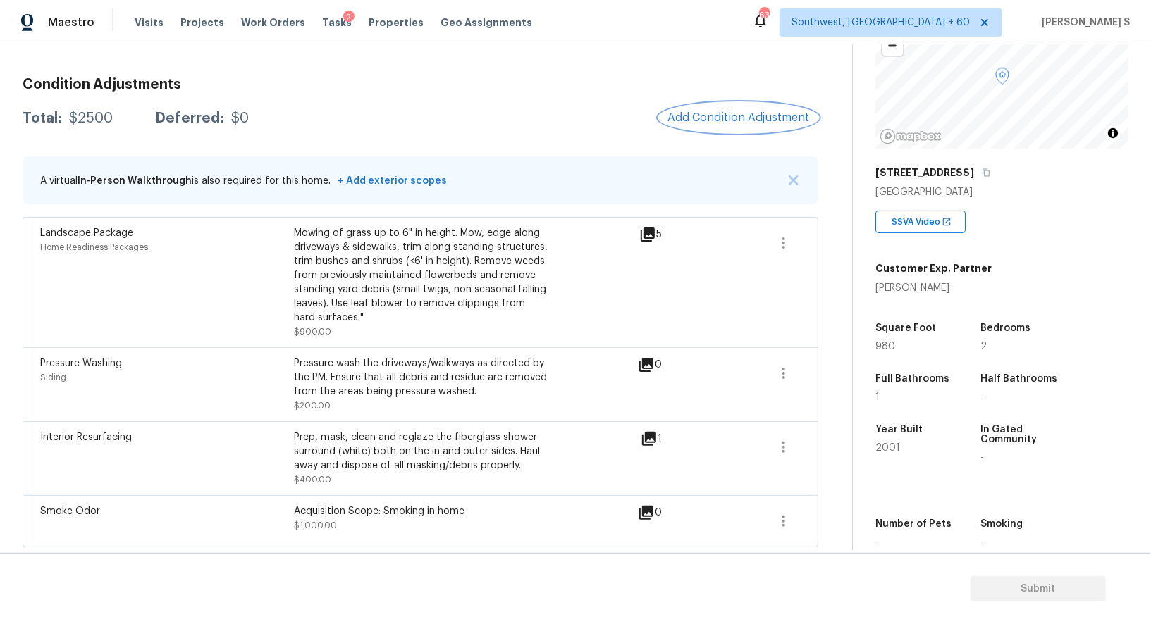
scroll to position [0, 0]
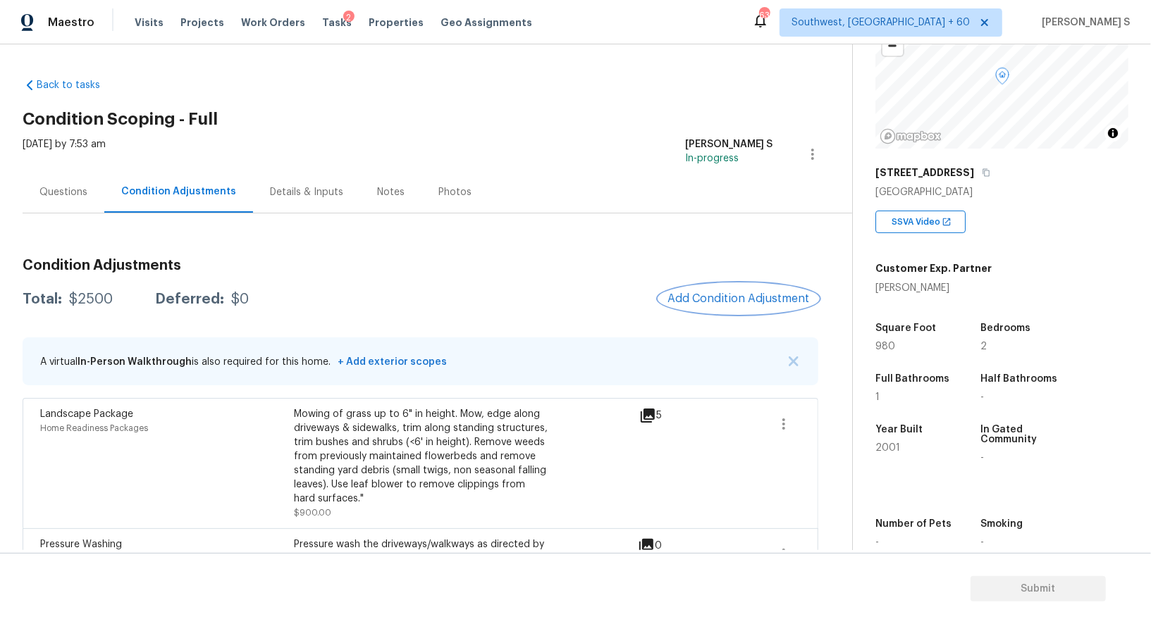
click at [753, 288] on button "Add Condition Adjustment" at bounding box center [738, 299] width 159 height 30
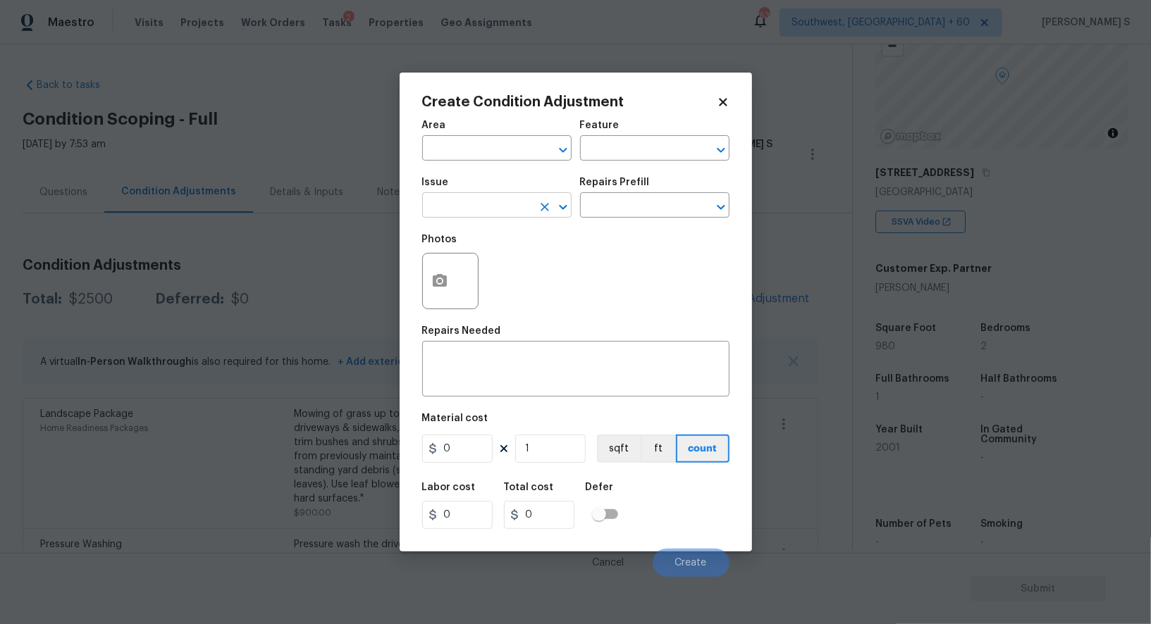
click at [486, 202] on input "text" at bounding box center [477, 207] width 110 height 22
type input "Roof Repair"
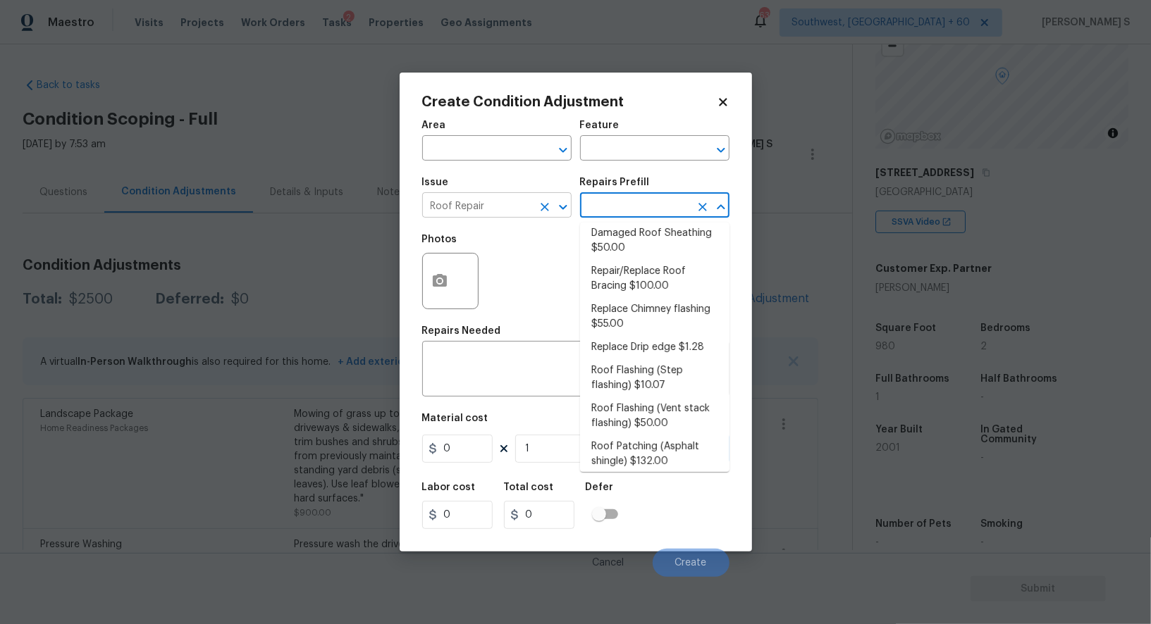
scroll to position [68, 0]
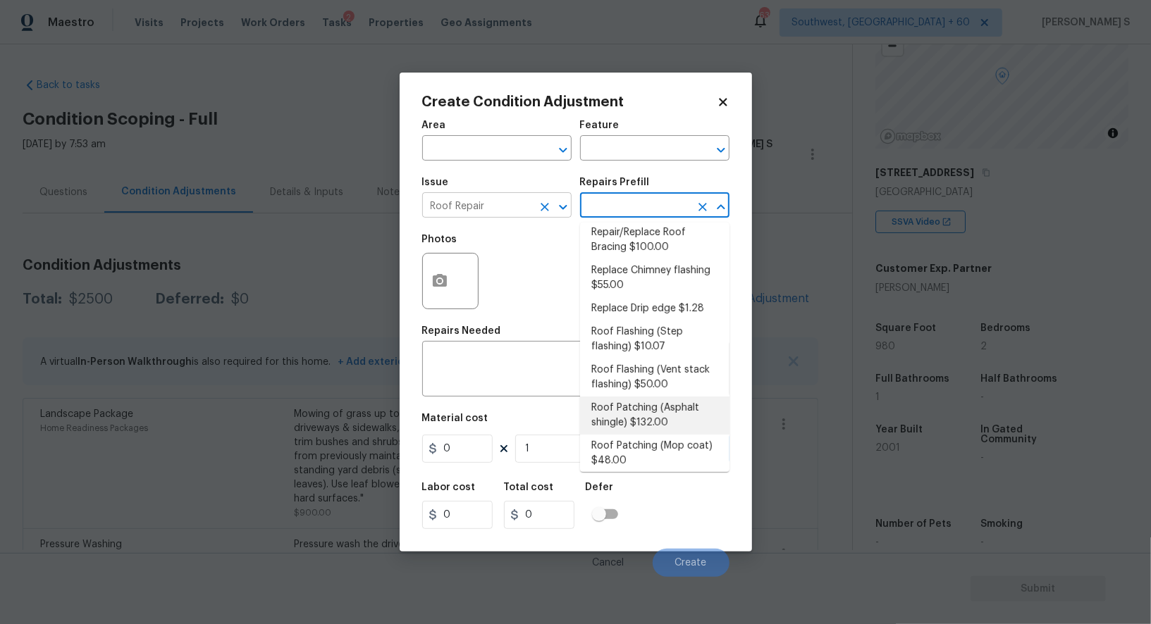
type input "[PERSON_NAME] and Trim"
type textarea "Remove the existing damaged asphalt shingles (if present) and replace with new.…"
type input "132"
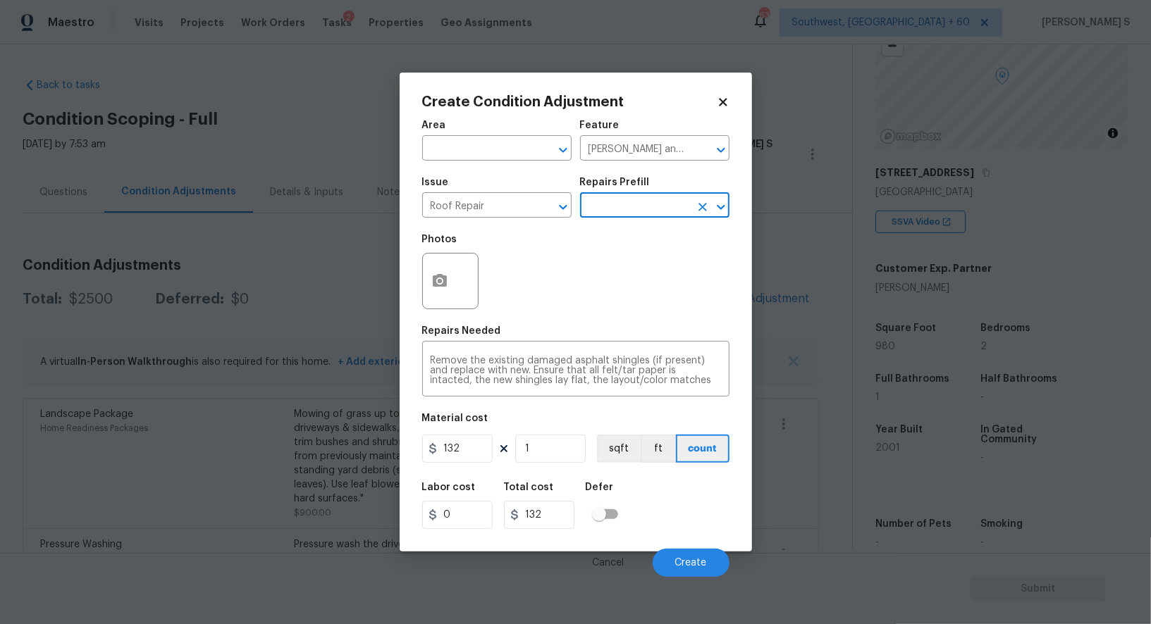
click at [637, 204] on input "text" at bounding box center [635, 207] width 110 height 22
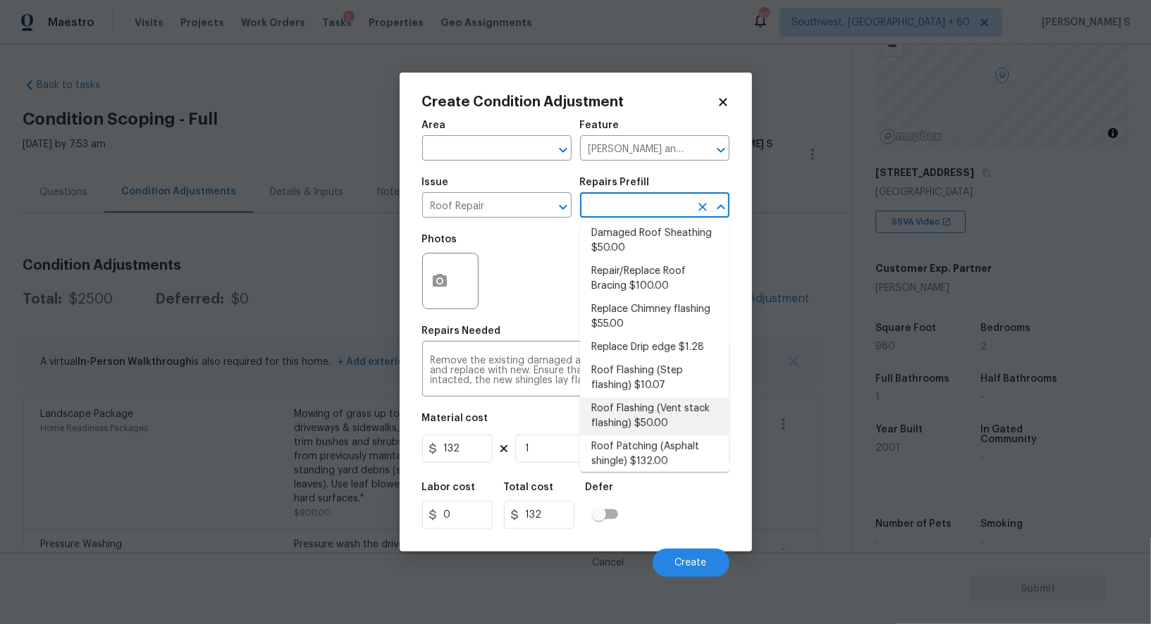
scroll to position [149, 0]
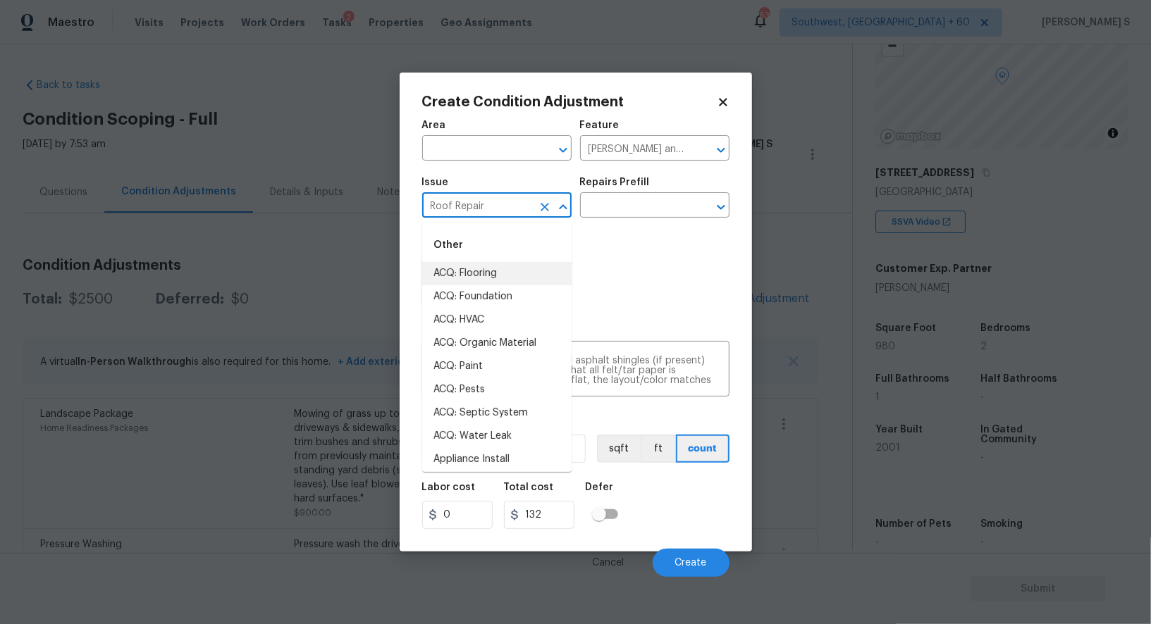
click at [498, 208] on input "Roof Repair" at bounding box center [477, 207] width 110 height 22
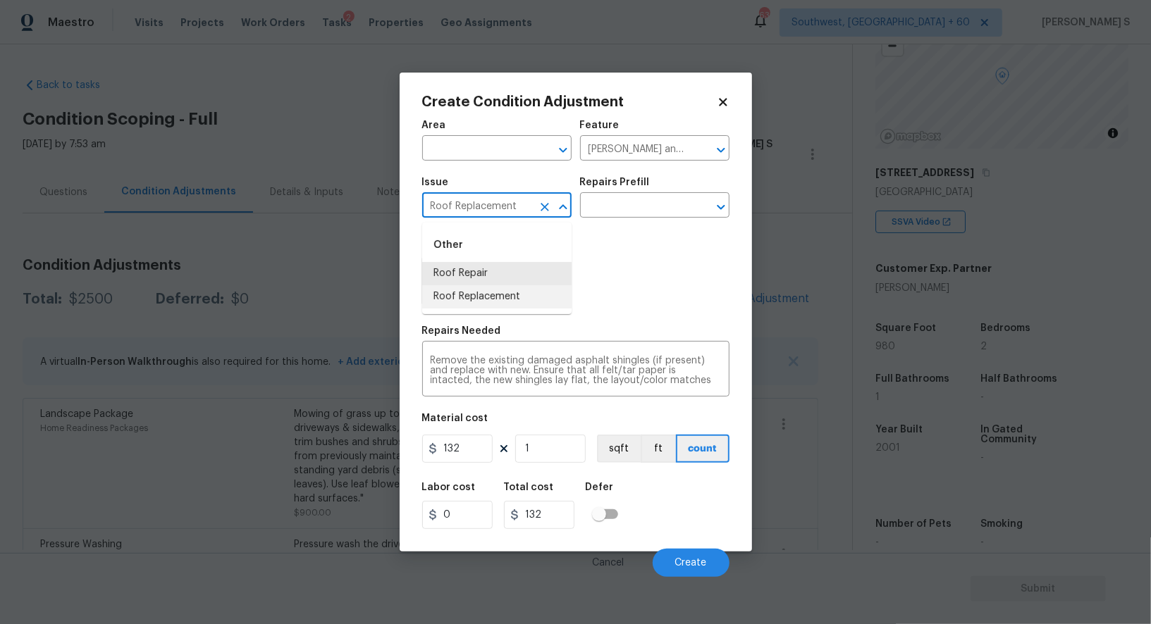
type input "Roof Replacement"
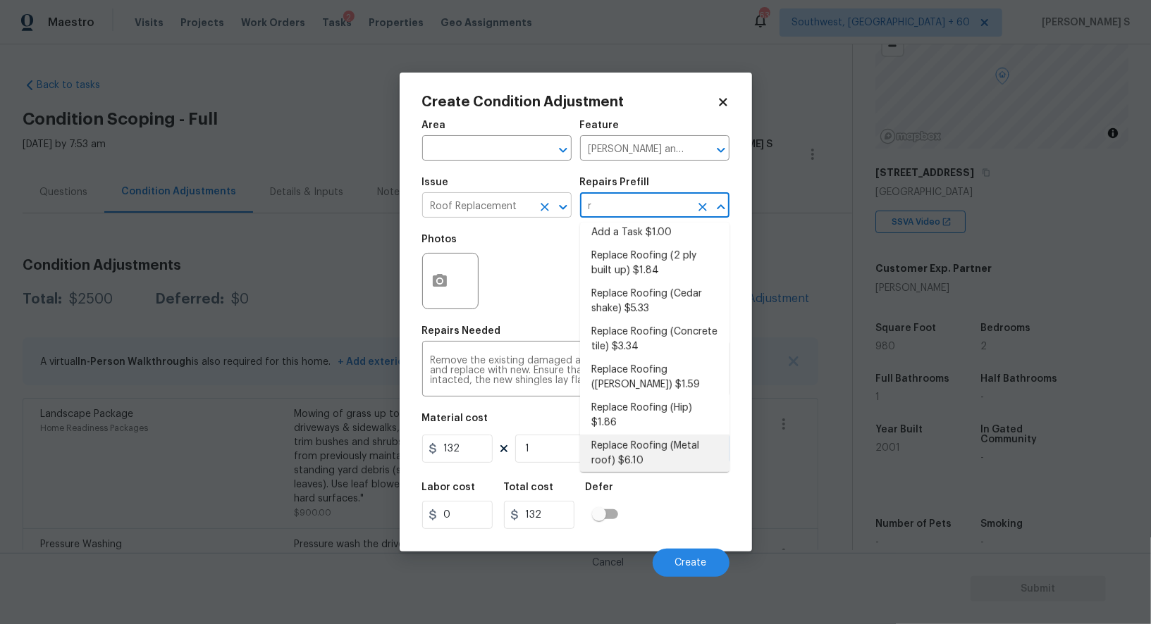
scroll to position [0, 0]
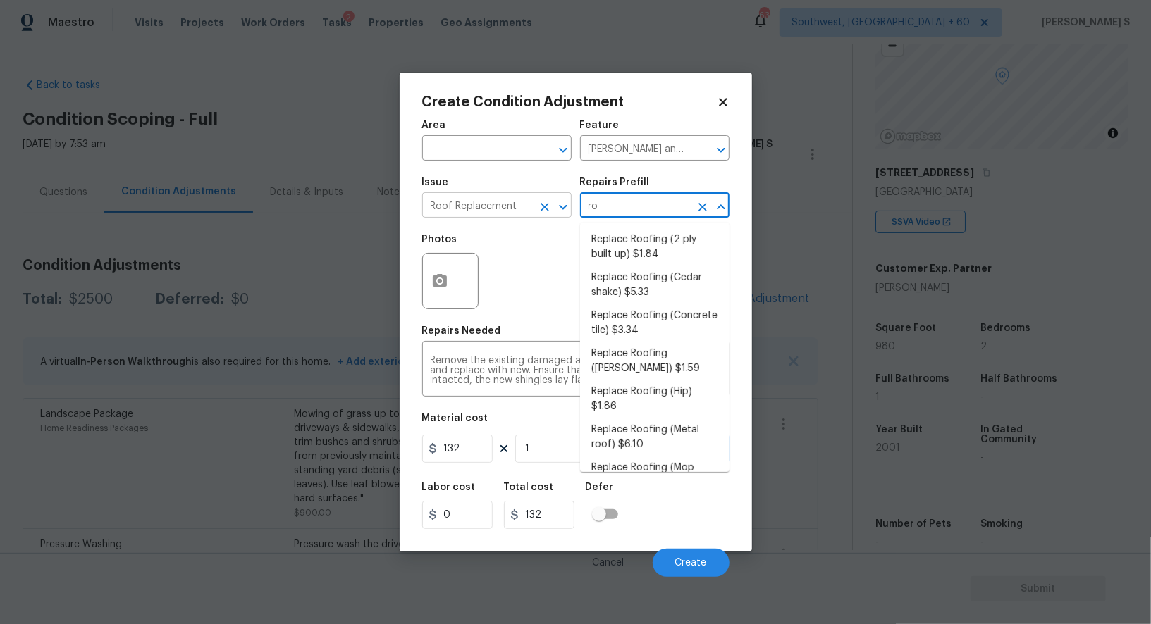
type input "r"
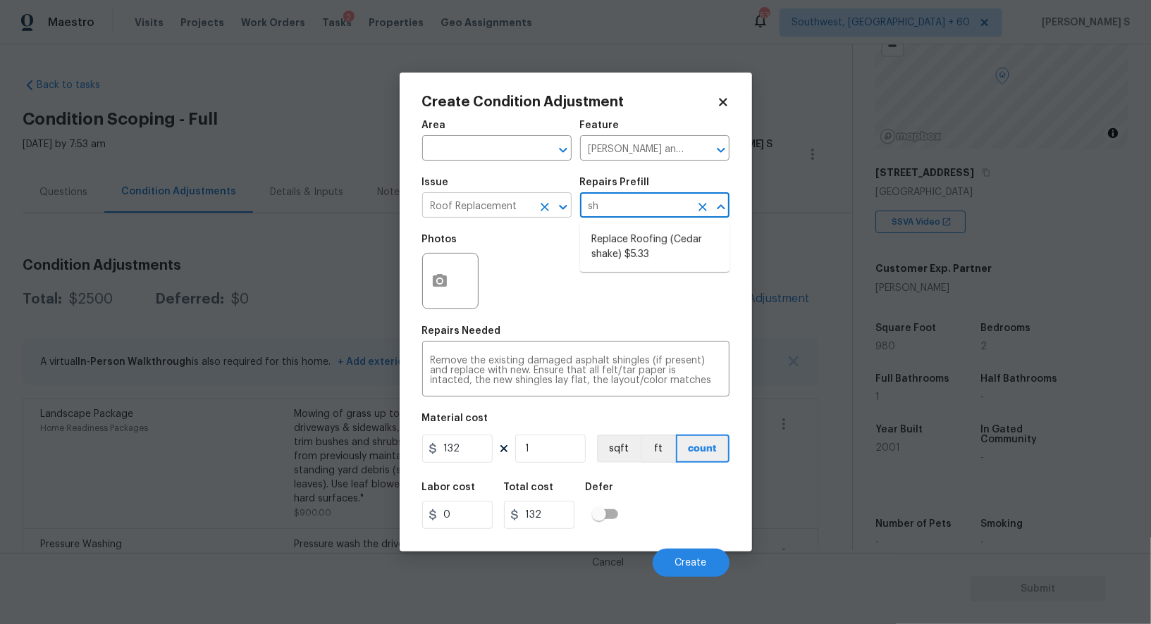
type input "s"
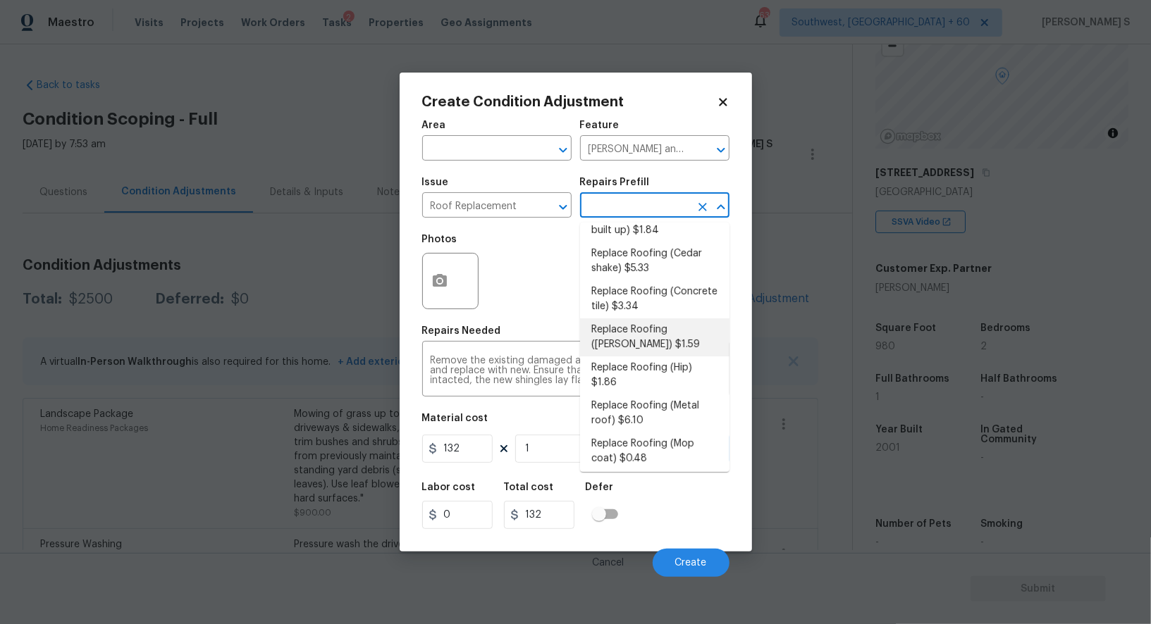
scroll to position [89, 0]
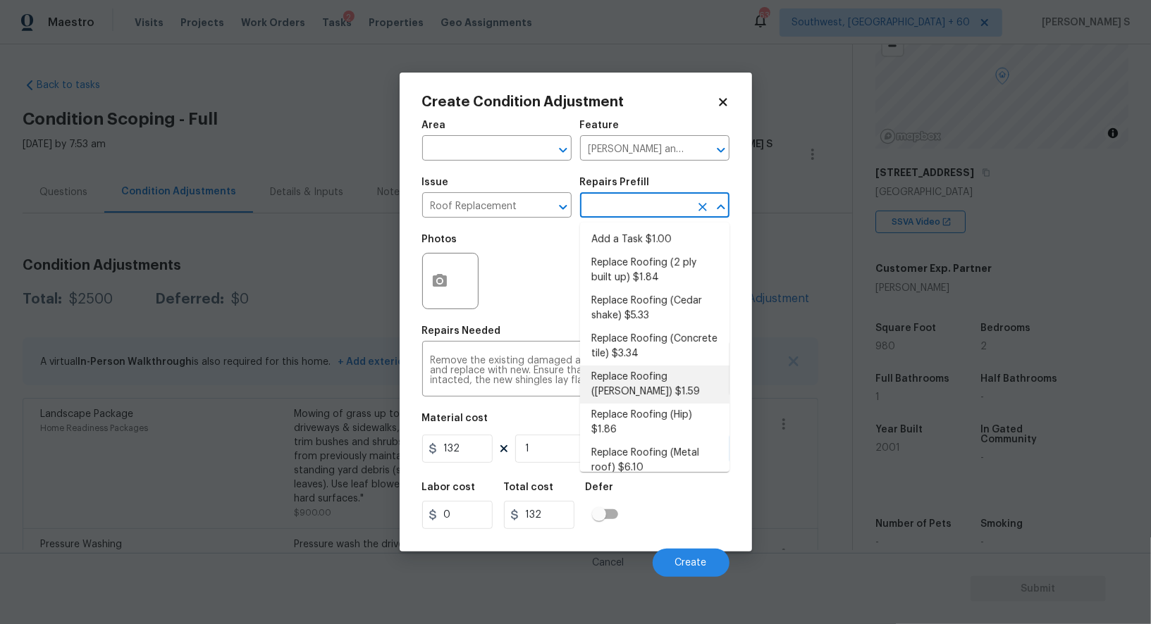
click at [684, 383] on li "Replace Roofing (Gable) $1.59" at bounding box center [654, 385] width 149 height 38
type textarea "[PERSON_NAME] Roof: Remove the existing roof covering, prep the substrate and i…"
type input "1.59"
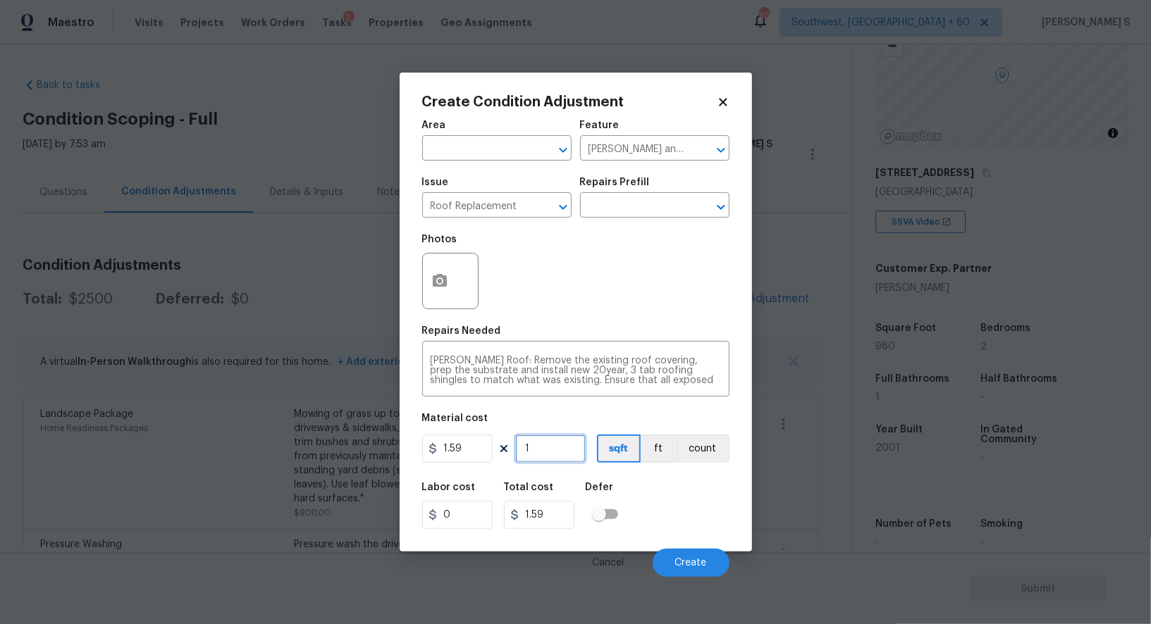
click at [545, 459] on input "1" at bounding box center [550, 449] width 70 height 28
type input "9"
type input "14.31"
type input "98"
type input "155.82"
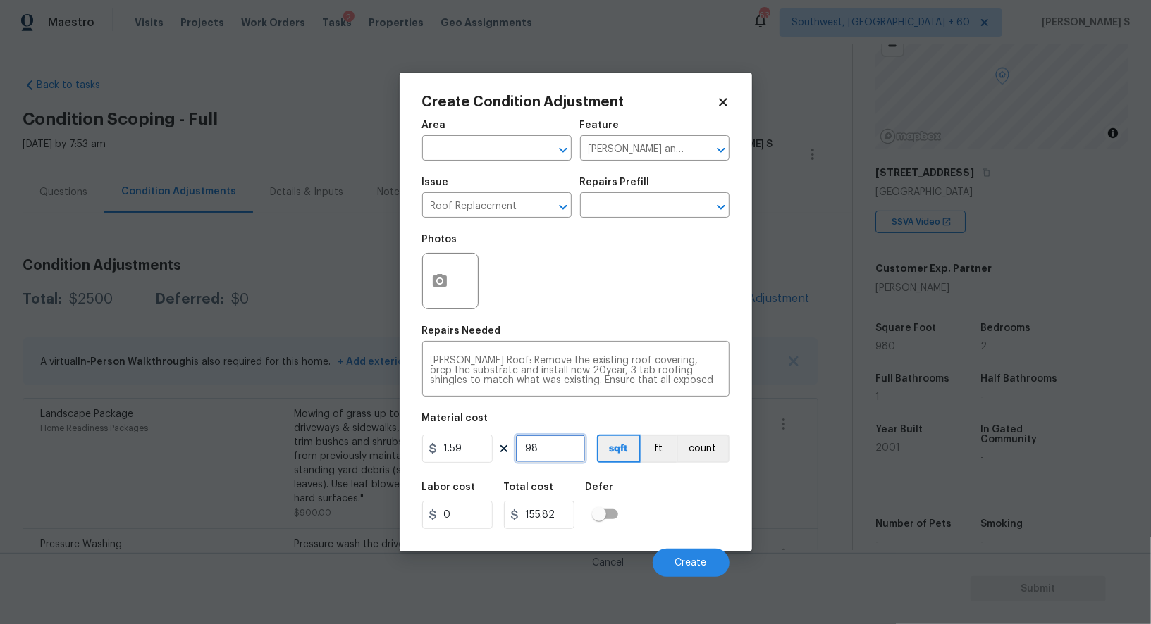
type input "980"
type input "1558.2"
type input "980"
drag, startPoint x: 643, startPoint y: 503, endPoint x: 696, endPoint y: 525, distance: 57.5
click at [643, 503] on div "Labor cost 0 Total cost 1558.2 Defer" at bounding box center [575, 505] width 307 height 63
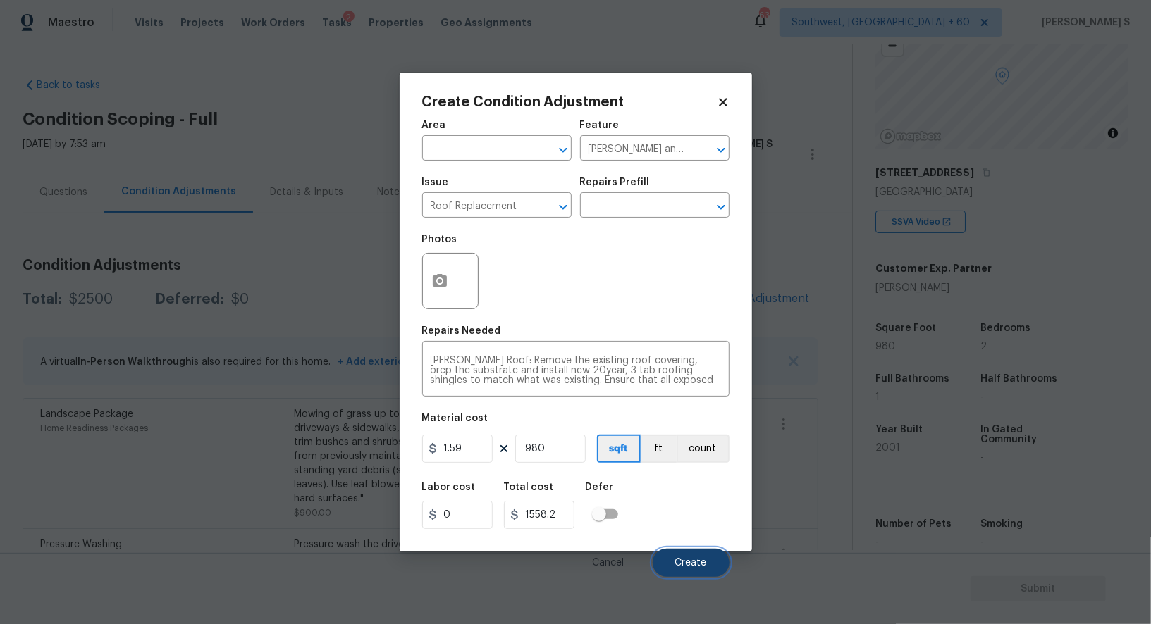
click at [691, 556] on button "Create" at bounding box center [691, 563] width 77 height 28
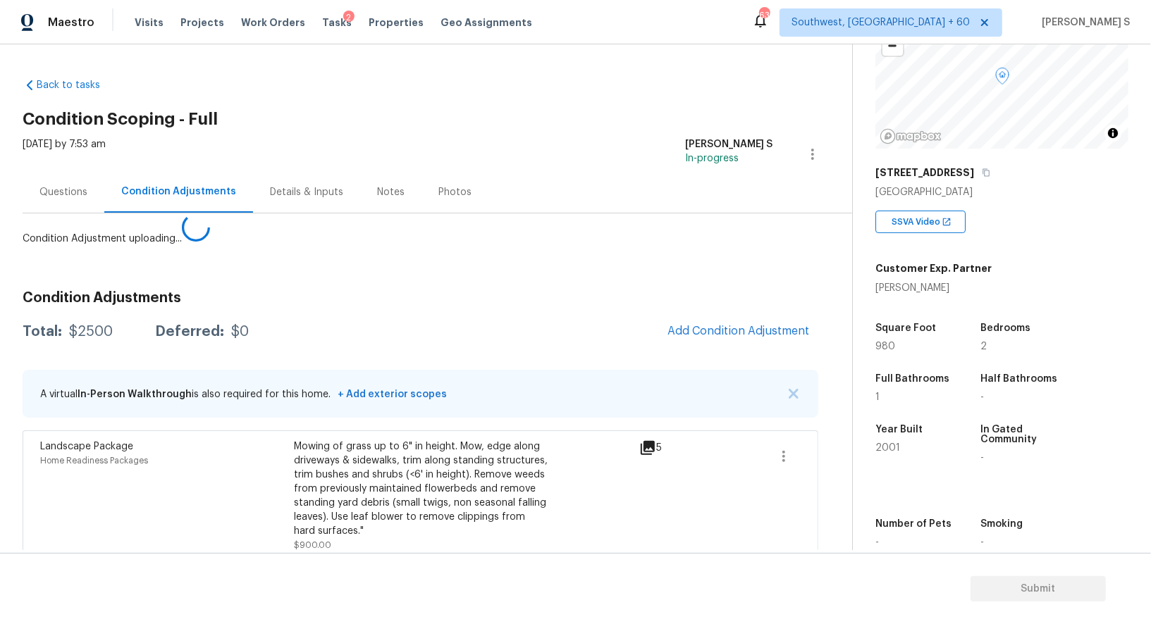
click at [182, 533] on body "Maestro Visits Projects Work Orders Tasks 2 Properties Geo Assignments 632 Sout…" at bounding box center [575, 312] width 1151 height 624
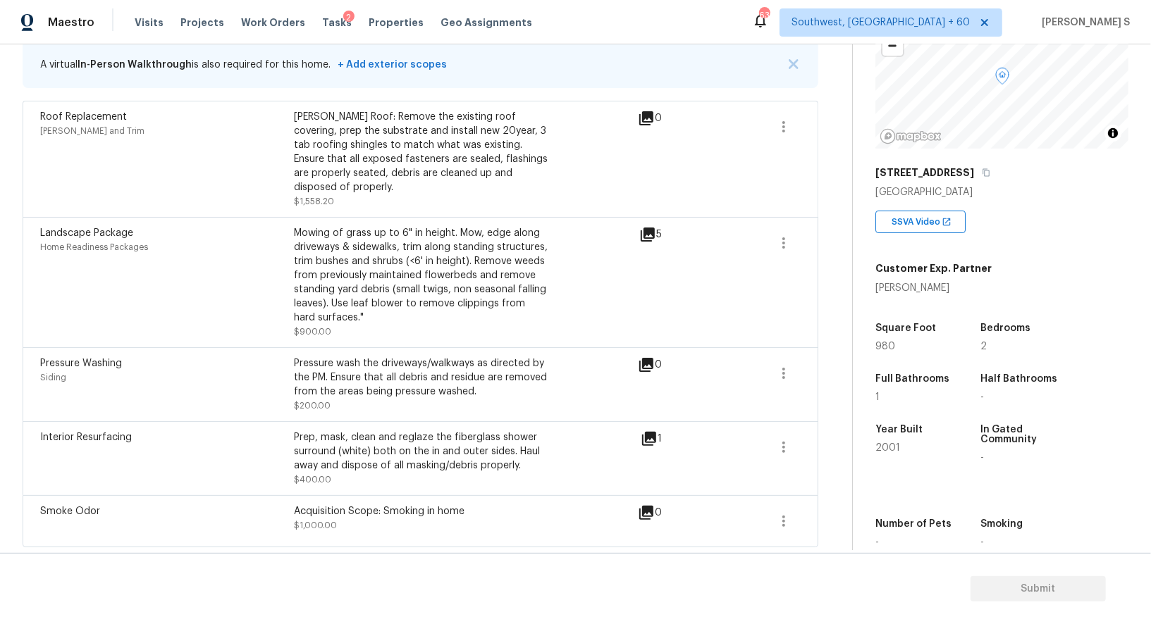
scroll to position [0, 0]
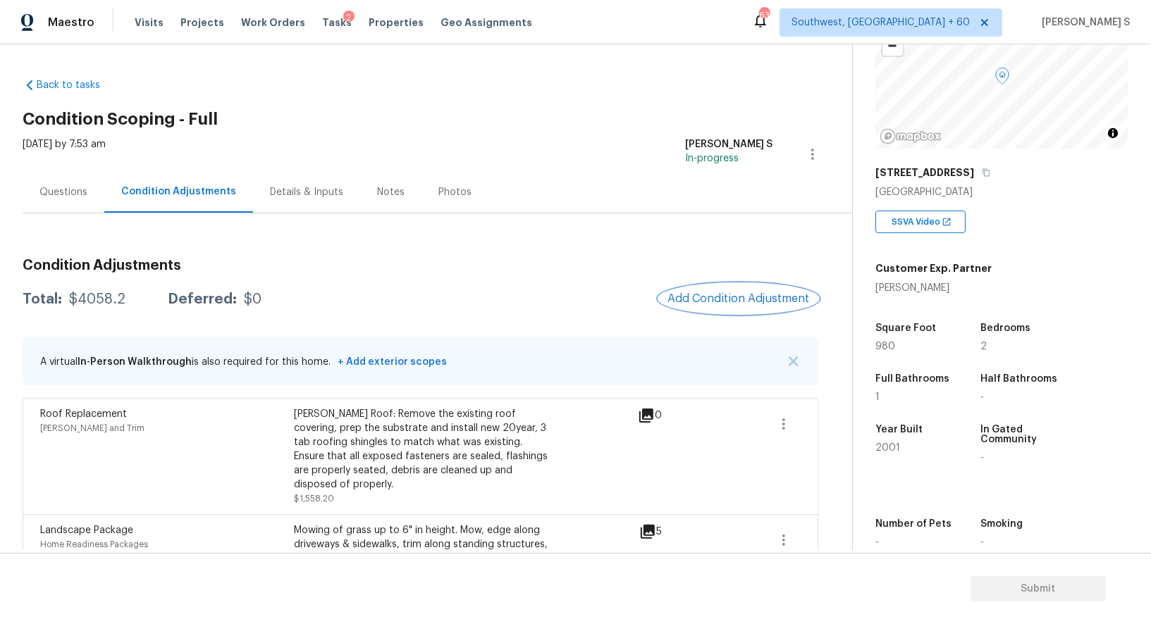
click at [748, 295] on span "Add Condition Adjustment" at bounding box center [738, 298] width 142 height 13
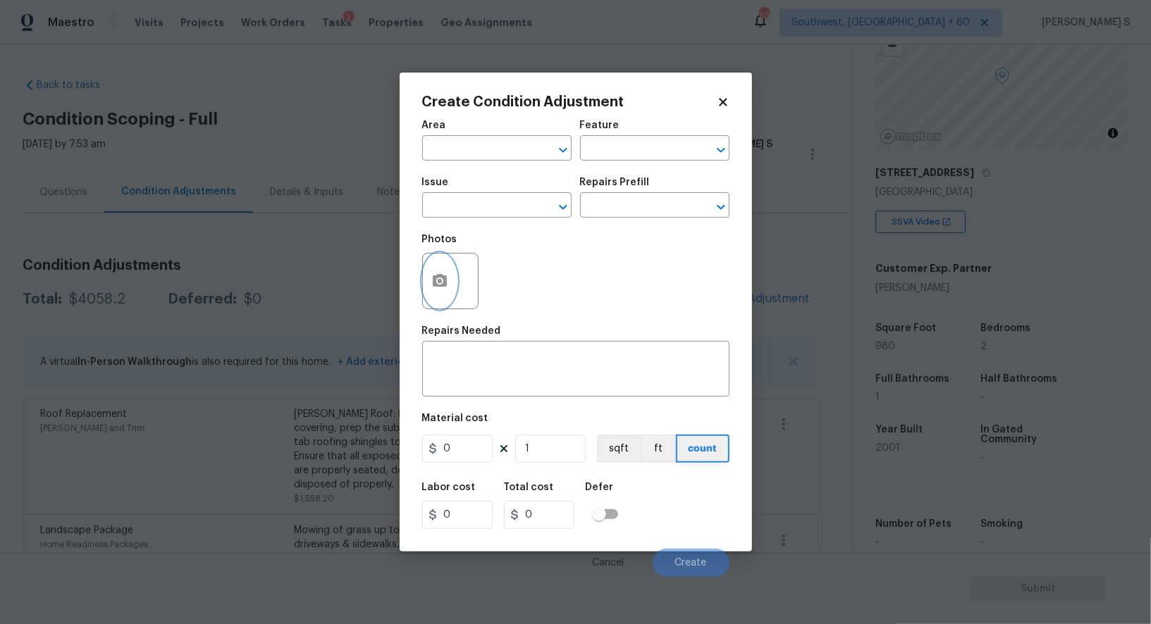
click at [444, 277] on icon "button" at bounding box center [440, 280] width 14 height 13
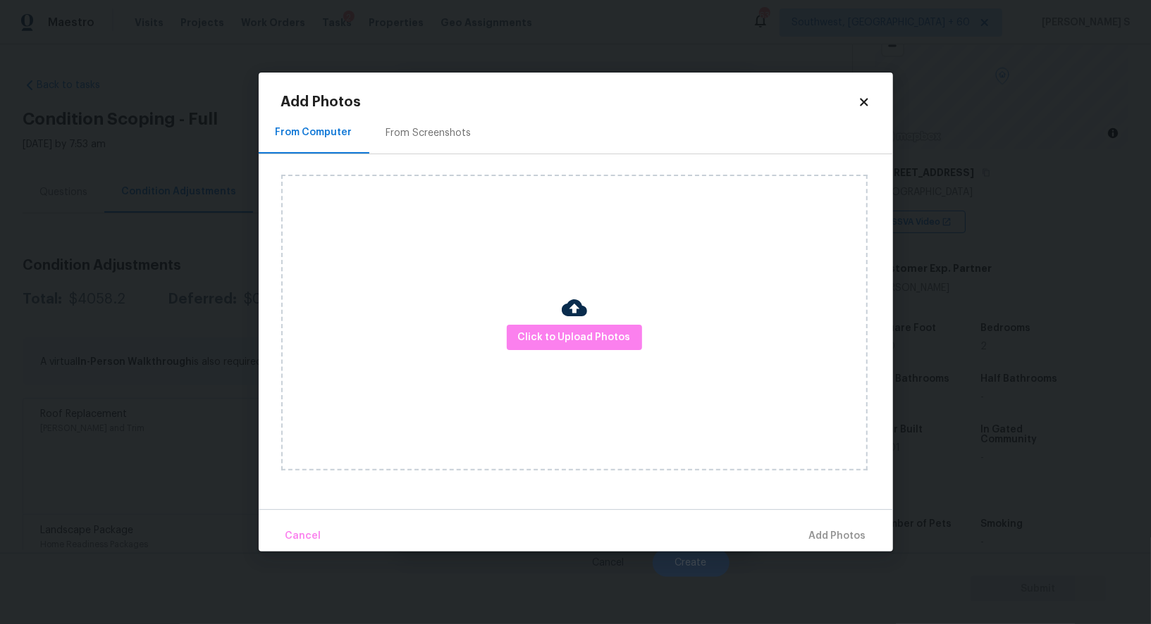
click at [434, 123] on div "From Screenshots" at bounding box center [428, 133] width 119 height 42
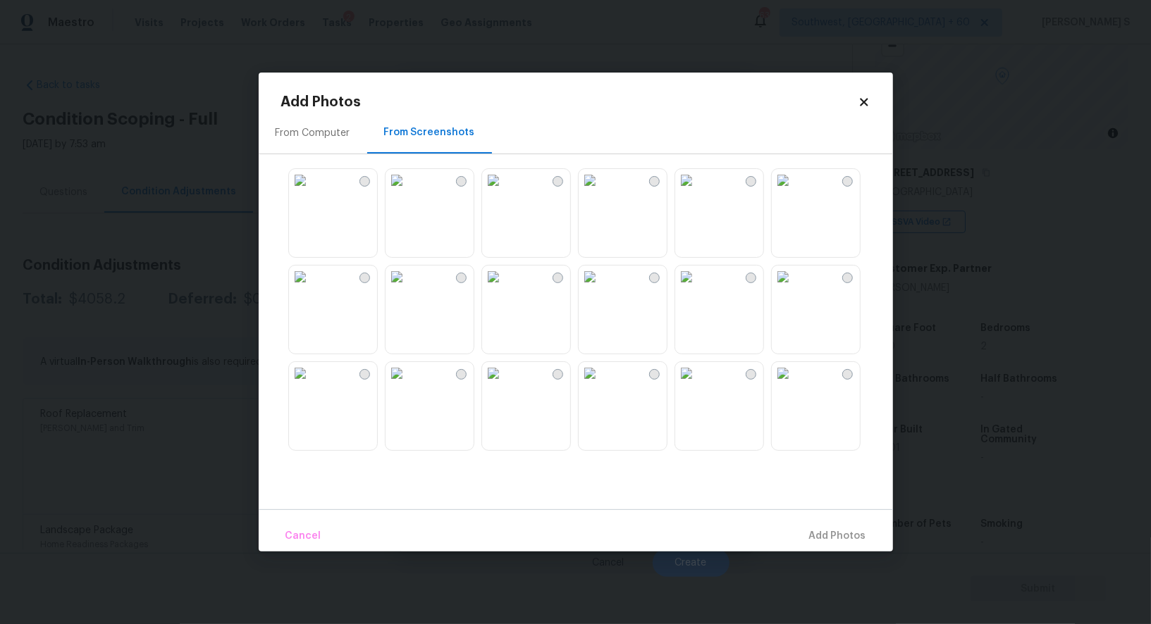
click at [505, 192] on img at bounding box center [493, 180] width 23 height 23
click at [505, 288] on img at bounding box center [493, 277] width 23 height 23
click at [698, 288] on img at bounding box center [686, 277] width 23 height 23
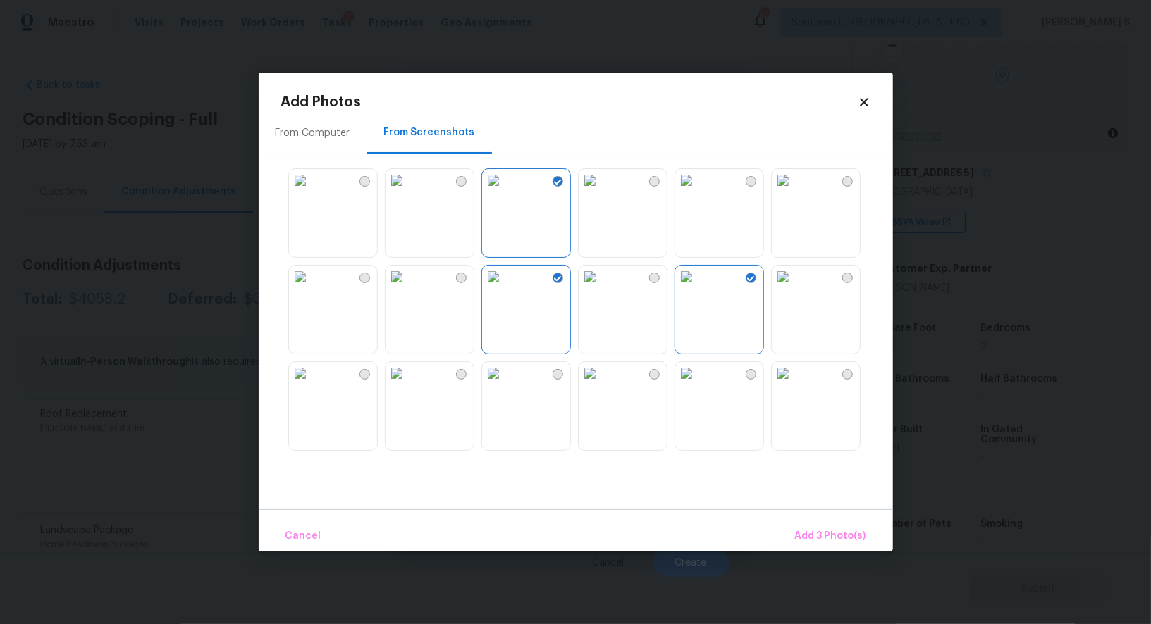
click at [601, 385] on img at bounding box center [590, 373] width 23 height 23
click at [383, 393] on div at bounding box center [587, 309] width 612 height 296
click at [312, 385] on img at bounding box center [300, 373] width 23 height 23
click at [312, 288] on img at bounding box center [300, 277] width 23 height 23
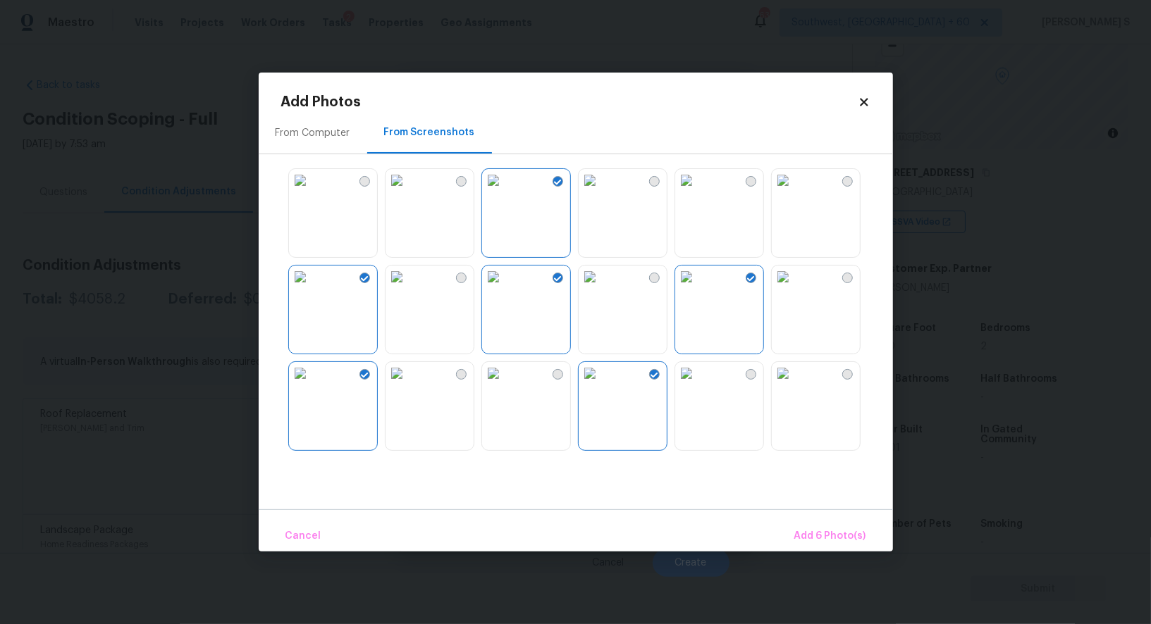
scroll to position [715, 0]
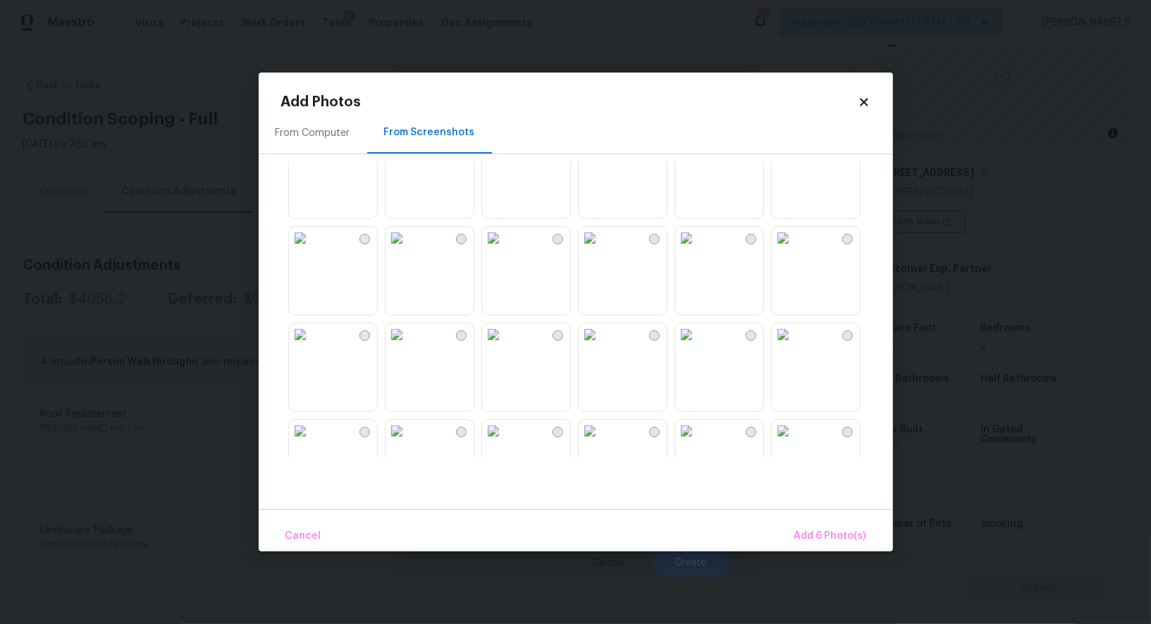
click at [601, 249] on img at bounding box center [590, 238] width 23 height 23
click at [698, 249] on img at bounding box center [686, 238] width 23 height 23
click at [698, 346] on img at bounding box center [686, 334] width 23 height 23
click at [794, 346] on img at bounding box center [783, 334] width 23 height 23
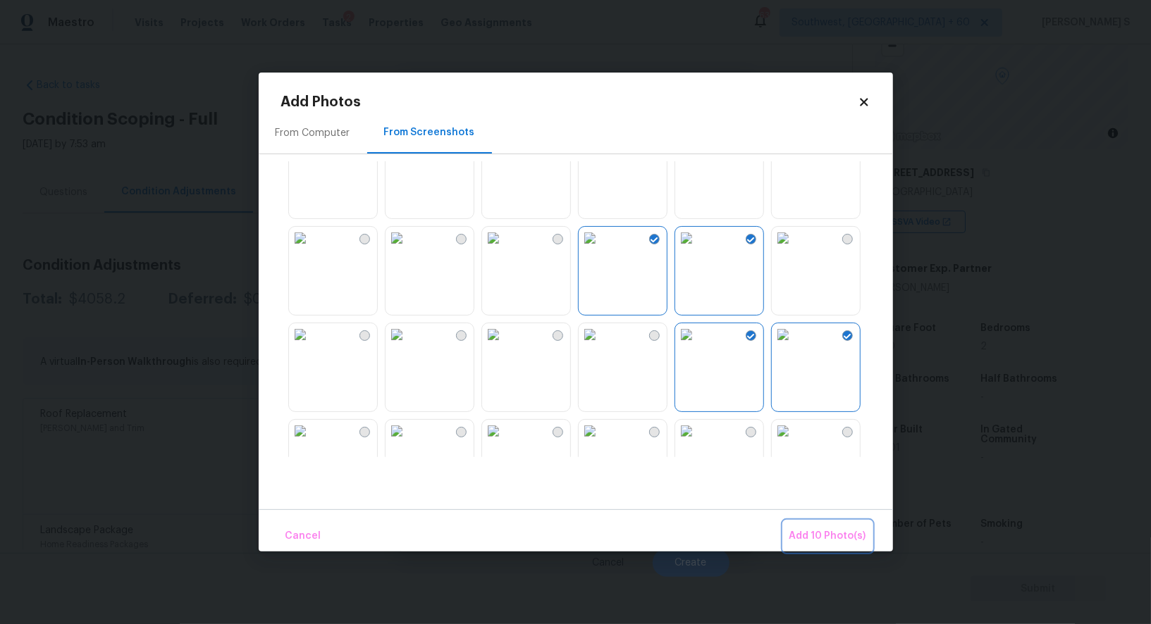
click at [823, 528] on span "Add 10 Photo(s)" at bounding box center [827, 537] width 77 height 18
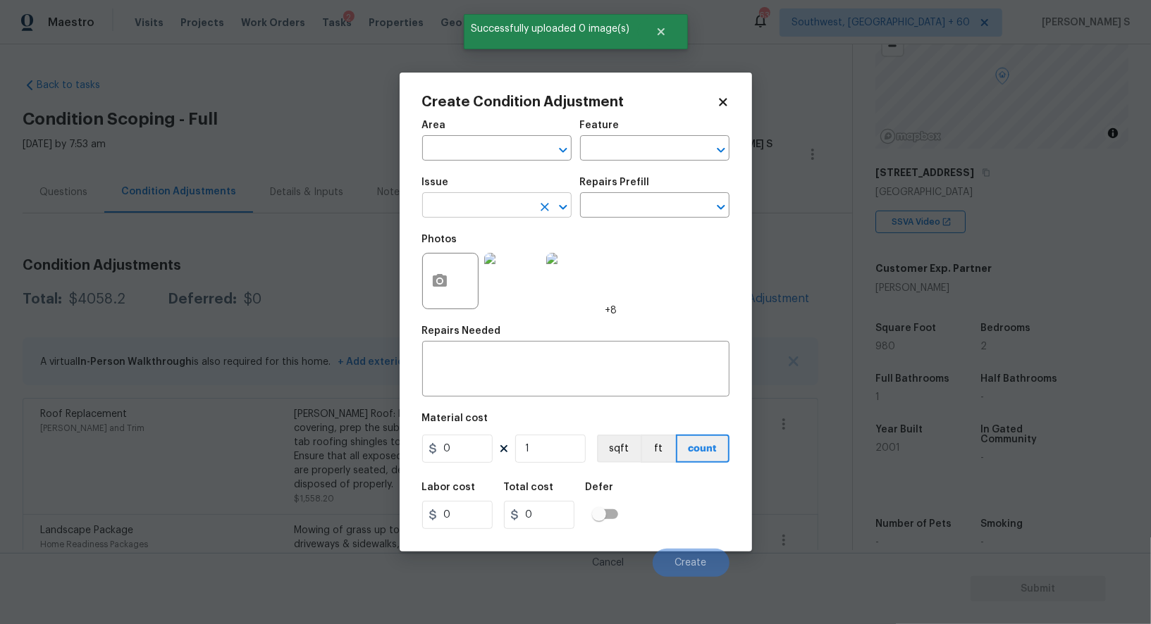
click at [499, 210] on input "text" at bounding box center [477, 207] width 110 height 22
type input "ACQ: Flooring"
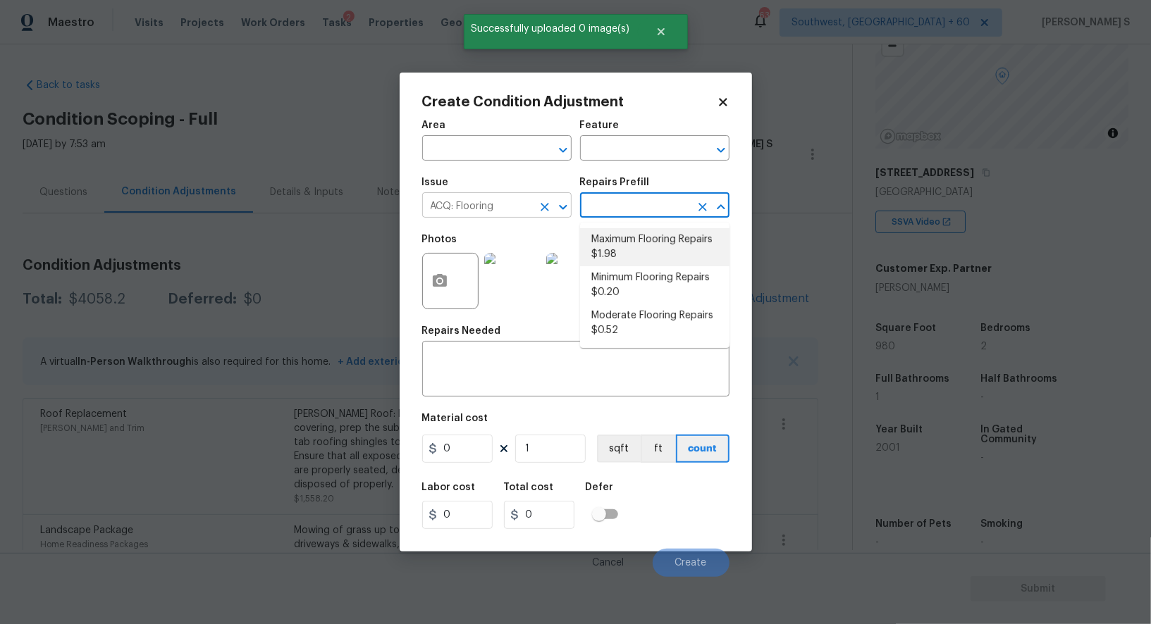
type input "Acquisition"
type textarea "Acquisition Scope: Maximum flooring repairs"
type input "1.98"
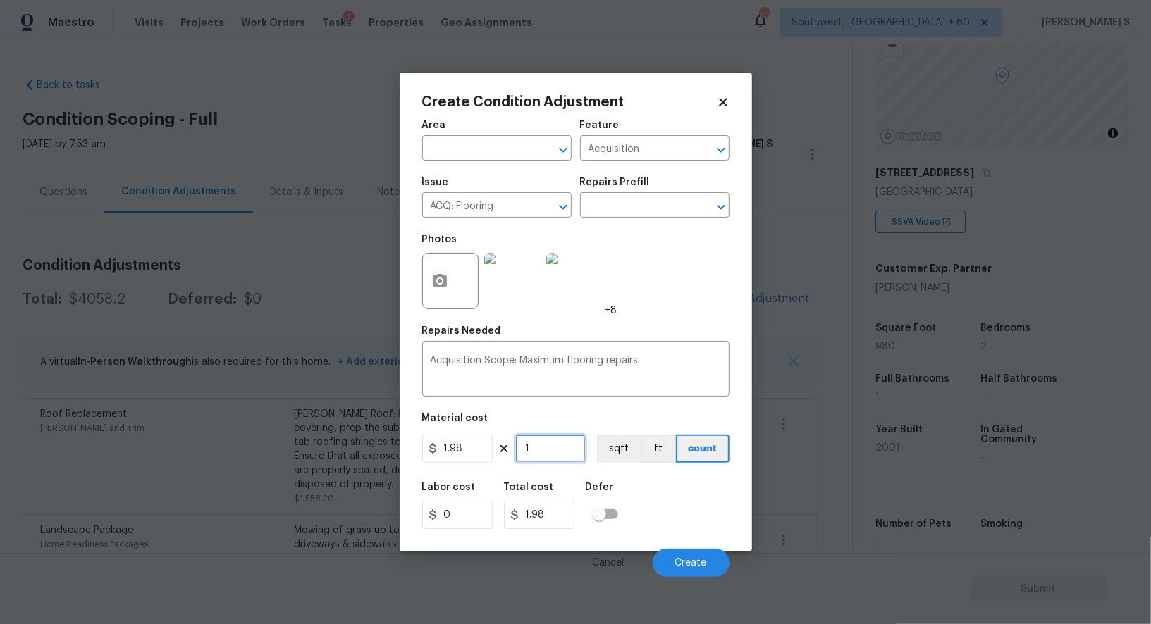
click at [562, 449] on input "1" at bounding box center [550, 449] width 70 height 28
type input "9"
type input "17.82"
type input "98"
type input "194.04"
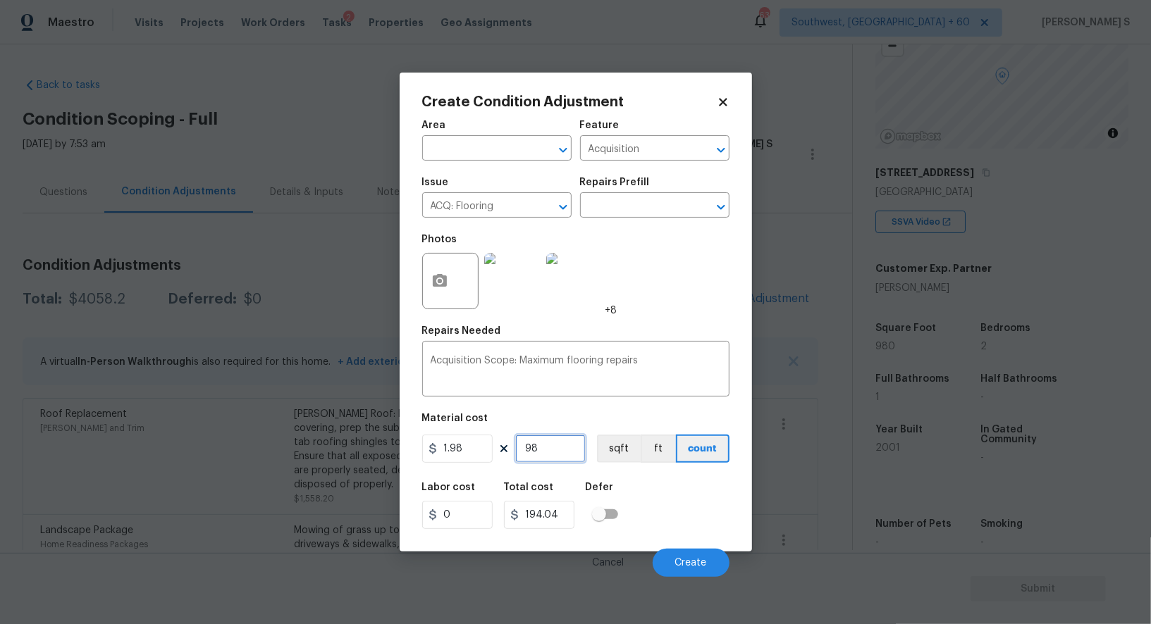
type input "980"
type input "1940.4"
type input "980"
click at [624, 444] on button "sqft" at bounding box center [619, 449] width 44 height 28
click at [648, 507] on div "Labor cost 0 Total cost 1940.4 Defer" at bounding box center [575, 505] width 307 height 63
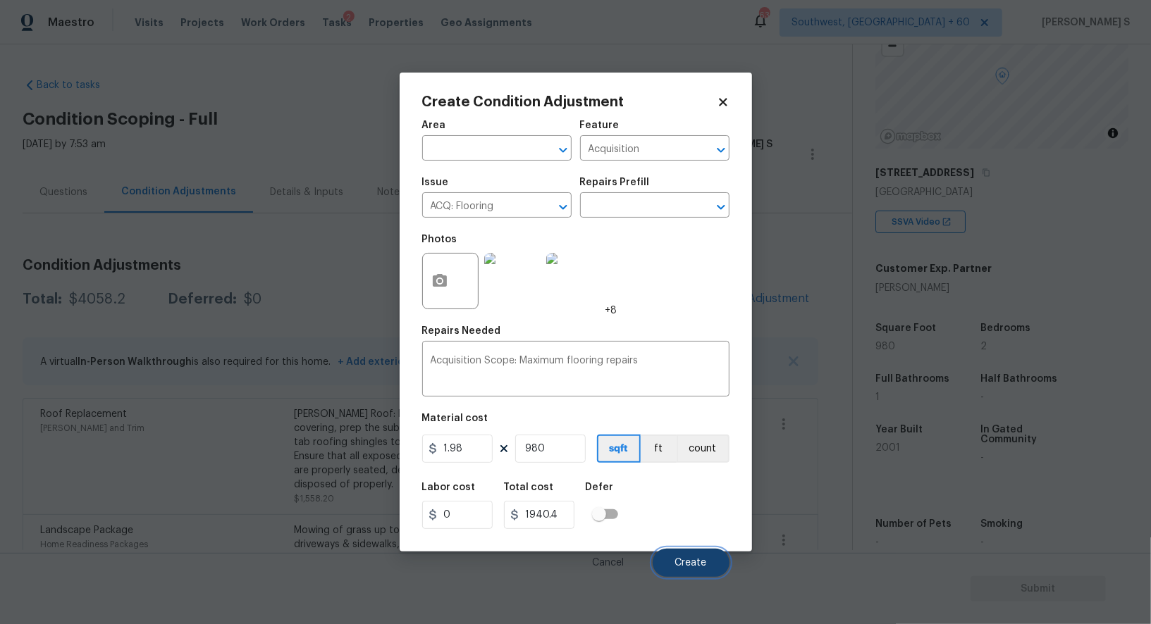
click at [686, 558] on button "Create" at bounding box center [691, 563] width 77 height 28
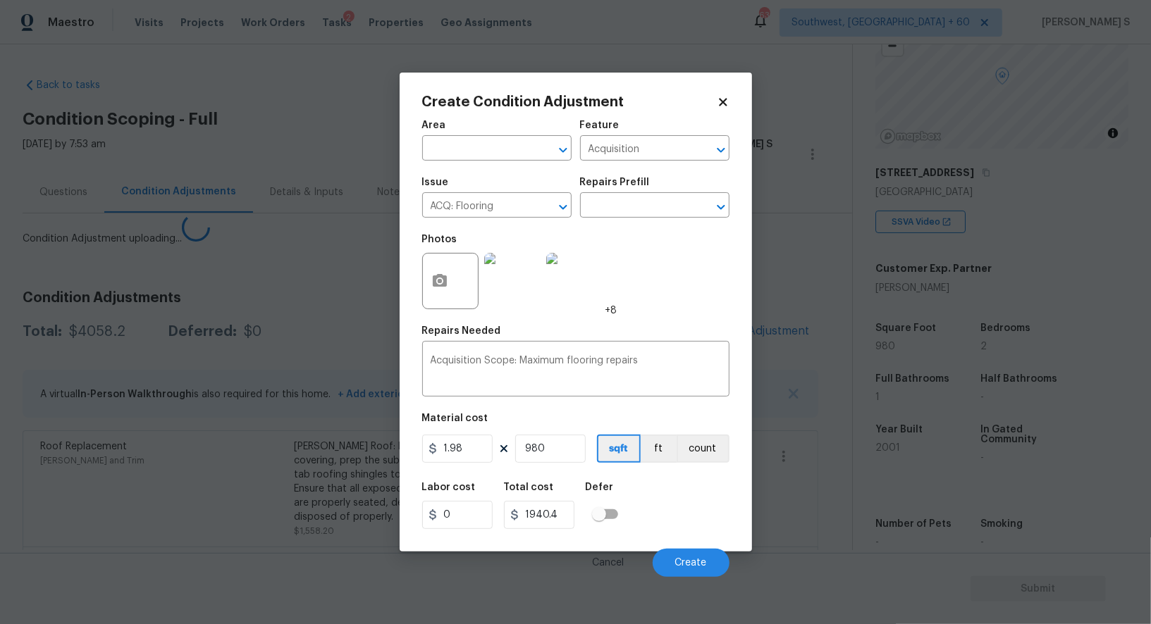
click at [167, 450] on body "Maestro Visits Projects Work Orders Tasks 2 Properties Geo Assignments 632 Sout…" at bounding box center [575, 312] width 1151 height 624
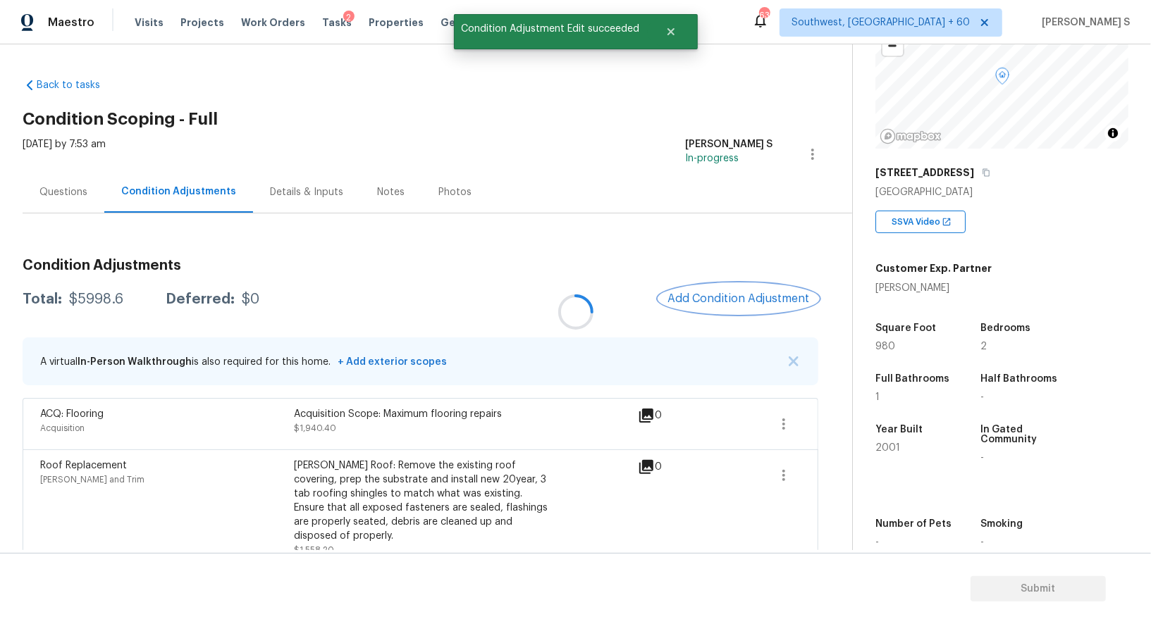
click at [728, 294] on div "Condition Adjustments Total: $5998.6 Deferred: $0 Add Condition Adjustment A vi…" at bounding box center [421, 571] width 796 height 648
click at [705, 299] on div at bounding box center [575, 312] width 1151 height 624
click at [712, 295] on span "Add Condition Adjustment" at bounding box center [738, 298] width 142 height 13
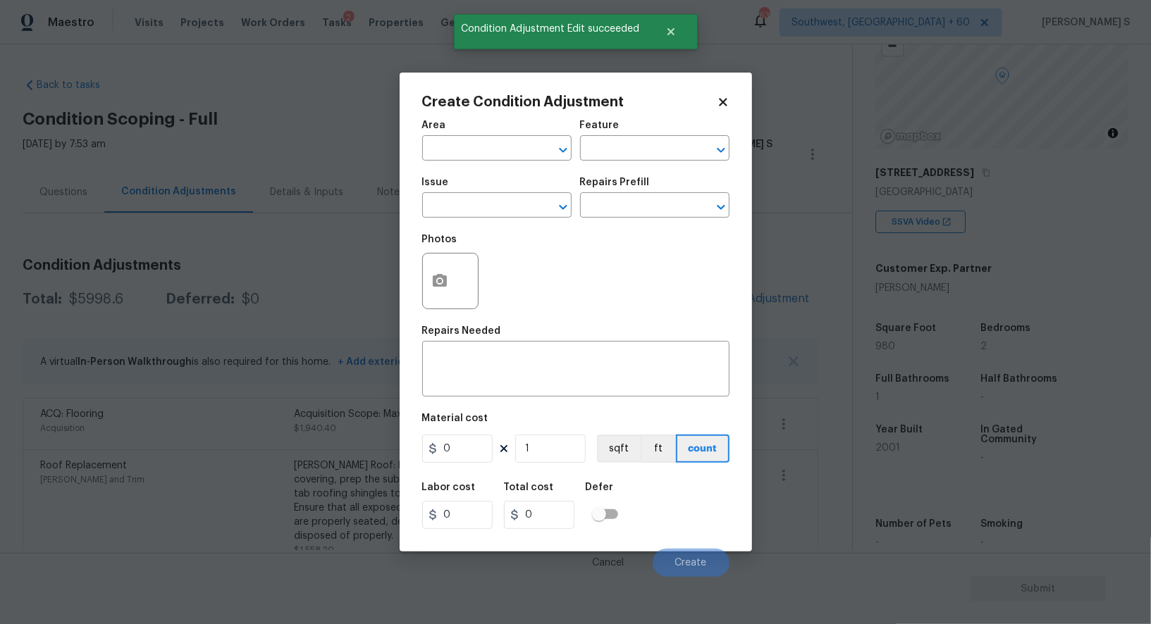
click at [460, 283] on div at bounding box center [450, 281] width 56 height 56
click at [453, 280] on button "button" at bounding box center [440, 281] width 34 height 55
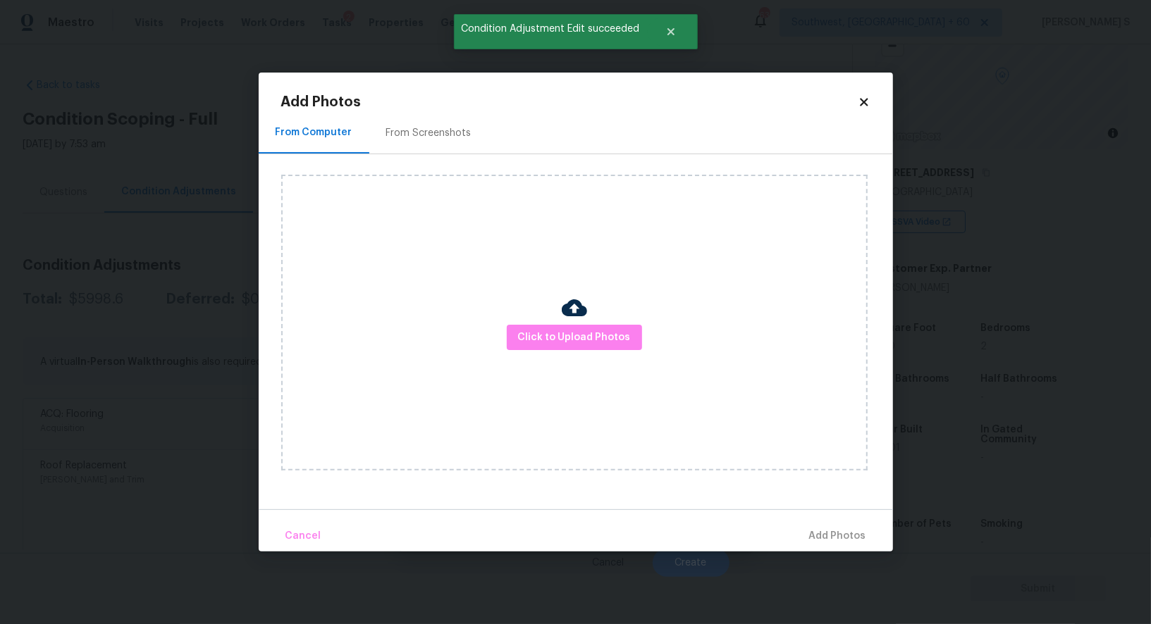
click at [437, 137] on div "From Screenshots" at bounding box center [428, 133] width 85 height 14
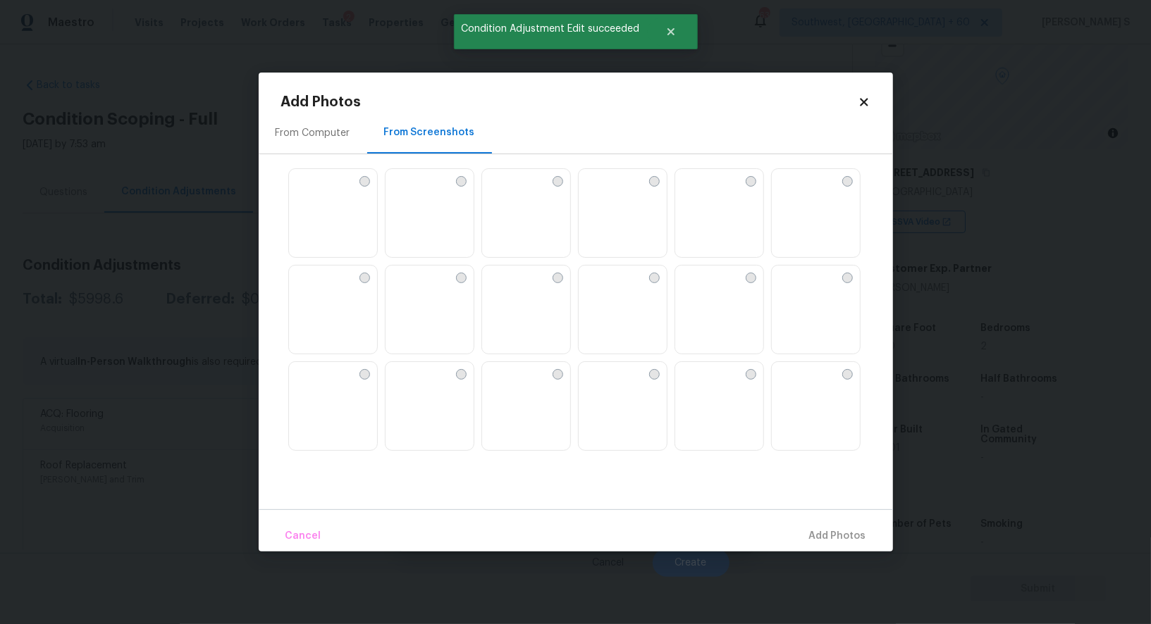
click at [505, 288] on img at bounding box center [493, 277] width 23 height 23
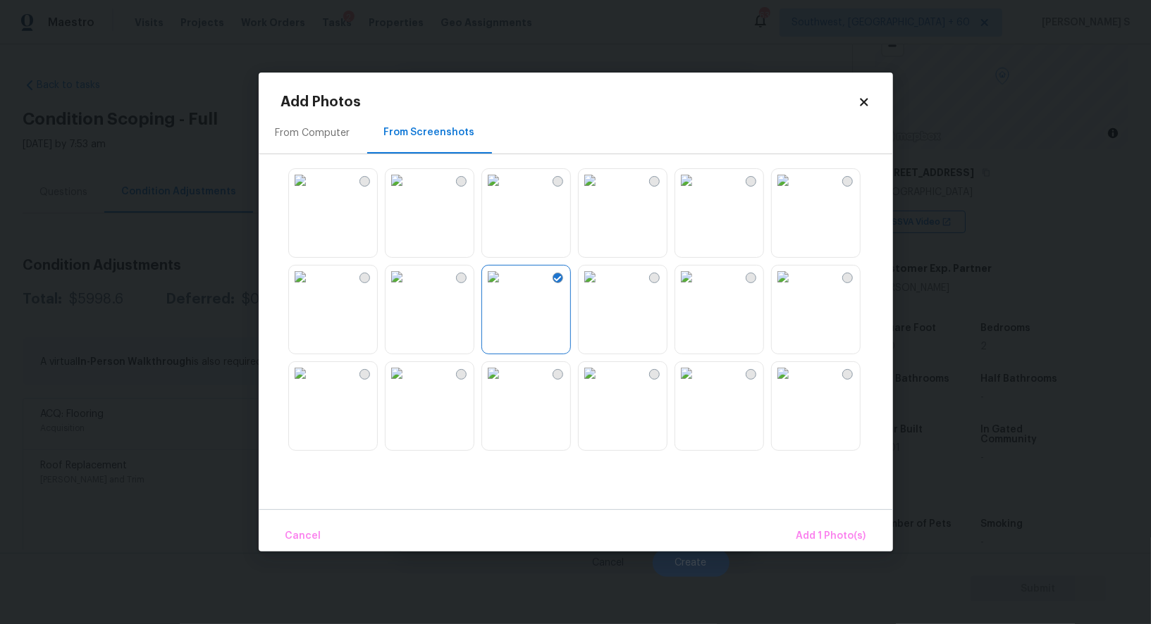
click at [698, 288] on img at bounding box center [686, 277] width 23 height 23
click at [794, 183] on img at bounding box center [783, 180] width 23 height 23
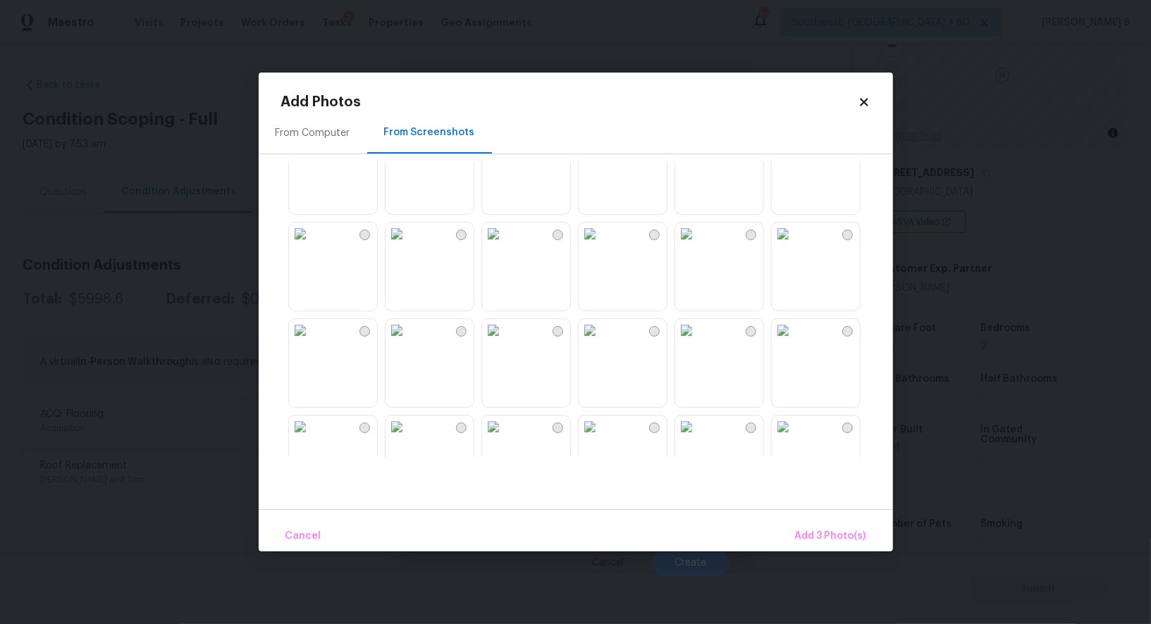
scroll to position [467, 0]
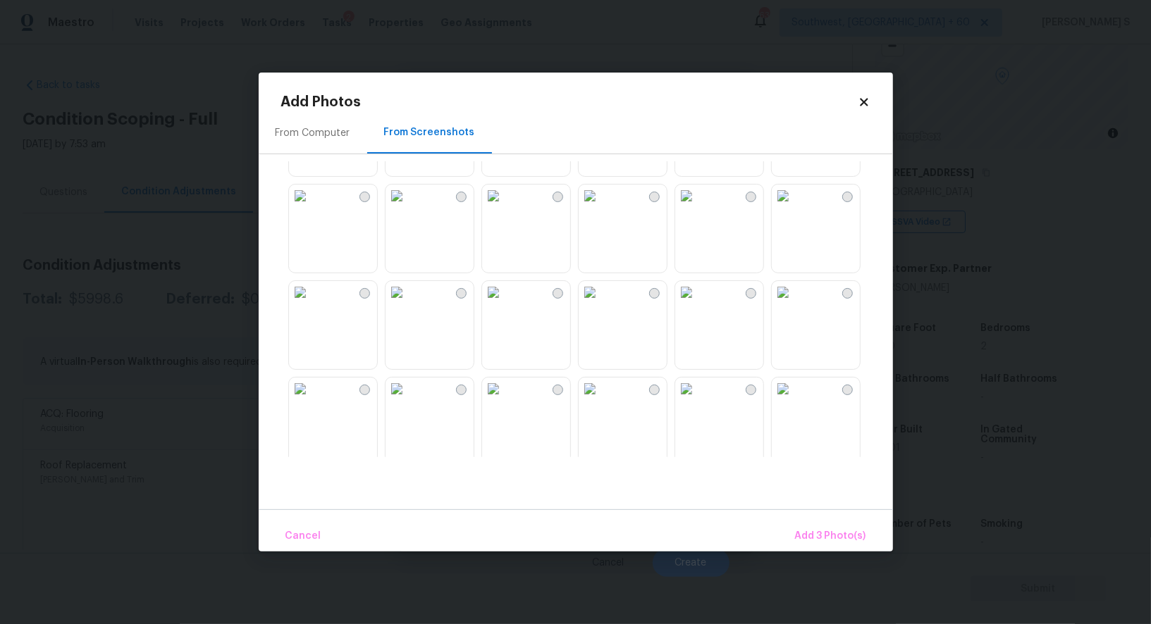
click at [794, 207] on img at bounding box center [783, 196] width 23 height 23
click at [698, 304] on img at bounding box center [686, 292] width 23 height 23
click at [794, 400] on img at bounding box center [783, 389] width 23 height 23
click at [505, 304] on img at bounding box center [493, 292] width 23 height 23
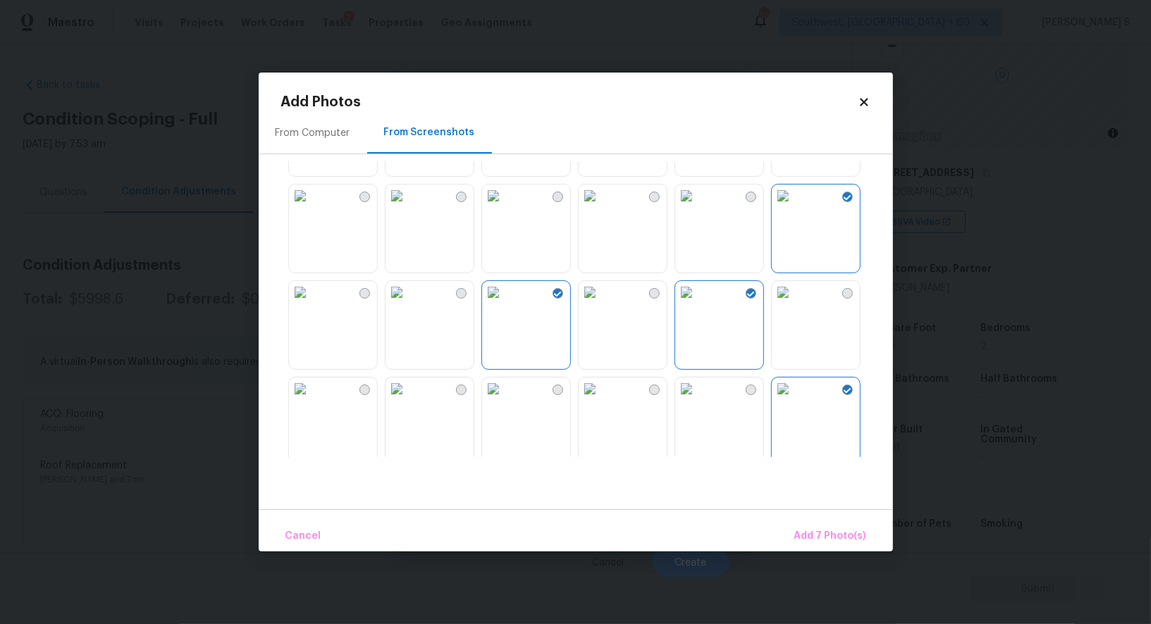
click at [406, 304] on img at bounding box center [397, 292] width 23 height 23
click at [312, 207] on img at bounding box center [300, 196] width 23 height 23
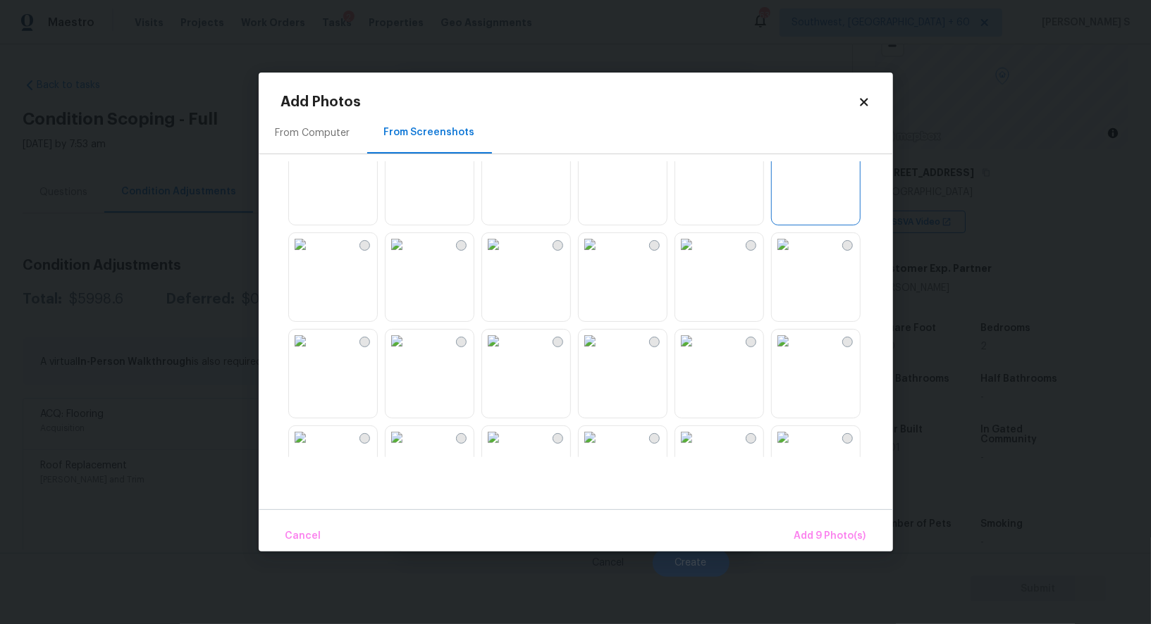
scroll to position [1003, 0]
click at [408, 251] on img at bounding box center [397, 239] width 23 height 23
click at [408, 347] on img at bounding box center [397, 336] width 23 height 23
click at [505, 347] on img at bounding box center [493, 336] width 23 height 23
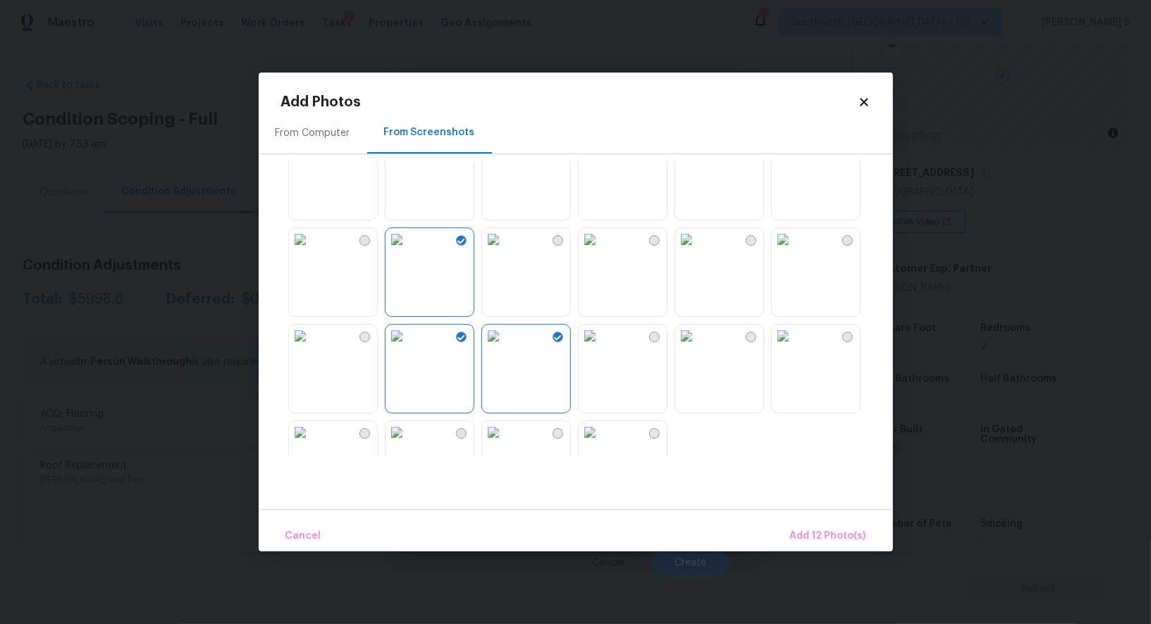
click at [505, 251] on img at bounding box center [493, 239] width 23 height 23
click at [601, 251] on img at bounding box center [590, 239] width 23 height 23
click at [505, 251] on img at bounding box center [493, 239] width 23 height 23
click at [820, 532] on span "Add 13 Photo(s)" at bounding box center [828, 537] width 75 height 18
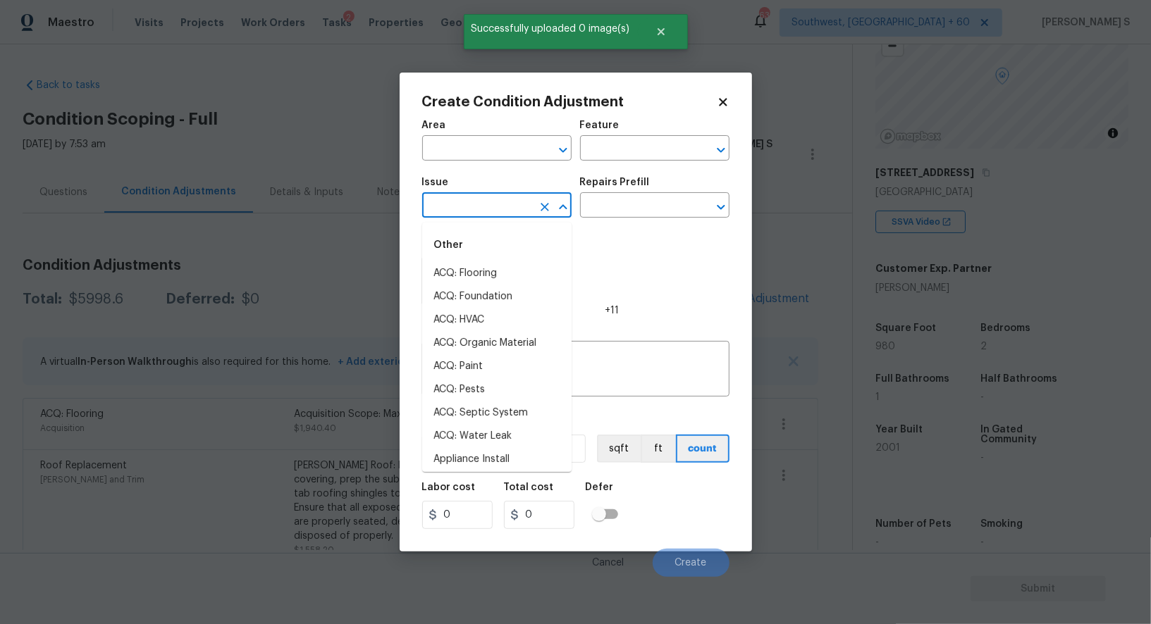
click at [492, 198] on input "text" at bounding box center [477, 207] width 110 height 22
type input "ACQ: Paint"
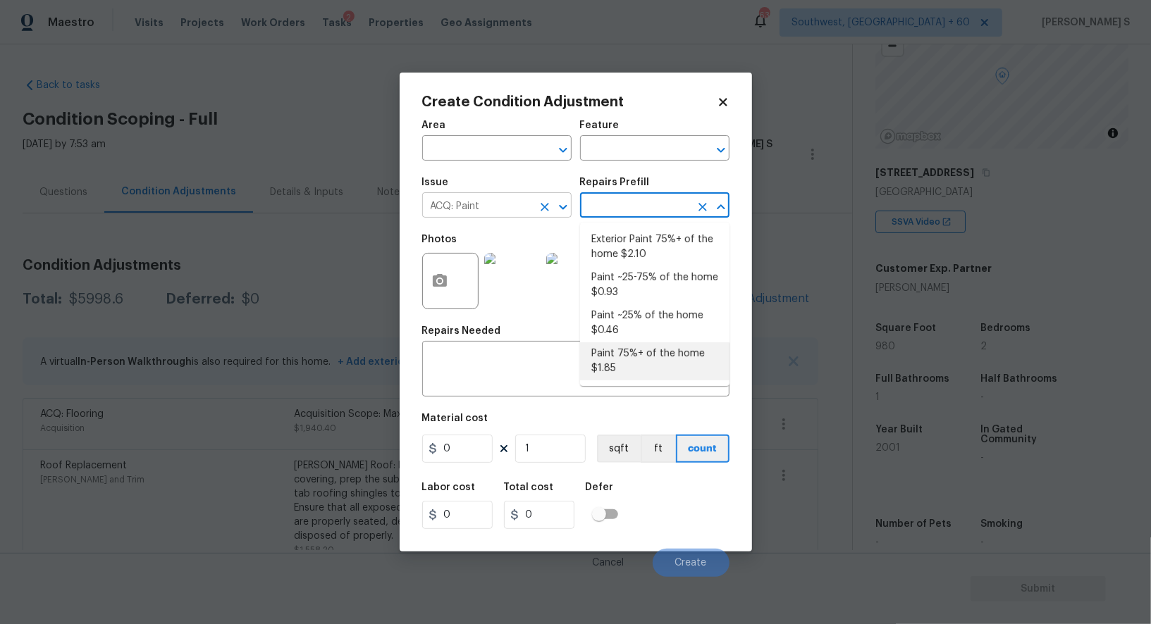
type input "Acquisition"
type textarea "Acquisition Scope: 75%+ of the home will likely require interior paint"
type input "1.85"
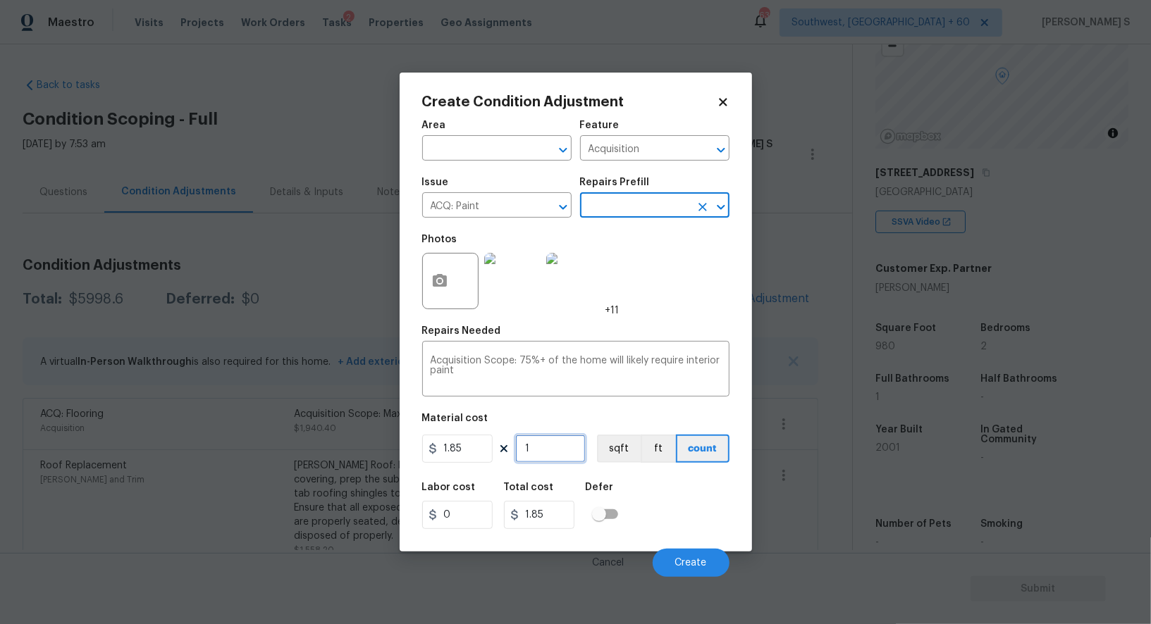
click at [535, 448] on input "1" at bounding box center [550, 449] width 70 height 28
paste input "980"
type input "980"
type input "1813"
type input "980"
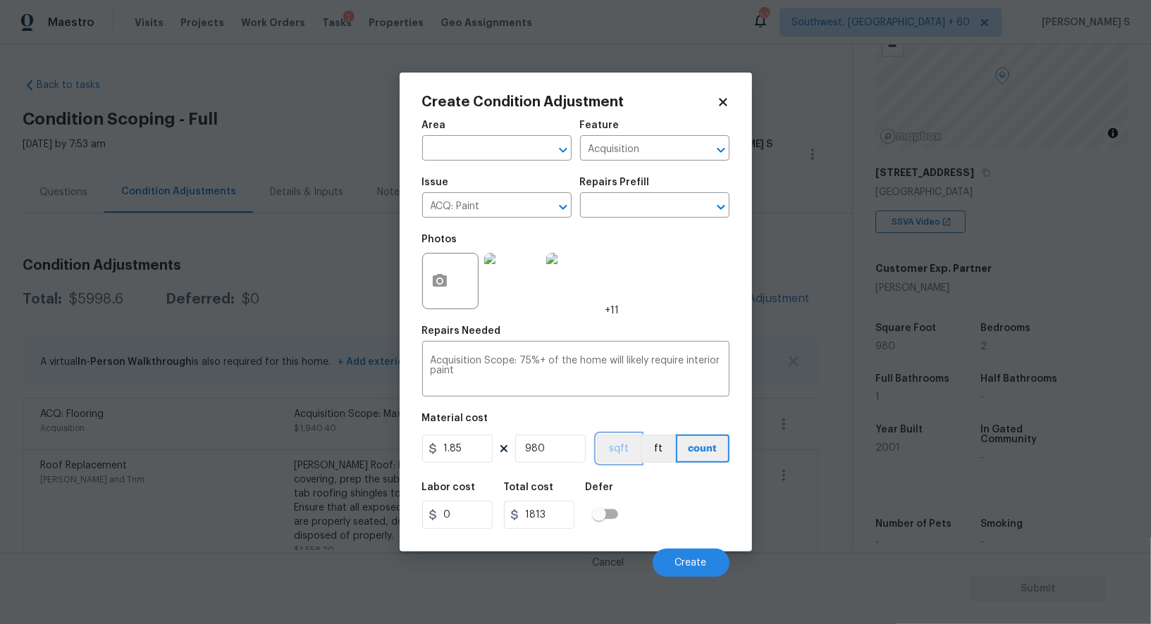
click at [621, 445] on button "sqft" at bounding box center [619, 449] width 44 height 28
click at [642, 488] on div "Labor cost 0 Total cost 1813 Defer" at bounding box center [575, 505] width 307 height 63
click at [696, 559] on button "Create" at bounding box center [691, 563] width 77 height 28
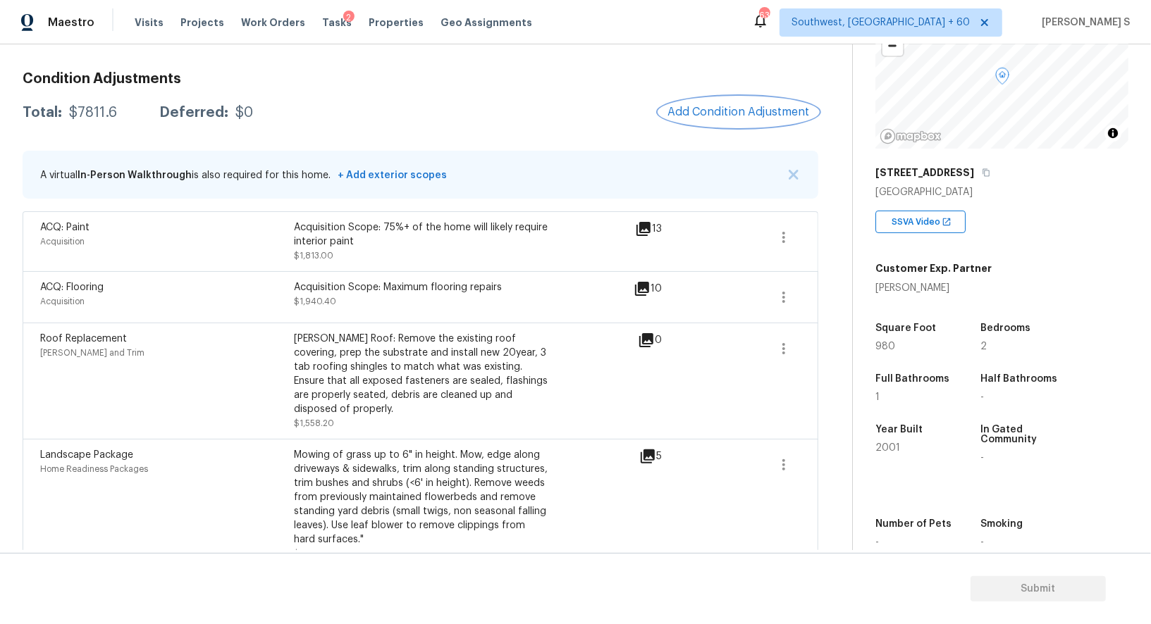
scroll to position [128, 0]
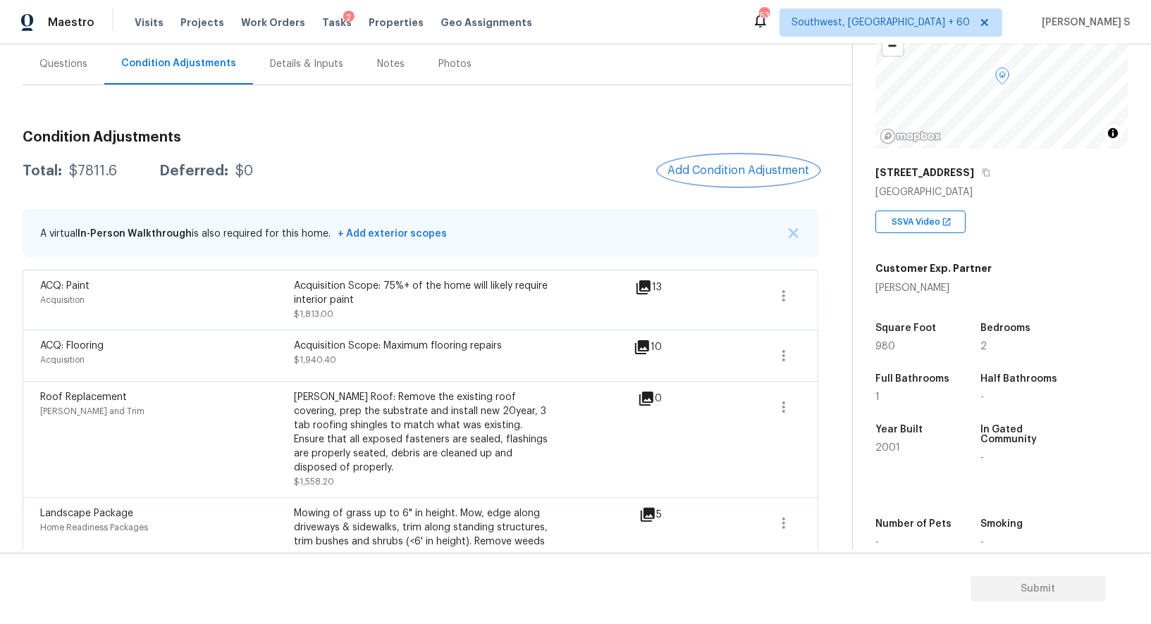
click at [751, 166] on span "Add Condition Adjustment" at bounding box center [738, 170] width 142 height 13
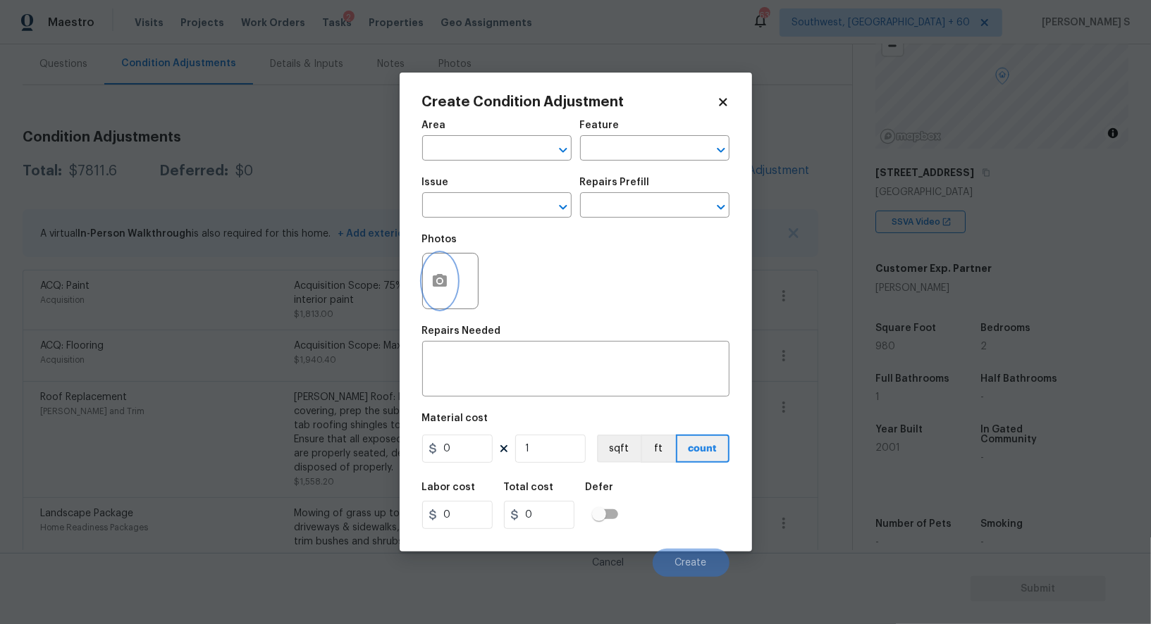
click at [433, 278] on icon "button" at bounding box center [440, 280] width 14 height 13
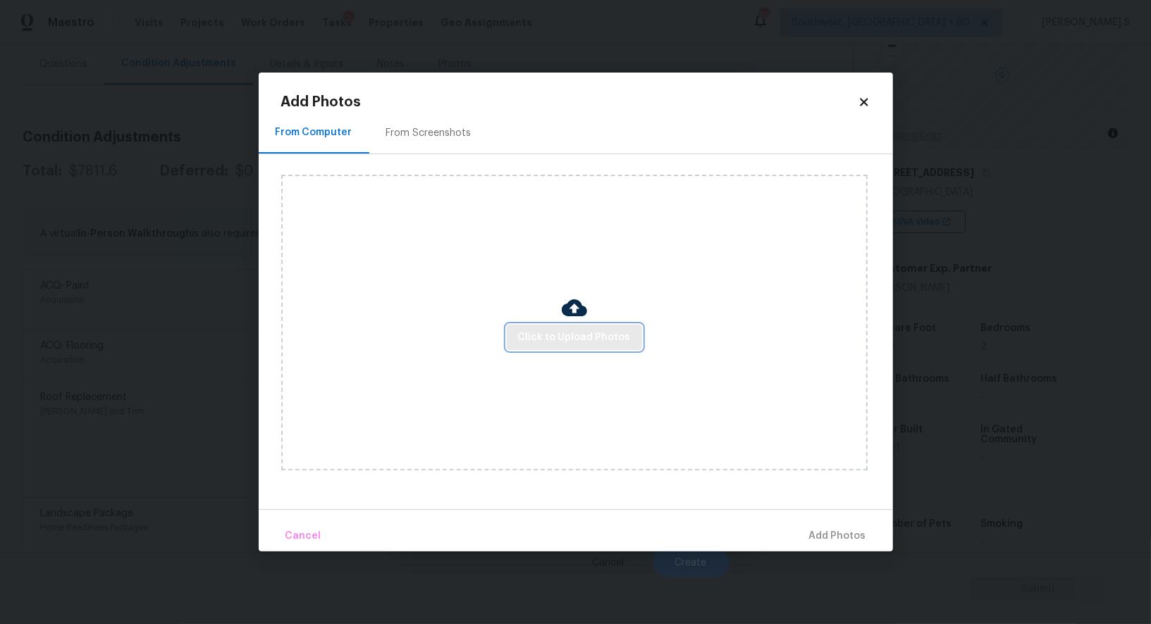
click at [611, 329] on span "Click to Upload Photos" at bounding box center [574, 338] width 113 height 18
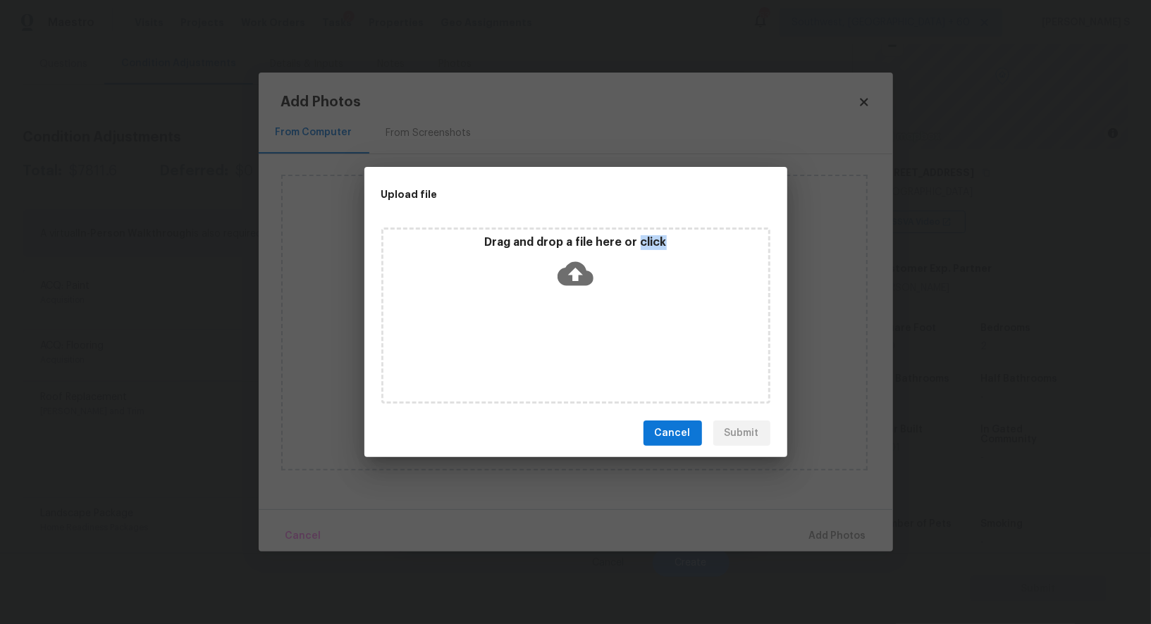
click at [611, 329] on div "Drag and drop a file here or click" at bounding box center [575, 316] width 389 height 176
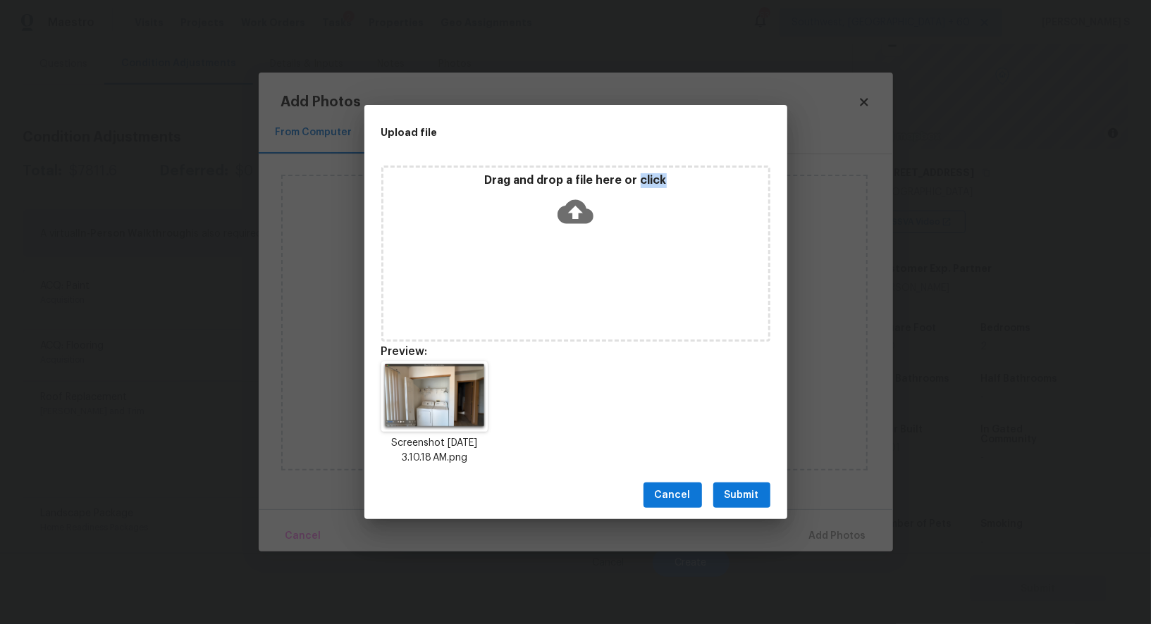
click at [741, 504] on span "Submit" at bounding box center [742, 496] width 35 height 18
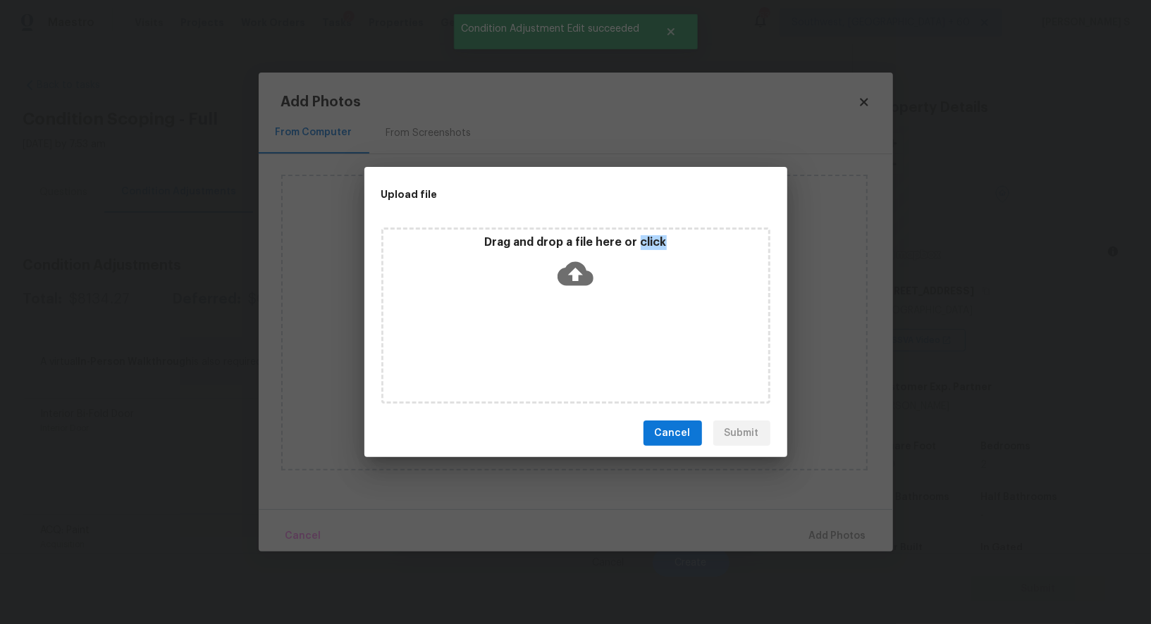
scroll to position [118, 0]
